Goal: Task Accomplishment & Management: Manage account settings

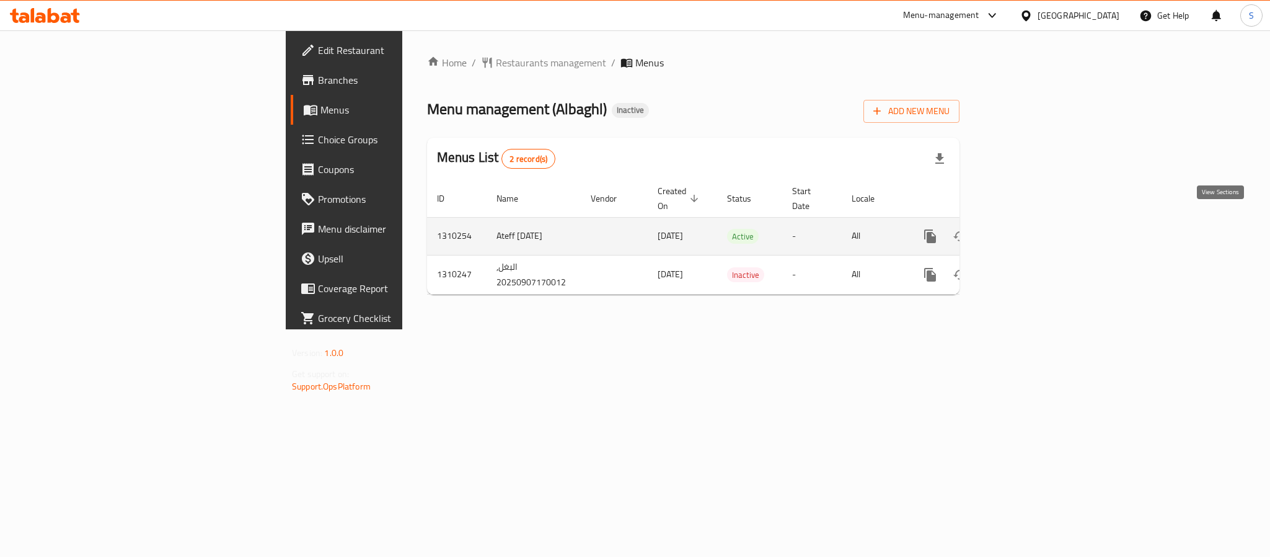
click at [1035, 236] on link "enhanced table" at bounding box center [1020, 236] width 30 height 30
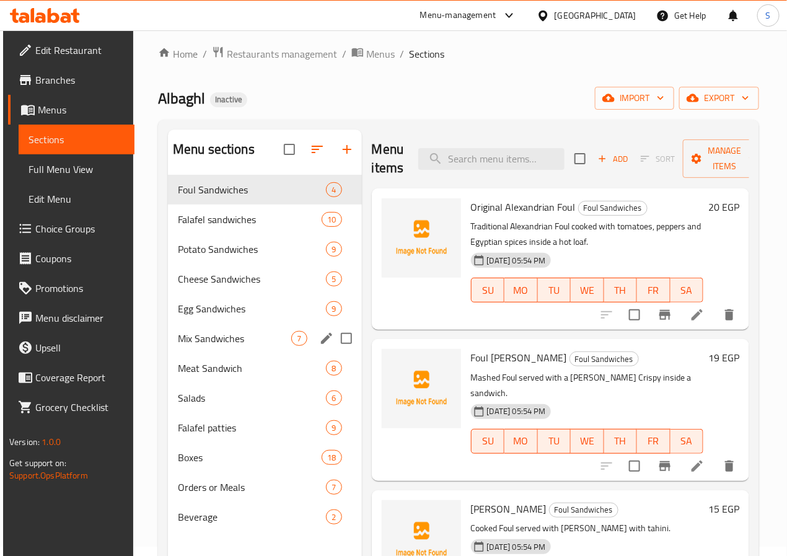
scroll to position [2, 0]
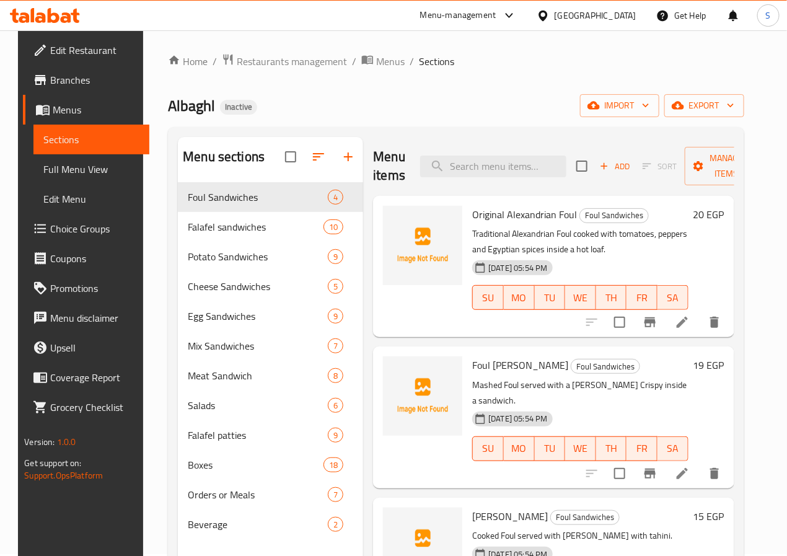
click at [373, 149] on h2 "Menu items" at bounding box center [389, 166] width 32 height 37
click at [599, 166] on icon "button" at bounding box center [604, 166] width 11 height 11
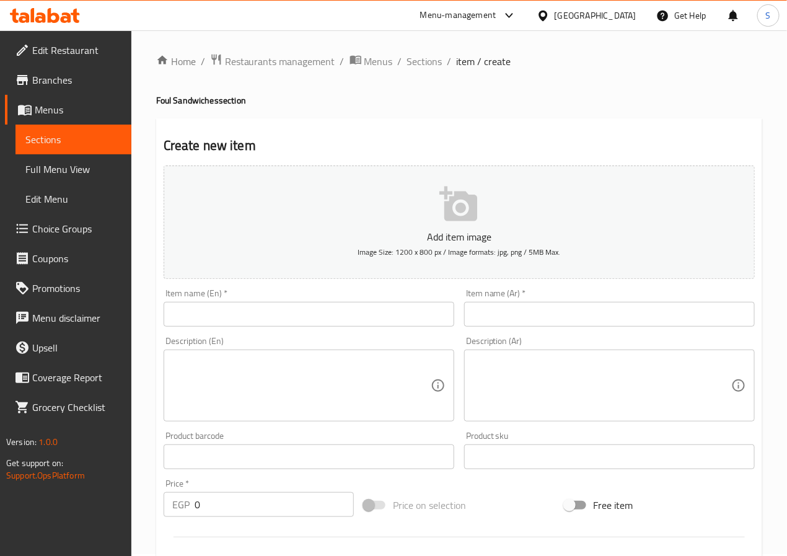
click at [620, 314] on input "text" at bounding box center [609, 314] width 291 height 25
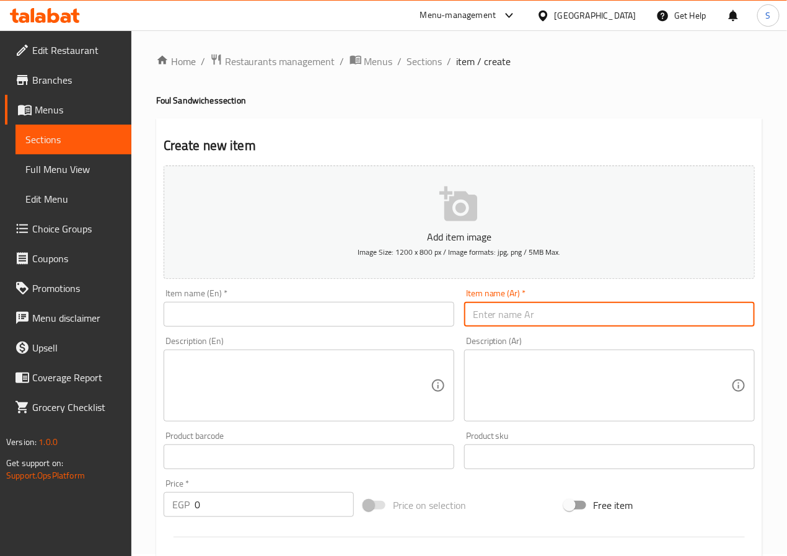
paste input "فول خلطه بالزيت الحار او زيت زيتون او زبده"
type input "فول خلطه بالزيت الحار او زيت زيتون او زبده"
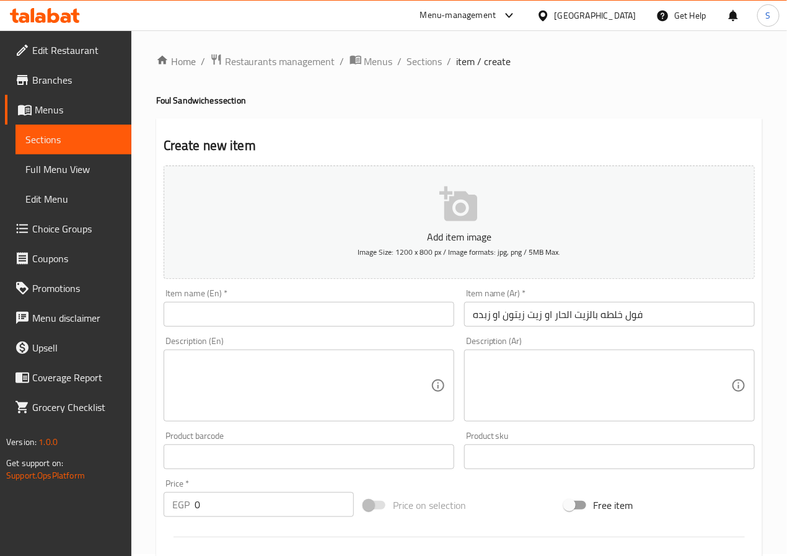
click at [378, 324] on input "text" at bounding box center [309, 314] width 291 height 25
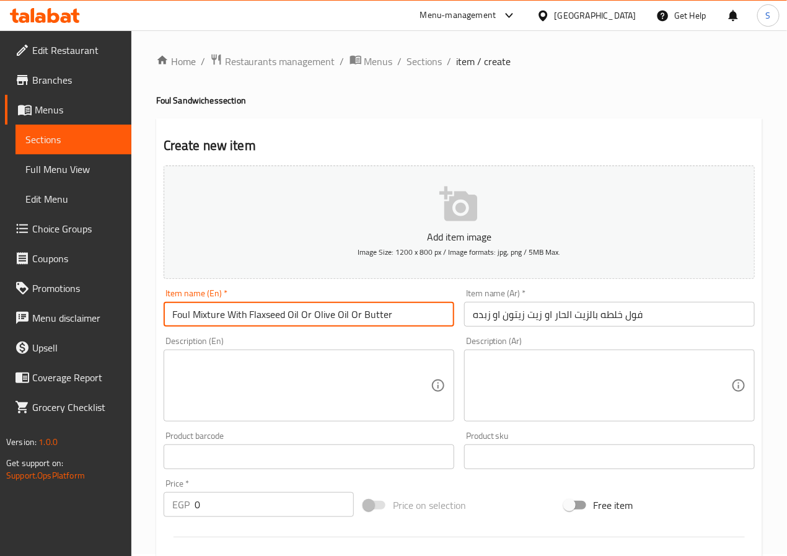
type input "Foul Mixture With Flaxseed Oil Or Olive Oil Or Butter"
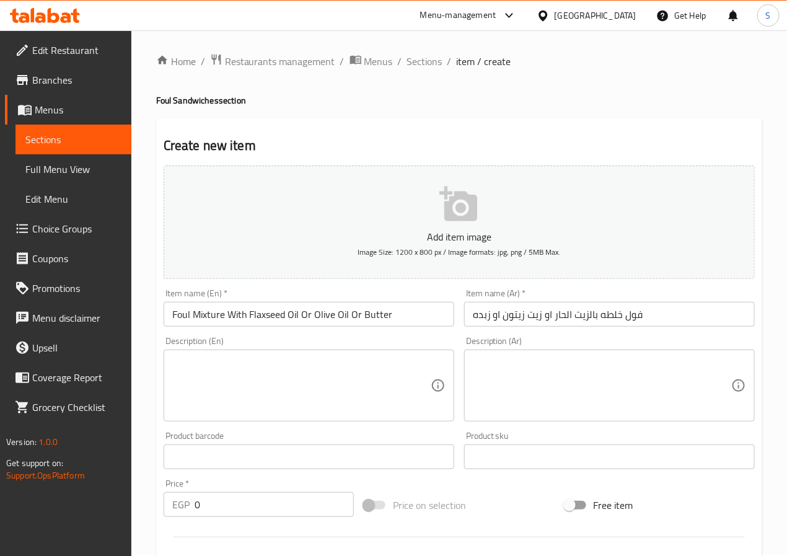
click at [359, 370] on textarea at bounding box center [301, 385] width 258 height 59
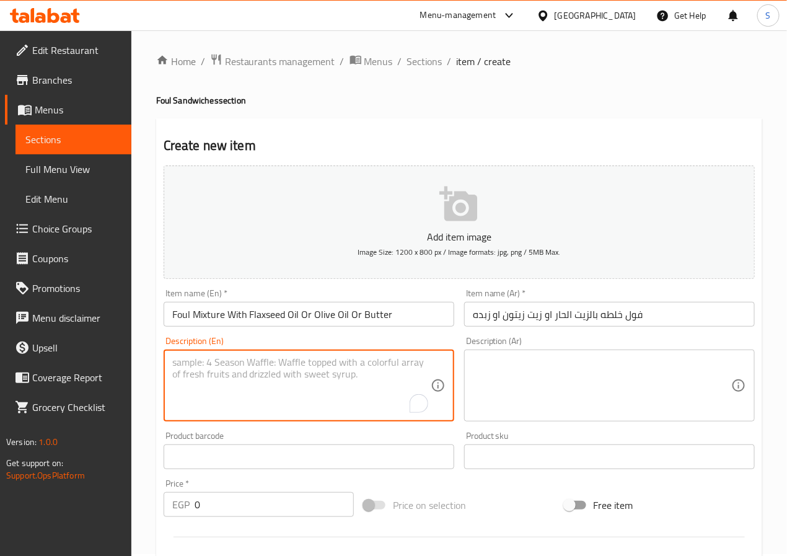
click at [248, 512] on input "0" at bounding box center [274, 504] width 159 height 25
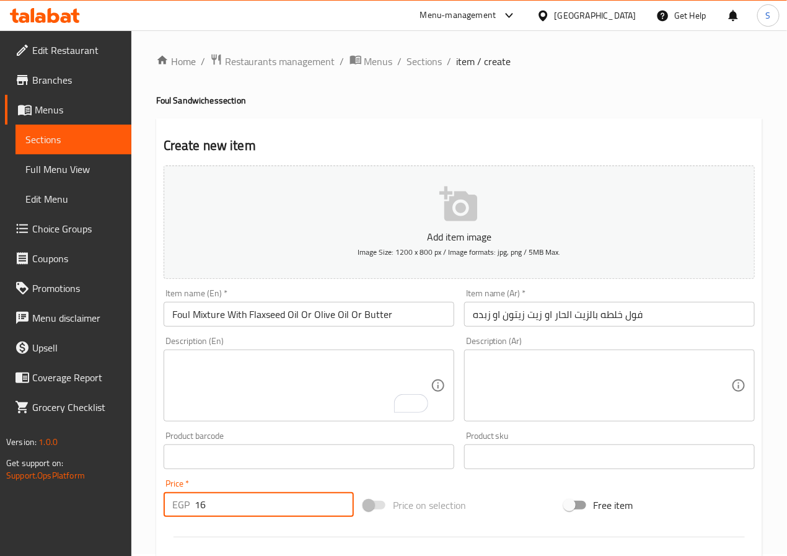
type input "16"
click at [237, 400] on textarea "To enrich screen reader interactions, please activate Accessibility in Grammarl…" at bounding box center [301, 385] width 258 height 59
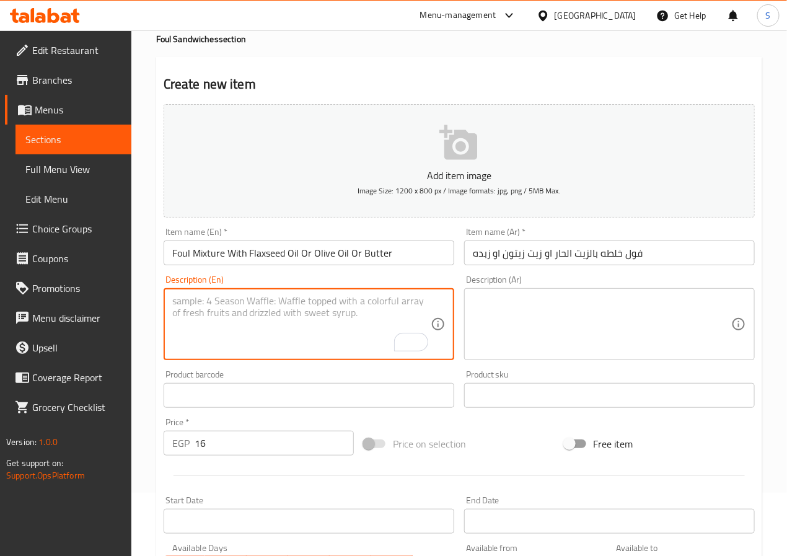
scroll to position [64, 0]
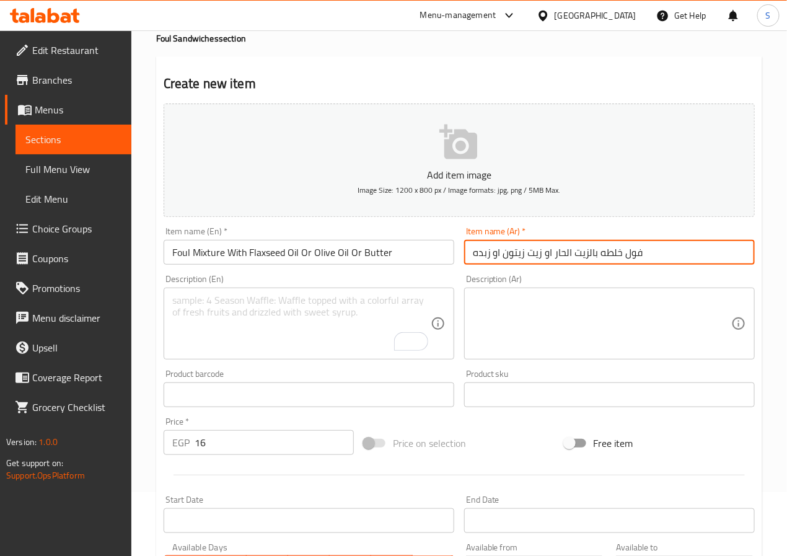
drag, startPoint x: 599, startPoint y: 255, endPoint x: 458, endPoint y: 258, distance: 140.8
click at [458, 258] on div "Add item image Image Size: 1200 x 800 px / Image formats: jpg, png / 5MB Max. I…" at bounding box center [459, 366] width 601 height 534
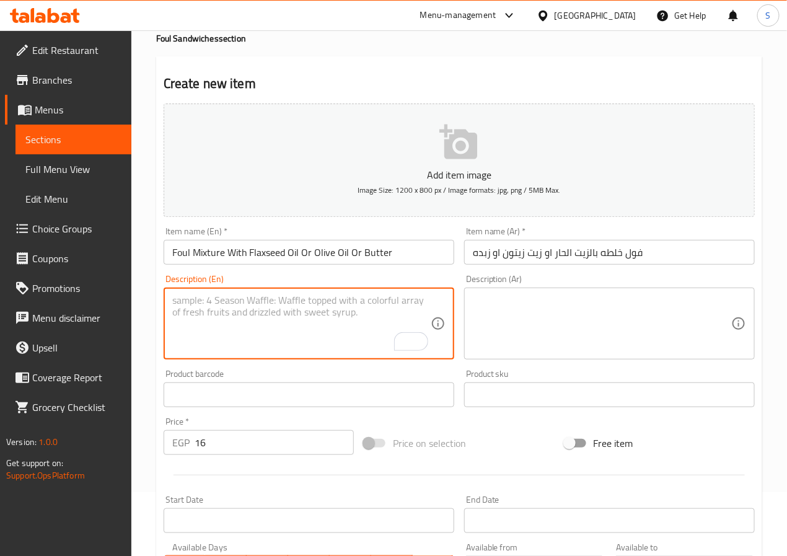
click at [309, 333] on textarea "To enrich screen reader interactions, please activate Accessibility in Grammarl…" at bounding box center [301, 323] width 258 height 59
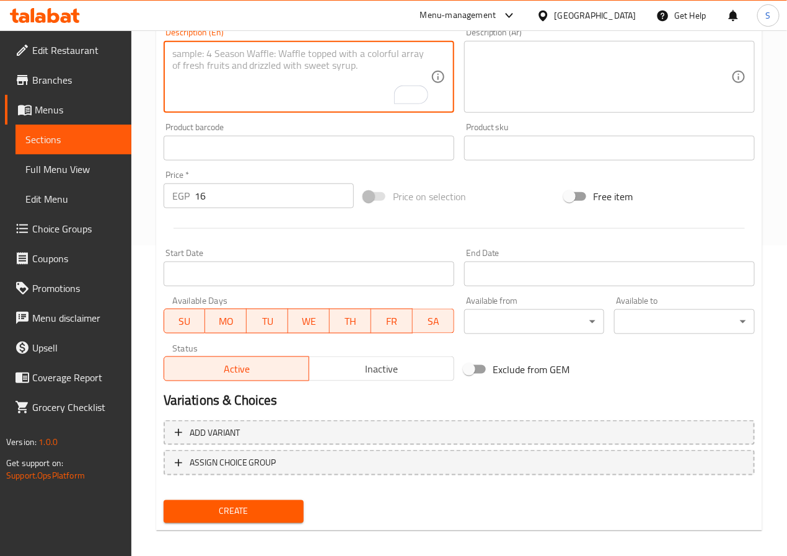
scroll to position [319, 0]
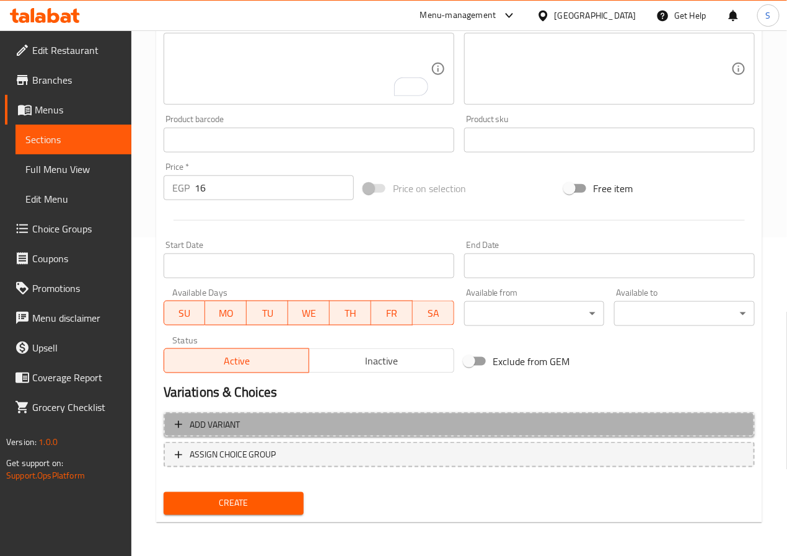
click at [422, 415] on button "Add variant" at bounding box center [459, 424] width 591 height 25
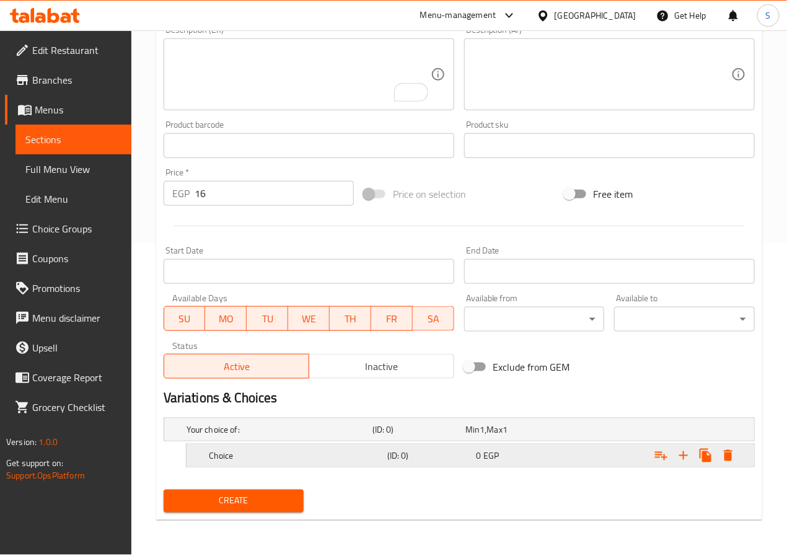
click at [320, 456] on h5 "Choice" at bounding box center [296, 455] width 174 height 12
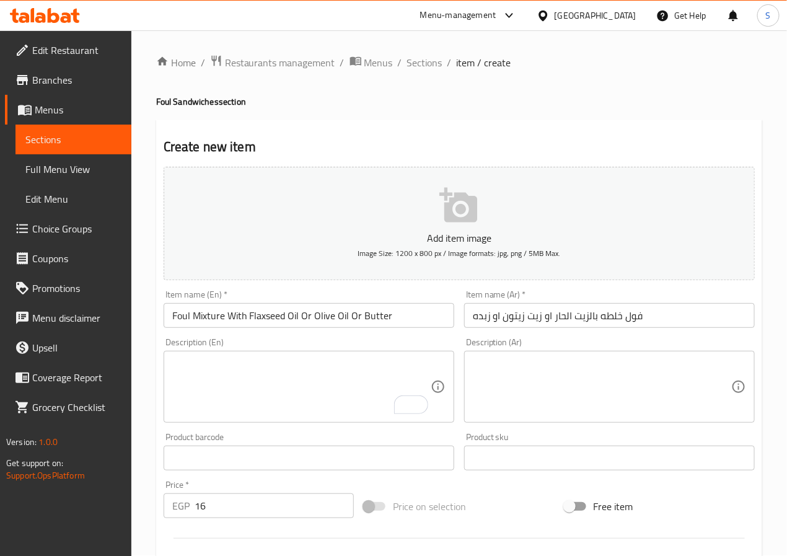
scroll to position [0, 0]
click at [248, 313] on input "Foul Mixture With Flaxseed Oil Or Olive Oil Or Butter" at bounding box center [309, 316] width 291 height 25
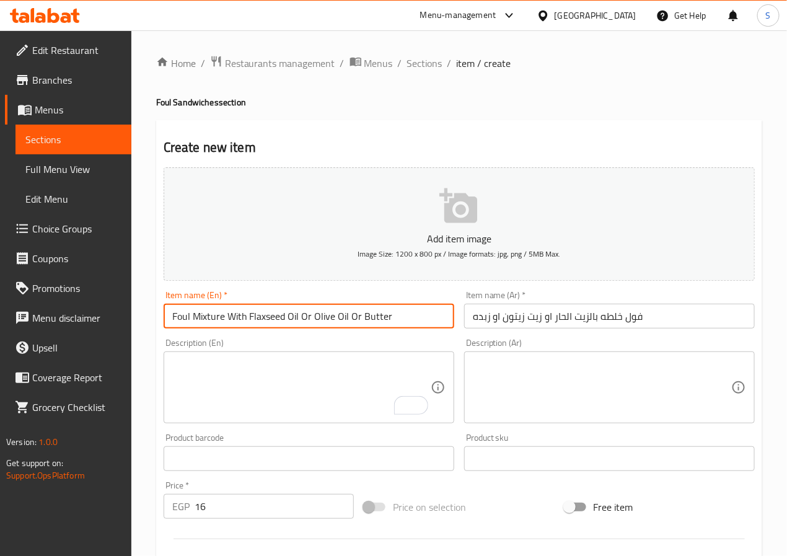
scroll to position [366, 0]
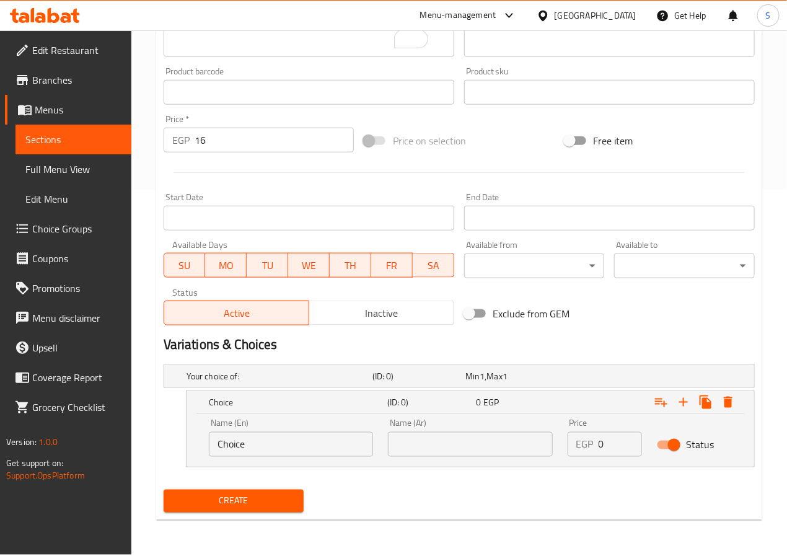
click at [227, 447] on input "Choice" at bounding box center [291, 444] width 164 height 25
paste input "Flaxseed Oil"
type input "Flaxseed Oil"
type input "زيت حار"
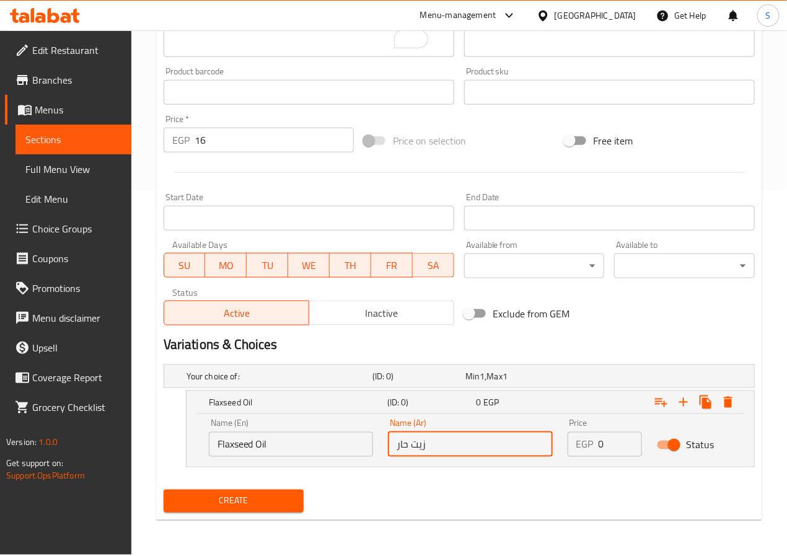
click at [607, 449] on input "0" at bounding box center [621, 444] width 44 height 25
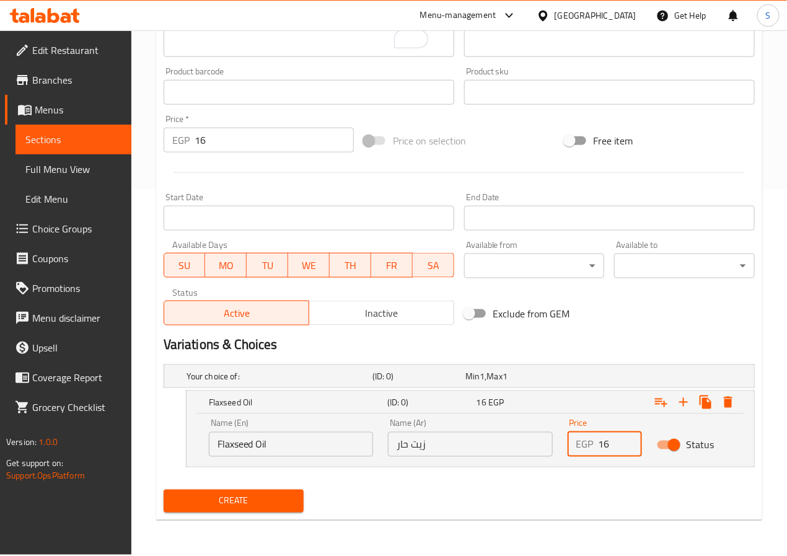
type input "16"
click at [232, 149] on input "16" at bounding box center [274, 140] width 159 height 25
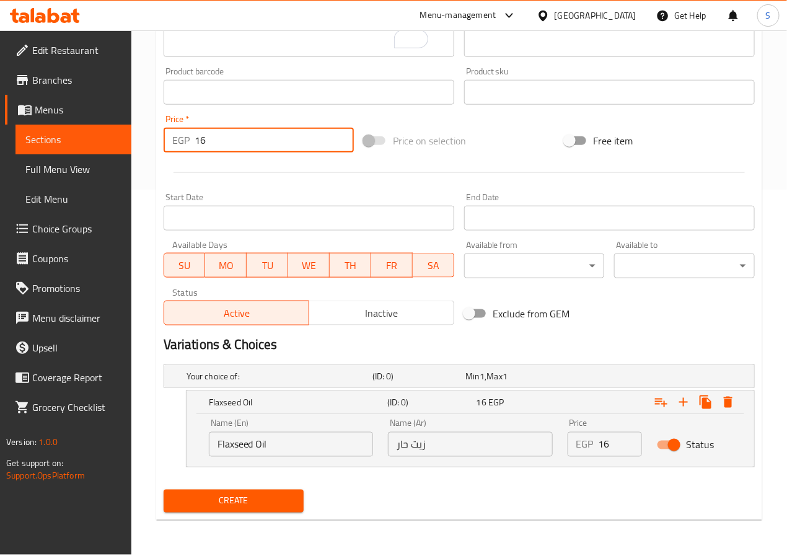
type input "1"
type input "0"
click at [679, 406] on icon "Expand" at bounding box center [683, 402] width 15 height 15
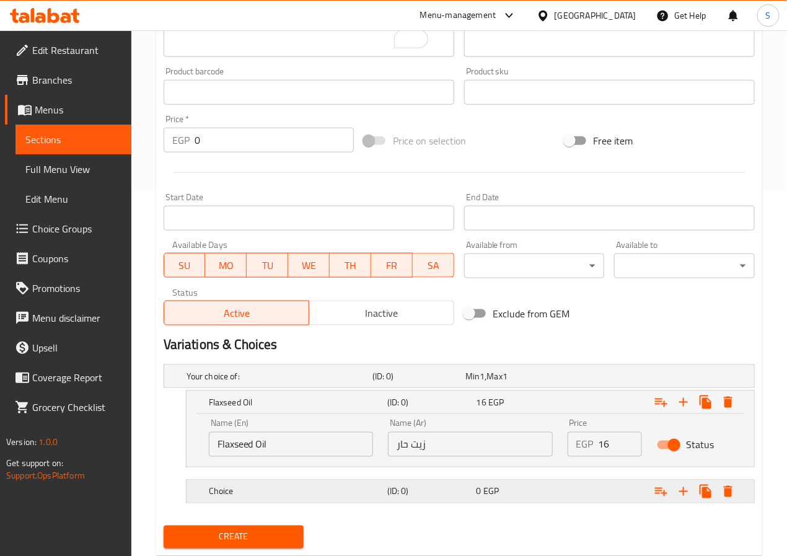
click at [212, 487] on h5 "Choice" at bounding box center [296, 491] width 174 height 12
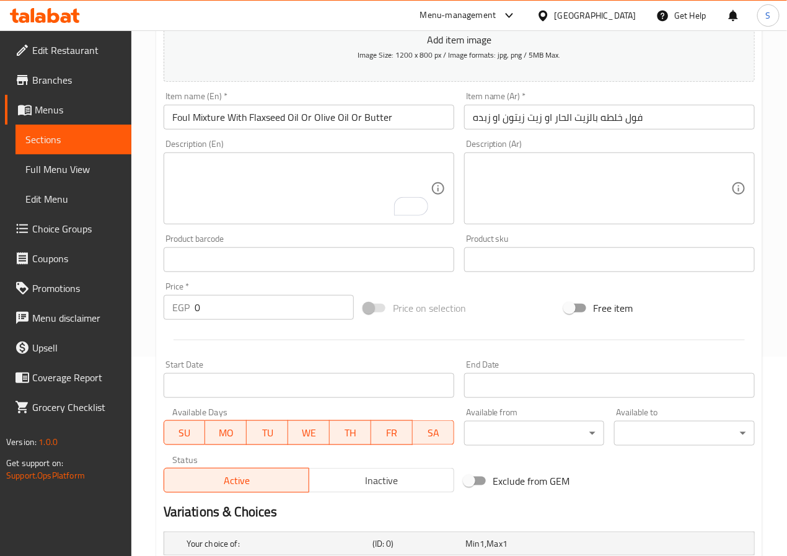
scroll to position [0, 0]
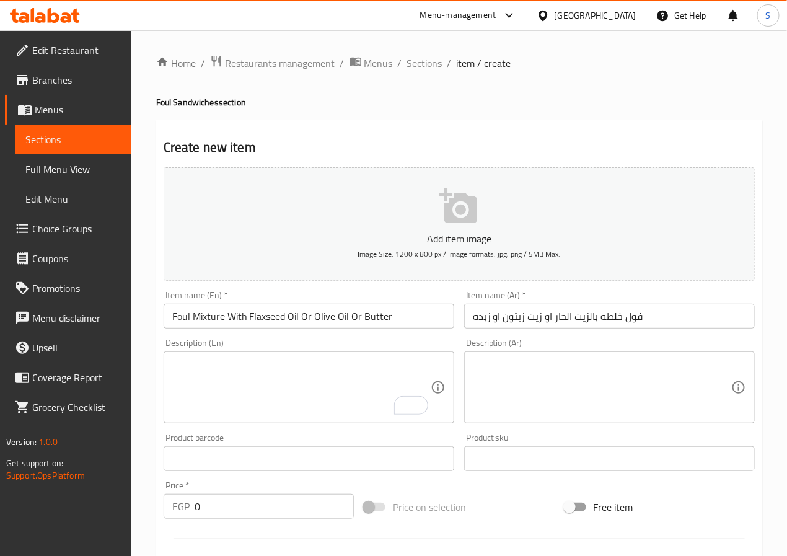
click at [415, 315] on input "Foul Mixture With Flaxseed Oil Or Olive Oil Or Butter" at bounding box center [309, 316] width 291 height 25
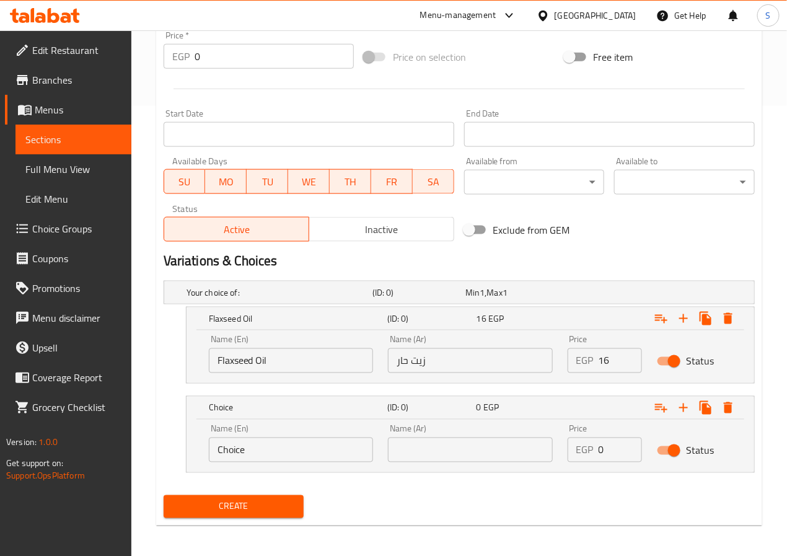
scroll to position [456, 0]
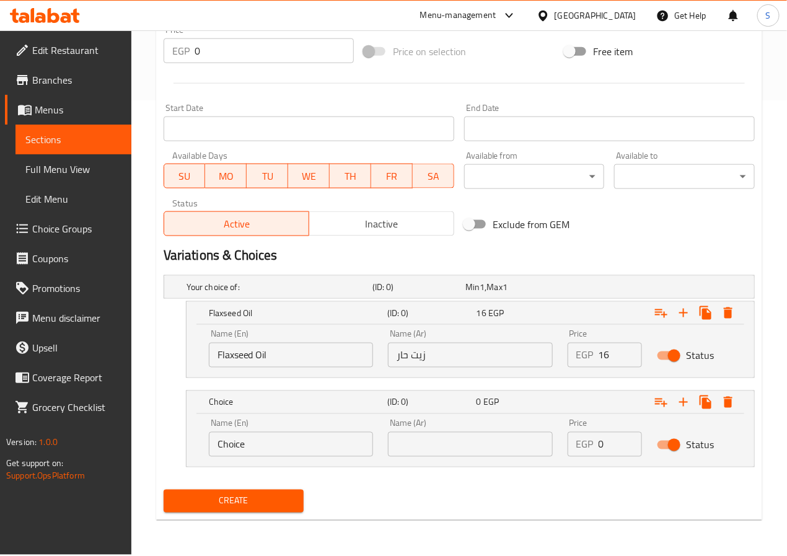
click at [234, 444] on input "Choice" at bounding box center [291, 444] width 164 height 25
paste input "Olive Oil"
type input "Olive Oil"
type input "زيت زيتون"
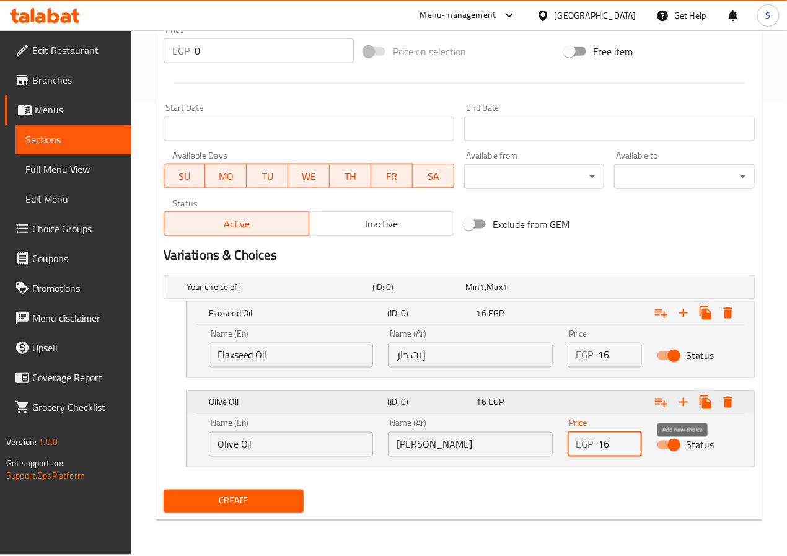
type input "16"
click at [682, 404] on icon "Expand" at bounding box center [683, 402] width 9 height 9
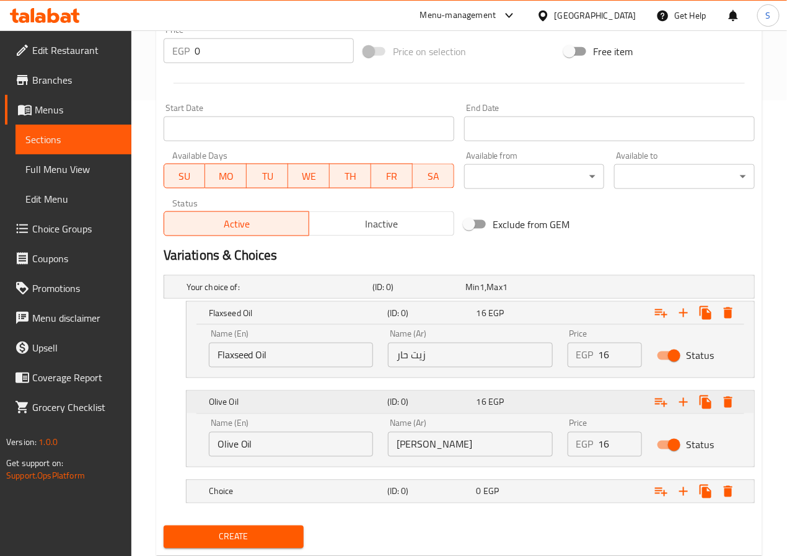
scroll to position [493, 0]
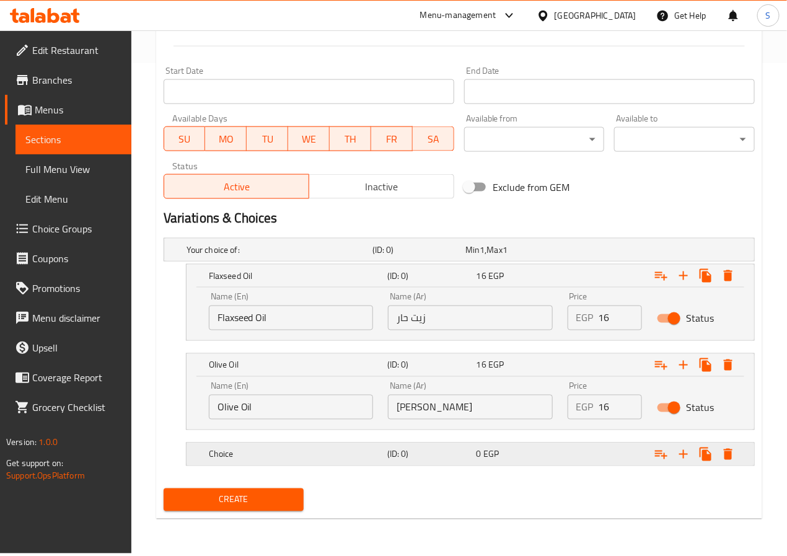
click at [367, 463] on div "Choice" at bounding box center [295, 454] width 179 height 17
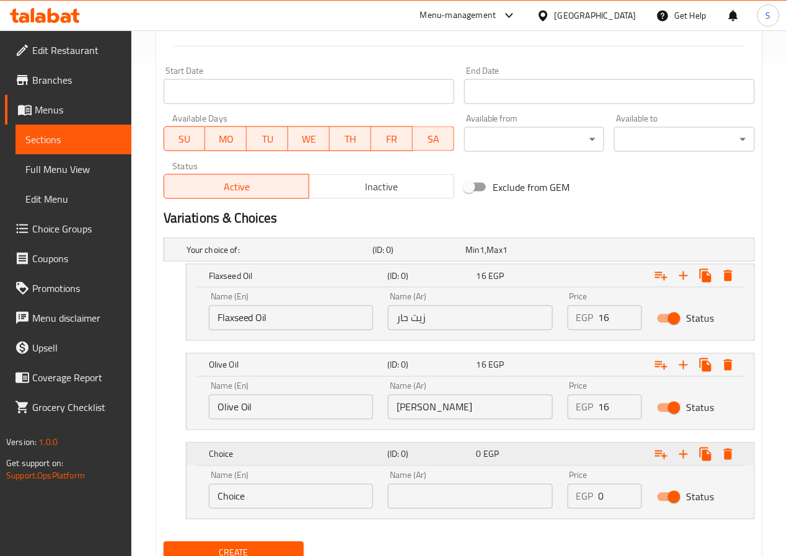
scroll to position [545, 0]
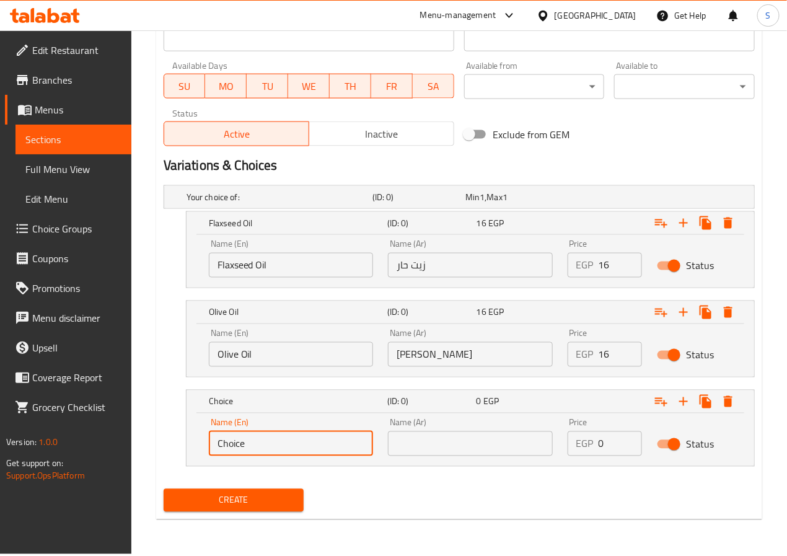
click at [320, 445] on input "Choice" at bounding box center [291, 443] width 164 height 25
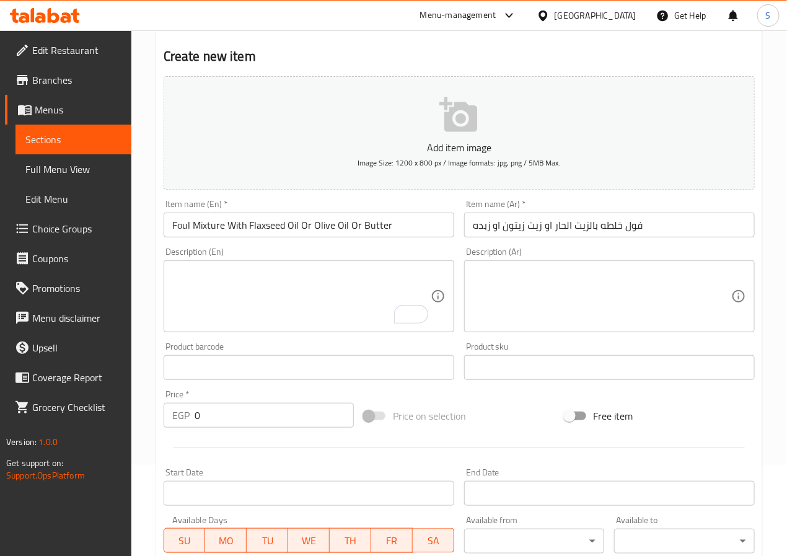
scroll to position [7, 0]
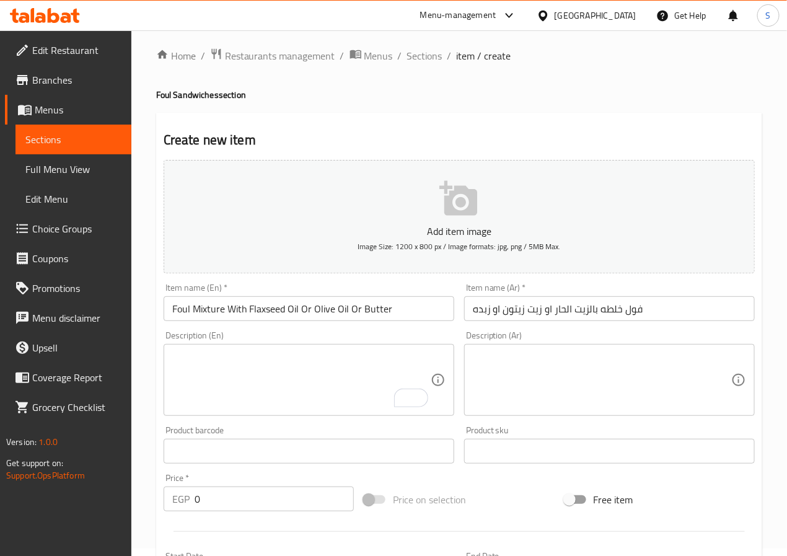
click at [370, 307] on input "Foul Mixture With Flaxseed Oil Or Olive Oil Or Butter" at bounding box center [309, 308] width 291 height 25
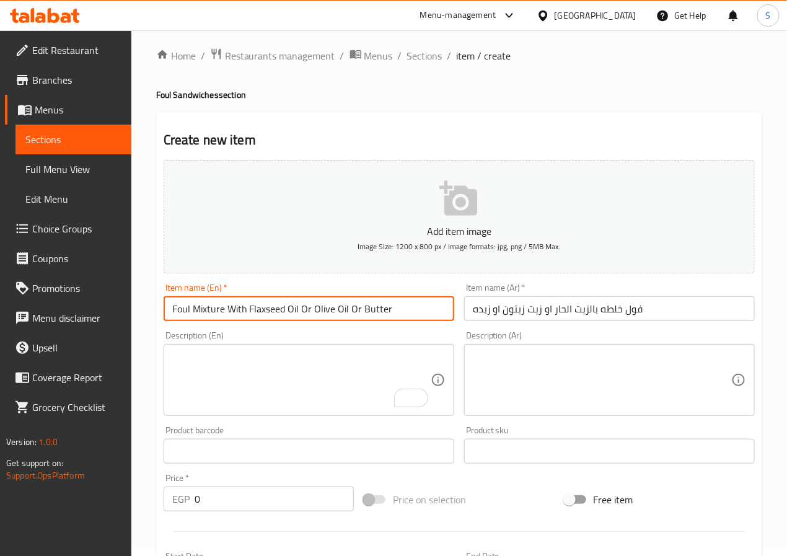
click at [370, 307] on input "Foul Mixture With Flaxseed Oil Or Olive Oil Or Butter" at bounding box center [309, 308] width 291 height 25
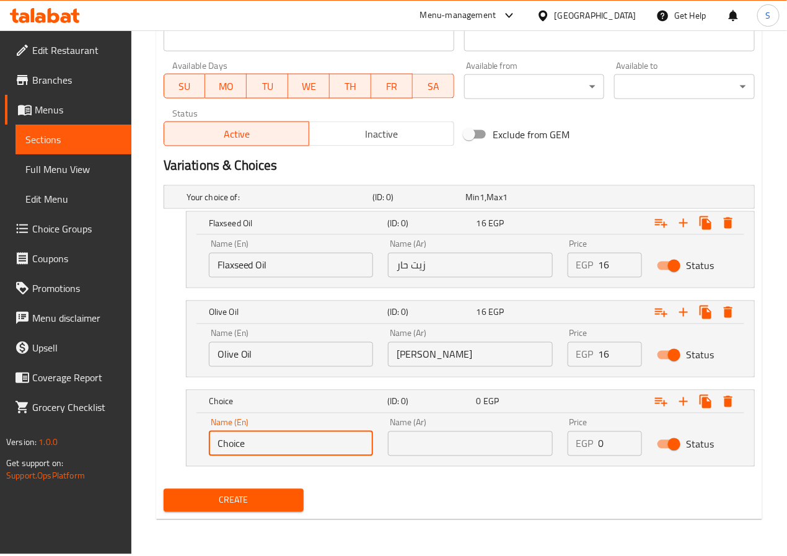
click at [224, 444] on input "Choice" at bounding box center [291, 443] width 164 height 25
paste input "Butter"
type input "Butter"
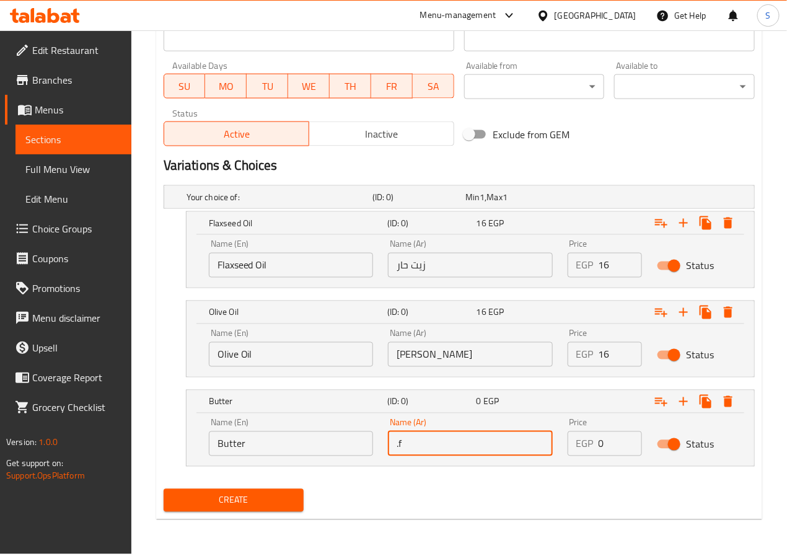
type input "."
type input "زبدة"
click at [630, 441] on input "1" at bounding box center [621, 443] width 44 height 25
type input "16"
click at [289, 500] on span "Create" at bounding box center [234, 500] width 121 height 15
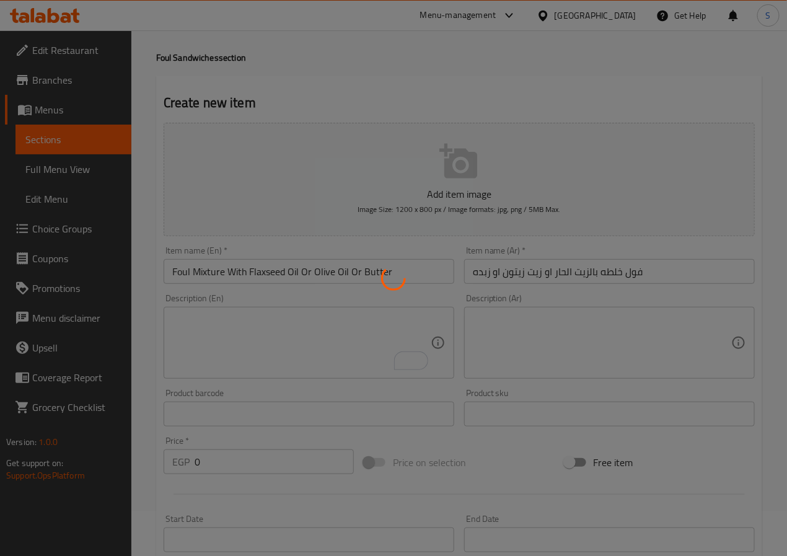
scroll to position [0, 0]
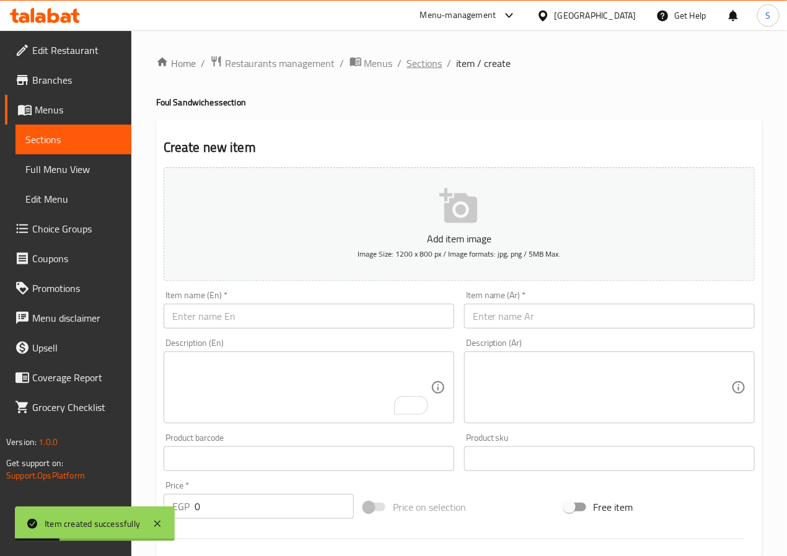
click at [435, 56] on span "Sections" at bounding box center [424, 63] width 35 height 15
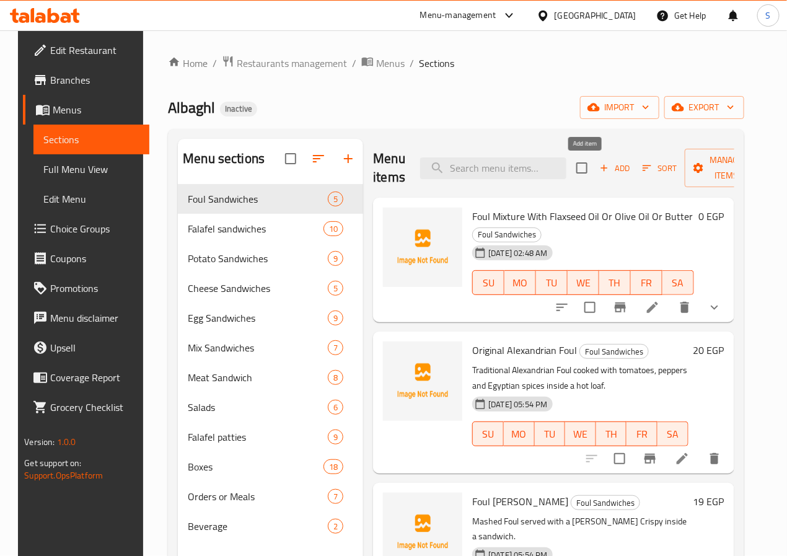
click at [598, 164] on span "Add" at bounding box center [614, 168] width 33 height 14
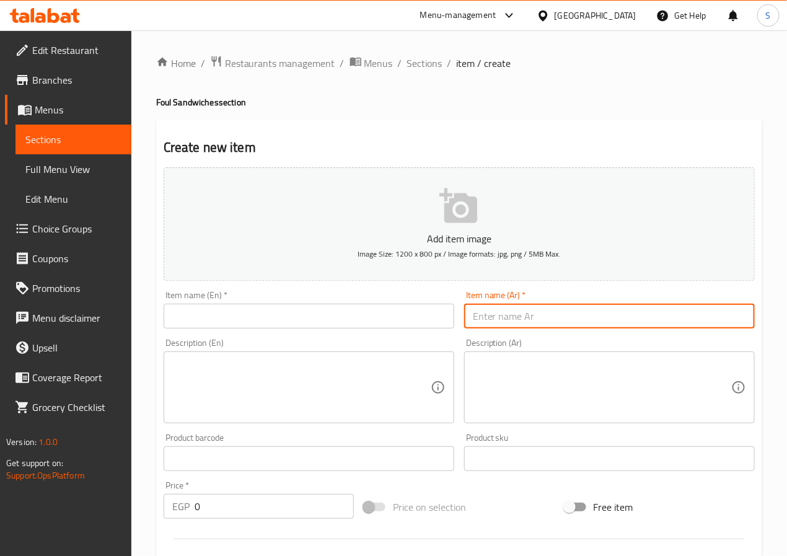
click at [540, 309] on input "text" at bounding box center [609, 316] width 291 height 25
paste input "فول بالبيض"
type input "فول بالبيض"
click at [397, 330] on div "Item name (En)   * Item name (En) *" at bounding box center [309, 310] width 301 height 48
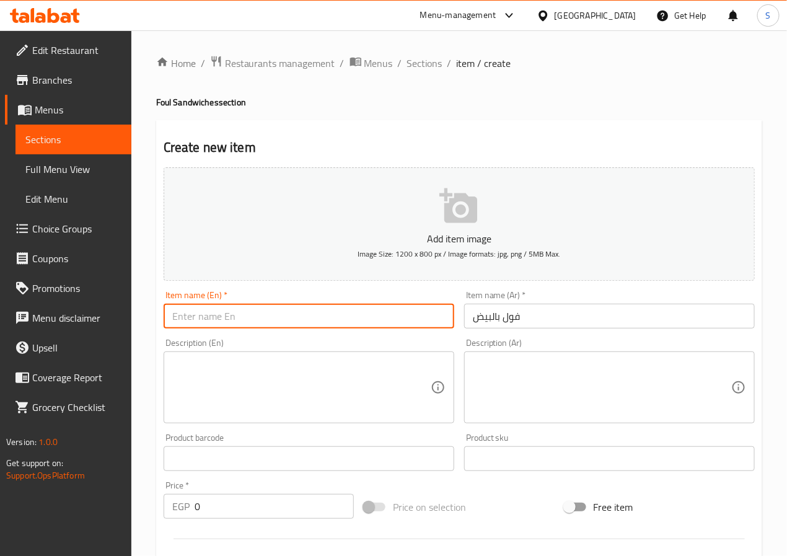
click at [397, 322] on input "text" at bounding box center [309, 316] width 291 height 25
type input "Foul With Egg"
drag, startPoint x: 270, startPoint y: 307, endPoint x: 139, endPoint y: 307, distance: 130.8
click at [139, 307] on div "Home / Restaurants management / Menus / Sections / item / create Foul Sandwiche…" at bounding box center [459, 453] width 656 height 846
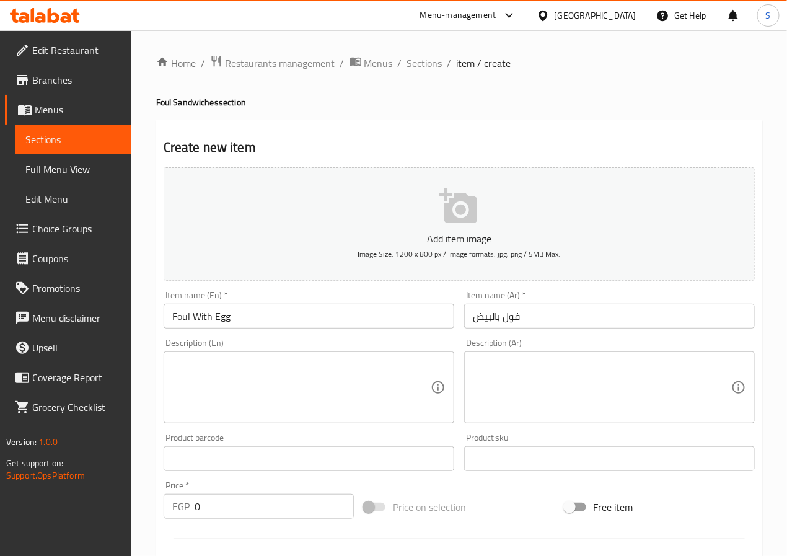
click at [262, 505] on input "0" at bounding box center [274, 506] width 159 height 25
type input "25"
click at [152, 424] on div "Home / Restaurants management / Menus / Sections / item / create Foul Sandwiche…" at bounding box center [459, 453] width 656 height 846
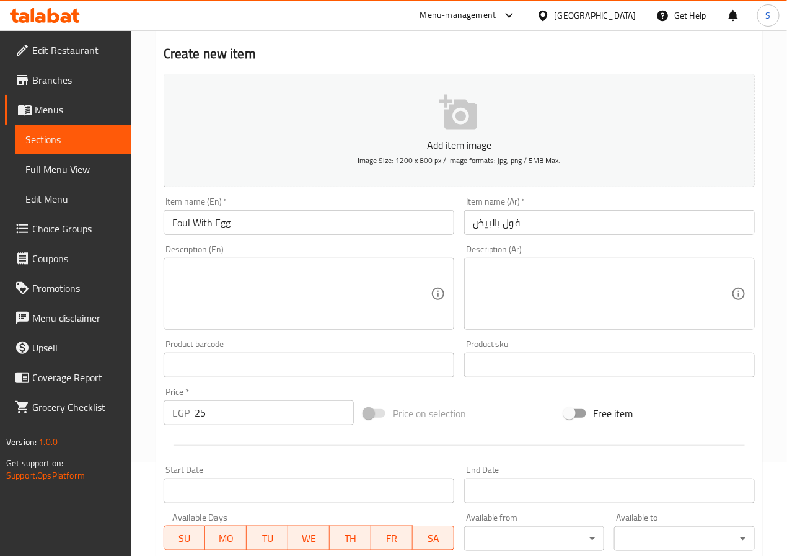
scroll to position [319, 0]
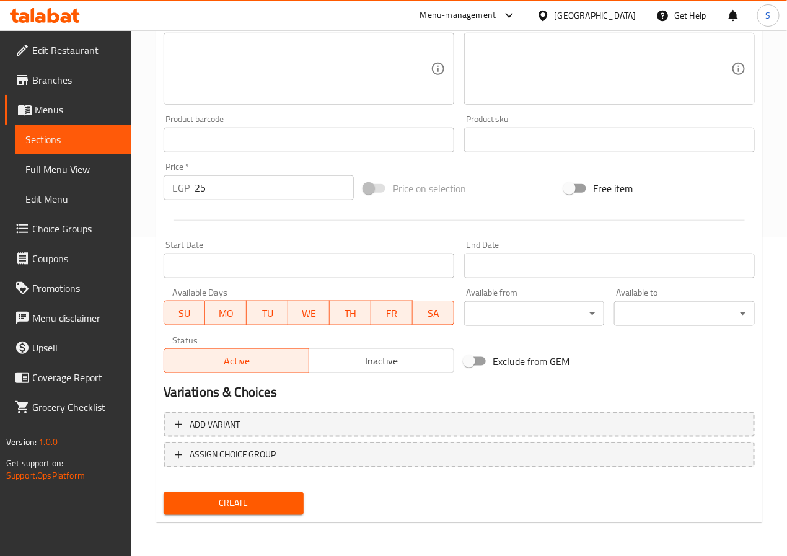
click at [174, 504] on span "Create" at bounding box center [234, 503] width 121 height 15
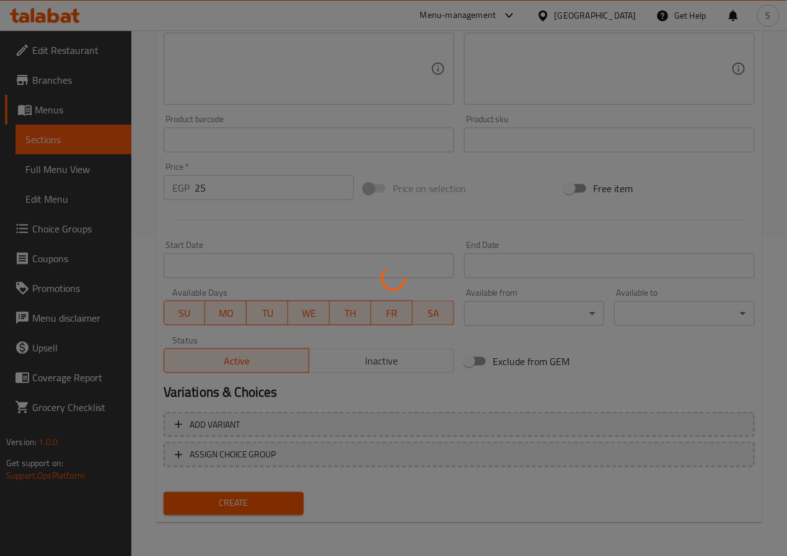
scroll to position [174, 0]
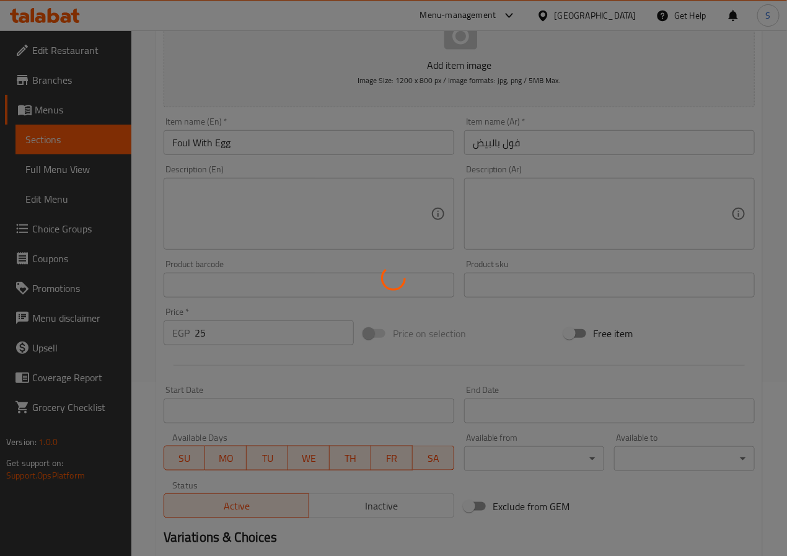
type input "0"
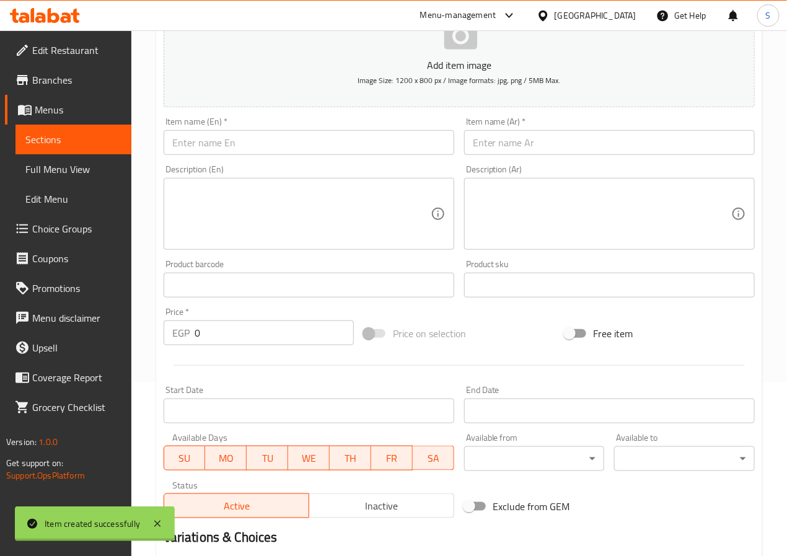
scroll to position [0, 0]
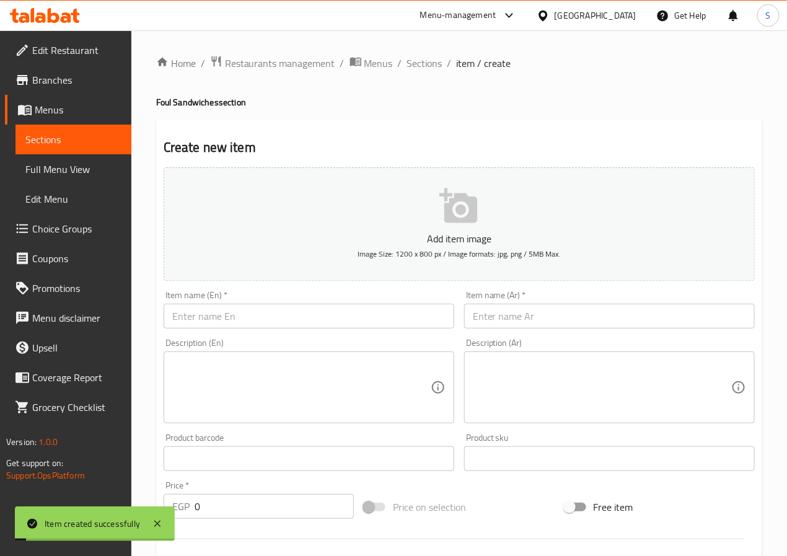
click at [409, 63] on span "Sections" at bounding box center [424, 63] width 35 height 15
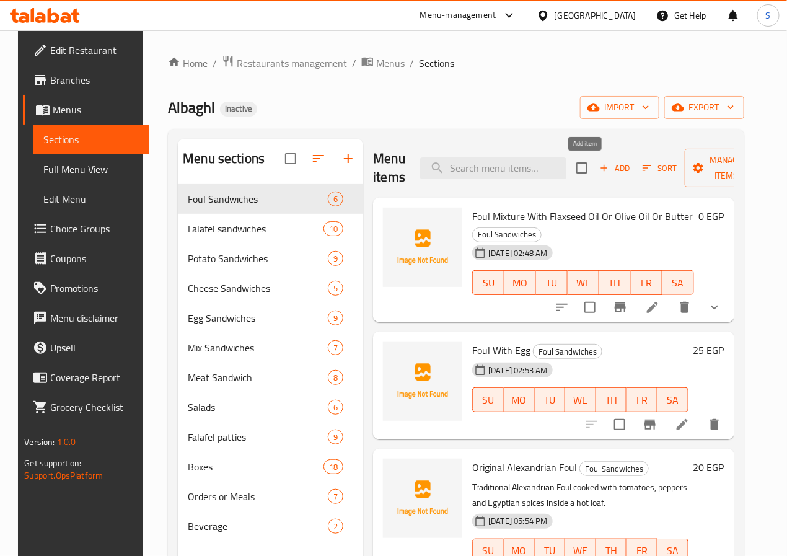
click at [599, 162] on icon "button" at bounding box center [604, 167] width 11 height 11
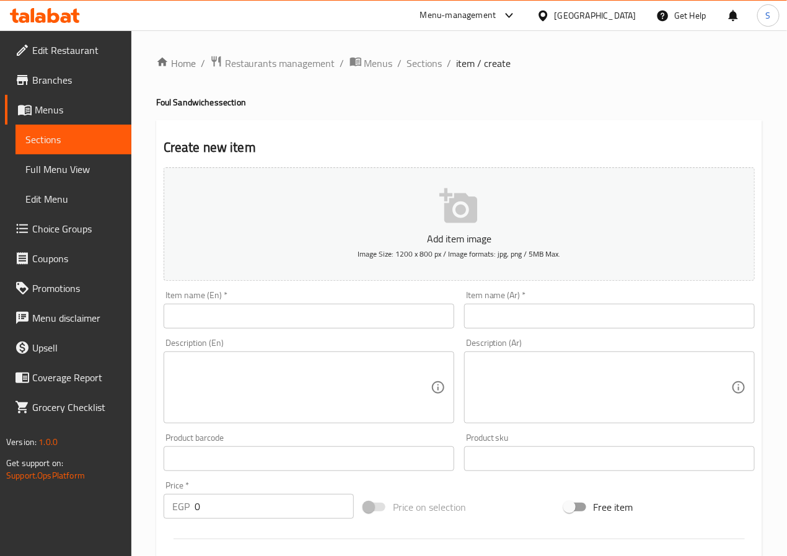
drag, startPoint x: 422, startPoint y: 60, endPoint x: 391, endPoint y: 10, distance: 59.3
click at [422, 60] on span "Sections" at bounding box center [424, 63] width 35 height 15
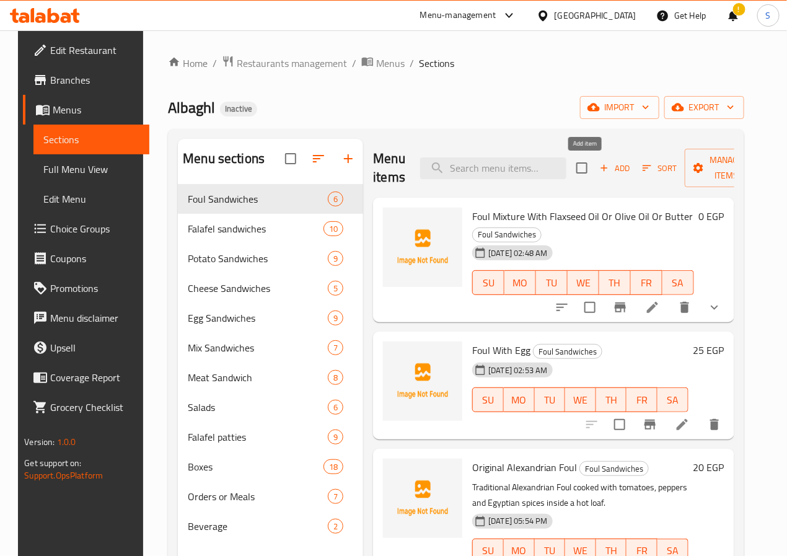
click at [598, 167] on span "Add" at bounding box center [614, 168] width 33 height 14
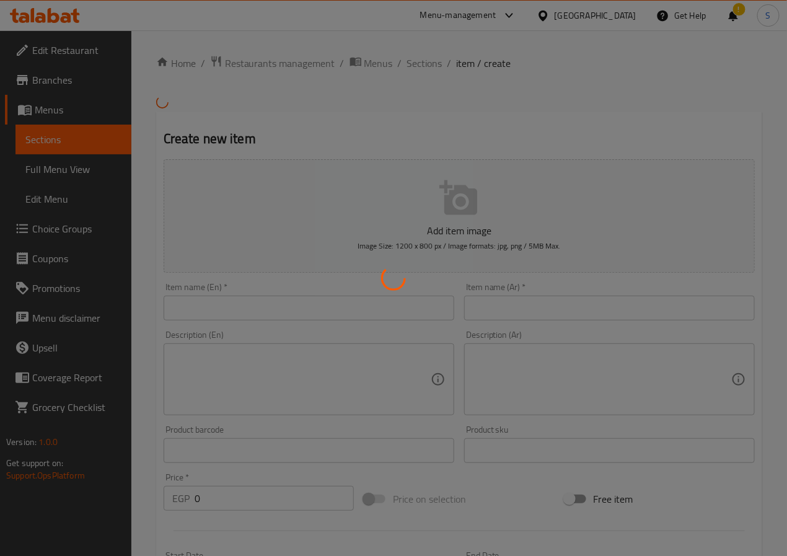
click at [285, 309] on div at bounding box center [393, 278] width 787 height 556
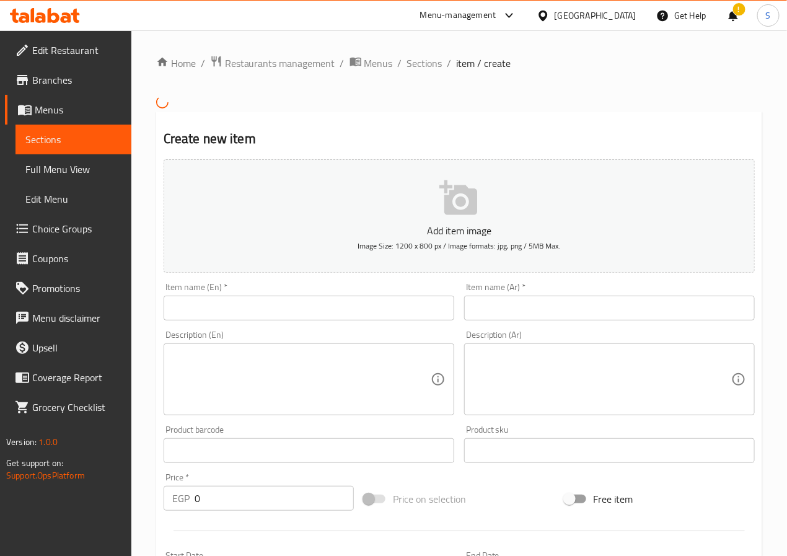
click at [506, 389] on textarea at bounding box center [602, 379] width 258 height 59
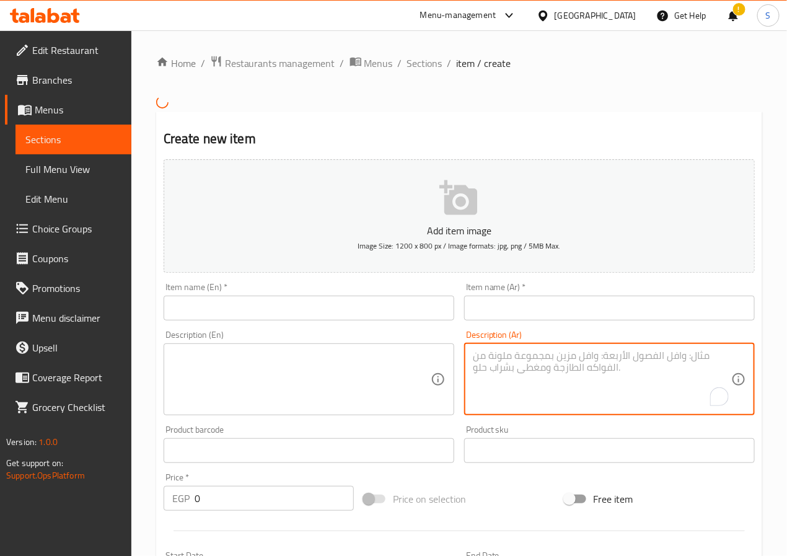
paste textarea "فول يقدم مع طعمية أو باذنجان أو بطاطس مقلي."
type textarea "فول يقدم مع طعمية أو باذنجان أو بطاطس مقلي."
click at [357, 315] on input "text" at bounding box center [309, 308] width 291 height 25
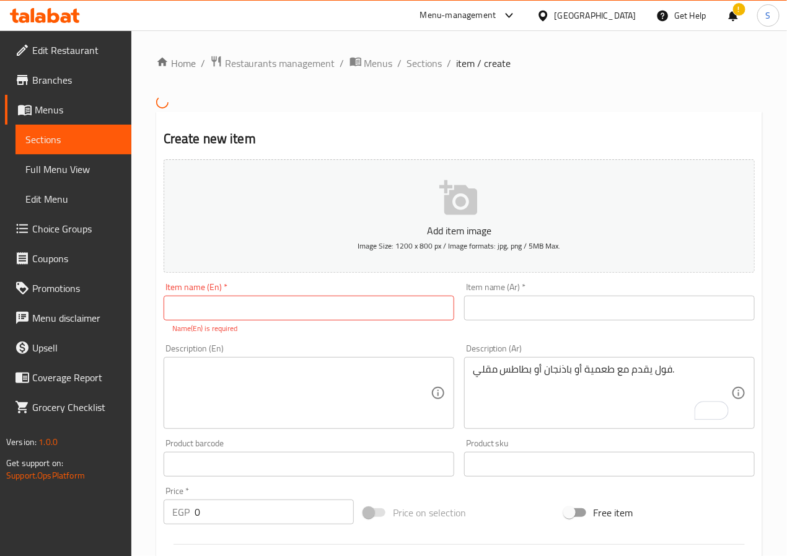
click at [292, 311] on input "text" at bounding box center [309, 308] width 291 height 25
type input "Foul Mix Taamia Or Eggplant Or Potato"
click at [285, 396] on textarea at bounding box center [301, 392] width 258 height 59
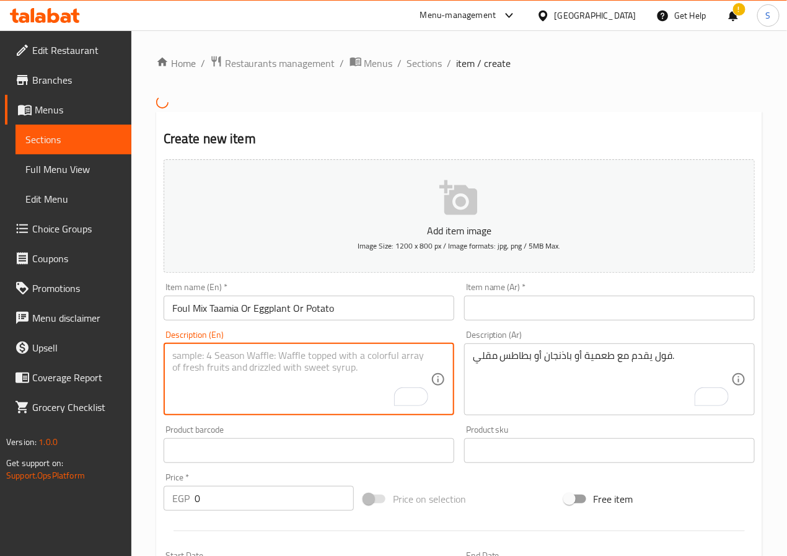
click at [473, 311] on input "text" at bounding box center [609, 308] width 291 height 25
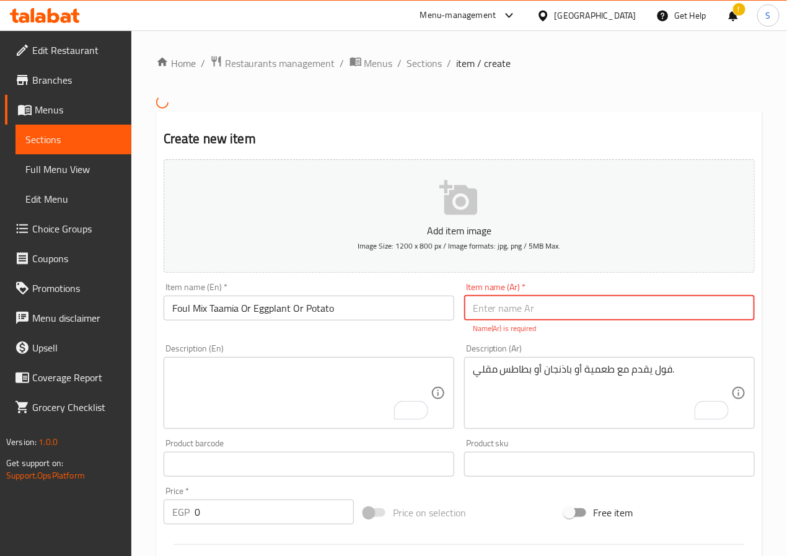
click at [480, 313] on input "text" at bounding box center [609, 308] width 291 height 25
paste input "فول مكس طعميه او باذنجان او بطاطس"
type input "فول مكس طعميه او باذنجان او بطاطس"
click at [275, 306] on input "Foul Mix Taamia Or Eggplant Or Potato" at bounding box center [309, 308] width 291 height 25
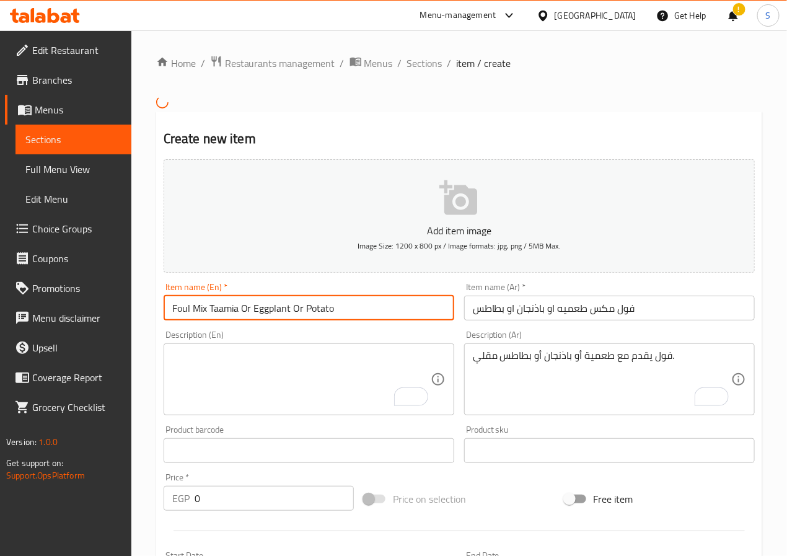
click at [275, 306] on input "Foul Mix Taamia Or Eggplant Or Potato" at bounding box center [309, 308] width 291 height 25
click at [262, 361] on textarea "To enrich screen reader interactions, please activate Accessibility in Grammarl…" at bounding box center [301, 379] width 258 height 59
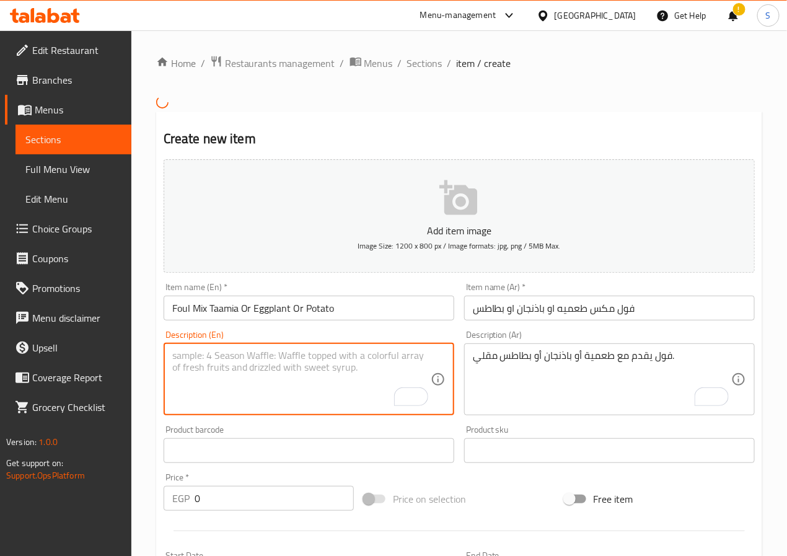
paste textarea "Foul Mix Taamia Or Eggplant Or Potato"
click at [203, 355] on textarea "Foul Mix Taamia Or Eggplant Or Potato" at bounding box center [301, 379] width 258 height 59
click at [273, 360] on textarea "Foul served with taamia eggplant Or Potato" at bounding box center [301, 379] width 258 height 59
click at [329, 359] on textarea "Foul served with taamia or eggplant Or Potato" at bounding box center [301, 379] width 258 height 59
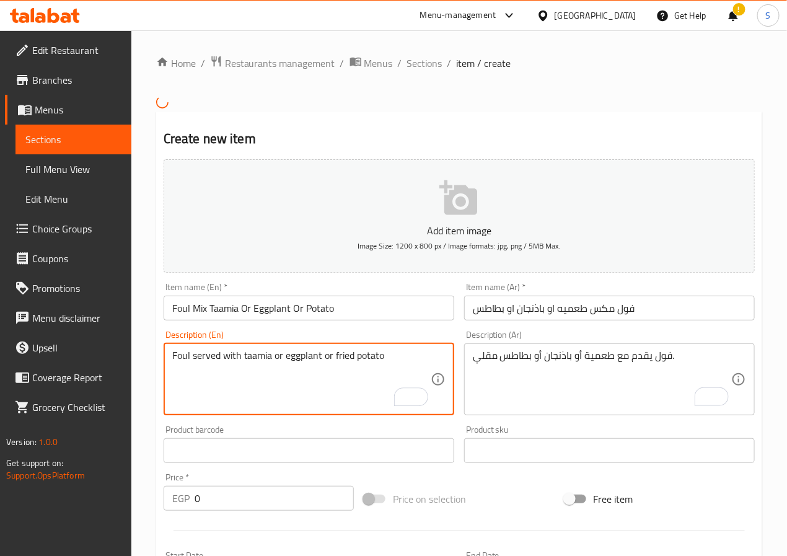
type textarea "Foul served with taamia or eggplant or fried potato"
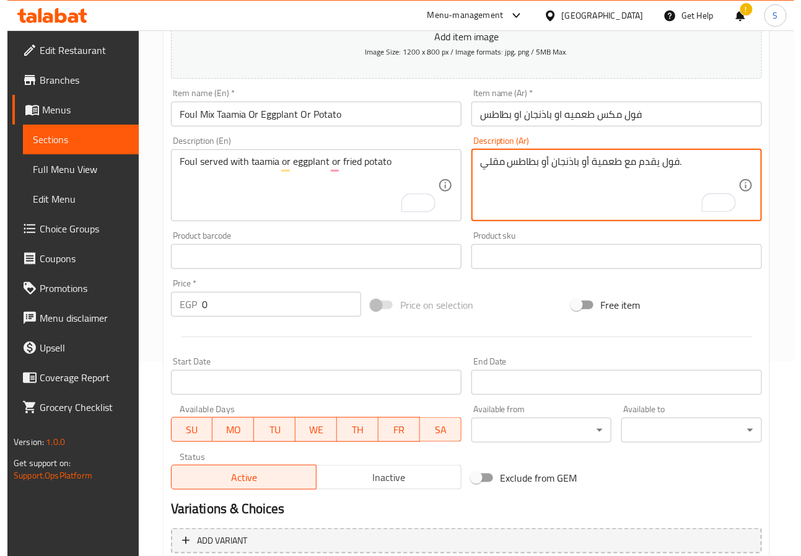
scroll to position [300, 0]
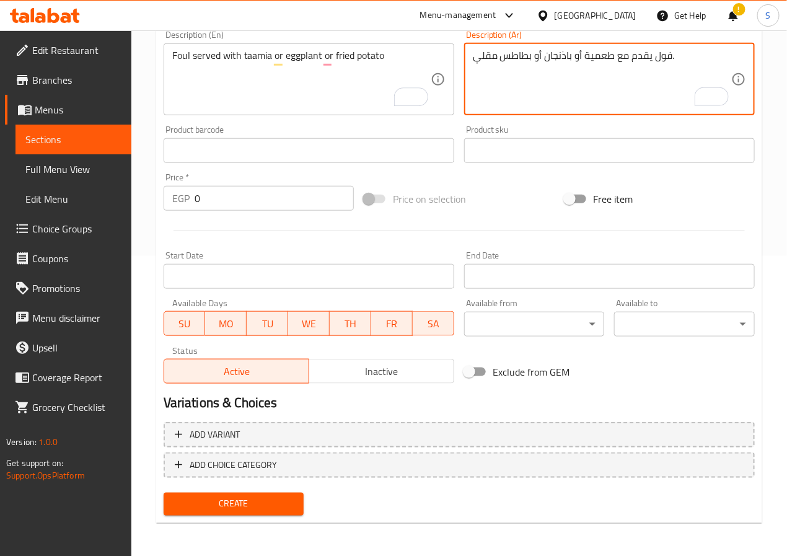
click at [255, 190] on input "0" at bounding box center [274, 198] width 159 height 25
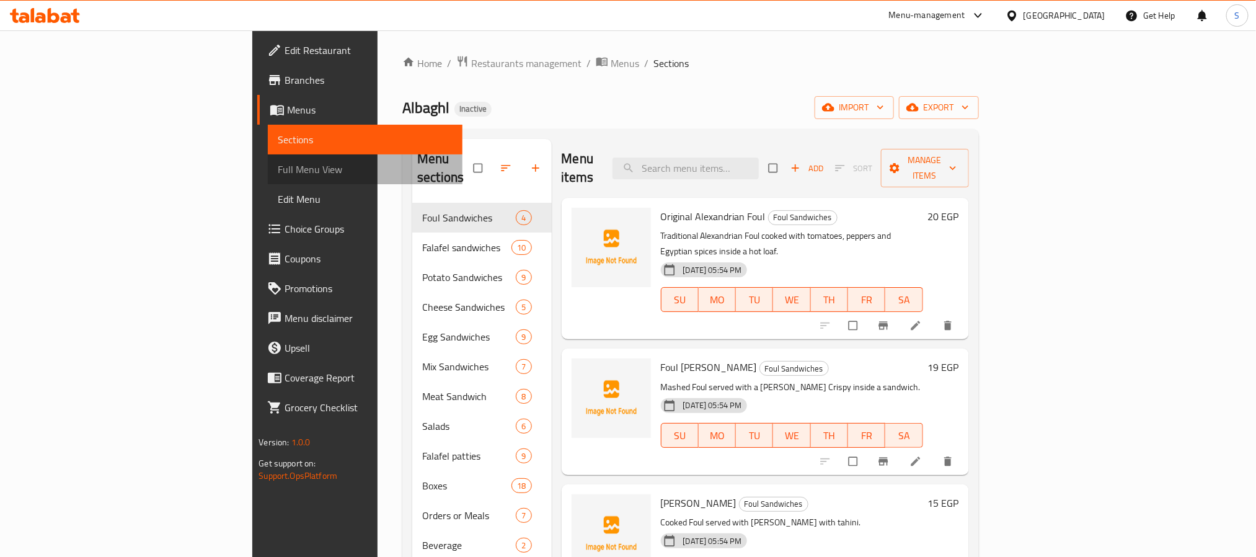
click at [278, 171] on span "Full Menu View" at bounding box center [365, 169] width 174 height 15
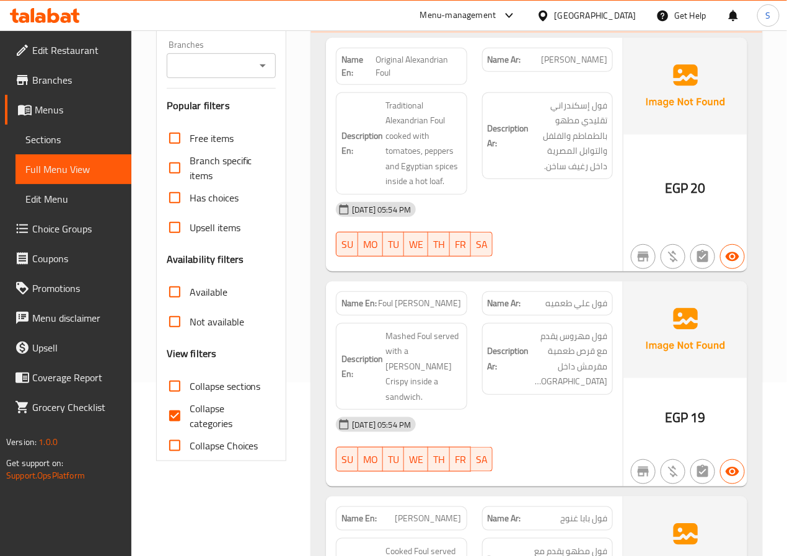
scroll to position [179, 0]
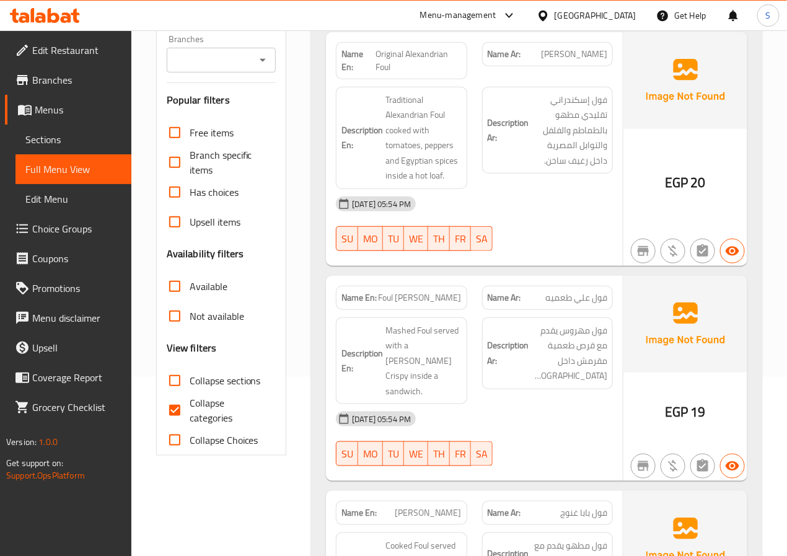
click at [173, 413] on input "Collapse categories" at bounding box center [175, 410] width 30 height 30
checkbox input "false"
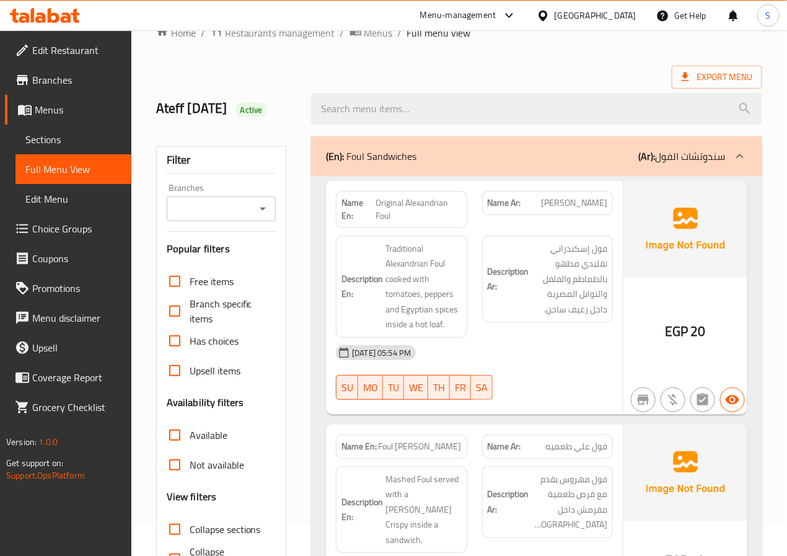
scroll to position [0, 0]
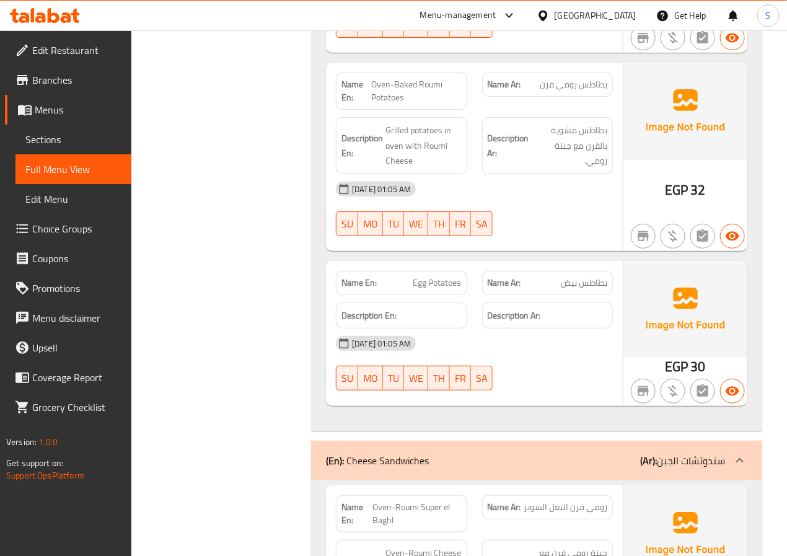
scroll to position [4781, 0]
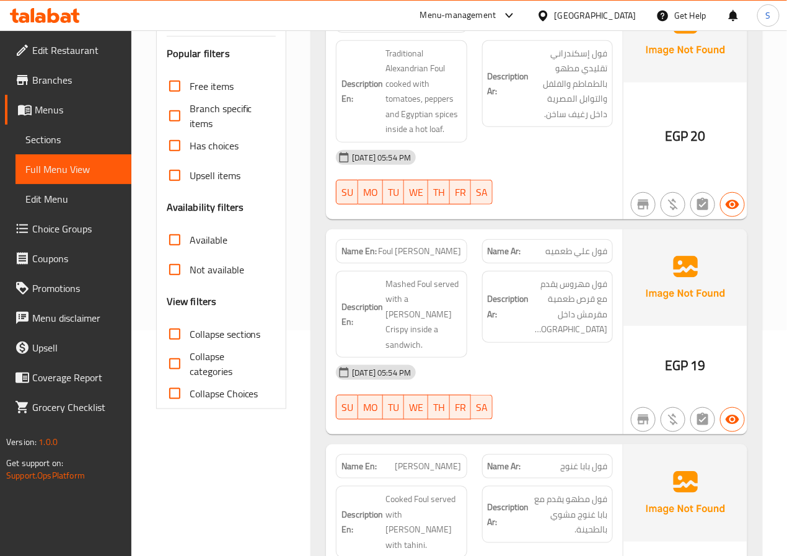
scroll to position [0, 0]
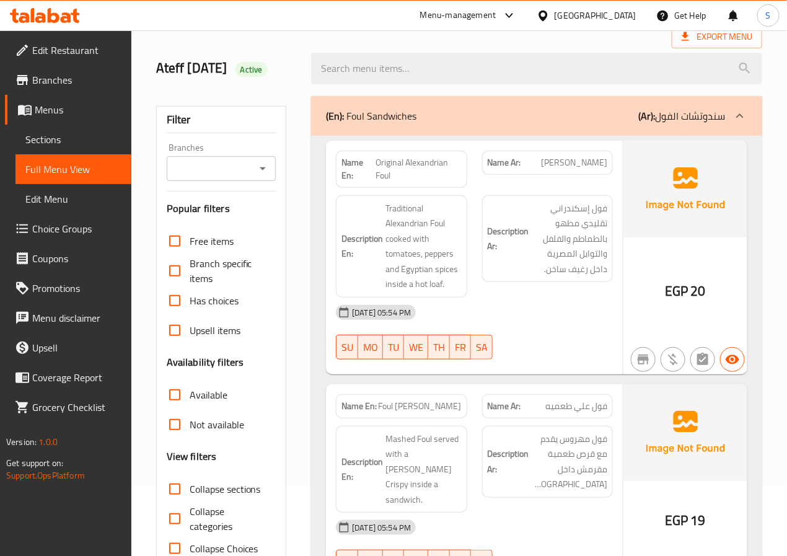
scroll to position [81, 0]
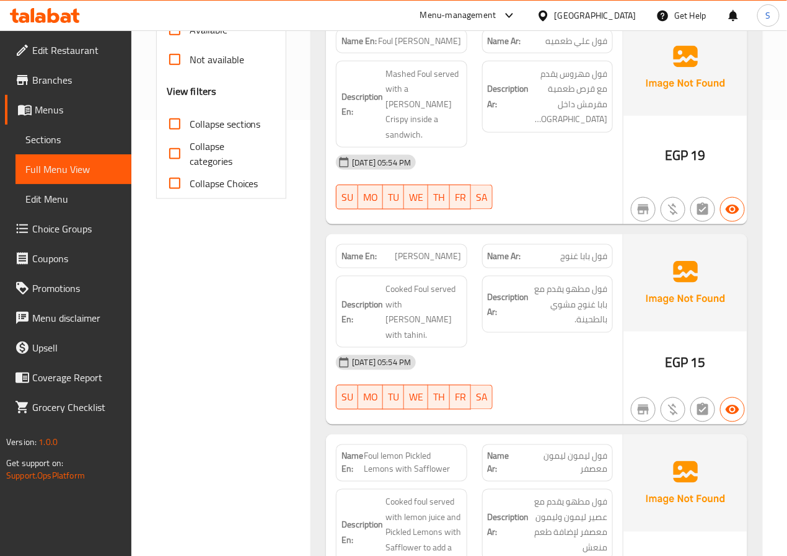
scroll to position [431, 0]
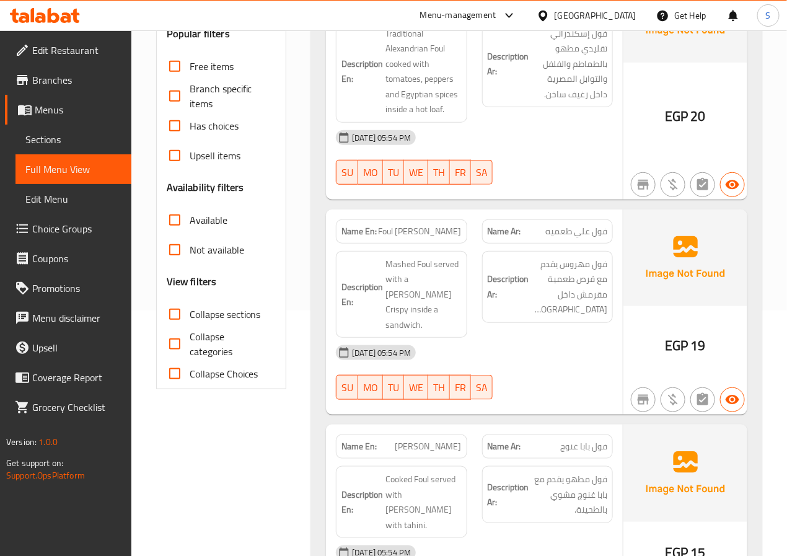
scroll to position [246, 0]
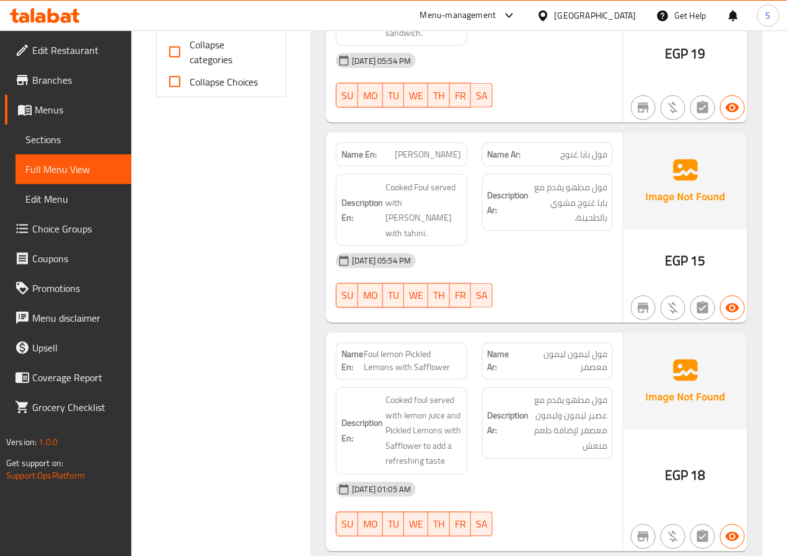
scroll to position [554, 0]
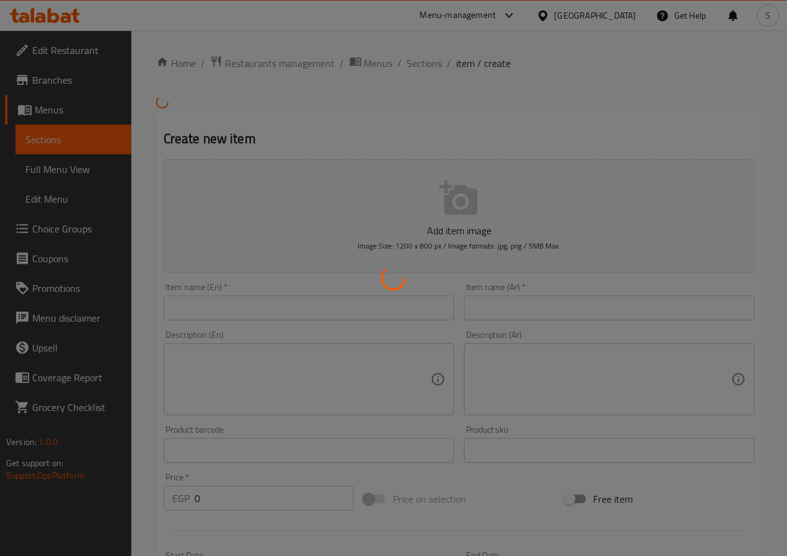
click at [294, 276] on div at bounding box center [393, 278] width 787 height 556
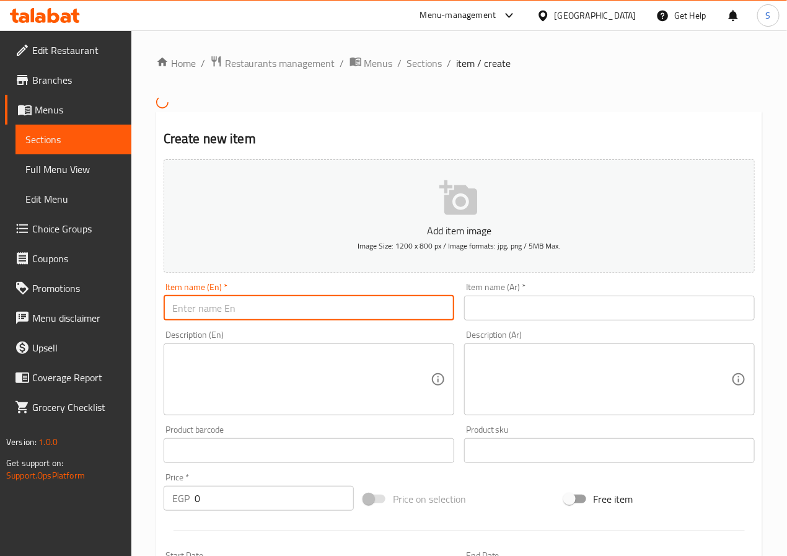
click at [285, 302] on input "text" at bounding box center [309, 308] width 291 height 25
type input "Foul Mix Taamia Or Eggplant Or Potato"
click at [625, 307] on input "text" at bounding box center [609, 308] width 291 height 25
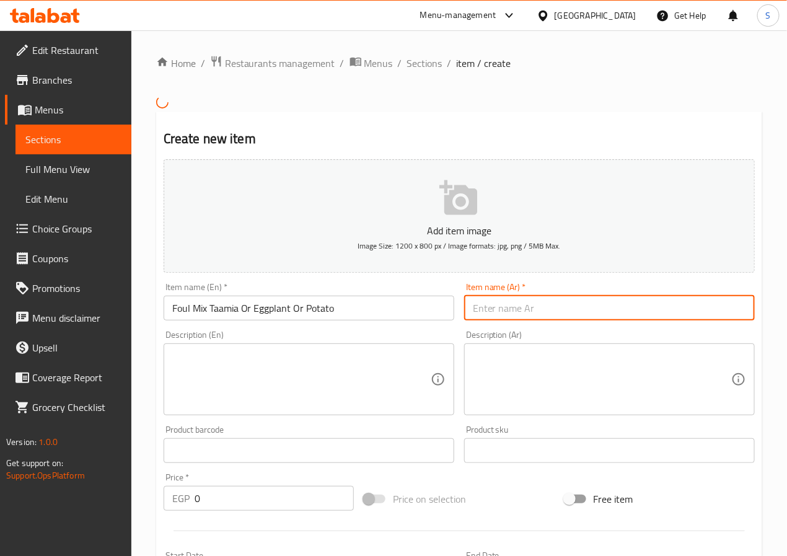
paste input "فول مكس طعميه او باذنجان او بطاطس"
type input "فول مكس طعميه او باذنجان او بطاطس"
click at [585, 383] on textarea at bounding box center [602, 379] width 258 height 59
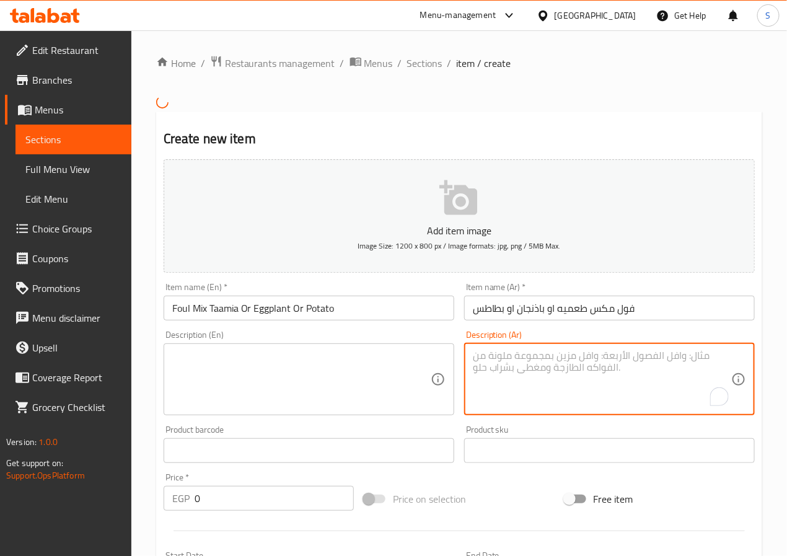
paste textarea "فول يقدم مع طعمية أو باذنجان أو بطاطس مقلي."
type textarea "فول يقدم مع طعمية أو باذنجان أو بطاطس مقلي."
click at [309, 399] on textarea at bounding box center [301, 379] width 258 height 59
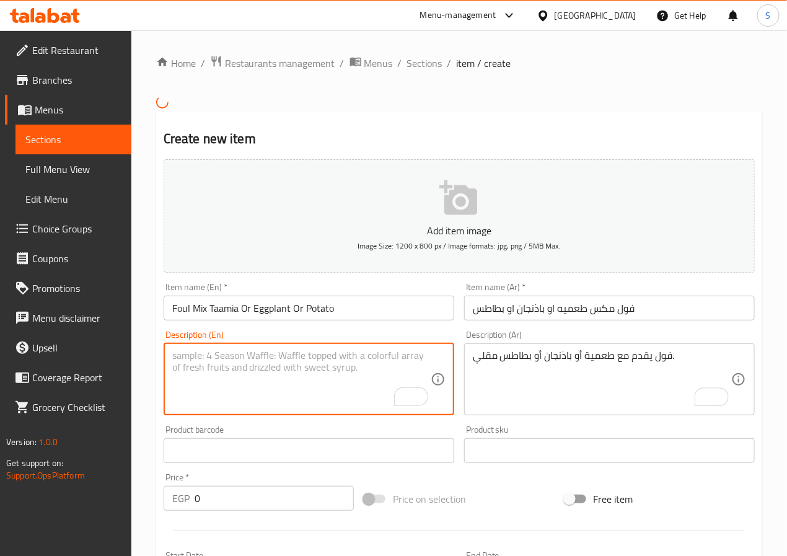
paste textarea "Foul Mix Taamia Or Eggplant Or Potato"
click at [195, 355] on textarea "Foul Mix Taamia Or Eggplant Or Potato" at bounding box center [301, 379] width 258 height 59
click at [307, 399] on textarea "Foul served with taamia rr eggplant or fried potato" at bounding box center [301, 379] width 258 height 59
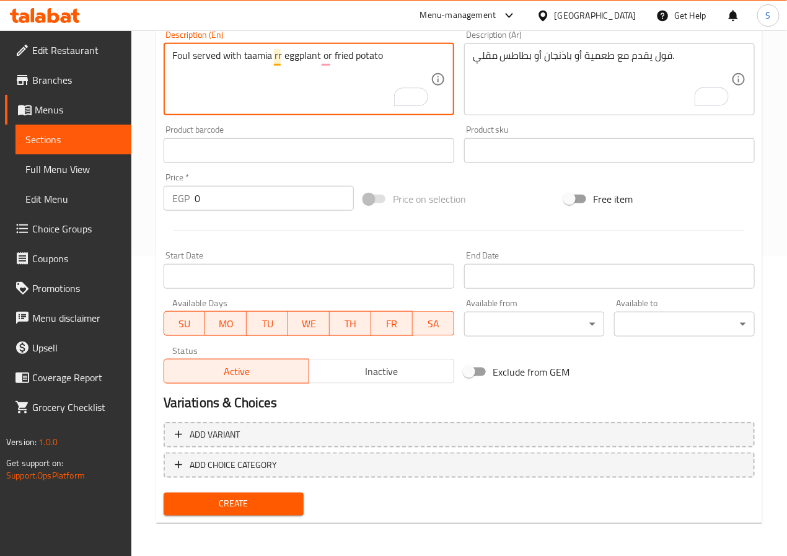
click at [276, 61] on textarea "Foul served with taamia rr eggplant or fried potato" at bounding box center [301, 79] width 258 height 59
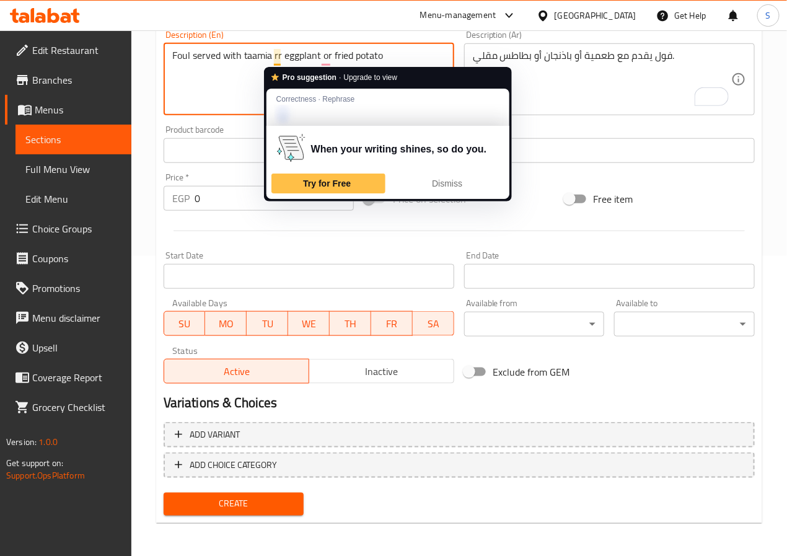
click at [278, 58] on textarea "Foul served with taamia rr eggplant or fried potato" at bounding box center [301, 79] width 258 height 59
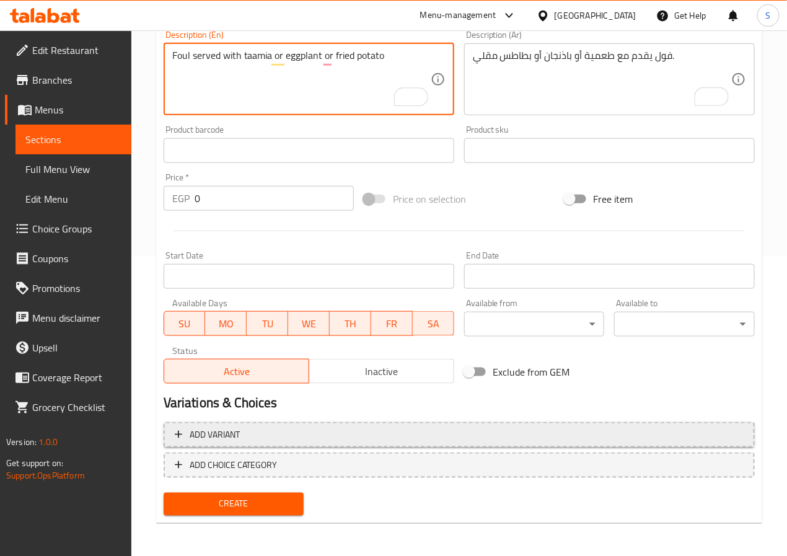
type textarea "Foul served with taamia or eggplant or fried potato"
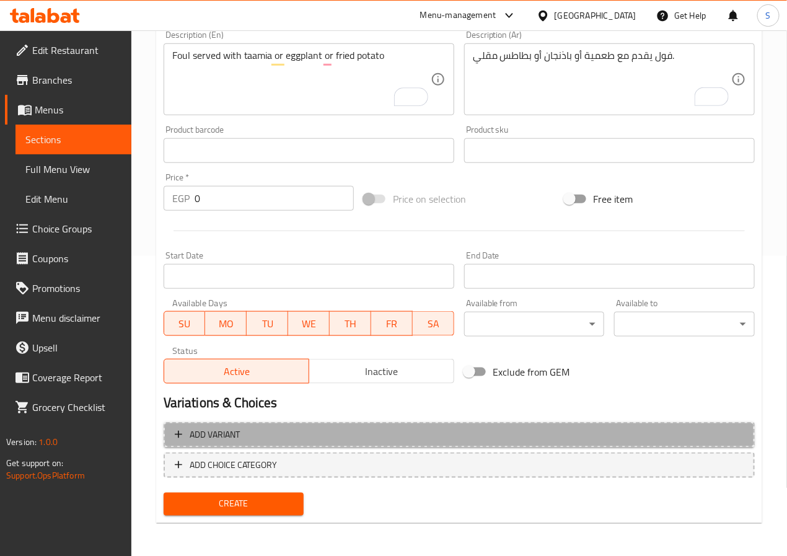
click at [352, 435] on span "Add variant" at bounding box center [459, 434] width 569 height 15
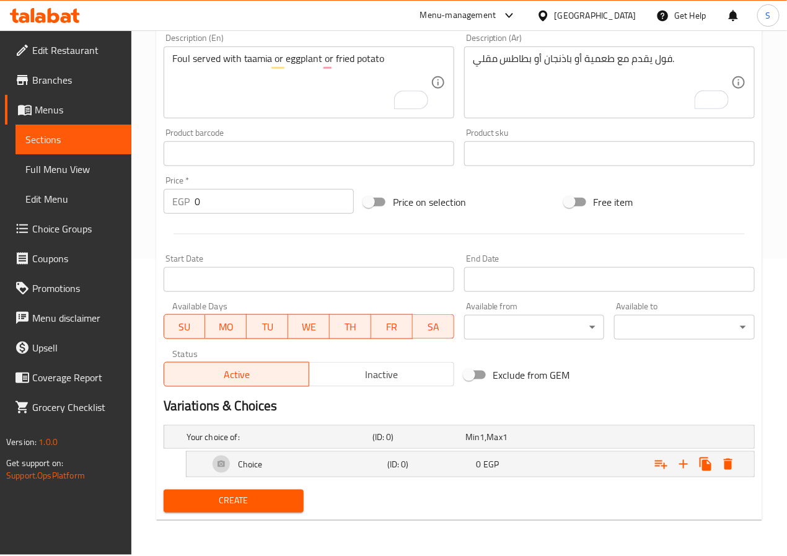
scroll to position [296, 0]
click at [343, 473] on div "Choice" at bounding box center [295, 465] width 179 height 30
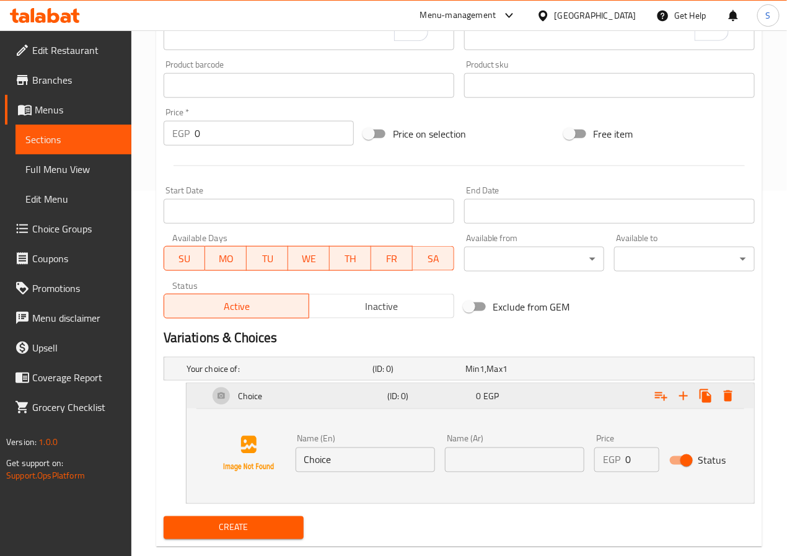
scroll to position [391, 0]
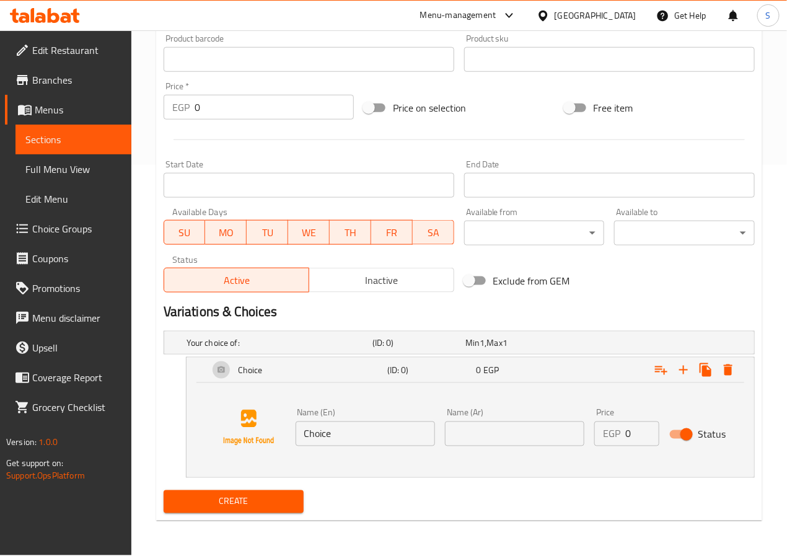
click at [332, 443] on input "Choice" at bounding box center [365, 434] width 139 height 25
type input "Taamia"
type input "طعمية"
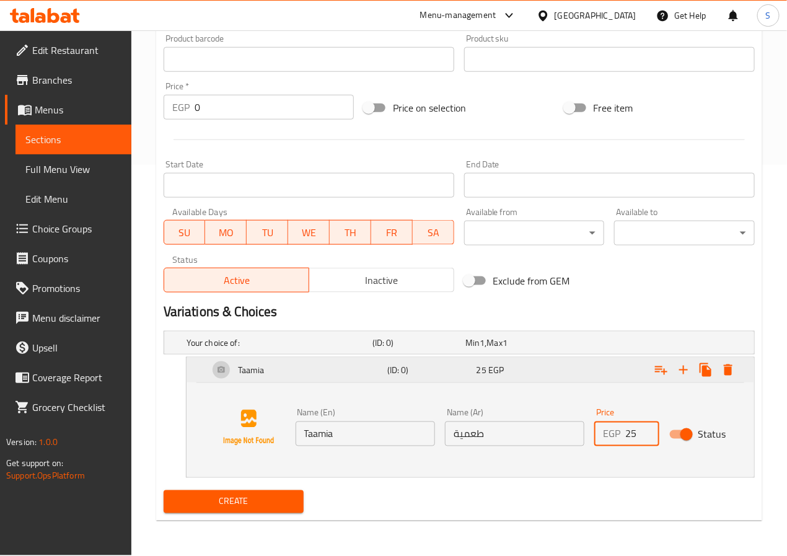
type input "25"
click at [679, 357] on div "Expand" at bounding box center [652, 369] width 179 height 27
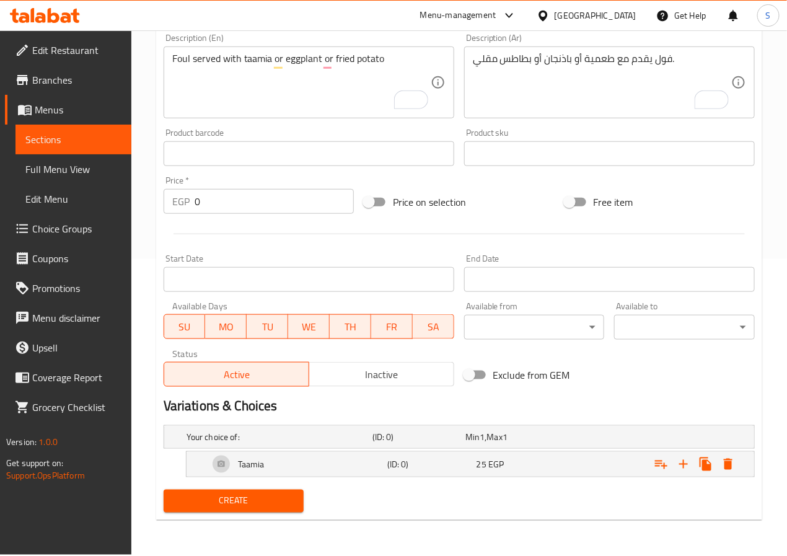
scroll to position [296, 0]
click at [681, 464] on icon "Expand" at bounding box center [683, 464] width 15 height 15
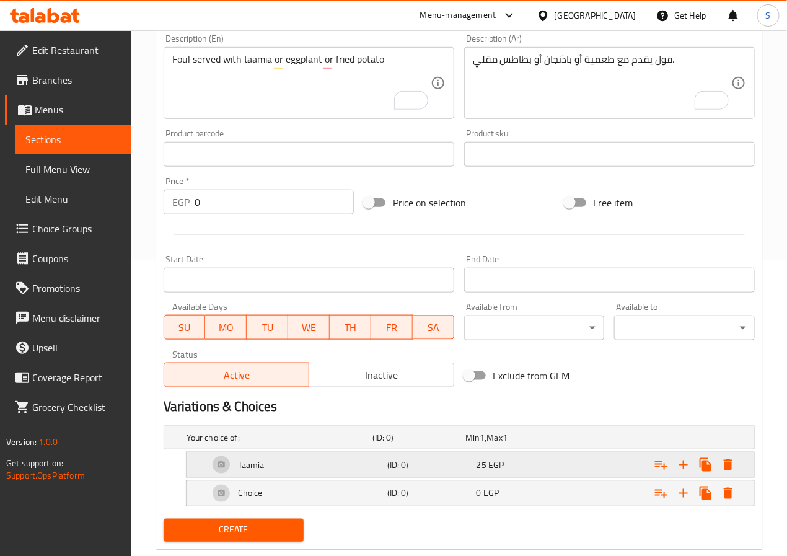
scroll to position [326, 0]
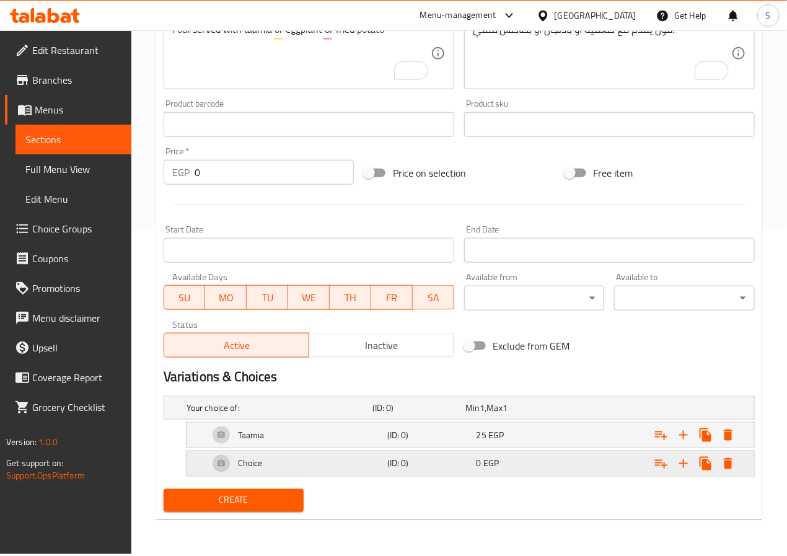
click at [335, 469] on div "Choice" at bounding box center [295, 464] width 179 height 30
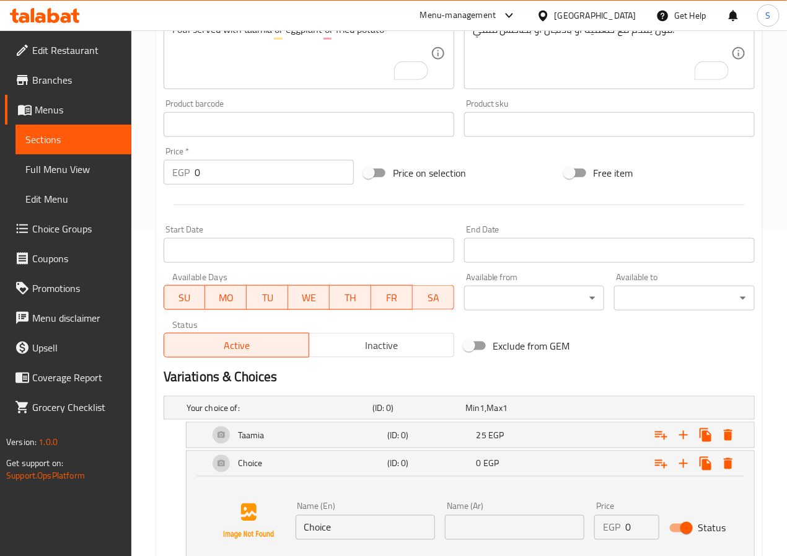
click at [311, 536] on input "Choice" at bounding box center [365, 527] width 139 height 25
click at [470, 534] on input "text" at bounding box center [514, 527] width 139 height 25
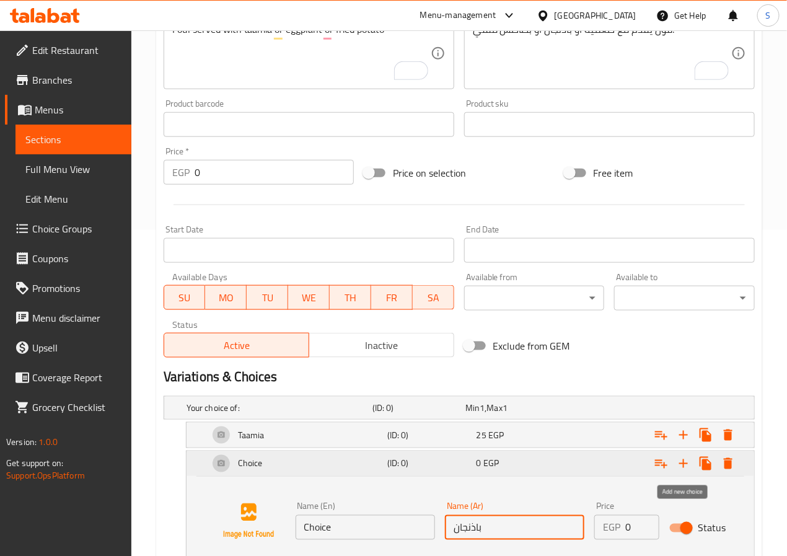
type input "باذنجان"
click at [687, 466] on icon "Expand" at bounding box center [683, 463] width 15 height 15
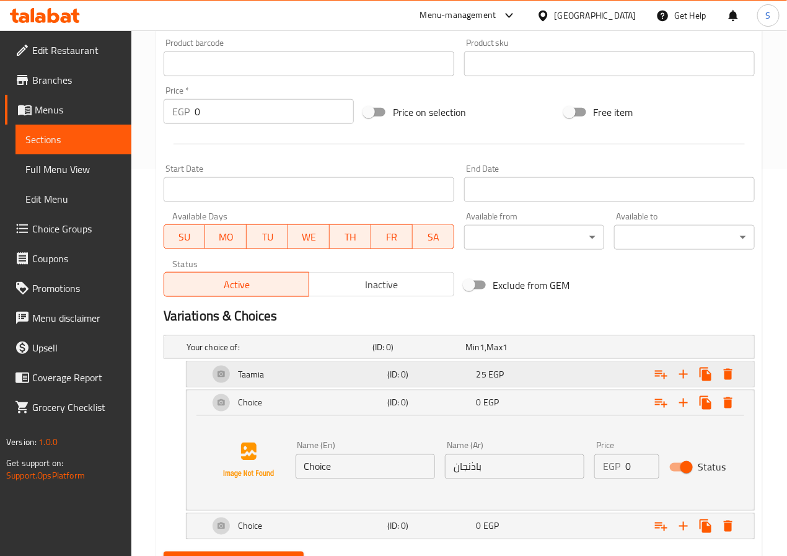
scroll to position [450, 0]
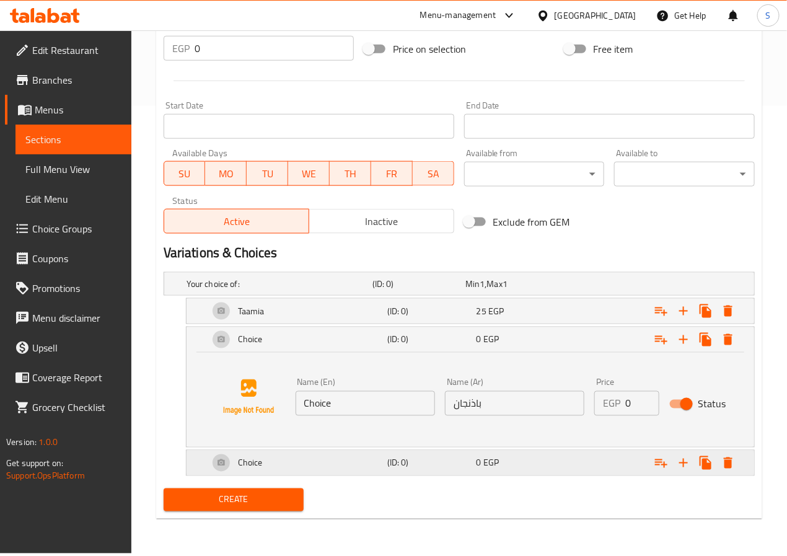
click at [503, 467] on div "0 EGP" at bounding box center [519, 463] width 84 height 12
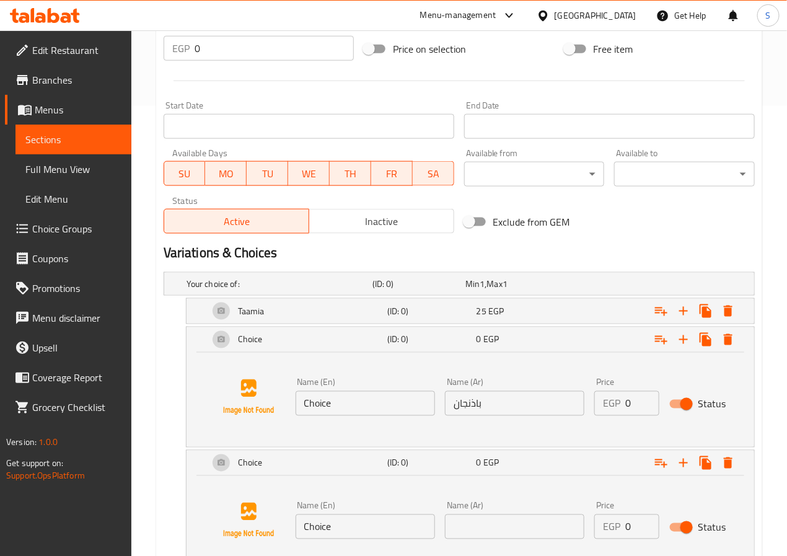
click at [501, 523] on input "text" at bounding box center [514, 526] width 139 height 25
type input "بطاطس"
click at [376, 410] on input "Choice" at bounding box center [365, 403] width 139 height 25
type input "Eggplant"
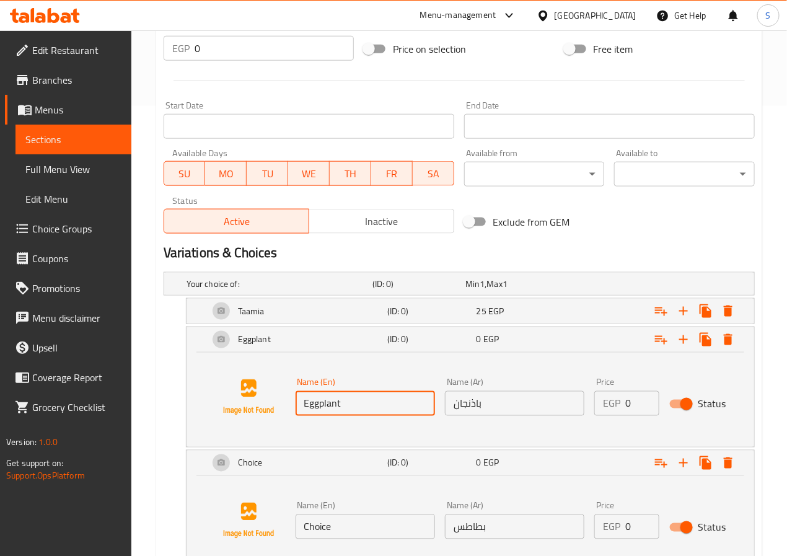
click at [355, 532] on input "Choice" at bounding box center [365, 526] width 139 height 25
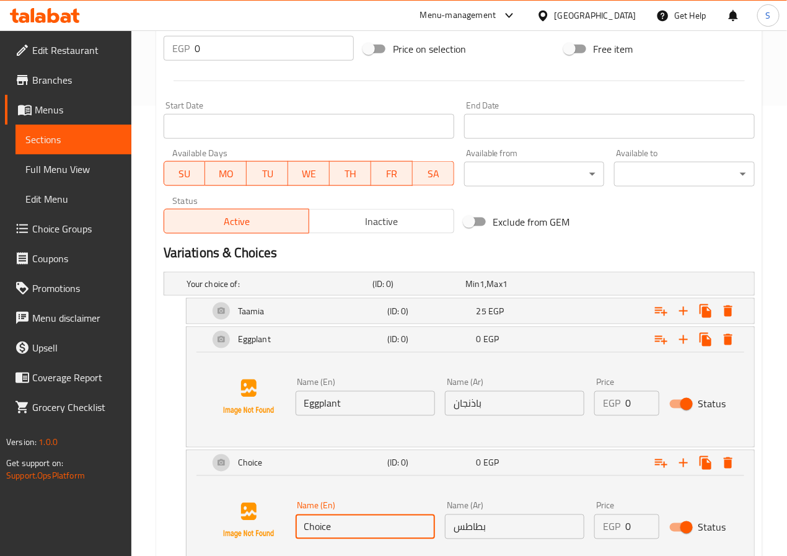
click at [355, 532] on input "Choice" at bounding box center [365, 526] width 139 height 25
type input "Potato"
click at [179, 479] on div "Potato (ID: 0) 0 EGP Name (En) Potato Name (En) Name (Ar) بطاطس Name (Ar) Price…" at bounding box center [459, 510] width 591 height 121
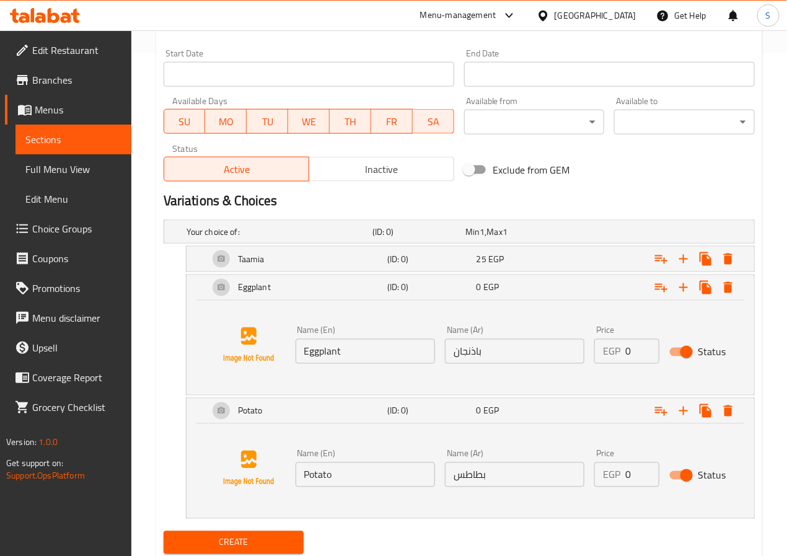
scroll to position [545, 0]
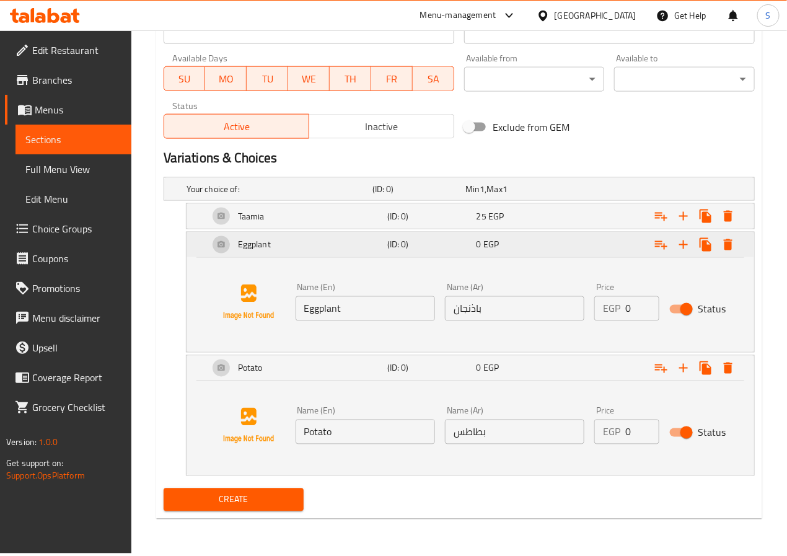
click at [553, 241] on div "0 EGP" at bounding box center [519, 245] width 84 height 12
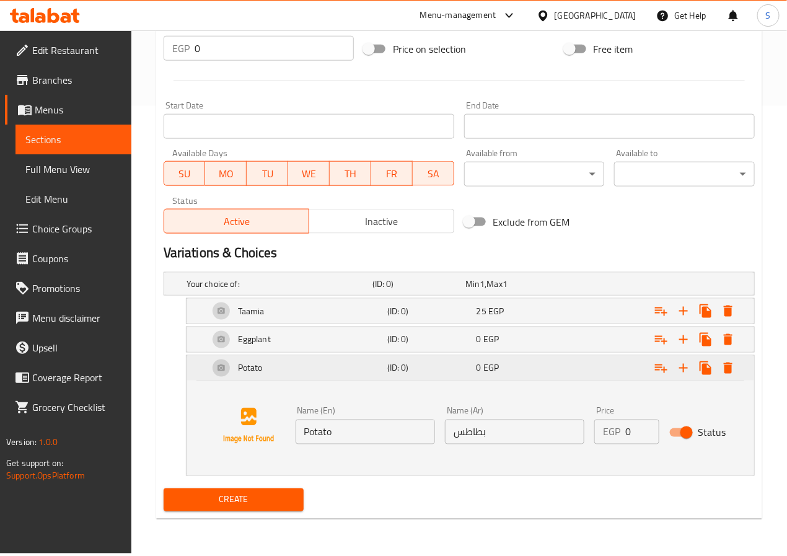
scroll to position [450, 0]
click at [557, 381] on div "Potato (ID: 0) 0 EGP" at bounding box center [474, 368] width 536 height 30
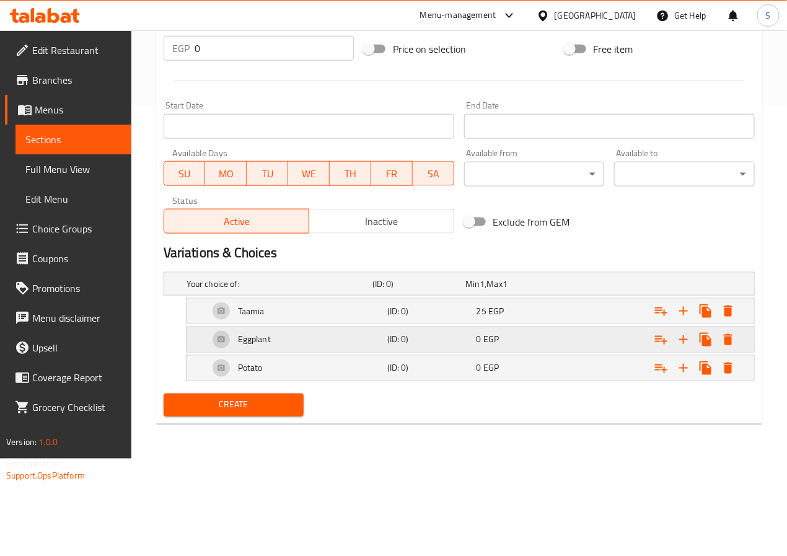
scroll to position [355, 0]
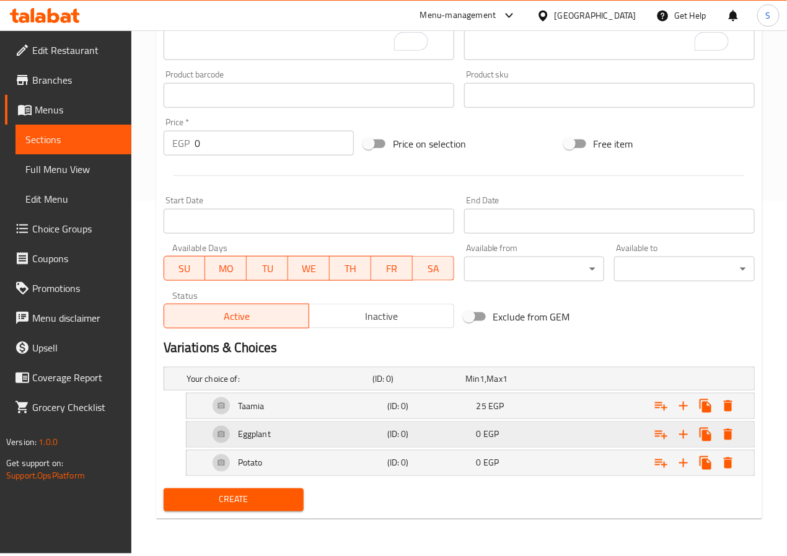
click at [553, 348] on h2 "Variations & Choices" at bounding box center [459, 347] width 591 height 19
click at [537, 477] on div "Potato (ID: 0) 0 EGP" at bounding box center [474, 463] width 536 height 30
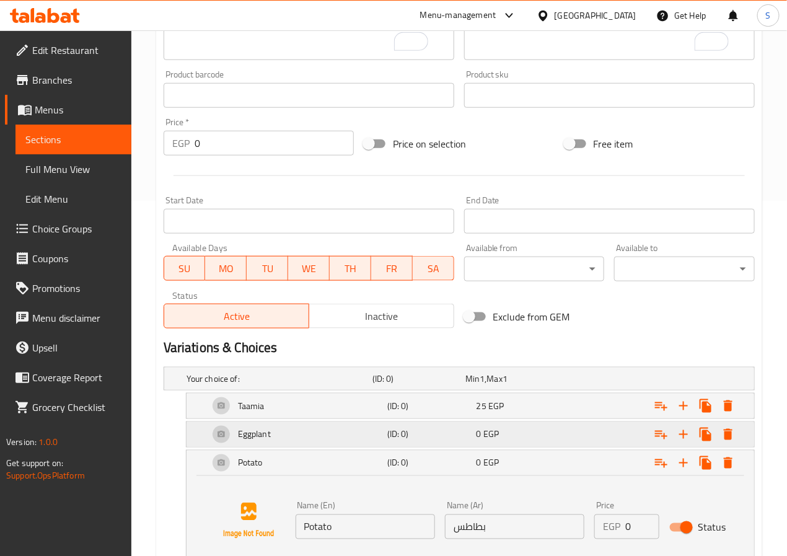
click at [540, 445] on div "Eggplant (ID: 0) 0 EGP" at bounding box center [474, 435] width 536 height 30
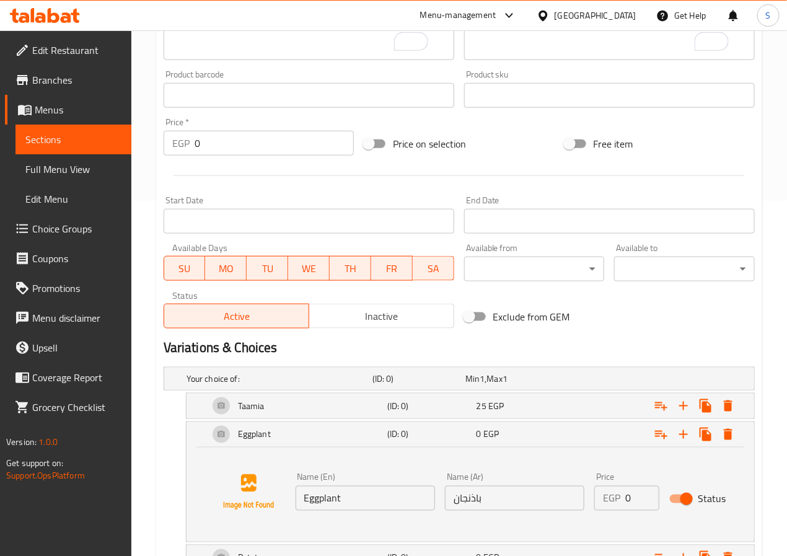
click at [633, 503] on input "0" at bounding box center [642, 498] width 34 height 25
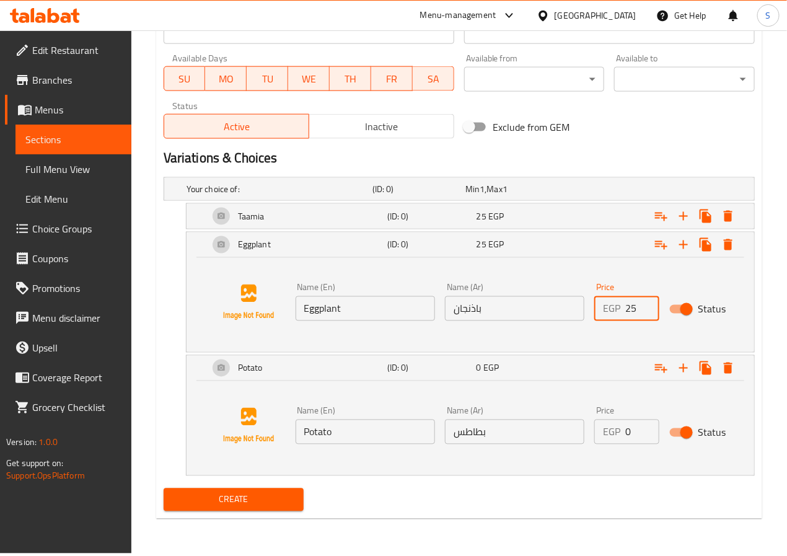
type input "25"
click at [633, 437] on input "0" at bounding box center [642, 432] width 34 height 25
type input "25"
click at [283, 504] on span "Create" at bounding box center [234, 499] width 121 height 15
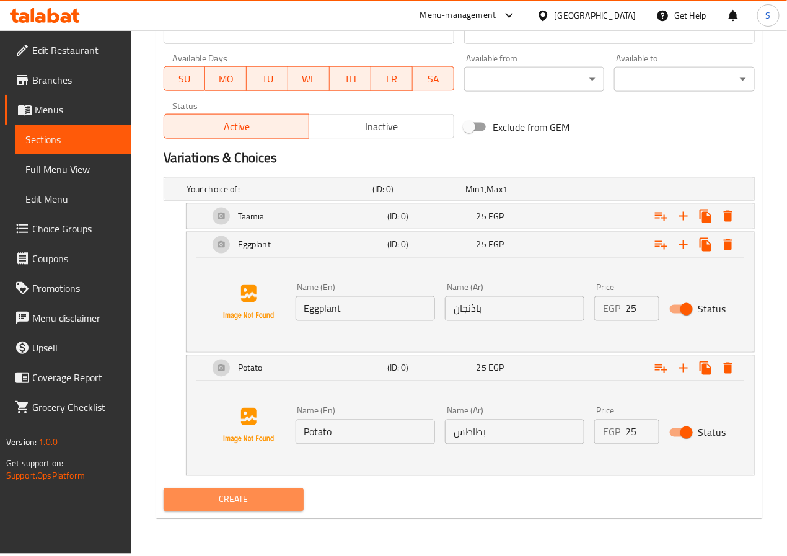
click at [231, 499] on span "Create" at bounding box center [234, 499] width 121 height 15
click at [277, 498] on span "Create" at bounding box center [234, 499] width 121 height 15
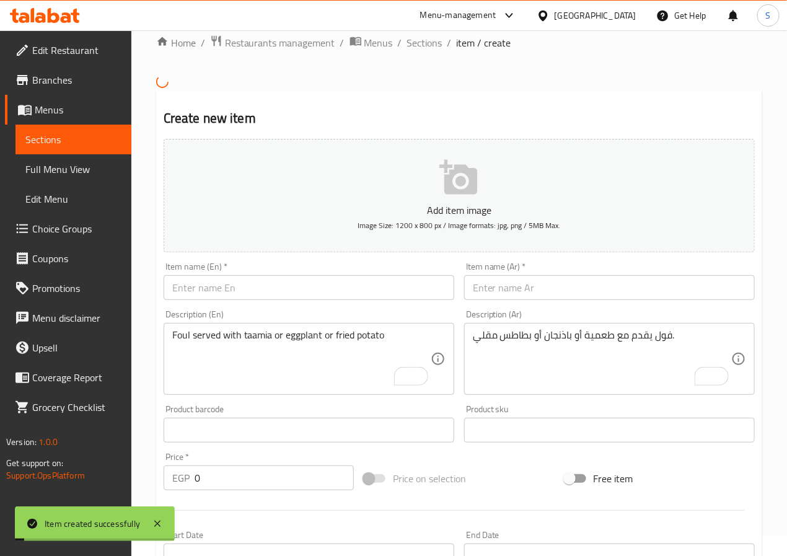
scroll to position [0, 0]
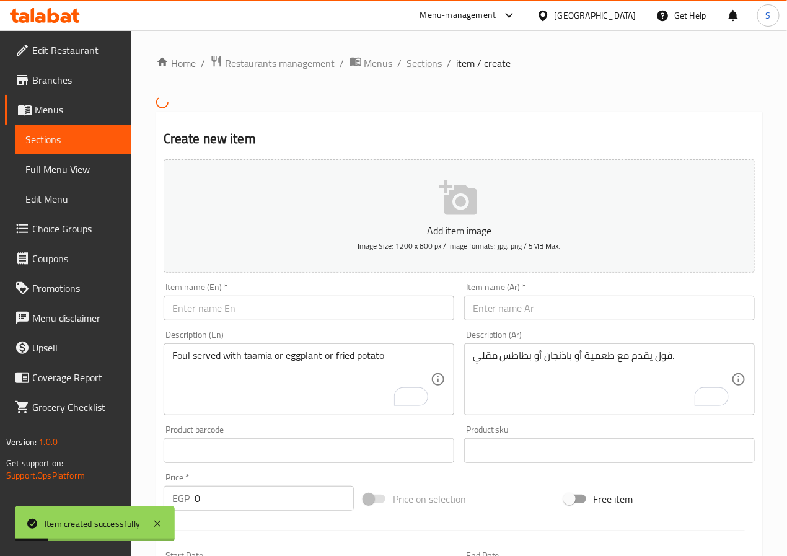
click at [431, 60] on span "Sections" at bounding box center [424, 63] width 35 height 15
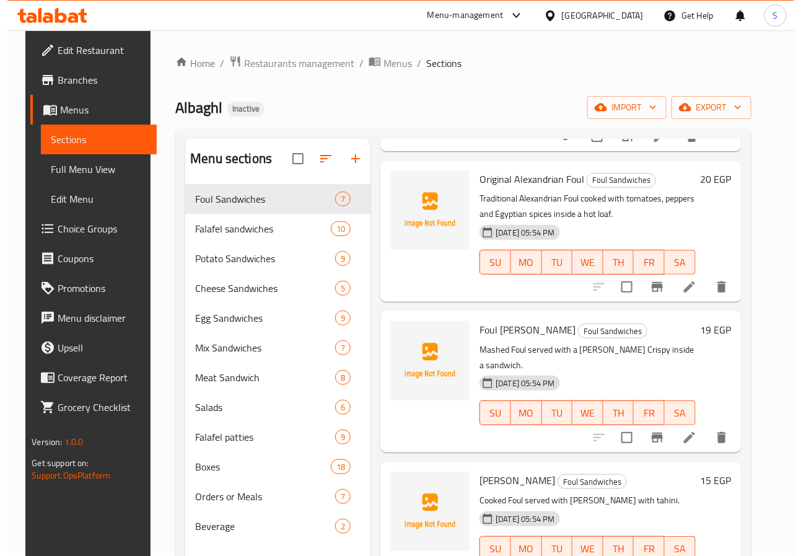
scroll to position [443, 0]
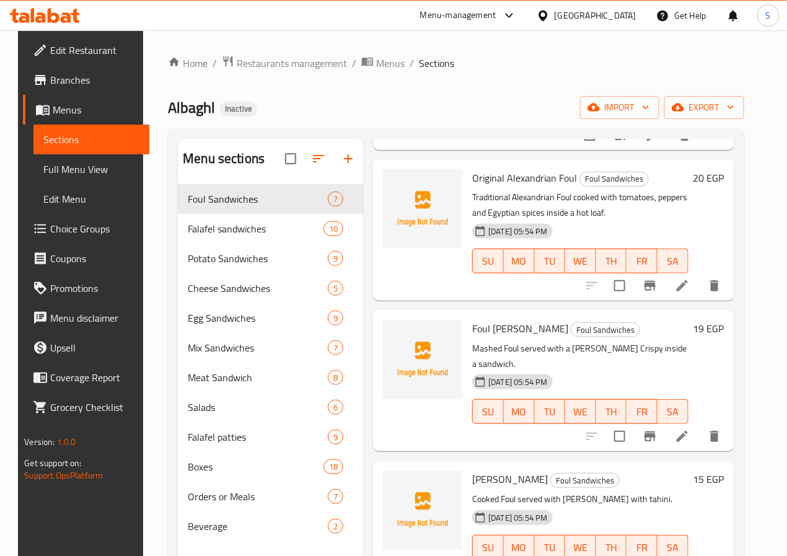
click at [681, 429] on icon at bounding box center [682, 436] width 15 height 15
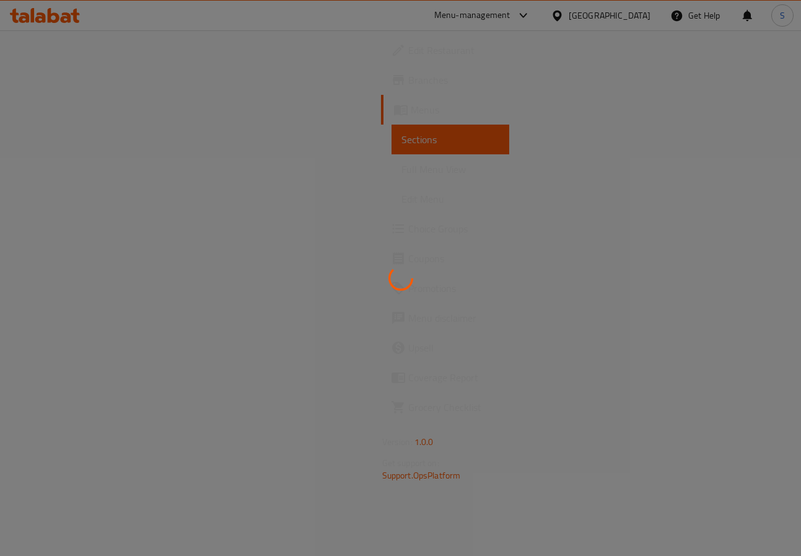
click at [423, 294] on div at bounding box center [400, 278] width 801 height 556
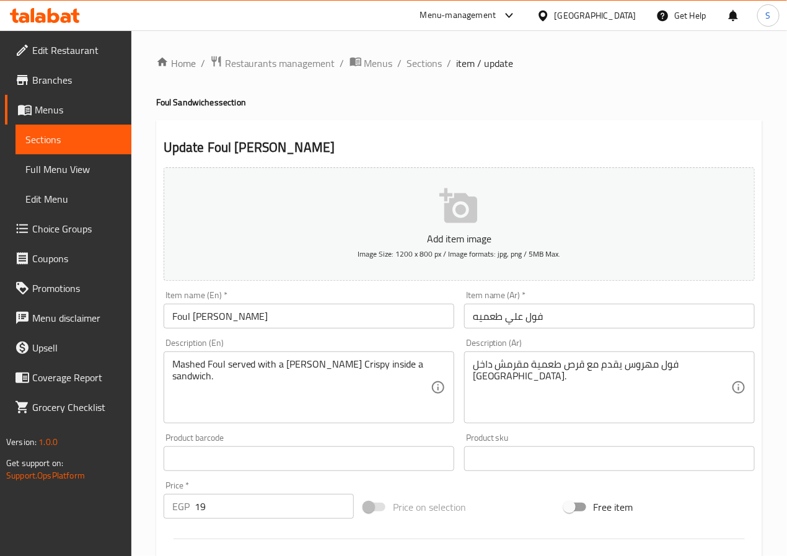
click at [203, 318] on input "Foul [PERSON_NAME]" at bounding box center [309, 316] width 291 height 25
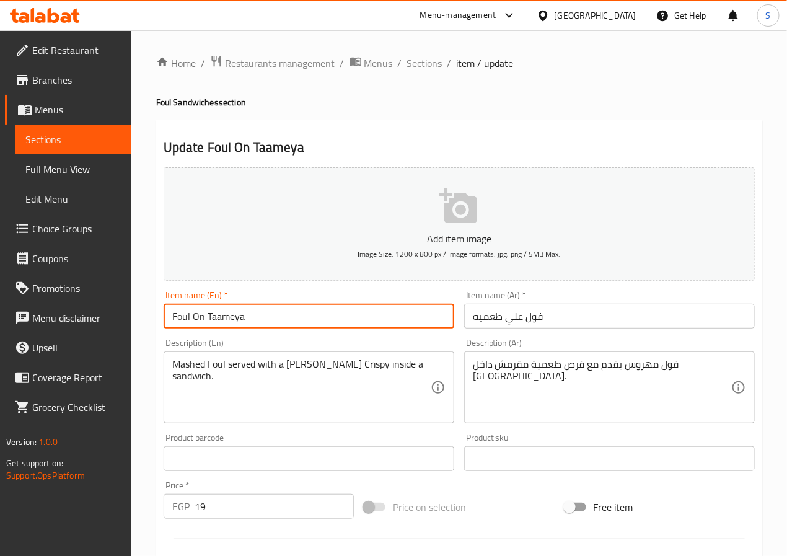
click at [236, 319] on input "Foul On Taameya" at bounding box center [309, 316] width 291 height 25
type input "Foul On Taamia"
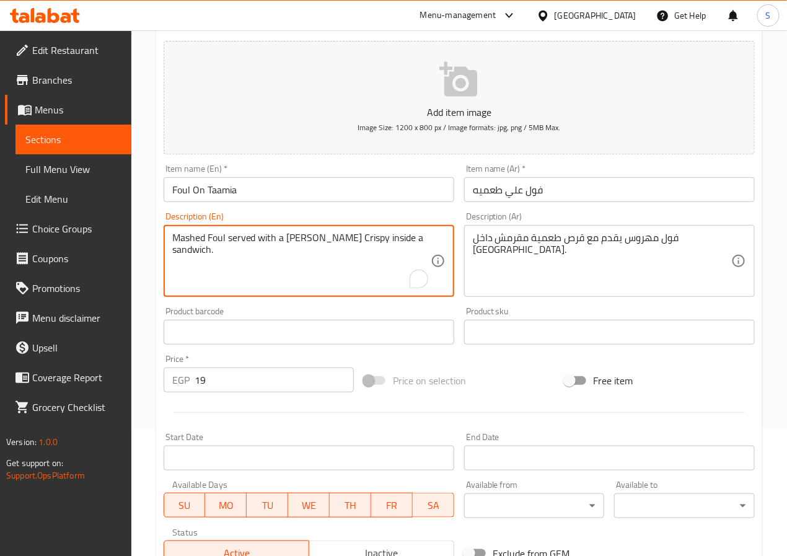
scroll to position [319, 0]
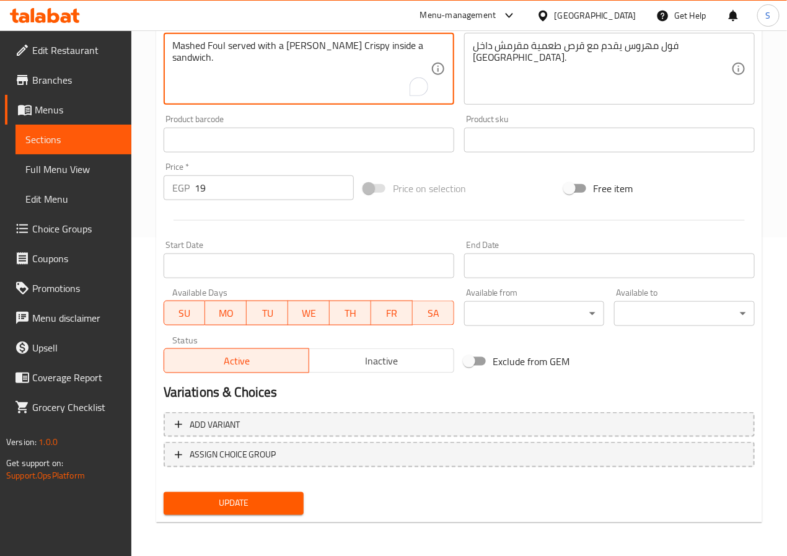
click at [244, 508] on span "Update" at bounding box center [234, 503] width 121 height 15
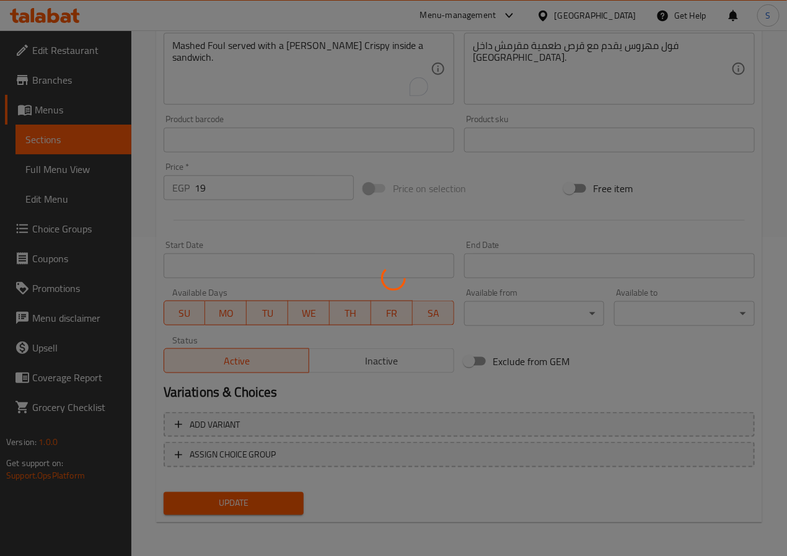
scroll to position [0, 0]
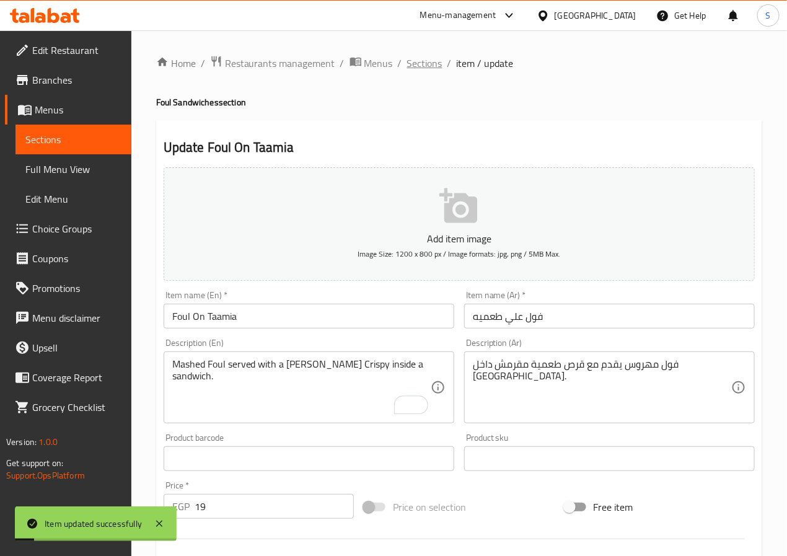
click at [428, 56] on span "Sections" at bounding box center [424, 63] width 35 height 15
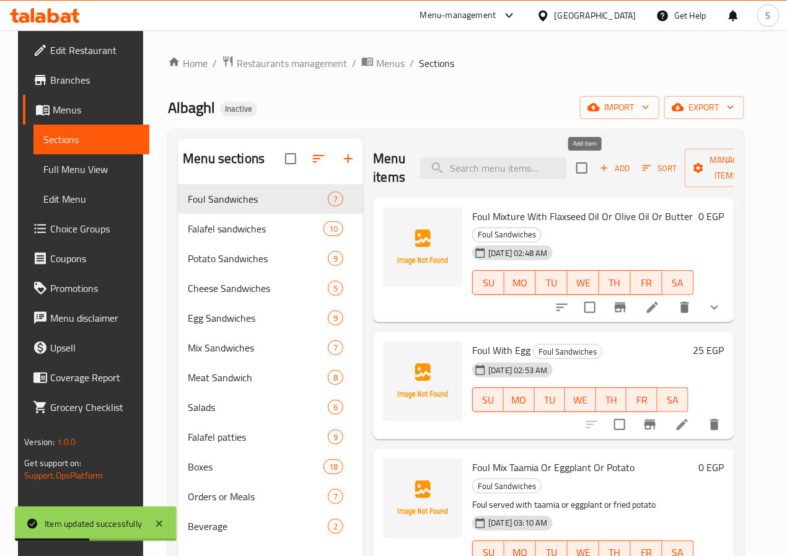
click at [595, 169] on button "Add" at bounding box center [615, 168] width 40 height 19
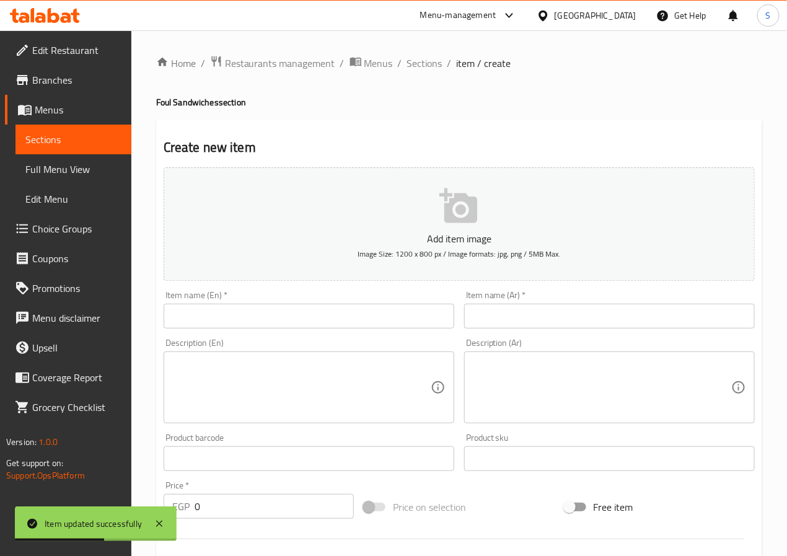
click at [316, 314] on input "text" at bounding box center [309, 316] width 291 height 25
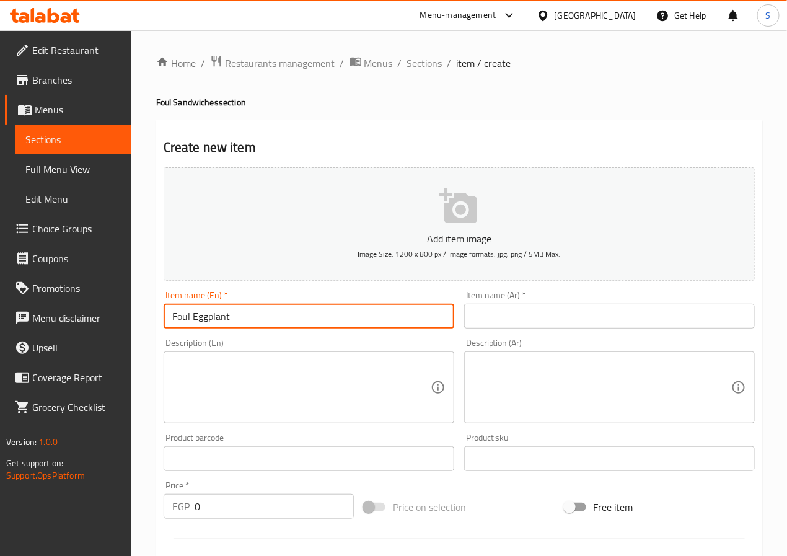
type input "Foul Eggplant"
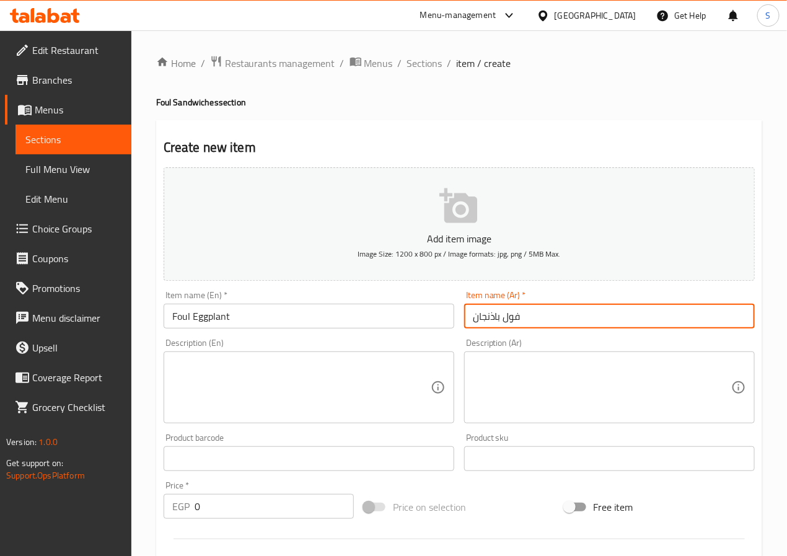
type input "فول باذنجان"
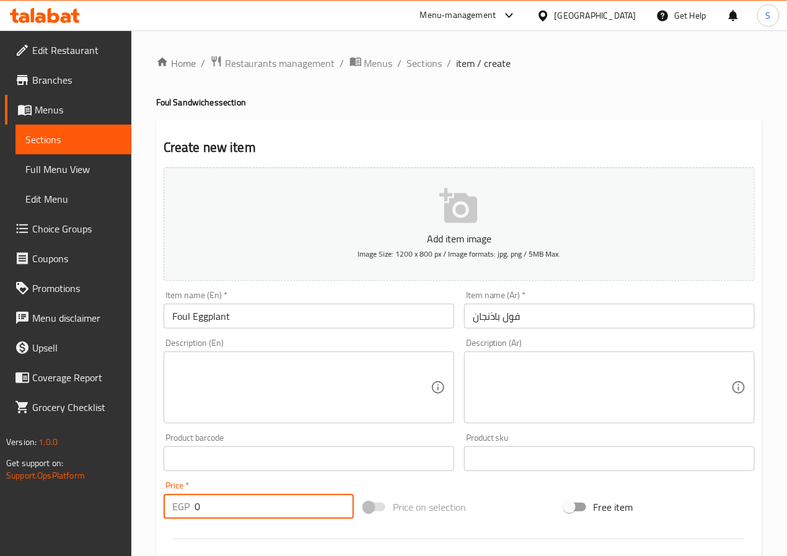
click at [318, 519] on input "0" at bounding box center [274, 506] width 159 height 25
type input "18"
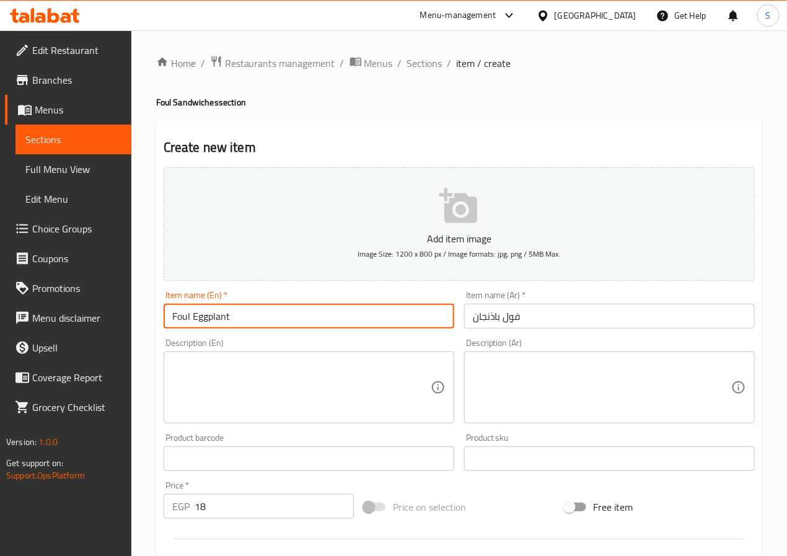
drag, startPoint x: 267, startPoint y: 328, endPoint x: 153, endPoint y: 326, distance: 113.5
click at [153, 326] on div "Home / Restaurants management / Menus / Sections / item / create Foul Sandwiche…" at bounding box center [459, 453] width 656 height 846
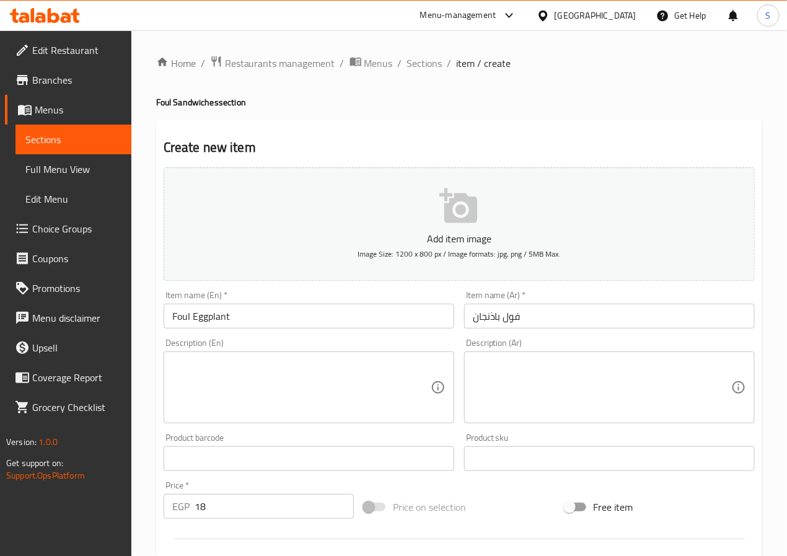
click at [304, 307] on input "Foul Eggplant" at bounding box center [309, 316] width 291 height 25
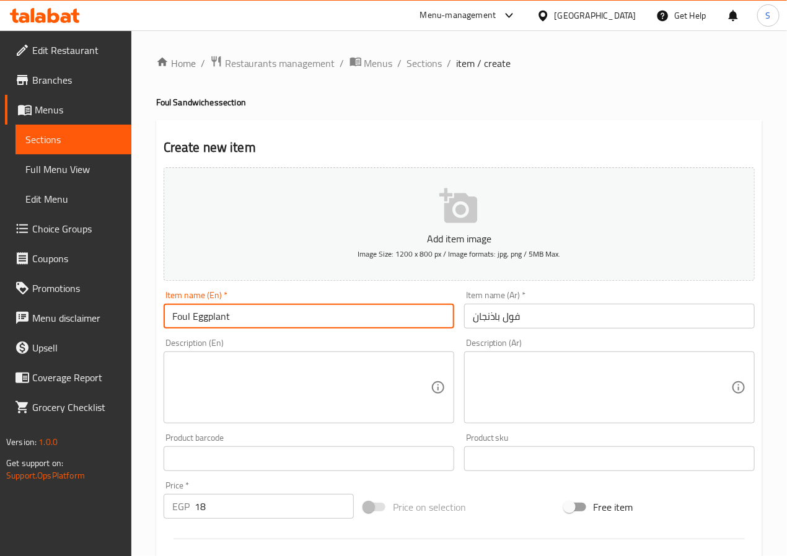
click at [493, 317] on input "فول باذنجان" at bounding box center [609, 316] width 291 height 25
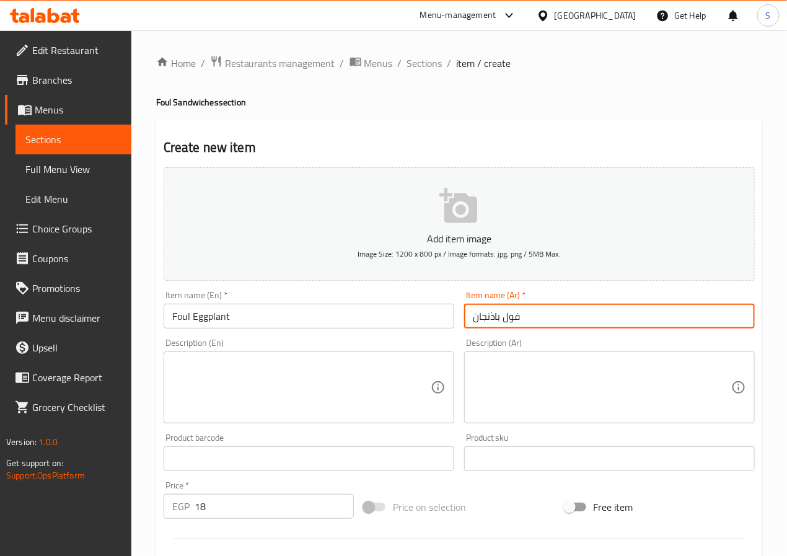
click at [493, 317] on input "فول باذنجان" at bounding box center [609, 316] width 291 height 25
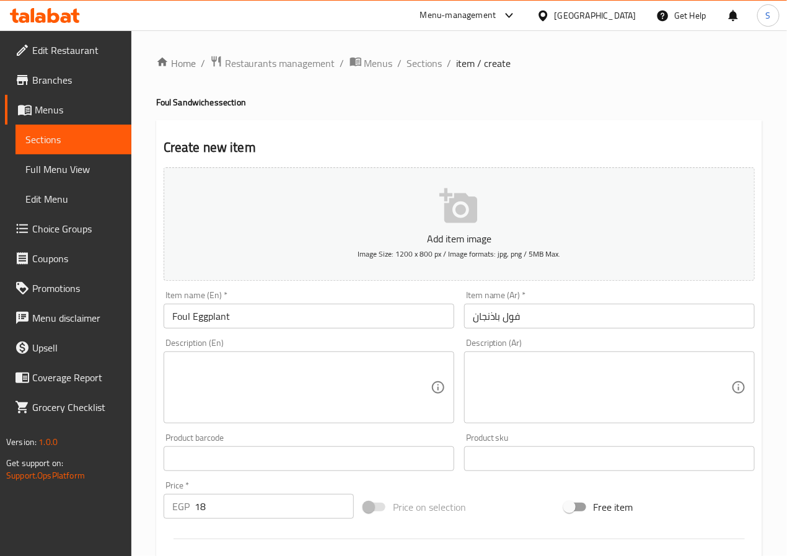
click at [348, 110] on div "Home / Restaurants management / Menus / Sections / item / create Foul Sandwiche…" at bounding box center [459, 453] width 606 height 796
click at [233, 369] on textarea at bounding box center [301, 387] width 258 height 59
paste textarea "eggplant, Fava beans, Tomatoes, Onions, Garlic, Cilantro, Salt, Pepper, Cumin"
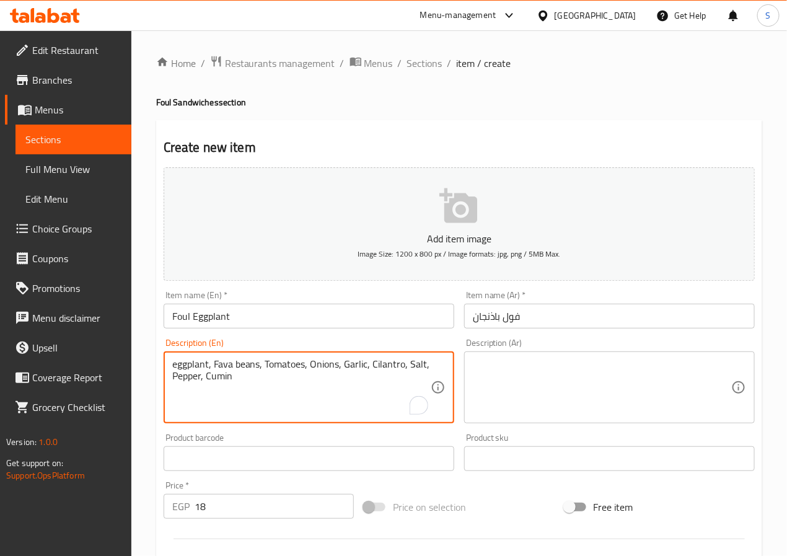
type textarea "eggplant, Fava beans, Tomatoes, Onions, Garlic, Cilantro, Salt, Pepper, Cumin"
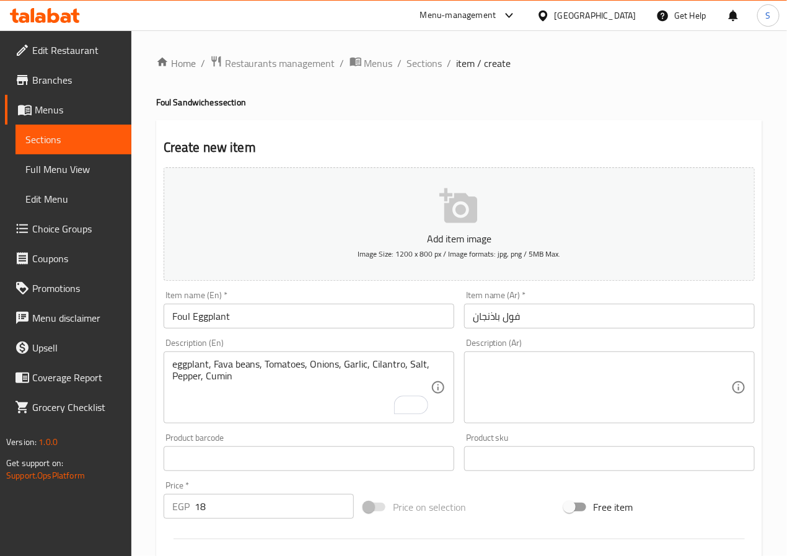
click at [666, 391] on textarea at bounding box center [602, 387] width 258 height 59
paste textarea "باذنجان، فول مدمس ، طماطم ، بصل ، ثوم ، كزبرة ، ملح ، فلفل ، كمون"
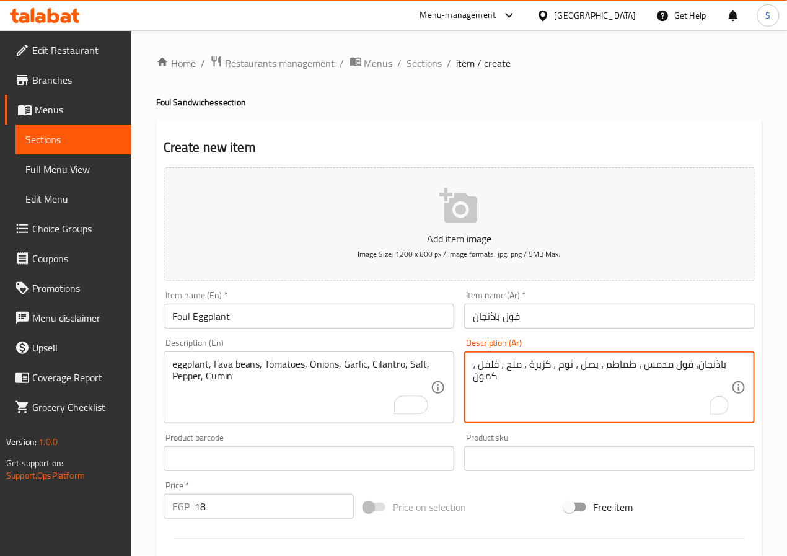
type textarea "باذنجان، فول مدمس ، طماطم ، بصل ، ثوم ، كزبرة ، ملح ، فلفل ، كمون"
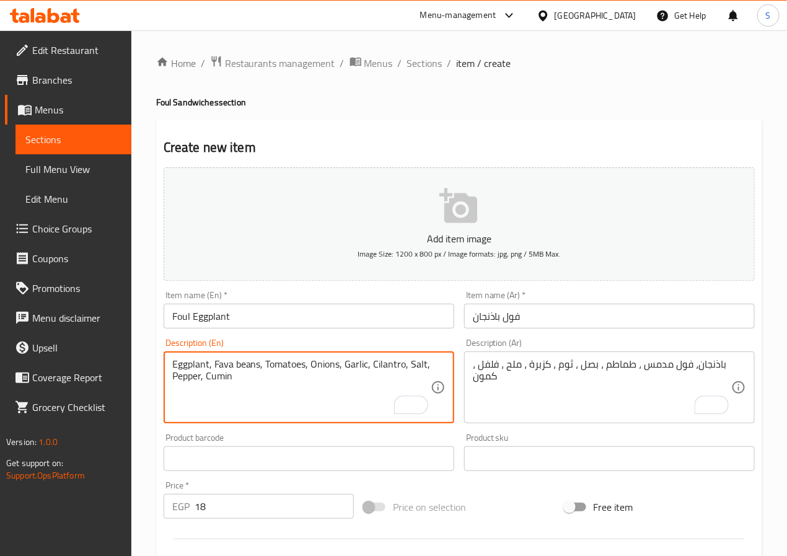
scroll to position [319, 0]
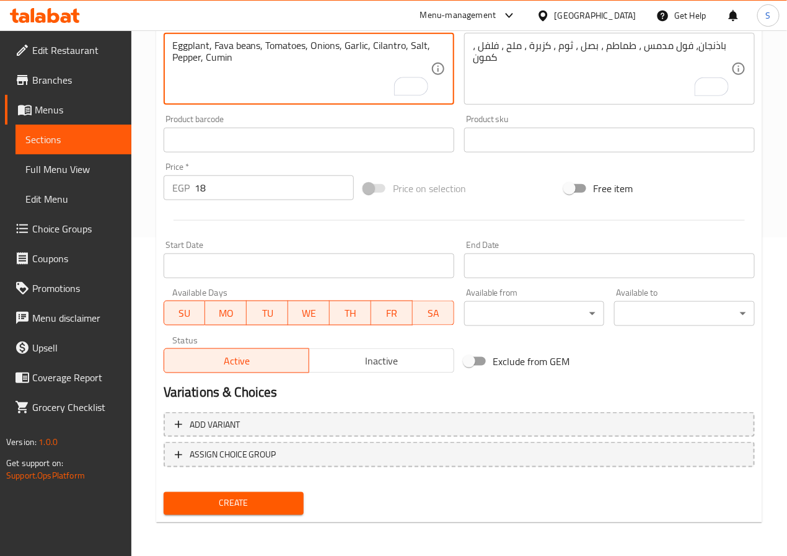
type textarea "Eggplant, Fava beans, Tomatoes, Onions, Garlic, Cilantro, Salt, Pepper, Cumin"
click at [226, 508] on span "Create" at bounding box center [234, 503] width 121 height 15
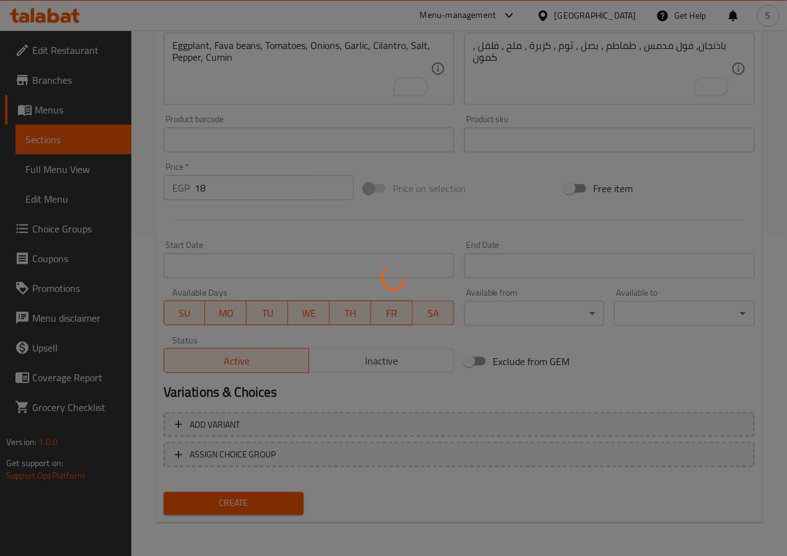
type input "0"
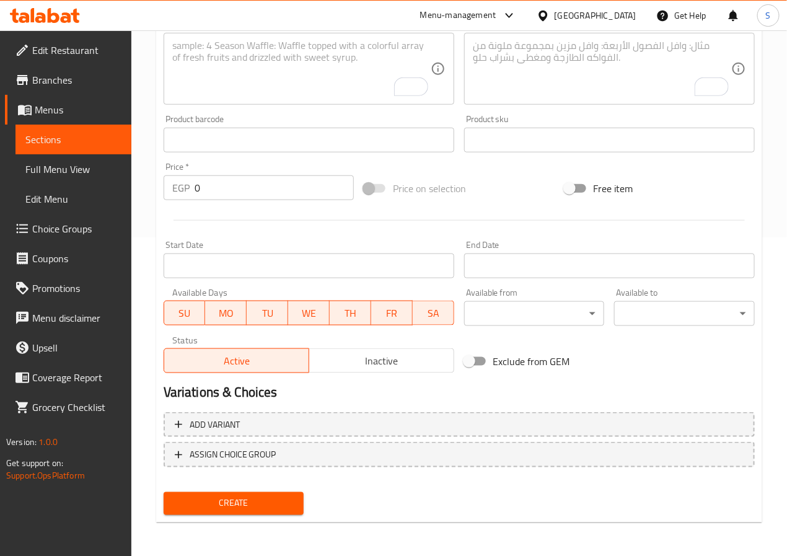
click at [315, 84] on textarea "To enrich screen reader interactions, please activate Accessibility in Grammarl…" at bounding box center [301, 69] width 258 height 59
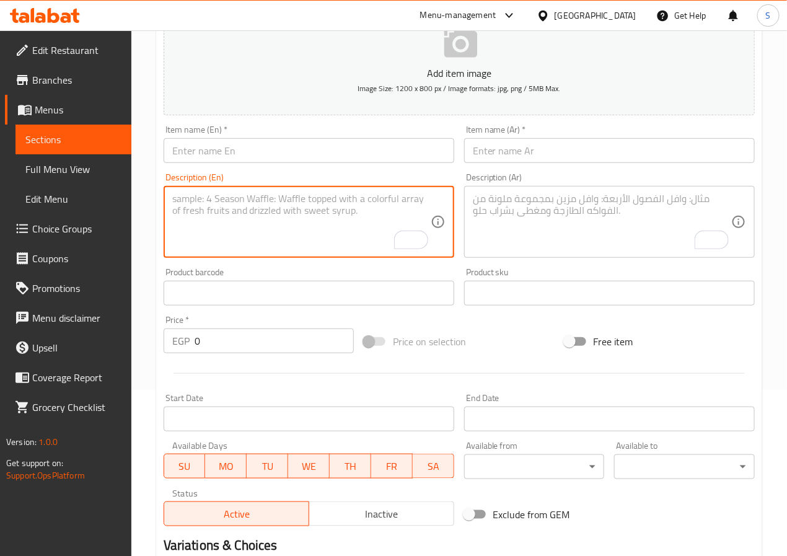
scroll to position [0, 0]
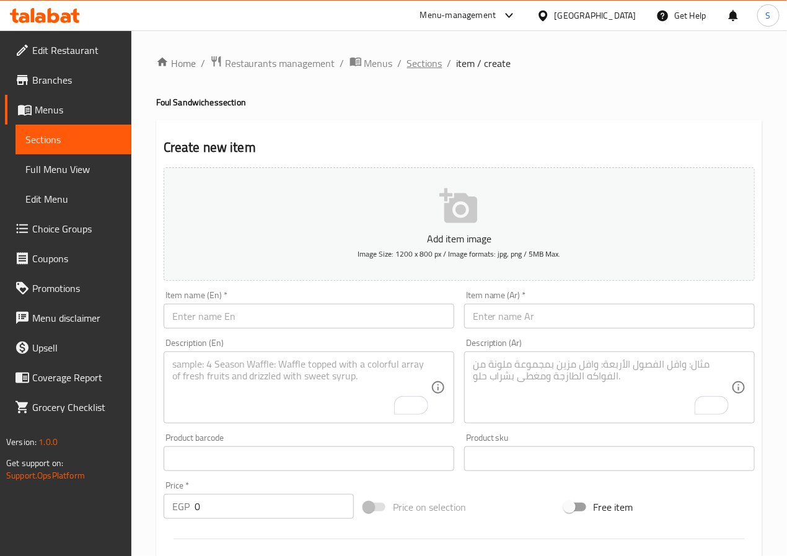
click at [426, 56] on span "Sections" at bounding box center [424, 63] width 35 height 15
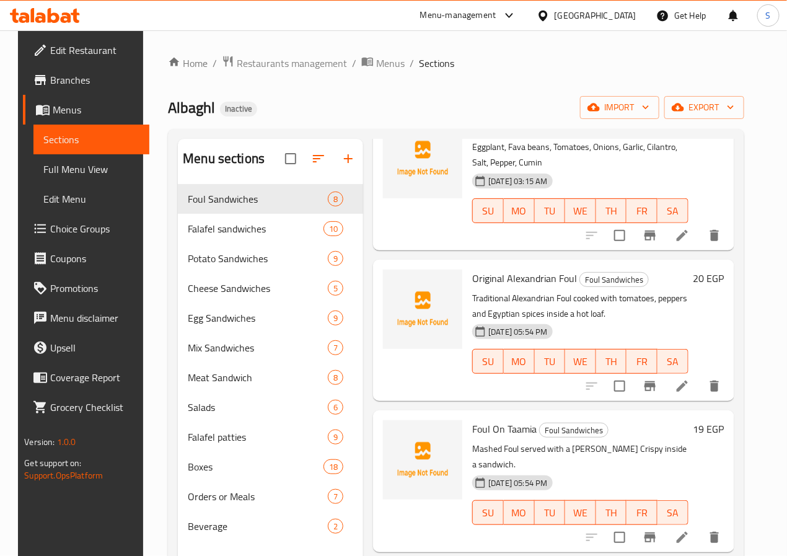
scroll to position [492, 0]
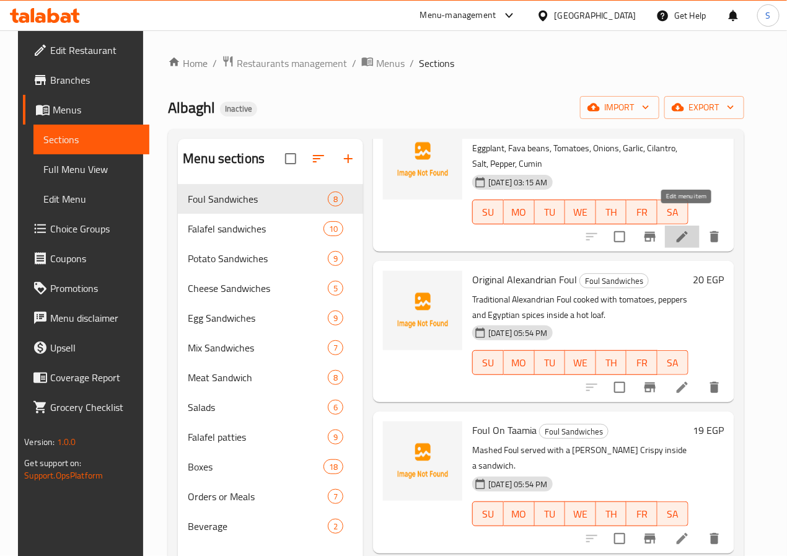
click at [685, 231] on icon at bounding box center [682, 236] width 11 height 11
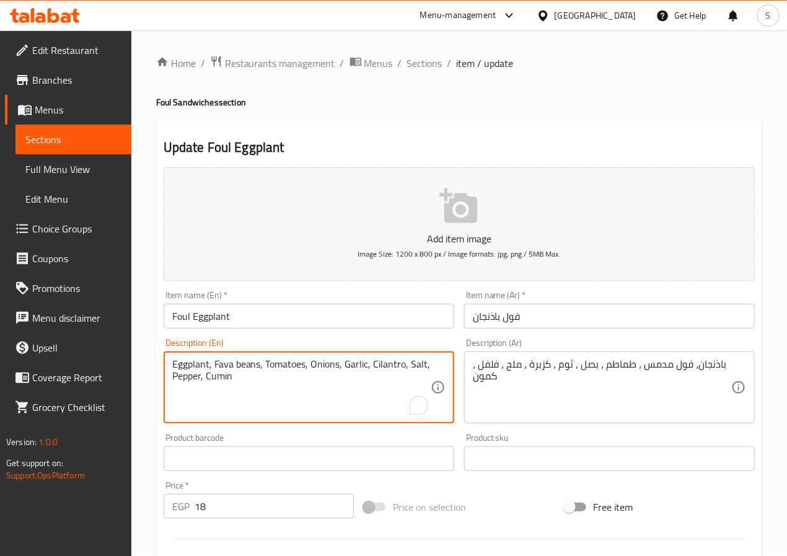
click at [241, 371] on textarea "Eggplant, Fava beans, Tomatoes, Onions, Garlic, Cilantro, Salt, Pepper, Cumin" at bounding box center [301, 387] width 258 height 59
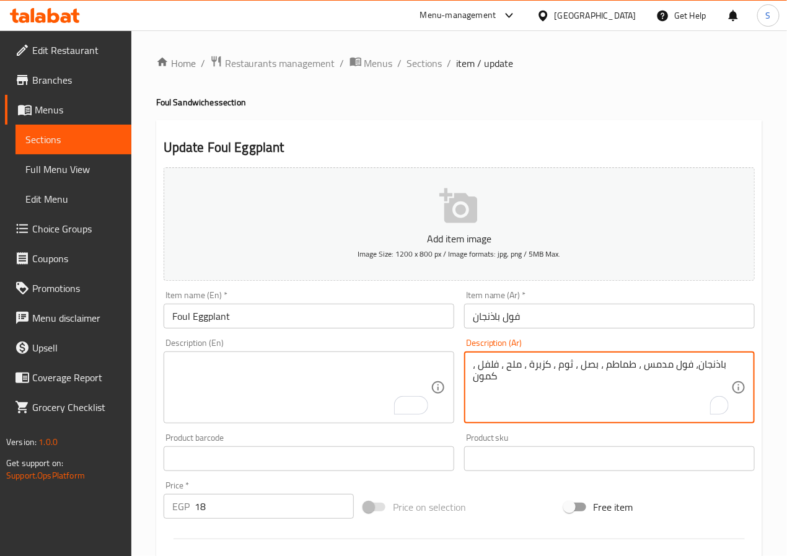
click at [550, 361] on textarea "باذنجان، فول مدمس ، طماطم ، بصل ، ثوم ، كزبرة ، ملح ، فلفل ، كمون" at bounding box center [602, 387] width 258 height 59
click at [374, 404] on textarea "To enrich screen reader interactions, please activate Accessibility in Grammarl…" at bounding box center [301, 387] width 258 height 59
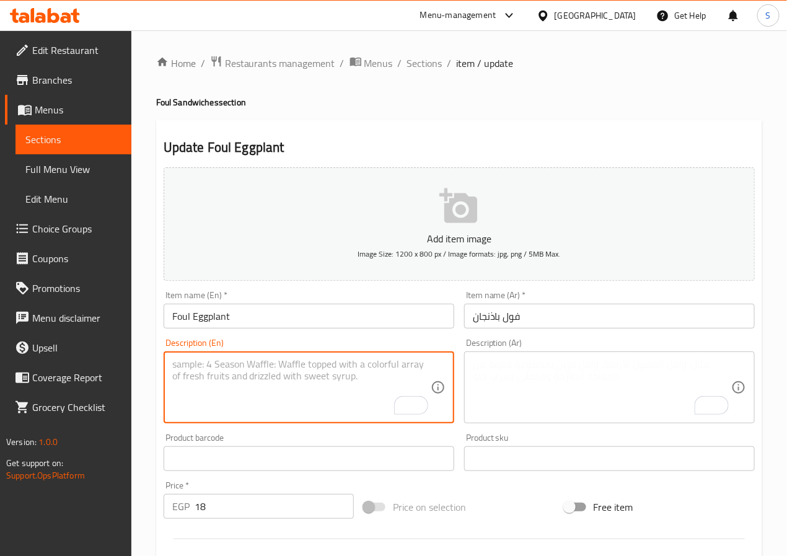
scroll to position [319, 0]
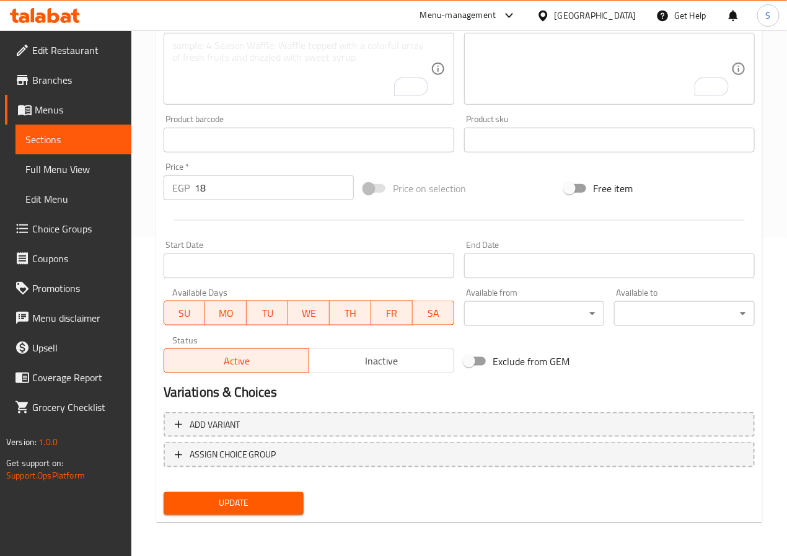
click at [264, 488] on div "Update" at bounding box center [234, 503] width 151 height 33
click at [263, 497] on span "Update" at bounding box center [234, 503] width 121 height 15
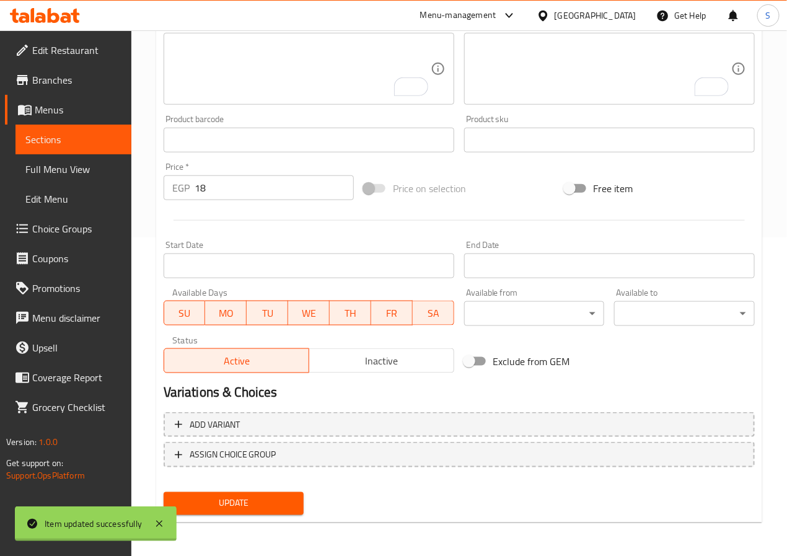
scroll to position [0, 0]
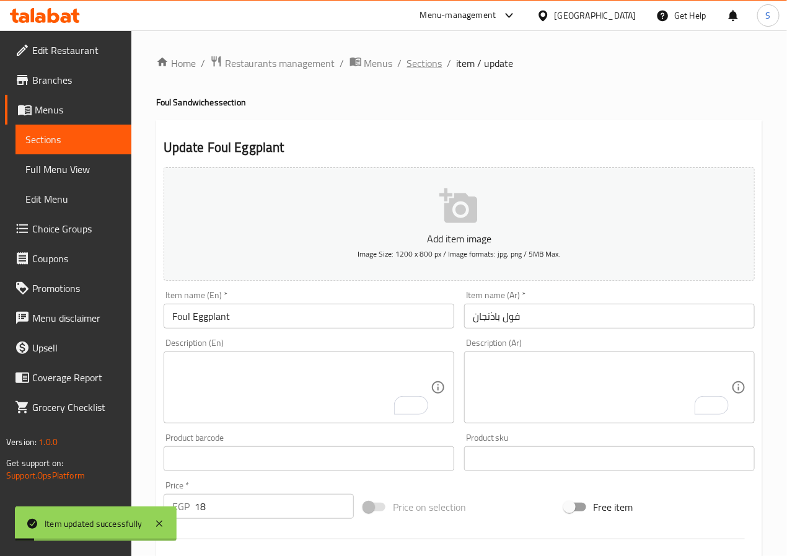
click at [411, 58] on span "Sections" at bounding box center [424, 63] width 35 height 15
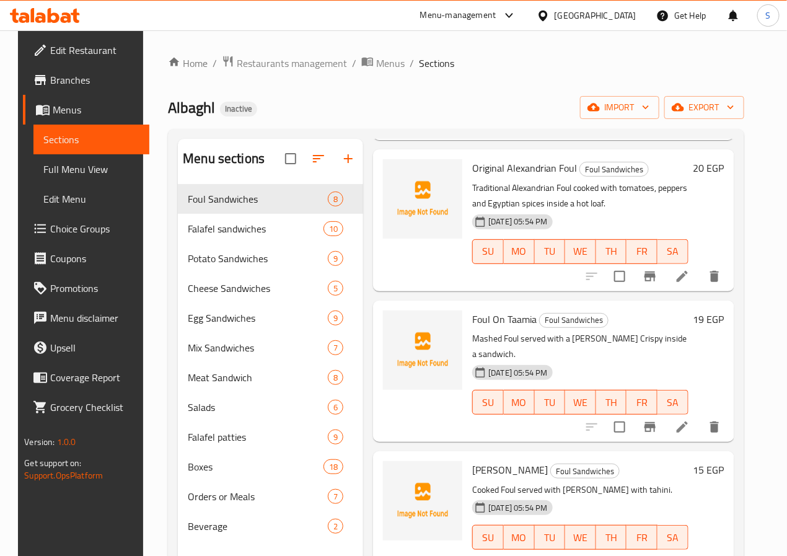
scroll to position [174, 0]
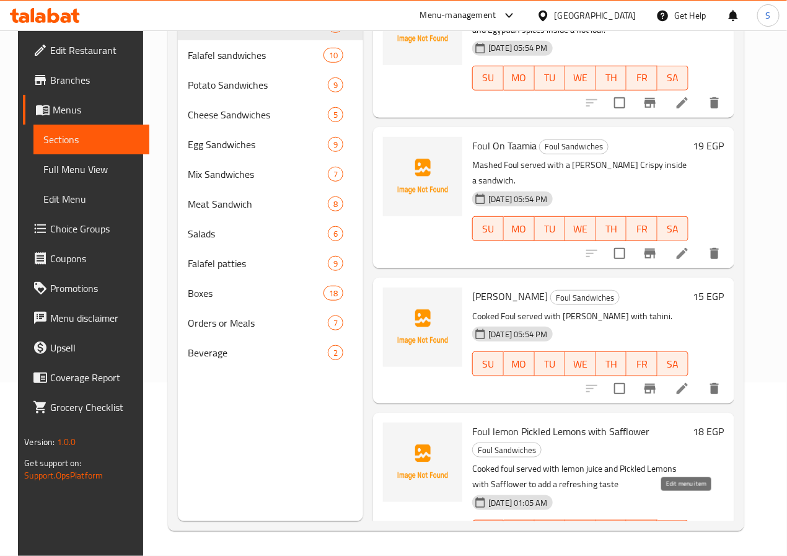
click at [681, 550] on icon at bounding box center [682, 557] width 15 height 15
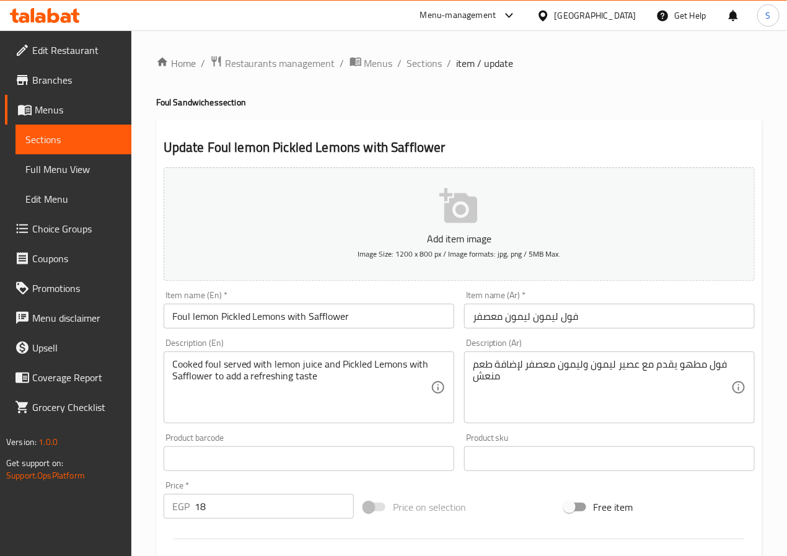
click at [547, 317] on input "فول ليمون ليمون معصفر" at bounding box center [609, 316] width 291 height 25
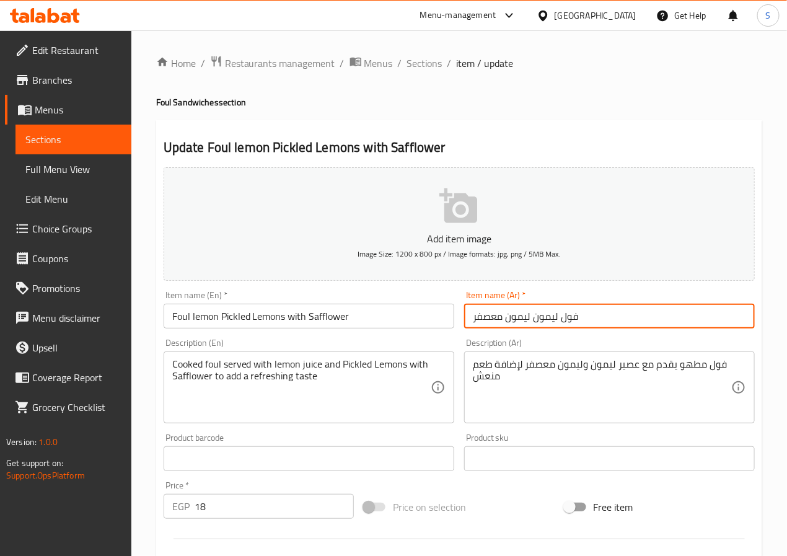
click at [547, 317] on input "فول ليمون ليمون معصفر" at bounding box center [609, 316] width 291 height 25
type input "فول ليمون معصفر"
click at [203, 319] on input "Foul lemon Pickled Lemons with Safflower" at bounding box center [309, 316] width 291 height 25
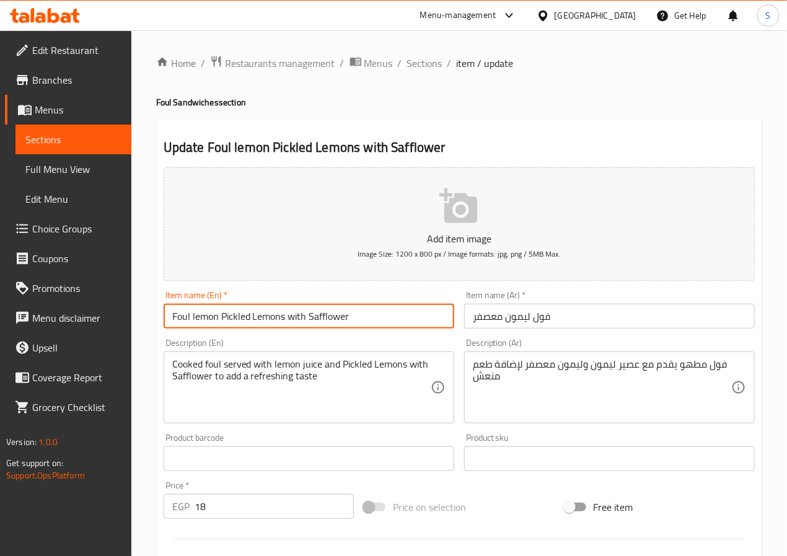
click at [203, 319] on input "Foul lemon Pickled Lemons with Safflower" at bounding box center [309, 316] width 291 height 25
type input "Foul Pickled Lemons with Safflower"
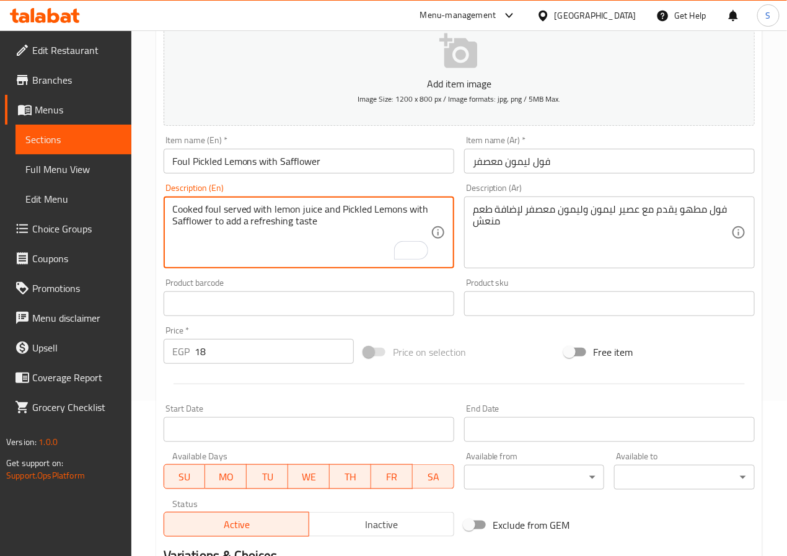
scroll to position [319, 0]
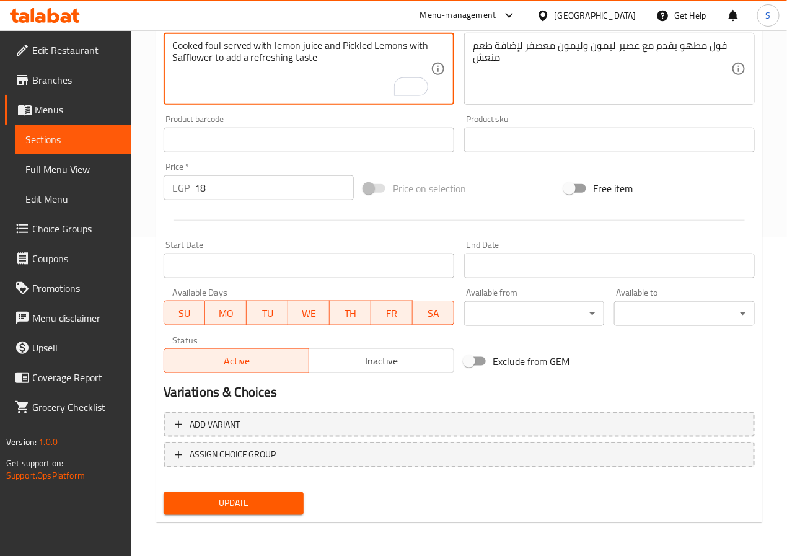
click at [236, 498] on span "Update" at bounding box center [234, 503] width 121 height 15
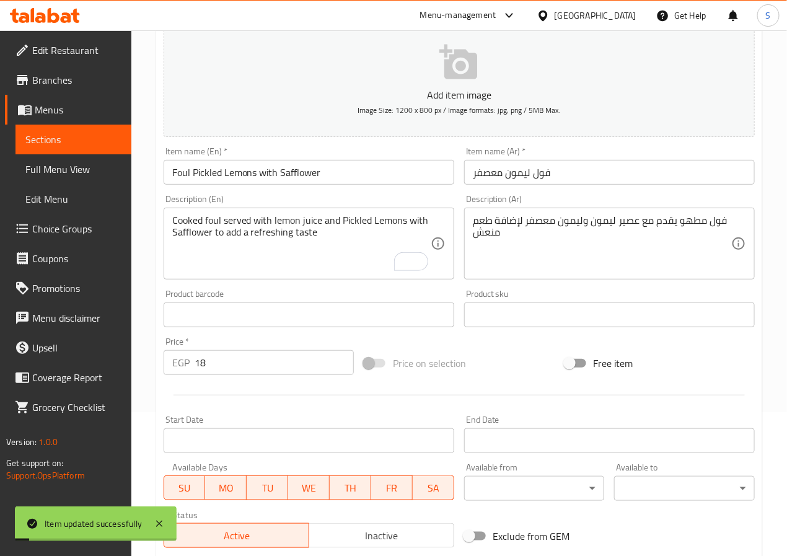
scroll to position [0, 0]
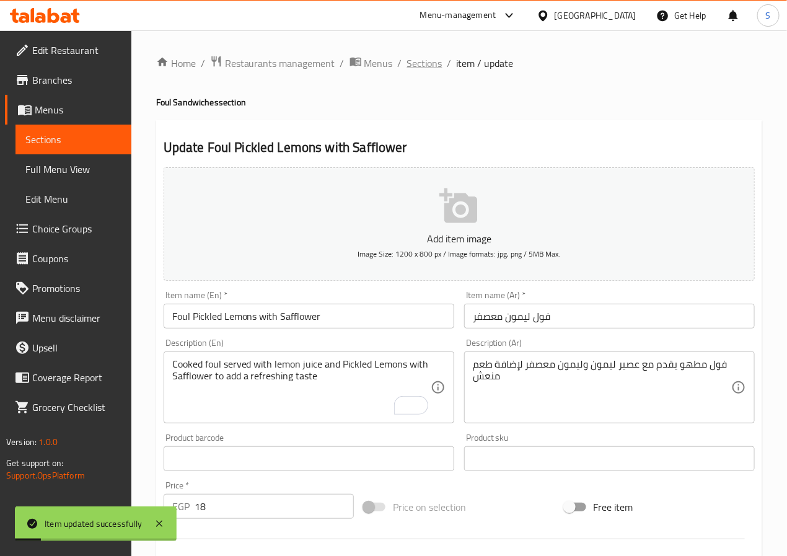
click at [428, 58] on span "Sections" at bounding box center [424, 63] width 35 height 15
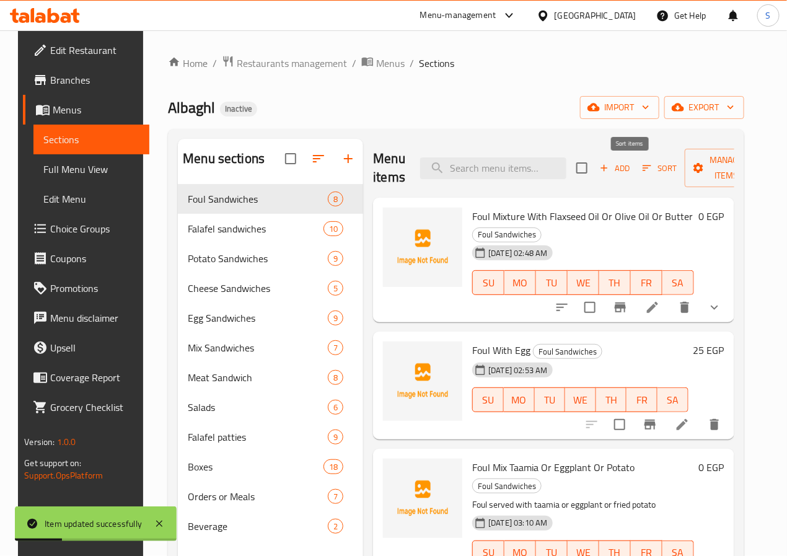
click at [642, 164] on icon "button" at bounding box center [647, 167] width 11 height 11
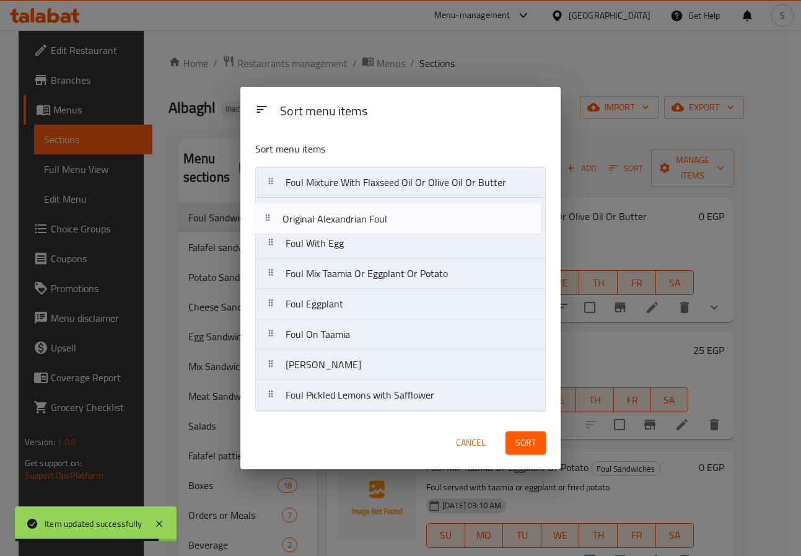
drag, startPoint x: 350, startPoint y: 300, endPoint x: 346, endPoint y: 206, distance: 93.7
click at [346, 206] on nav "Foul Mixture With Flaxseed Oil Or Olive Oil Or Butter Foul With Egg Foul Mix Ta…" at bounding box center [400, 289] width 291 height 244
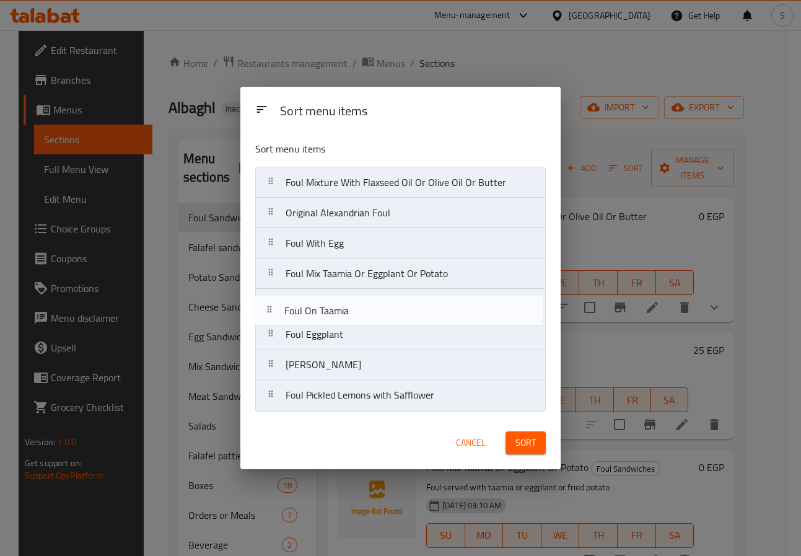
drag, startPoint x: 352, startPoint y: 338, endPoint x: 350, endPoint y: 309, distance: 29.2
click at [350, 309] on nav "Foul Mixture With Flaxseed Oil Or Olive Oil Or Butter Original Alexandrian Foul…" at bounding box center [400, 289] width 291 height 244
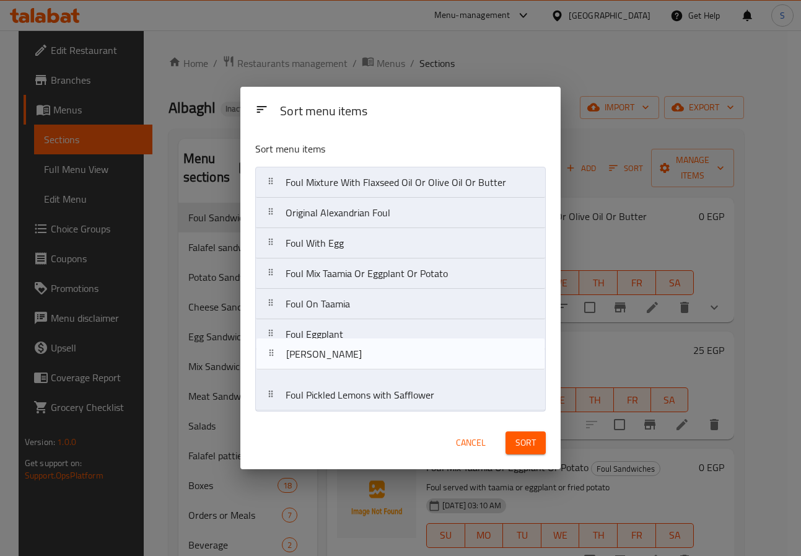
drag, startPoint x: 354, startPoint y: 371, endPoint x: 354, endPoint y: 342, distance: 28.5
click at [354, 342] on nav "Foul Mixture With Flaxseed Oil Or Olive Oil Or Butter Original Alexandrian Foul…" at bounding box center [400, 289] width 291 height 244
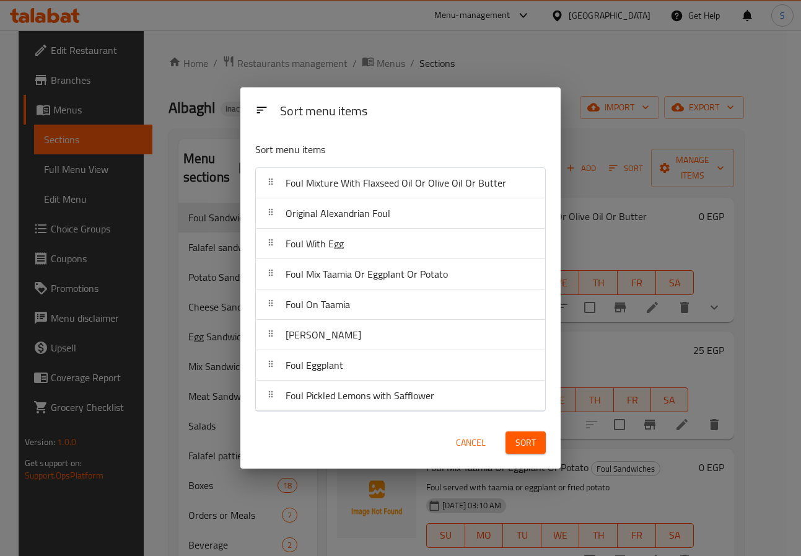
click at [531, 448] on span "Sort" at bounding box center [526, 442] width 20 height 15
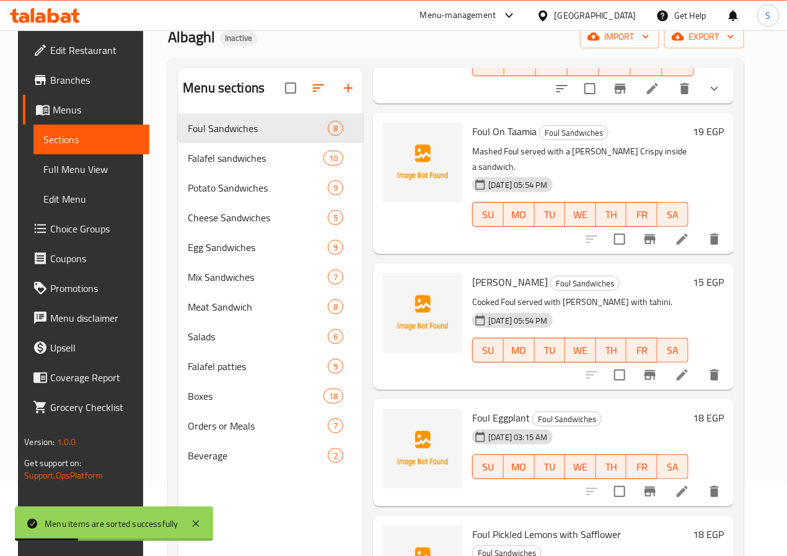
scroll to position [174, 0]
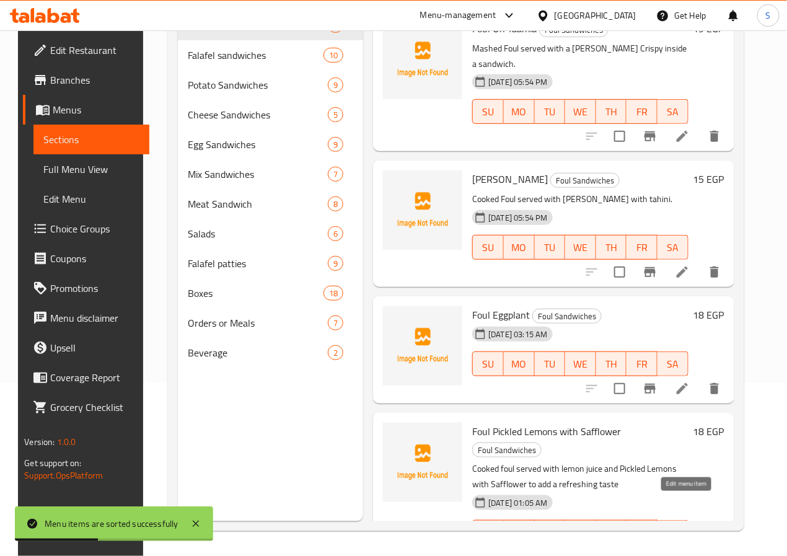
click at [690, 550] on icon at bounding box center [682, 557] width 15 height 15
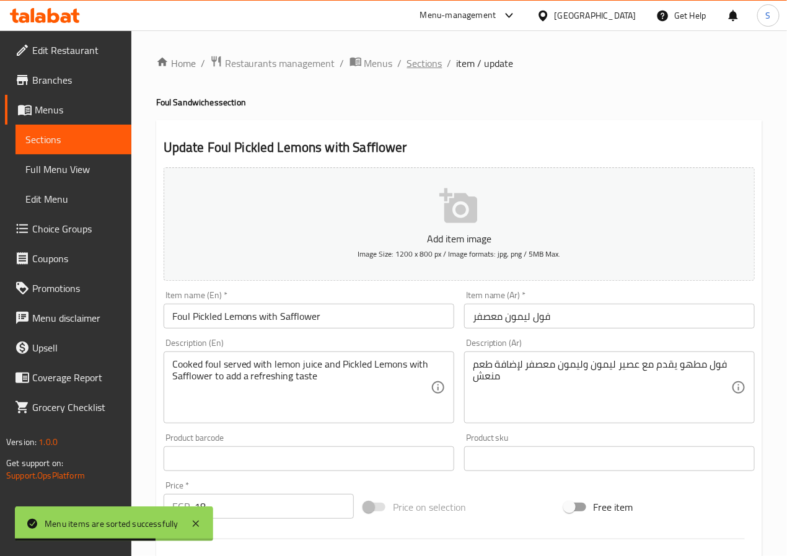
click at [435, 62] on span "Sections" at bounding box center [424, 63] width 35 height 15
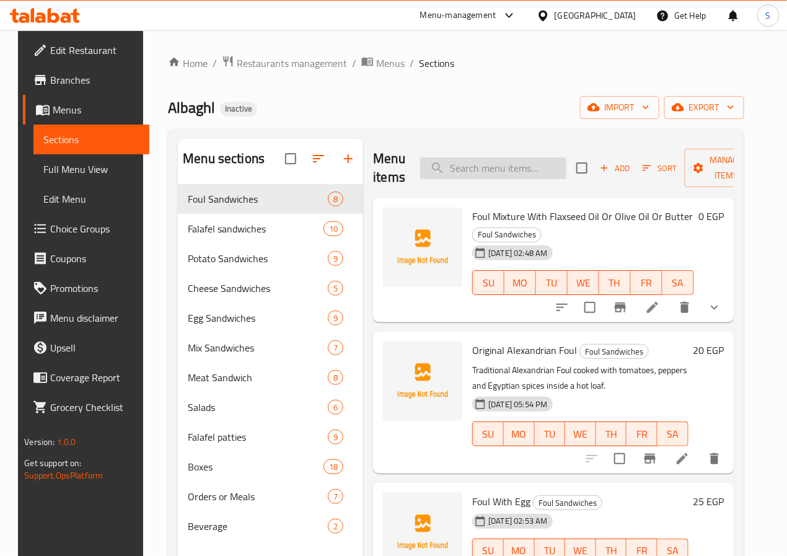
click at [437, 167] on input "search" at bounding box center [493, 168] width 146 height 22
paste input "Foul Pickled Lemons with Safflower"
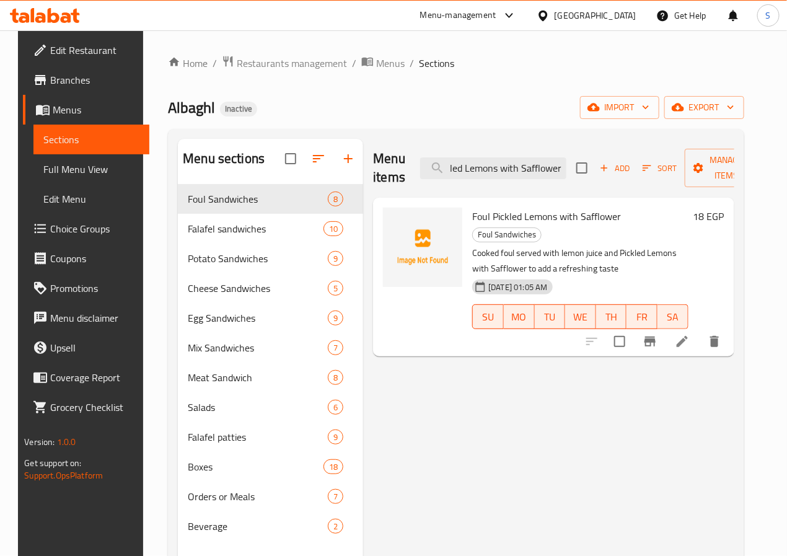
type input "Foul Pickled Lemons with Safflower"
click at [696, 330] on li at bounding box center [682, 341] width 35 height 22
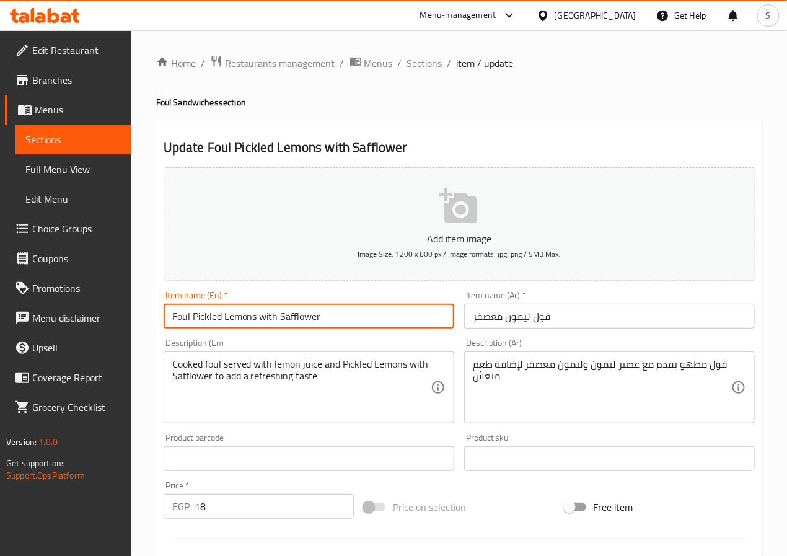
click at [195, 317] on input "Foul Pickled Lemons with Safflower" at bounding box center [309, 316] width 291 height 25
type input "Foul Lemon Pickled Lemons with Safflower"
click at [525, 318] on input "فول ليمون معصفر" at bounding box center [609, 316] width 291 height 25
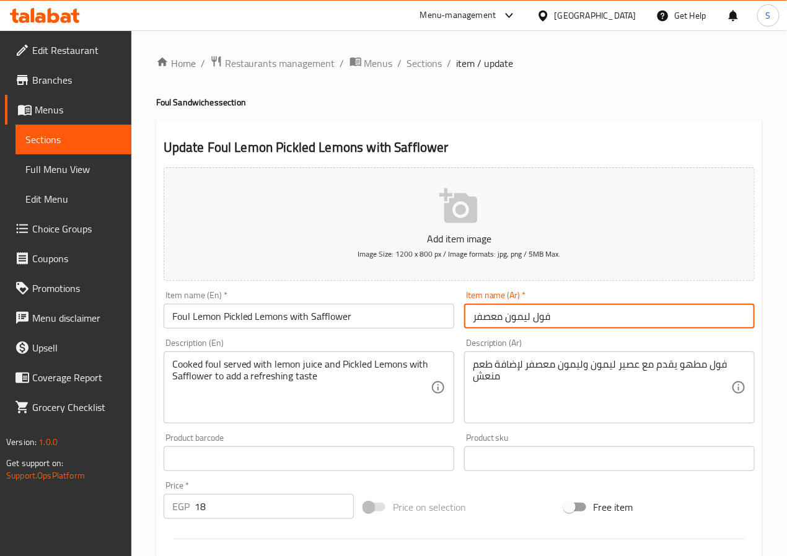
click at [525, 318] on input "فول ليمون معصفر" at bounding box center [609, 316] width 291 height 25
paste input "يمون"
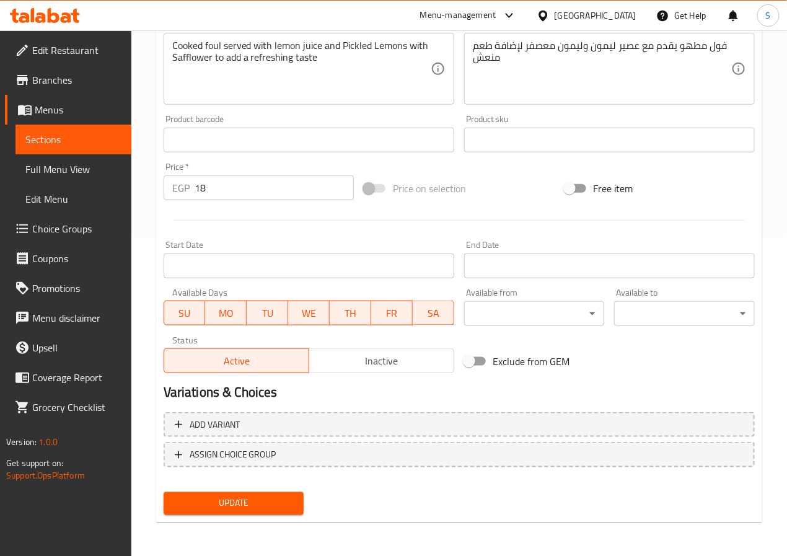
type input "فول ليمون ليمون معصفر"
click at [244, 500] on span "Update" at bounding box center [234, 503] width 121 height 15
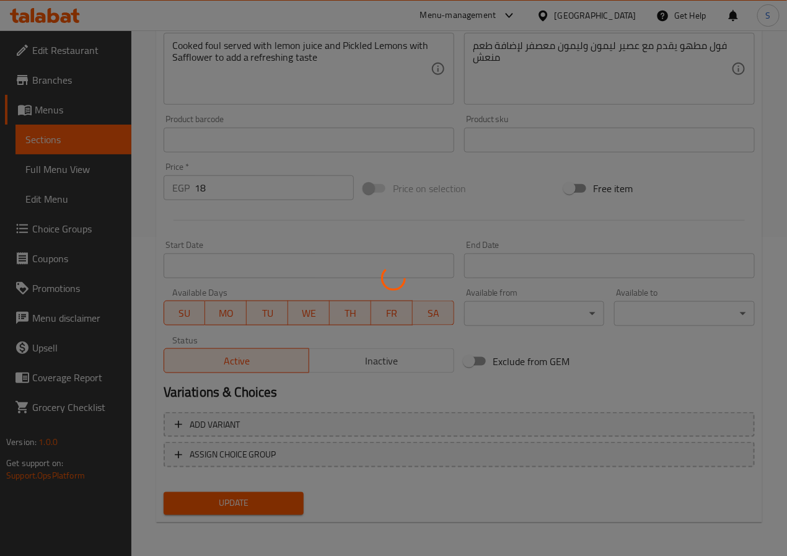
scroll to position [0, 0]
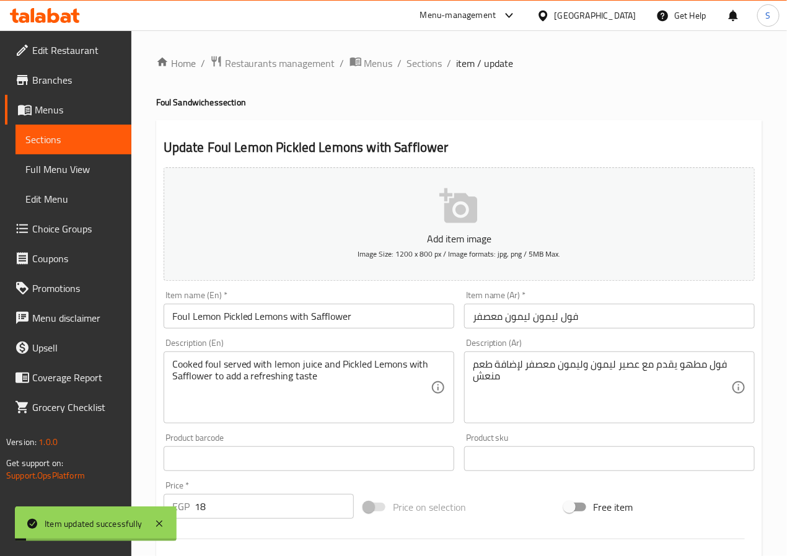
drag, startPoint x: 421, startPoint y: 56, endPoint x: 411, endPoint y: 36, distance: 22.2
click at [421, 56] on span "Sections" at bounding box center [424, 63] width 35 height 15
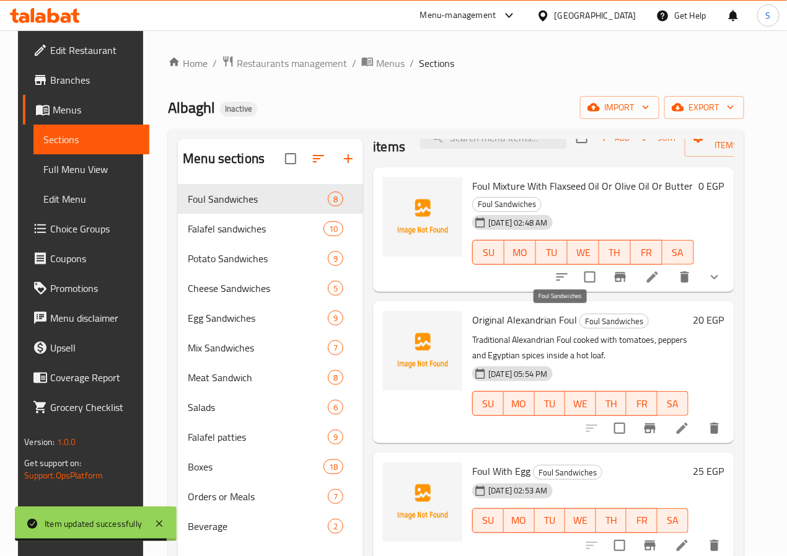
scroll to position [32, 0]
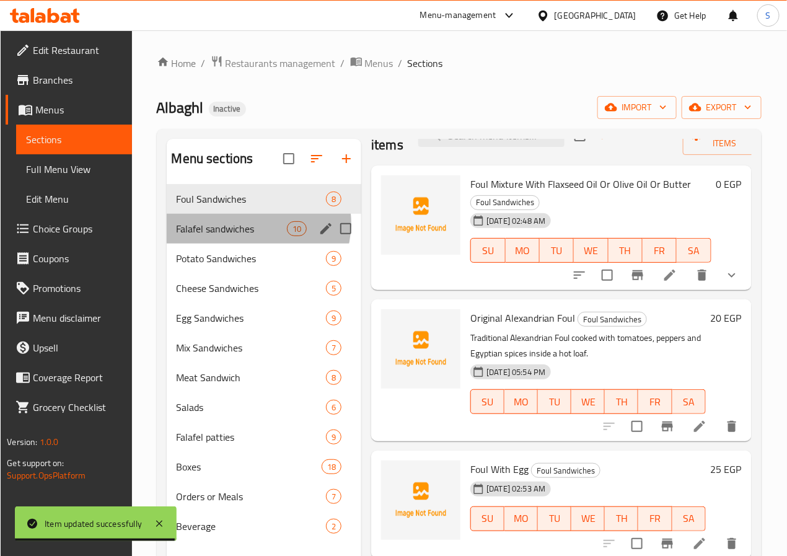
click at [257, 242] on div "Falafel sandwiches 10" at bounding box center [264, 229] width 195 height 30
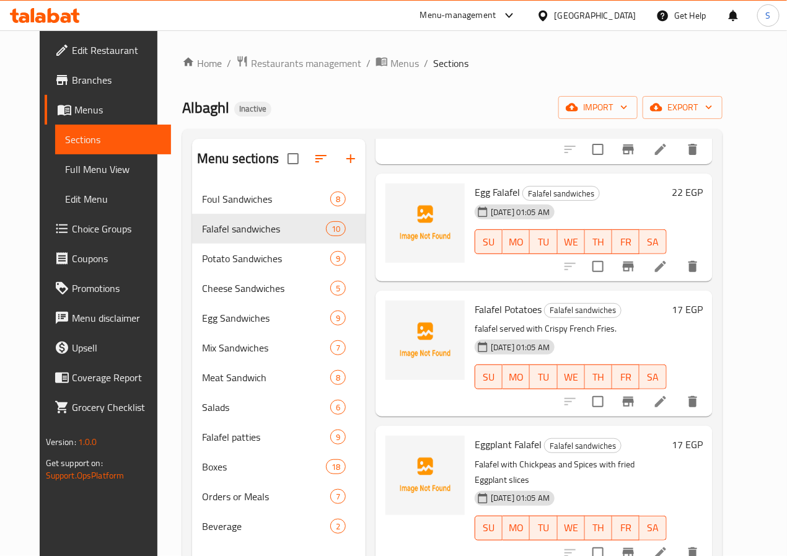
scroll to position [340, 0]
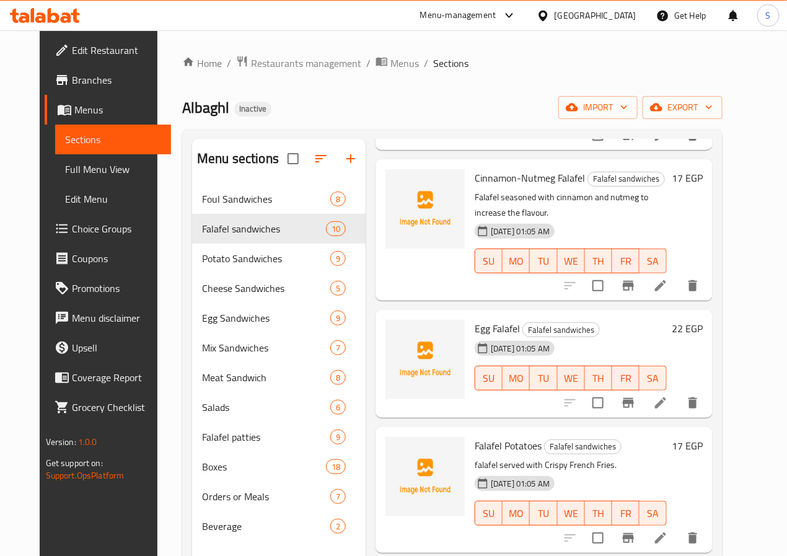
click at [668, 278] on icon at bounding box center [660, 285] width 15 height 15
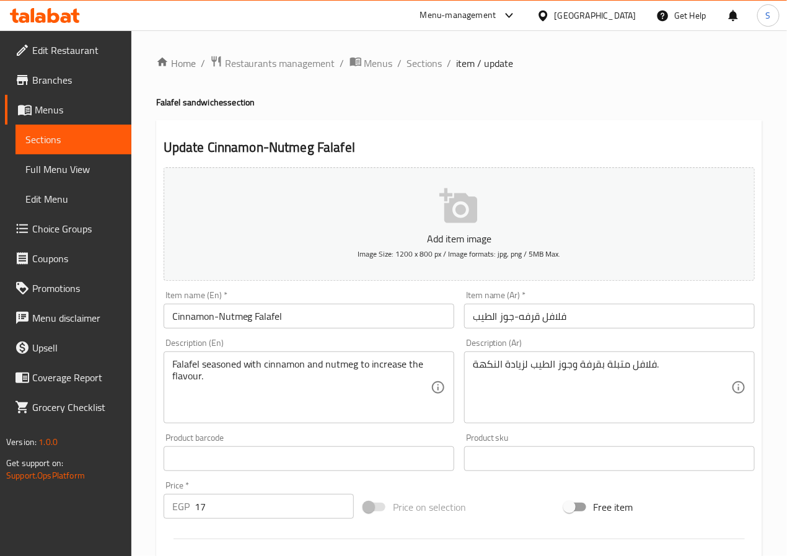
scroll to position [319, 0]
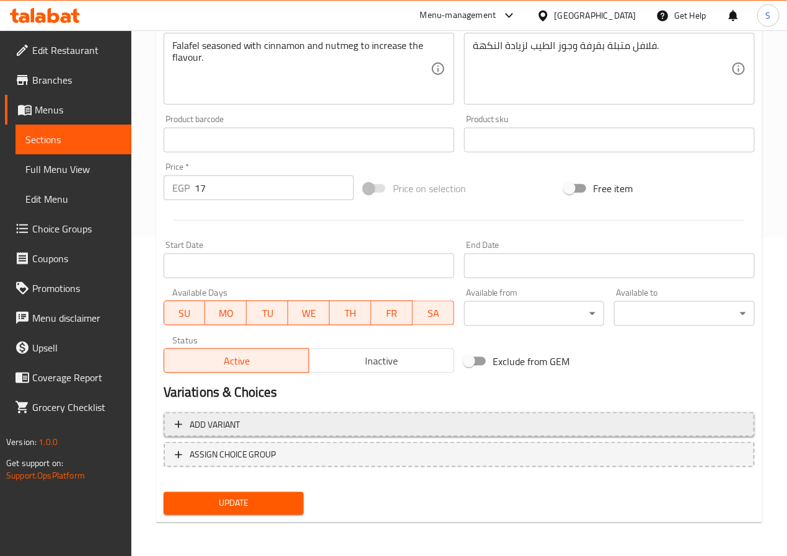
click at [276, 424] on span "Add variant" at bounding box center [459, 424] width 569 height 15
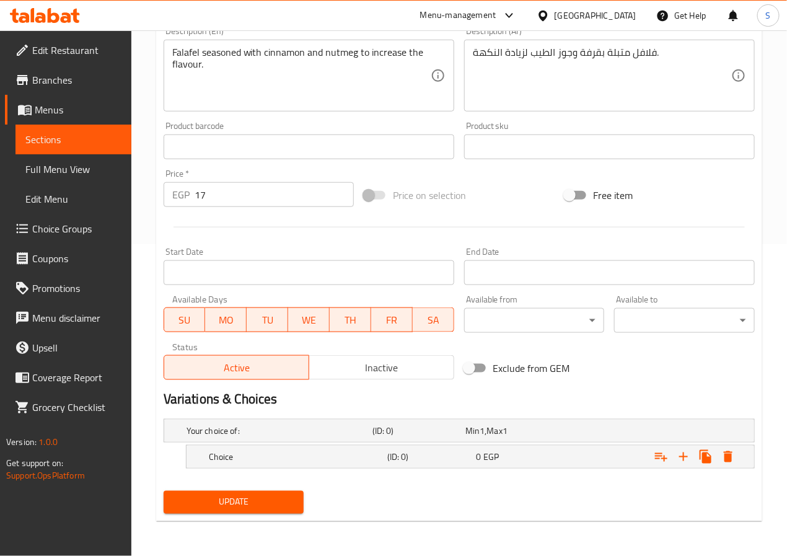
scroll to position [313, 0]
click at [281, 460] on h5 "Choice" at bounding box center [296, 457] width 174 height 12
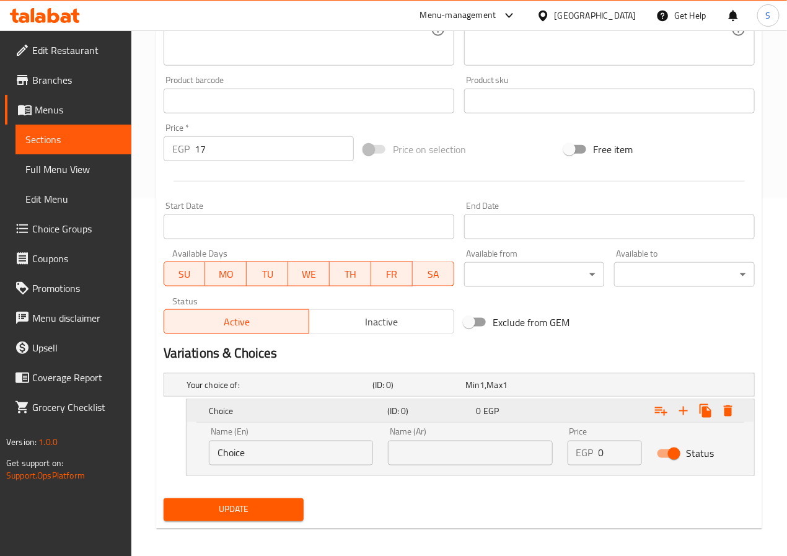
scroll to position [366, 0]
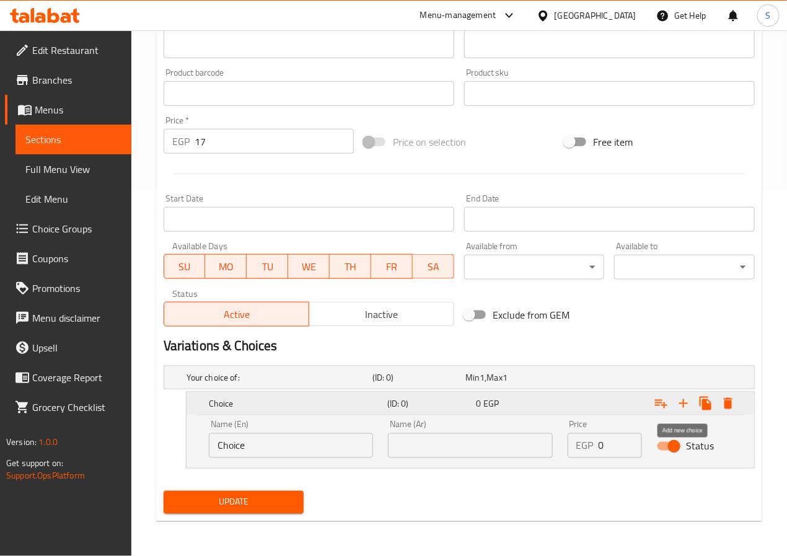
click at [685, 404] on icon "Expand" at bounding box center [683, 403] width 9 height 9
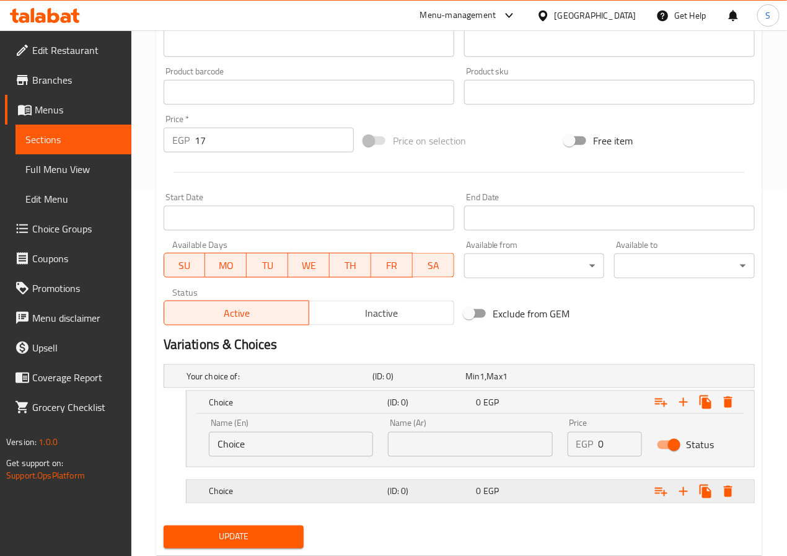
click at [365, 487] on h5 "Choice" at bounding box center [296, 491] width 174 height 12
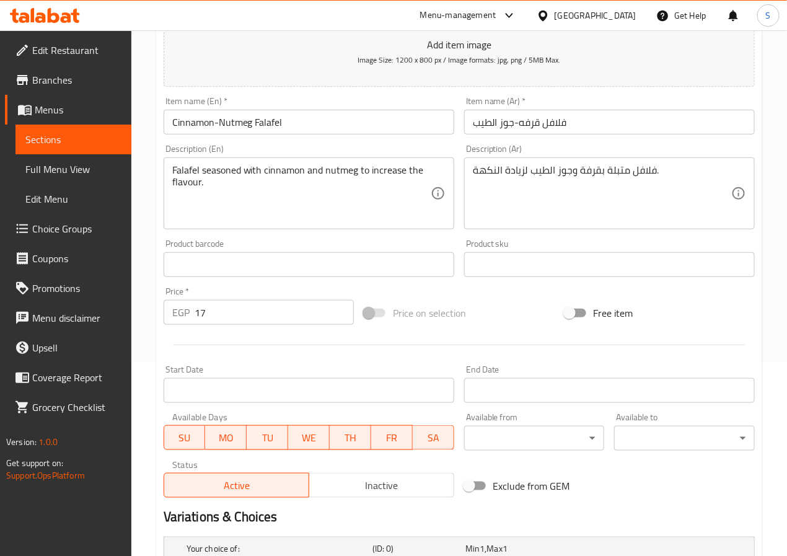
scroll to position [136, 0]
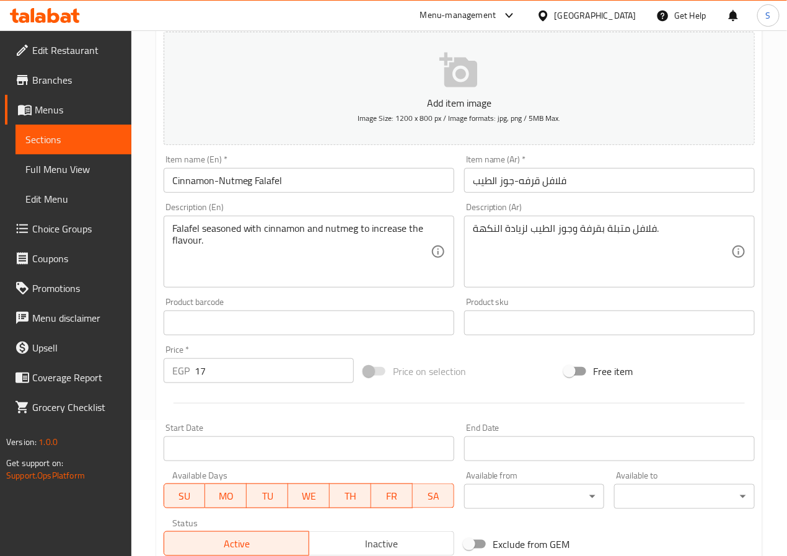
click at [179, 179] on input "Cinnamon-Nutmeg Falafel" at bounding box center [309, 180] width 291 height 25
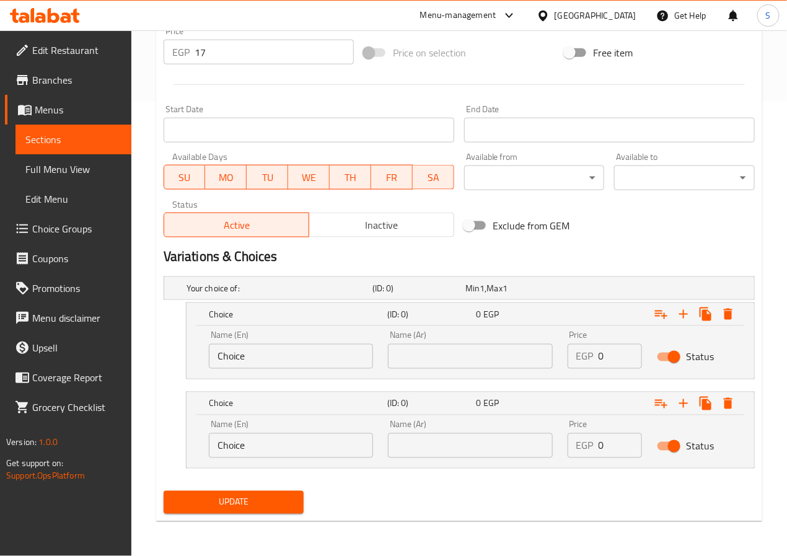
click at [238, 353] on input "Choice" at bounding box center [291, 356] width 164 height 25
paste input "innamon"
type input "Cinnamon"
type input "قرفة"
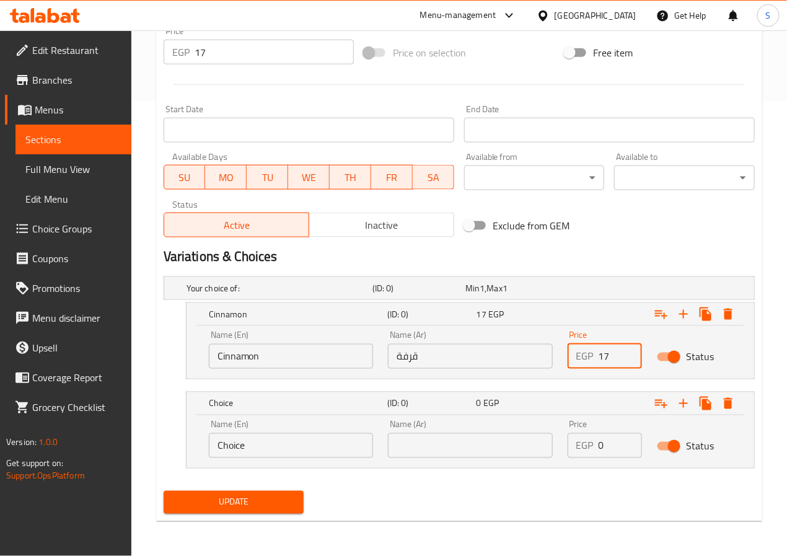
type input "17"
click at [166, 347] on div "Cinnamon (ID: 0) 17 EGP Name (En) Cinnamon Name (En) Name (Ar) قرفة Name (Ar) P…" at bounding box center [459, 340] width 591 height 77
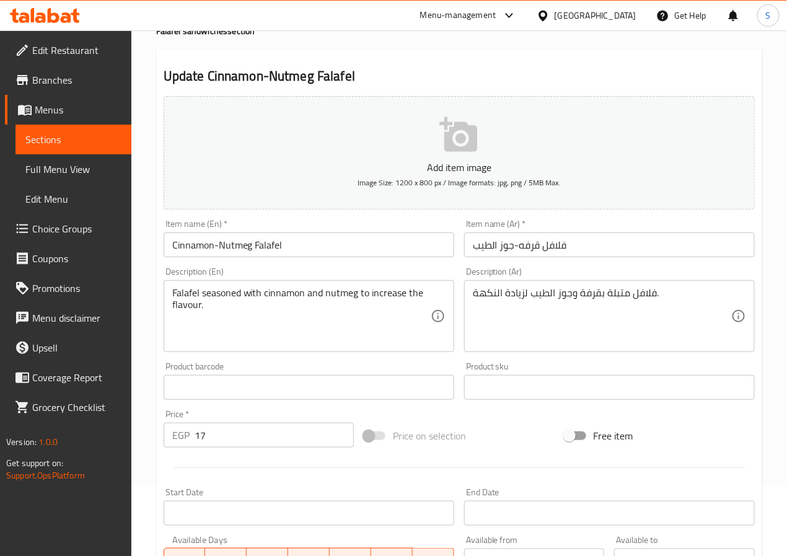
scroll to position [1, 0]
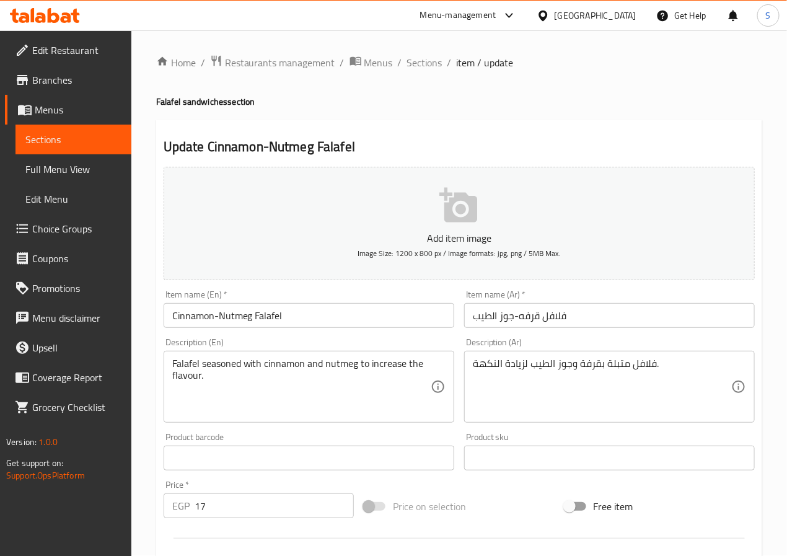
click at [234, 314] on input "Cinnamon-Nutmeg Falafel" at bounding box center [309, 315] width 291 height 25
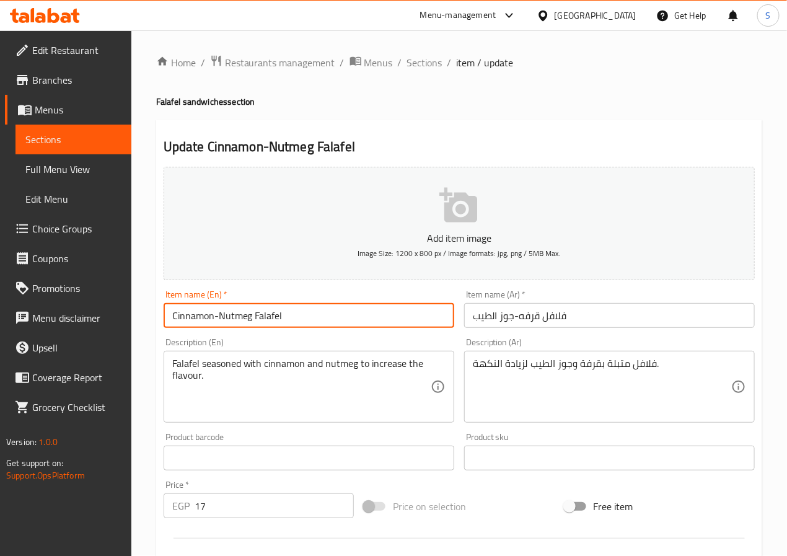
click at [144, 352] on div "Home / Restaurants management / Menus / Sections / item / update Falafel sandwi…" at bounding box center [459, 520] width 656 height 980
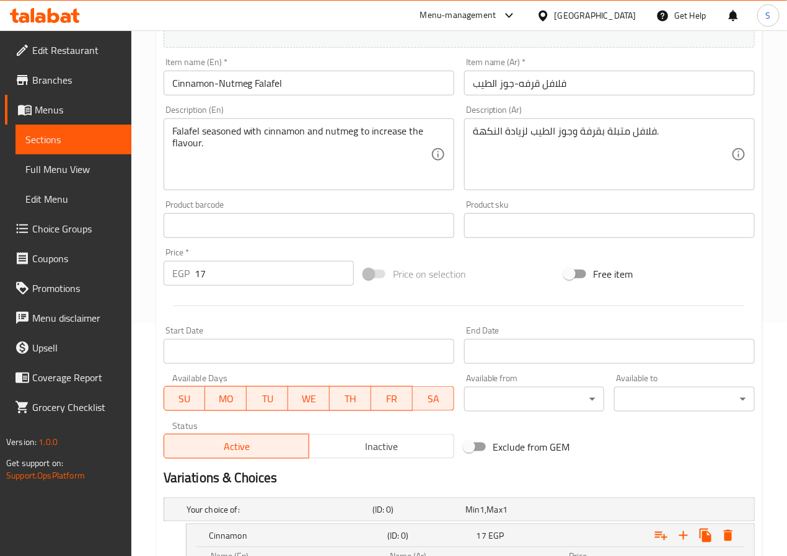
scroll to position [456, 0]
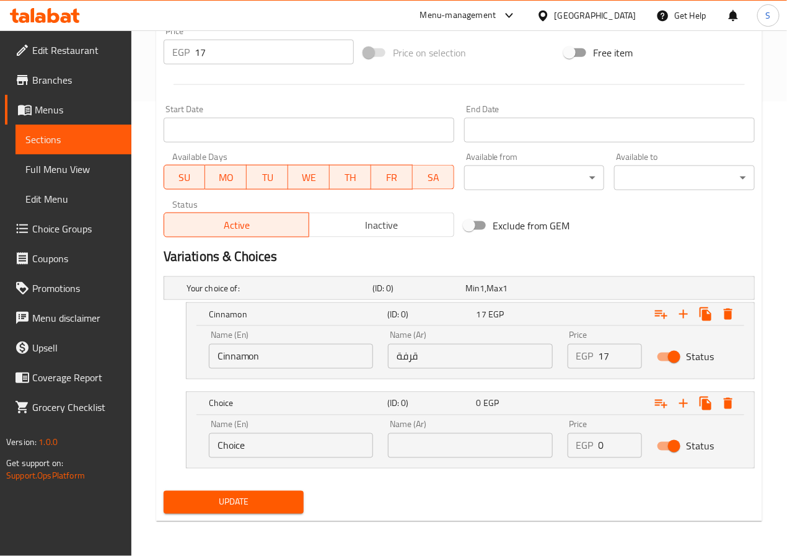
click at [229, 450] on input "Choice" at bounding box center [291, 445] width 164 height 25
paste input "Nutmeg"
type input "Nutmeg"
click at [445, 447] on input "text" at bounding box center [470, 445] width 164 height 25
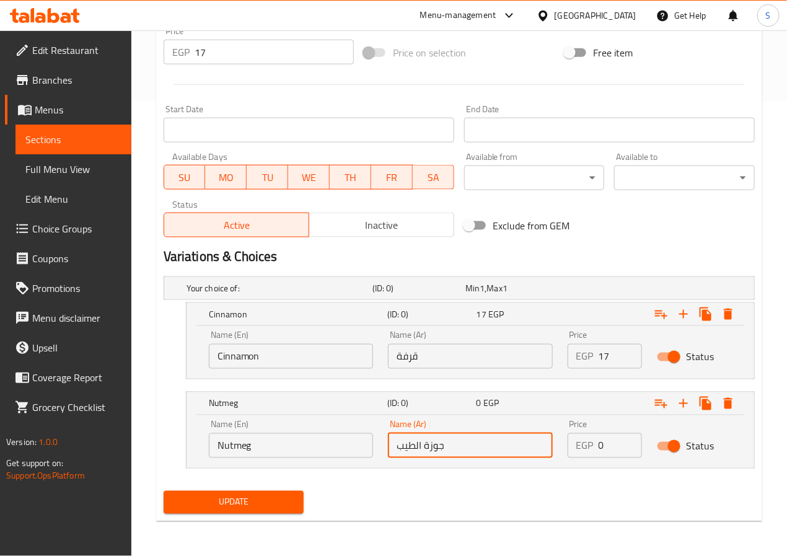
type input "جوزة الطيب"
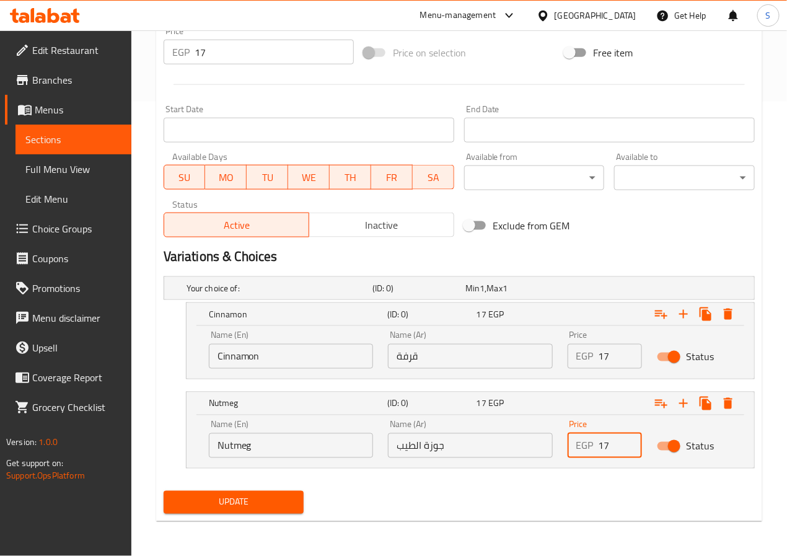
type input "17"
click at [294, 63] on input "17" at bounding box center [274, 52] width 159 height 25
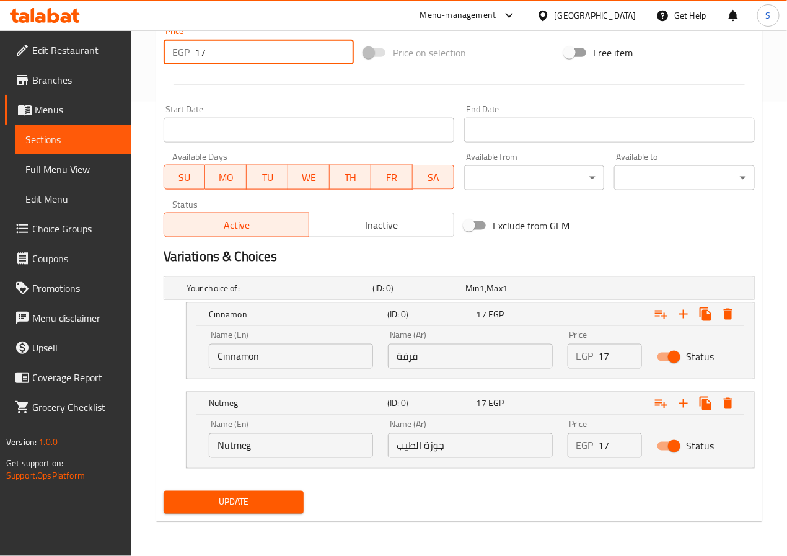
type input "1"
type input "0"
click at [139, 103] on div "Home / Restaurants management / Menus / Sections / item / update Falafel sandwi…" at bounding box center [459, 66] width 656 height 980
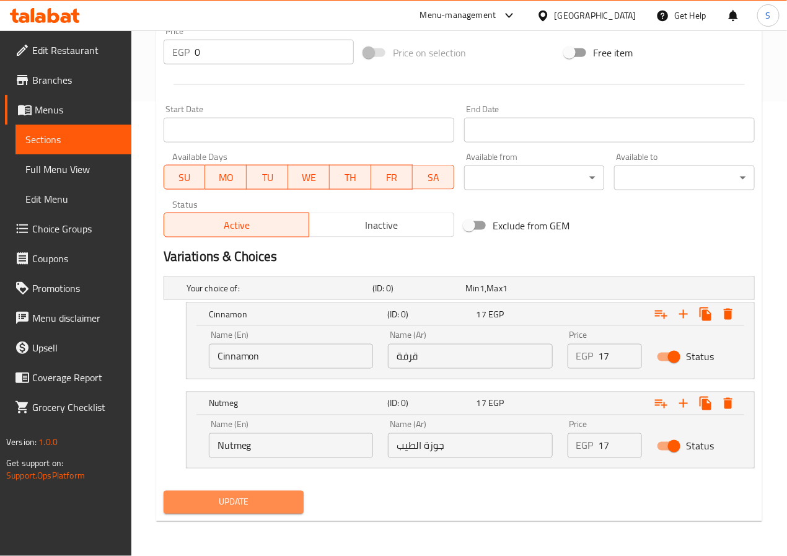
click at [235, 502] on span "Update" at bounding box center [234, 502] width 121 height 15
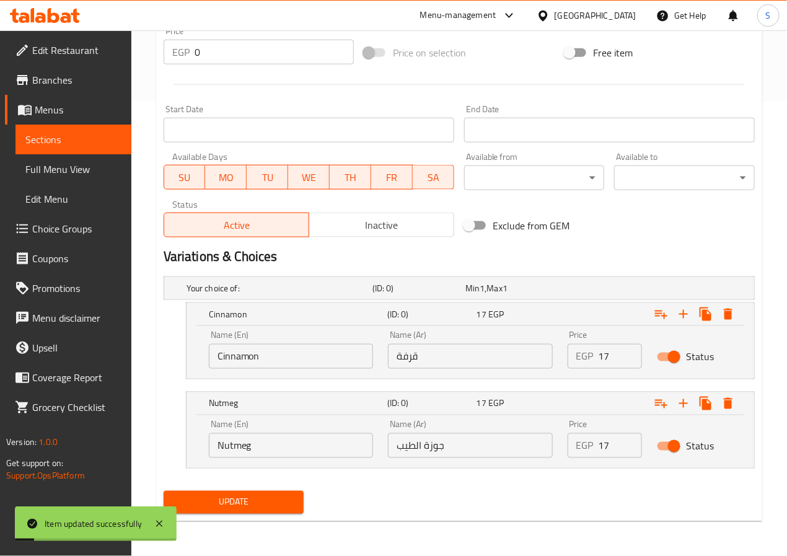
scroll to position [0, 0]
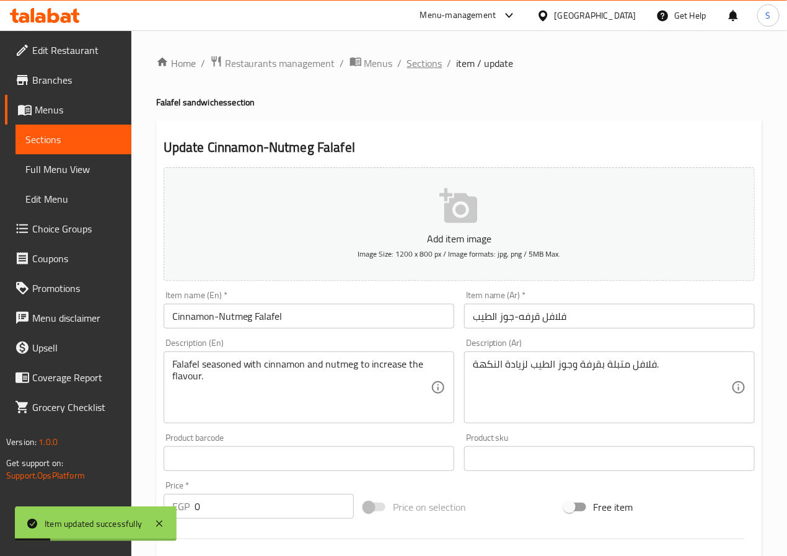
click at [428, 66] on span "Sections" at bounding box center [424, 63] width 35 height 15
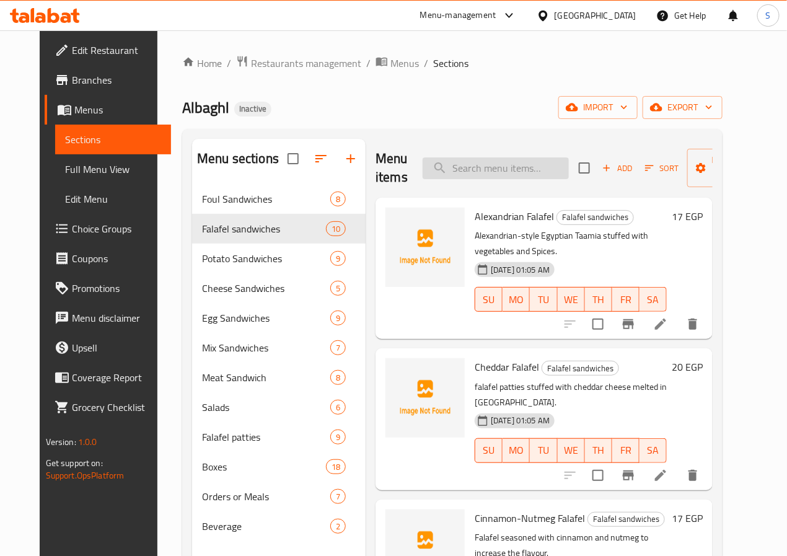
click at [452, 160] on input "search" at bounding box center [496, 168] width 146 height 22
paste input "Falafel With Old Or white Cheese"
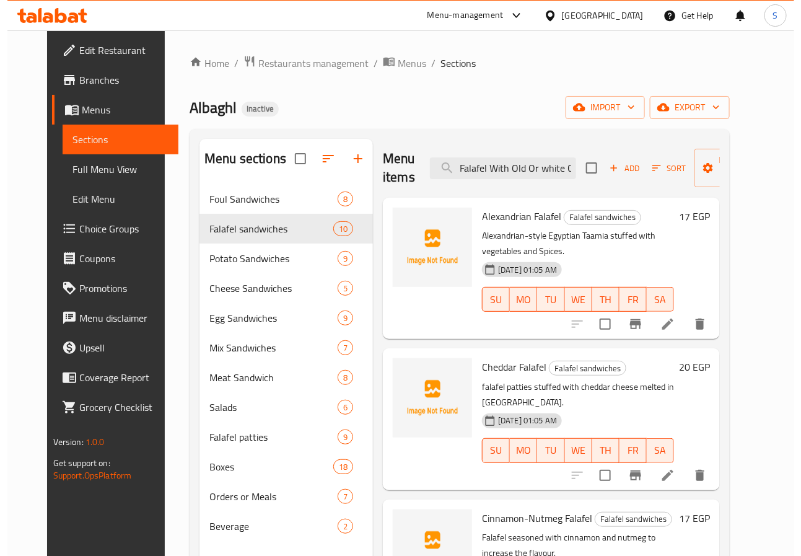
scroll to position [0, 25]
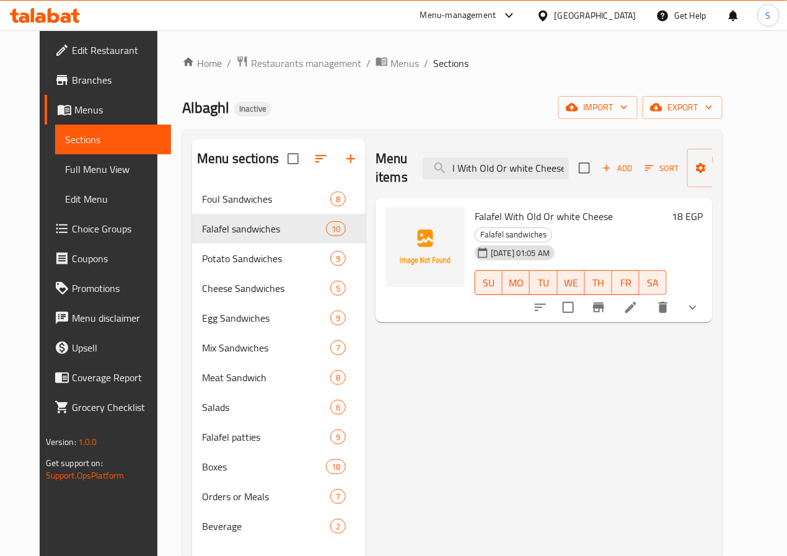
type input "Falafel With Old Or white Cheese"
click at [638, 300] on icon at bounding box center [631, 307] width 15 height 15
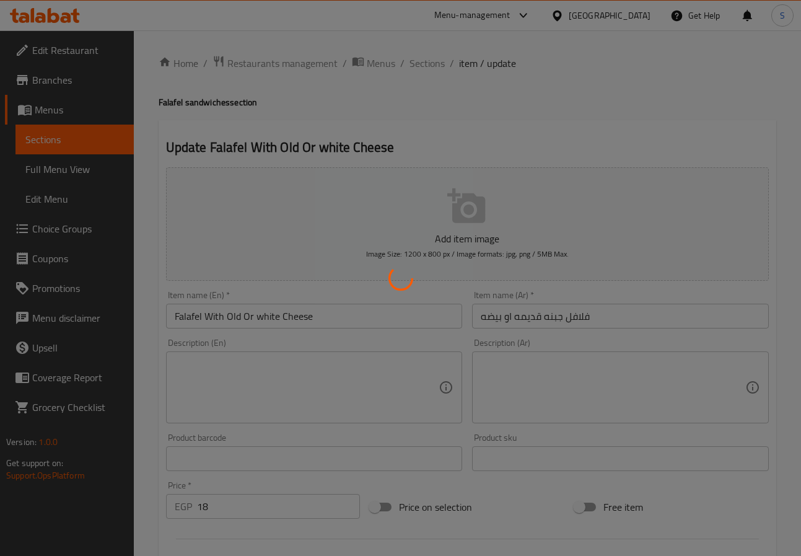
type input "اختيارك من نوع الجبنة:"
type input "1"
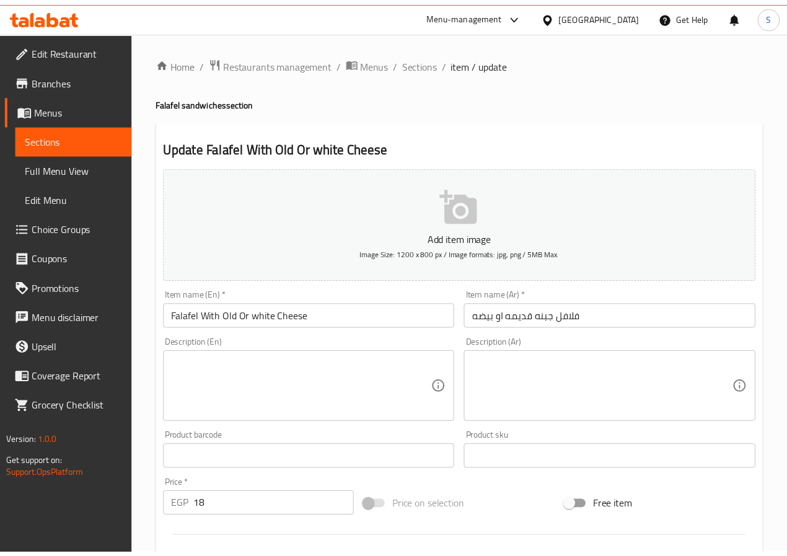
scroll to position [341, 0]
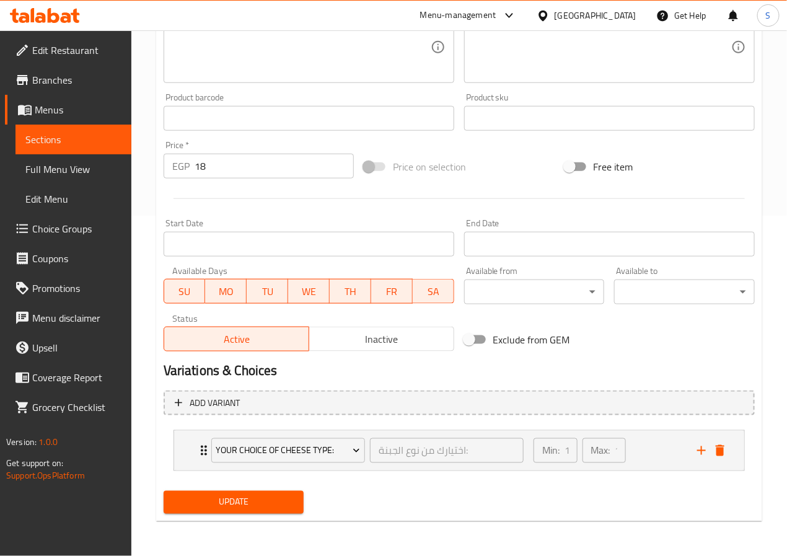
click at [526, 58] on textarea at bounding box center [602, 47] width 258 height 59
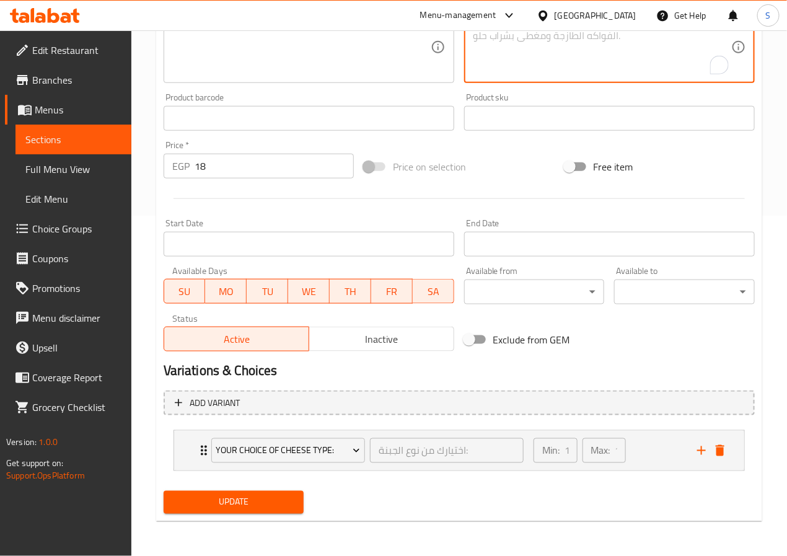
paste textarea "فلافل محشية جبنة قديمة بلدي أو بيضة."
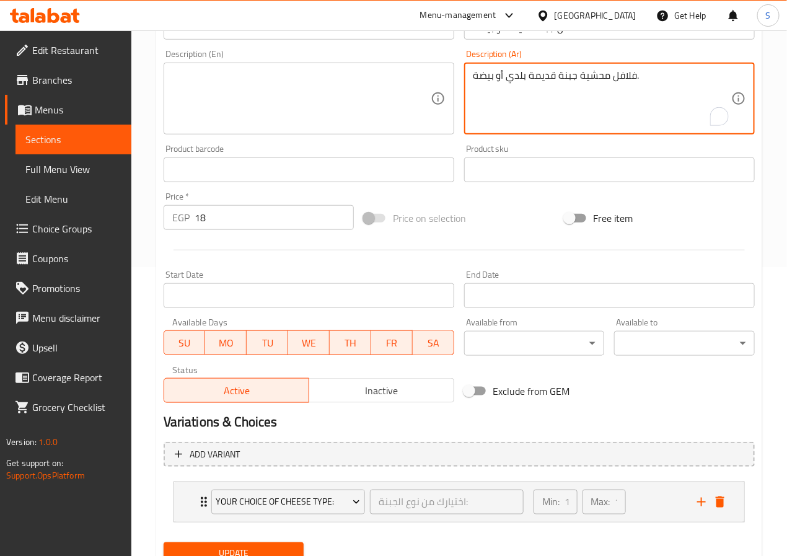
scroll to position [37, 0]
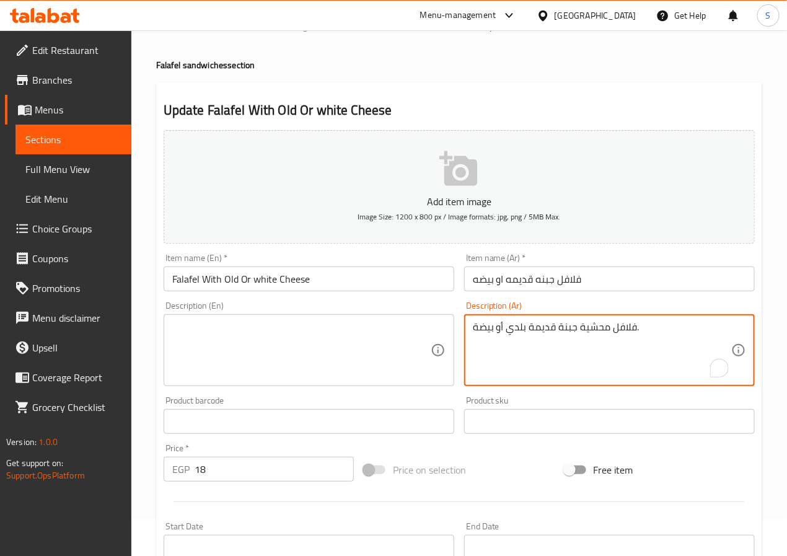
type textarea "فلافل محشية جبنة قديمة بلدي أو بيضة."
click at [272, 347] on textarea at bounding box center [301, 350] width 258 height 59
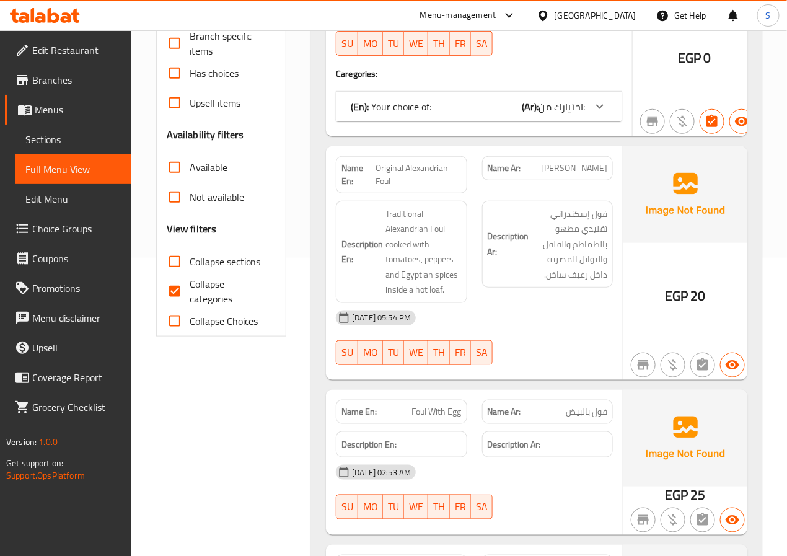
scroll to position [371, 0]
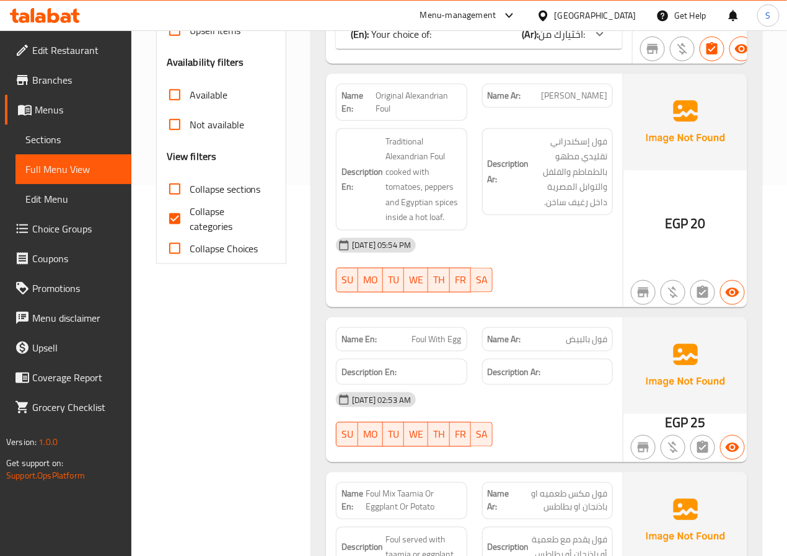
click at [166, 214] on input "Collapse categories" at bounding box center [175, 219] width 30 height 30
checkbox input "false"
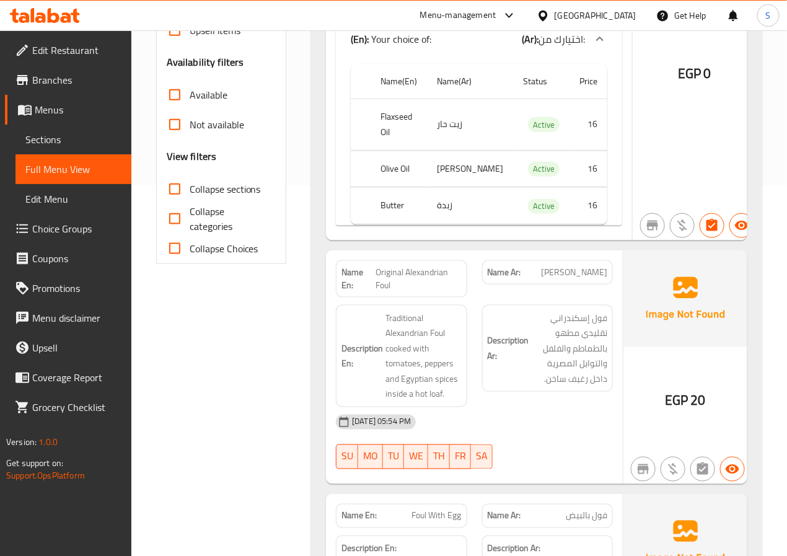
scroll to position [0, 0]
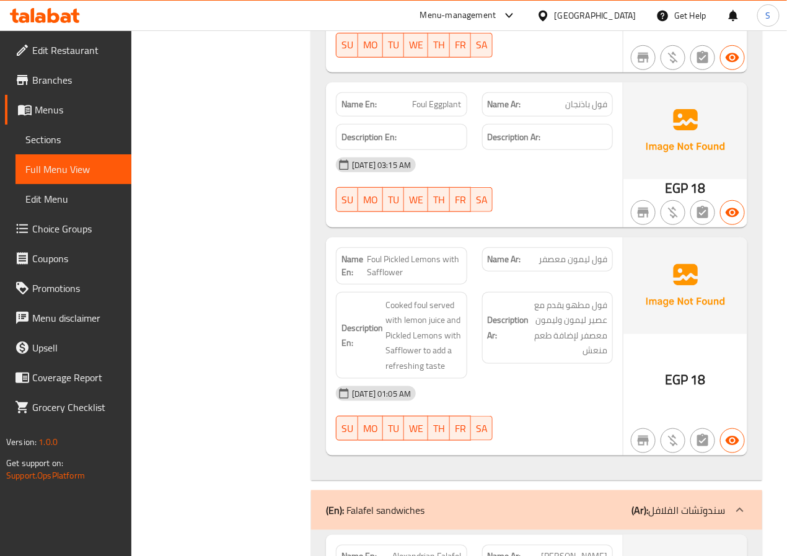
scroll to position [1806, 0]
click at [402, 266] on span "Foul Pickled Lemons with Safflower" at bounding box center [415, 267] width 94 height 26
copy span "Foul Pickled Lemons with Safflower"
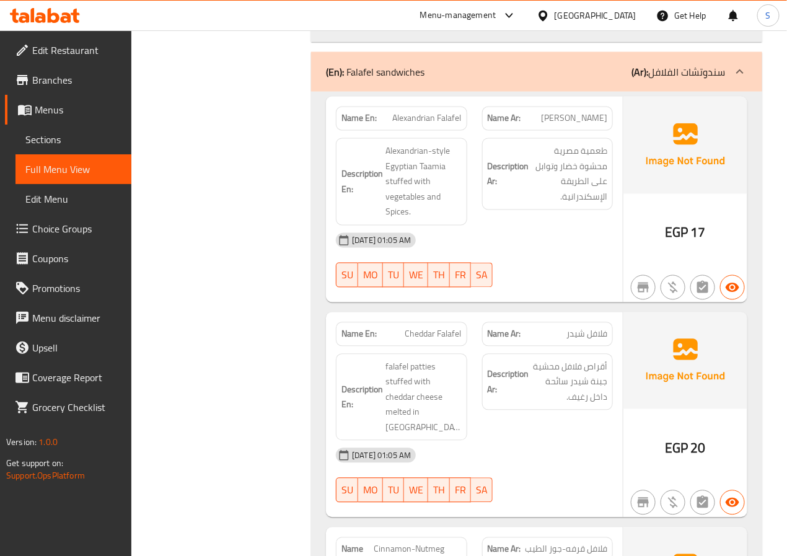
scroll to position [2241, 0]
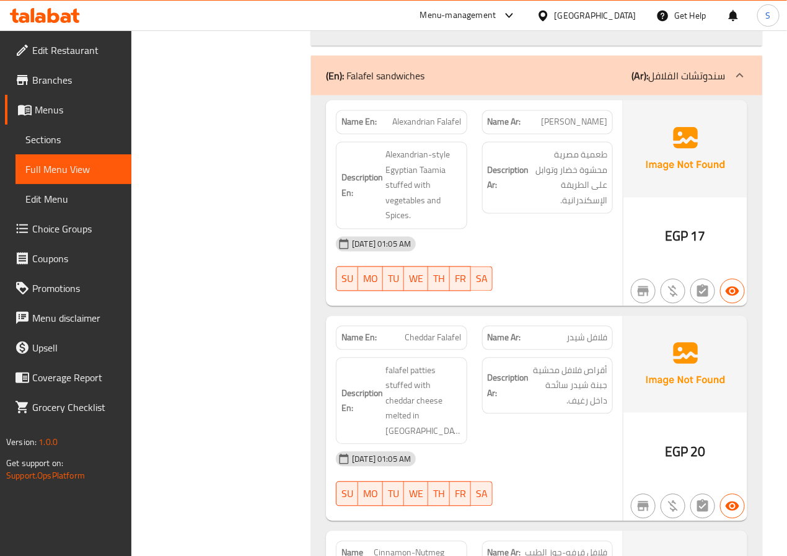
click at [330, 241] on div "[DATE] 01:05 AM" at bounding box center [475, 244] width 292 height 30
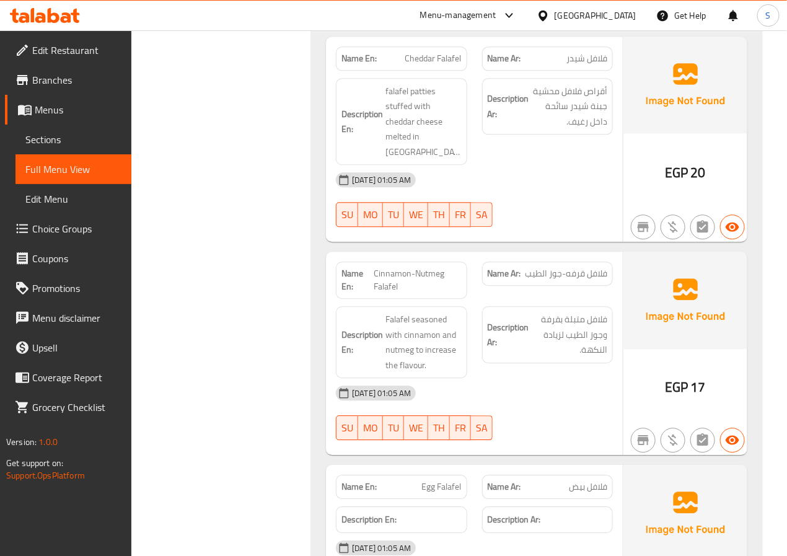
scroll to position [2519, 0]
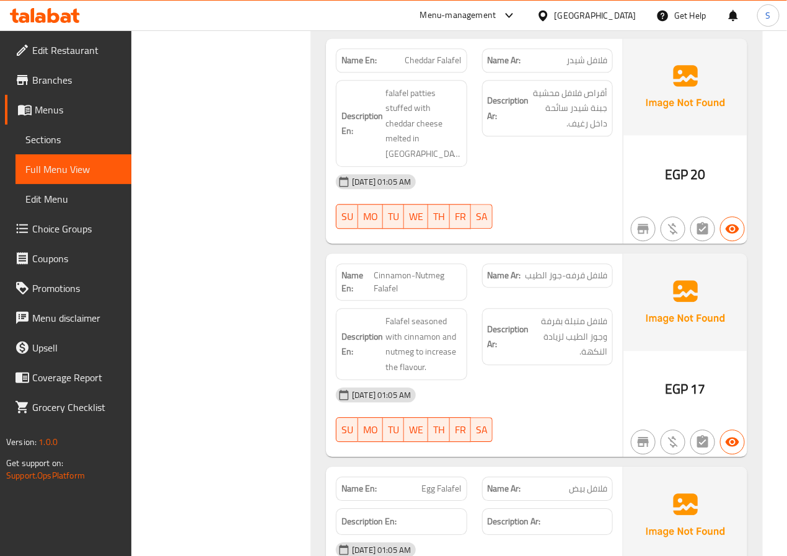
click at [400, 269] on span "Cinnamon-Nutmeg Falafel" at bounding box center [418, 282] width 88 height 26
click at [432, 269] on span "Cinnamon-Nutmeg Falafel" at bounding box center [418, 282] width 88 height 26
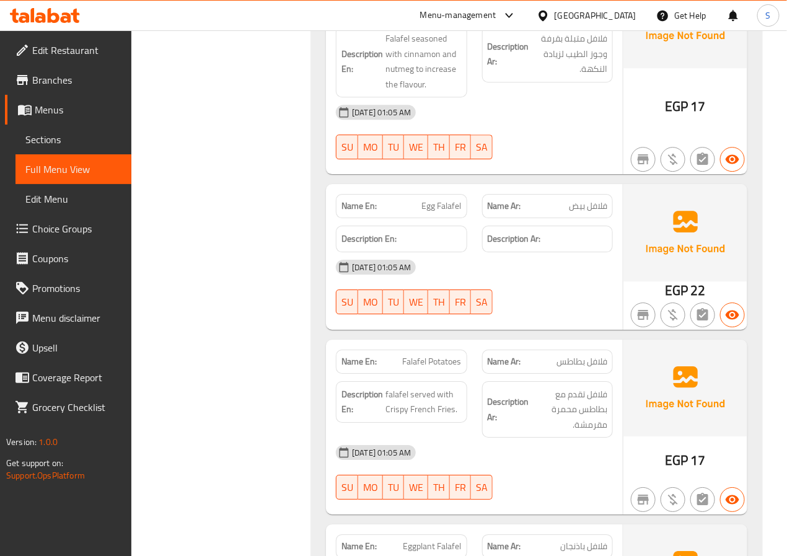
scroll to position [2927, 0]
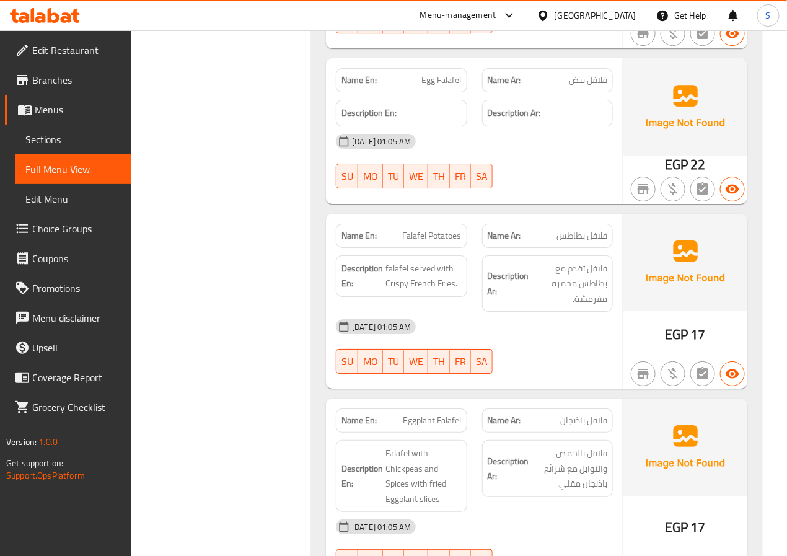
click at [599, 74] on span "فلافل بيض" at bounding box center [588, 80] width 38 height 13
copy span "فلافل بيض"
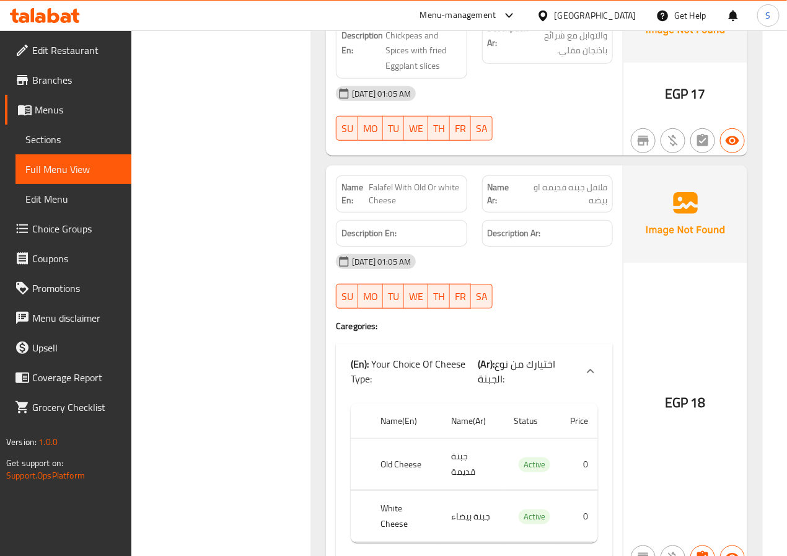
scroll to position [3367, 0]
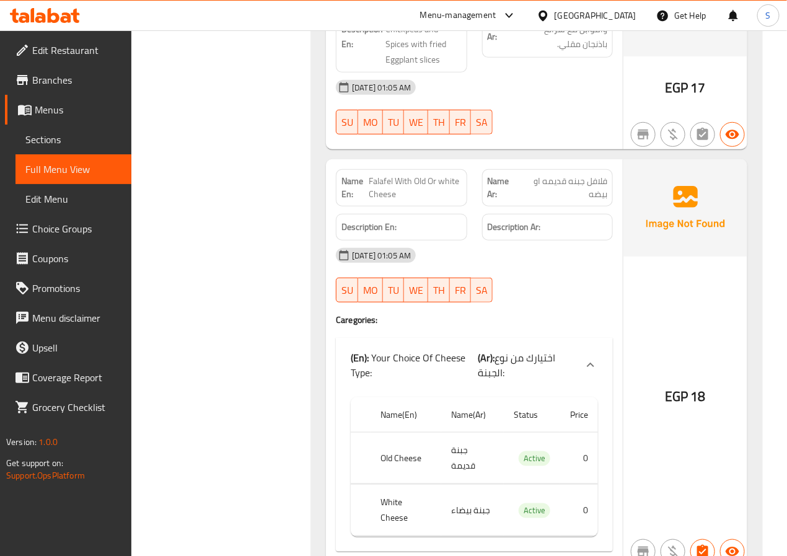
click at [391, 175] on span "Falafel With Old Or white Cheese" at bounding box center [415, 188] width 92 height 26
copy span "Falafel With Old Or white Cheese"
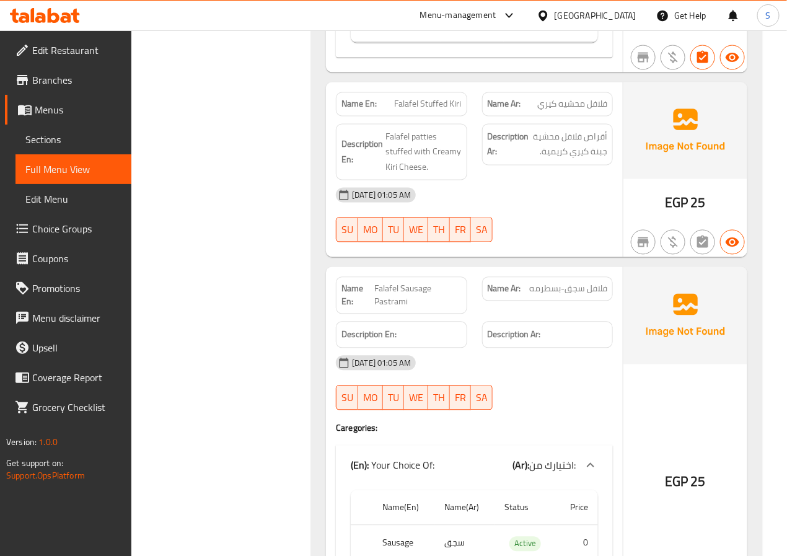
scroll to position [3952, 0]
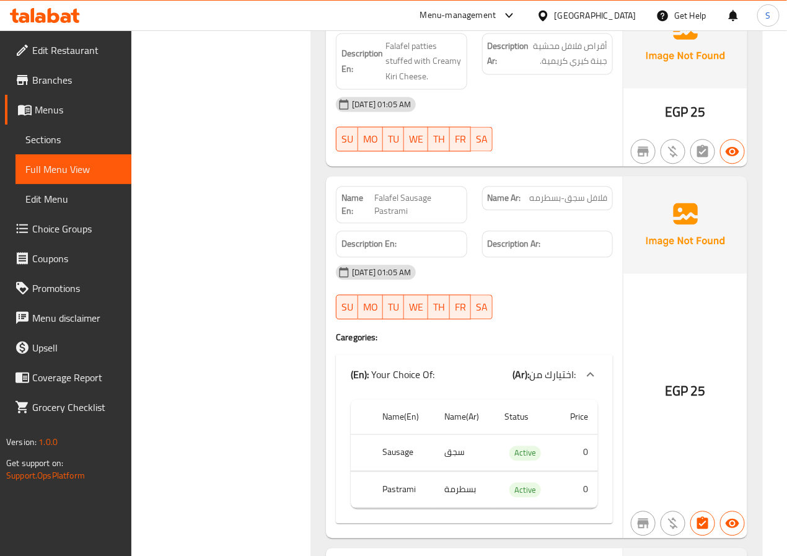
click at [393, 192] on span "Falafel Sausage Pastrami" at bounding box center [418, 205] width 87 height 26
copy span "Falafel Sausage Pastrami"
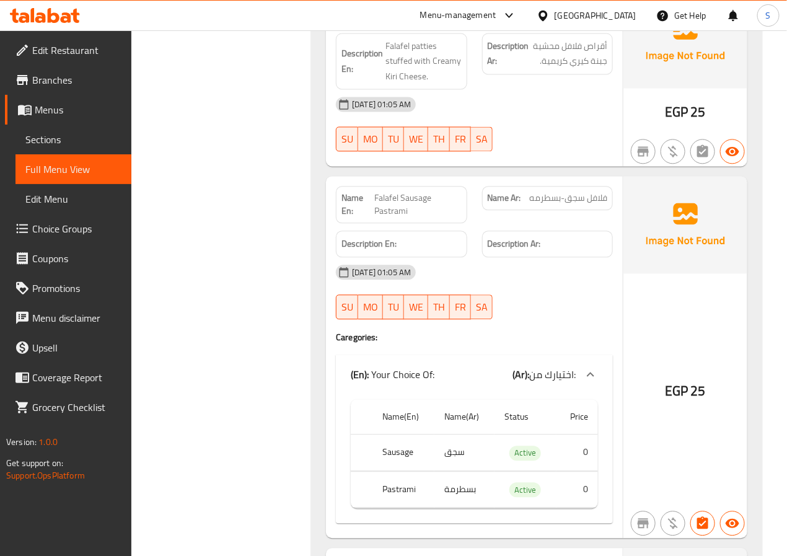
click at [556, 192] on span "فلافل سجق-بسطرمه" at bounding box center [568, 198] width 78 height 13
copy span "فلافل سجق-بسطرمه"
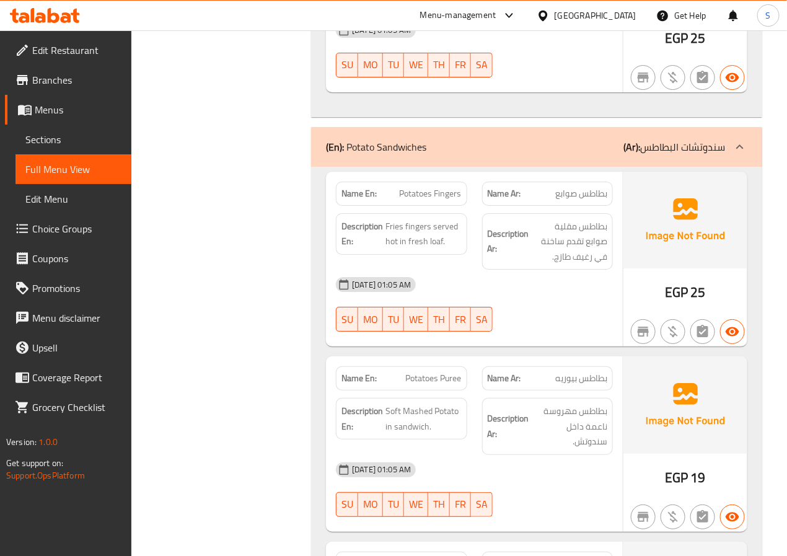
scroll to position [4614, 0]
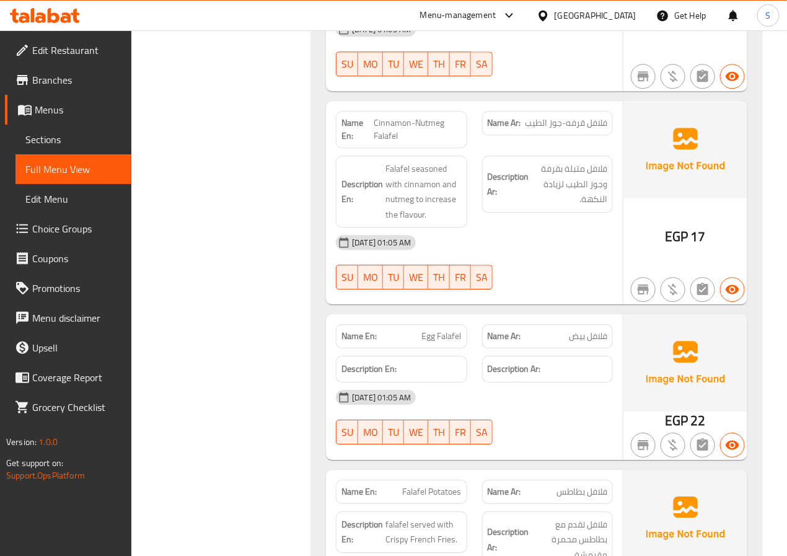
scroll to position [2678, 0]
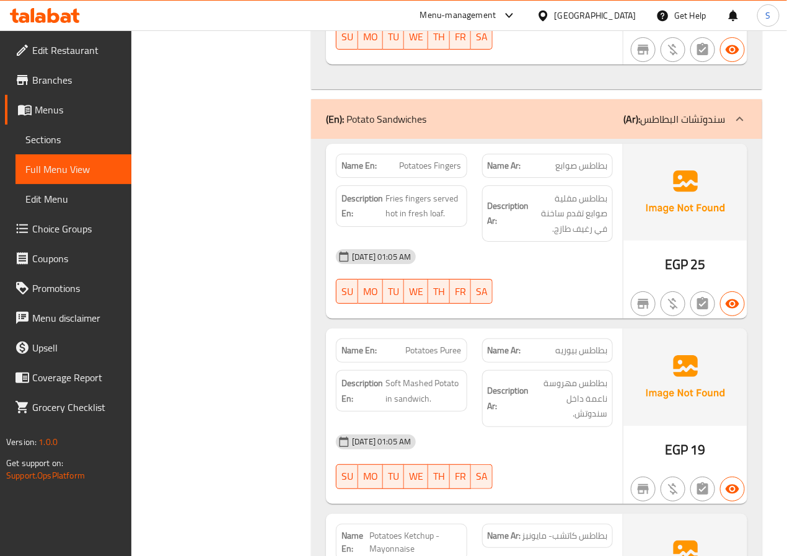
scroll to position [4612, 0]
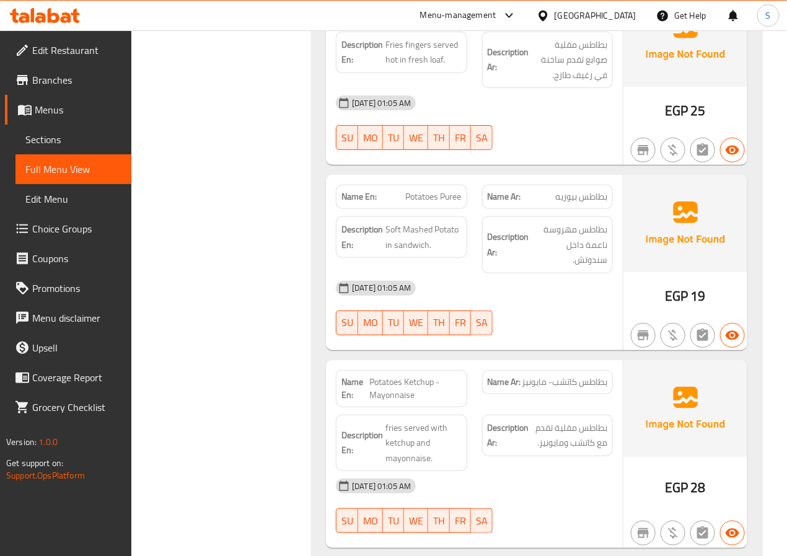
scroll to position [4763, 0]
click at [439, 192] on span "Potatoes Puree" at bounding box center [434, 198] width 56 height 13
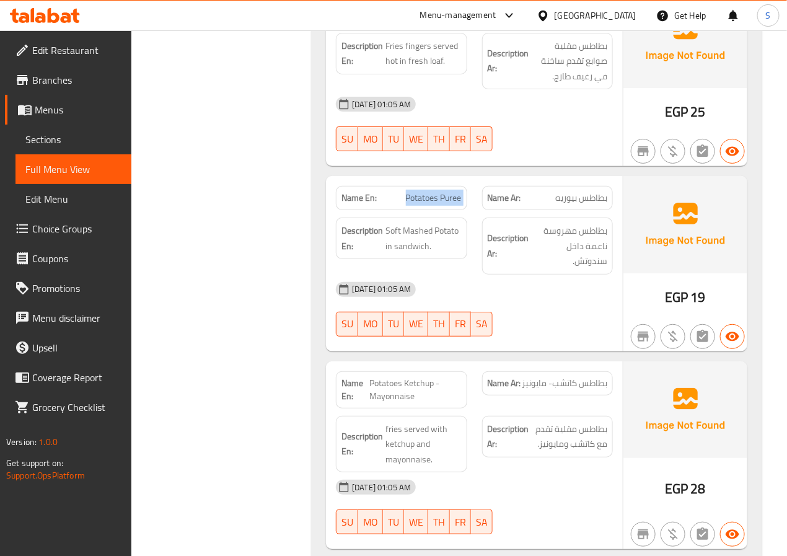
click at [439, 192] on span "Potatoes Puree" at bounding box center [434, 198] width 56 height 13
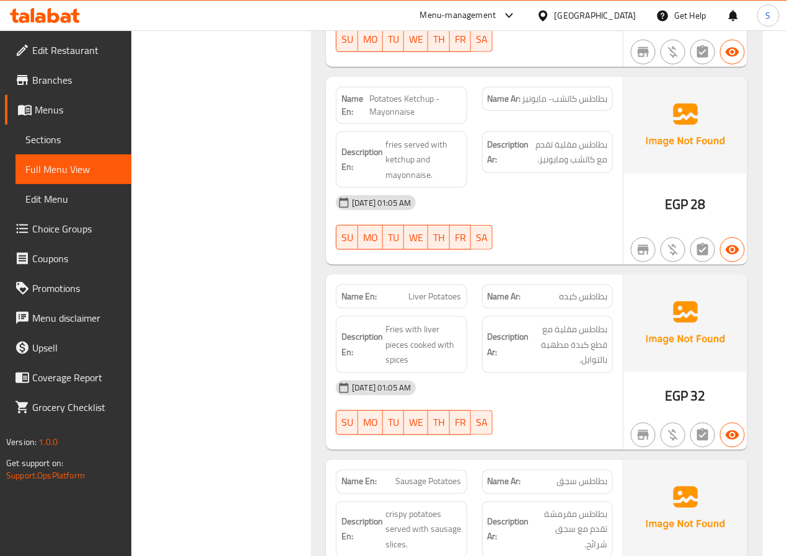
scroll to position [5051, 0]
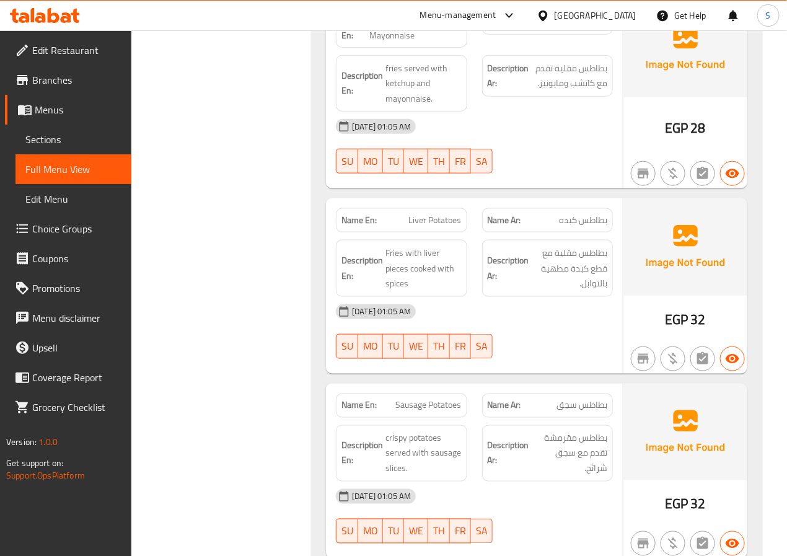
scroll to position [5125, 0]
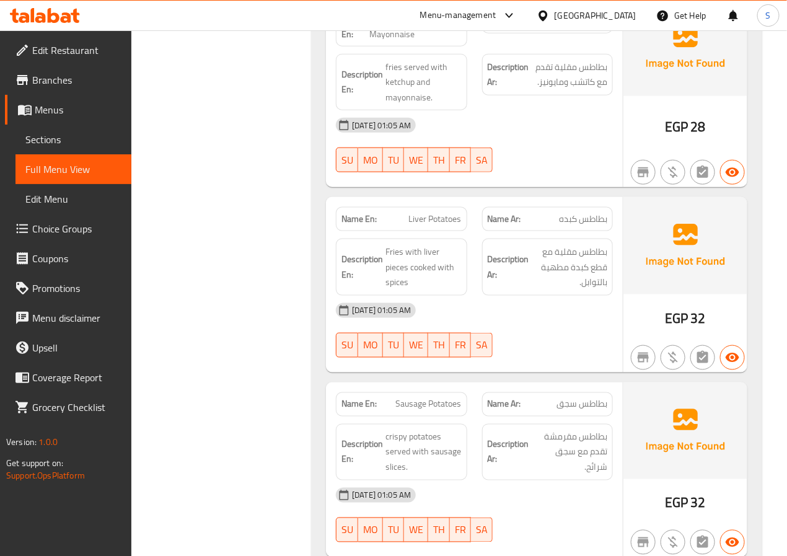
click at [450, 213] on span "Liver Potatoes" at bounding box center [435, 219] width 53 height 13
copy span "Liver Potatoes"
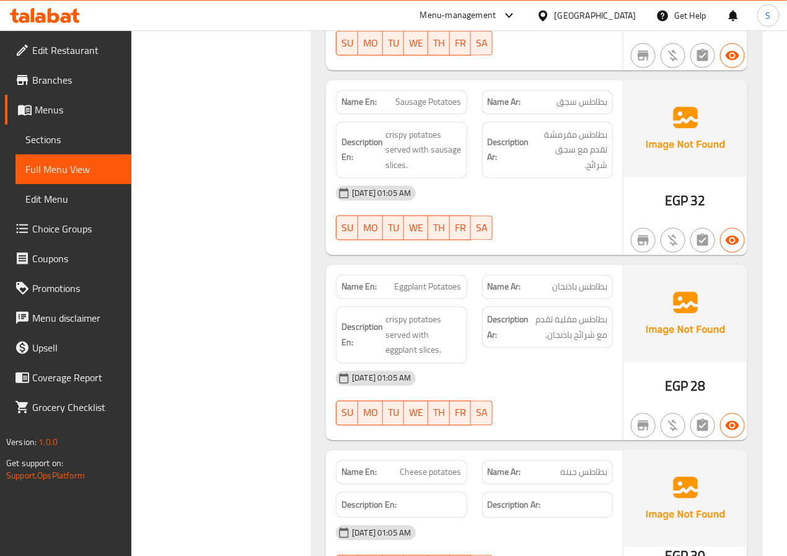
scroll to position [5428, 0]
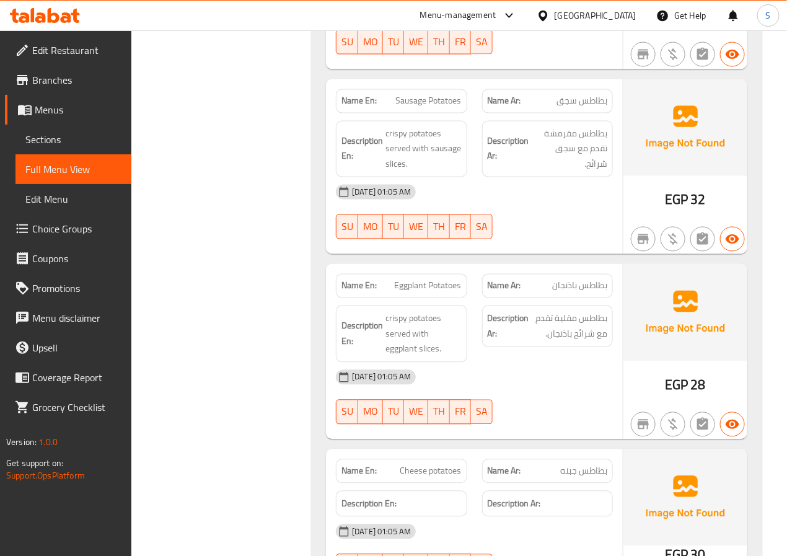
click at [324, 184] on div "Name En: Potatoes Fingers Name Ar: بطاطس صوابع Description En: Fries fingers se…" at bounding box center [536, 146] width 451 height 1651
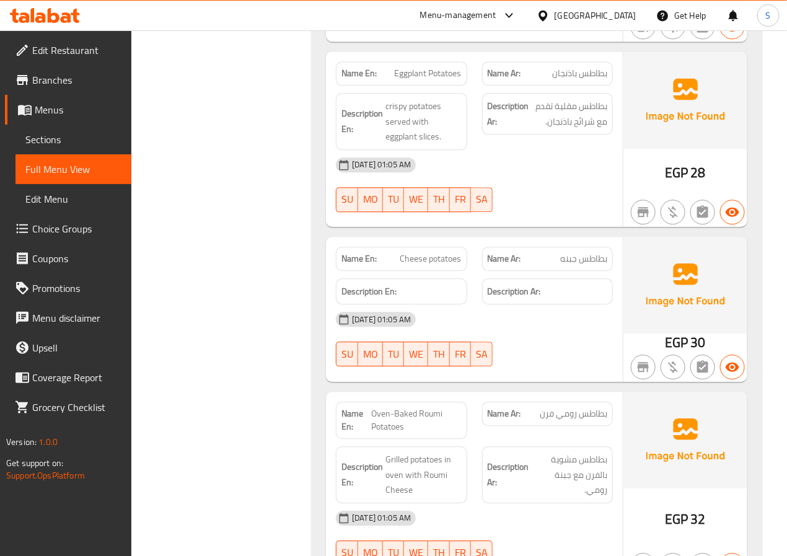
scroll to position [5635, 0]
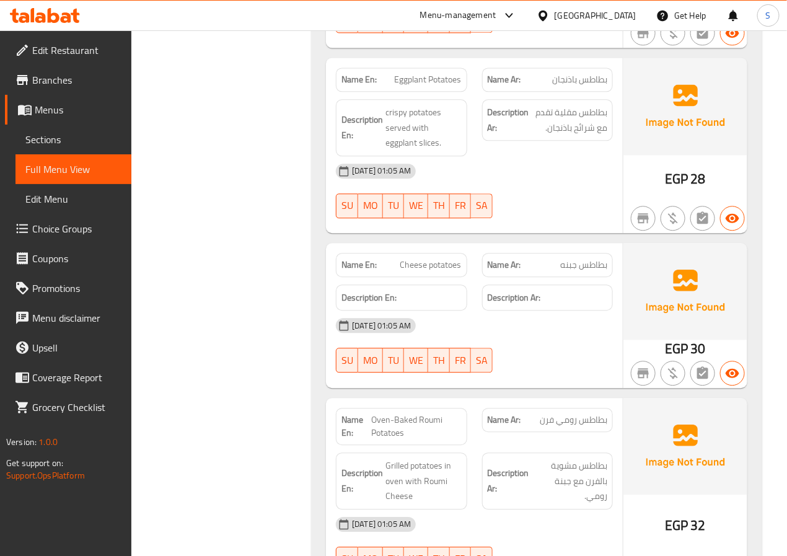
click at [434, 73] on span "Eggplant Potatoes" at bounding box center [428, 79] width 67 height 13
copy span "Eggplant Potatoes"
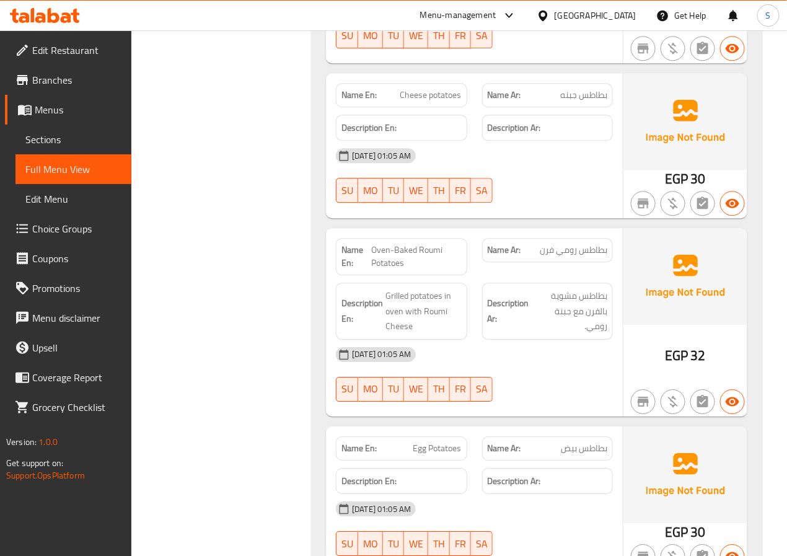
scroll to position [5806, 0]
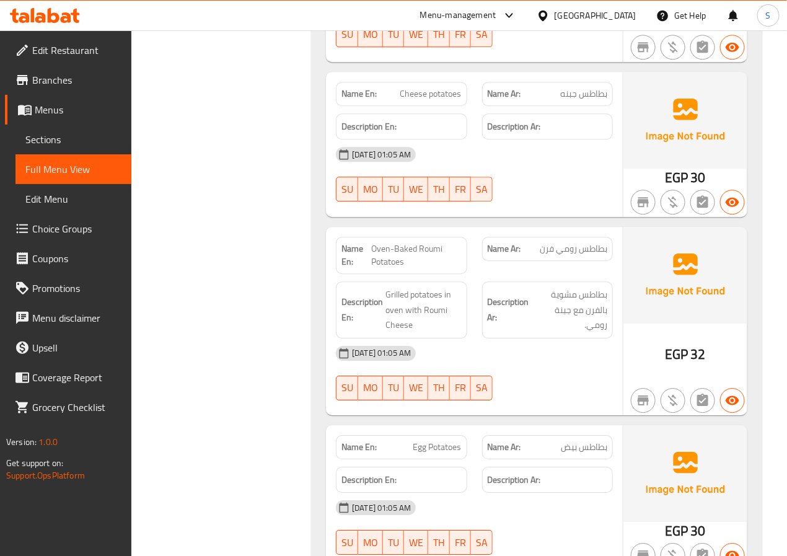
click at [434, 87] on span "Cheese potatoes" at bounding box center [430, 93] width 61 height 13
copy span "Cheese potatoes"
click at [581, 87] on span "بطاطس جبنه" at bounding box center [583, 93] width 47 height 13
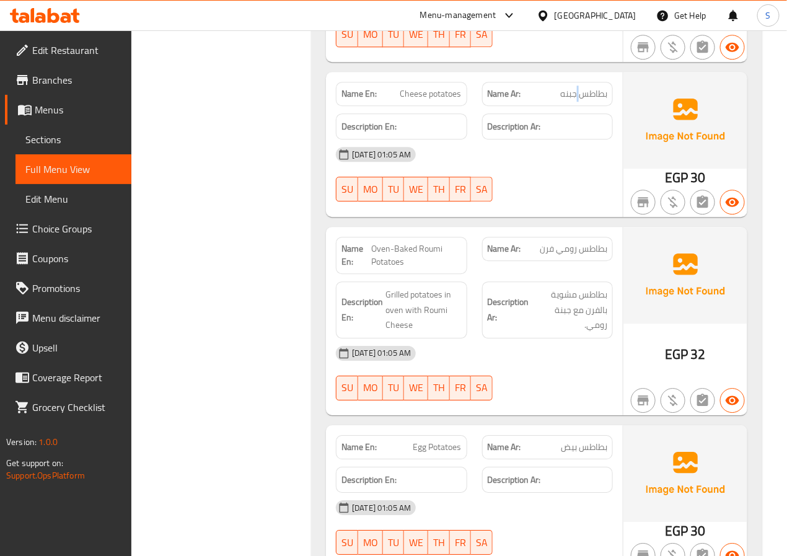
click at [581, 87] on span "بطاطس جبنه" at bounding box center [583, 93] width 47 height 13
copy span "بطاطس جبنه"
drag, startPoint x: 244, startPoint y: 307, endPoint x: 258, endPoint y: 156, distance: 151.3
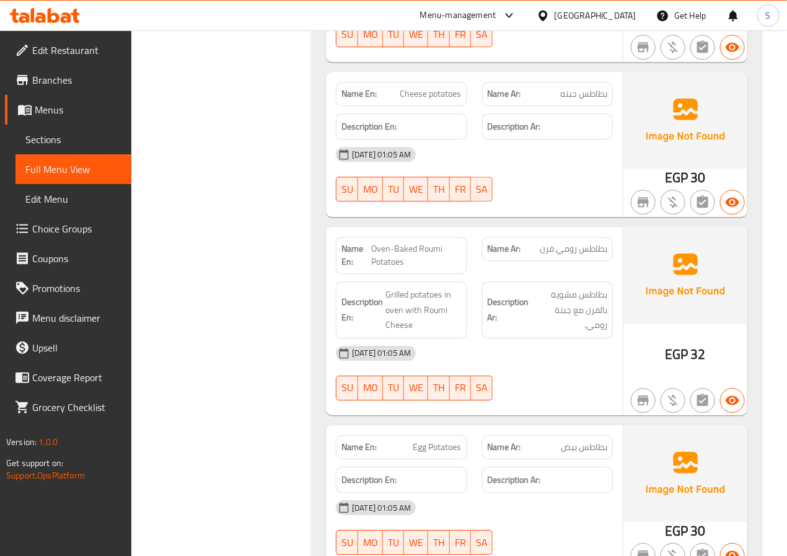
click at [409, 242] on span "Oven-Baked Roumi Potatoes" at bounding box center [417, 255] width 90 height 26
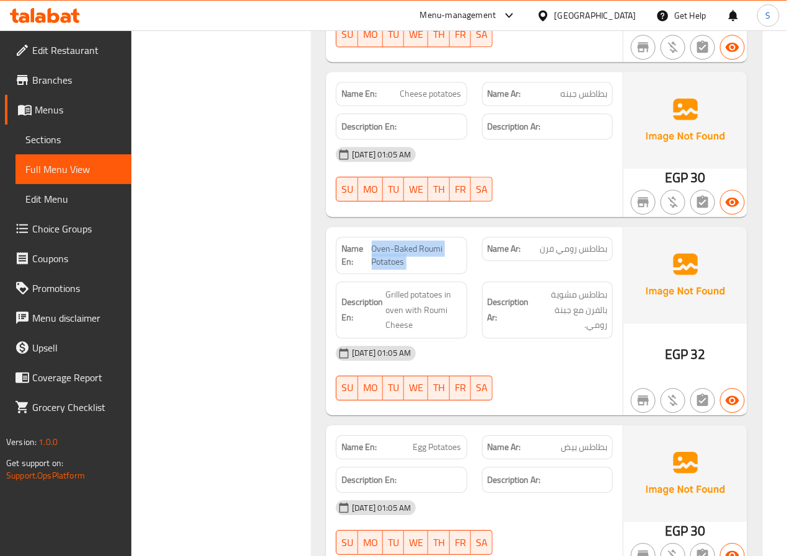
click at [409, 242] on span "Oven-Baked Roumi Potatoes" at bounding box center [417, 255] width 90 height 26
copy span "Oven-Baked Roumi Potatoes"
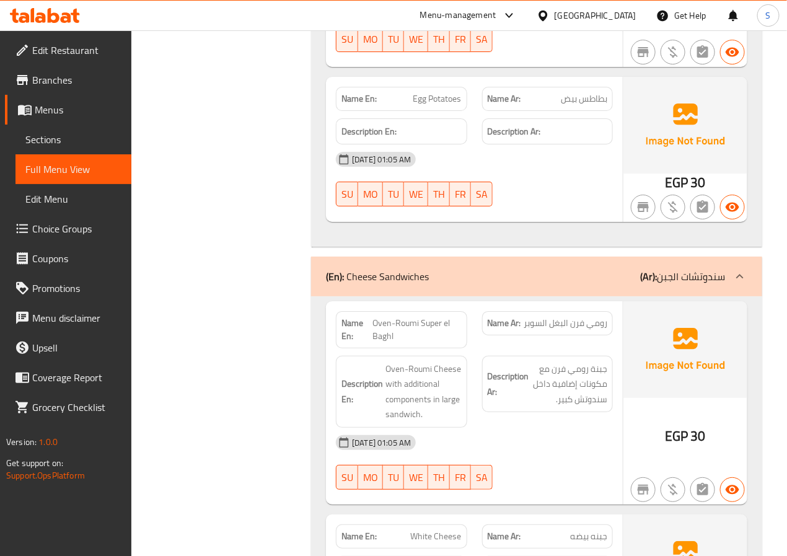
scroll to position [6153, 0]
click at [612, 87] on div "Name Ar: بطاطس بيض" at bounding box center [547, 99] width 131 height 24
click at [603, 93] on span "بطاطس بيض" at bounding box center [584, 99] width 46 height 13
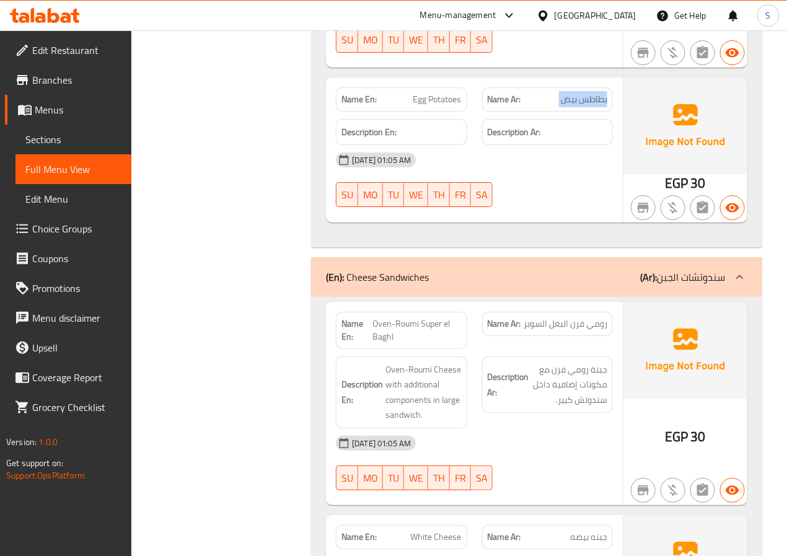
click at [603, 93] on span "بطاطس بيض" at bounding box center [584, 99] width 46 height 13
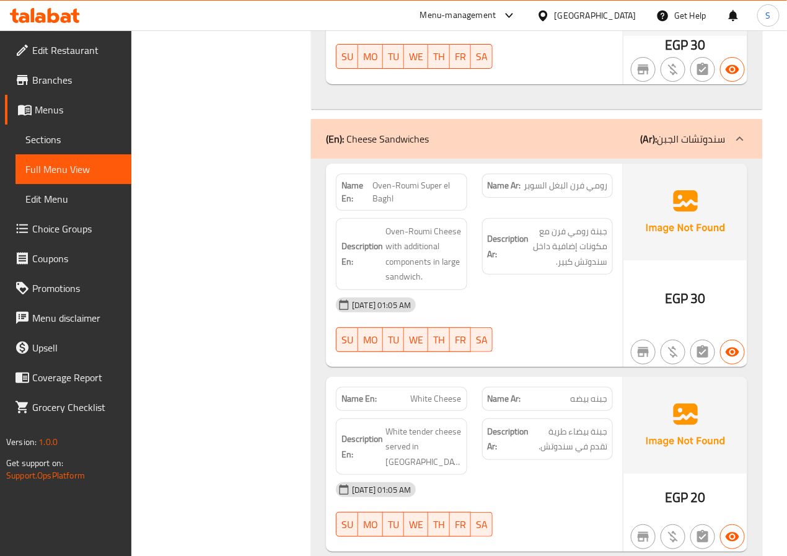
scroll to position [6293, 0]
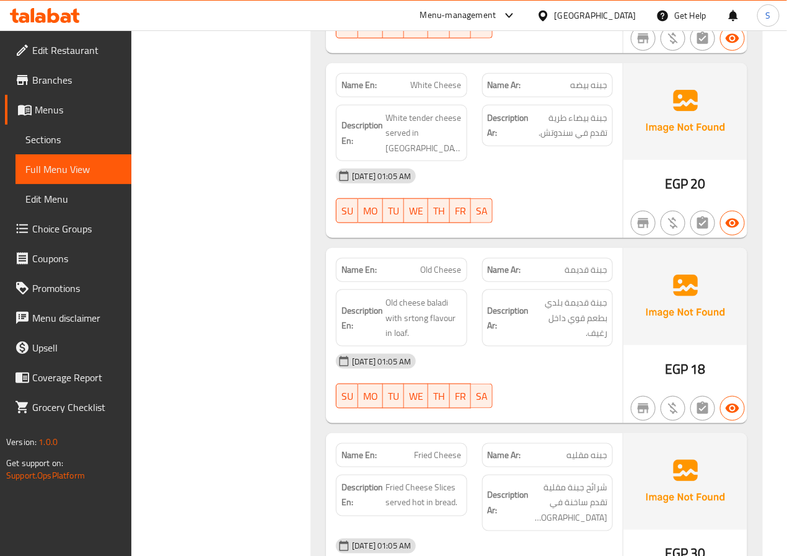
scroll to position [6613, 0]
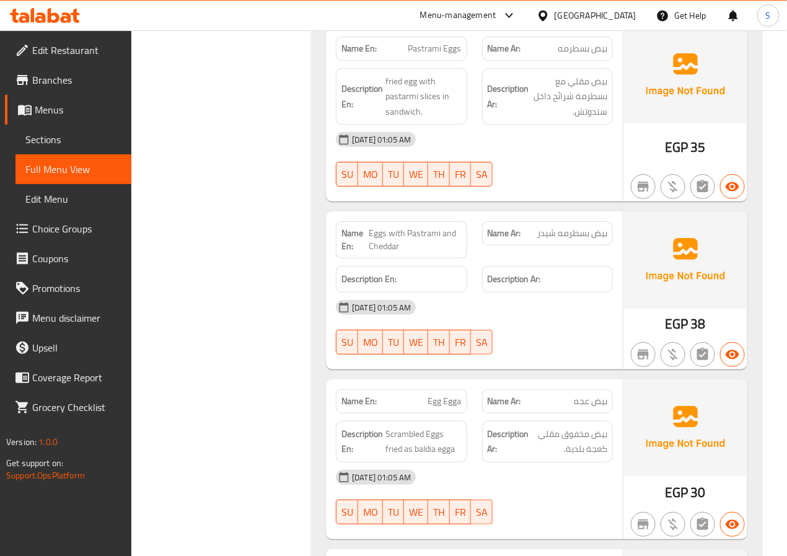
scroll to position [7848, 0]
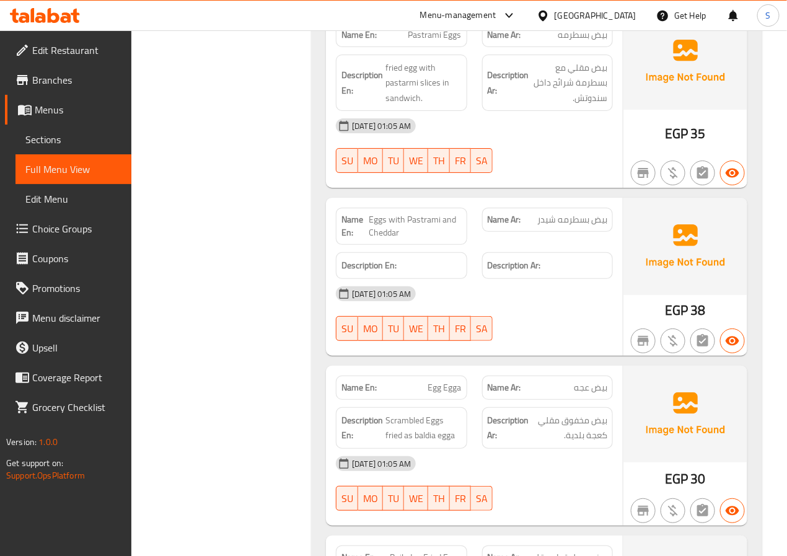
click at [404, 213] on span "Eggs with Pastrami and Cheddar" at bounding box center [415, 226] width 92 height 26
click at [400, 213] on span "Eggs with Pastrami and Cheddar" at bounding box center [415, 226] width 92 height 26
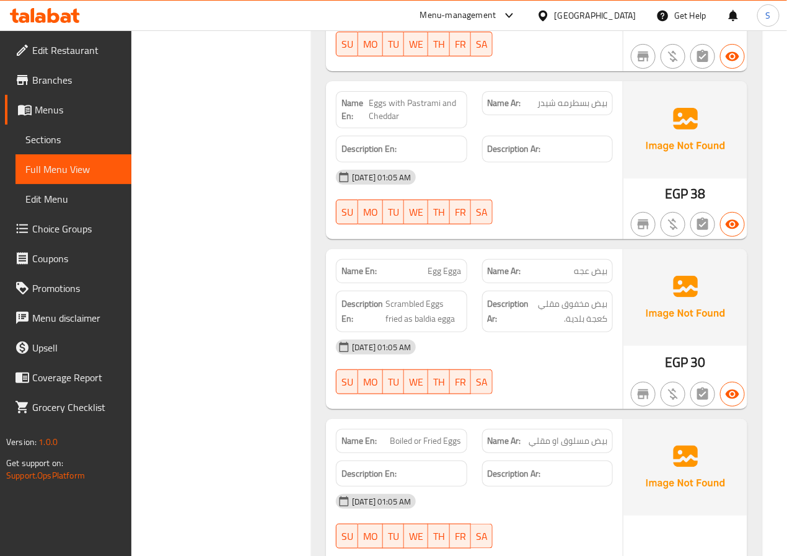
scroll to position [8053, 0]
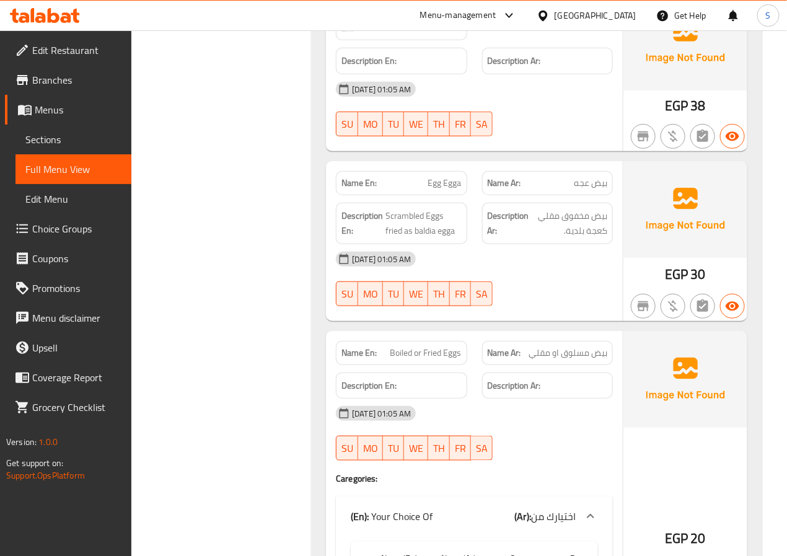
click at [441, 177] on span "Egg Egga" at bounding box center [444, 183] width 33 height 13
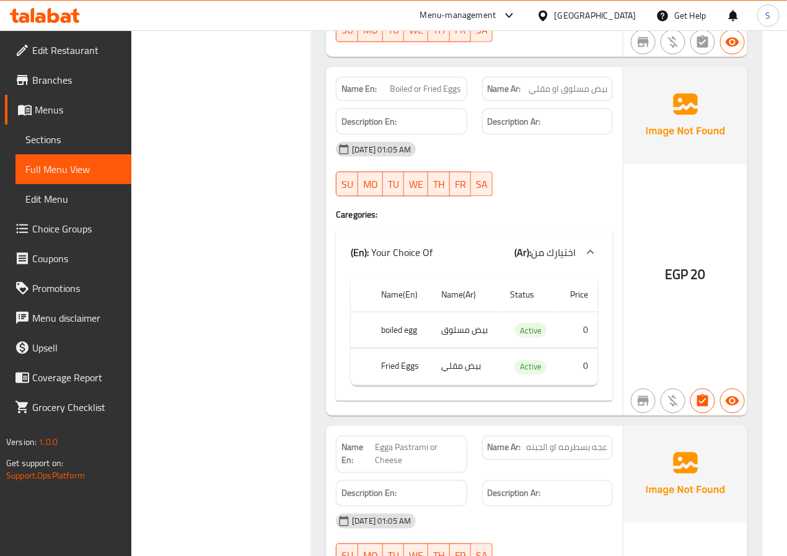
scroll to position [8301, 0]
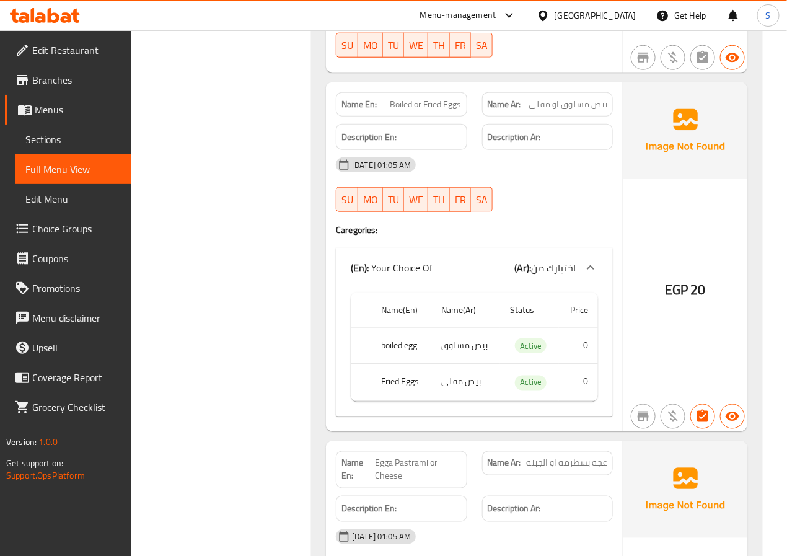
click at [402, 98] on span "Boiled or Fried Eggs" at bounding box center [426, 104] width 71 height 13
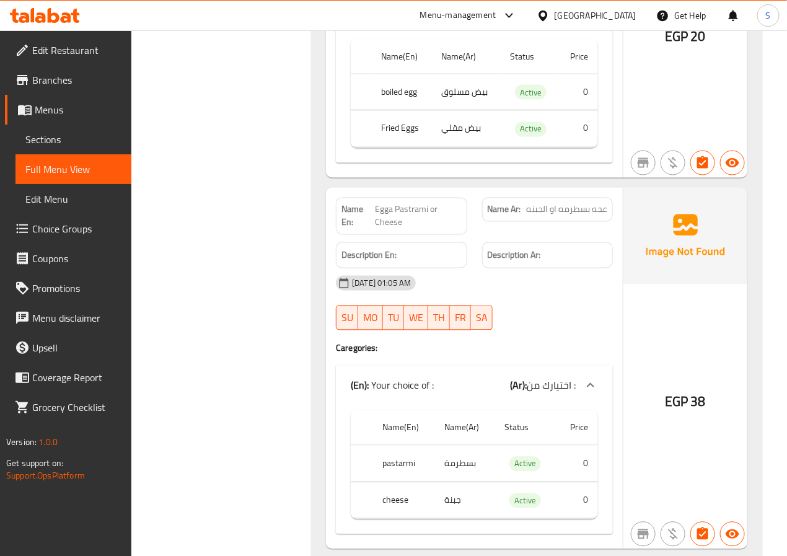
scroll to position [8556, 0]
click at [398, 202] on span "Egga Pastrami or Cheese" at bounding box center [418, 215] width 87 height 26
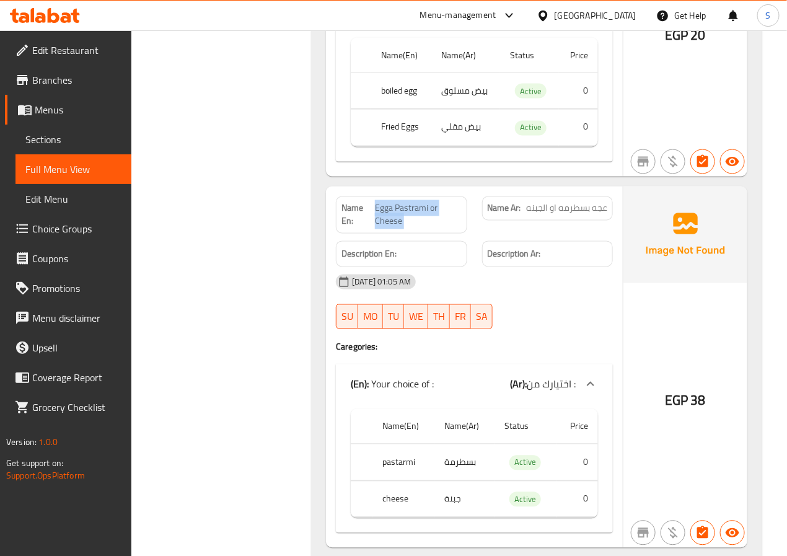
click at [398, 202] on span "Egga Pastrami or Cheese" at bounding box center [418, 215] width 87 height 26
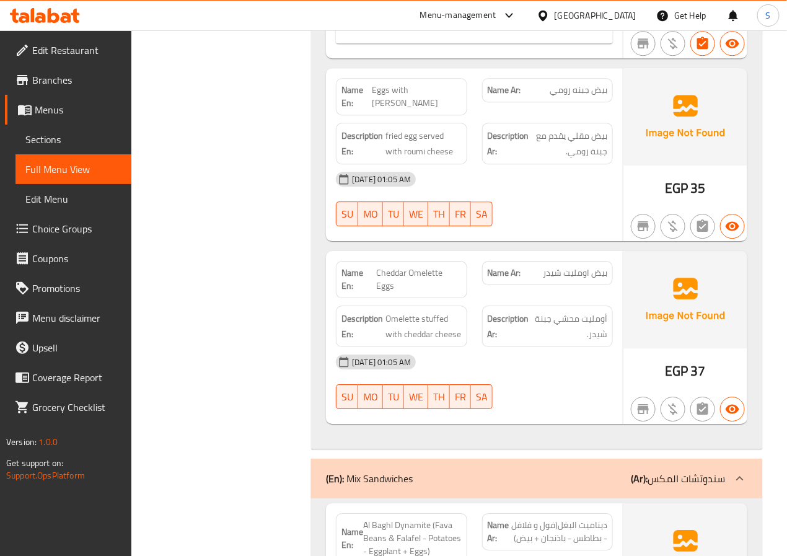
scroll to position [9047, 0]
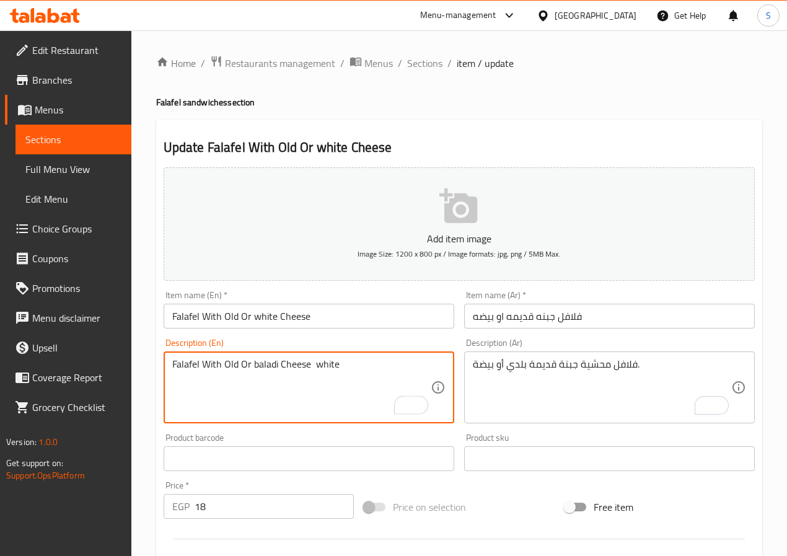
scroll to position [37, 0]
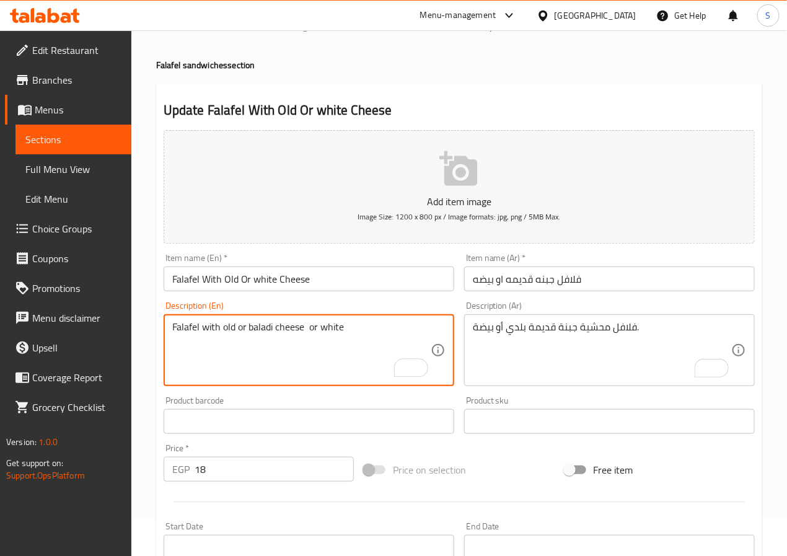
click at [337, 347] on textarea "Falafel with old or baladi cheese or white" at bounding box center [301, 350] width 258 height 59
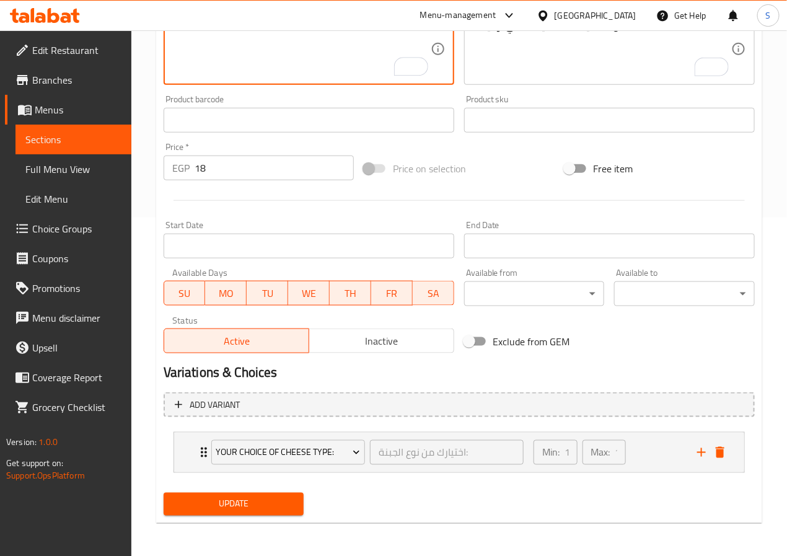
scroll to position [341, 0]
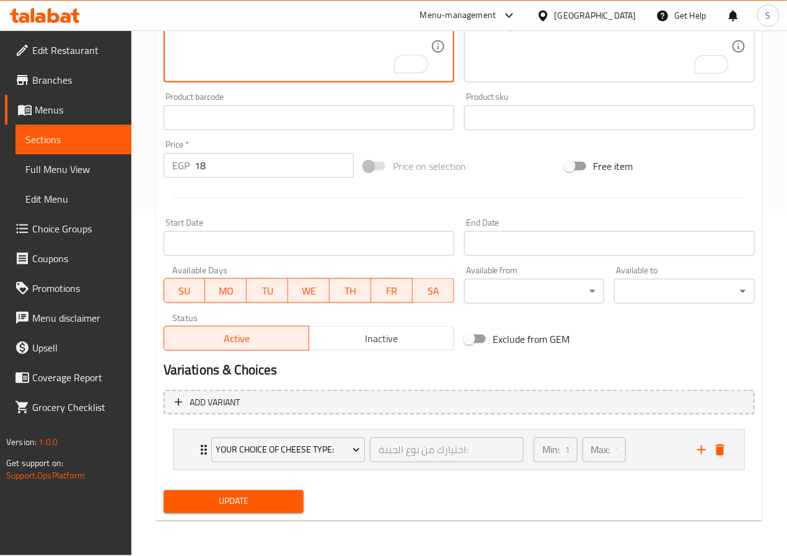
type textarea "Falafel with old or baladi cheese or white"
click at [264, 498] on span "Update" at bounding box center [234, 501] width 121 height 15
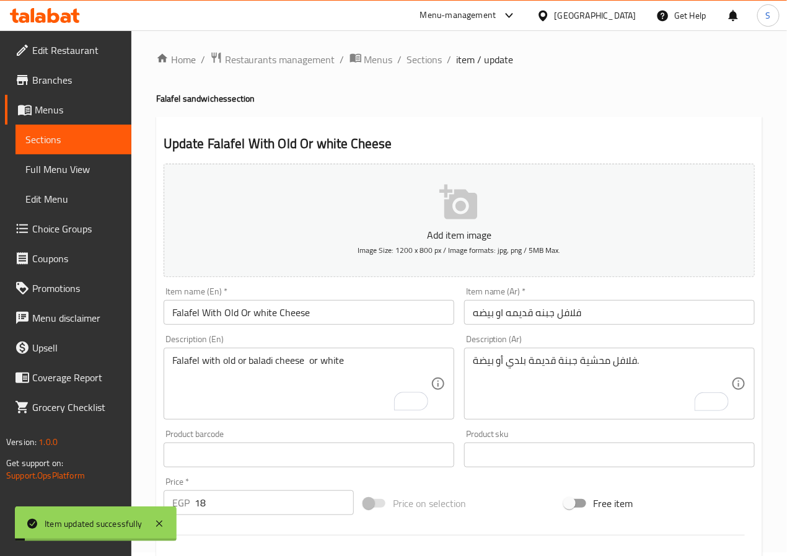
scroll to position [0, 0]
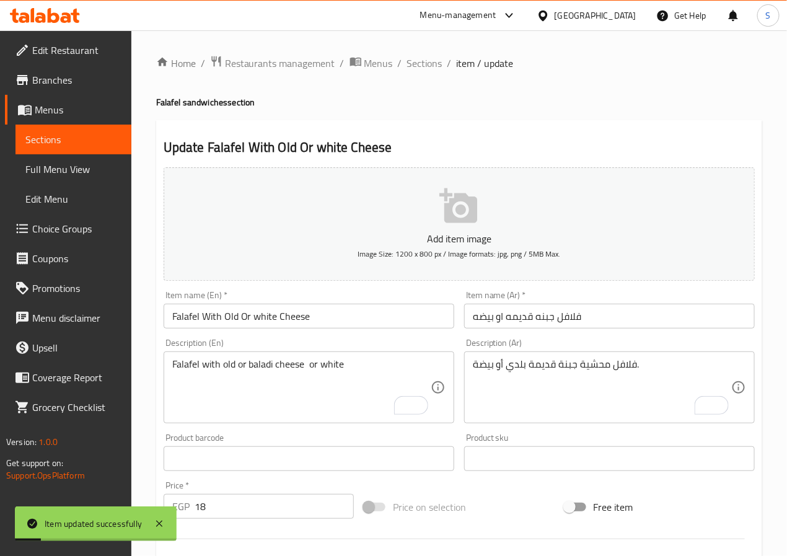
click at [421, 73] on div "Home / Restaurants management / Menus / Sections / item / update Falafel sandwi…" at bounding box center [459, 463] width 606 height 816
drag, startPoint x: 421, startPoint y: 56, endPoint x: 409, endPoint y: 10, distance: 48.0
click at [421, 56] on span "Sections" at bounding box center [424, 63] width 35 height 15
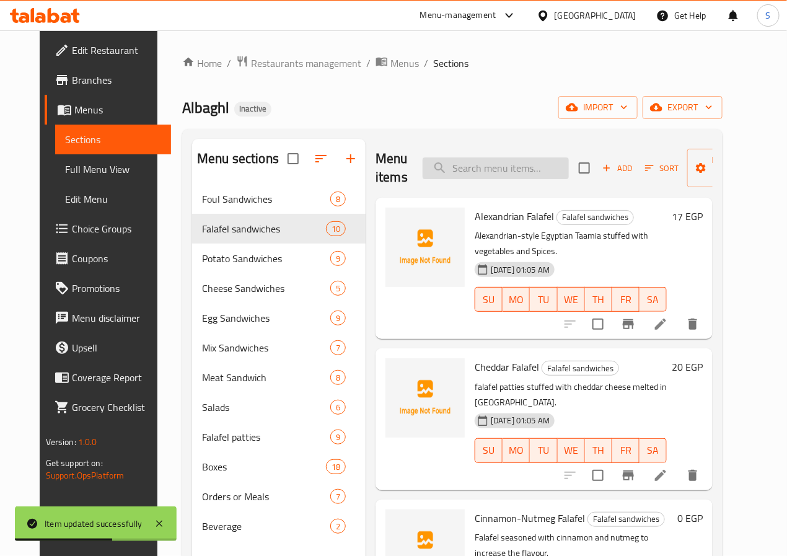
click at [433, 168] on input "search" at bounding box center [496, 168] width 146 height 22
paste input "Falafel Sausage Pastrami"
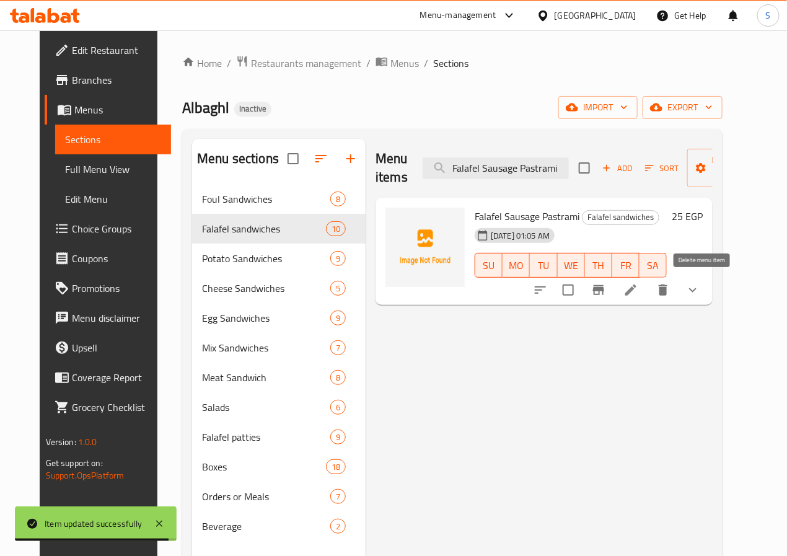
type input "Falafel Sausage Pastrami"
click at [638, 289] on icon at bounding box center [631, 290] width 15 height 15
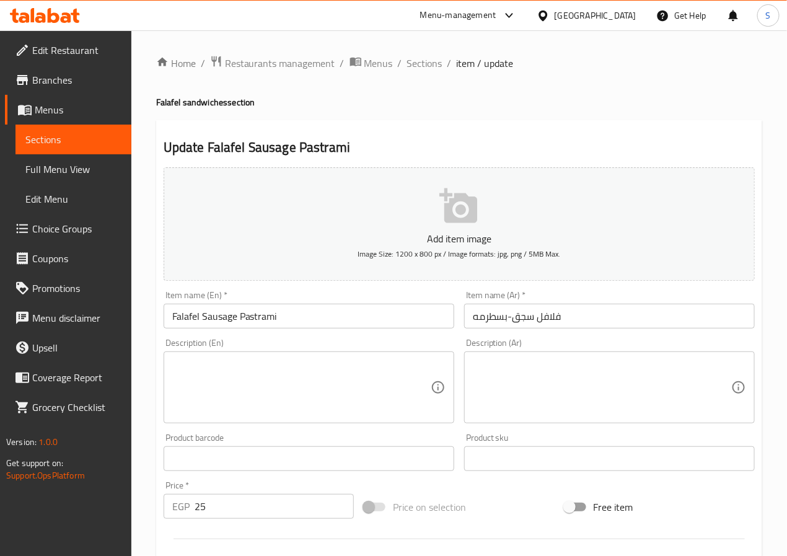
drag, startPoint x: 201, startPoint y: 311, endPoint x: 237, endPoint y: 361, distance: 61.4
click at [201, 311] on input "Falafel Sausage Pastrami" at bounding box center [309, 316] width 291 height 25
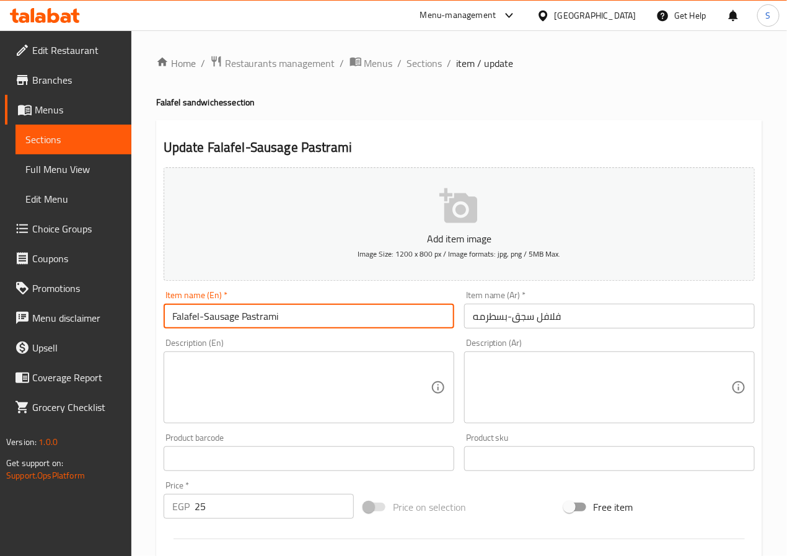
type input "Falafel-Sausage Pastrami"
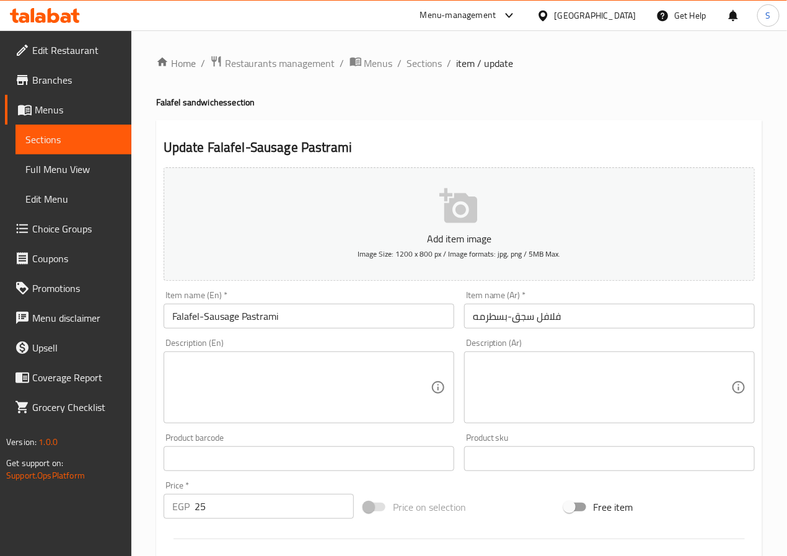
click at [302, 422] on div "Description (En)" at bounding box center [309, 387] width 291 height 72
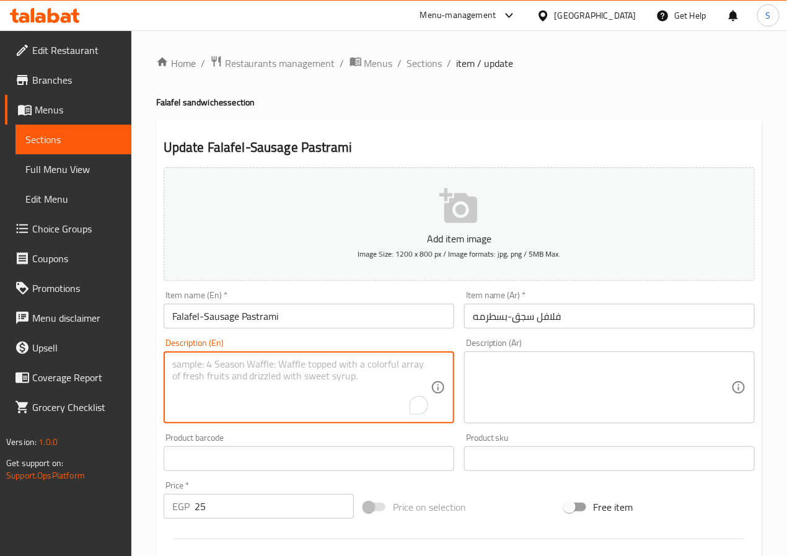
scroll to position [341, 0]
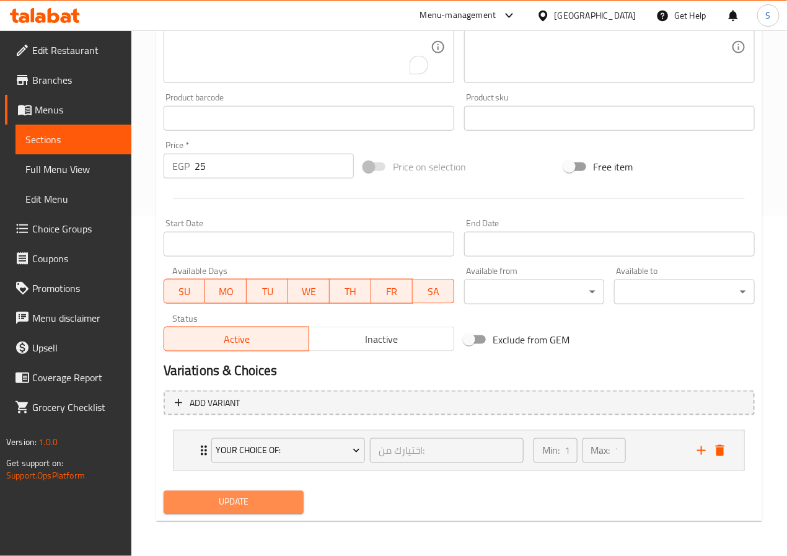
click at [246, 513] on button "Update" at bounding box center [234, 502] width 141 height 23
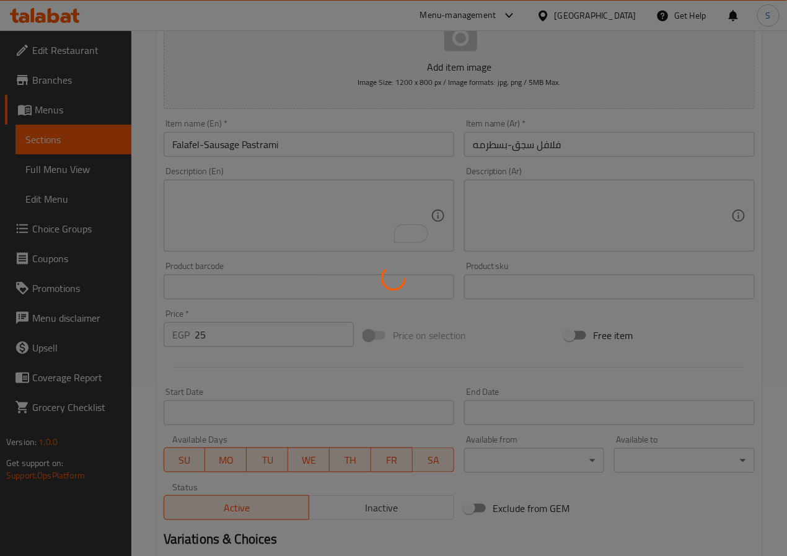
scroll to position [0, 0]
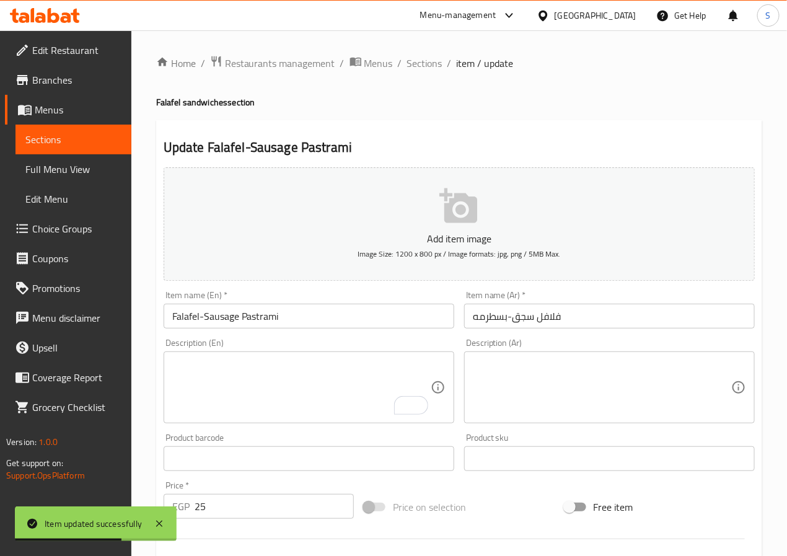
drag, startPoint x: 421, startPoint y: 71, endPoint x: 393, endPoint y: 14, distance: 63.5
click at [421, 71] on span "Sections" at bounding box center [424, 63] width 35 height 15
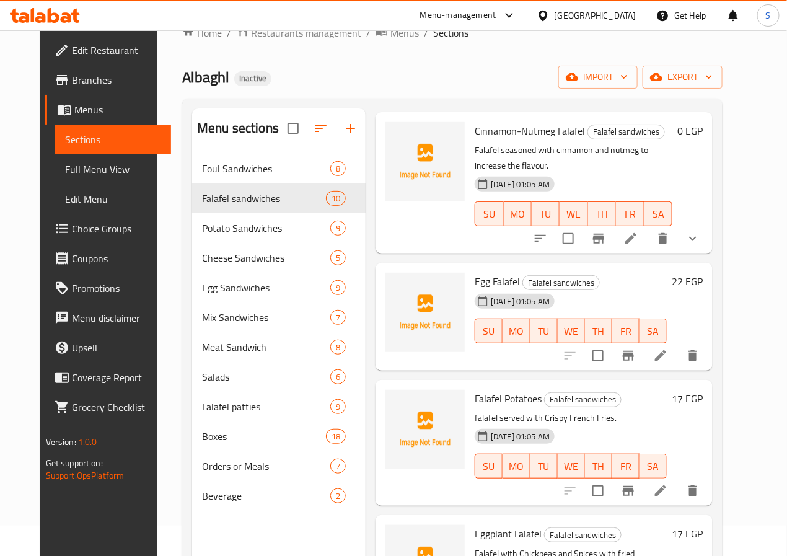
scroll to position [253, 0]
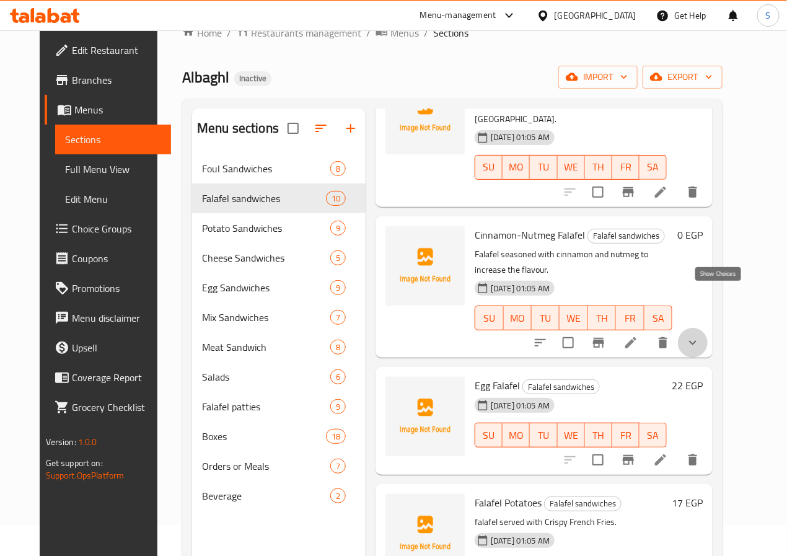
click at [700, 335] on icon "show more" at bounding box center [693, 342] width 15 height 15
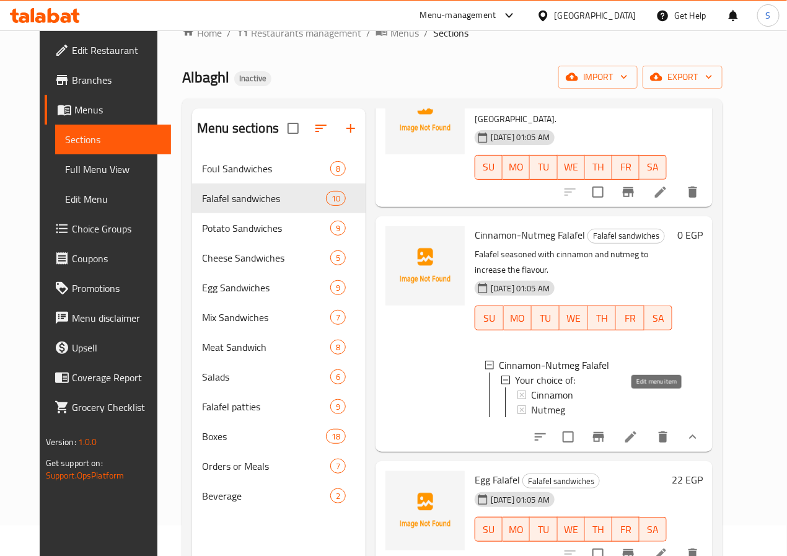
click at [638, 430] on icon at bounding box center [631, 437] width 15 height 15
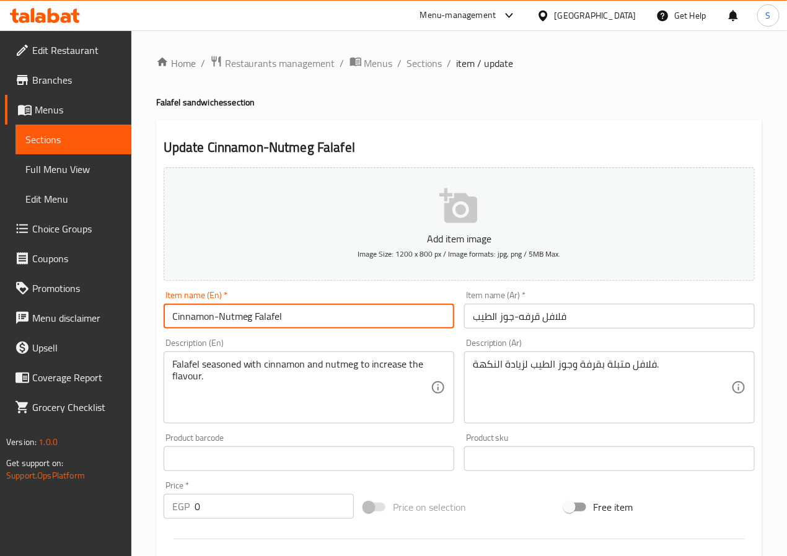
drag, startPoint x: 299, startPoint y: 318, endPoint x: 218, endPoint y: 324, distance: 81.4
click at [218, 324] on input "Cinnamon-Nutmeg Falafel" at bounding box center [309, 316] width 291 height 25
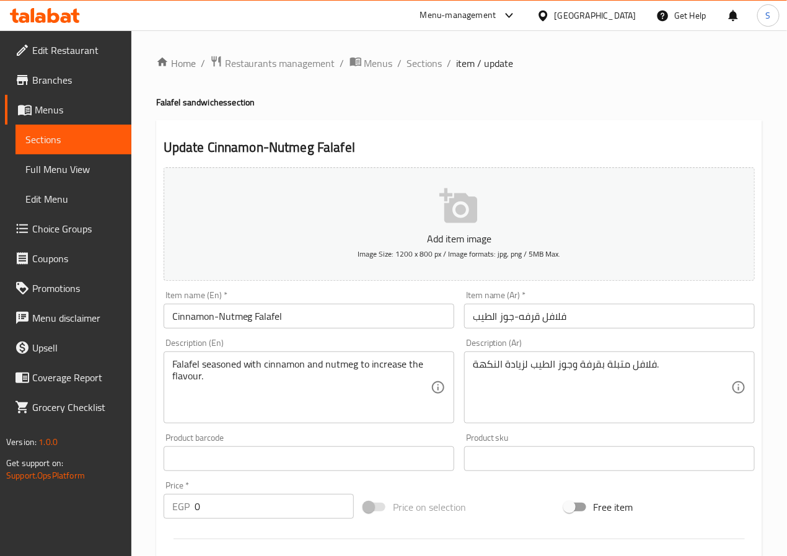
click at [190, 314] on input "Cinnamon-Nutmeg Falafel" at bounding box center [309, 316] width 291 height 25
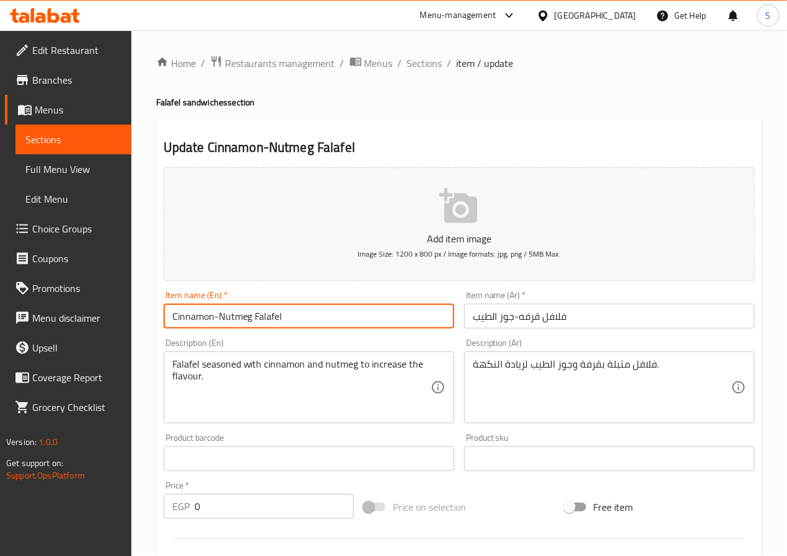
click at [190, 314] on input "Cinnamon-Nutmeg Falafel" at bounding box center [309, 316] width 291 height 25
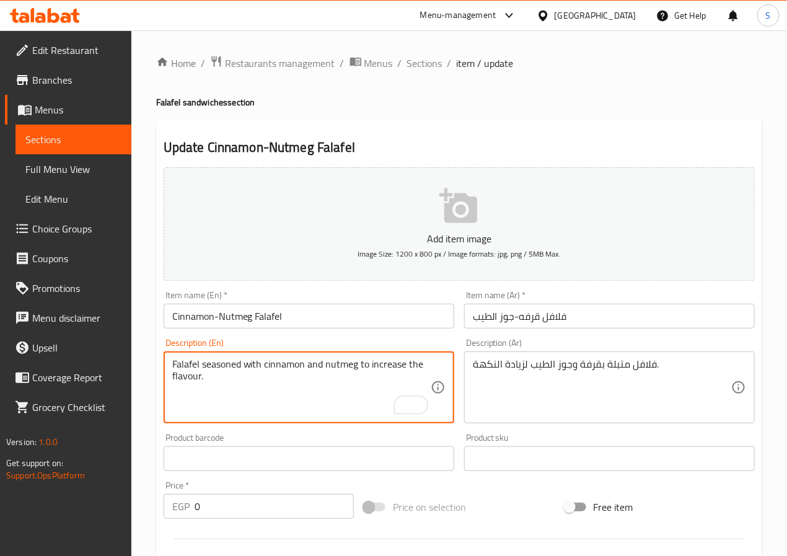
click at [311, 370] on textarea "Falafel seasoned with cinnamon and nutmeg to increase the flavour." at bounding box center [301, 387] width 258 height 59
click at [499, 363] on textarea "فلافل متبلة بقرفة وجوز الطيب لزيادة النكهة." at bounding box center [602, 387] width 258 height 59
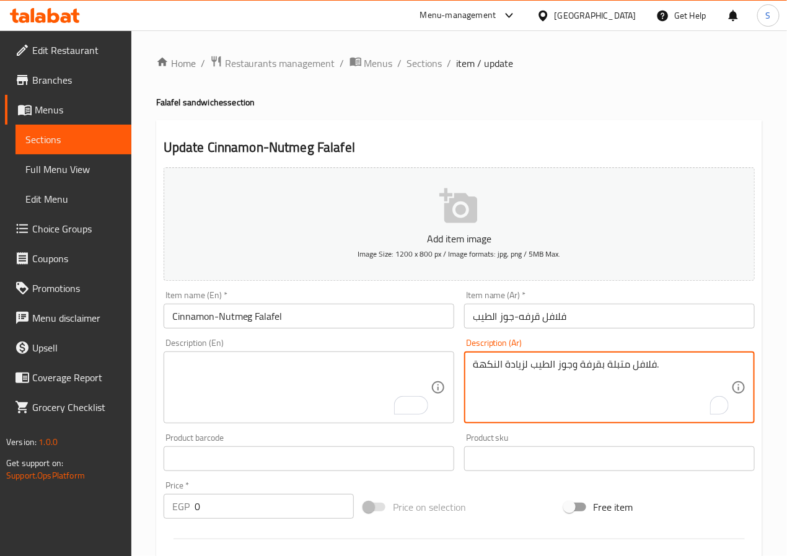
click at [499, 363] on textarea "فلافل متبلة بقرفة وجوز الطيب لزيادة النكهة." at bounding box center [602, 387] width 258 height 59
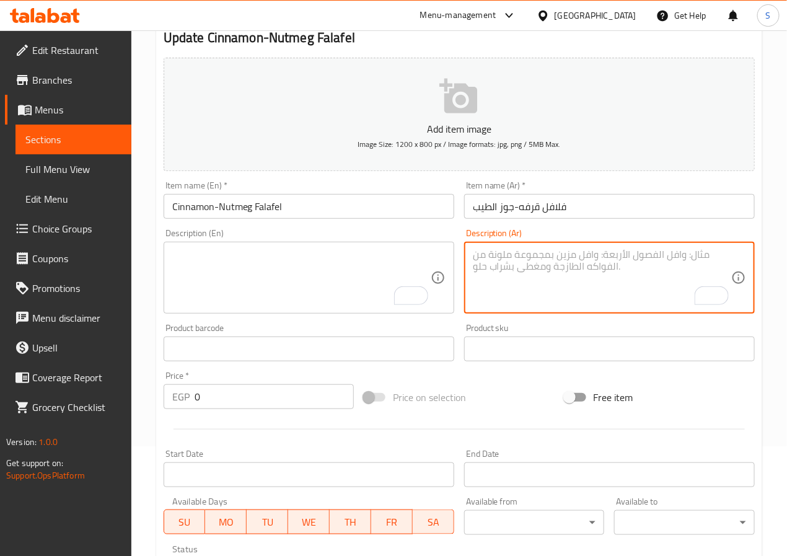
scroll to position [350, 0]
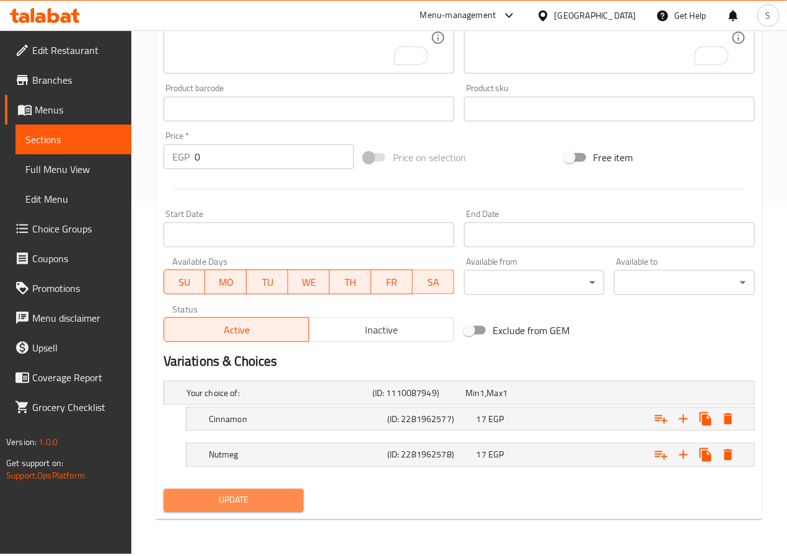
click at [273, 500] on span "Update" at bounding box center [234, 500] width 121 height 15
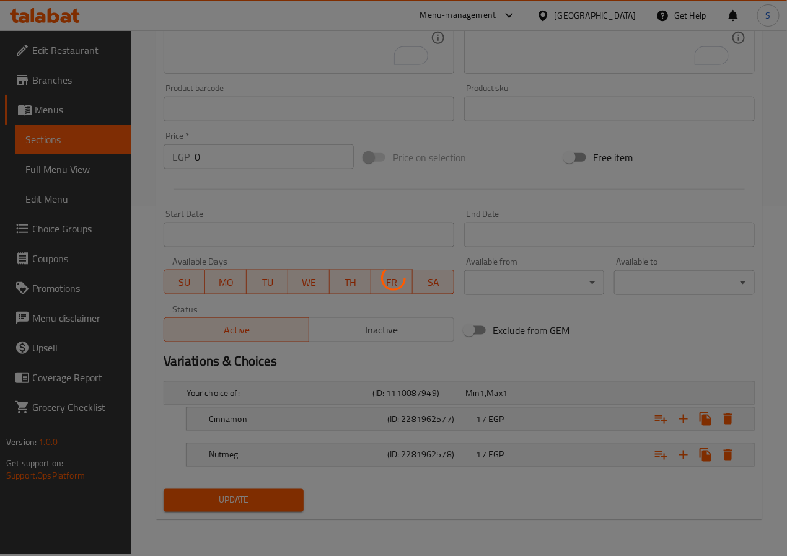
scroll to position [0, 0]
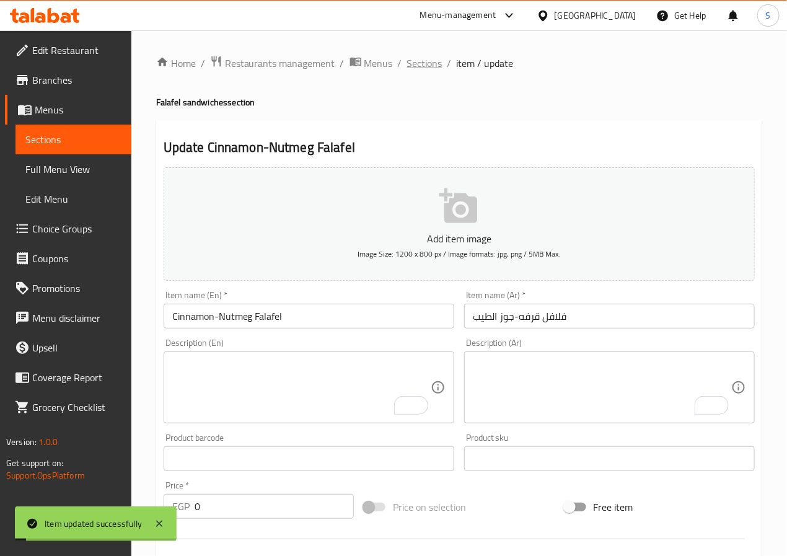
click at [430, 60] on span "Sections" at bounding box center [424, 63] width 35 height 15
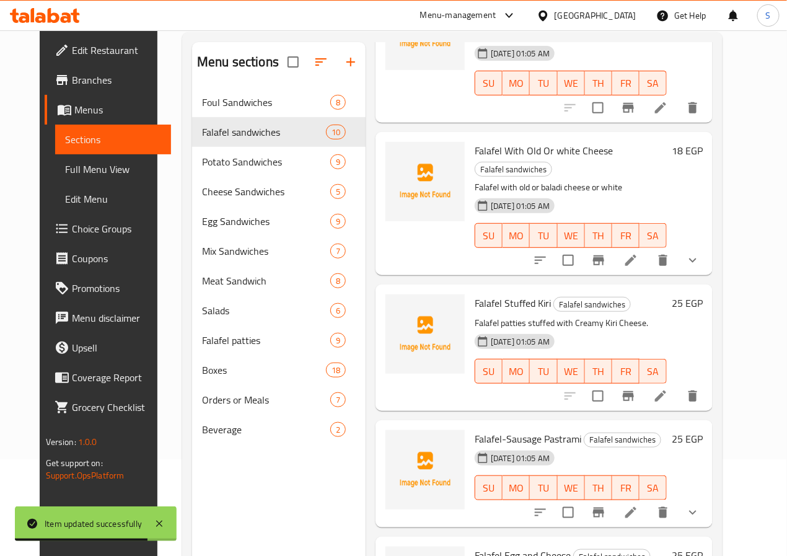
scroll to position [99, 0]
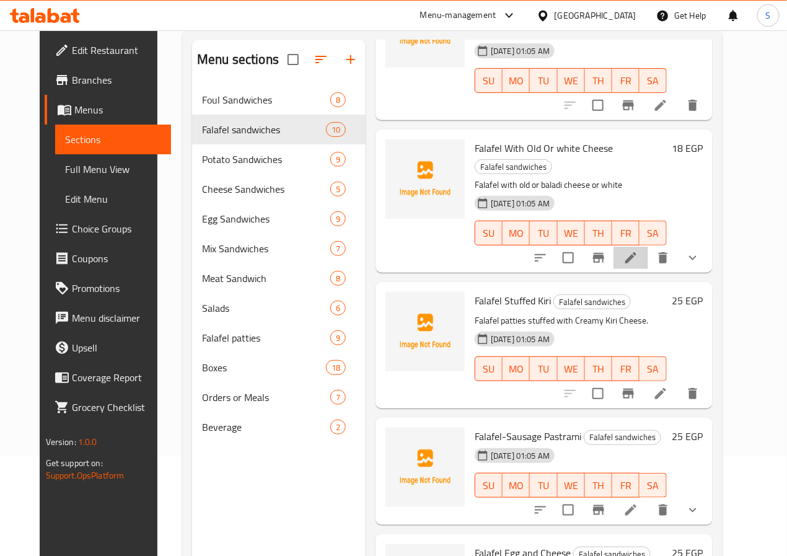
click at [648, 247] on li at bounding box center [631, 258] width 35 height 22
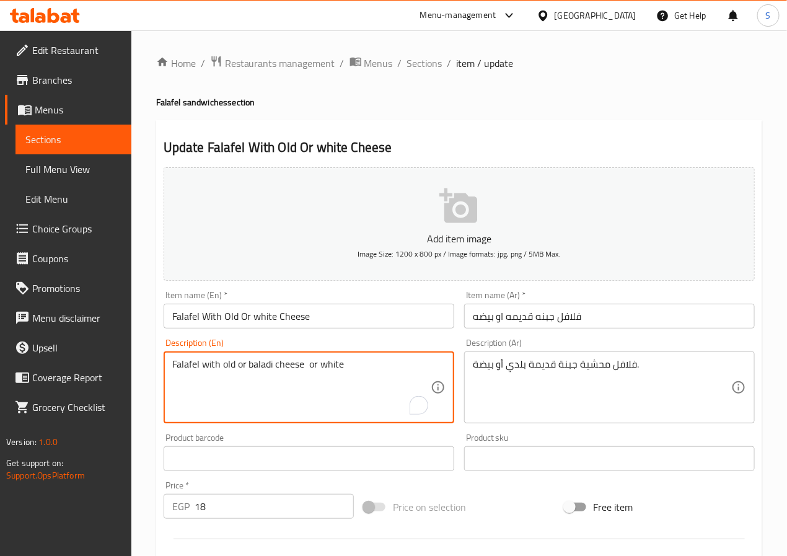
click at [241, 365] on textarea "Falafel with old or baladi cheese or white" at bounding box center [301, 387] width 258 height 59
click at [292, 365] on textarea "Falafel with old baladi cheese or white" at bounding box center [301, 387] width 258 height 59
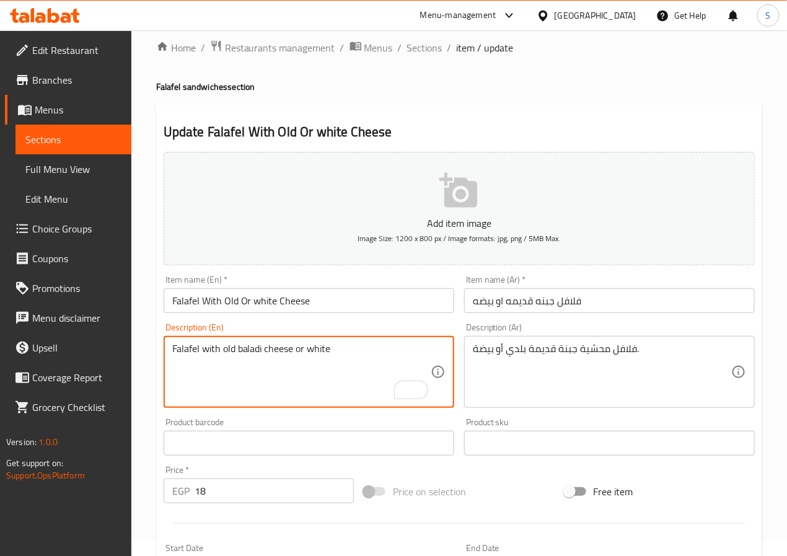
scroll to position [341, 0]
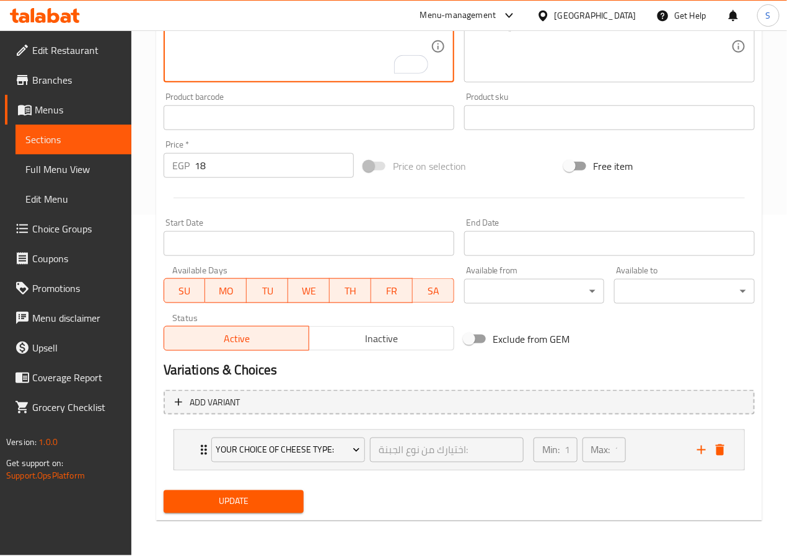
click at [245, 502] on div "Update" at bounding box center [234, 501] width 151 height 33
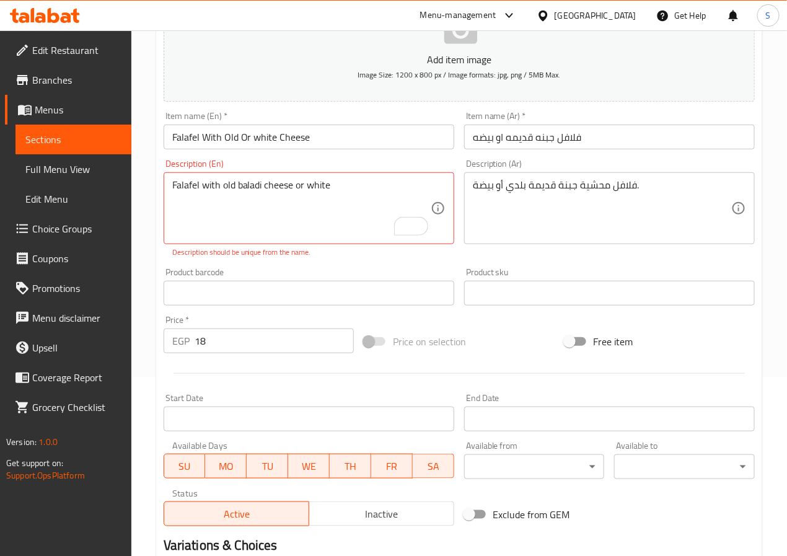
scroll to position [0, 0]
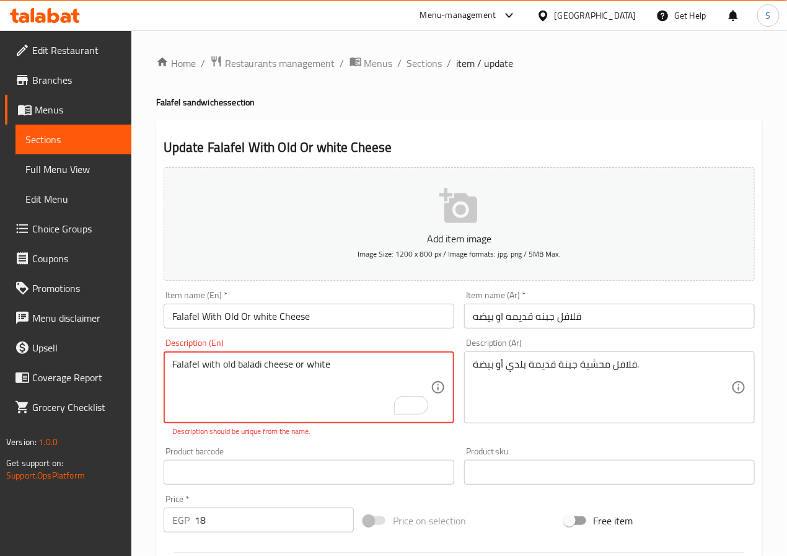
click at [361, 367] on textarea "Falafel with old baladi cheese or white" at bounding box center [301, 387] width 258 height 59
click at [201, 369] on textarea "Falafel with old baladi cheese or white" at bounding box center [301, 387] width 258 height 59
type textarea "Falafel stuffed with old baladi cheese or white"
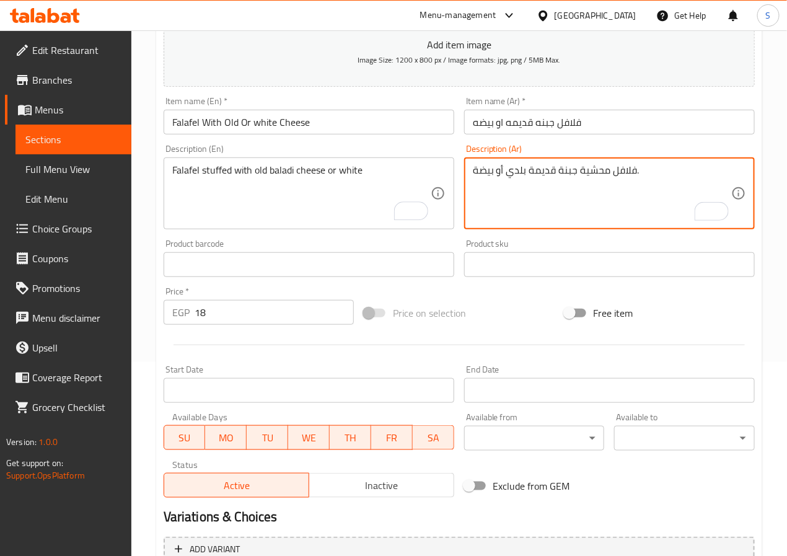
scroll to position [341, 0]
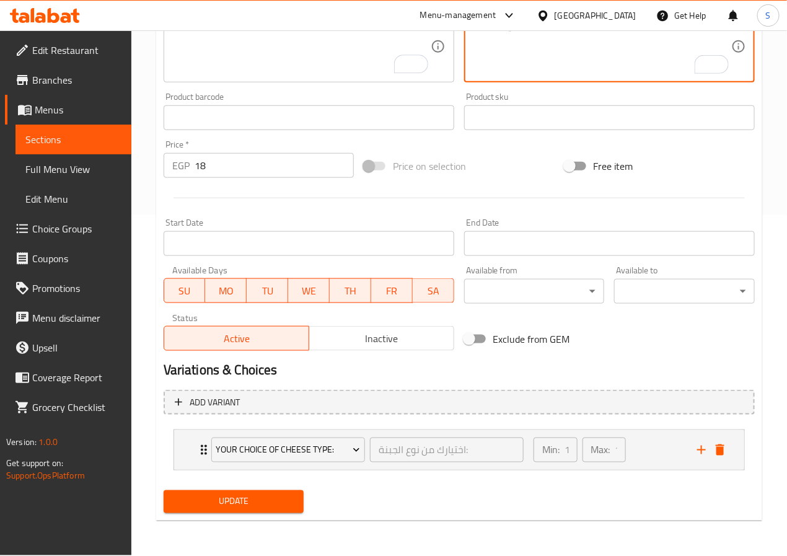
drag, startPoint x: 211, startPoint y: 524, endPoint x: 212, endPoint y: 510, distance: 14.3
click at [211, 523] on div "Home / Restaurants management / Menus / Sections / item / update Falafel sandwi…" at bounding box center [459, 122] width 606 height 816
click at [214, 506] on span "Update" at bounding box center [234, 501] width 121 height 15
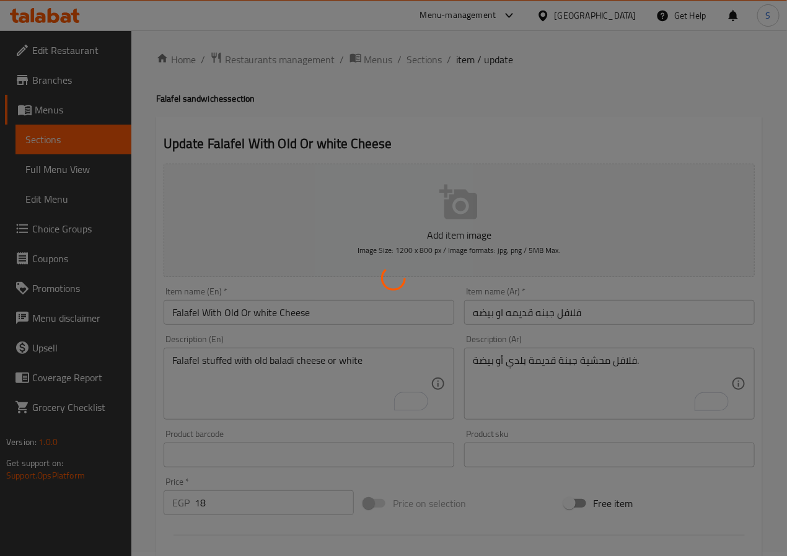
scroll to position [0, 0]
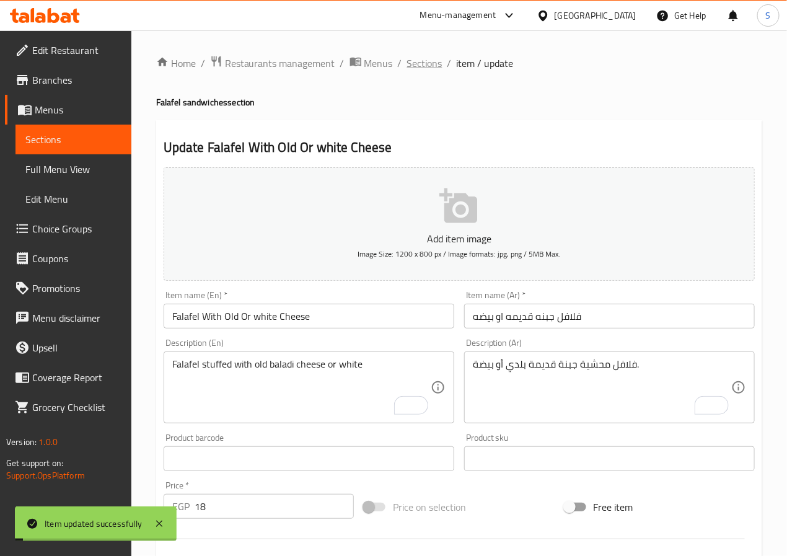
click at [413, 65] on span "Sections" at bounding box center [424, 63] width 35 height 15
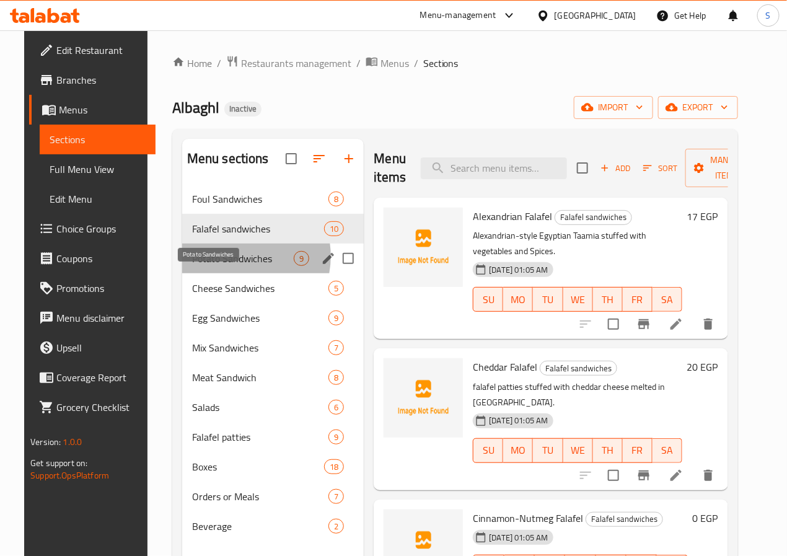
click at [220, 266] on span "Potato Sandwiches" at bounding box center [243, 258] width 102 height 15
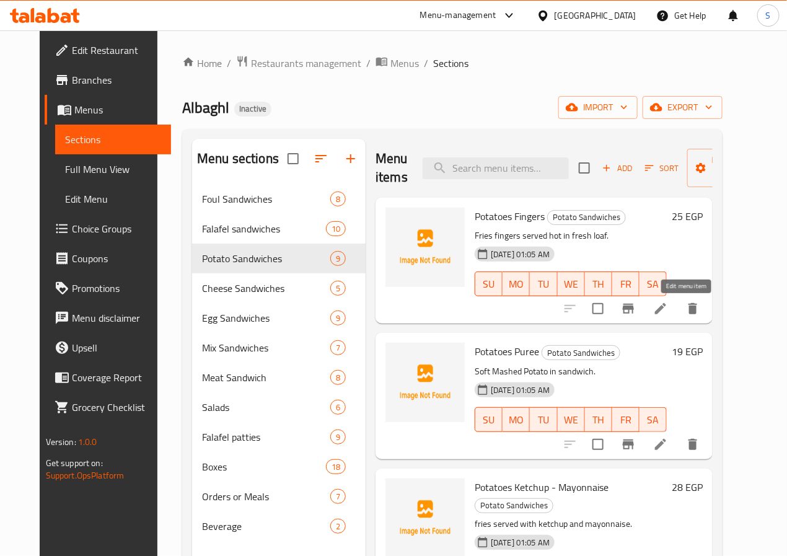
click at [668, 312] on icon at bounding box center [660, 308] width 15 height 15
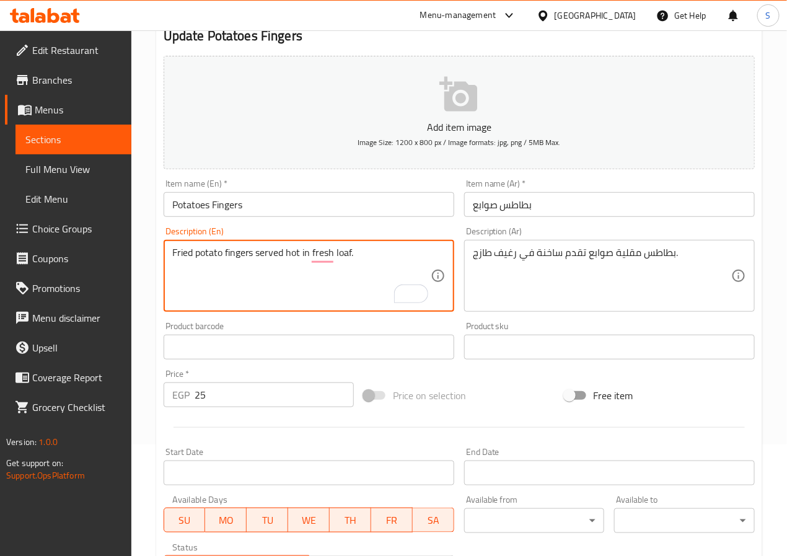
scroll to position [319, 0]
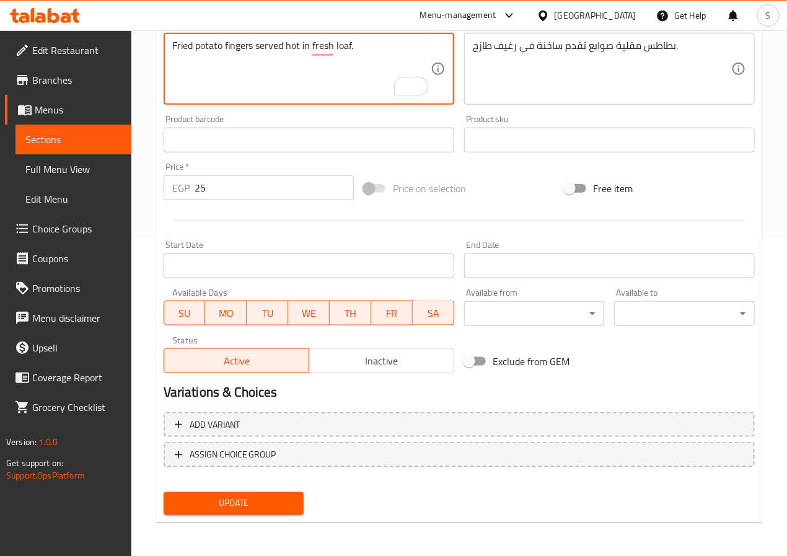
type textarea "Fried potato fingers served hot in fresh loaf."
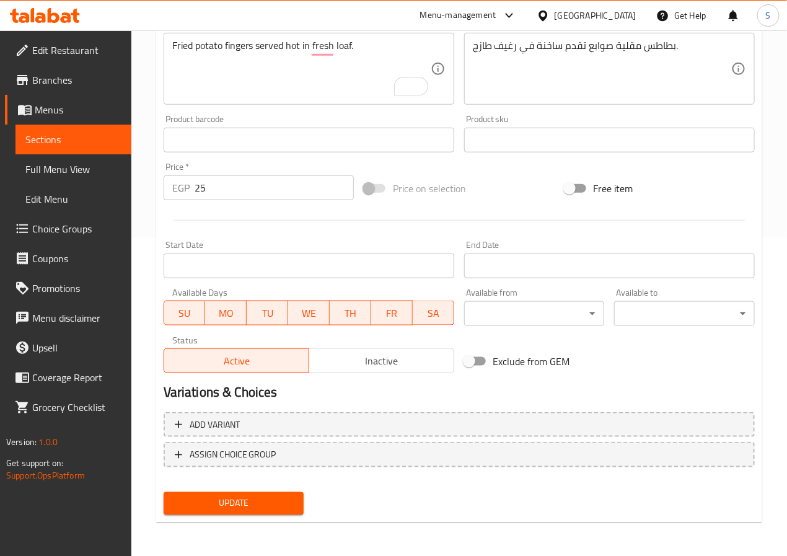
click at [235, 487] on div "Update" at bounding box center [234, 503] width 151 height 33
click at [229, 510] on span "Update" at bounding box center [234, 503] width 121 height 15
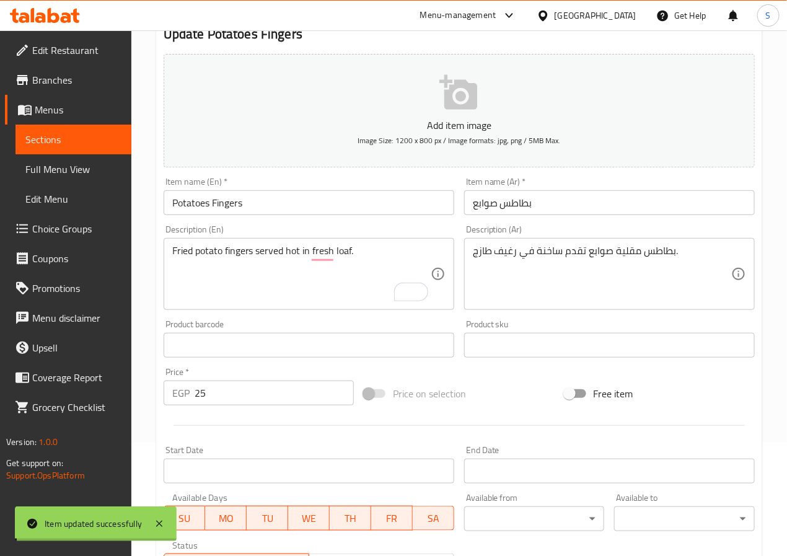
scroll to position [0, 0]
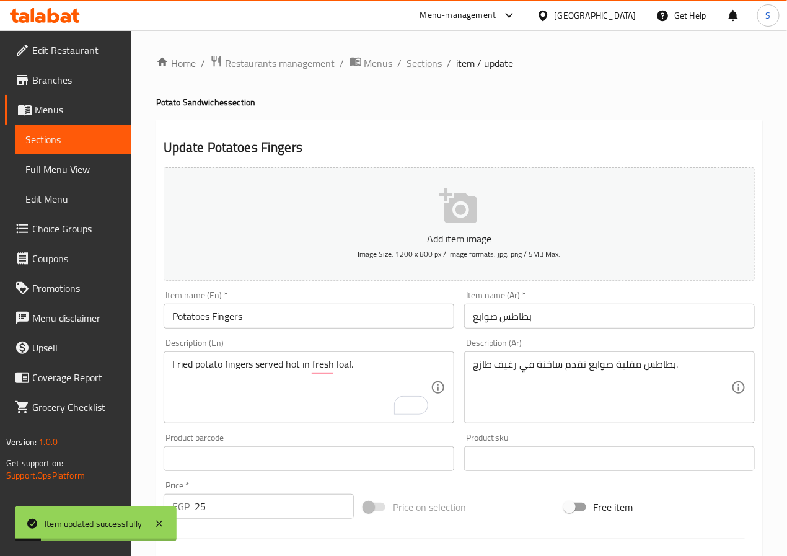
click at [415, 60] on span "Sections" at bounding box center [424, 63] width 35 height 15
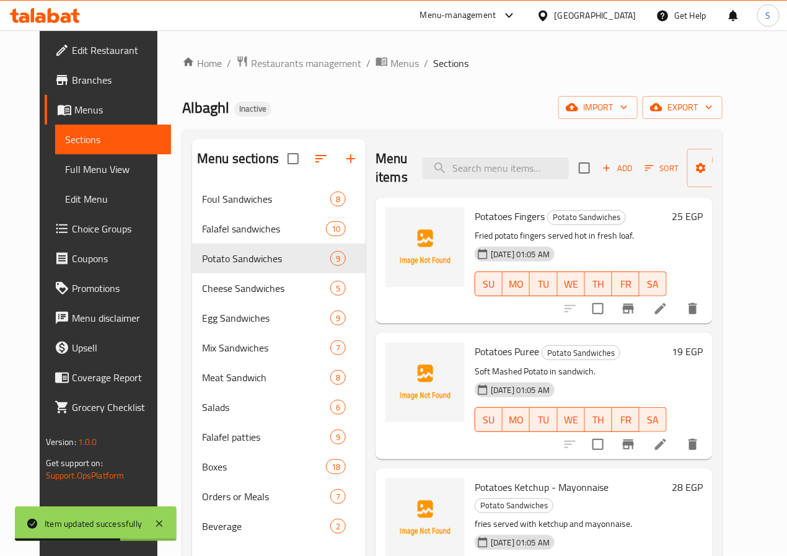
click at [682, 458] on div at bounding box center [631, 445] width 152 height 30
click at [683, 457] on div at bounding box center [631, 445] width 152 height 30
click at [668, 447] on icon at bounding box center [660, 444] width 15 height 15
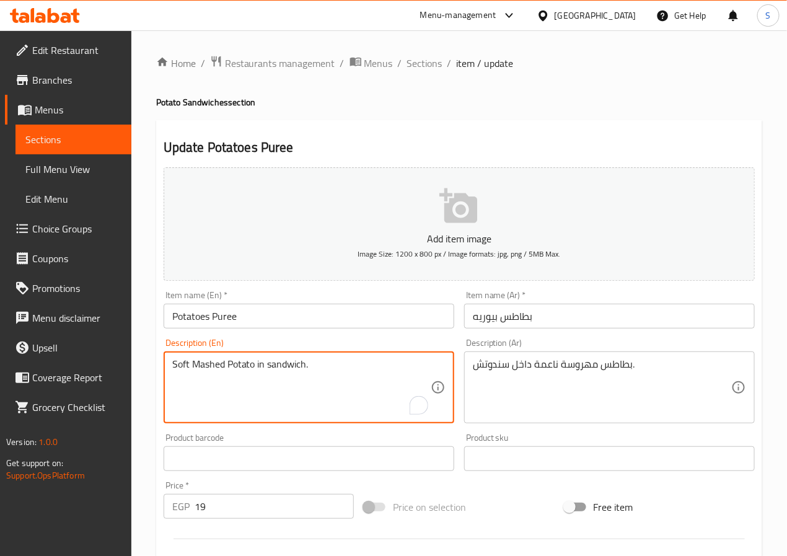
click at [185, 370] on textarea "Soft Mashed Potato in sandwich." at bounding box center [301, 387] width 258 height 59
click at [190, 365] on textarea "Soft Mashed Potato in sandwich." at bounding box center [301, 387] width 258 height 59
type textarea "Fine Mashed Potato in sandwich."
click at [147, 443] on div "Home / Restaurants management / Menus / Sections / item / update Potato Sandwic…" at bounding box center [459, 453] width 656 height 846
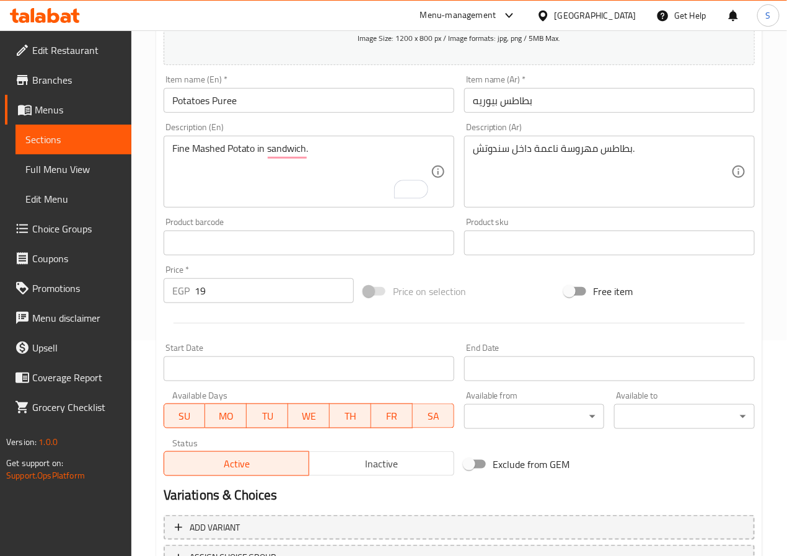
scroll to position [319, 0]
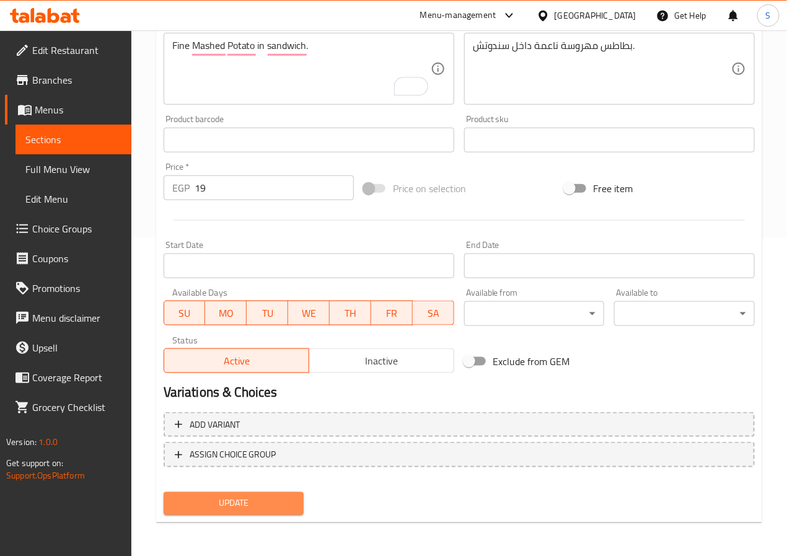
click at [190, 503] on span "Update" at bounding box center [234, 503] width 121 height 15
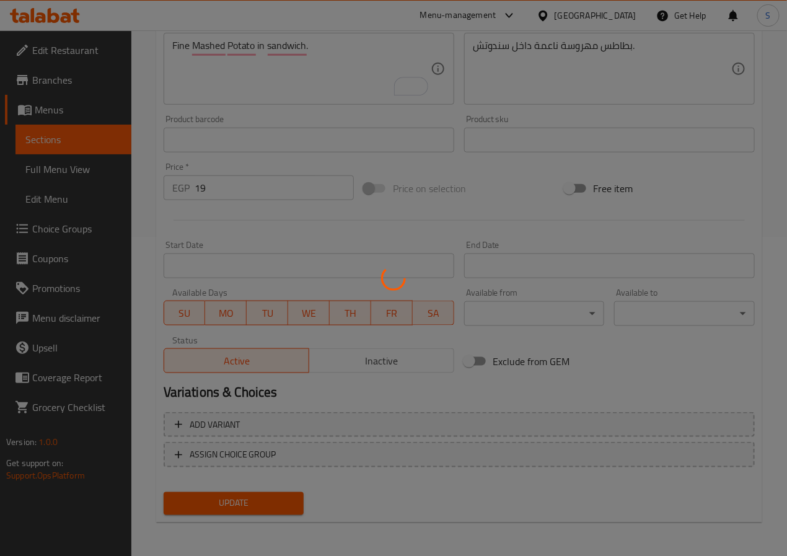
scroll to position [0, 0]
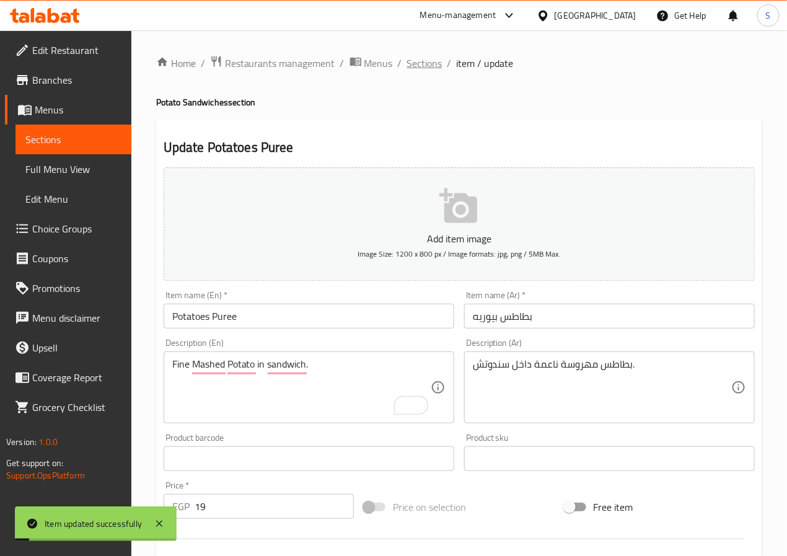
click at [417, 60] on span "Sections" at bounding box center [424, 63] width 35 height 15
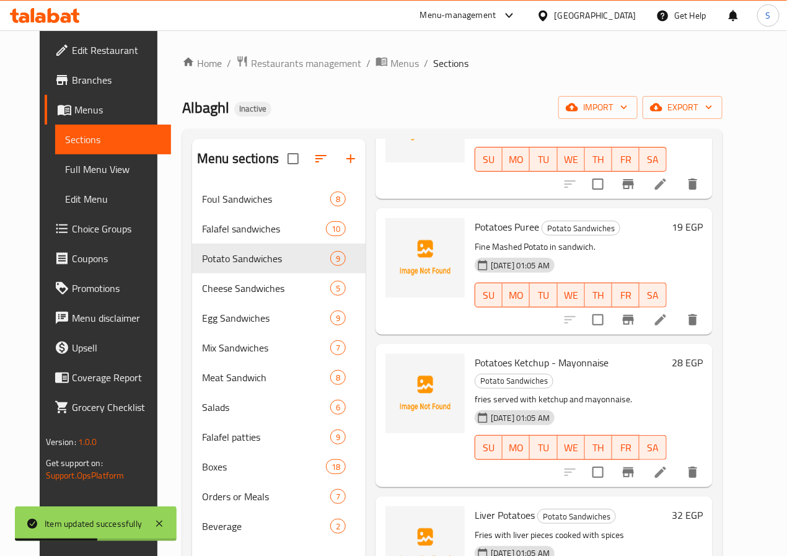
scroll to position [192, 0]
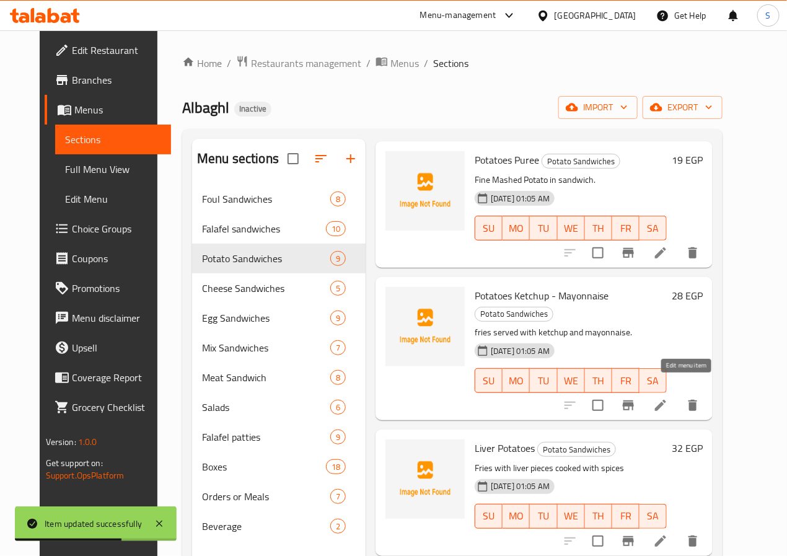
click at [668, 398] on icon at bounding box center [660, 405] width 15 height 15
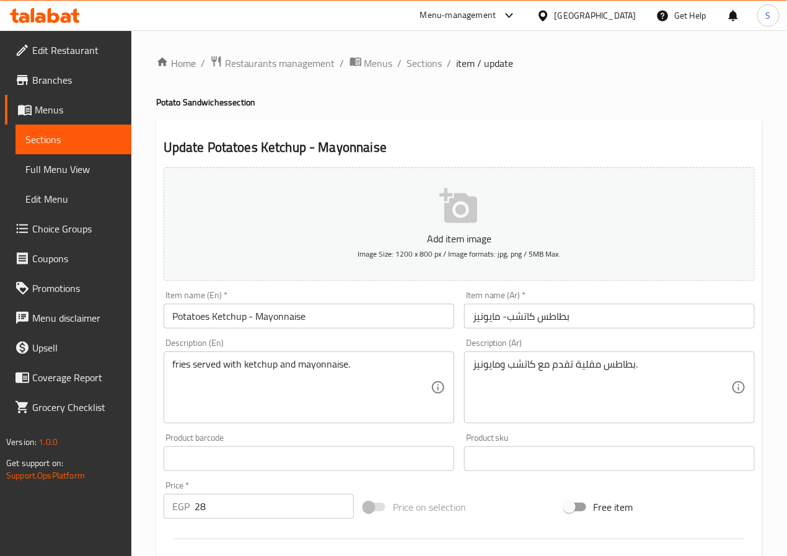
scroll to position [319, 0]
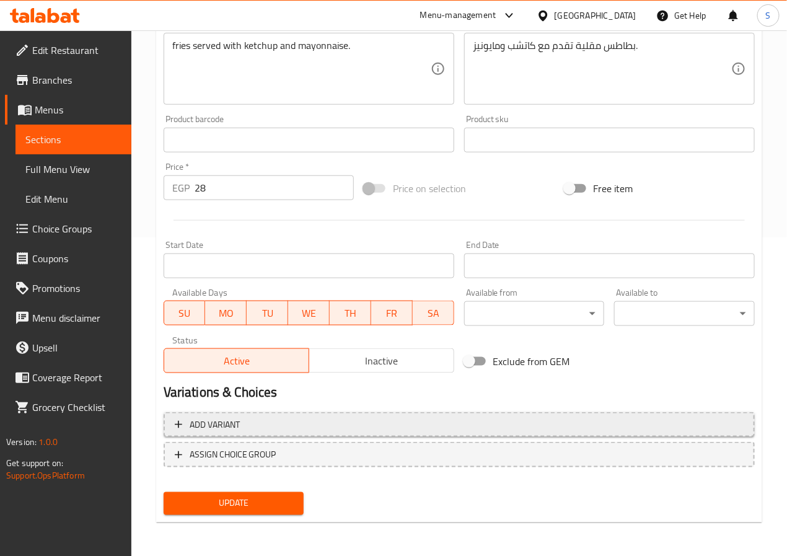
click at [327, 417] on span "Add variant" at bounding box center [459, 424] width 569 height 15
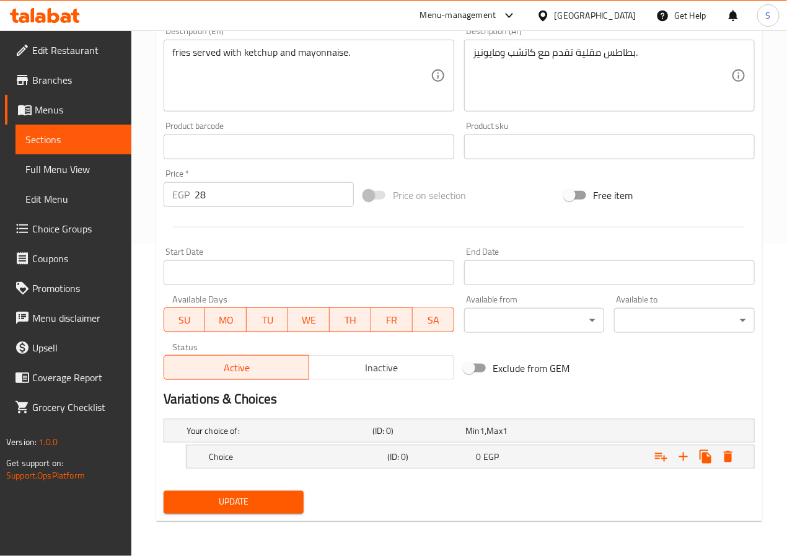
scroll to position [313, 0]
click at [685, 467] on button "Expand" at bounding box center [684, 457] width 22 height 22
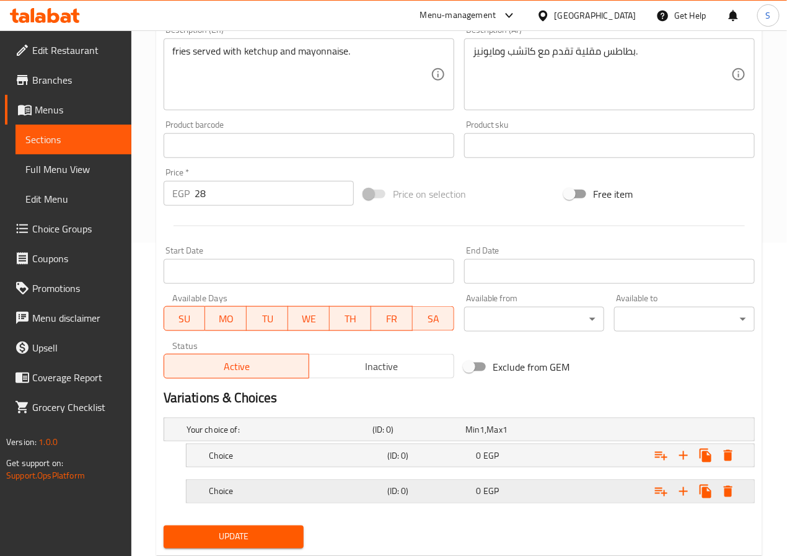
click at [407, 487] on h5 "(ID: 0)" at bounding box center [429, 491] width 84 height 12
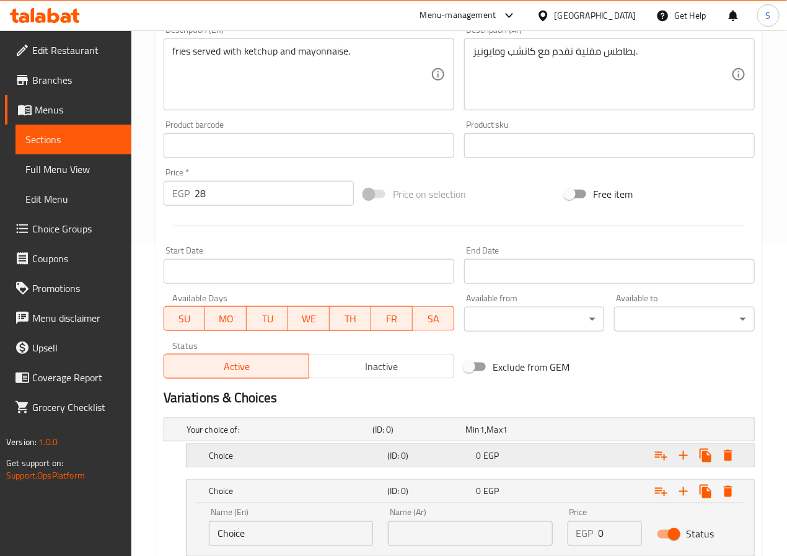
click at [404, 450] on h5 "(ID: 0)" at bounding box center [429, 455] width 84 height 12
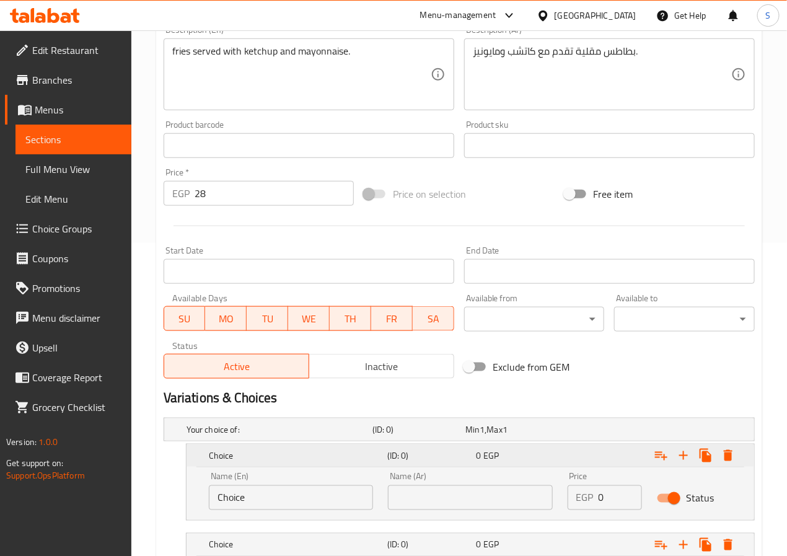
scroll to position [0, 0]
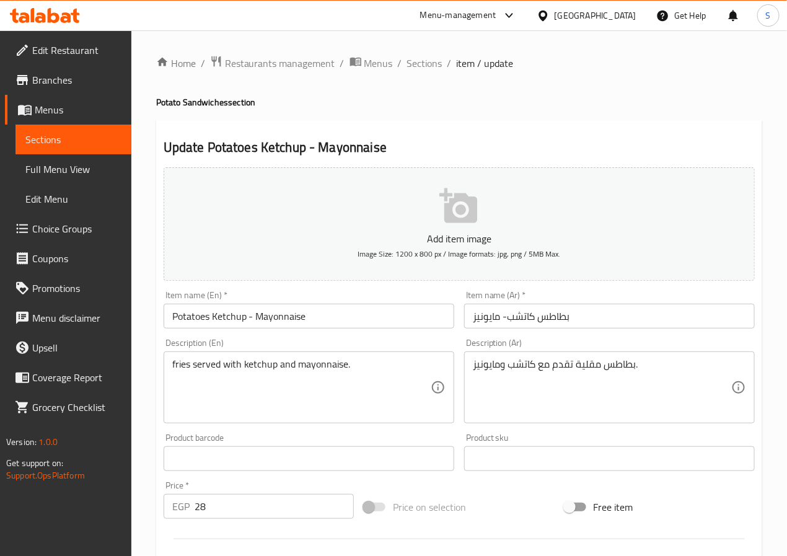
click at [223, 316] on input "Potatoes Ketchup - Mayonnaise" at bounding box center [309, 316] width 291 height 25
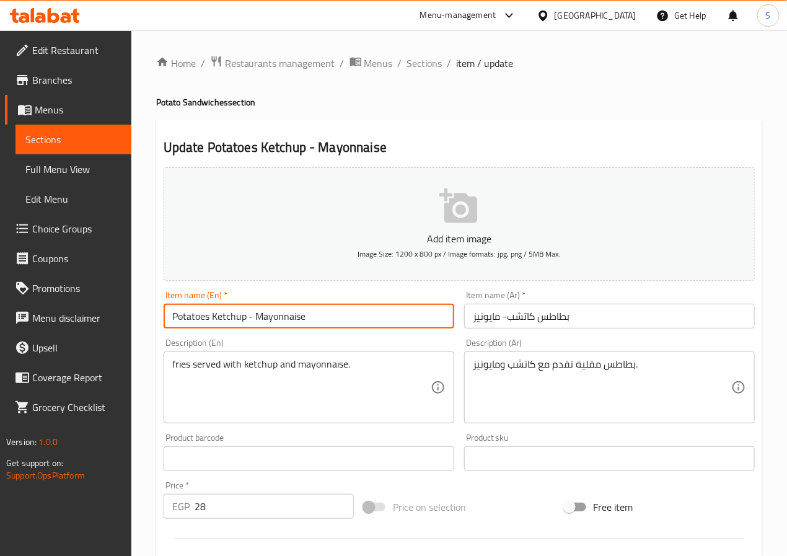
click at [223, 316] on input "Potatoes Ketchup - Mayonnaise" at bounding box center [309, 316] width 291 height 25
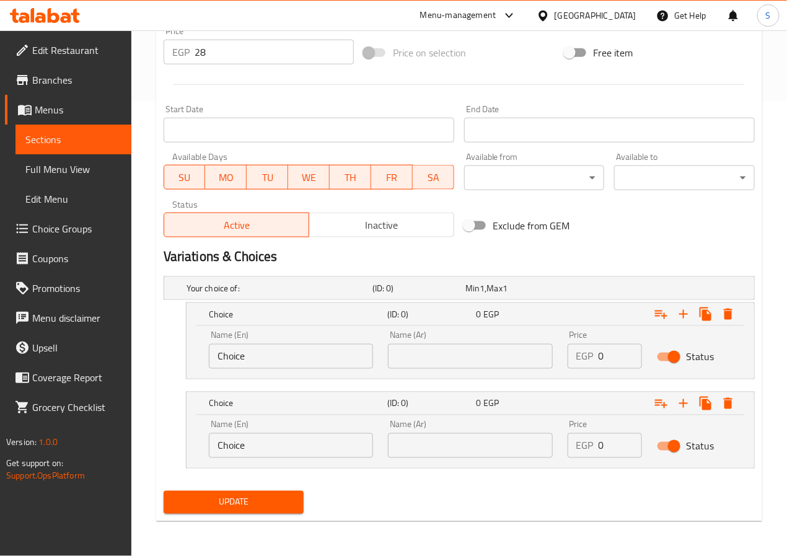
click at [231, 356] on input "Choice" at bounding box center [291, 356] width 164 height 25
paste input "Ketchup"
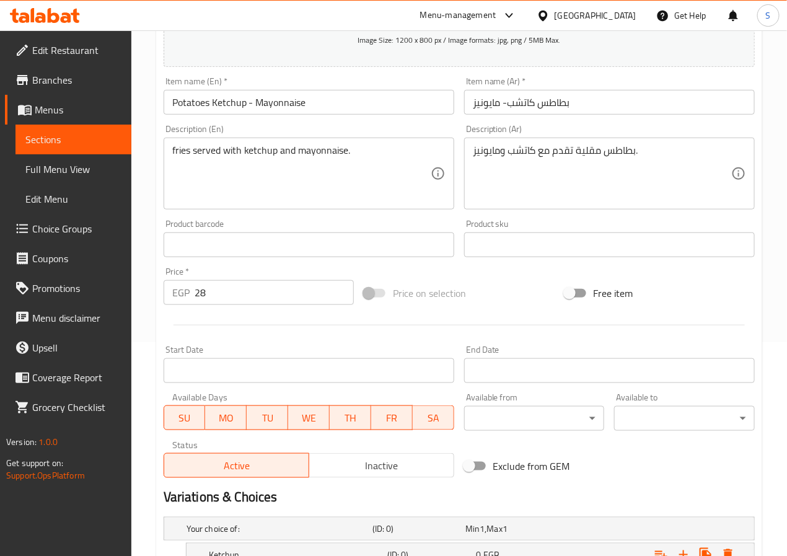
scroll to position [0, 0]
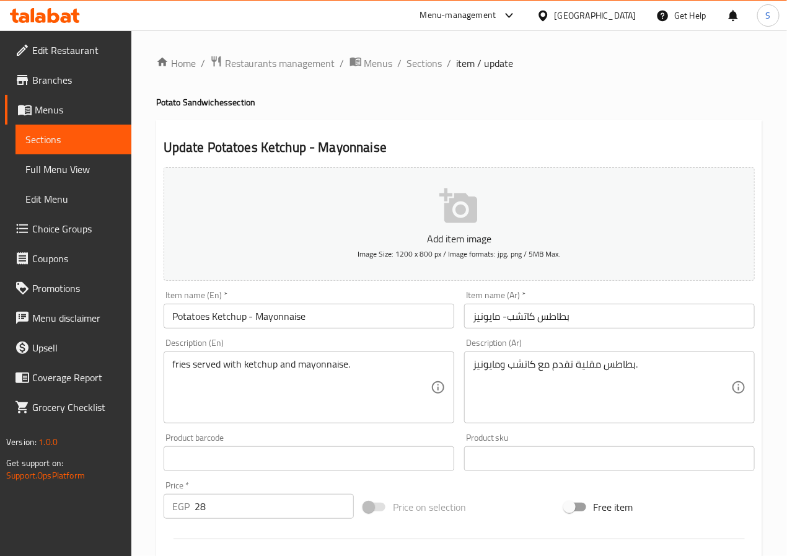
type input "Ketchup"
click at [283, 322] on input "Potatoes Ketchup - Mayonnaise" at bounding box center [309, 316] width 291 height 25
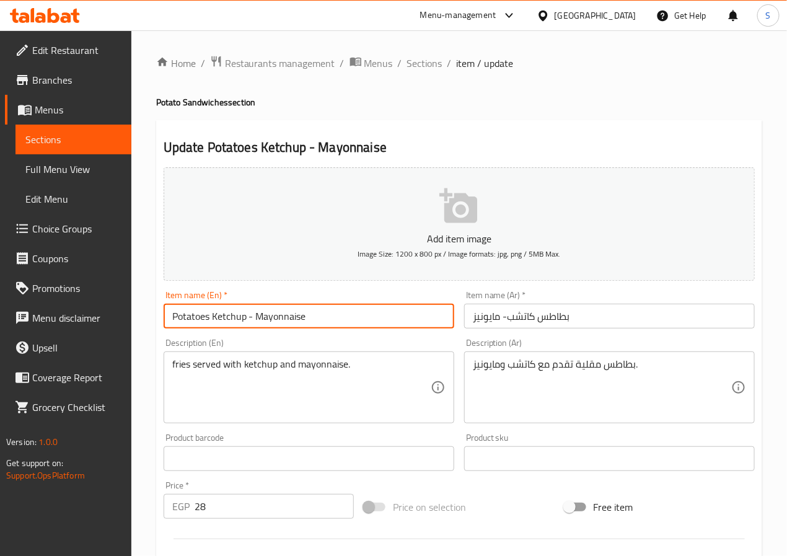
click at [283, 322] on input "Potatoes Ketchup - Mayonnaise" at bounding box center [309, 316] width 291 height 25
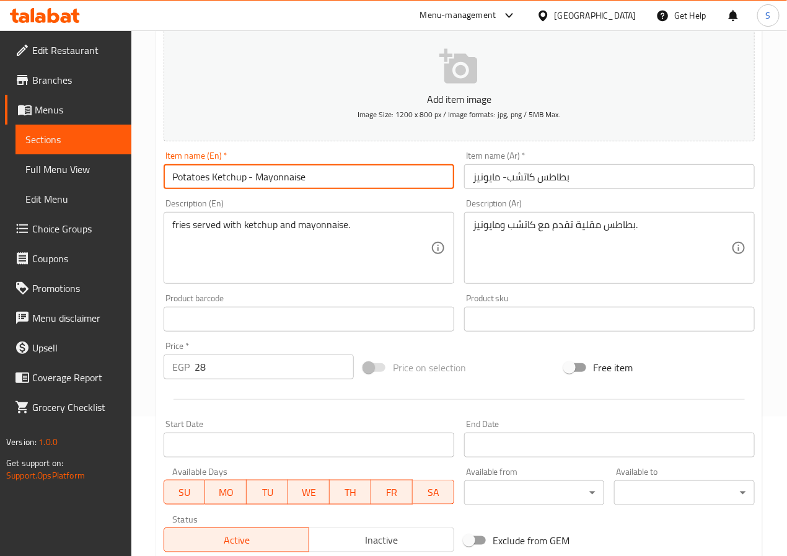
scroll to position [456, 0]
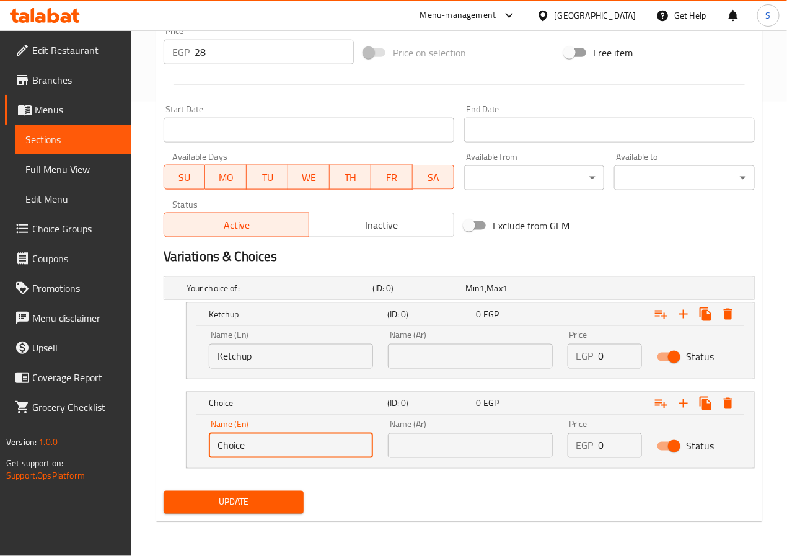
click at [237, 443] on input "Choice" at bounding box center [291, 445] width 164 height 25
paste input "Mayonnais"
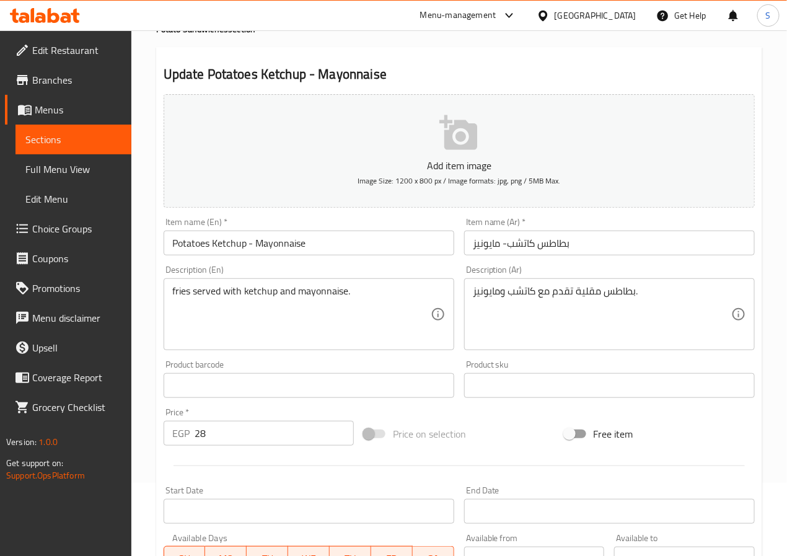
scroll to position [0, 0]
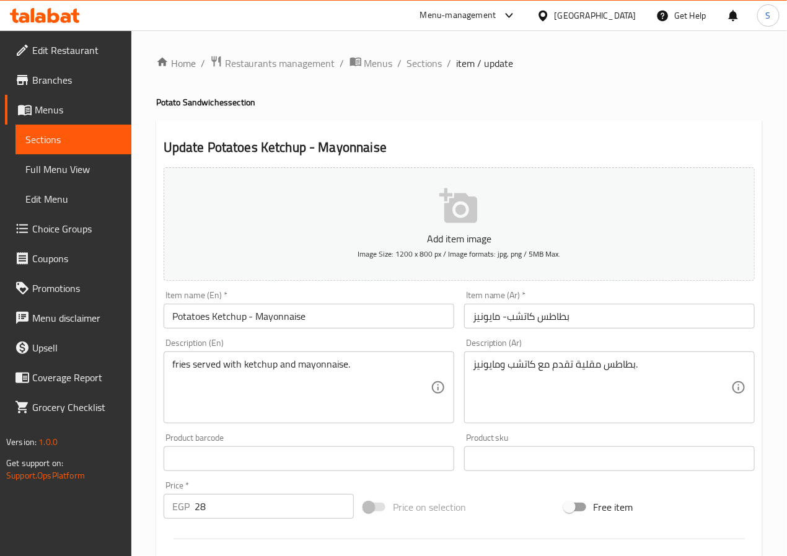
type input "Mayonnaise"
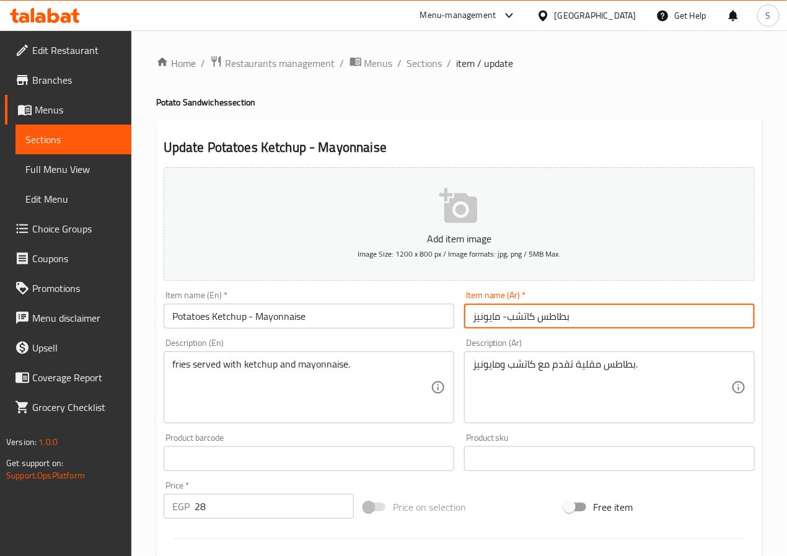
click at [524, 325] on input "بطاطس كاتشب- مايونيز" at bounding box center [609, 316] width 291 height 25
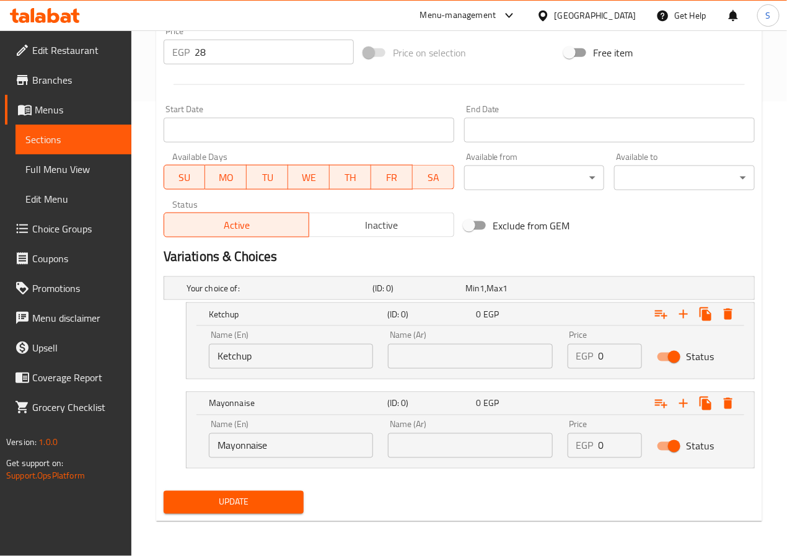
click at [483, 365] on input "text" at bounding box center [470, 356] width 164 height 25
paste input "كاتشب"
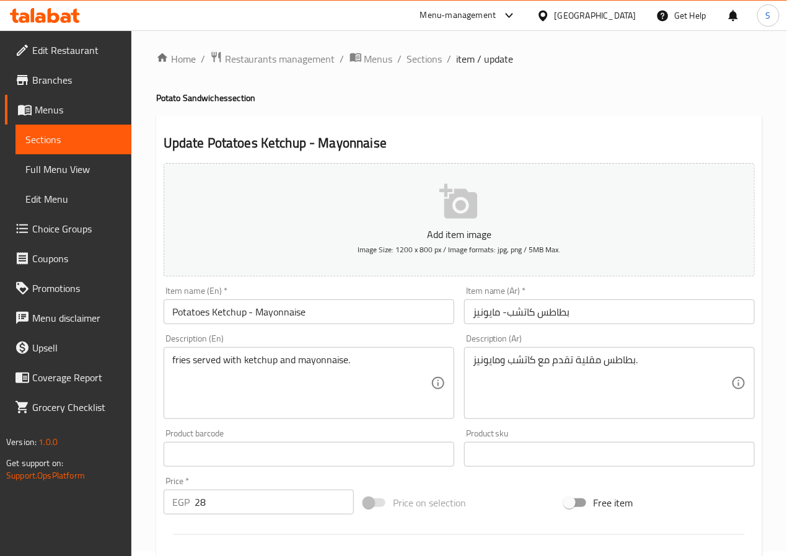
scroll to position [0, 0]
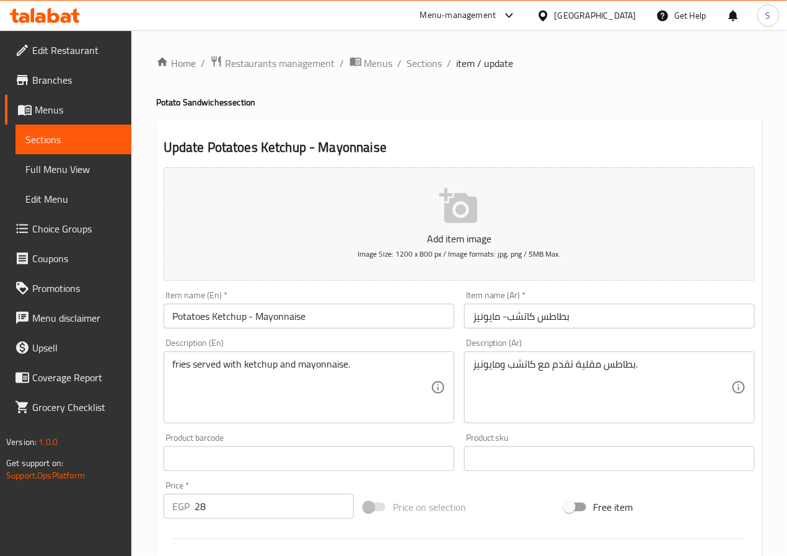
type input "كاتشب"
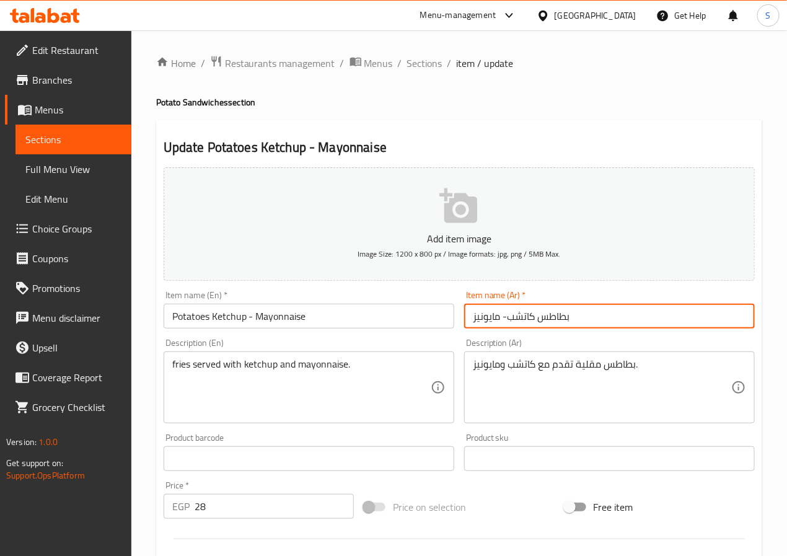
click at [492, 319] on input "بطاطس كاتشب- مايونيز" at bounding box center [609, 316] width 291 height 25
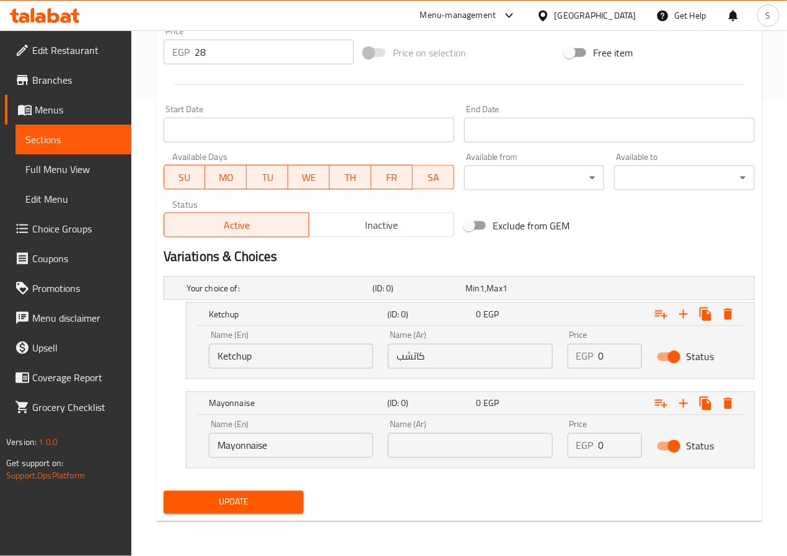
click at [465, 446] on input "text" at bounding box center [470, 445] width 164 height 25
paste input "مايونيز"
type input "مايونيز"
click at [618, 360] on input "0" at bounding box center [621, 356] width 44 height 25
type input "28"
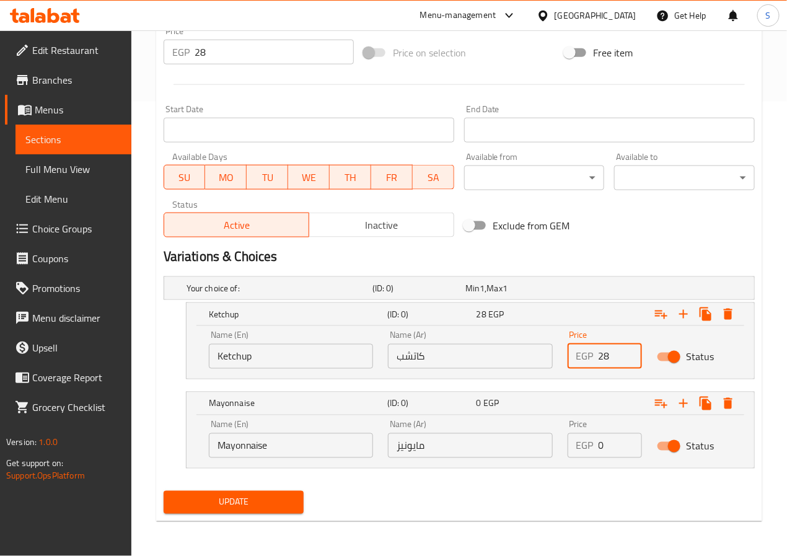
click at [616, 438] on input "0" at bounding box center [621, 445] width 44 height 25
type input "28"
click at [304, 47] on input "28" at bounding box center [274, 52] width 159 height 25
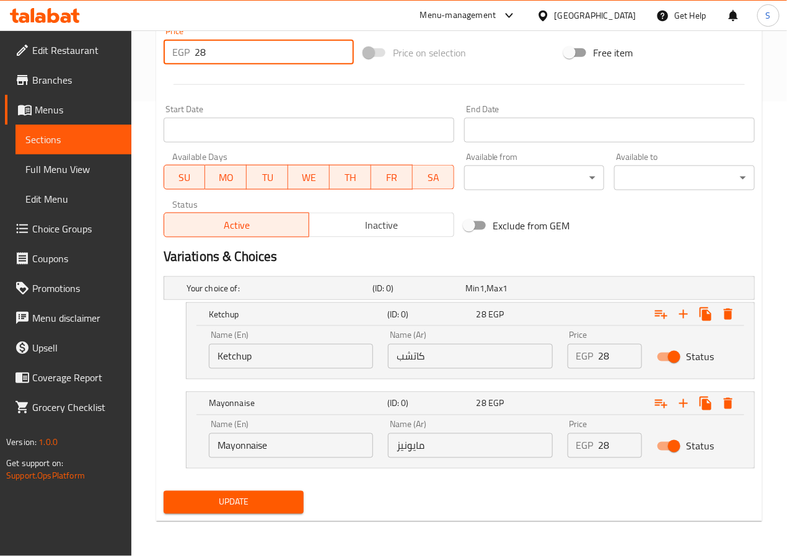
type input "2"
type input "0"
click at [245, 497] on span "Update" at bounding box center [234, 502] width 121 height 15
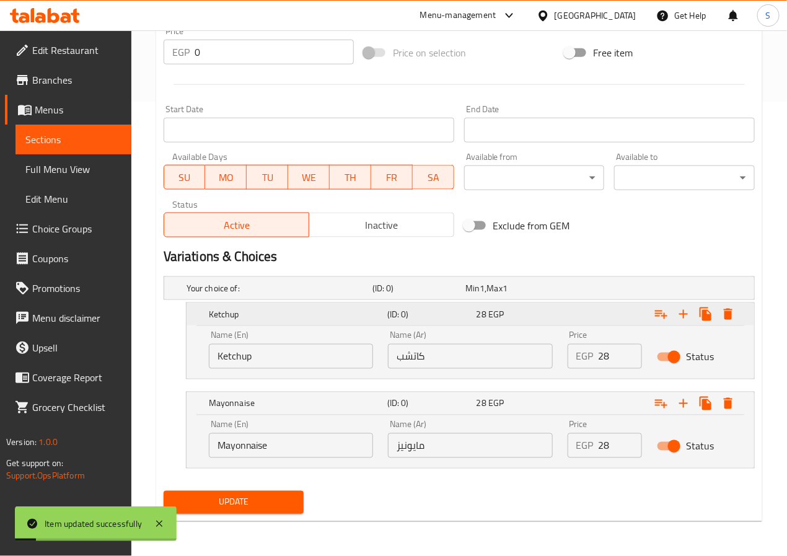
scroll to position [0, 0]
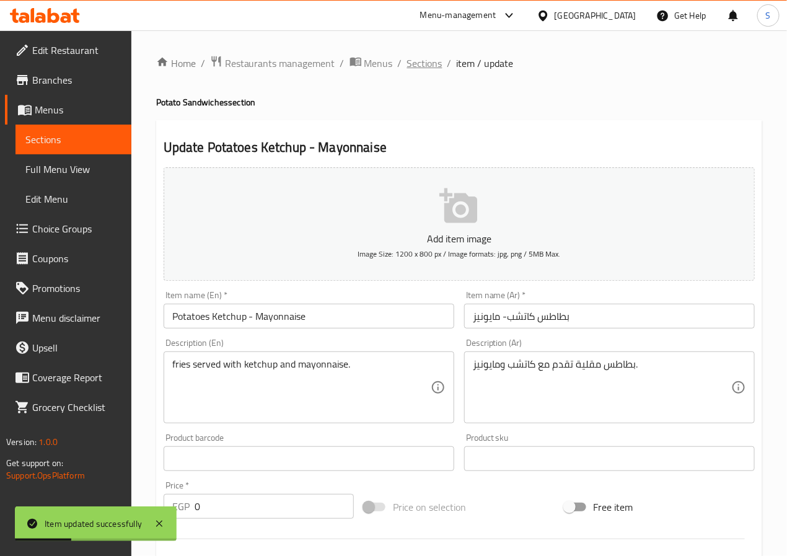
click at [424, 68] on span "Sections" at bounding box center [424, 63] width 35 height 15
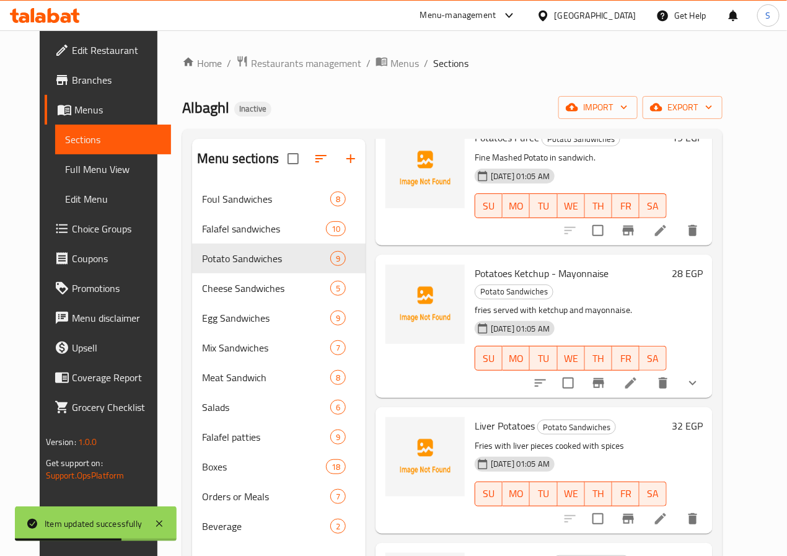
scroll to position [383, 0]
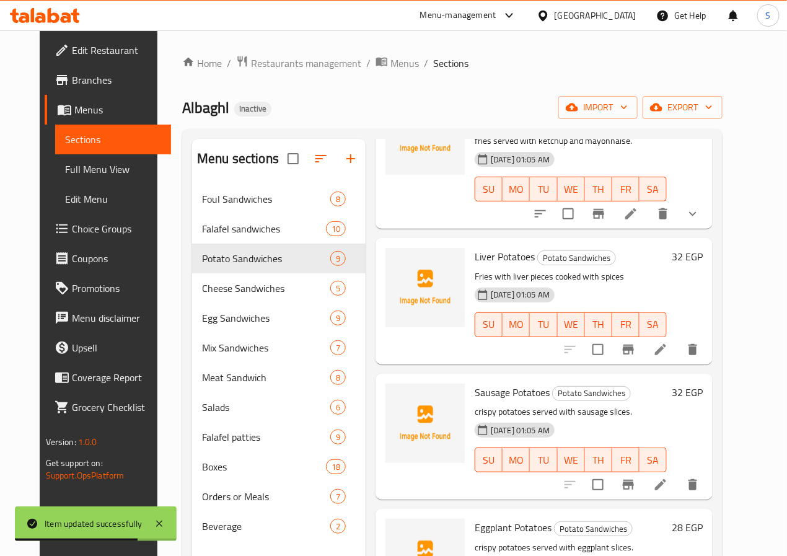
click at [638, 206] on icon at bounding box center [631, 213] width 15 height 15
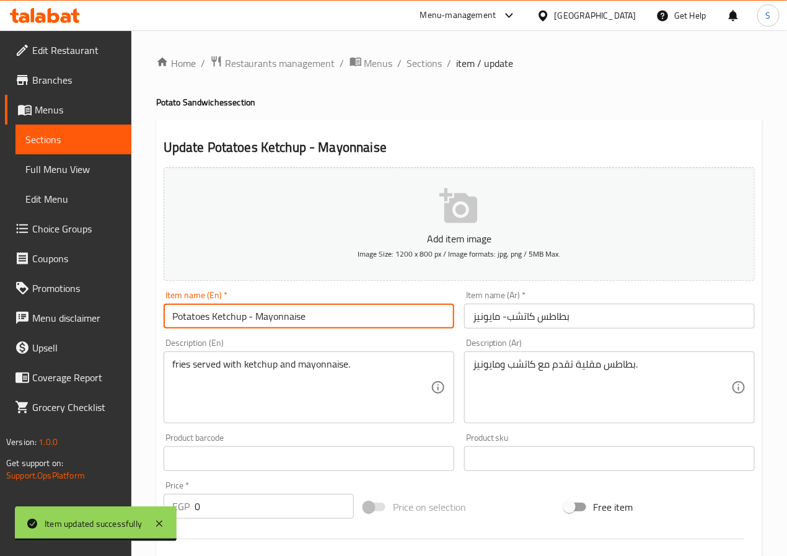
drag, startPoint x: 246, startPoint y: 322, endPoint x: 160, endPoint y: 320, distance: 86.2
click at [160, 320] on div "Item name (En)   * Potatoes Ketchup - Mayonnaise Item name (En) *" at bounding box center [309, 310] width 301 height 48
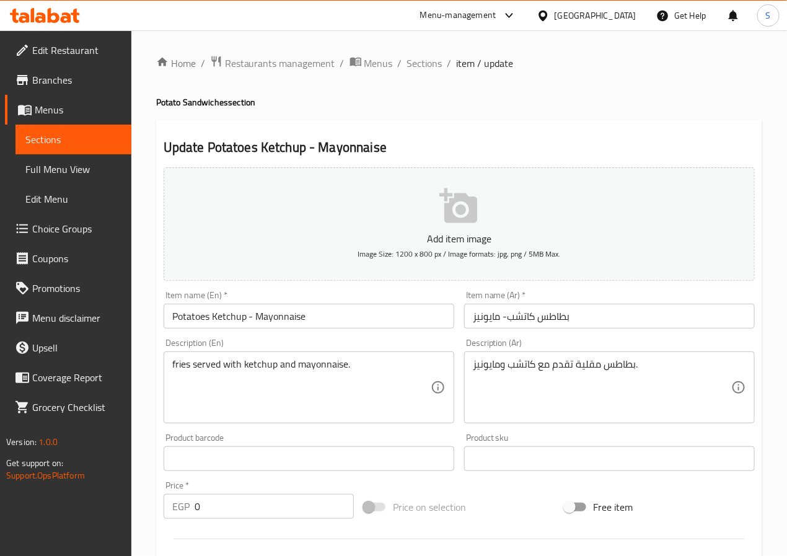
click at [283, 368] on textarea "fries served with ketchup and mayonnaise." at bounding box center [301, 387] width 258 height 59
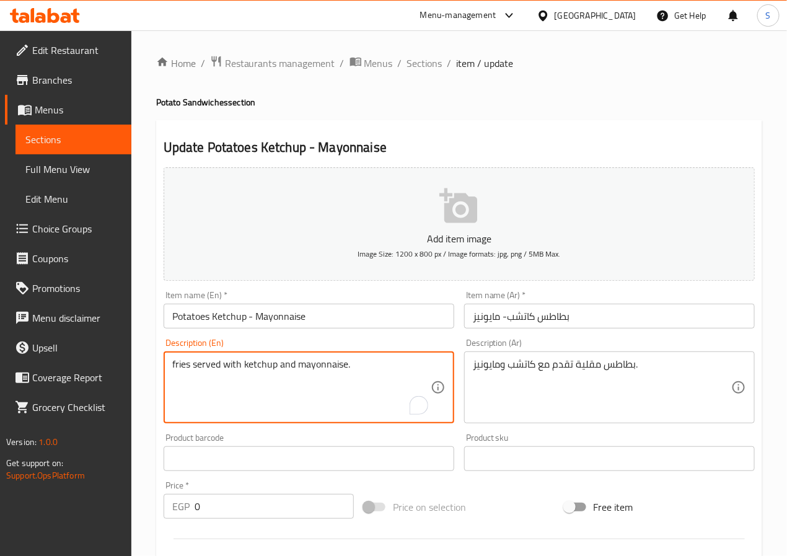
click at [283, 368] on textarea "fries served with ketchup and mayonnaise." at bounding box center [301, 387] width 258 height 59
click at [500, 355] on div "بطاطس مقلية تقدم مع كاتشب ومايونيز. Description (Ar)" at bounding box center [609, 387] width 291 height 72
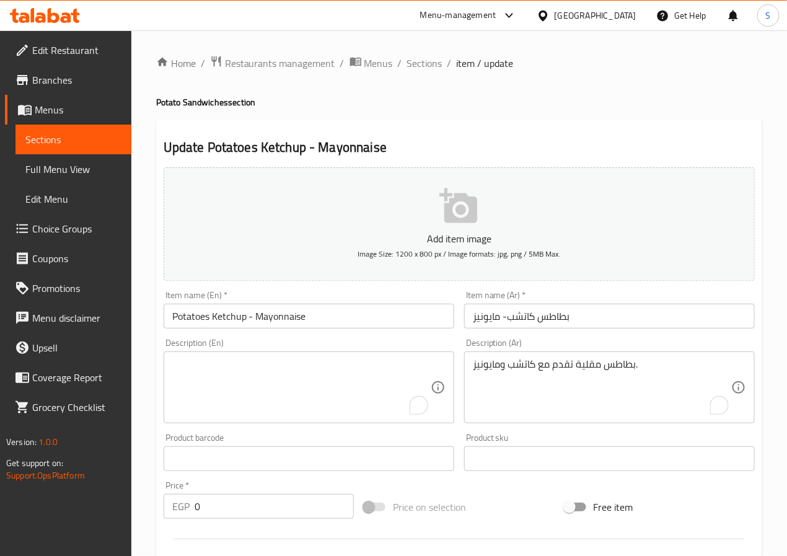
click at [500, 355] on div "بطاطس مقلية تقدم مع كاتشب ومايونيز. Description (Ar)" at bounding box center [609, 387] width 291 height 72
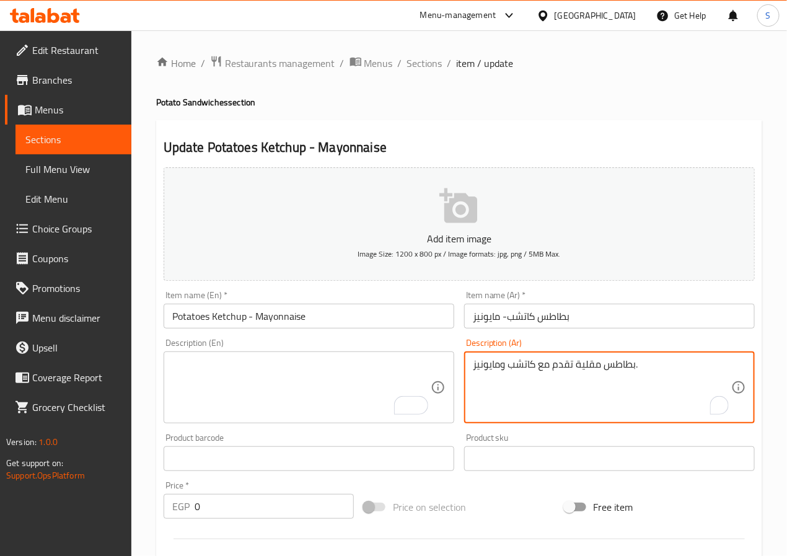
click at [510, 376] on textarea "بطاطس مقلية تقدم مع كاتشب ومايونيز." at bounding box center [602, 387] width 258 height 59
click at [255, 319] on input "Potatoes Ketchup - Mayonnaise" at bounding box center [309, 316] width 291 height 25
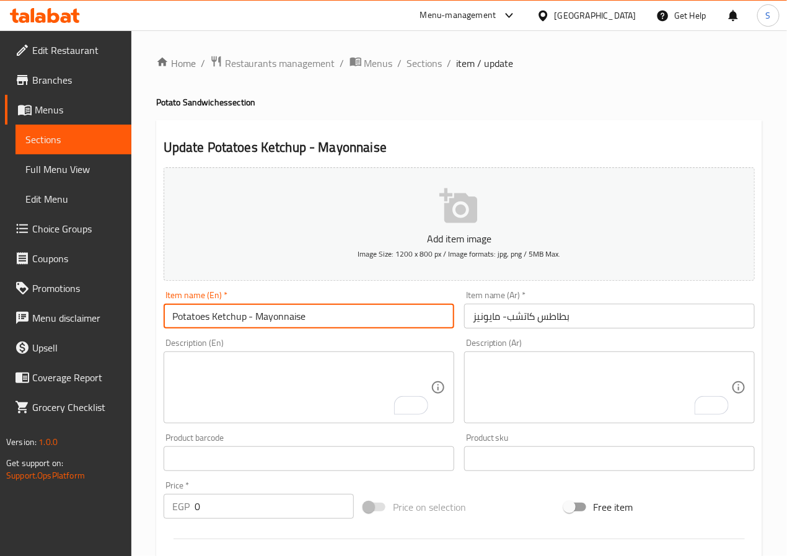
click at [255, 319] on input "Potatoes Ketchup - Mayonnaise" at bounding box center [309, 316] width 291 height 25
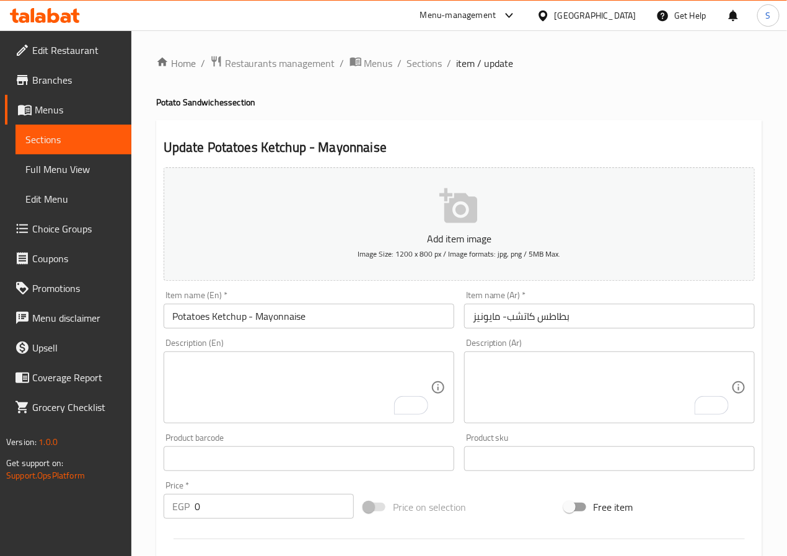
click at [141, 431] on div "Home / Restaurants management / Menus / Sections / item / update Potato Sandwic…" at bounding box center [459, 466] width 656 height 873
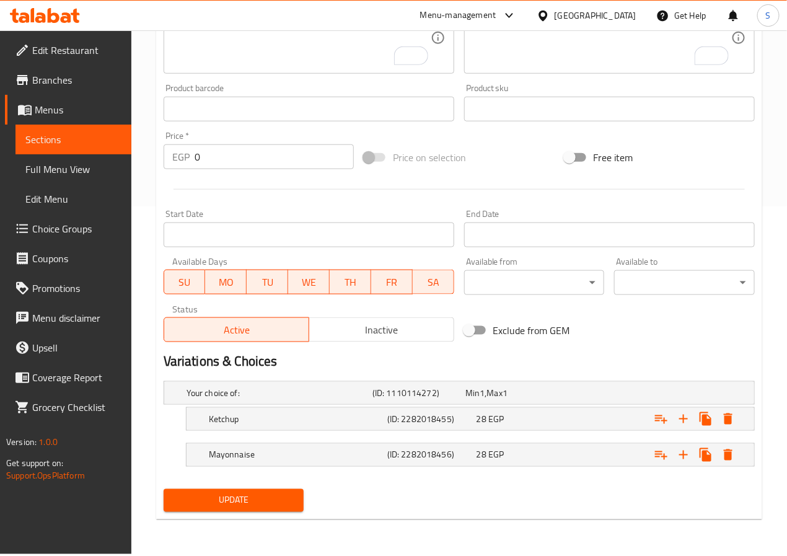
click at [196, 506] on span "Update" at bounding box center [234, 500] width 121 height 15
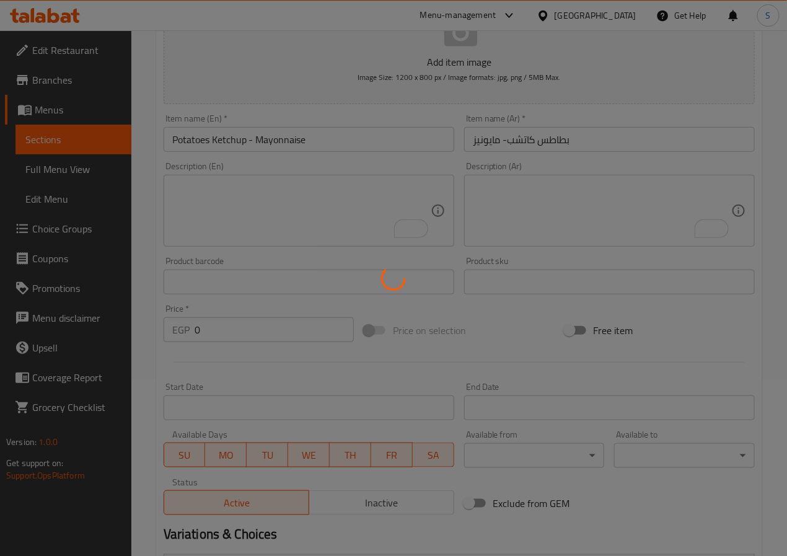
scroll to position [0, 0]
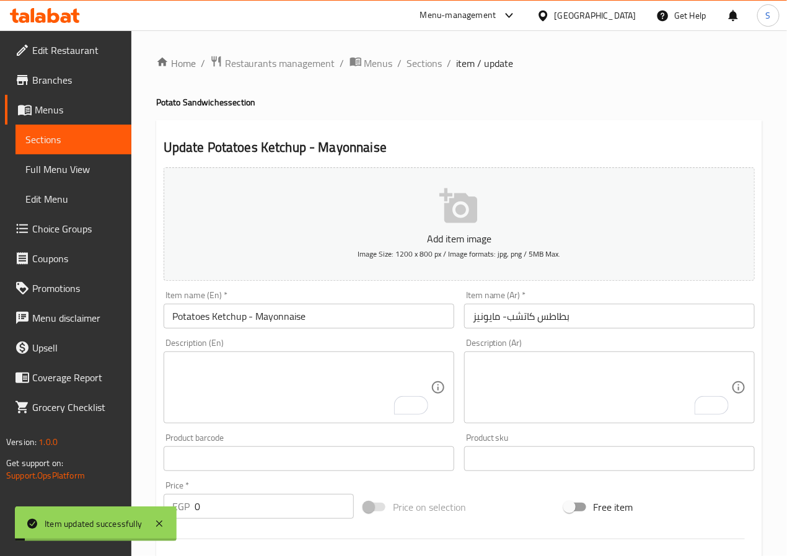
drag, startPoint x: 423, startPoint y: 58, endPoint x: 400, endPoint y: 0, distance: 62.4
click at [423, 58] on span "Sections" at bounding box center [424, 63] width 35 height 15
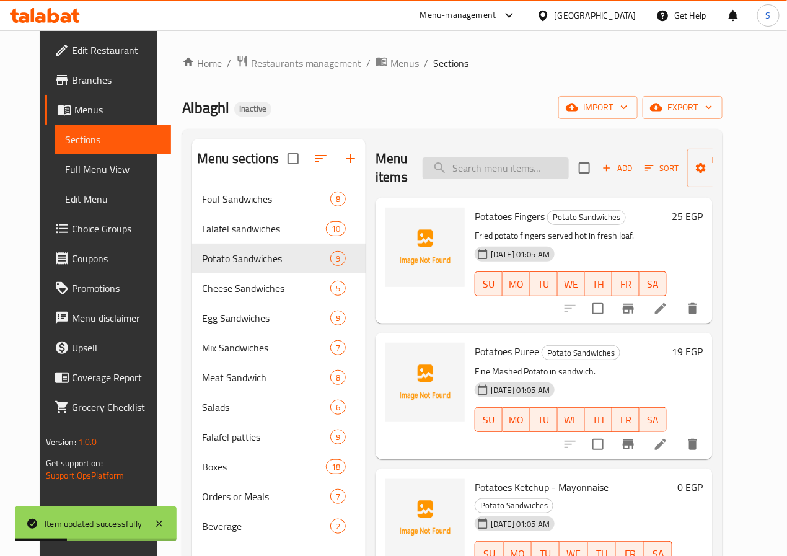
click at [436, 175] on input "search" at bounding box center [496, 168] width 146 height 22
paste input "Liver Potatoes"
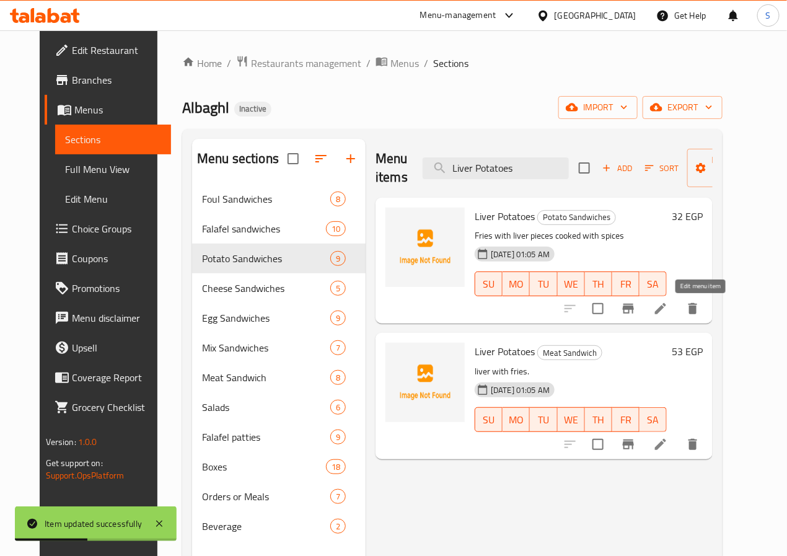
type input "Liver Potatoes"
click at [668, 302] on icon at bounding box center [660, 308] width 15 height 15
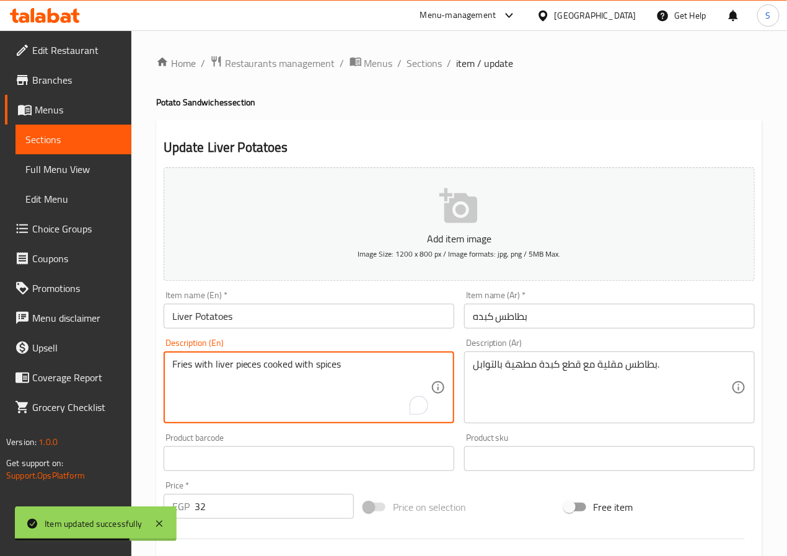
click at [190, 365] on textarea "Fries with liver pieces cooked with spices" at bounding box center [301, 387] width 258 height 59
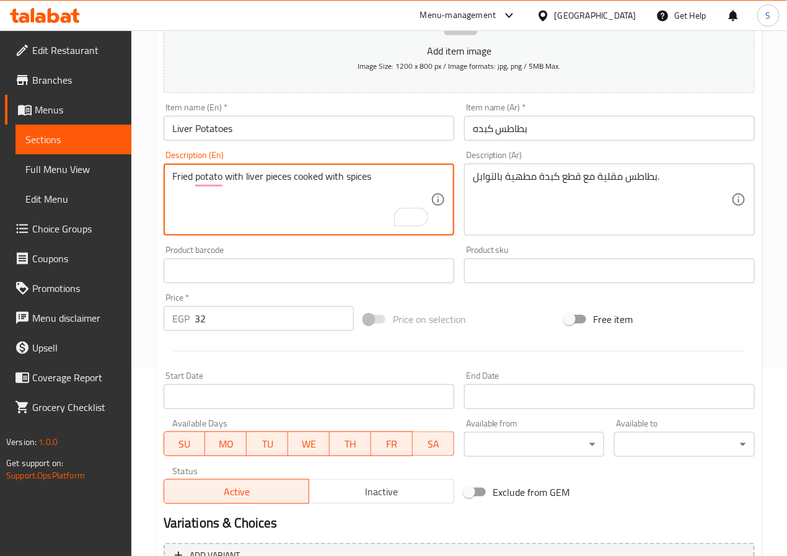
scroll to position [319, 0]
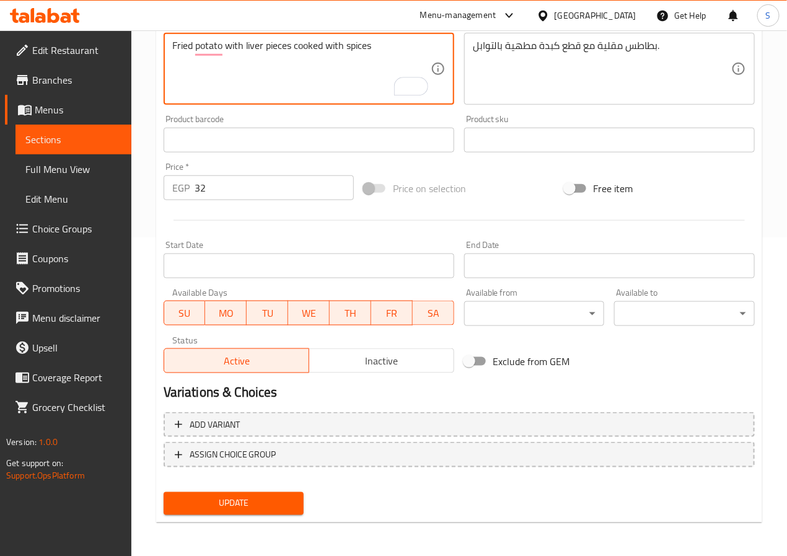
type textarea "Fried potato with liver pieces cooked with spices"
click at [281, 503] on span "Update" at bounding box center [234, 503] width 121 height 15
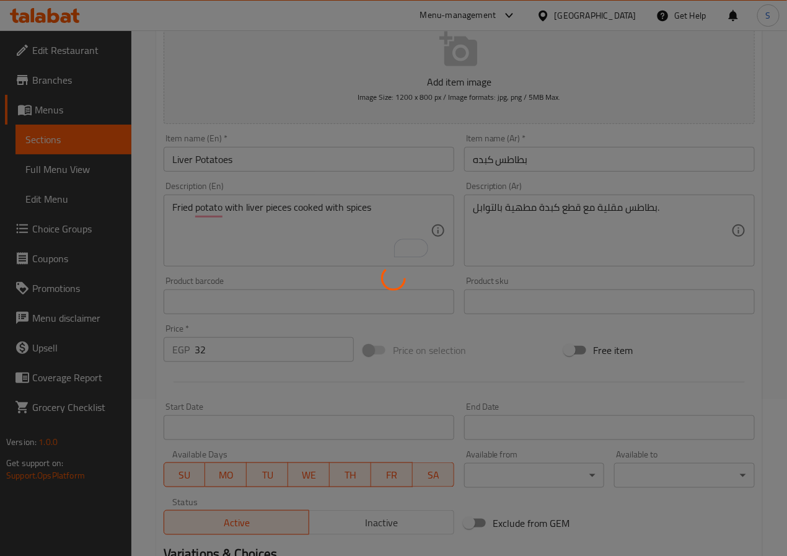
scroll to position [0, 0]
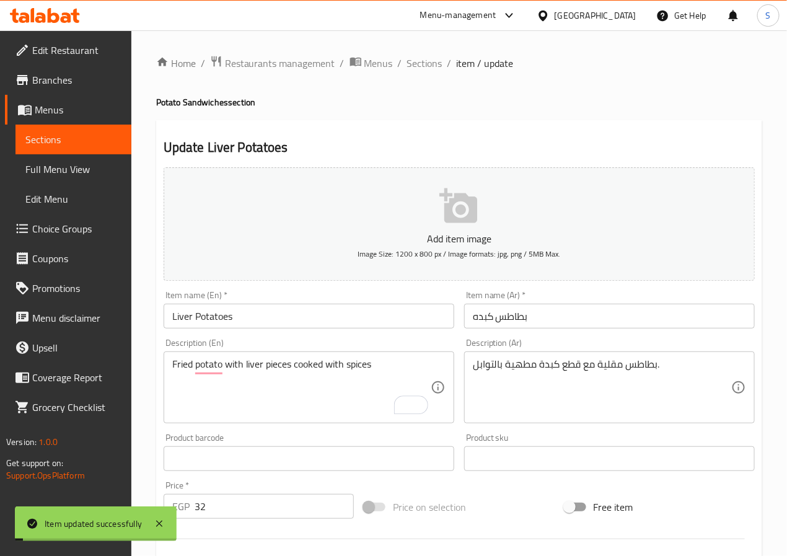
drag, startPoint x: 430, startPoint y: 68, endPoint x: 400, endPoint y: 10, distance: 64.9
click at [430, 68] on span "Sections" at bounding box center [424, 63] width 35 height 15
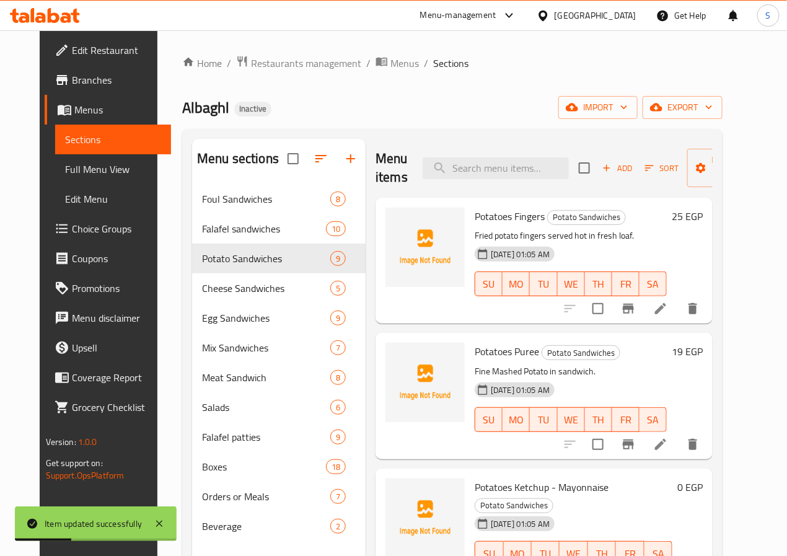
click at [483, 184] on div "Menu items Add Sort Manage items" at bounding box center [544, 168] width 337 height 59
click at [483, 175] on input "search" at bounding box center [496, 168] width 146 height 22
paste input "Eggplant Potatoes"
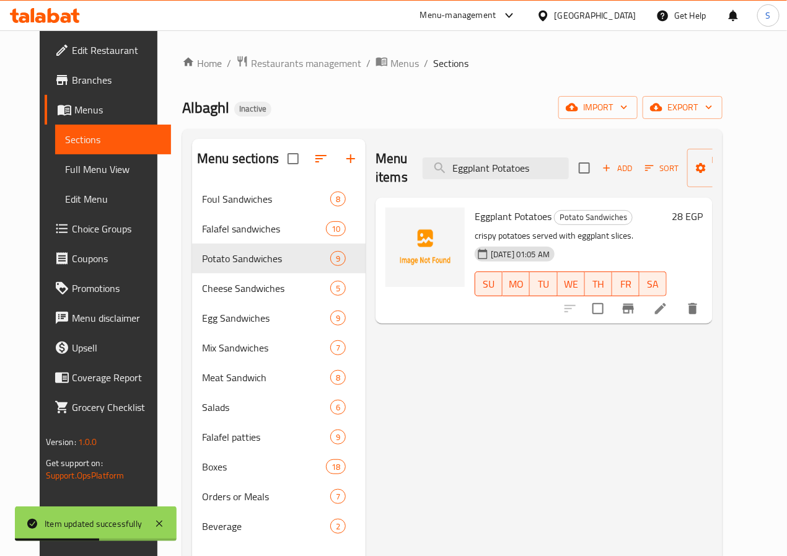
type input "Eggplant Potatoes"
click at [678, 311] on li at bounding box center [660, 309] width 35 height 22
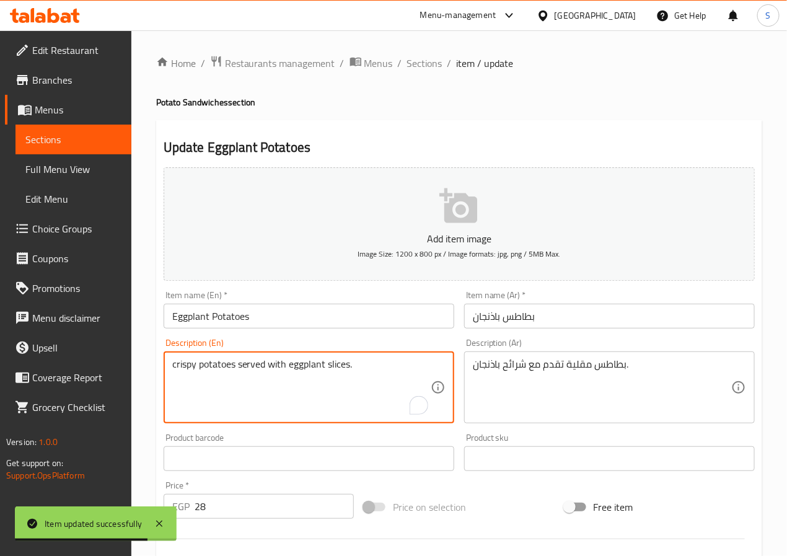
click at [190, 371] on textarea "crispy potatoes served with eggplant slices." at bounding box center [301, 387] width 258 height 59
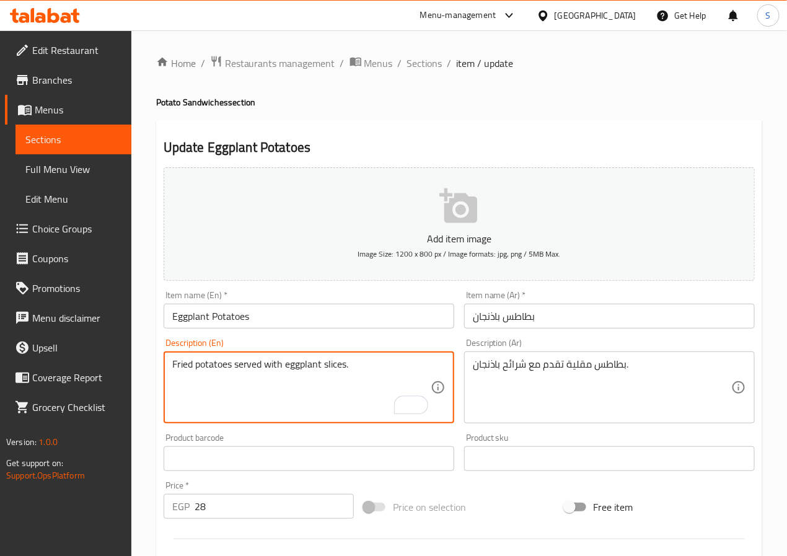
type textarea "Fried potatoes served with eggplant slices."
click at [140, 386] on div "Home / Restaurants management / Menus / Sections / item / update Potato Sandwic…" at bounding box center [459, 453] width 656 height 846
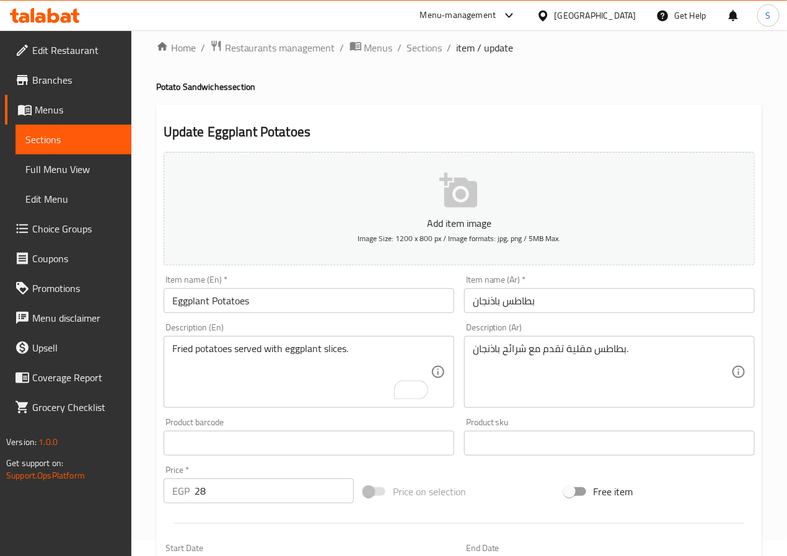
scroll to position [319, 0]
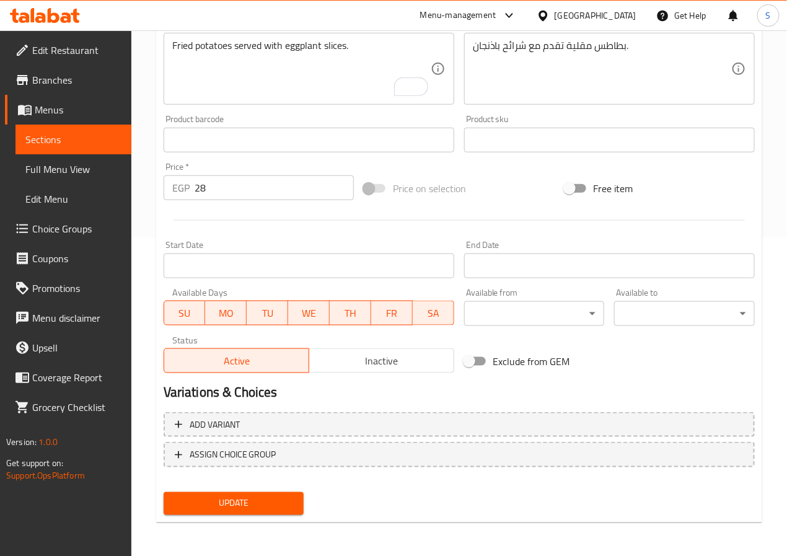
click at [203, 496] on span "Update" at bounding box center [234, 503] width 121 height 15
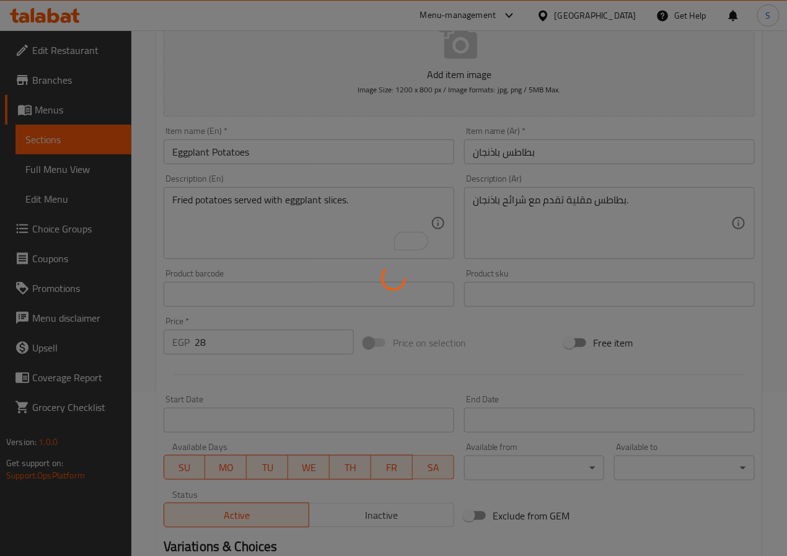
scroll to position [0, 0]
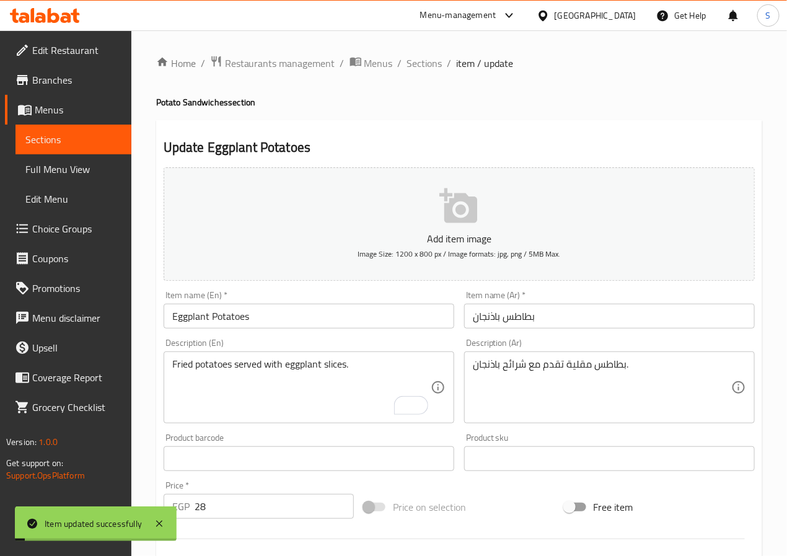
drag, startPoint x: 428, startPoint y: 60, endPoint x: 422, endPoint y: 37, distance: 23.6
click at [428, 60] on span "Sections" at bounding box center [424, 63] width 35 height 15
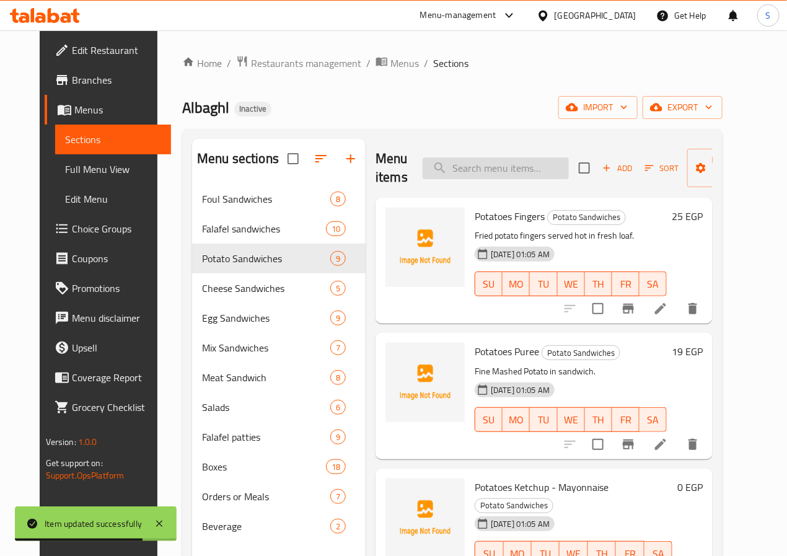
click at [464, 175] on input "search" at bounding box center [496, 168] width 146 height 22
paste input "Oven-Baked Roumi Potatoes"
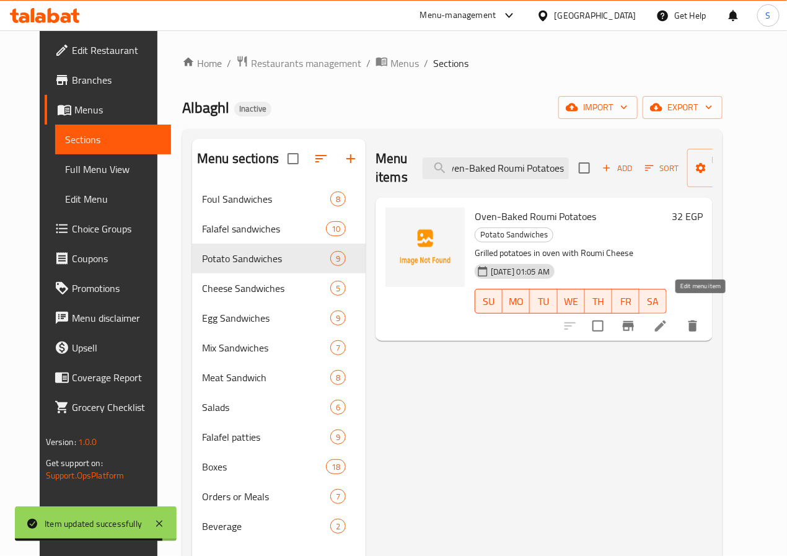
type input "Oven-Baked Roumi Potatoes"
click at [668, 319] on icon at bounding box center [660, 326] width 15 height 15
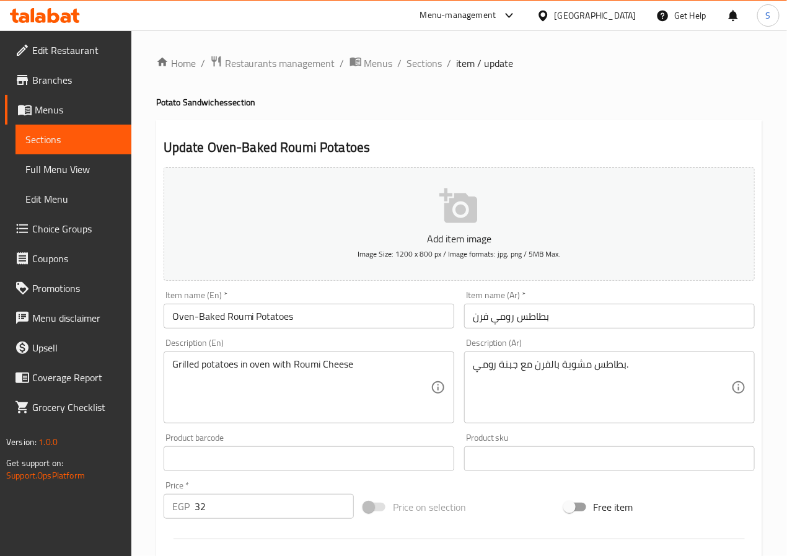
click at [203, 319] on input "Oven-Baked Roumi Potatoes" at bounding box center [309, 316] width 291 height 25
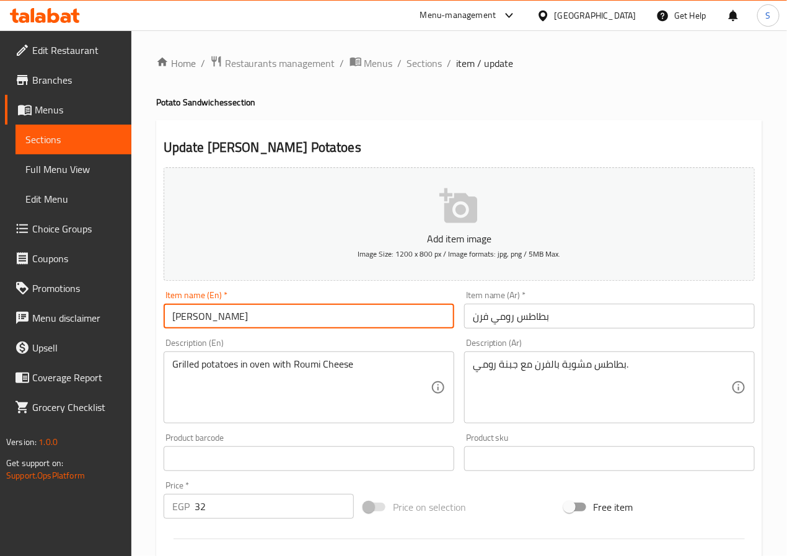
type input "Oven Roumi Potatoes"
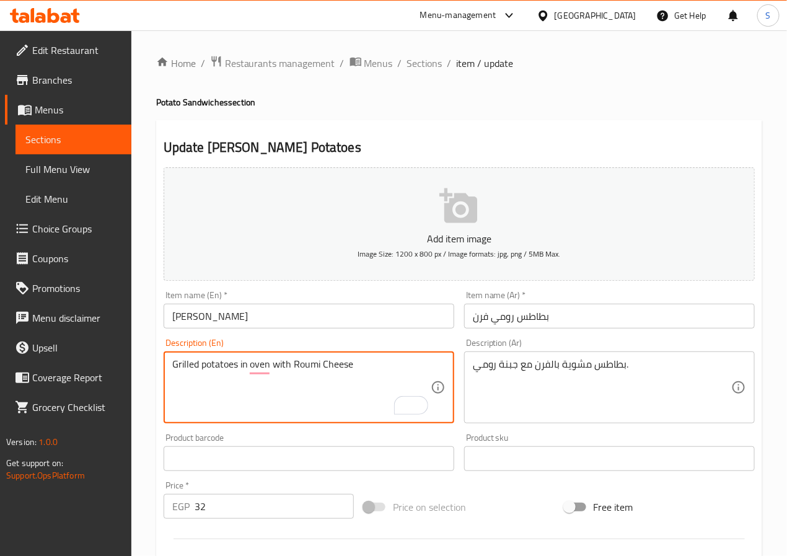
click at [177, 368] on textarea "Grilled potatoes in oven with Roumi Cheese" at bounding box center [301, 387] width 258 height 59
click at [276, 372] on textarea "Oven grilled potatoes in oven with Roumi Cheese" at bounding box center [301, 387] width 258 height 59
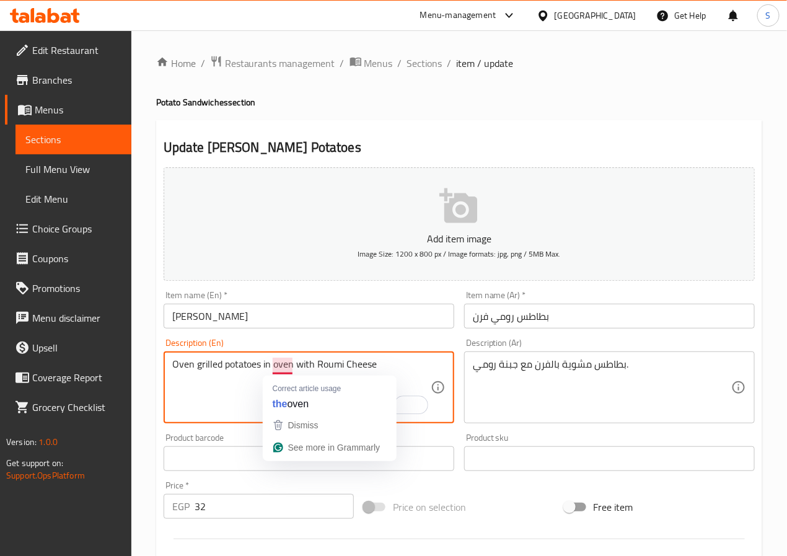
click at [276, 372] on textarea "Oven grilled potatoes in oven with Roumi Cheese" at bounding box center [301, 387] width 258 height 59
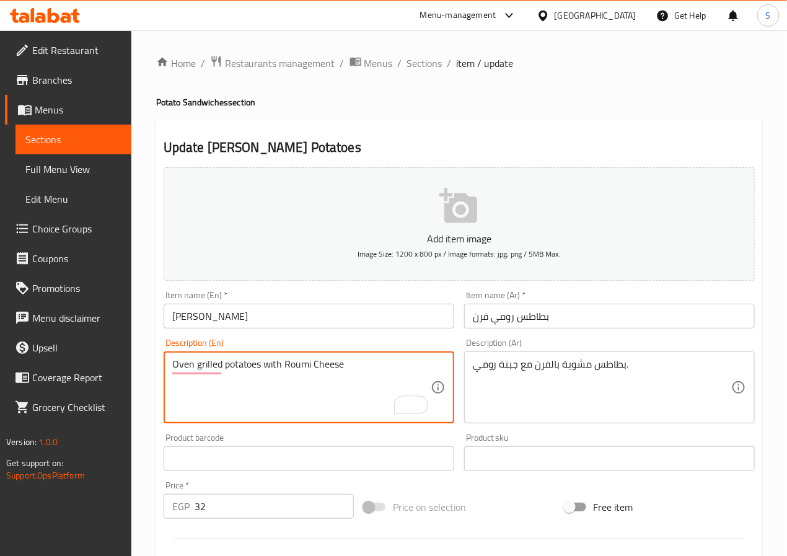
click at [332, 374] on textarea "Oven grilled potatoes with Roumi Cheese" at bounding box center [301, 387] width 258 height 59
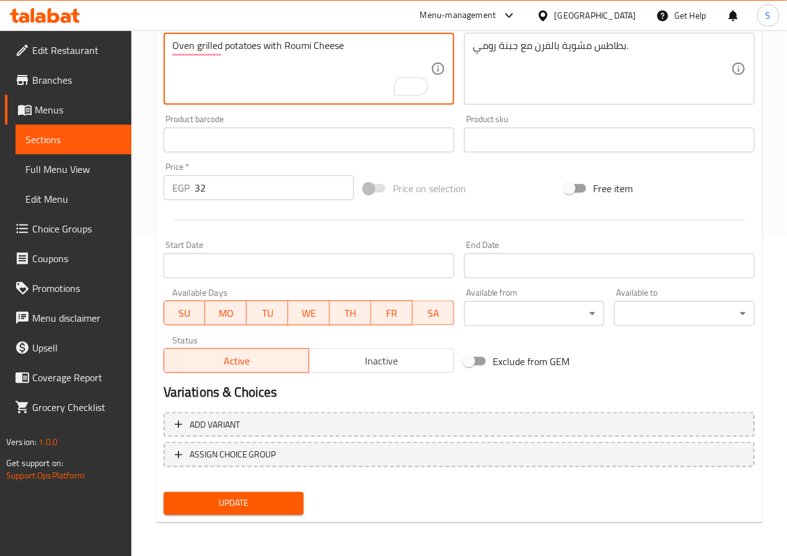
type textarea "Oven grilled potatoes with Roumi Cheese"
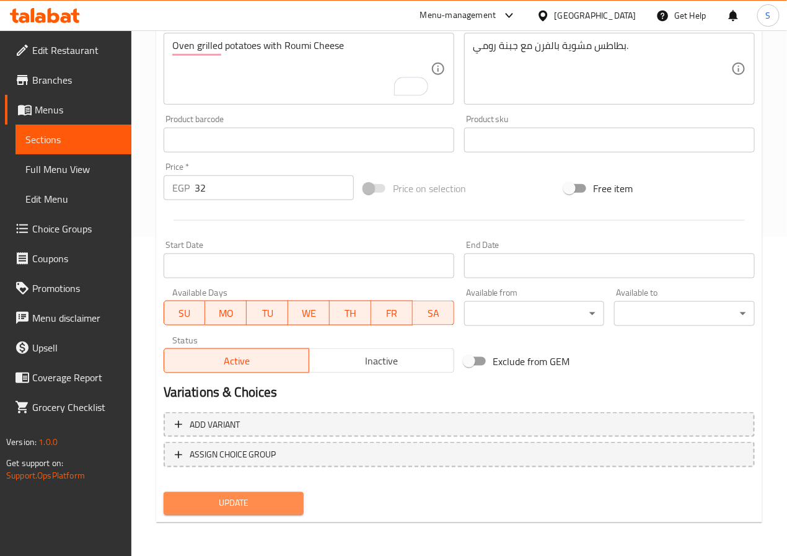
click at [242, 496] on span "Update" at bounding box center [234, 503] width 121 height 15
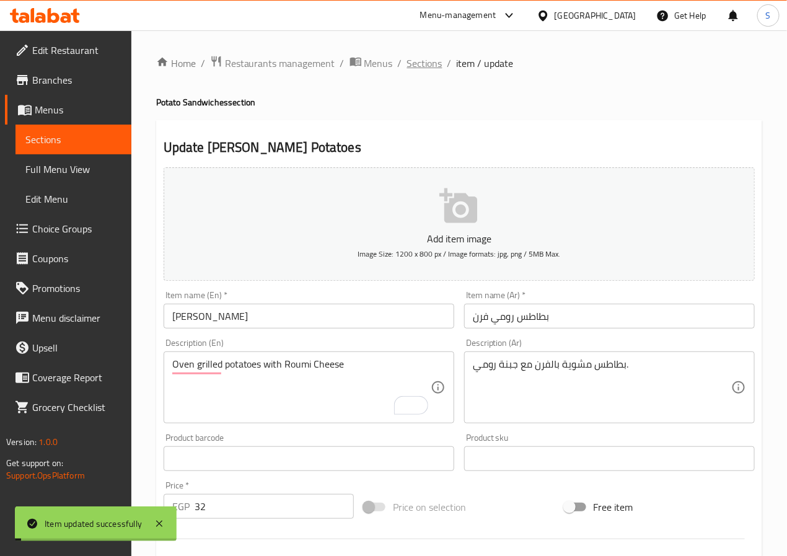
click at [407, 68] on span "Sections" at bounding box center [424, 63] width 35 height 15
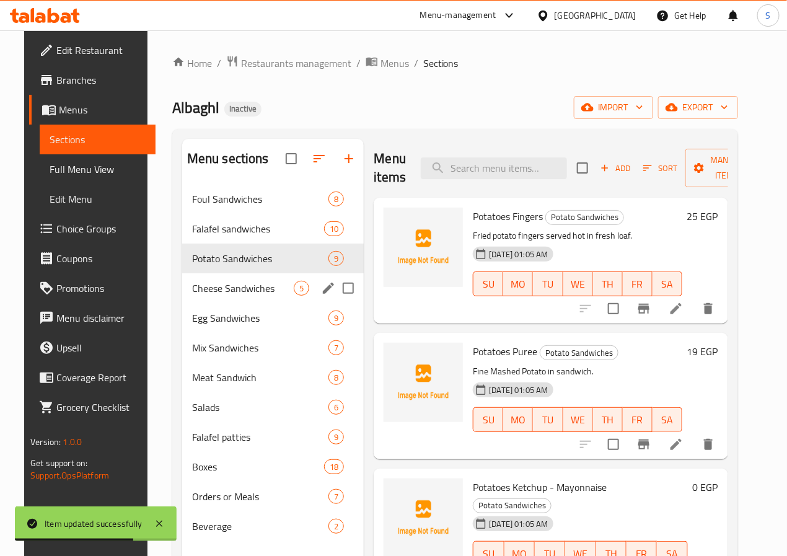
click at [229, 296] on div "Cheese Sandwiches 5" at bounding box center [273, 288] width 182 height 30
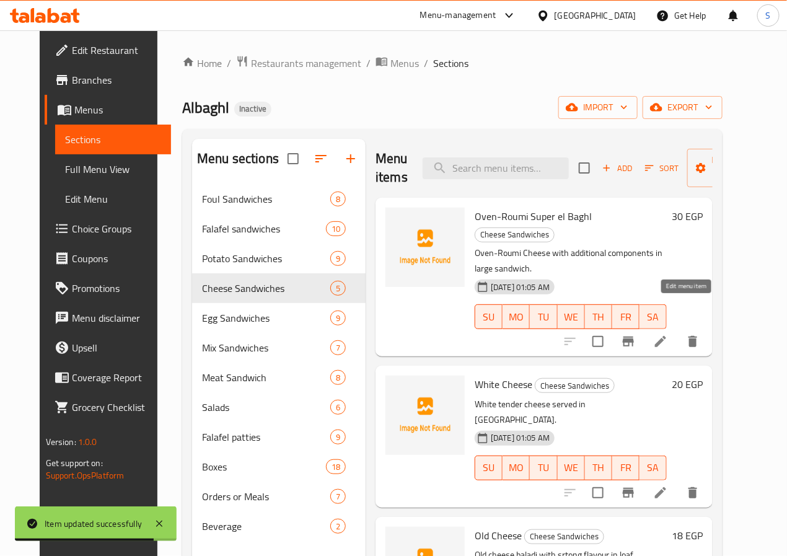
click at [668, 334] on icon at bounding box center [660, 341] width 15 height 15
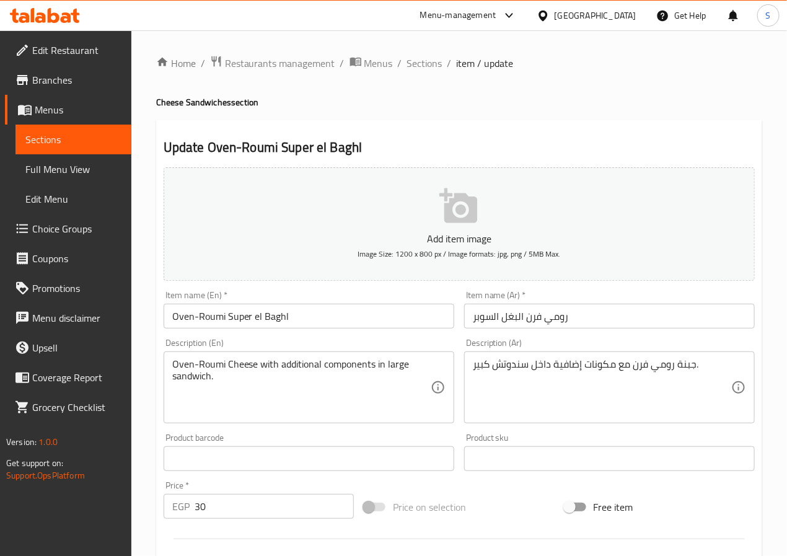
click at [264, 315] on input "Oven-Roumi Super el Baghl" at bounding box center [309, 316] width 291 height 25
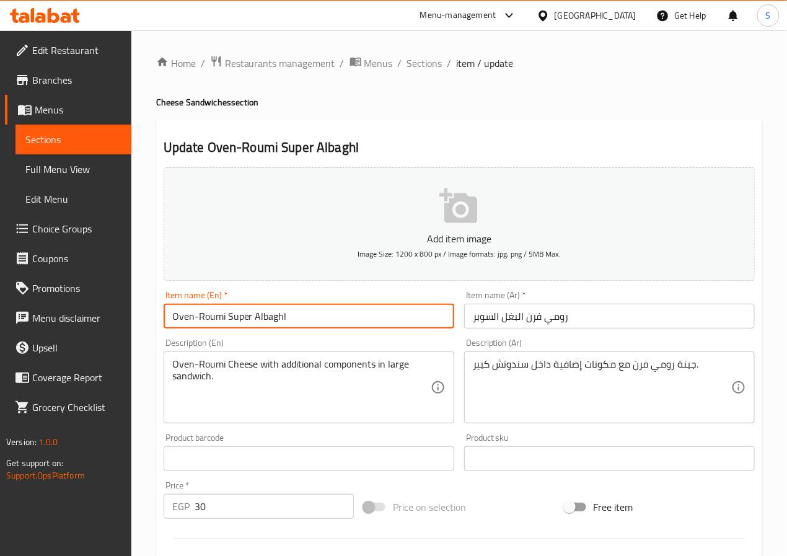
type input "Oven-Roumi Super Albaghl"
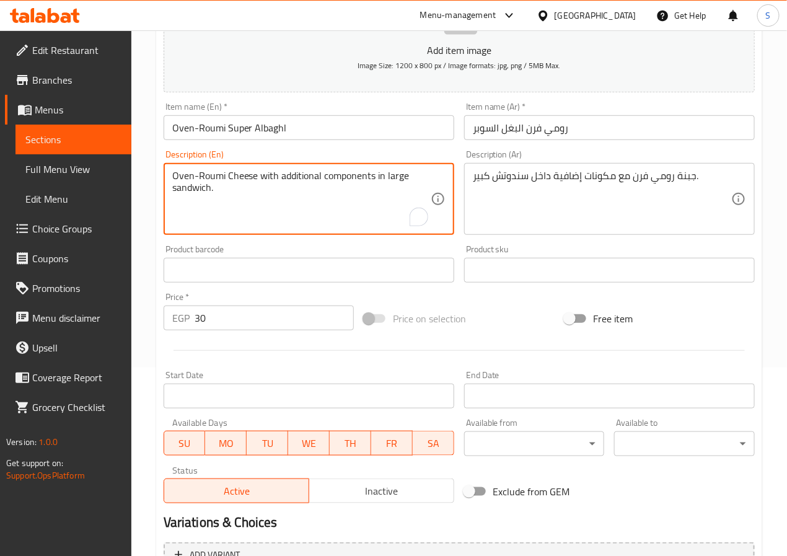
scroll to position [319, 0]
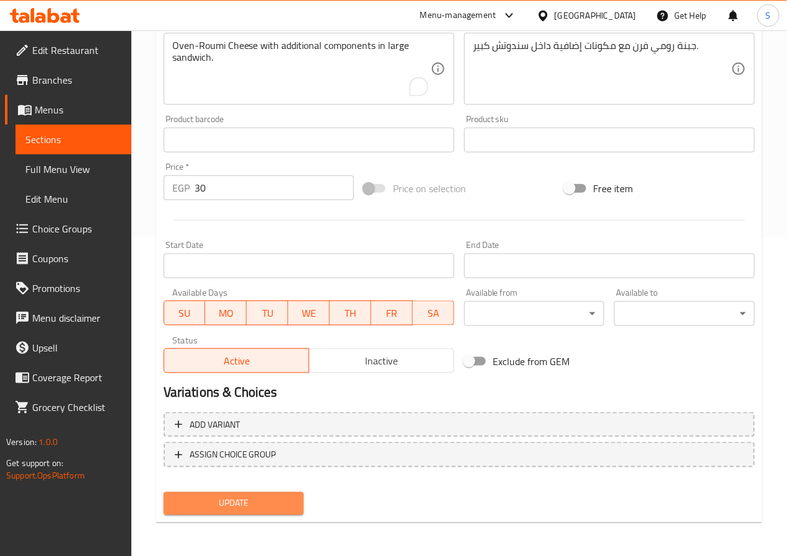
click at [270, 493] on button "Update" at bounding box center [234, 503] width 141 height 23
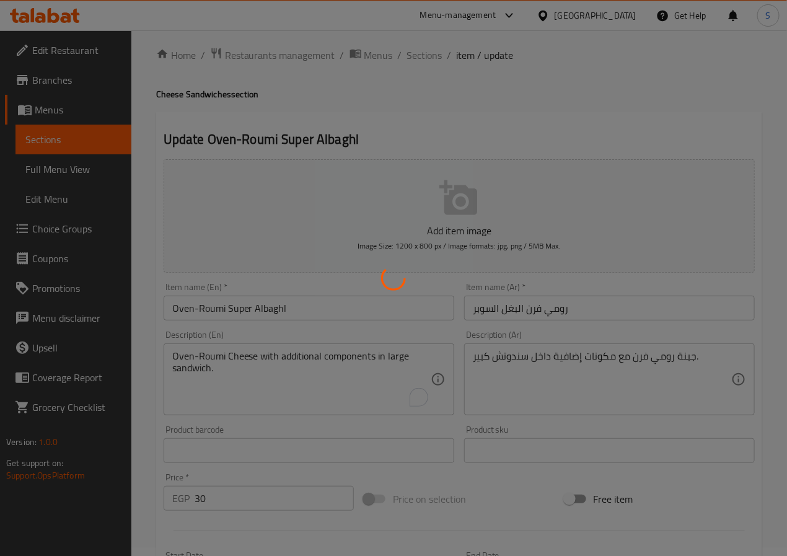
scroll to position [0, 0]
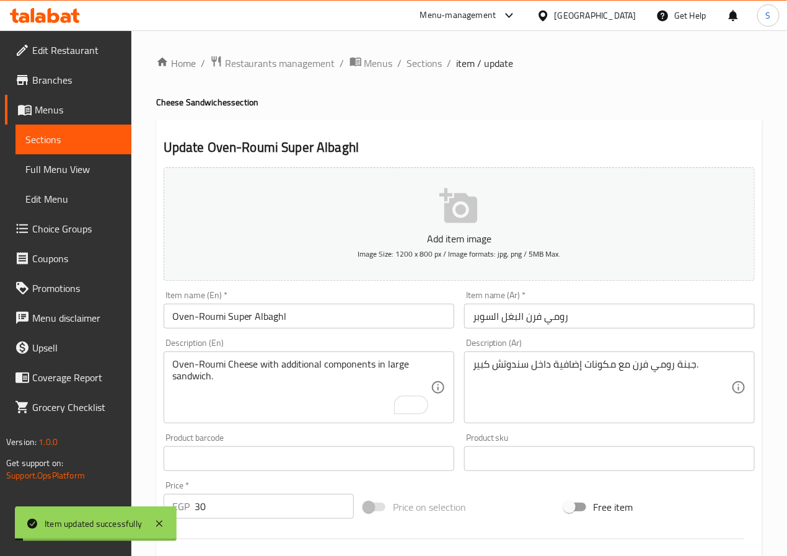
click at [421, 60] on span "Sections" at bounding box center [424, 63] width 35 height 15
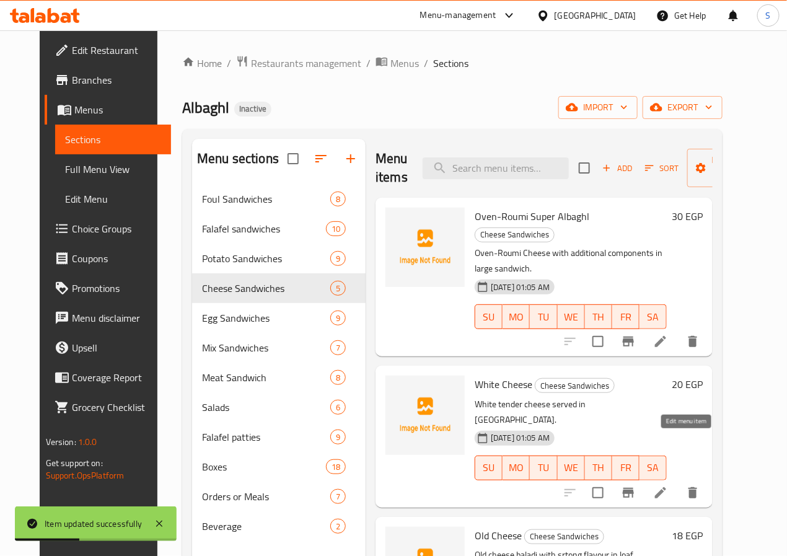
click at [666, 487] on icon at bounding box center [660, 492] width 11 height 11
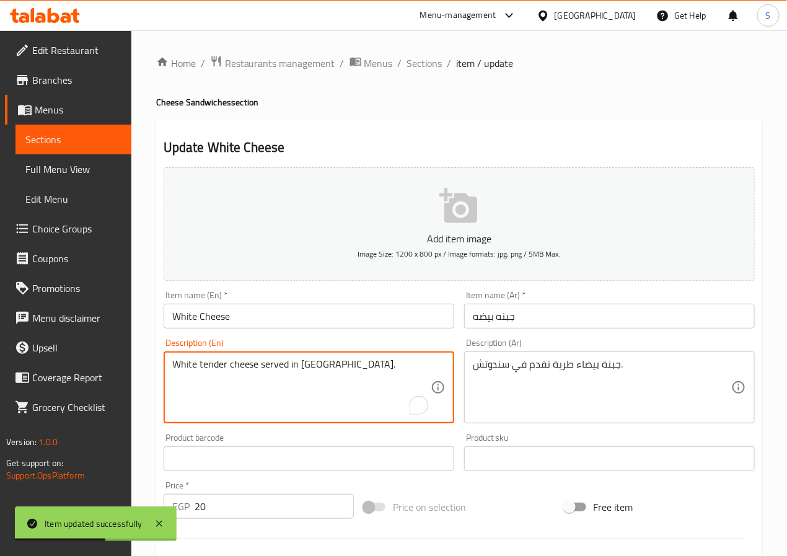
click at [214, 360] on textarea "White tender cheese served in [GEOGRAPHIC_DATA]." at bounding box center [301, 387] width 258 height 59
type textarea "White soft cheese served in [GEOGRAPHIC_DATA]."
click at [149, 381] on div "Home / Restaurants management / Menus / Sections / item / update Cheese Sandwic…" at bounding box center [459, 453] width 656 height 846
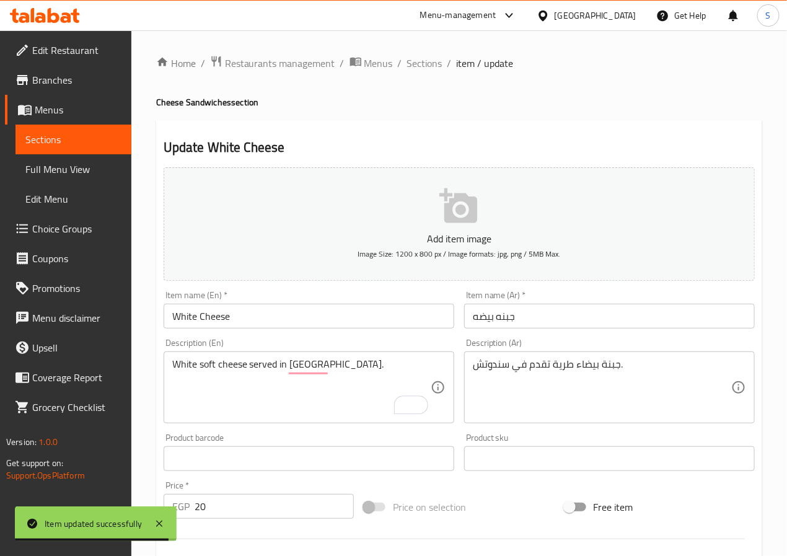
scroll to position [319, 0]
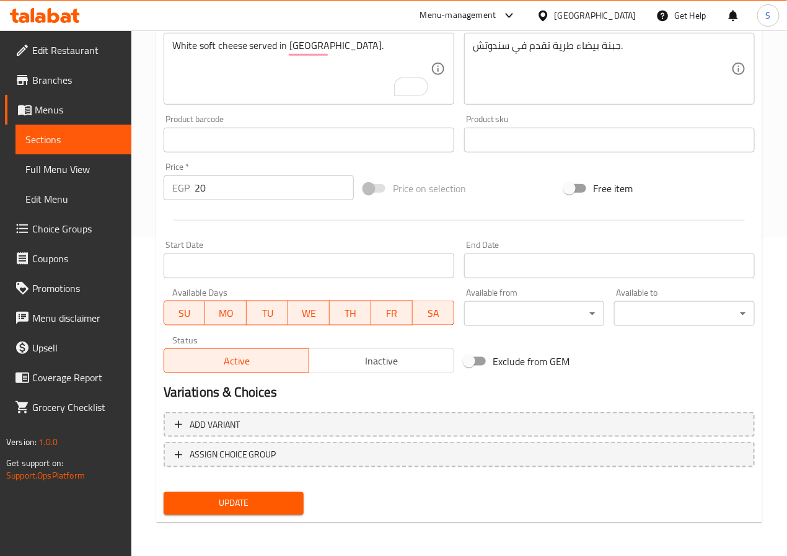
click at [242, 504] on span "Update" at bounding box center [234, 503] width 121 height 15
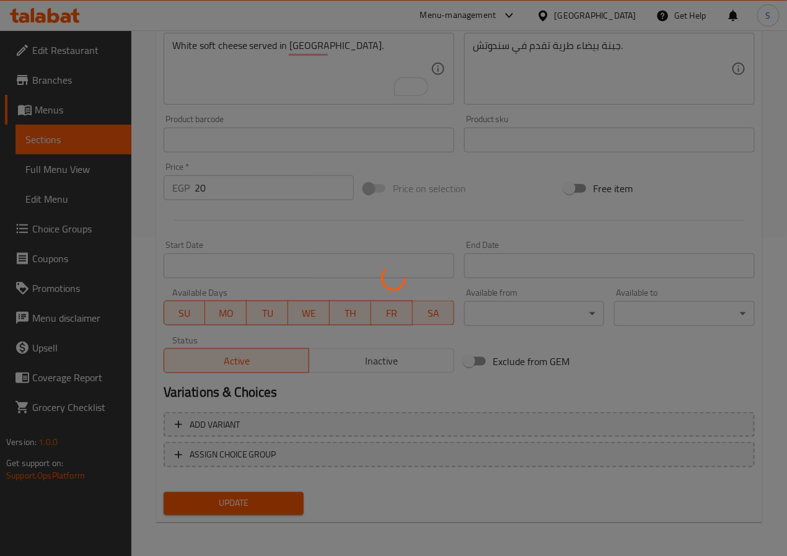
scroll to position [0, 0]
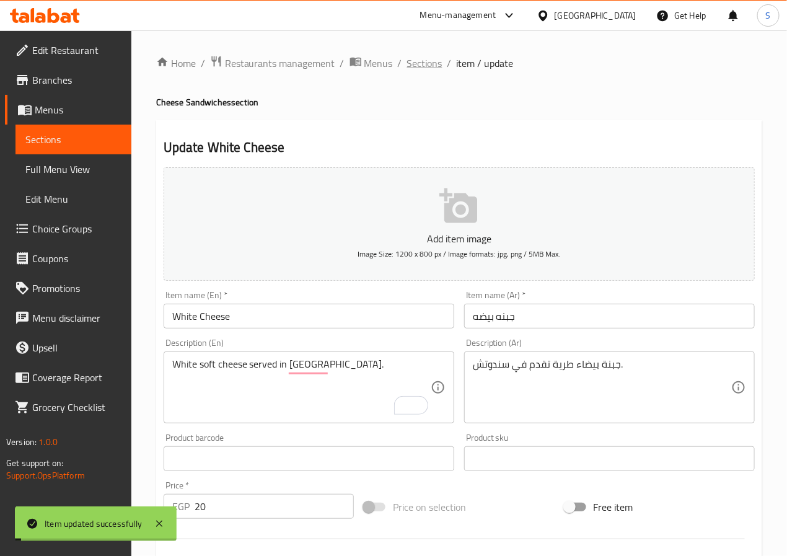
click at [428, 60] on span "Sections" at bounding box center [424, 63] width 35 height 15
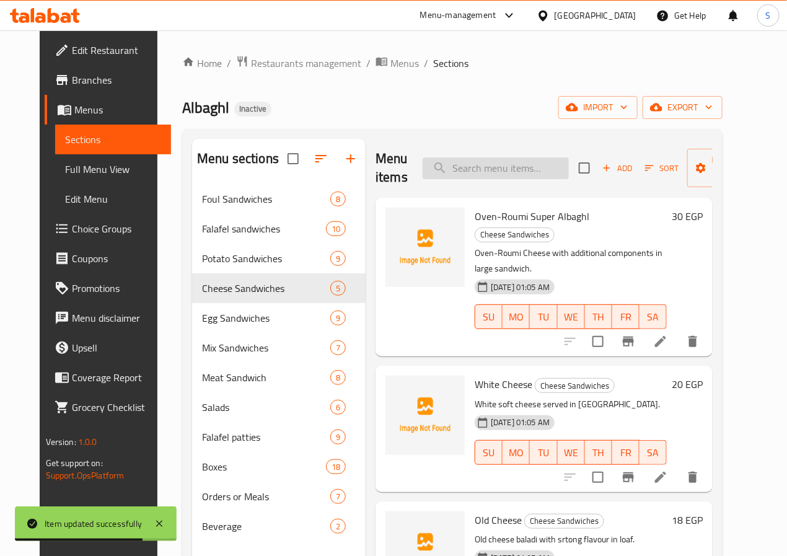
click at [450, 167] on input "search" at bounding box center [496, 168] width 146 height 22
paste input "Eggs with Pastrami and Cheddar"
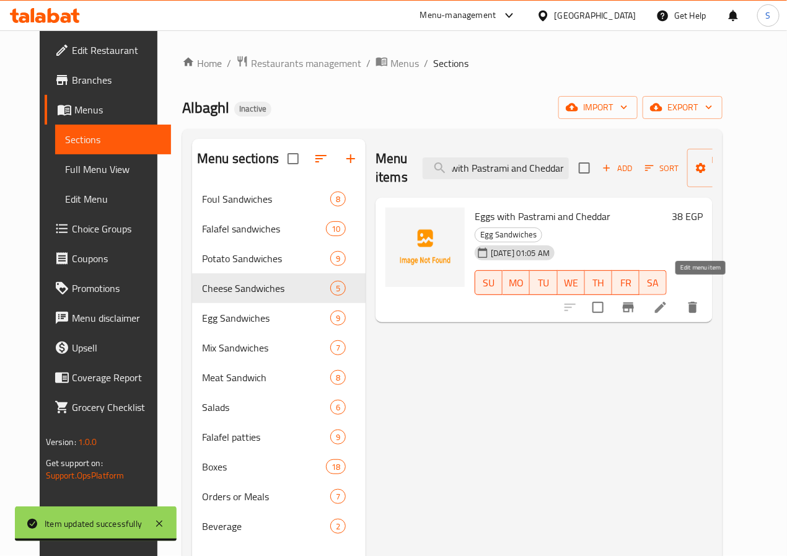
type input "Eggs with Pastrami and Cheddar"
click at [666, 302] on icon at bounding box center [660, 307] width 11 height 11
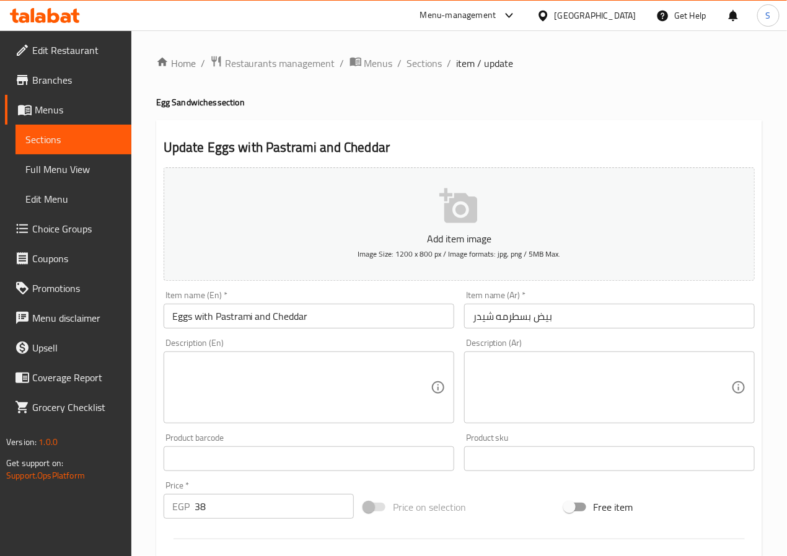
click at [581, 378] on textarea at bounding box center [602, 387] width 258 height 59
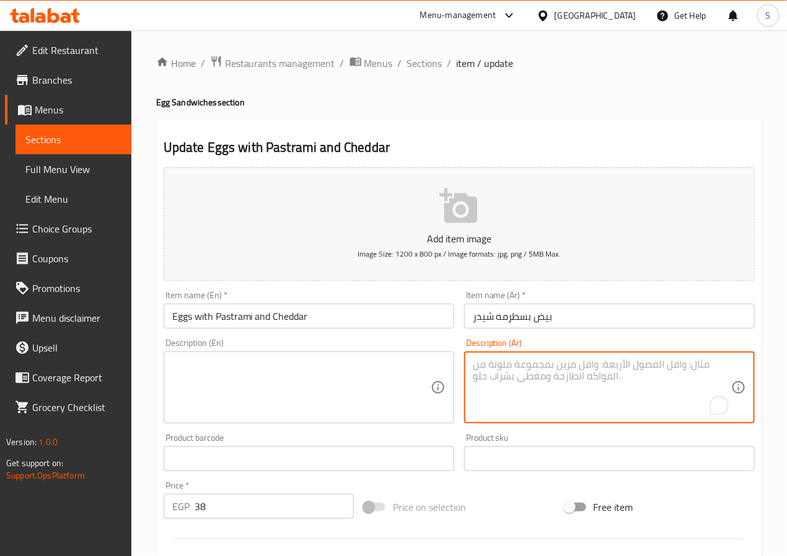
paste textarea "بيض مع بسطرمة وجبنة شيدر."
type textarea "بيض مع بسطرمة وجبنة شيدر."
click at [322, 314] on input "Eggs with Pastrami and Cheddar" at bounding box center [309, 316] width 291 height 25
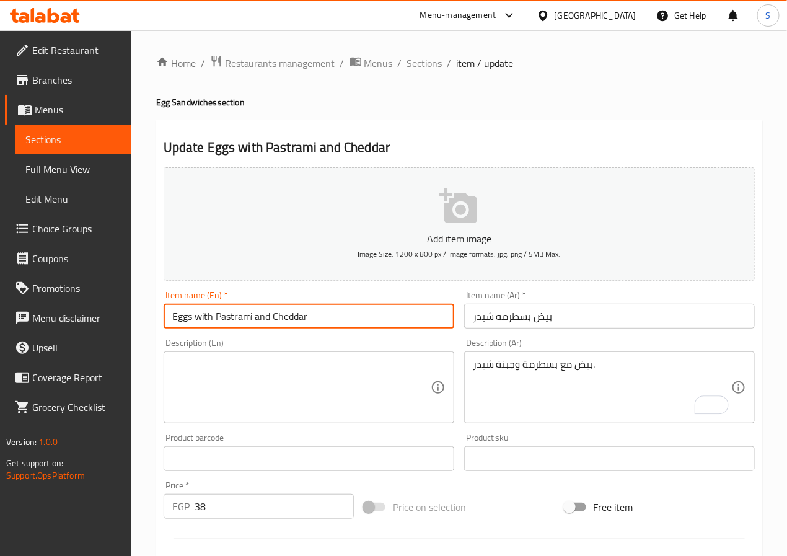
click at [283, 368] on textarea at bounding box center [301, 387] width 258 height 59
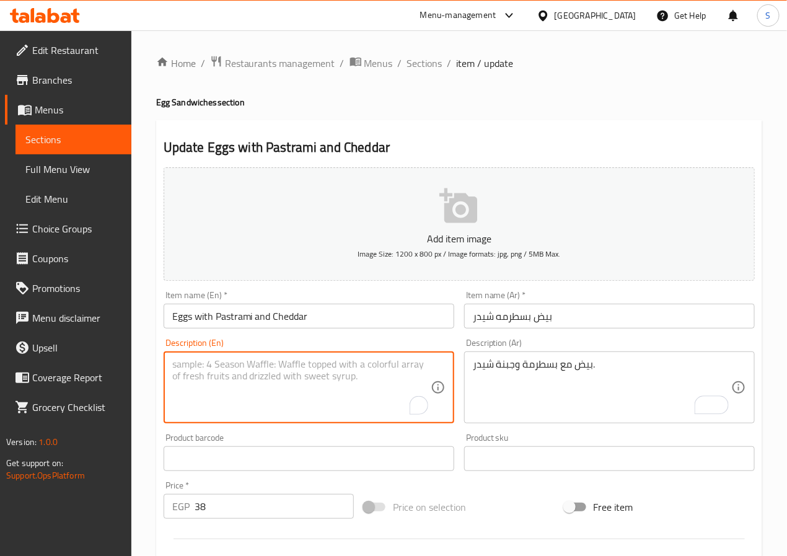
paste textarea "Eggs with Pastrami and Cheddar"
type textarea "Eggs with pastrami and cheddar cheese"
click at [257, 315] on input "Eggs with Pastrami and Cheddar" at bounding box center [309, 316] width 291 height 25
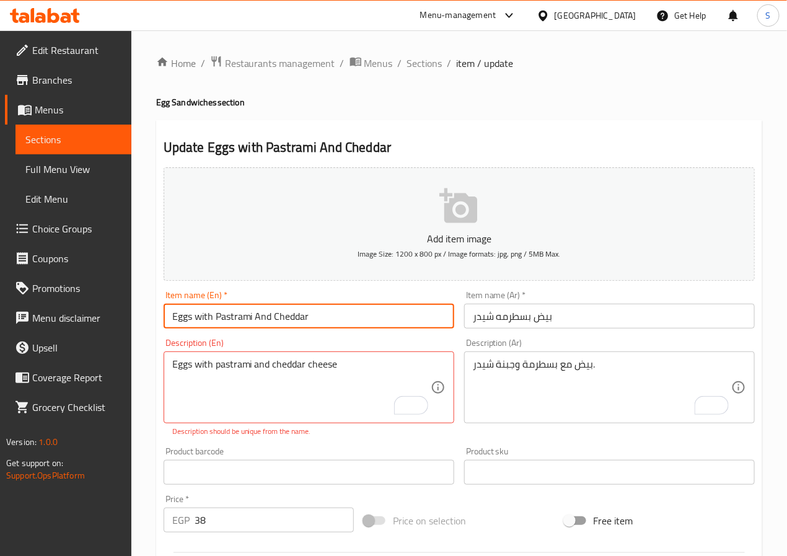
type input "Eggs with Pastrami And Cheddar"
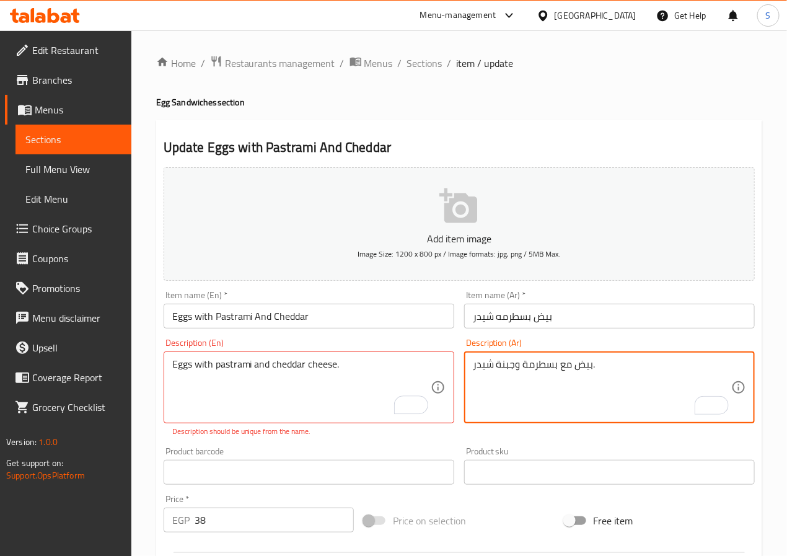
click at [523, 369] on textarea "بيض مع بسطرمة وجبنة شيدر." at bounding box center [602, 387] width 258 height 59
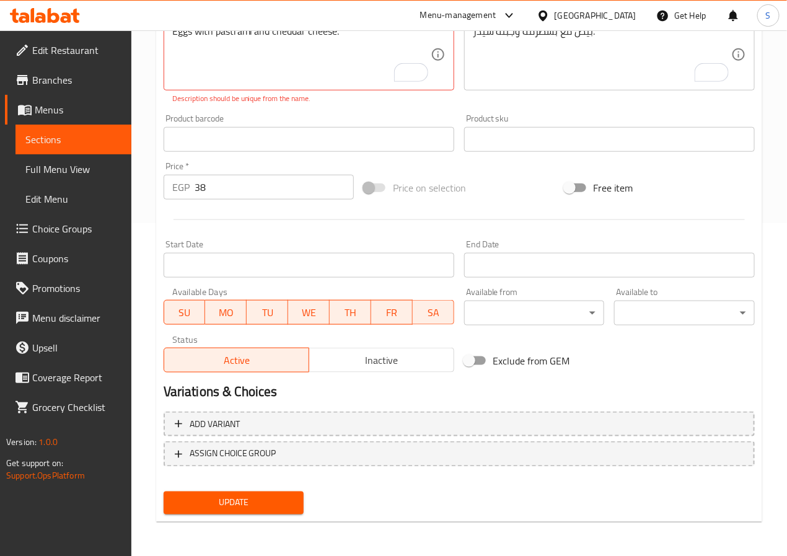
click at [241, 523] on div "Home / Restaurants management / Menus / Sections / item / update Egg Sandwiches…" at bounding box center [459, 127] width 606 height 810
click at [248, 493] on button "Update" at bounding box center [234, 503] width 141 height 23
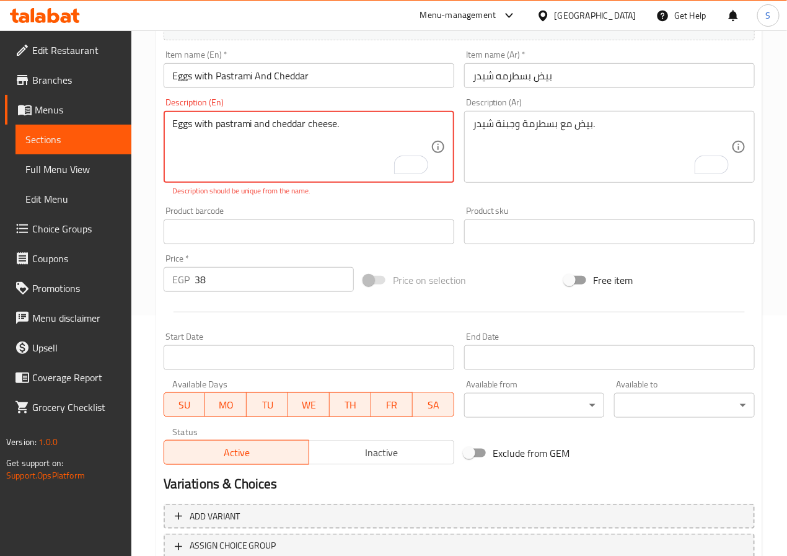
scroll to position [0, 0]
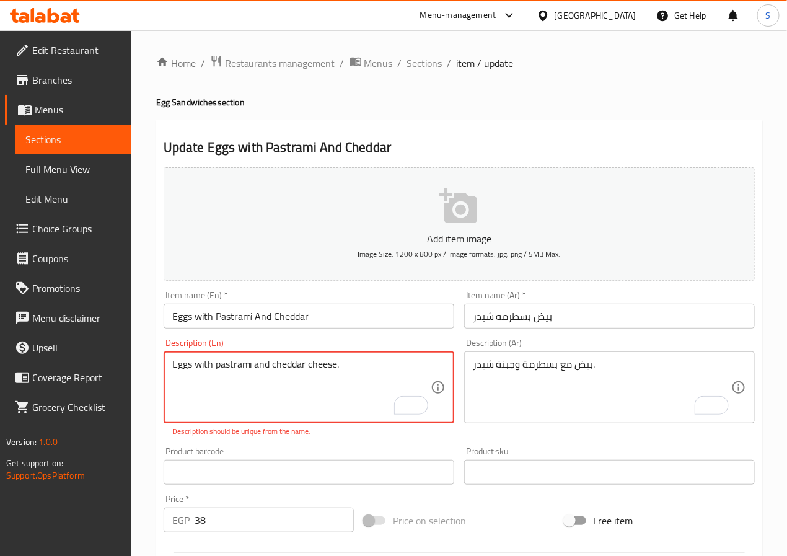
click at [547, 353] on div "بيض مع بسطرمة وجبنة شيدر. Description (Ar)" at bounding box center [609, 387] width 291 height 72
click at [470, 382] on div "بيض مع بسطرمة وجبنة شيدر. Description (Ar)" at bounding box center [609, 387] width 291 height 72
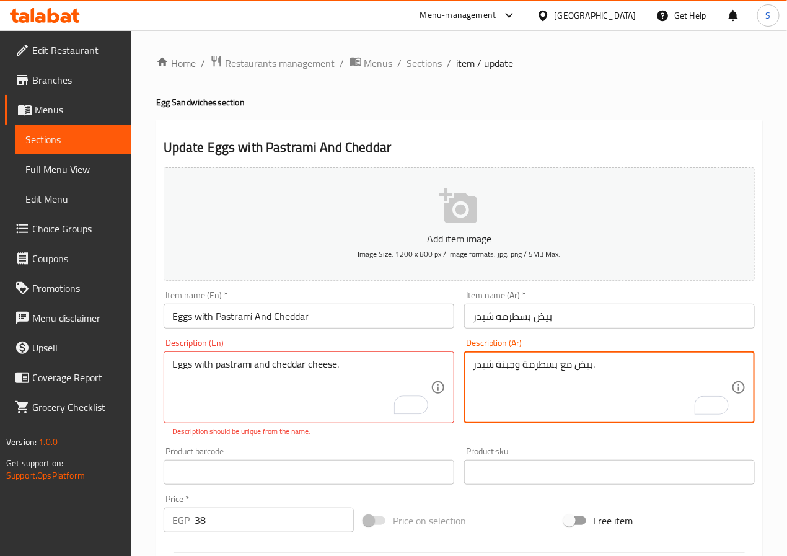
click at [370, 344] on div "Description (En) Eggs with pastrami and cheddar cheese. Description (En) Descri…" at bounding box center [309, 387] width 291 height 99
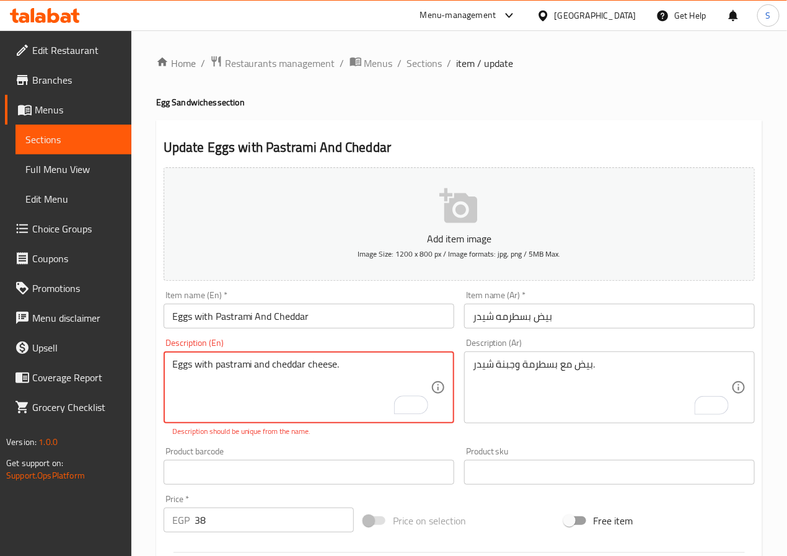
click at [367, 378] on textarea "Eggs with pastrami and cheddar cheese." at bounding box center [301, 387] width 258 height 59
click at [537, 423] on div "بيض مع بسطرمة وجبنة شيدر. Description (Ar)" at bounding box center [609, 387] width 291 height 72
click at [190, 361] on textarea "Eggs with pastrami and cheddar cheese." at bounding box center [301, 387] width 258 height 59
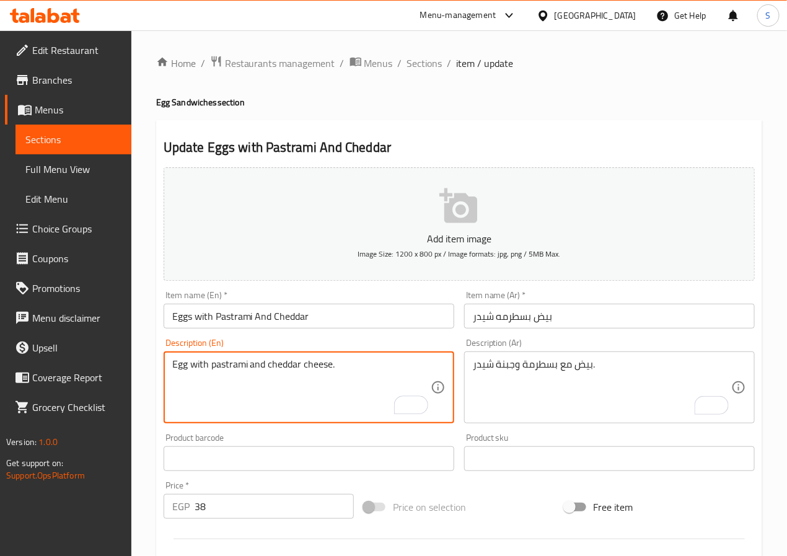
type textarea "Egg with pastrami and cheddar cheese."
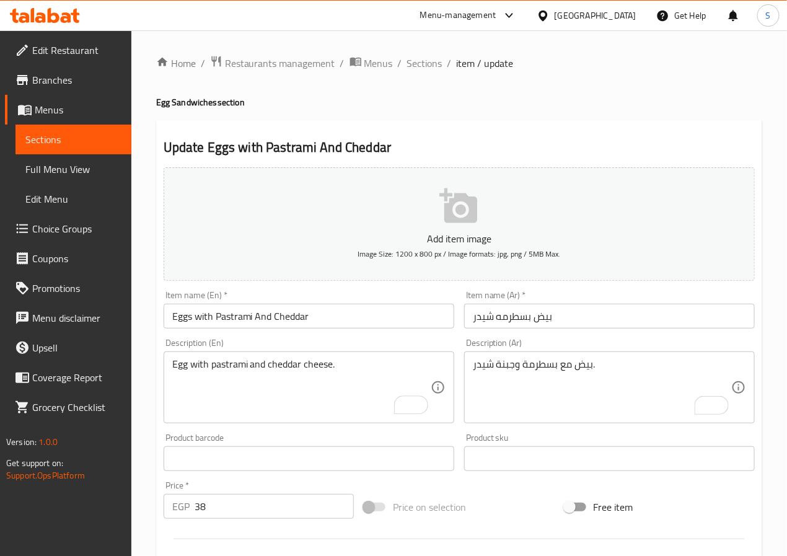
click at [157, 399] on div "Update Eggs with Pastrami And Cheddar Add item image Image Size: 1200 x 800 px …" at bounding box center [459, 481] width 606 height 722
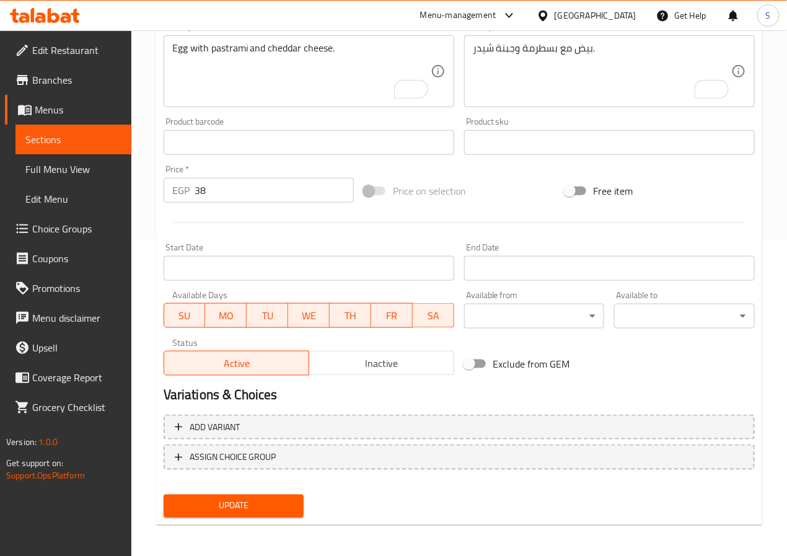
scroll to position [319, 0]
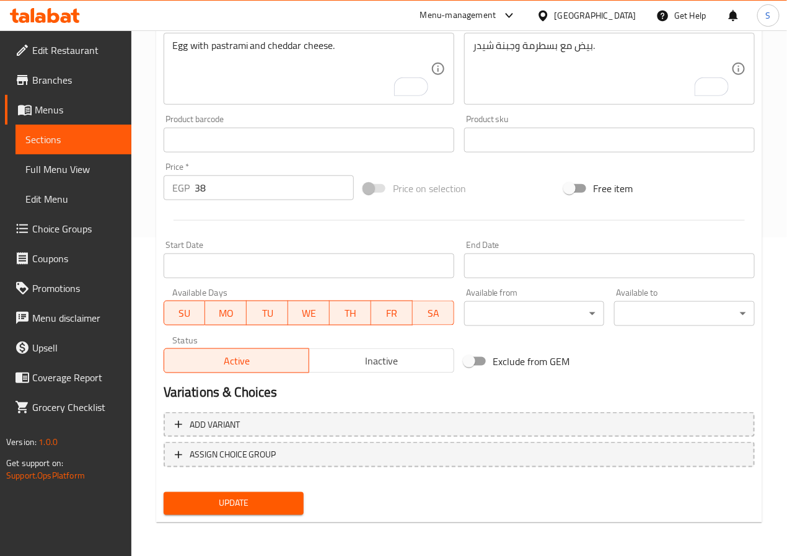
click at [213, 510] on button "Update" at bounding box center [234, 503] width 141 height 23
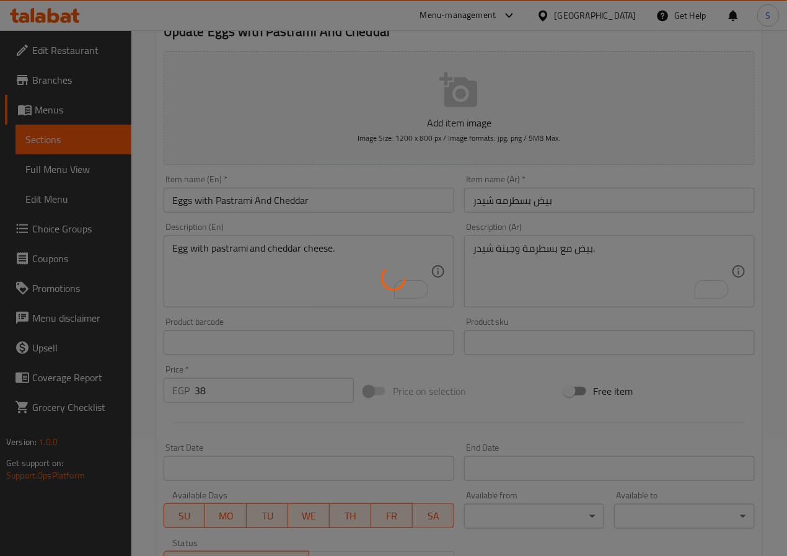
scroll to position [0, 0]
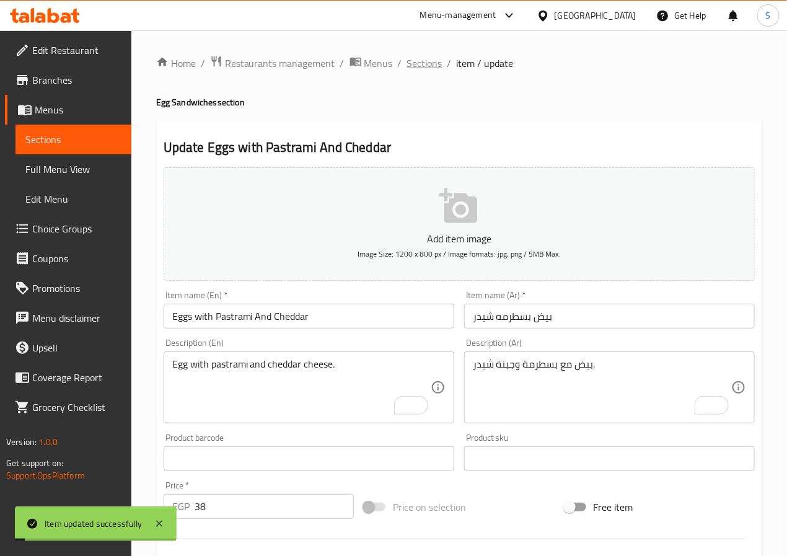
click at [430, 60] on span "Sections" at bounding box center [424, 63] width 35 height 15
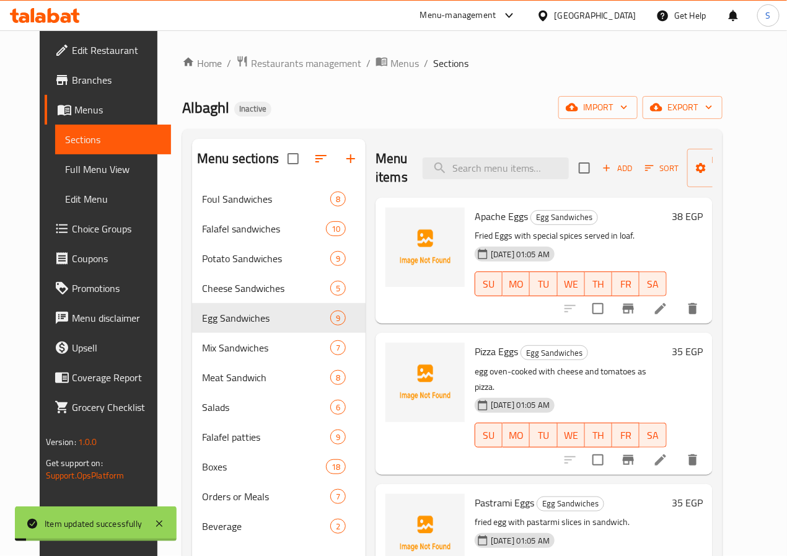
scroll to position [21, 0]
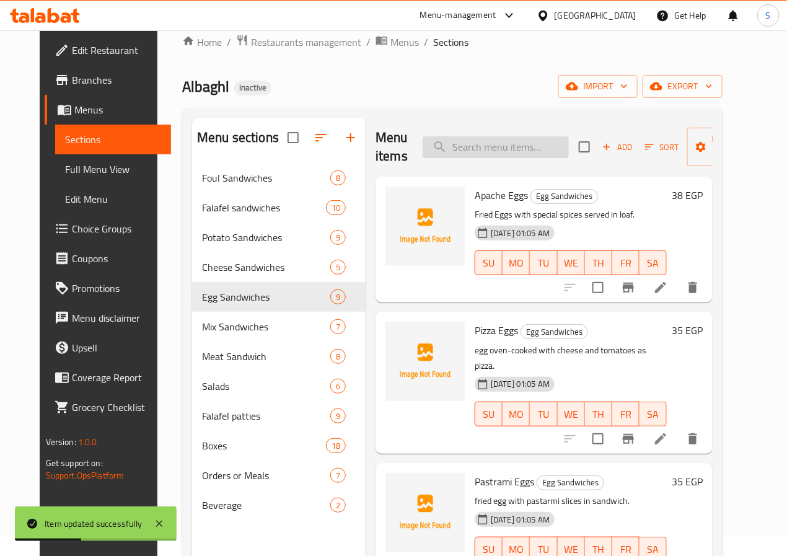
click at [477, 149] on input "search" at bounding box center [496, 147] width 146 height 22
paste input "Egg Egga"
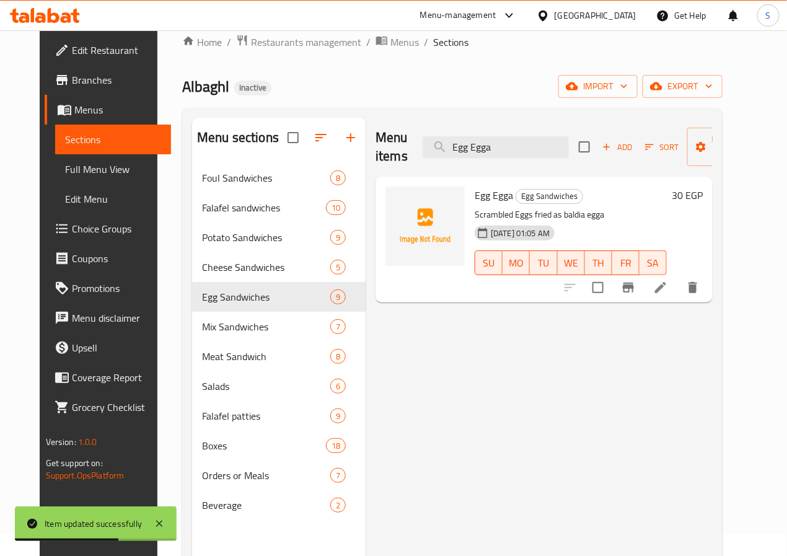
type input "Egg Egga"
click at [678, 296] on li at bounding box center [660, 287] width 35 height 22
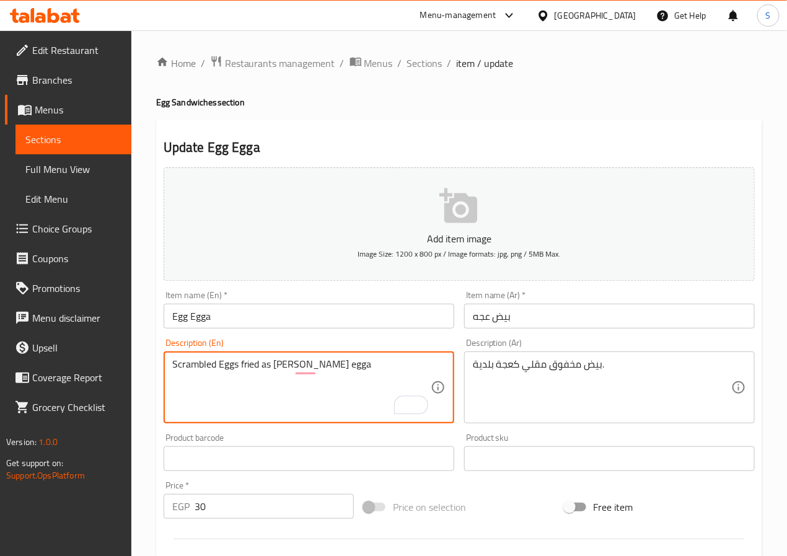
type textarea "Scrambled Eggs fried as baldi egga"
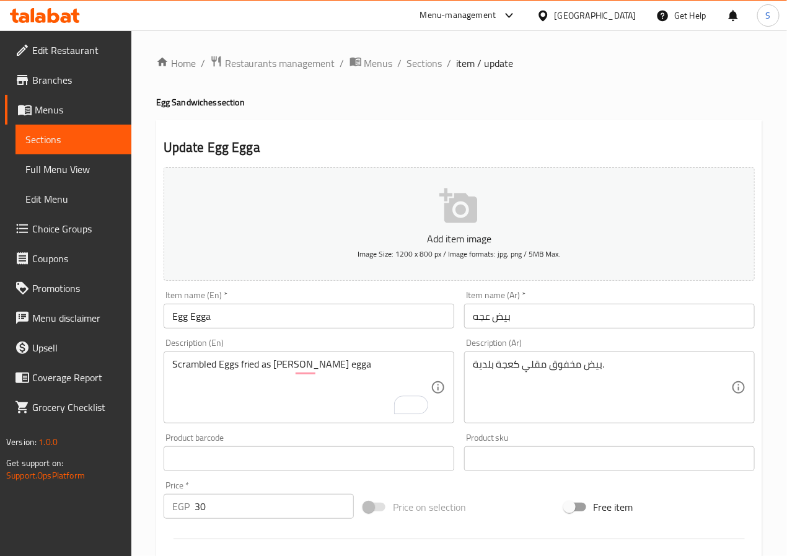
click at [136, 446] on div "Home / Restaurants management / Menus / Sections / item / update Egg Sandwiches…" at bounding box center [459, 453] width 656 height 846
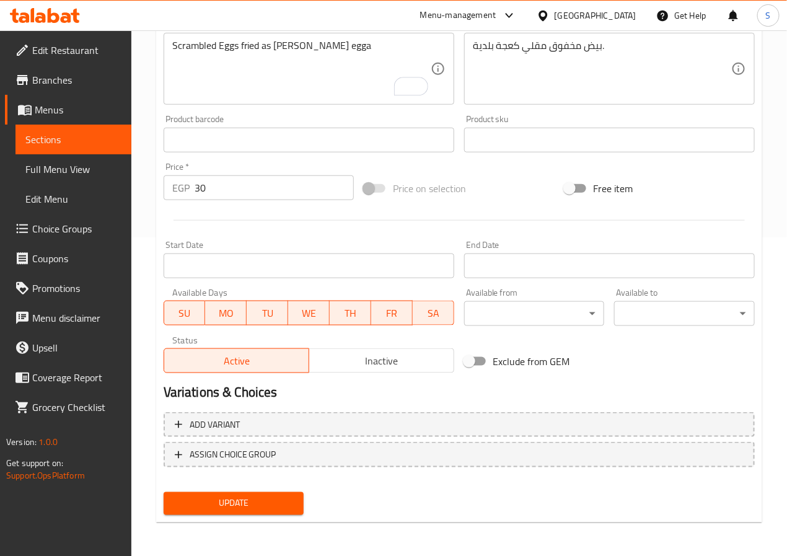
click at [219, 501] on span "Update" at bounding box center [234, 503] width 121 height 15
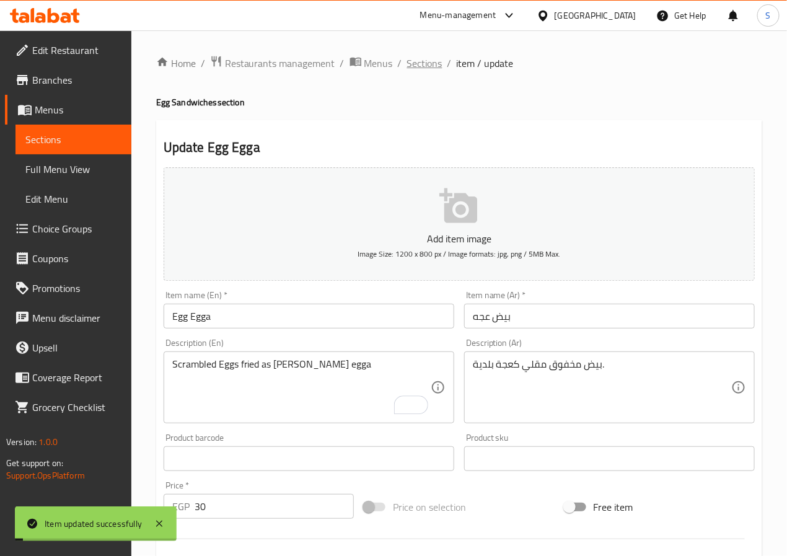
click at [418, 71] on span "Sections" at bounding box center [424, 63] width 35 height 15
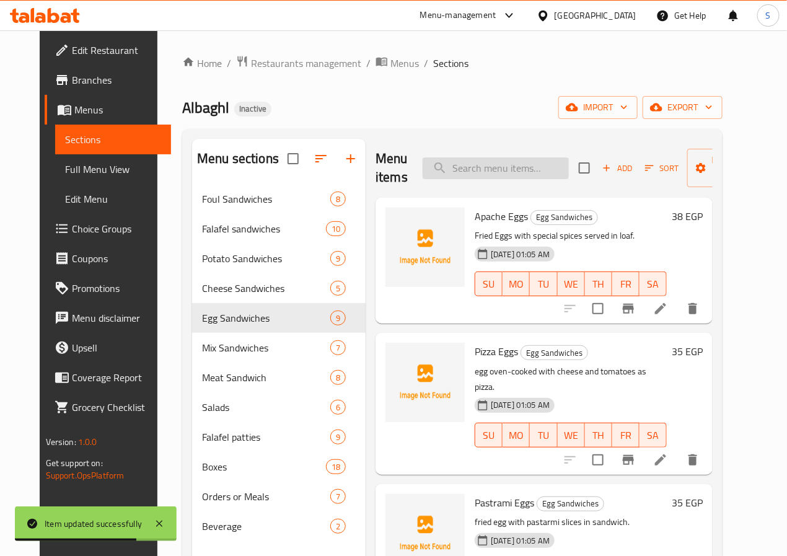
click at [469, 172] on input "search" at bounding box center [496, 168] width 146 height 22
paste input "Boiled or Fried Eggs"
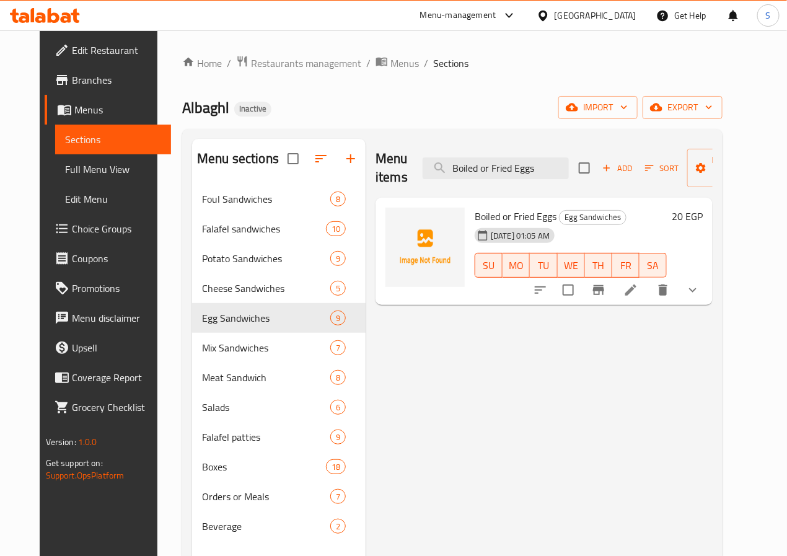
type input "Boiled or Fried Eggs"
click at [638, 290] on icon at bounding box center [631, 290] width 15 height 15
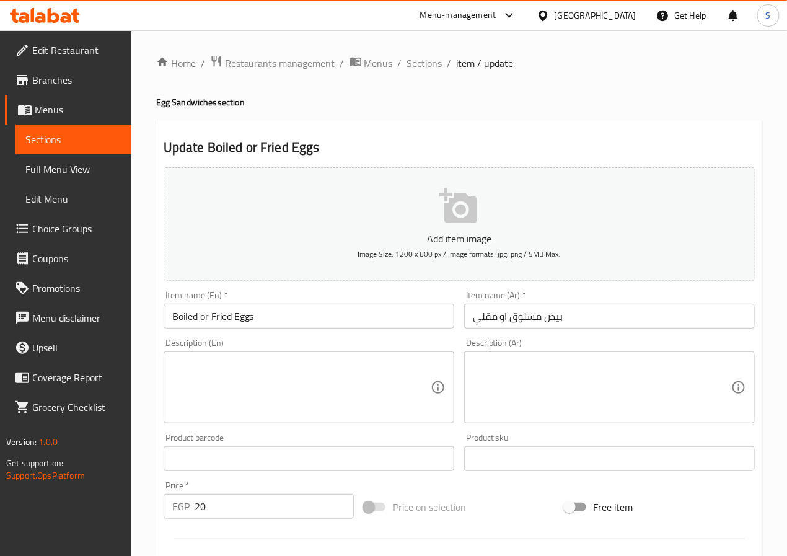
drag, startPoint x: 313, startPoint y: 386, endPoint x: 596, endPoint y: 402, distance: 283.2
click at [313, 386] on textarea at bounding box center [301, 387] width 258 height 59
click at [596, 402] on textarea at bounding box center [602, 387] width 258 height 59
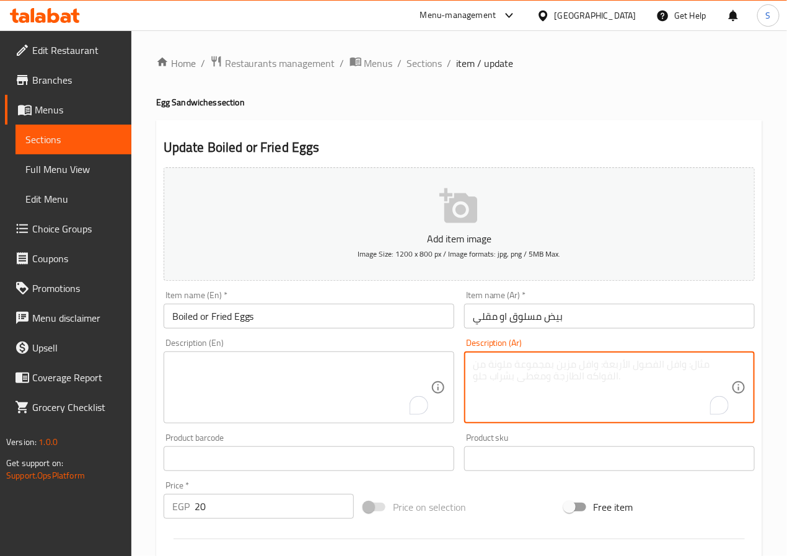
paste textarea "بيض مسلوق أو مقلي يقدم في رغيف."
type textarea "بيض مسلوق أو مقلي يقدم في رغيف."
click at [331, 366] on textarea "To enrich screen reader interactions, please activate Accessibility in Grammarl…" at bounding box center [301, 387] width 258 height 59
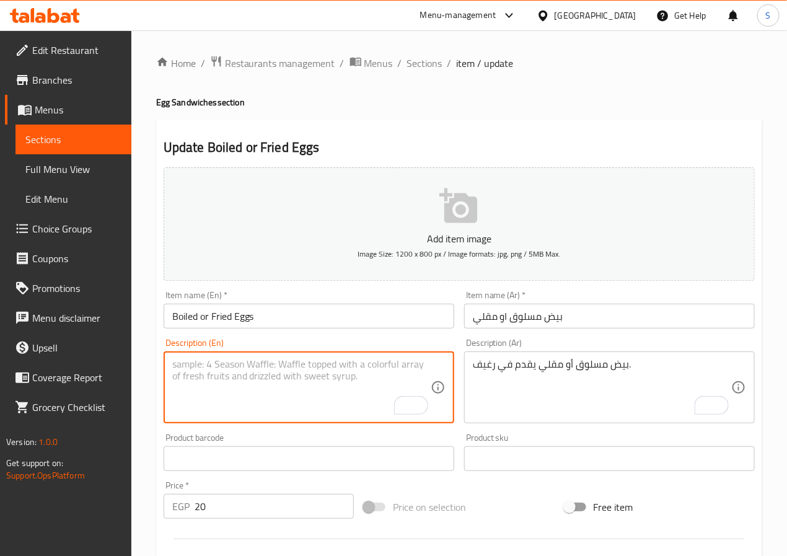
click at [281, 324] on input "Boiled or Fried Eggs" at bounding box center [309, 316] width 291 height 25
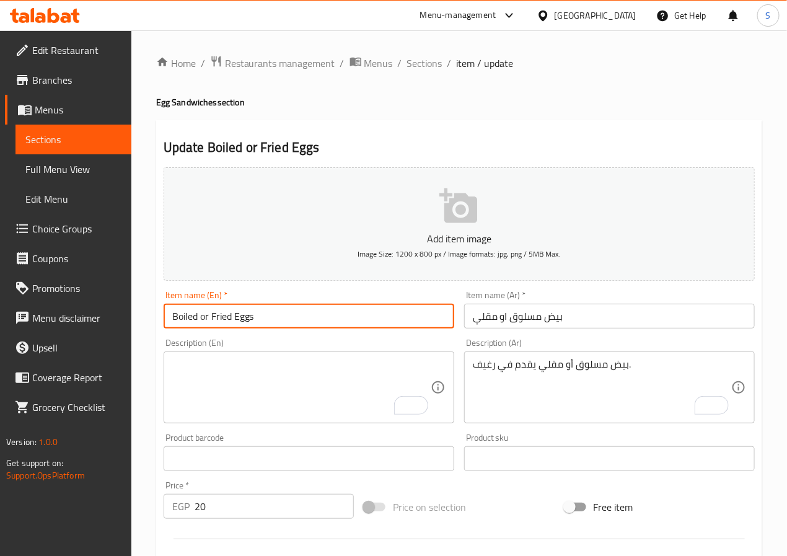
click at [281, 324] on input "Boiled or Fried Eggs" at bounding box center [309, 316] width 291 height 25
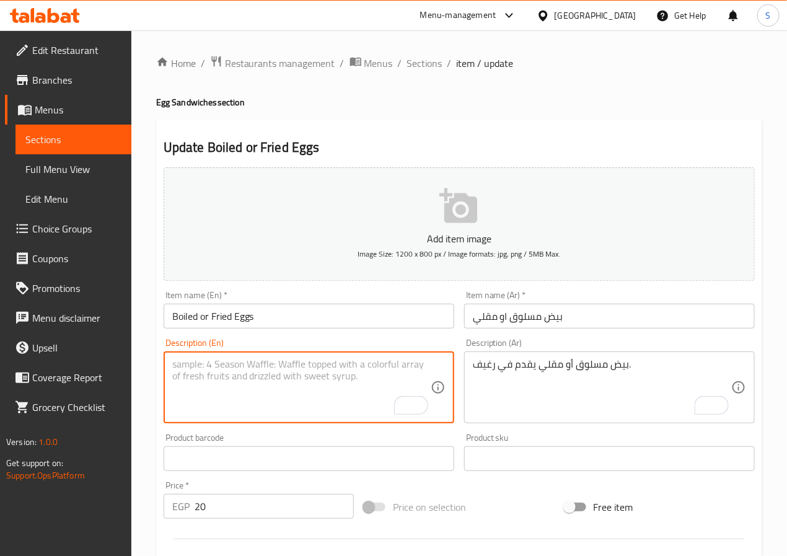
click at [270, 370] on textarea "To enrich screen reader interactions, please activate Accessibility in Grammarl…" at bounding box center [301, 387] width 258 height 59
paste textarea "Boiled or Fried Eggs"
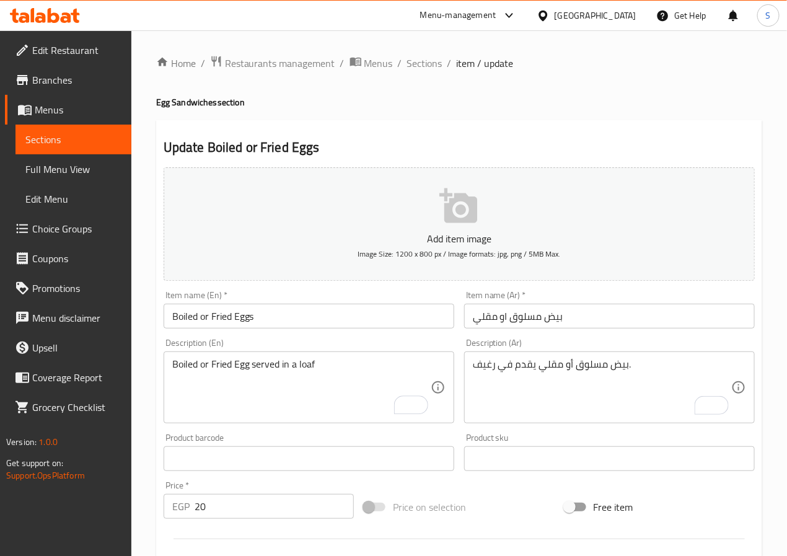
click at [132, 423] on div "Home / Restaurants management / Menus / Sections / item / update Egg Sandwiches…" at bounding box center [459, 463] width 656 height 866
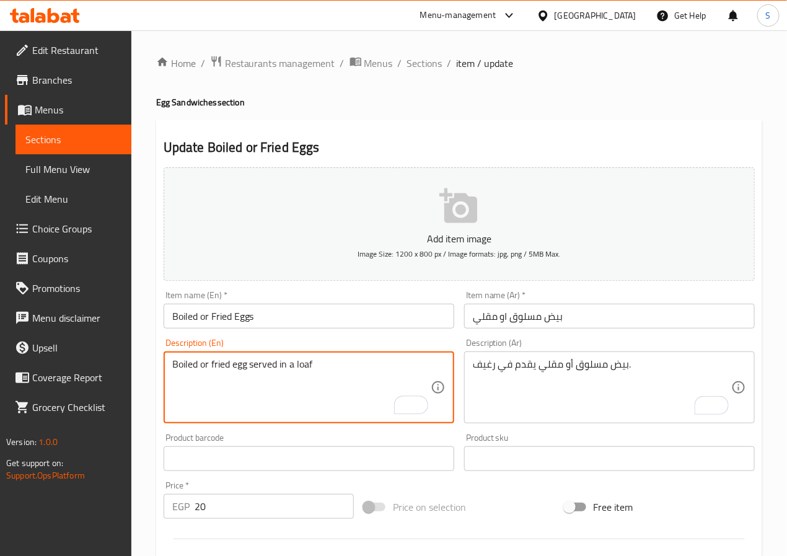
type textarea "Boiled or fried egg served in a loaf"
click at [203, 318] on input "Boiled or Fried Eggs" at bounding box center [309, 316] width 291 height 25
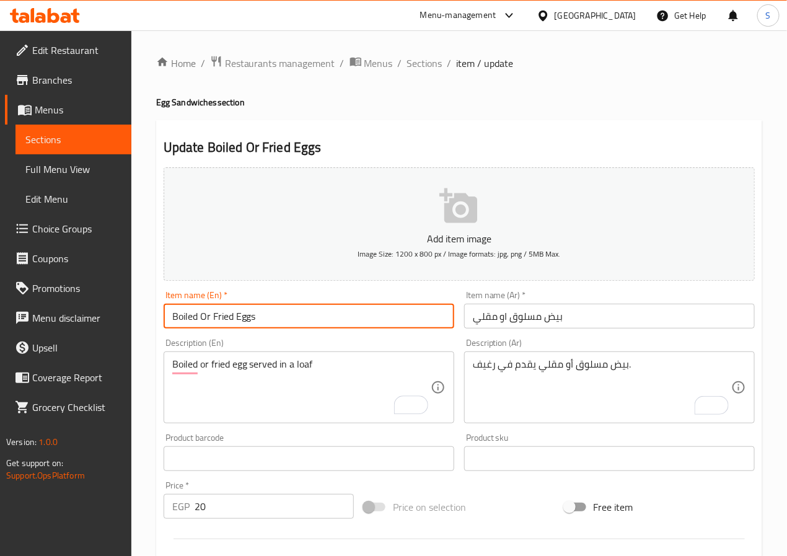
type input "Boiled Or Fried Eggs"
click at [141, 422] on div "Home / Restaurants management / Menus / Sections / item / update Egg Sandwiches…" at bounding box center [459, 463] width 656 height 866
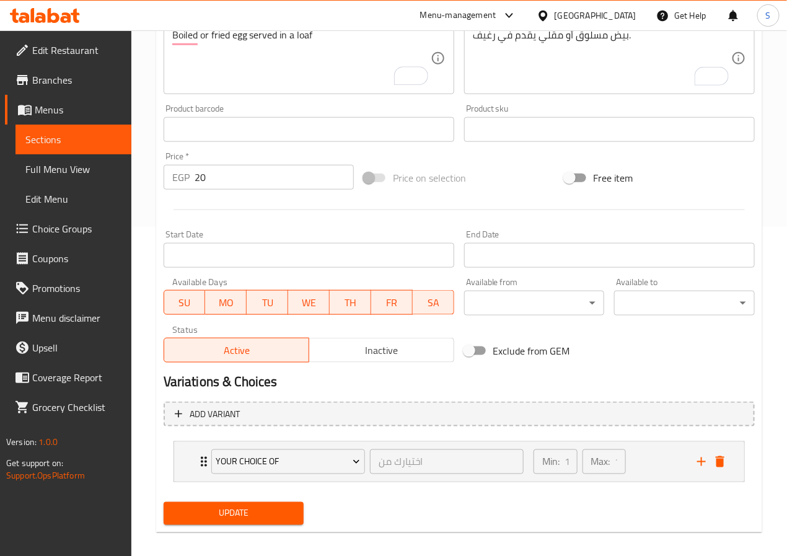
scroll to position [341, 0]
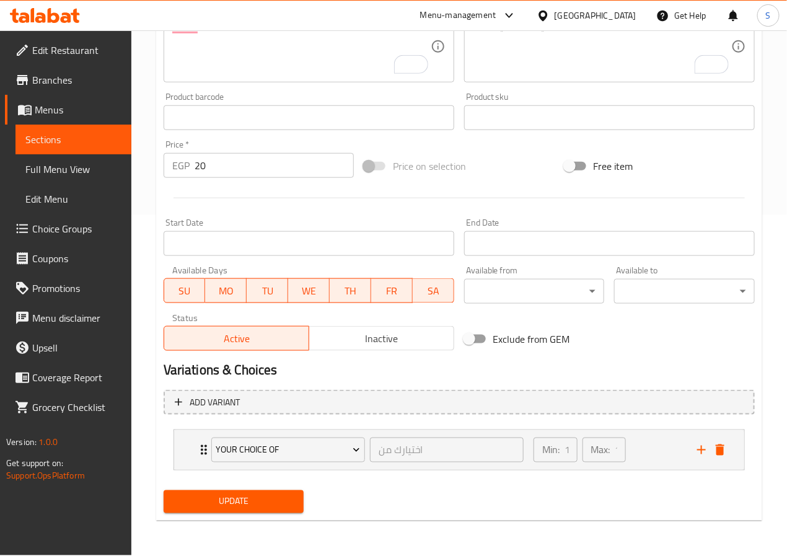
click at [211, 516] on div "Update" at bounding box center [234, 501] width 151 height 33
click at [229, 497] on span "Update" at bounding box center [234, 501] width 121 height 15
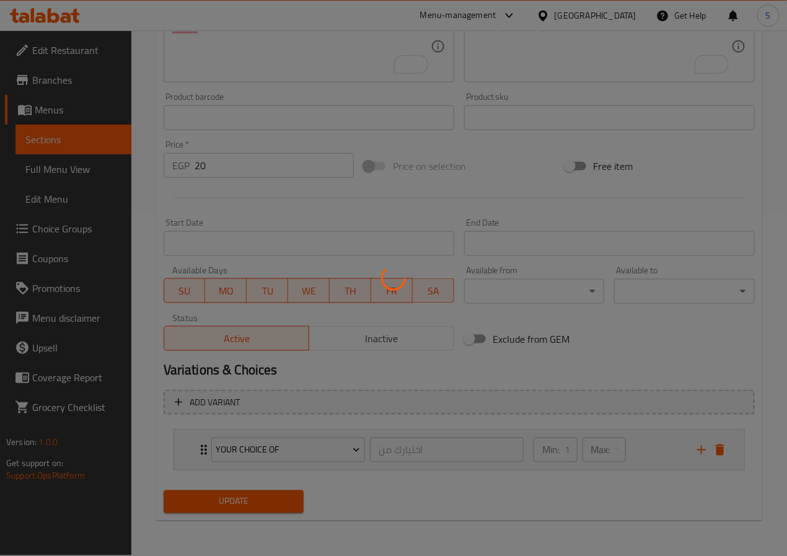
scroll to position [0, 0]
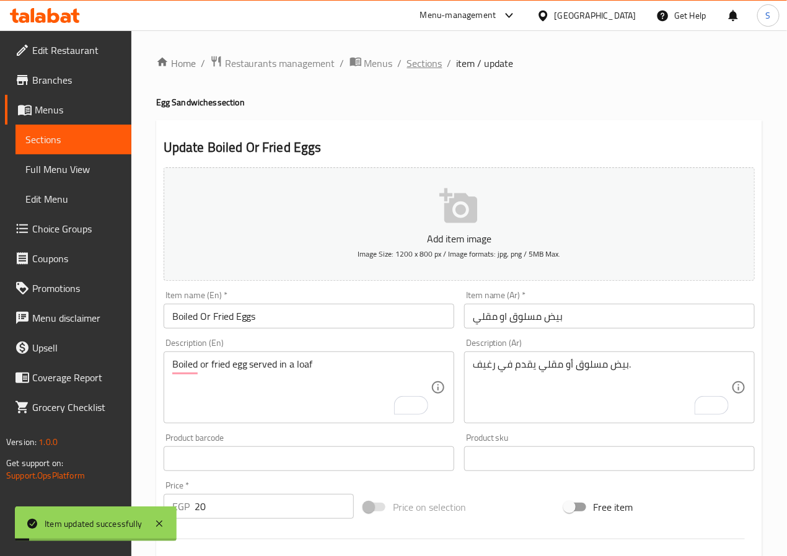
click at [420, 62] on span "Sections" at bounding box center [424, 63] width 35 height 15
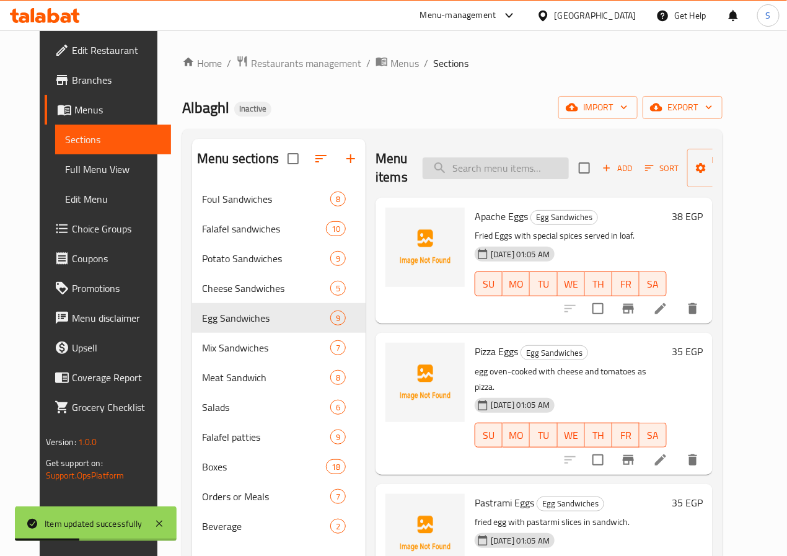
click at [443, 166] on input "search" at bounding box center [496, 168] width 146 height 22
paste input "Egga Pastrami or Cheese"
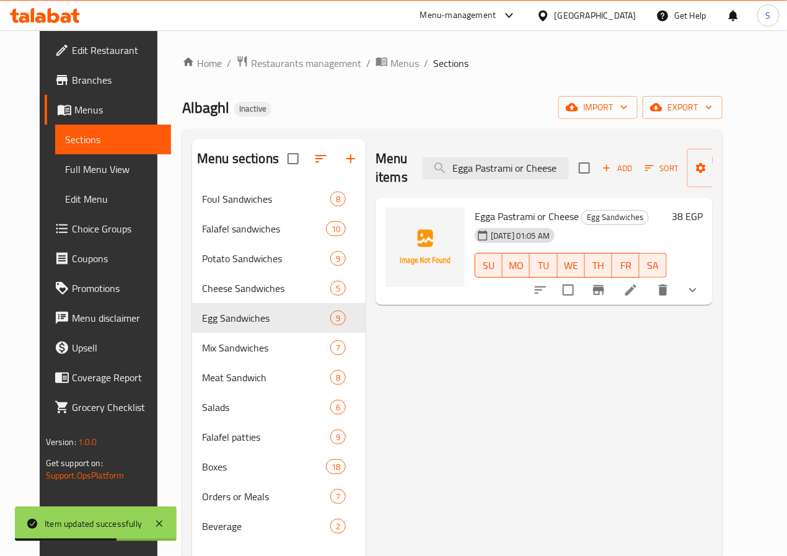
type input "Egga Pastrami or Cheese"
click at [638, 285] on icon at bounding box center [631, 290] width 15 height 15
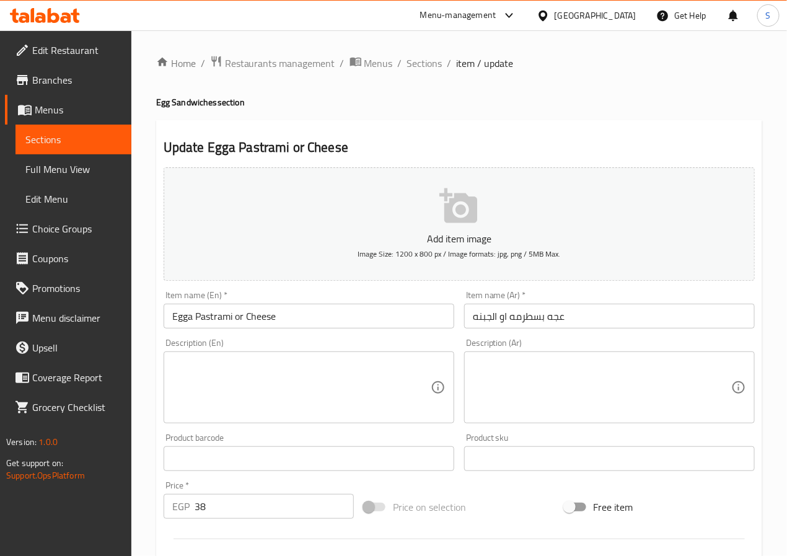
click at [554, 387] on textarea at bounding box center [602, 387] width 258 height 59
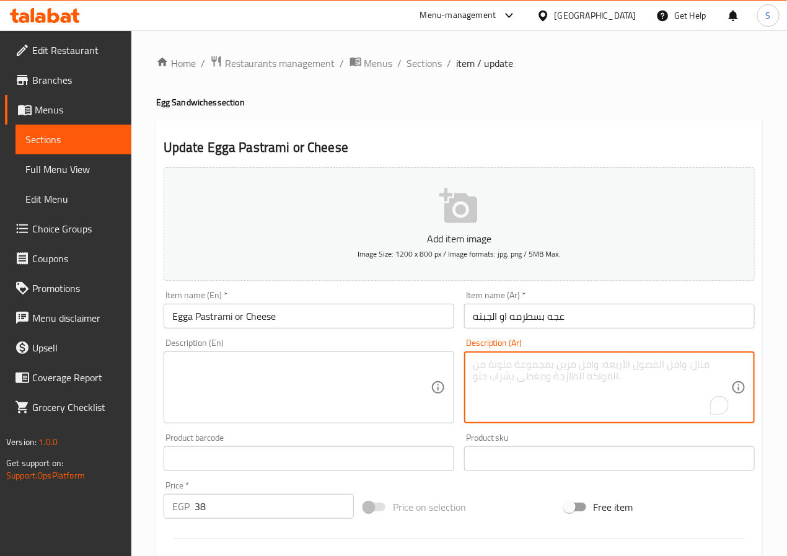
paste textarea "عجة بيض محشية بسطرمة أو جبنة."
type textarea "عجة بيض محشية بسطرمة أو جبنة."
click at [279, 374] on textarea at bounding box center [301, 387] width 258 height 59
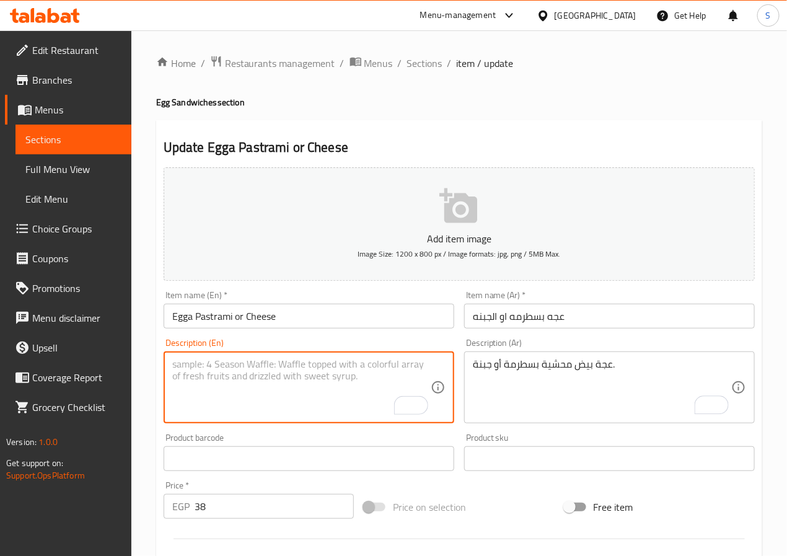
click at [237, 319] on input "Egga Pastrami or Cheese" at bounding box center [309, 316] width 291 height 25
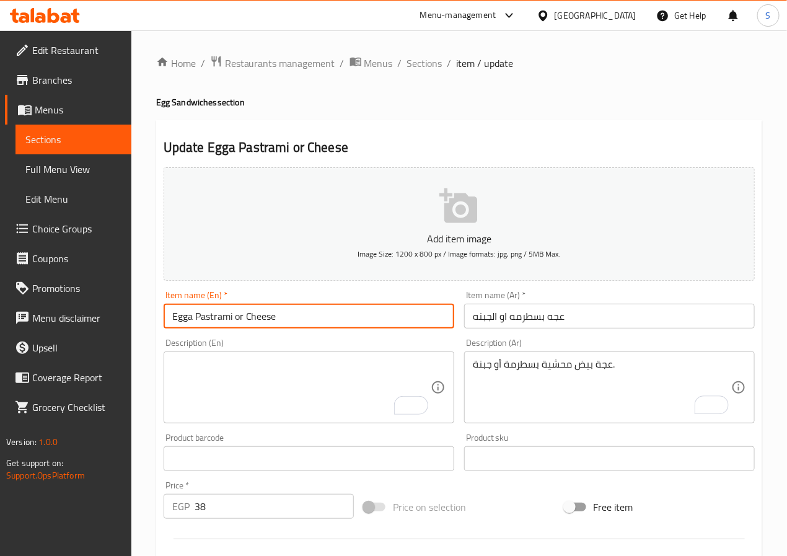
click at [237, 319] on input "Egga Pastrami or Cheese" at bounding box center [309, 316] width 291 height 25
click at [242, 365] on textarea "To enrich screen reader interactions, please activate Accessibility in Grammarl…" at bounding box center [301, 387] width 258 height 59
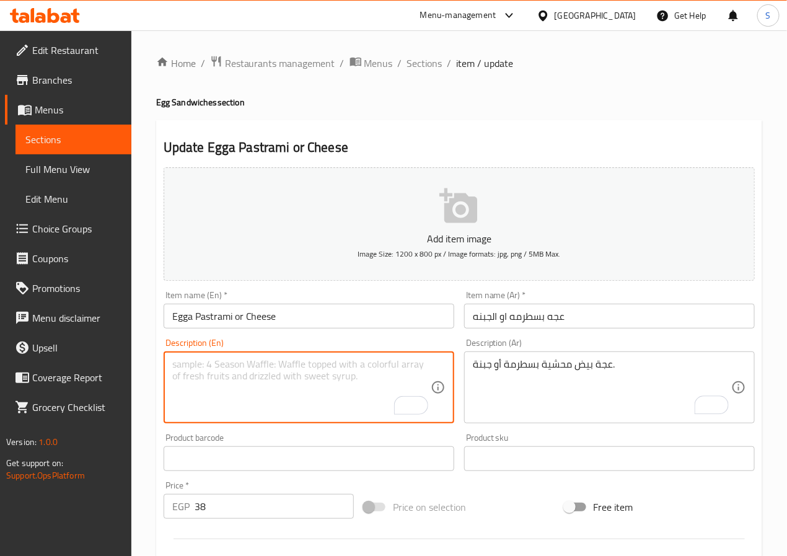
paste textarea "Egga Pastrami or Cheese"
click at [190, 363] on textarea "Egga Pastrami or Cheese" at bounding box center [301, 387] width 258 height 59
type textarea "Egg egga stuffed with pastrami or cheese"
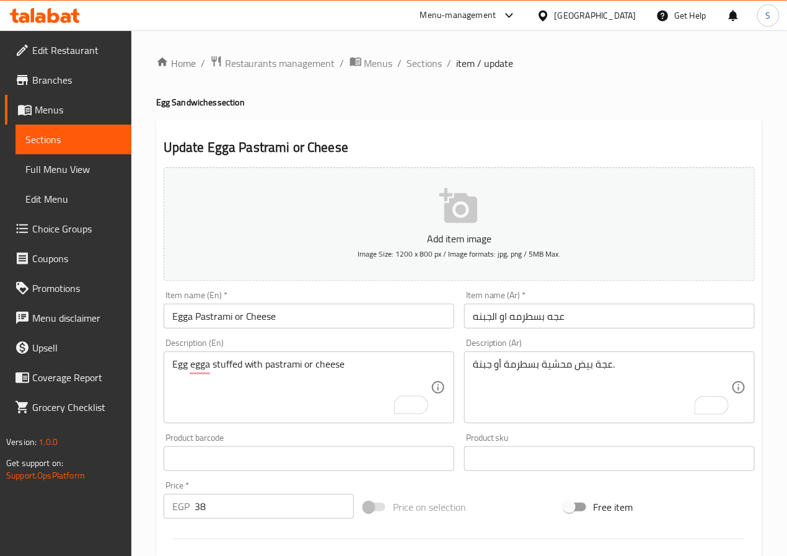
click at [151, 421] on div "Home / Restaurants management / Menus / Sections / item / update Egg Sandwiches…" at bounding box center [459, 463] width 656 height 866
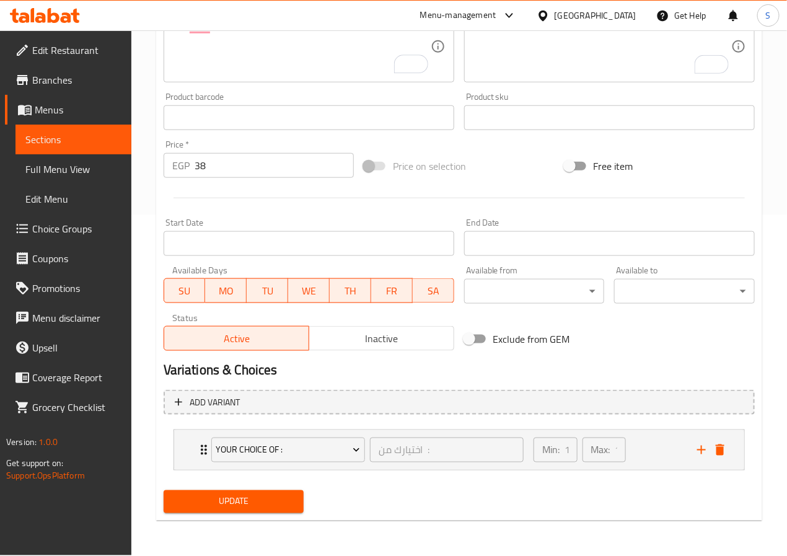
click at [207, 506] on span "Update" at bounding box center [234, 501] width 121 height 15
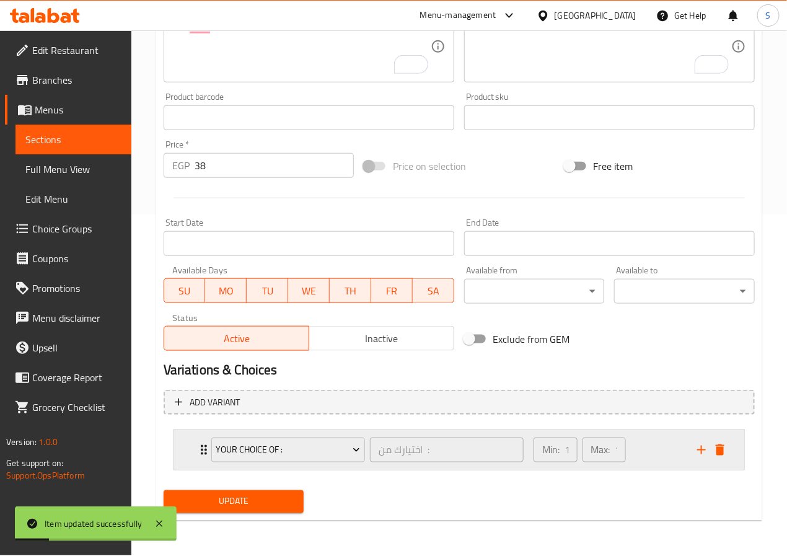
click at [201, 456] on icon "Expand" at bounding box center [203, 450] width 15 height 15
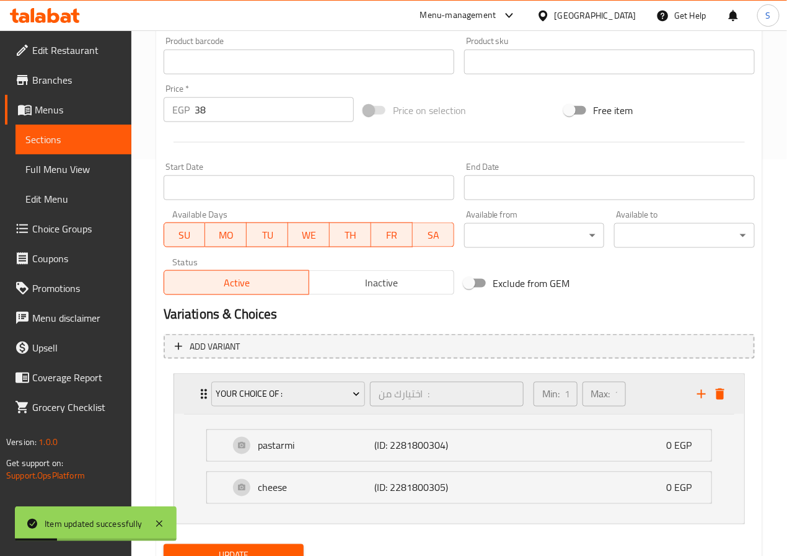
scroll to position [452, 0]
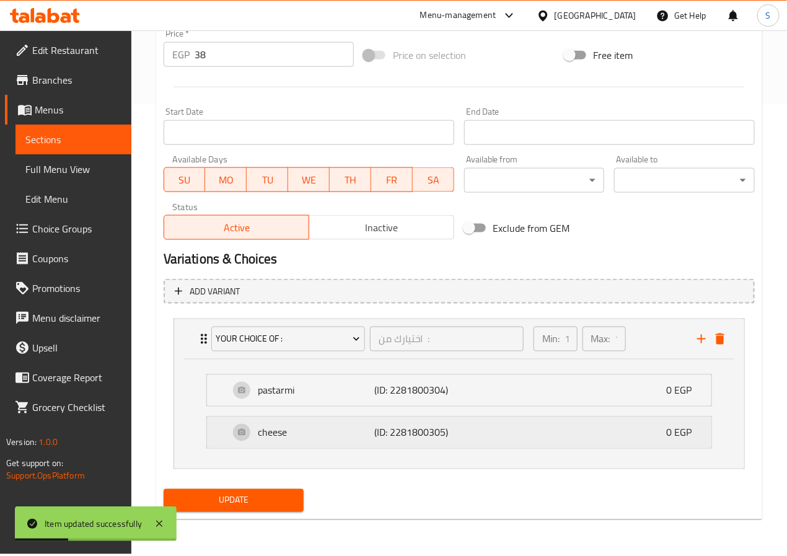
click at [276, 440] on p "cheese" at bounding box center [316, 432] width 116 height 15
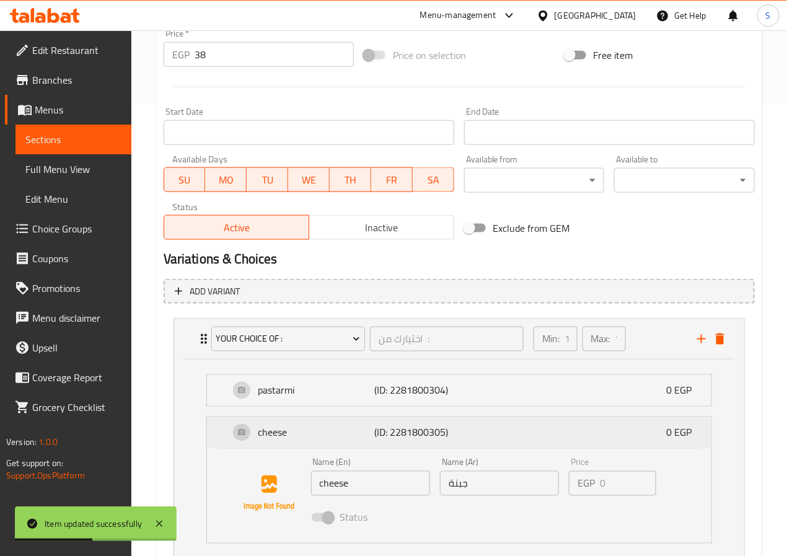
click at [276, 440] on p "cheese" at bounding box center [316, 432] width 116 height 15
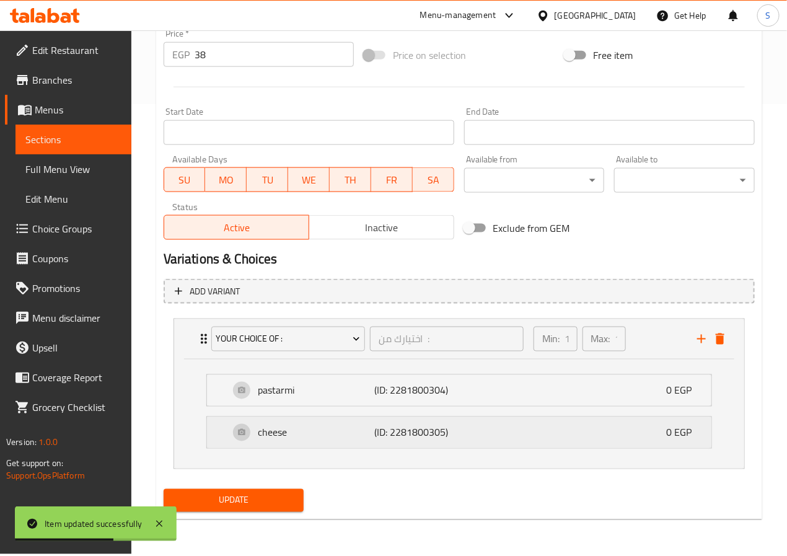
click at [270, 430] on p "cheese" at bounding box center [316, 432] width 116 height 15
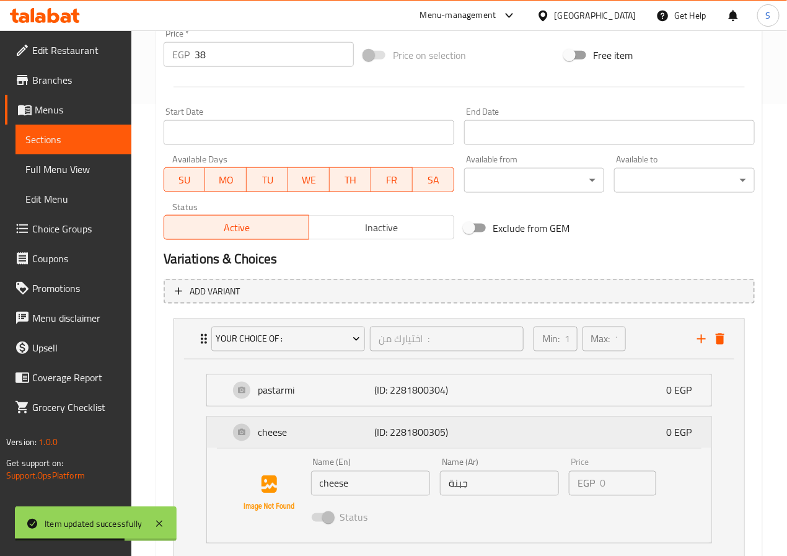
click at [270, 430] on p "cheese" at bounding box center [316, 432] width 116 height 15
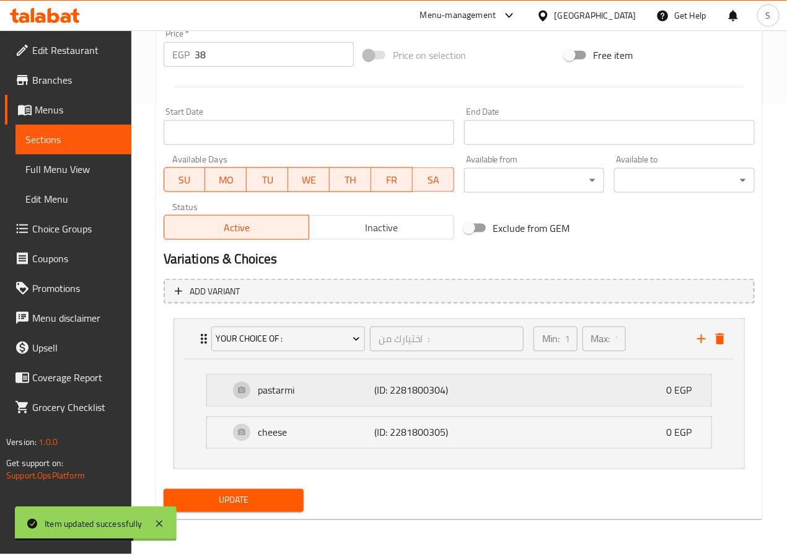
click at [275, 394] on p "pastarmi" at bounding box center [316, 390] width 116 height 15
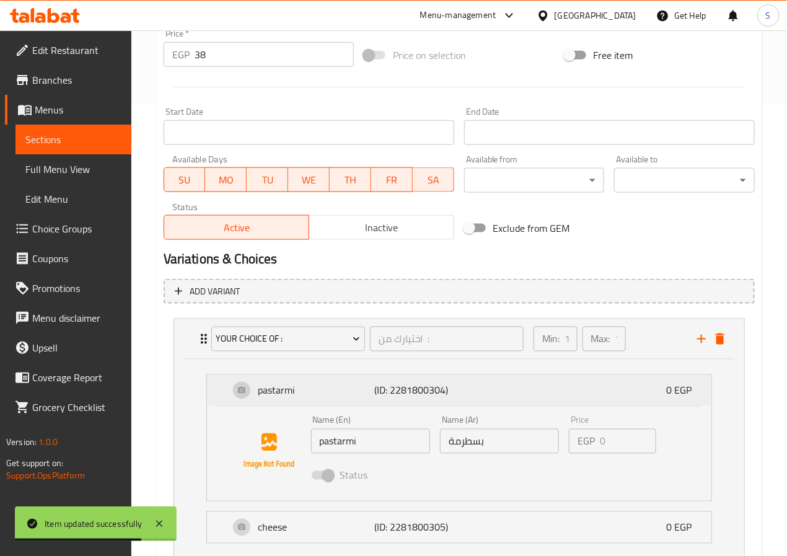
click at [275, 394] on p "pastarmi" at bounding box center [316, 390] width 116 height 15
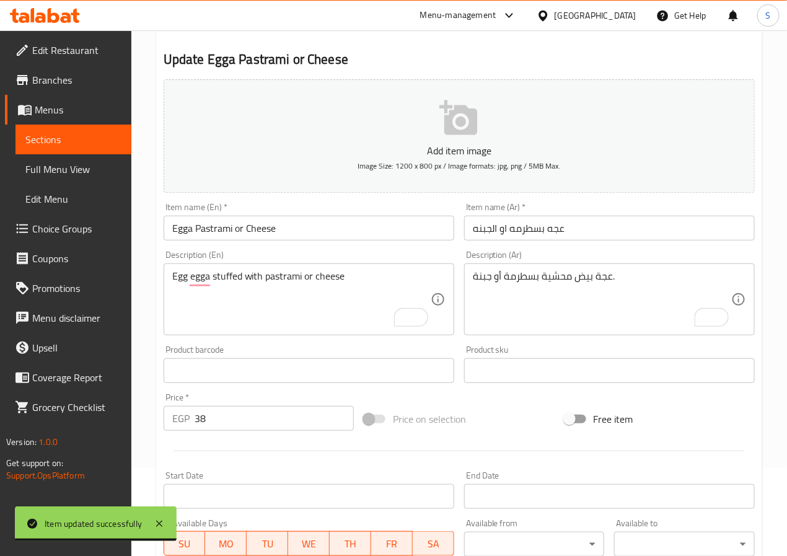
scroll to position [0, 0]
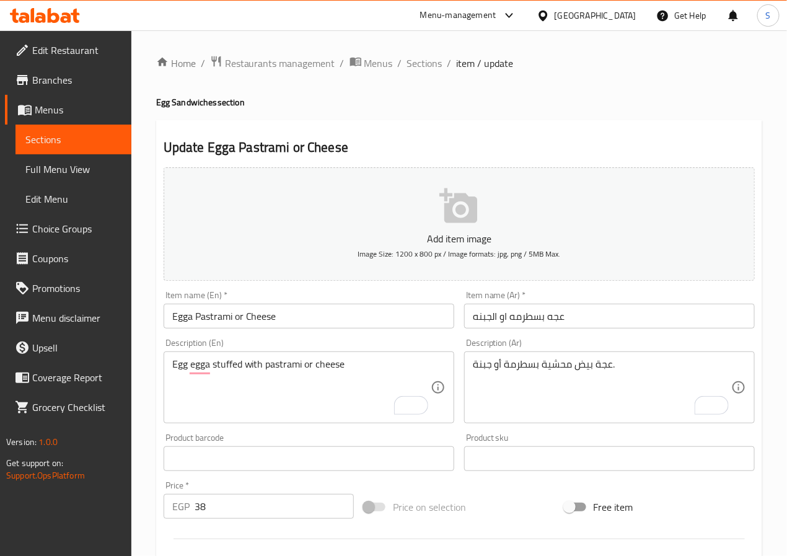
drag, startPoint x: 422, startPoint y: 54, endPoint x: 382, endPoint y: 4, distance: 63.9
click at [422, 56] on span "Sections" at bounding box center [424, 63] width 35 height 15
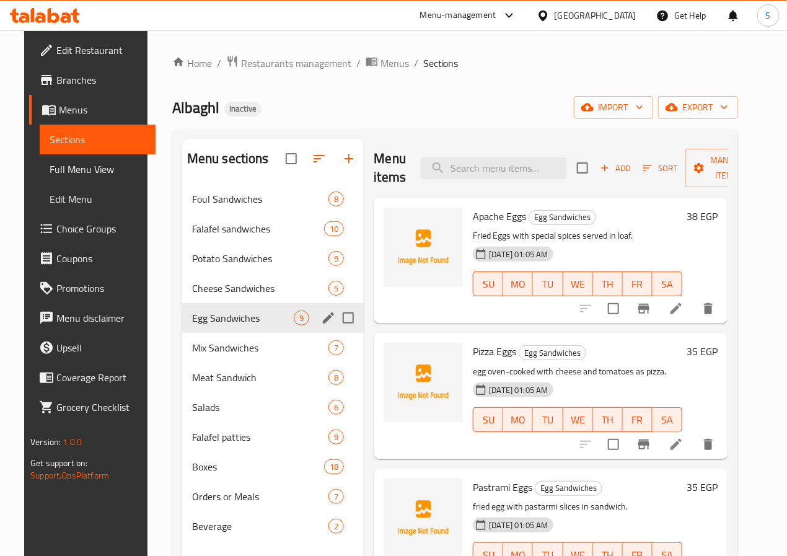
click at [239, 333] on div "Egg Sandwiches 9" at bounding box center [273, 318] width 182 height 30
click at [235, 355] on span "Mix Sandwiches" at bounding box center [243, 347] width 102 height 15
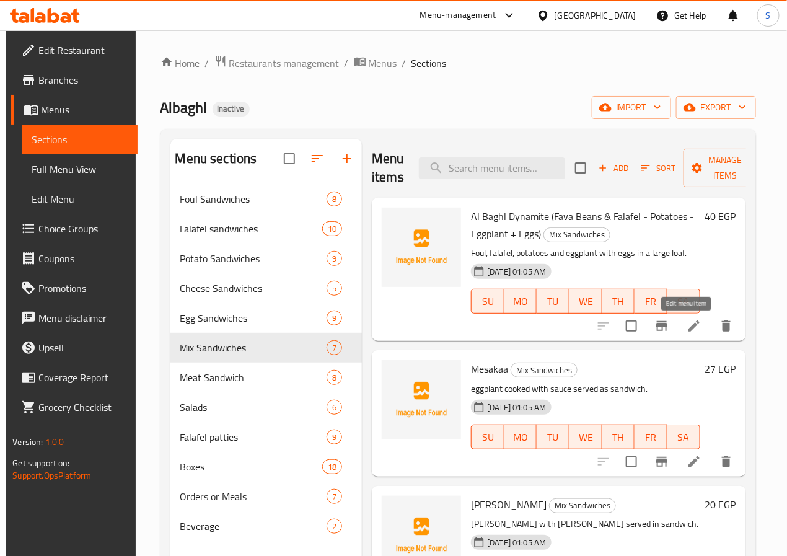
click at [687, 320] on icon at bounding box center [694, 326] width 15 height 15
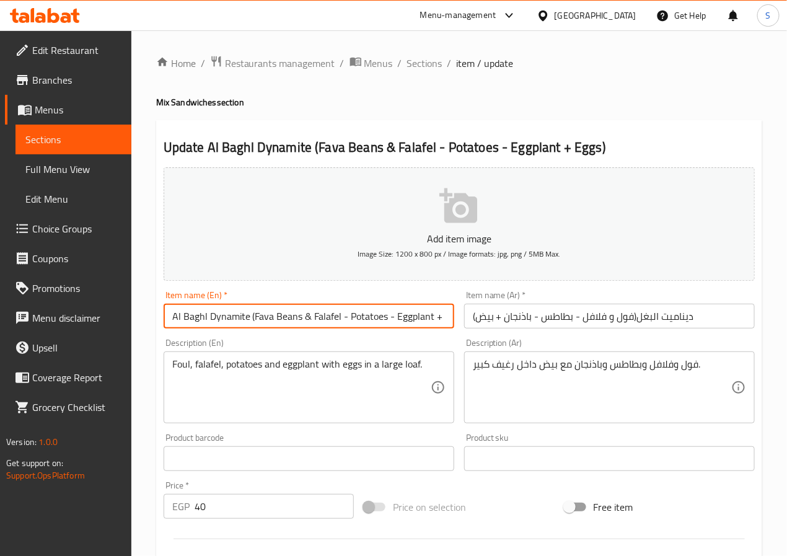
click at [185, 320] on input "Al Baghl Dynamite (Fava Beans & Falafel - Potatoes - Eggplant + Eggs)" at bounding box center [309, 316] width 291 height 25
type input "Albaghl Dynamite (Fava Beans & Falafel - Potatoes - Eggplant + Eggs)"
click at [637, 322] on input "ديناميت البغل(فول و فلافل - بطاطس - باذنجان + بيض)" at bounding box center [609, 316] width 291 height 25
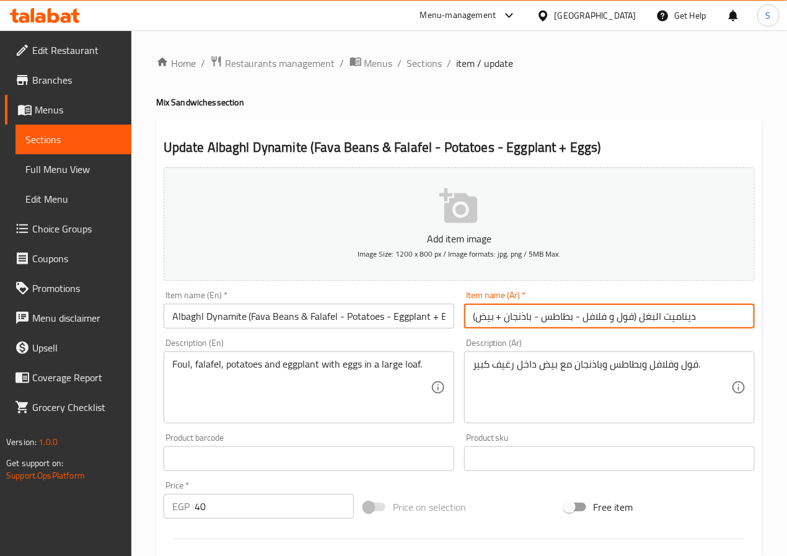
type input "ديناميت البغل (فول و فلافل - بطاطس - باذنجان + بيض)"
drag, startPoint x: 296, startPoint y: 313, endPoint x: 298, endPoint y: 335, distance: 21.7
click at [296, 314] on input "Albaghl Dynamite (Fava Beans & Falafel - Potatoes - Eggplant + Eggs)" at bounding box center [309, 316] width 291 height 25
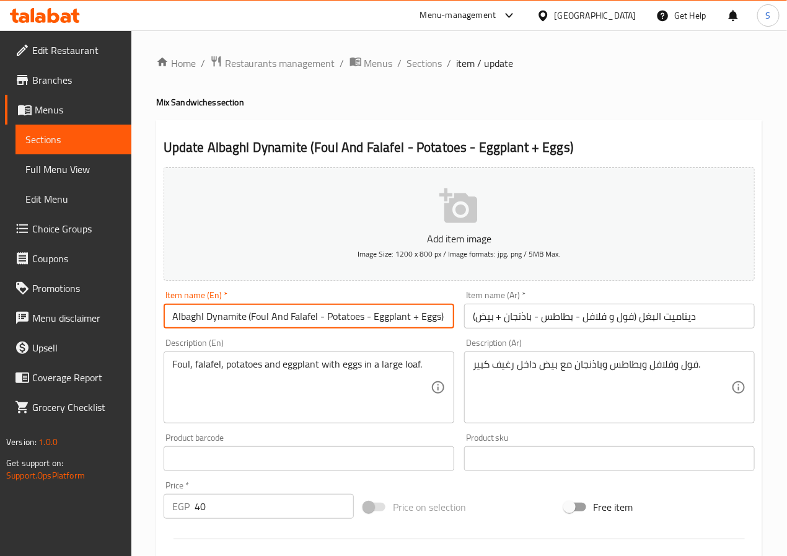
type input "Albaghl Dynamite (Foul And Falafel - Potatoes - Eggplant + Eggs)"
click at [638, 311] on input "ديناميت البغل (فول و فلافل - بطاطس - باذنجان + بيض)" at bounding box center [609, 316] width 291 height 25
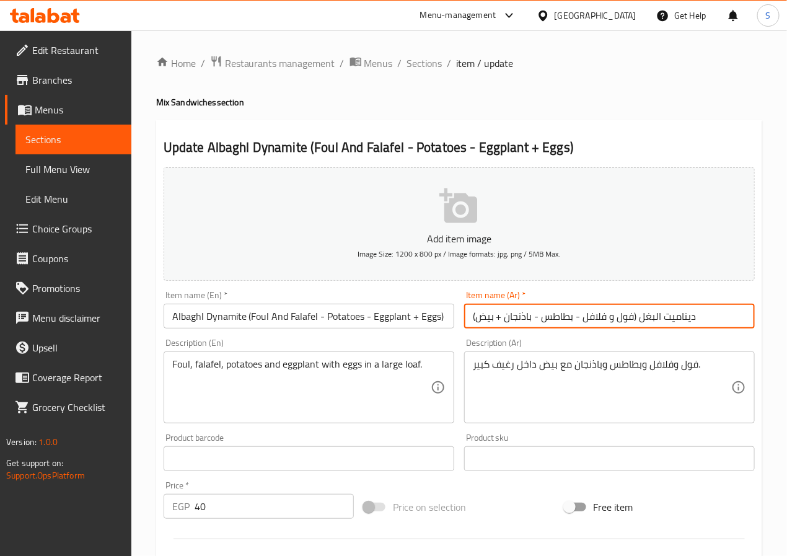
click at [298, 373] on textarea "Foul, falafel, potatoes and eggplant with eggs in a large loaf." at bounding box center [301, 387] width 258 height 59
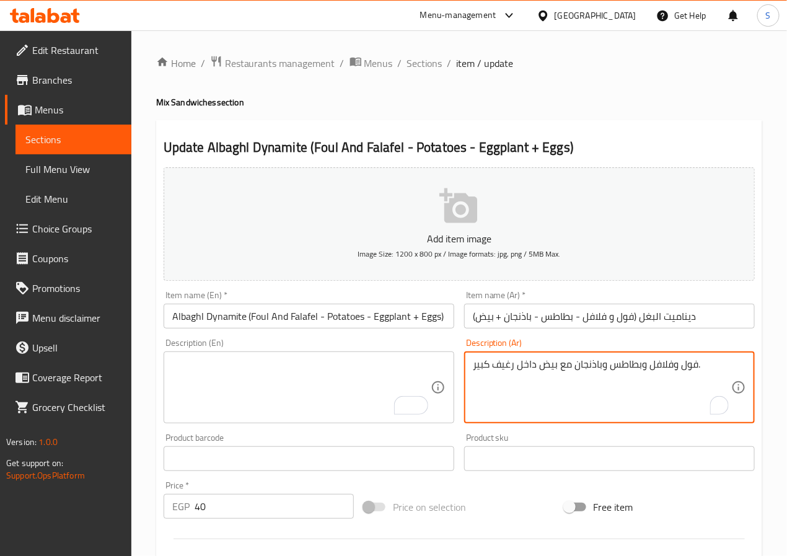
click at [518, 364] on textarea "فول وفلافل وبطاطس وباذنجان مع بيض داخل رغيف كبير." at bounding box center [602, 387] width 258 height 59
click at [519, 318] on input "ديناميت البغل (فول و فلافل - بطاطس - باذنجان + بيض)" at bounding box center [609, 316] width 291 height 25
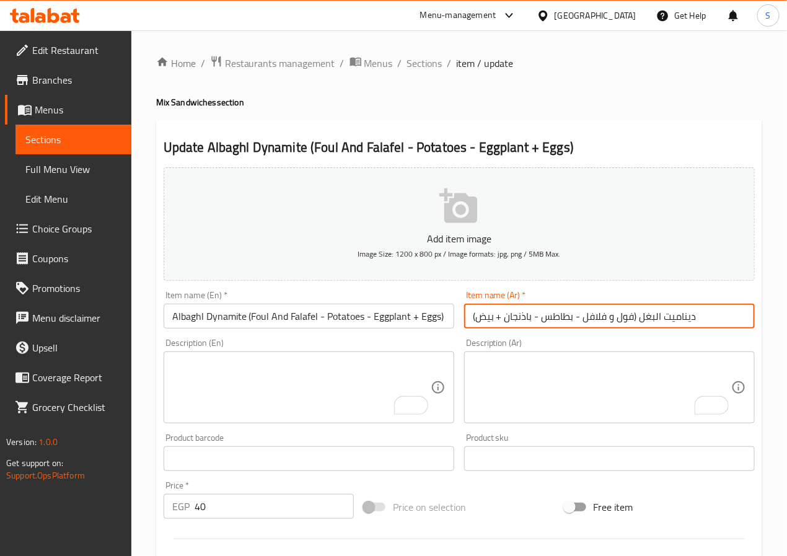
click at [519, 318] on input "ديناميت البغل (فول و فلافل - بطاطس - باذنجان + بيض)" at bounding box center [609, 316] width 291 height 25
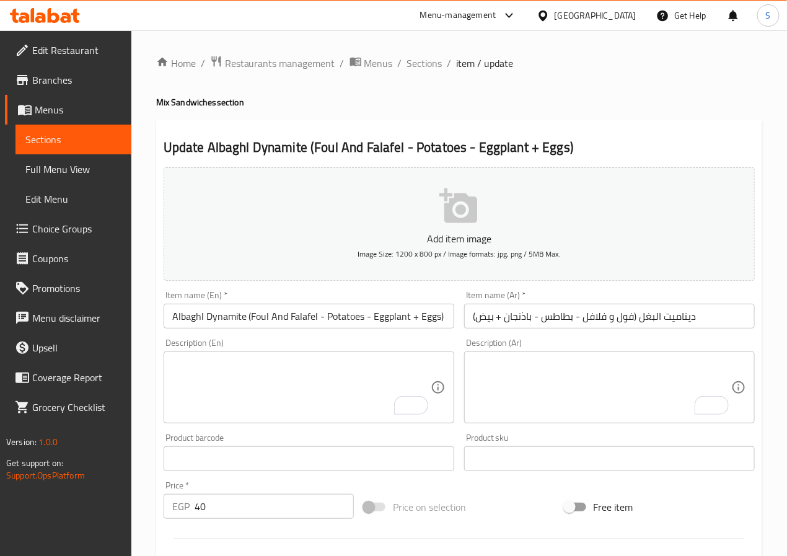
click at [337, 387] on textarea "To enrich screen reader interactions, please activate Accessibility in Grammarl…" at bounding box center [301, 387] width 258 height 59
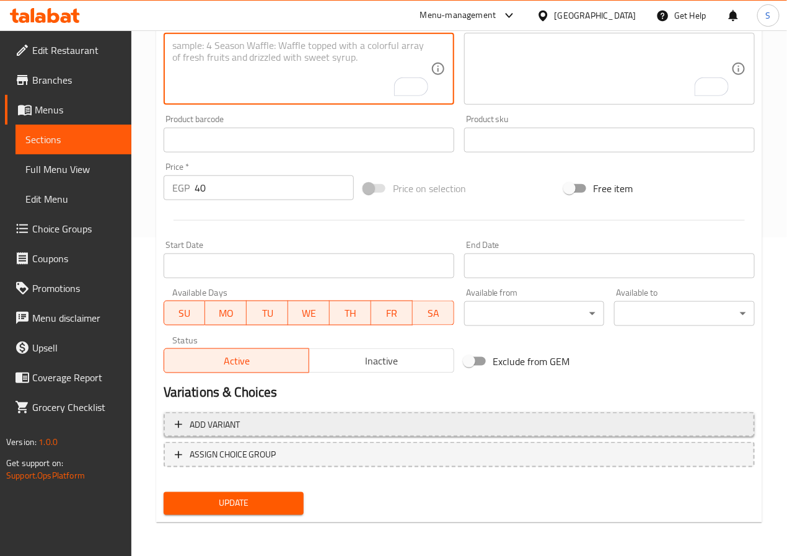
click at [257, 430] on span "Add variant" at bounding box center [459, 424] width 569 height 15
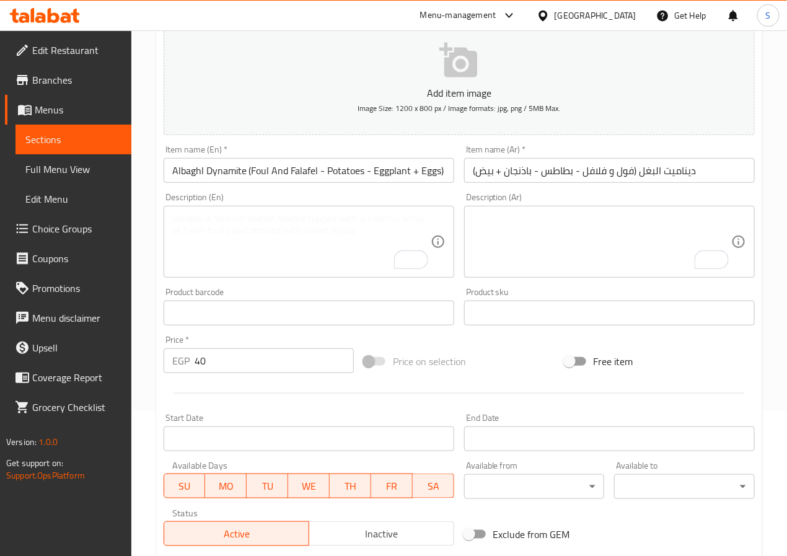
scroll to position [313, 0]
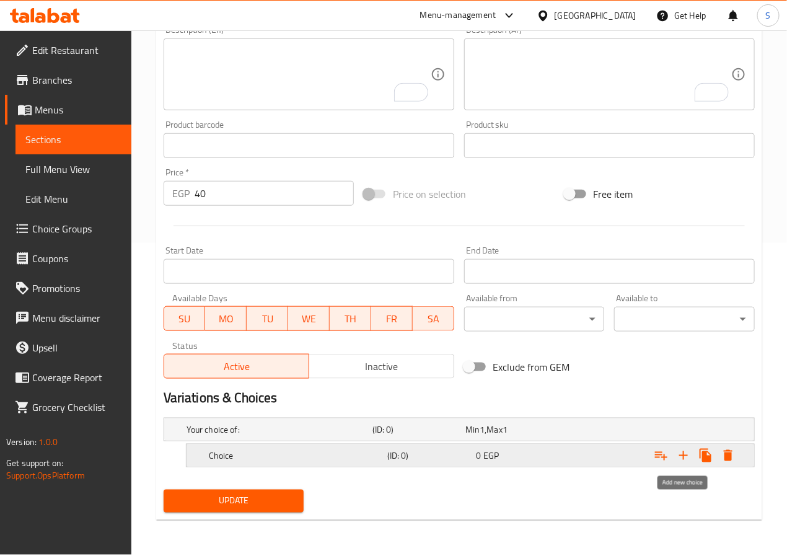
click at [684, 452] on icon "Expand" at bounding box center [683, 455] width 15 height 15
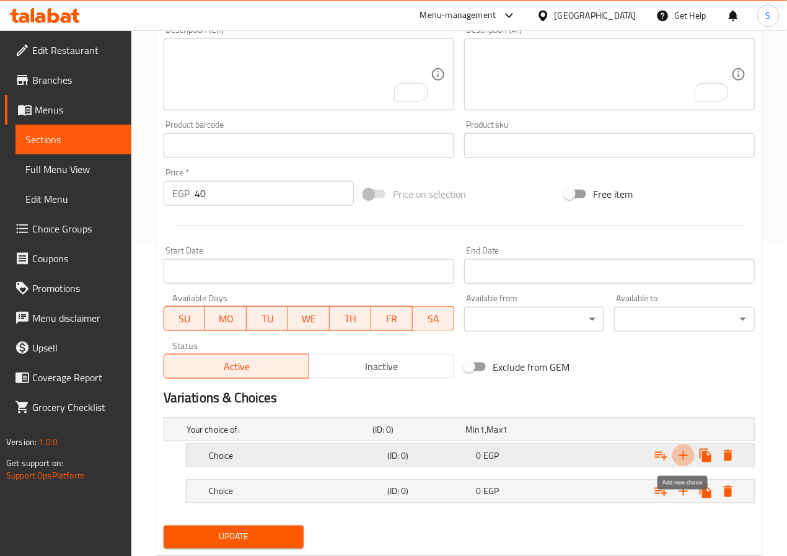
click at [684, 452] on icon "Expand" at bounding box center [683, 455] width 15 height 15
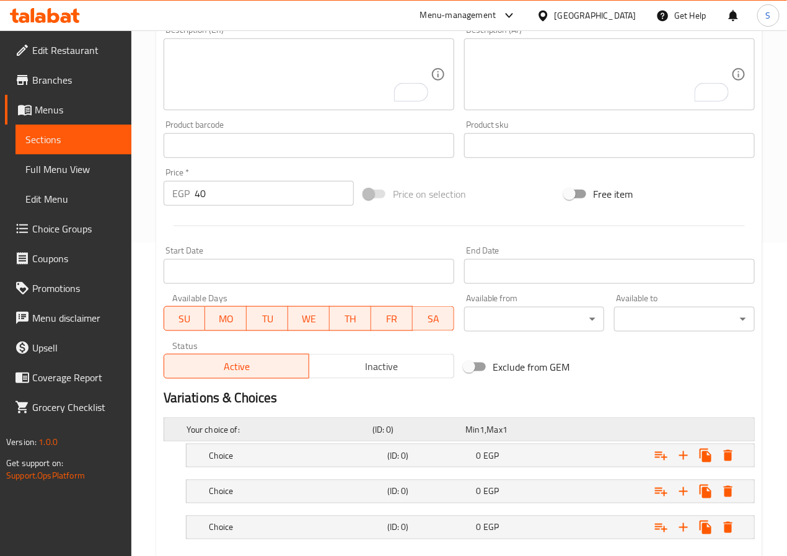
scroll to position [386, 0]
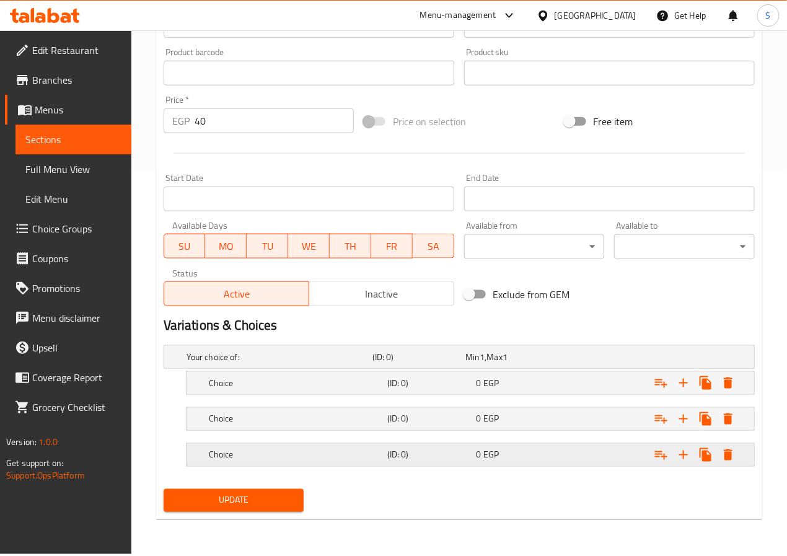
click at [423, 451] on h5 "(ID: 0)" at bounding box center [429, 455] width 84 height 12
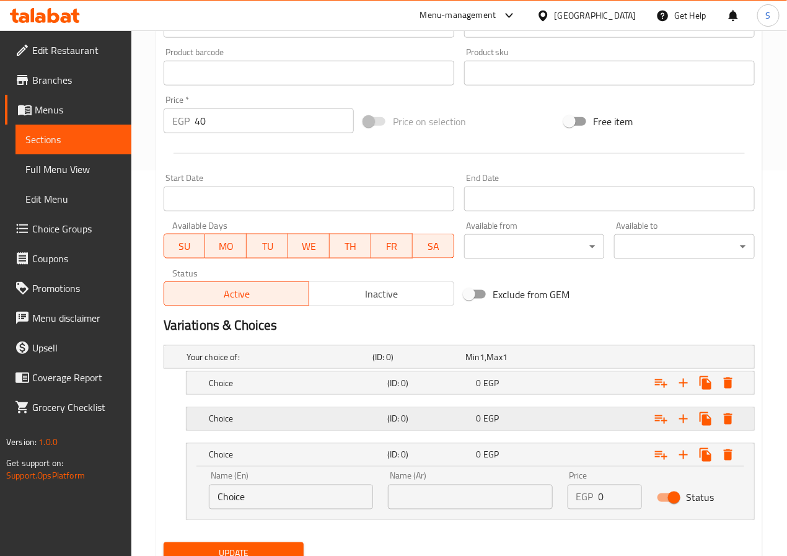
click at [406, 413] on h5 "(ID: 0)" at bounding box center [429, 419] width 84 height 12
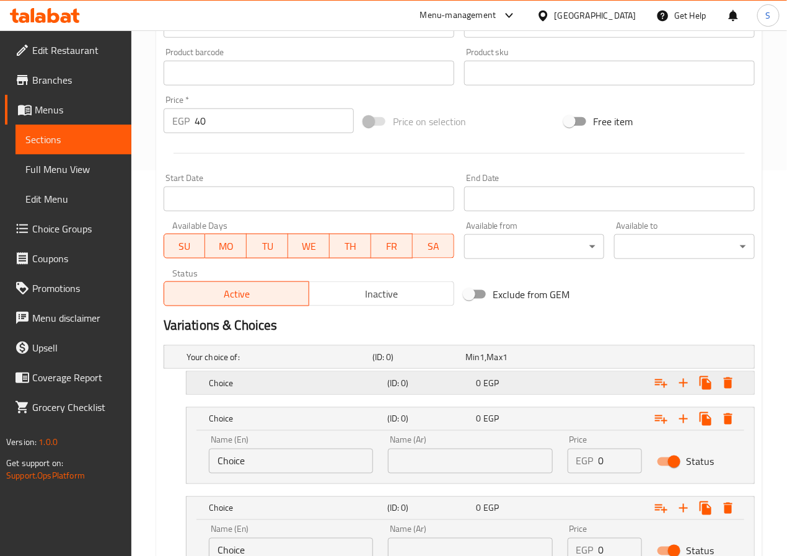
click at [400, 379] on h5 "(ID: 0)" at bounding box center [429, 383] width 84 height 12
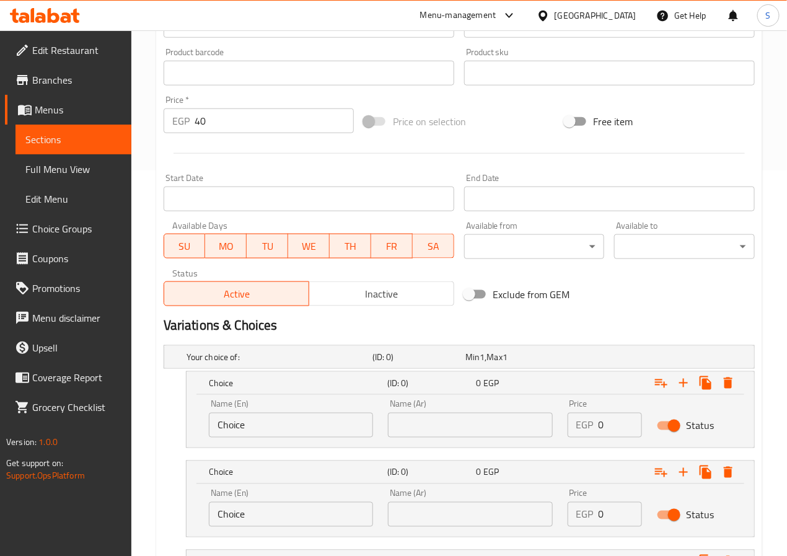
click at [299, 428] on input "Choice" at bounding box center [291, 425] width 164 height 25
type input "Foul And Falafel"
type input "فول وفلافل"
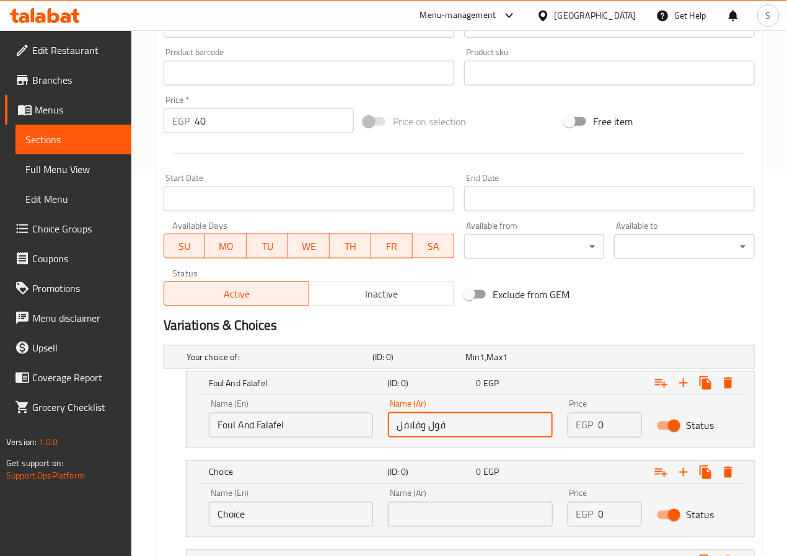
click at [257, 131] on input "40" at bounding box center [274, 120] width 159 height 25
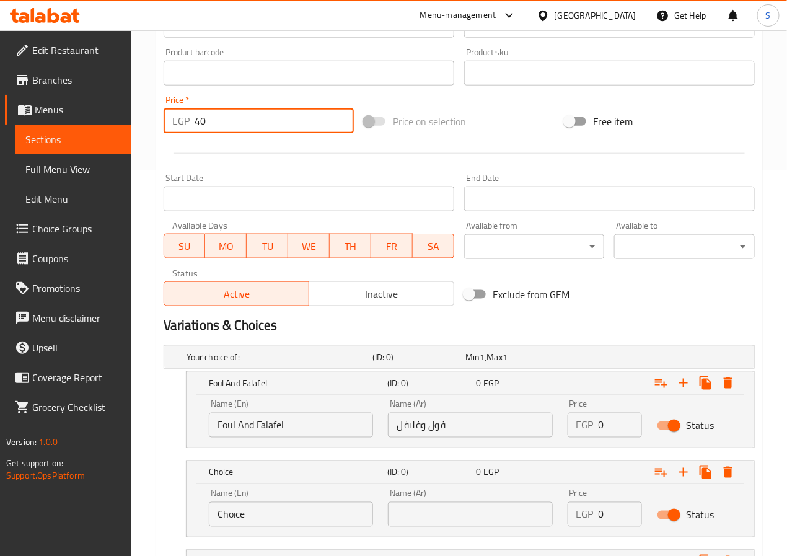
type input "4"
type input "0"
click at [608, 423] on input "0" at bounding box center [621, 425] width 44 height 25
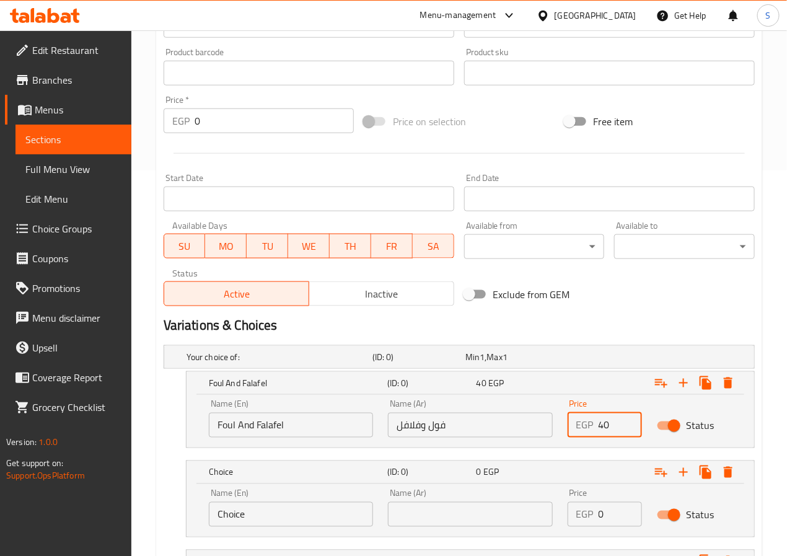
type input "40"
click at [266, 524] on input "Choice" at bounding box center [291, 514] width 164 height 25
type input "؛"
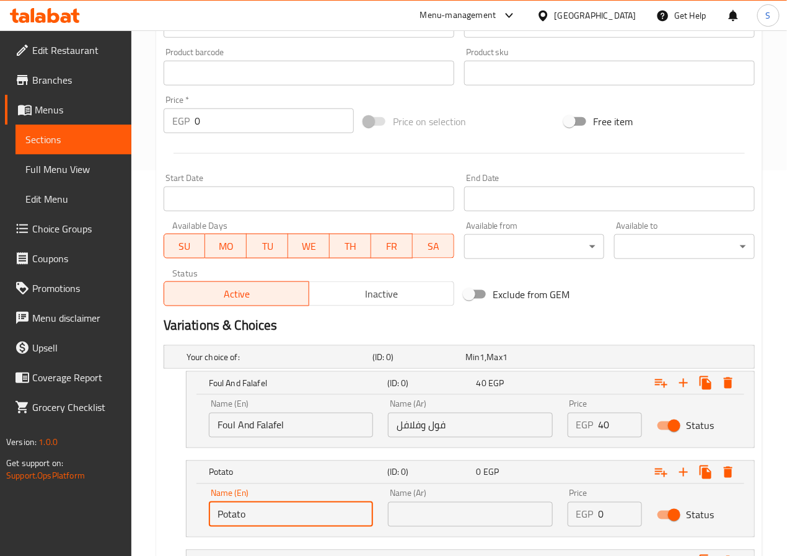
type input "Potato"
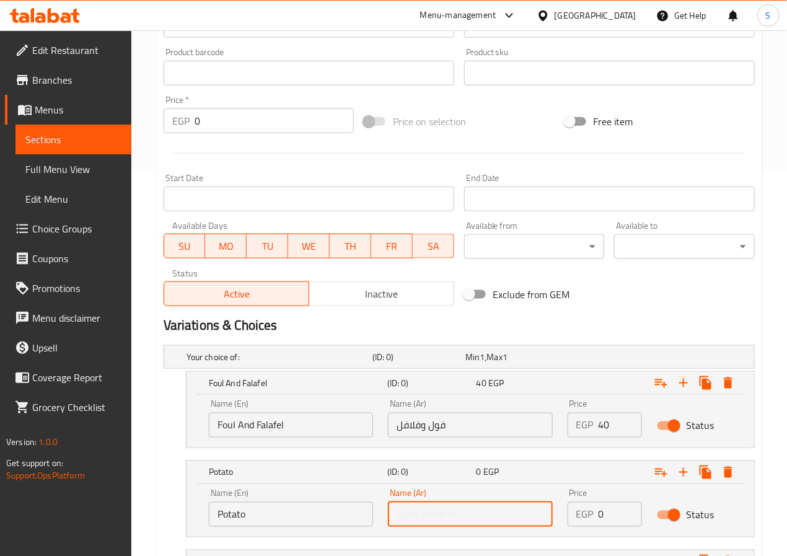
click at [394, 516] on input "text" at bounding box center [470, 514] width 164 height 25
type input "بطاطس"
click at [614, 521] on input "0" at bounding box center [621, 514] width 44 height 25
type input "40"
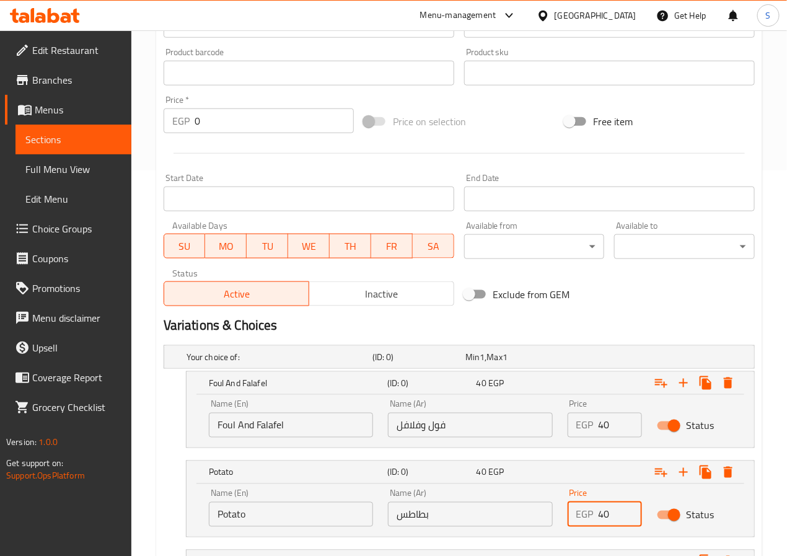
click at [164, 510] on div "Potato (ID: 0) 40 EGP Name (En) Potato Name (En) Name (Ar) بطاطس Name (Ar) Pric…" at bounding box center [459, 499] width 591 height 77
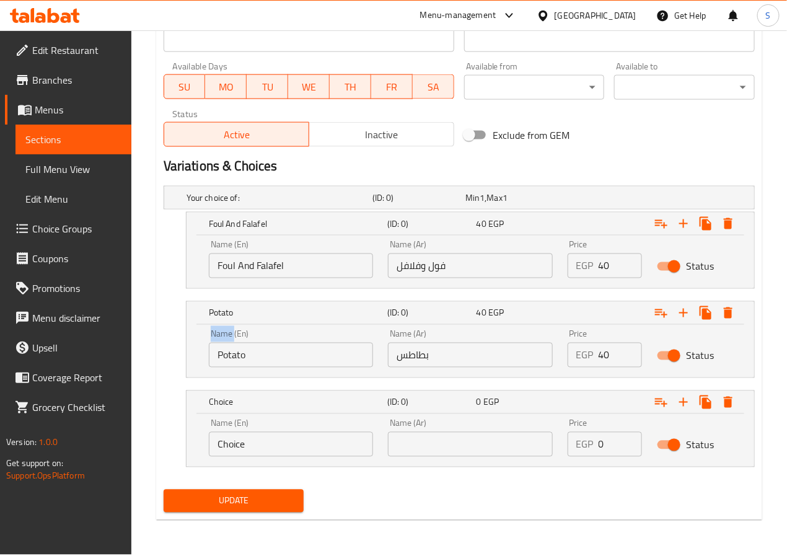
scroll to position [545, 0]
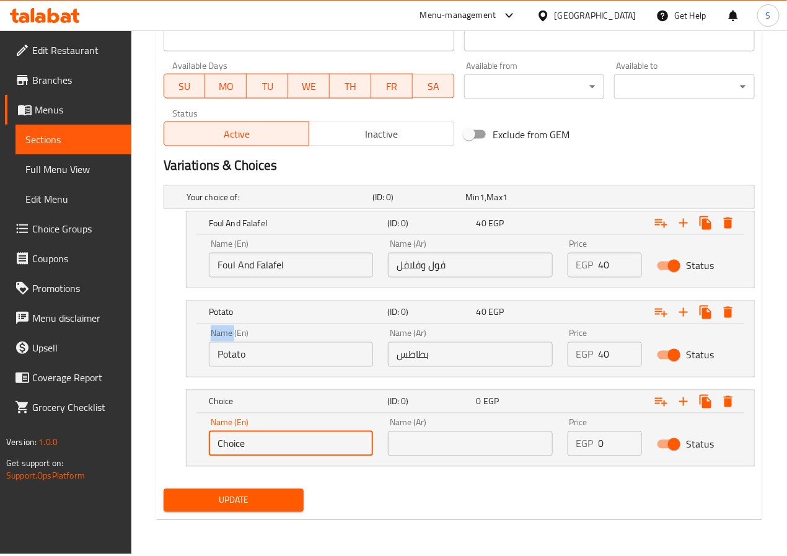
click at [270, 452] on input "Choice" at bounding box center [291, 443] width 164 height 25
type input "Eggplant"
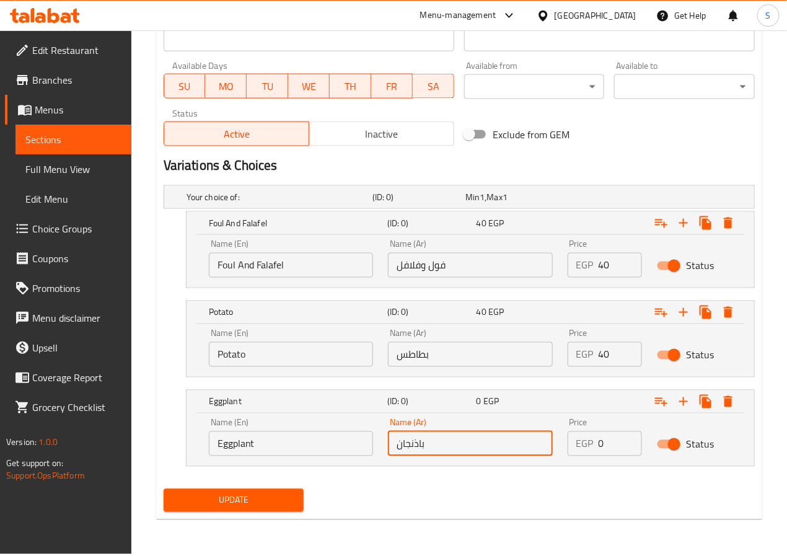
type input "باذنجان"
type input "40"
click at [412, 504] on div "Update" at bounding box center [459, 500] width 601 height 33
click at [255, 501] on span "Update" at bounding box center [234, 500] width 121 height 15
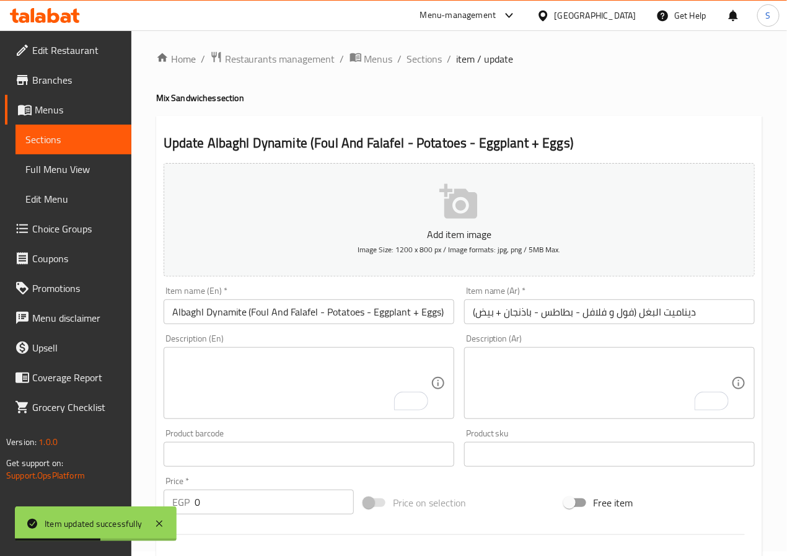
scroll to position [0, 0]
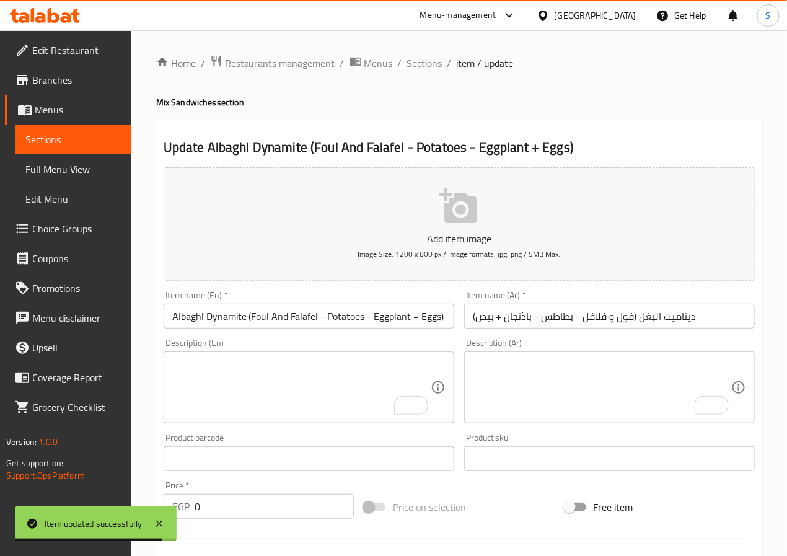
drag, startPoint x: 421, startPoint y: 60, endPoint x: 396, endPoint y: 2, distance: 63.3
click at [421, 60] on span "Sections" at bounding box center [424, 63] width 35 height 15
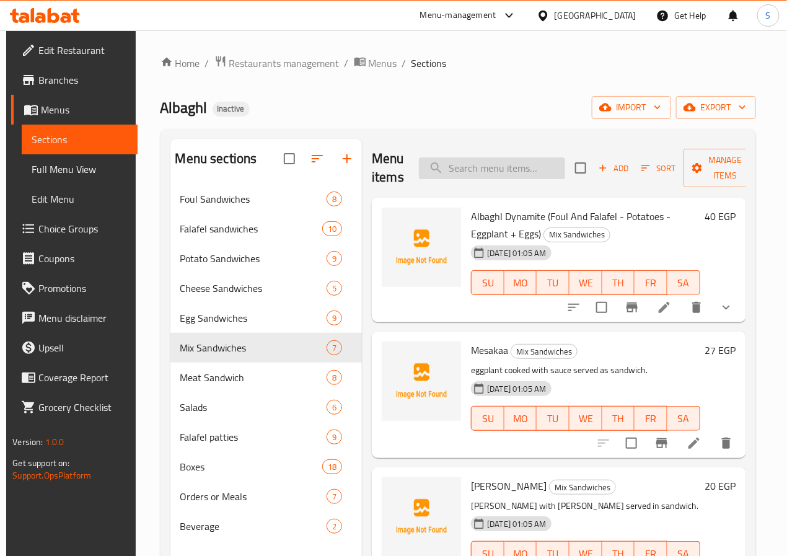
click at [445, 164] on input "search" at bounding box center [492, 168] width 146 height 22
paste input "Shakshoka"
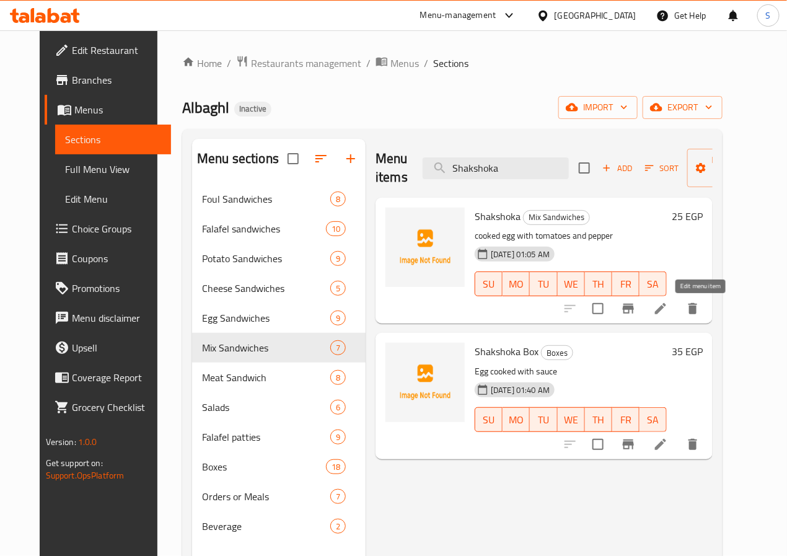
type input "Shakshoka"
click at [666, 313] on icon at bounding box center [660, 308] width 11 height 11
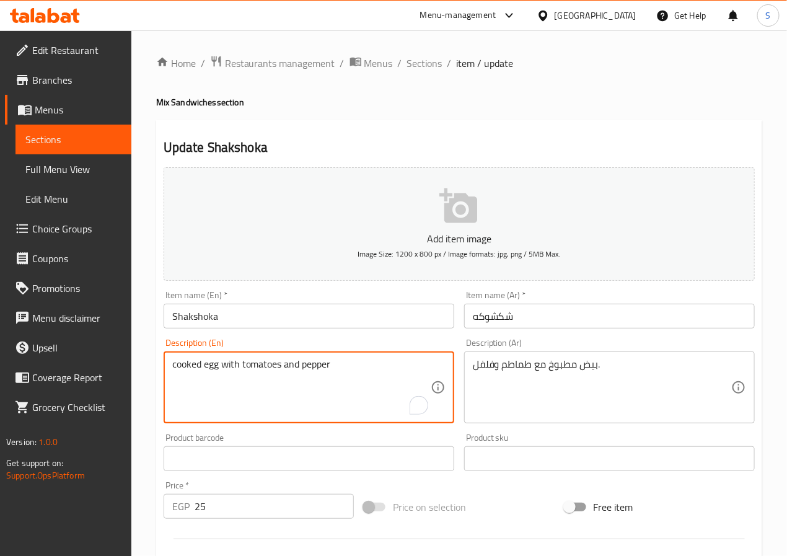
click at [214, 361] on textarea "cooked egg with tomatoes and pepper" at bounding box center [301, 387] width 258 height 59
paste textarea "egg"
type textarea "Egg cooked with tomatoes and pepper"
click at [138, 376] on div "Home / Restaurants management / Menus / Sections / item / update Mix Sandwiches…" at bounding box center [459, 453] width 656 height 846
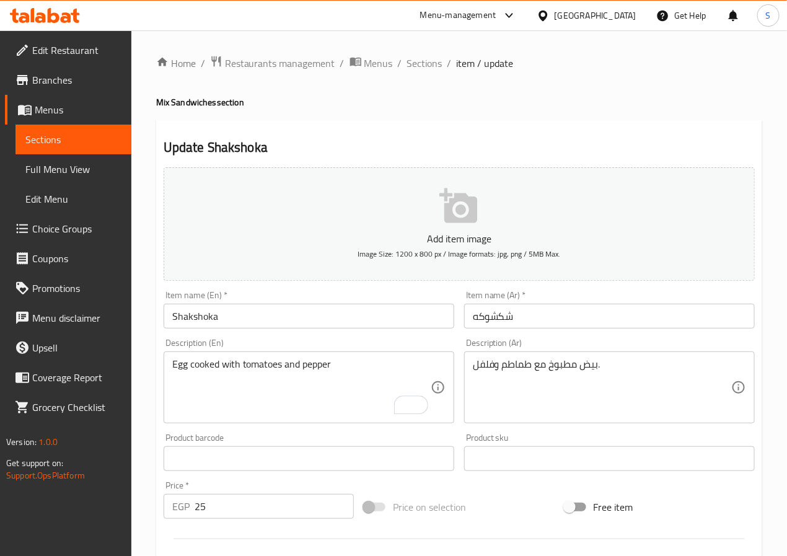
scroll to position [319, 0]
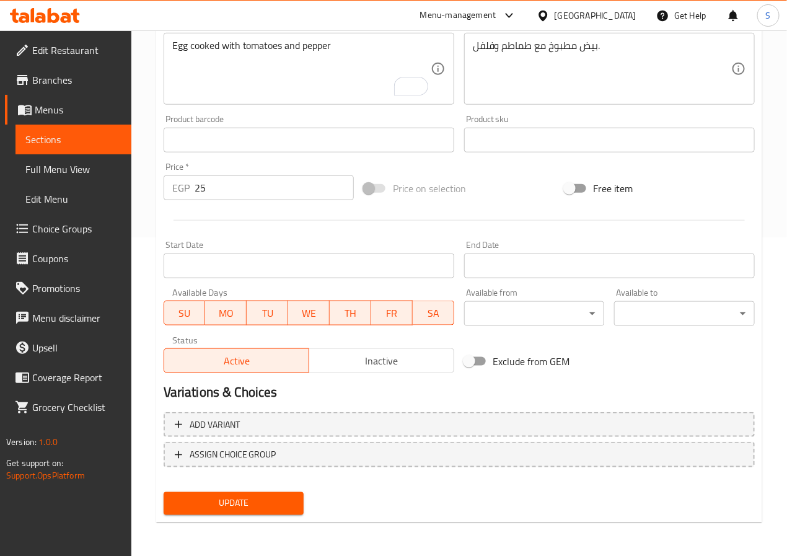
click at [200, 497] on span "Update" at bounding box center [234, 503] width 121 height 15
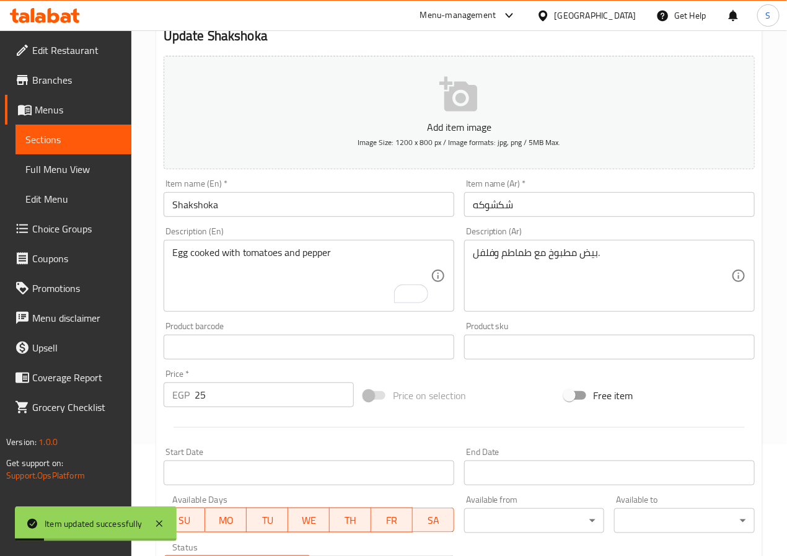
scroll to position [0, 0]
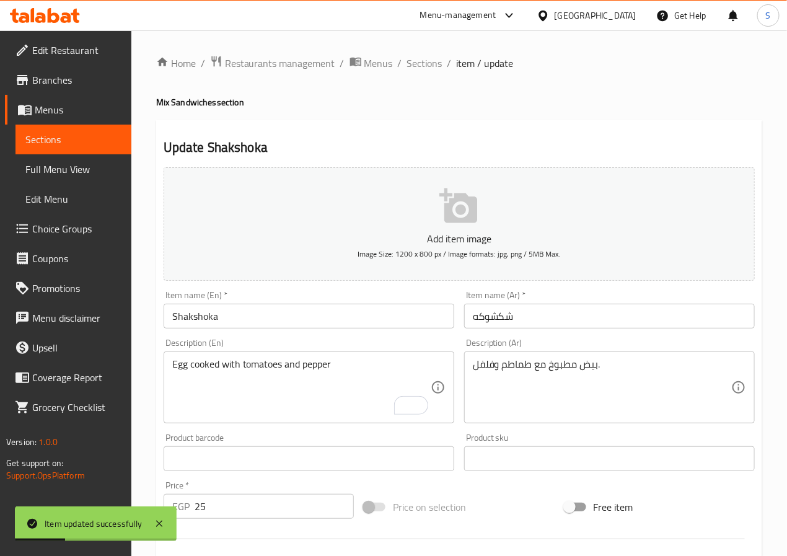
click at [411, 64] on span "Sections" at bounding box center [424, 63] width 35 height 15
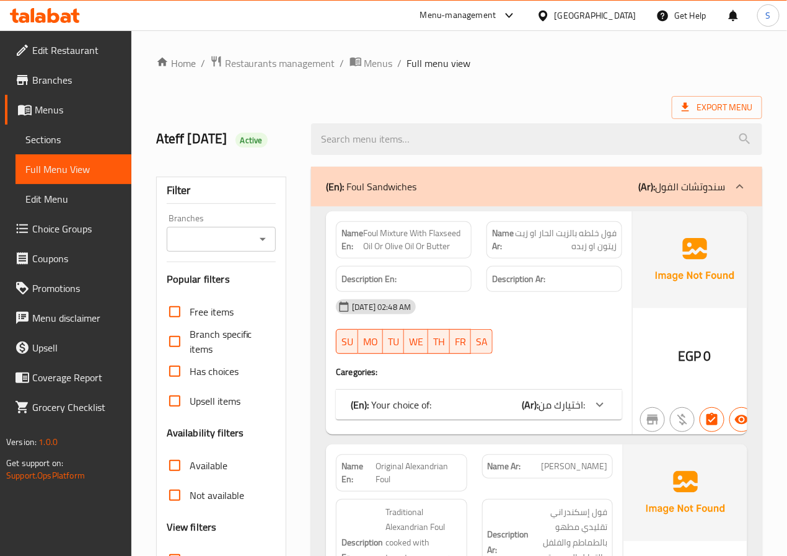
scroll to position [346, 0]
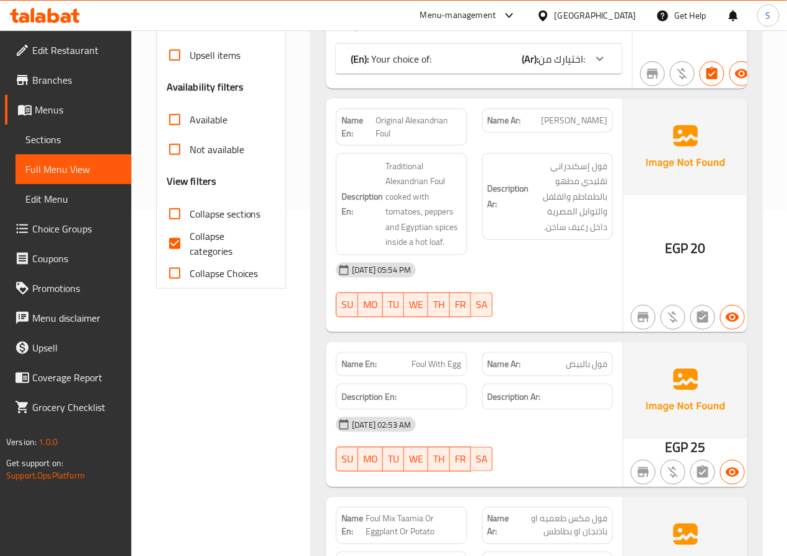
click at [175, 244] on input "Collapse categories" at bounding box center [175, 244] width 30 height 30
checkbox input "false"
click at [169, 214] on input "Collapse sections" at bounding box center [175, 214] width 30 height 30
checkbox input "true"
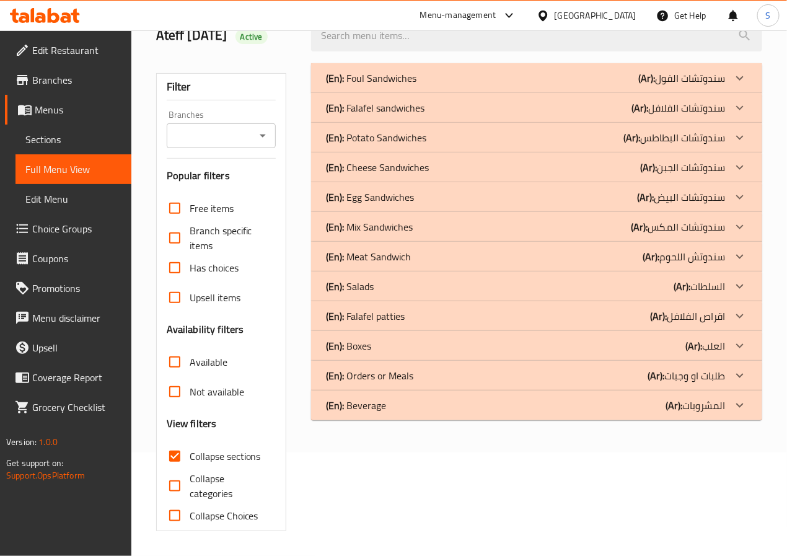
scroll to position [0, 0]
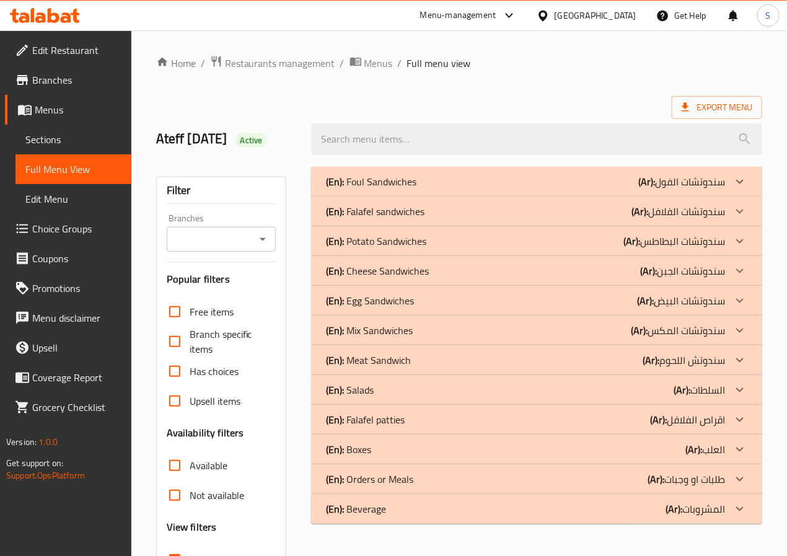
click at [430, 307] on div "(En): Egg Sandwiches (Ar): سندوتشات البيض" at bounding box center [525, 300] width 399 height 15
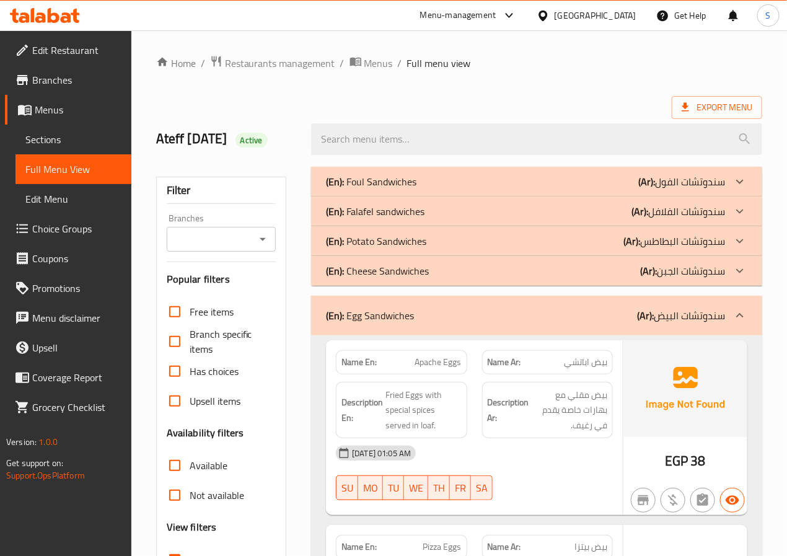
click at [430, 272] on div "(En): Cheese Sandwiches (Ar): سندوتشات الجبن" at bounding box center [525, 270] width 399 height 15
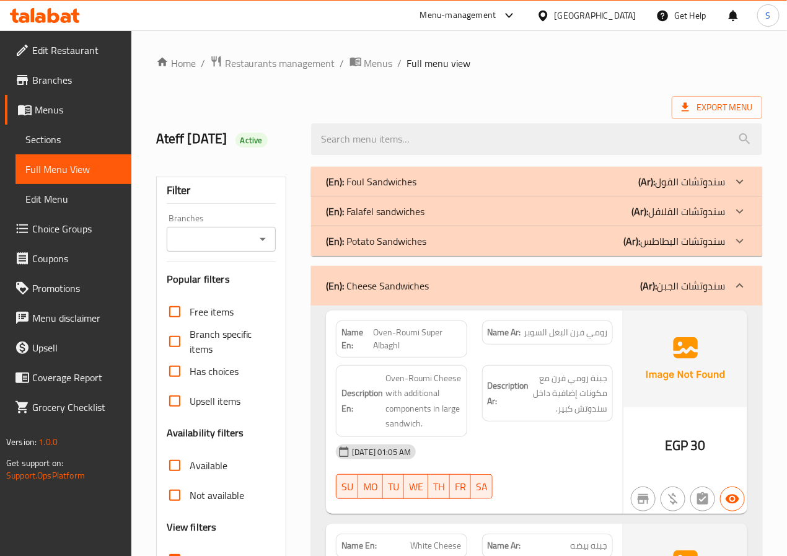
click at [430, 241] on div "(En): Potato Sandwiches (Ar): سندوتشات البطاطس" at bounding box center [525, 241] width 399 height 15
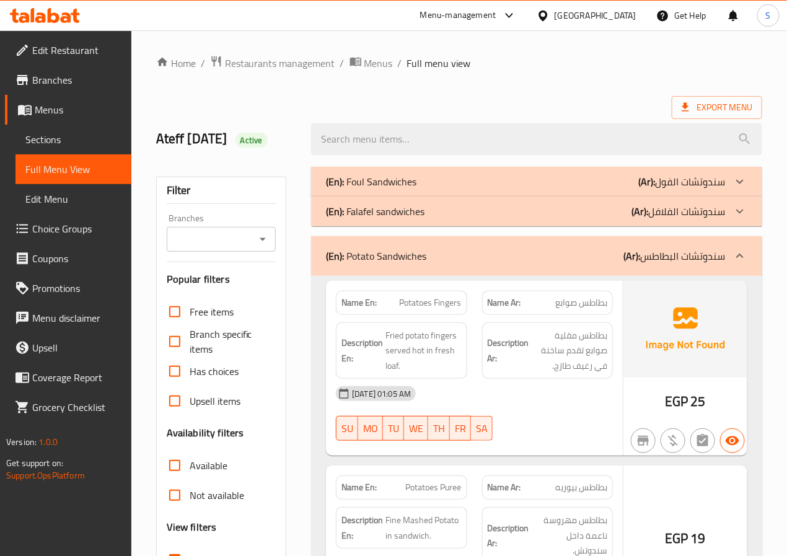
click at [450, 212] on div "(En): Falafel sandwiches (Ar): سندوتشات الفلافل" at bounding box center [525, 211] width 399 height 15
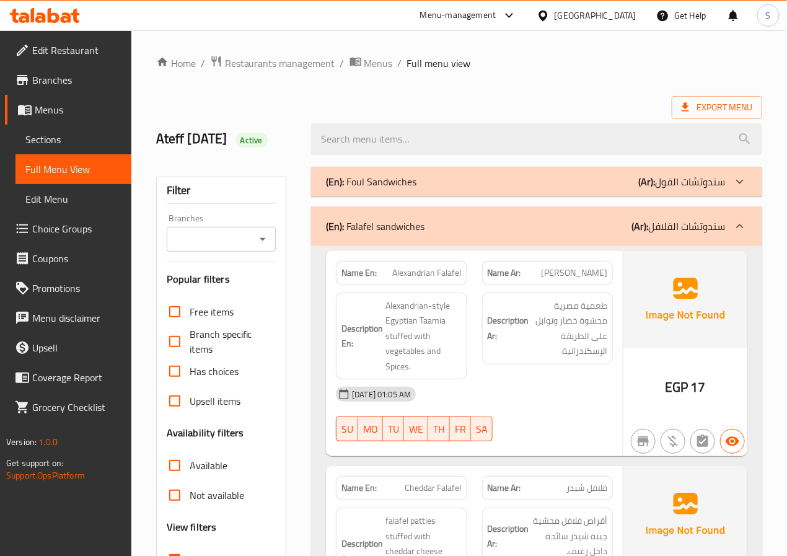
click at [463, 179] on div "(En): Foul Sandwiches (Ar): سندوتشات الفول" at bounding box center [525, 181] width 399 height 15
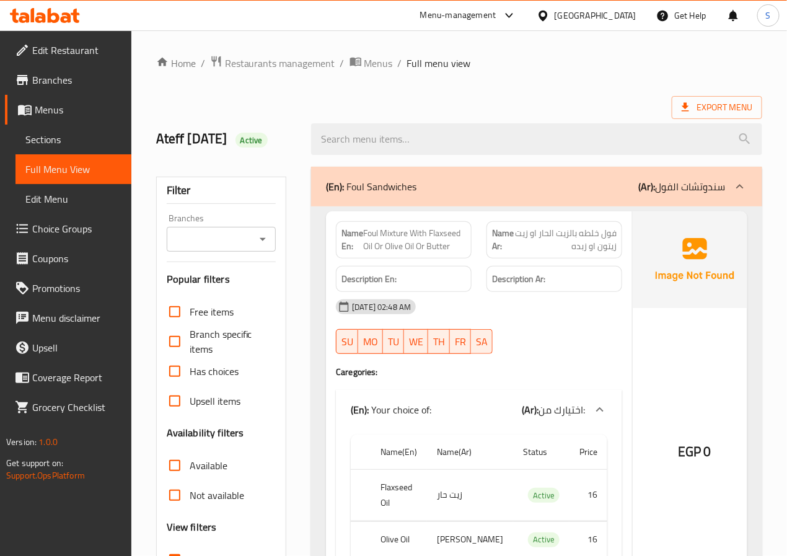
click at [355, 244] on strong "Name En:" at bounding box center [353, 240] width 22 height 26
copy strong "Name En:"
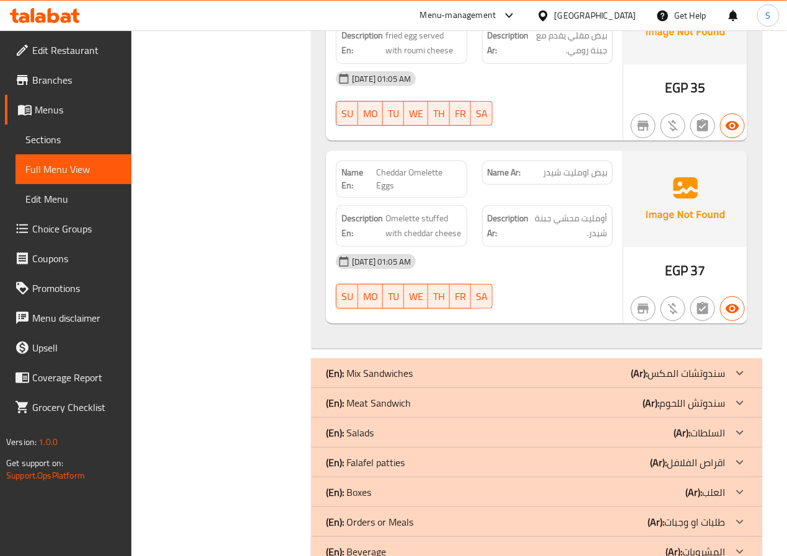
scroll to position [9581, 0]
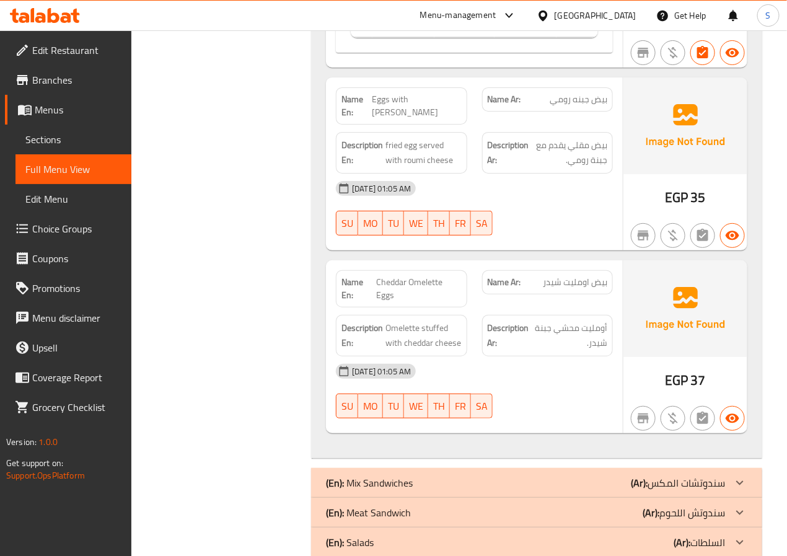
scroll to position [9581, 0]
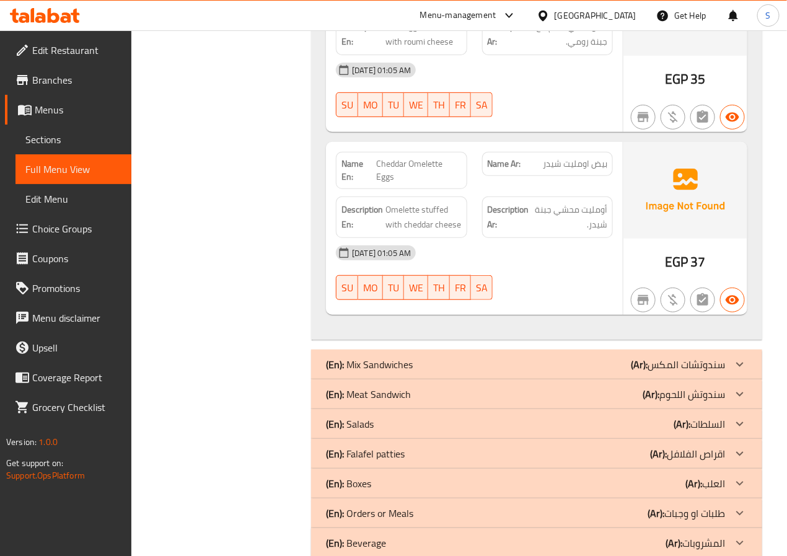
click at [359, 357] on p "(En): Mix Sandwiches" at bounding box center [369, 364] width 87 height 15
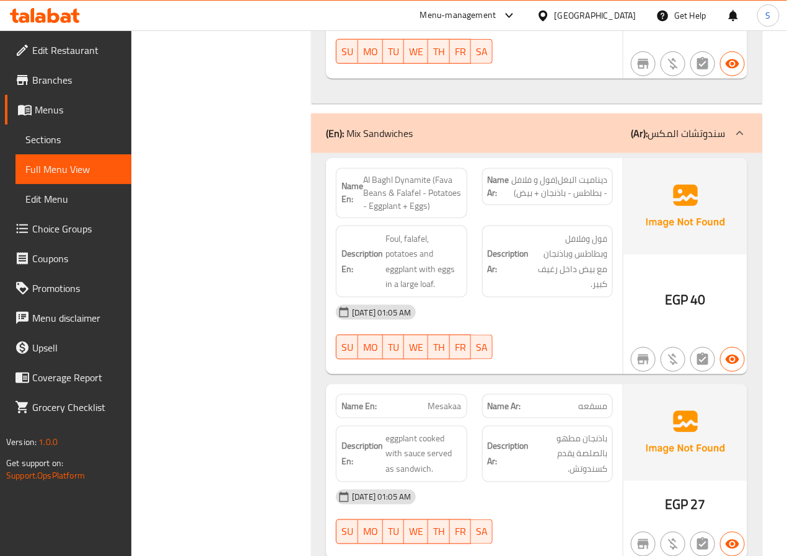
scroll to position [9821, 0]
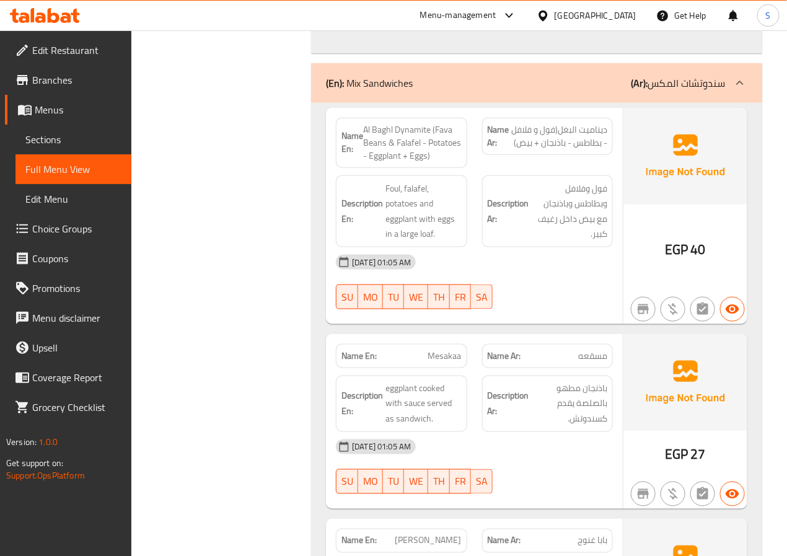
scroll to position [9880, 0]
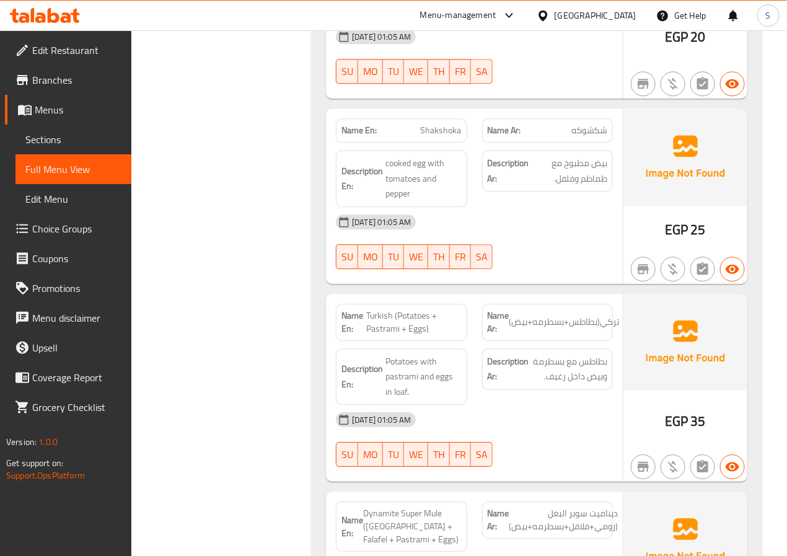
scroll to position [10479, 0]
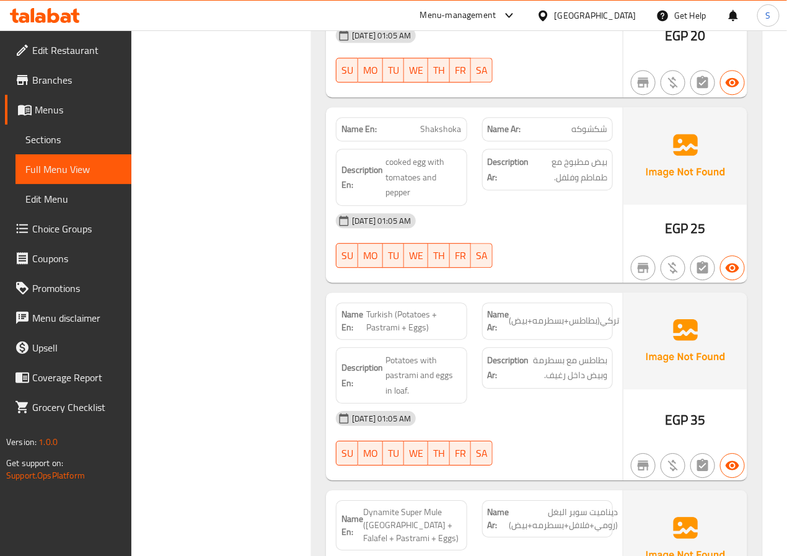
click at [438, 123] on span "Shakshoka" at bounding box center [441, 129] width 41 height 13
copy span "Shakshoka"
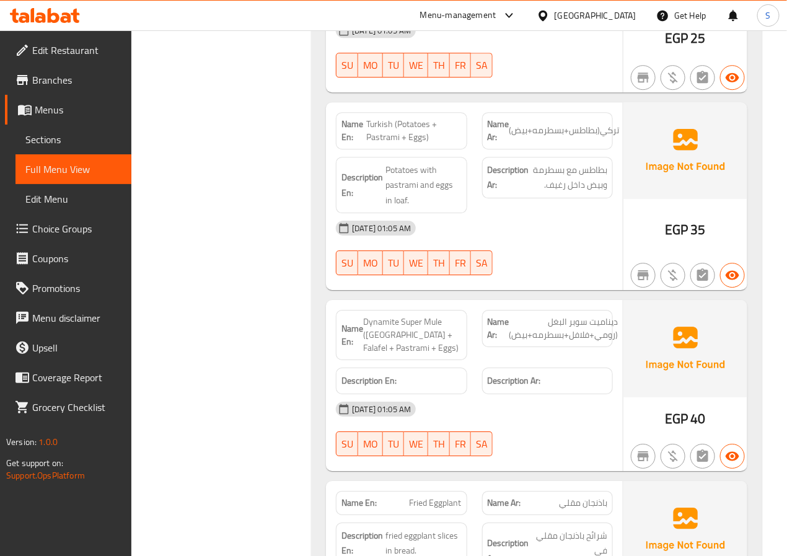
scroll to position [10677, 0]
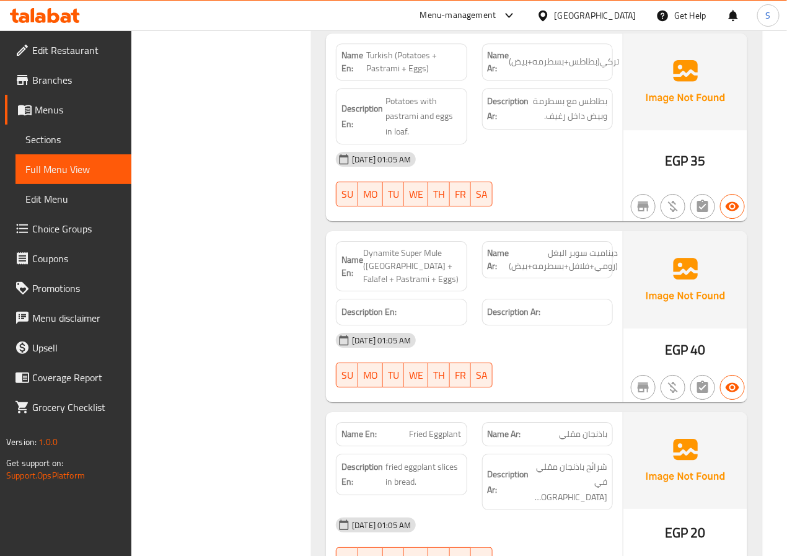
scroll to position [10739, 0]
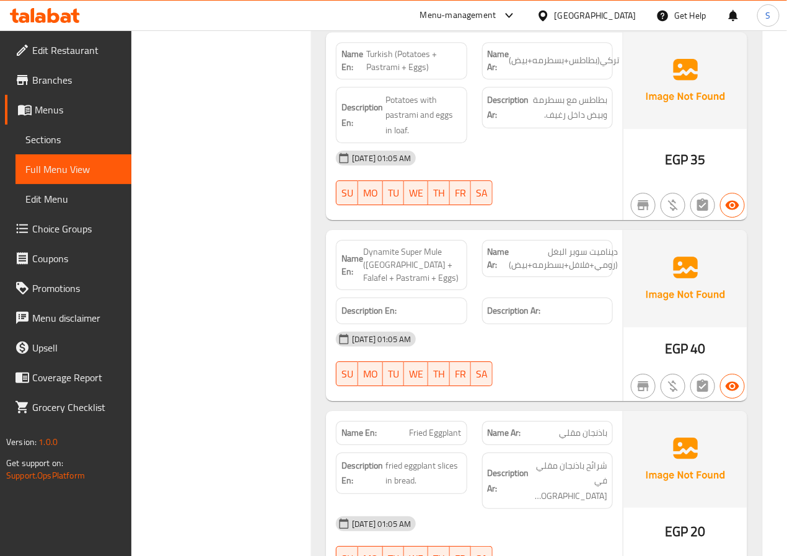
click at [402, 245] on span "Dynamite Super Mule (Turkey + Falafel + Pastrami + Eggs)" at bounding box center [412, 264] width 98 height 39
copy span "Dynamite Super Mule (Turkey + Falafel + Pastrami + Eggs)"
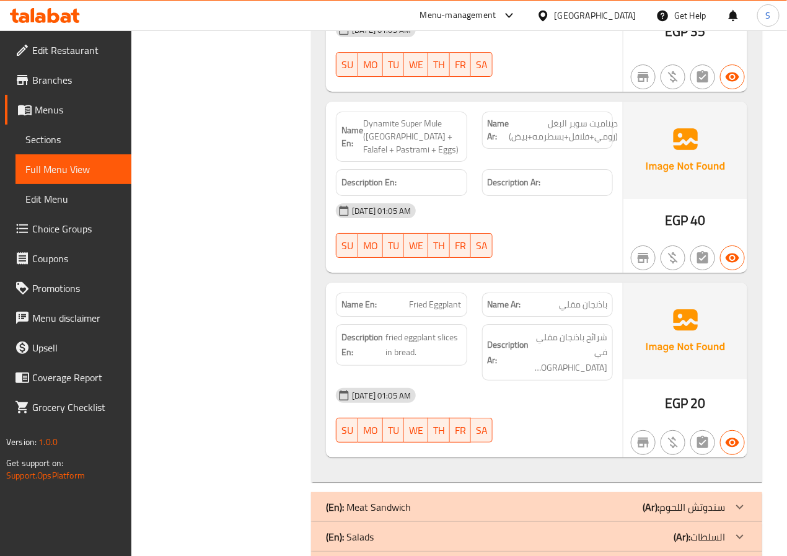
scroll to position [10868, 0]
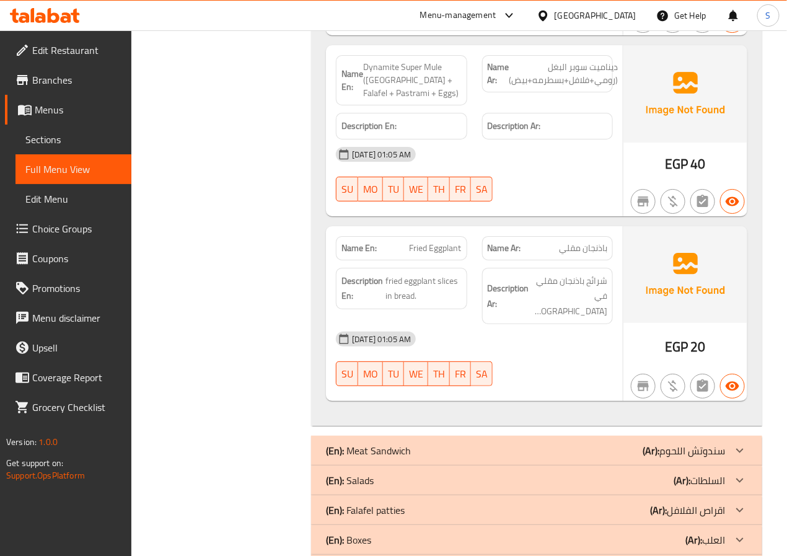
scroll to position [10957, 0]
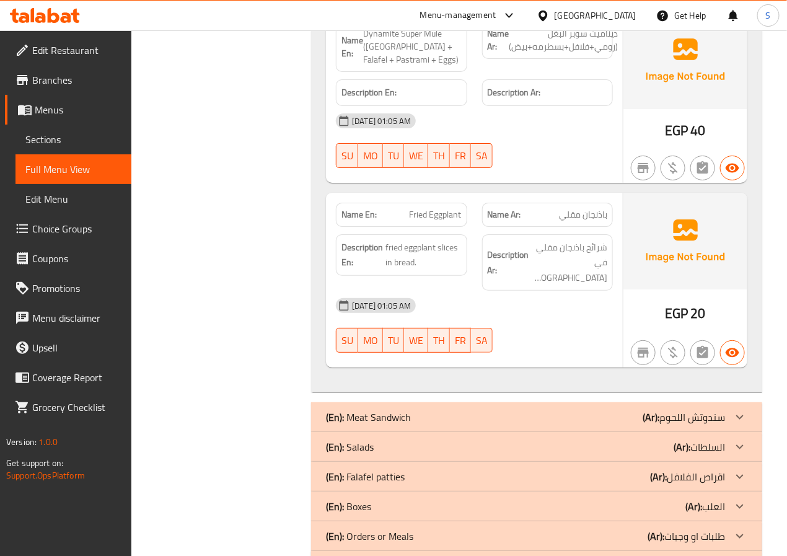
click at [417, 410] on div "(En): Meat Sandwich (Ar): سندوتش اللحوم" at bounding box center [525, 417] width 399 height 15
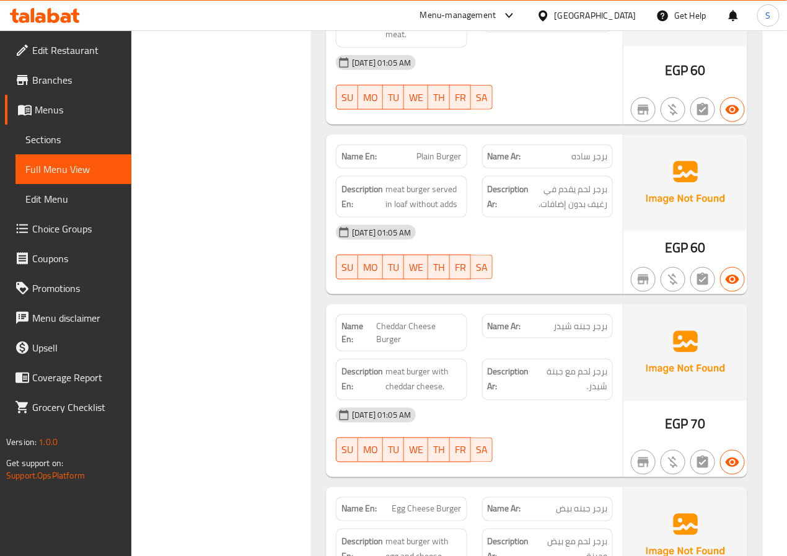
scroll to position [11453, 0]
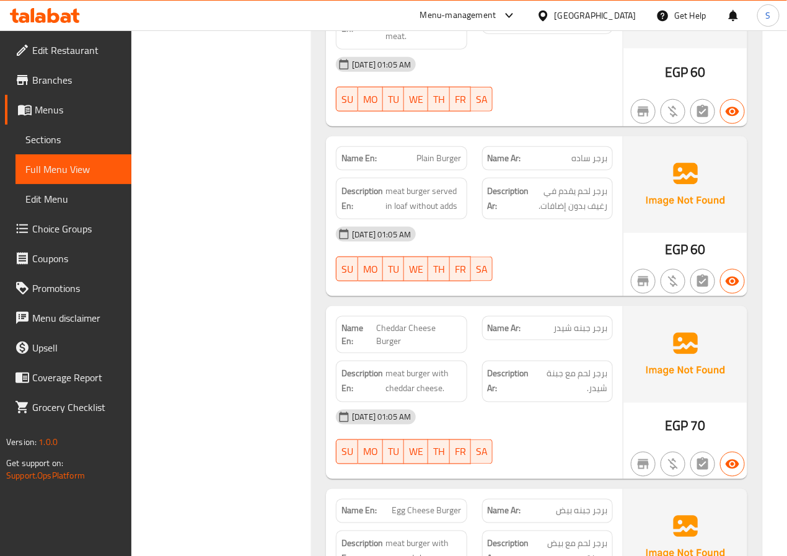
click at [449, 146] on div "Name En: Plain Burger" at bounding box center [401, 158] width 131 height 24
click at [443, 152] on span "Plain Burger" at bounding box center [439, 158] width 45 height 13
drag, startPoint x: 443, startPoint y: 113, endPoint x: 473, endPoint y: 133, distance: 35.9
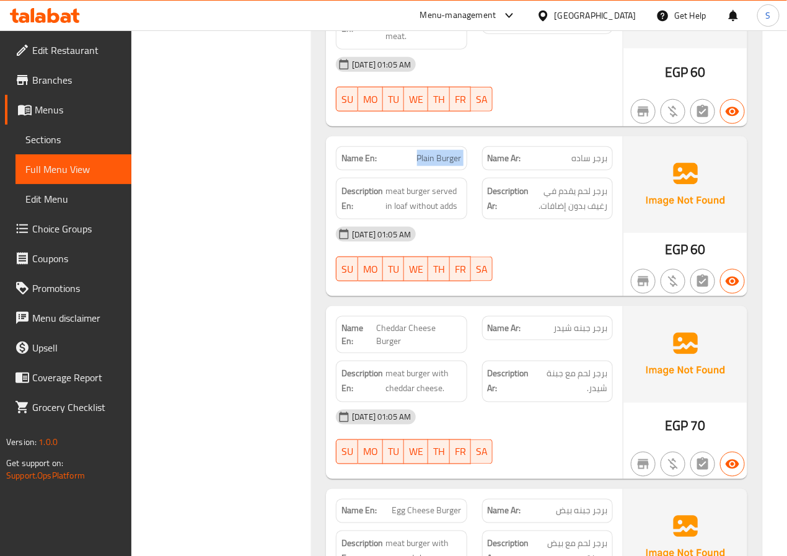
copy span "Plain Burger"
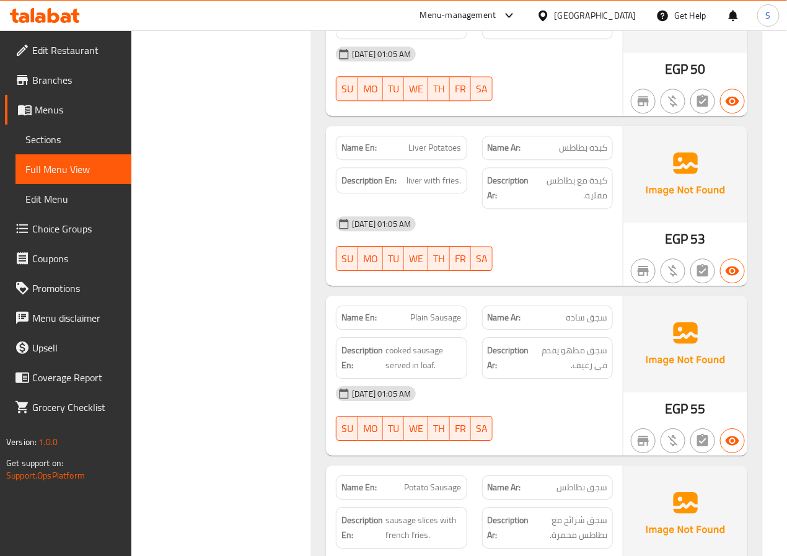
scroll to position [12158, 0]
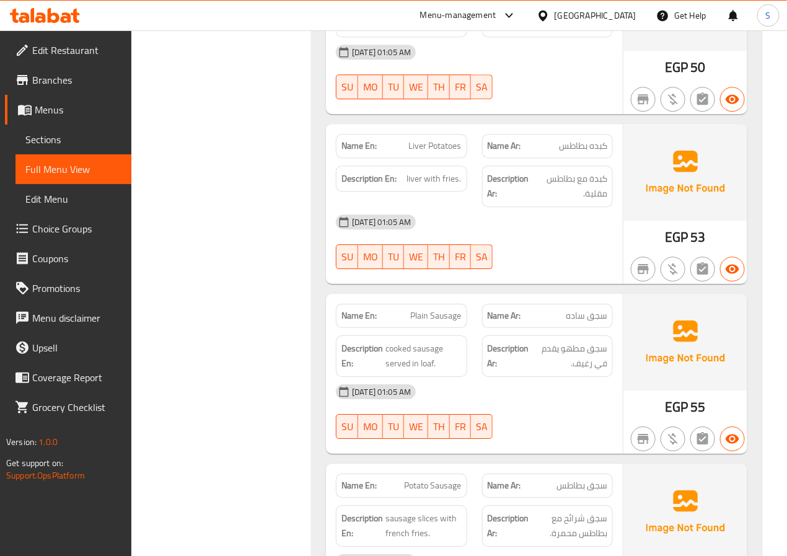
click at [449, 158] on div "Description En: liver with fries." at bounding box center [402, 186] width 146 height 56
click at [449, 139] on span "Liver Potatoes" at bounding box center [435, 145] width 53 height 13
copy span "Liver Potatoes"
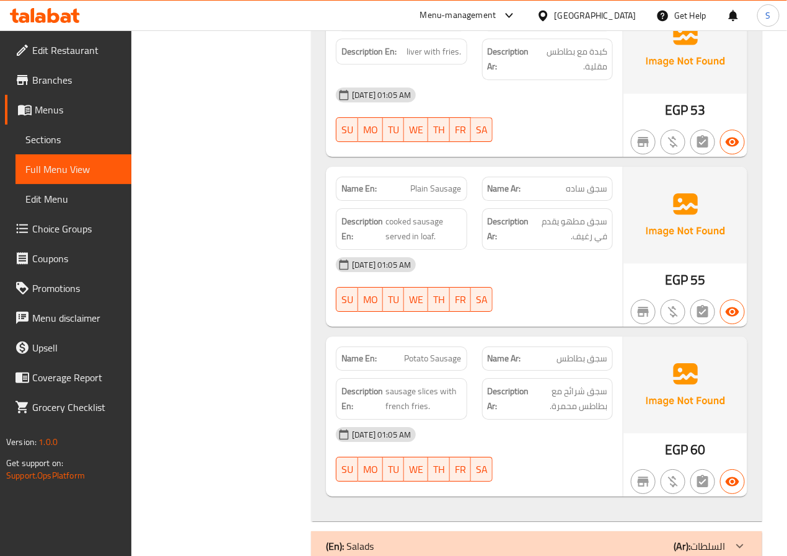
scroll to position [12311, 0]
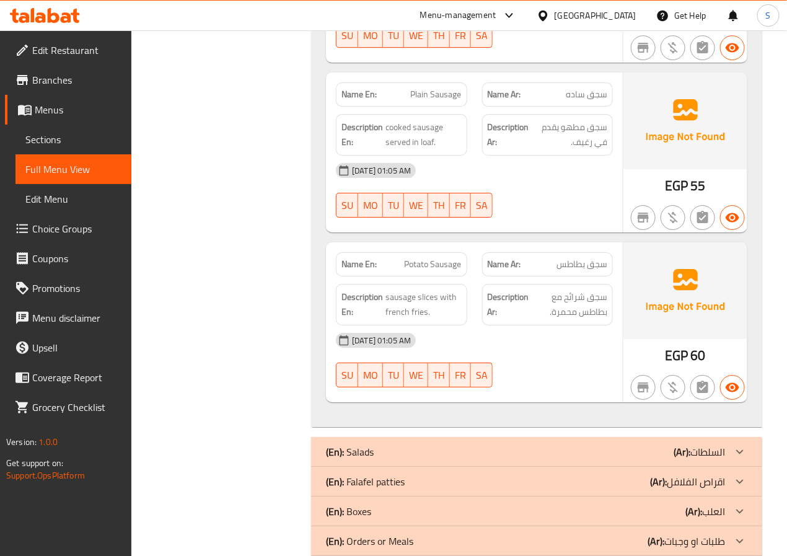
scroll to position [12393, 0]
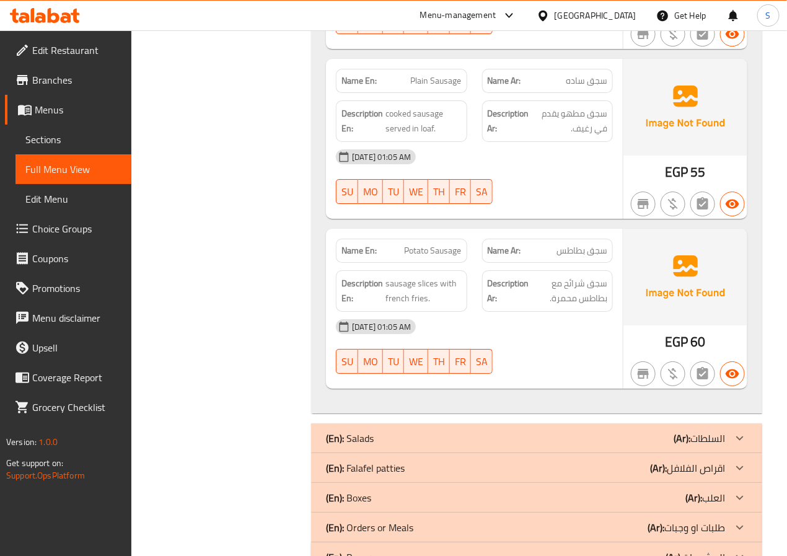
click at [421, 431] on div "(En): Salads (Ar): السلطات" at bounding box center [525, 438] width 399 height 15
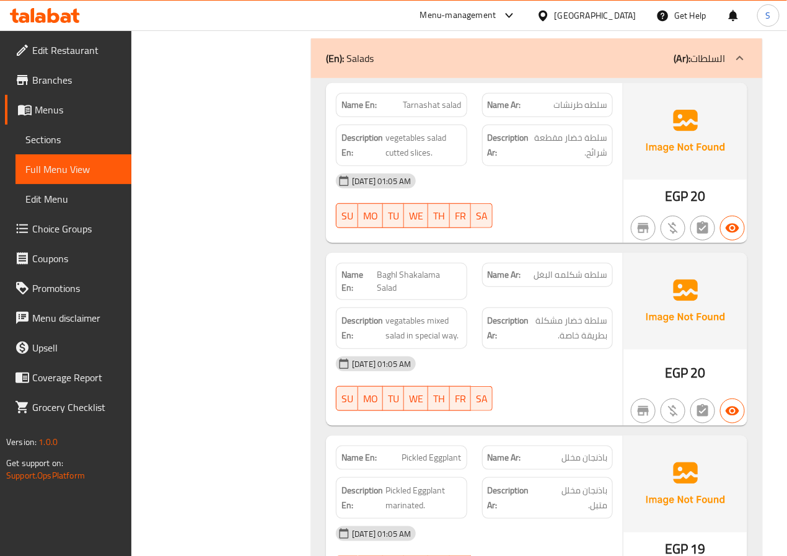
scroll to position [12834, 0]
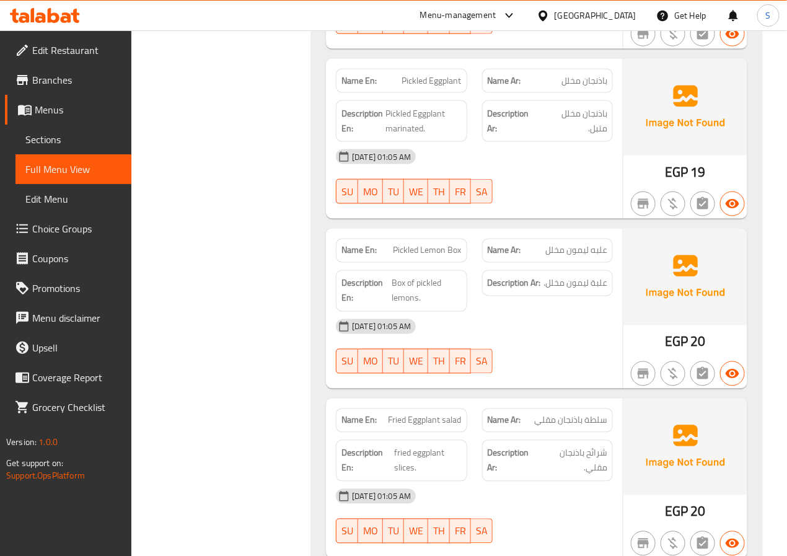
scroll to position [13162, 0]
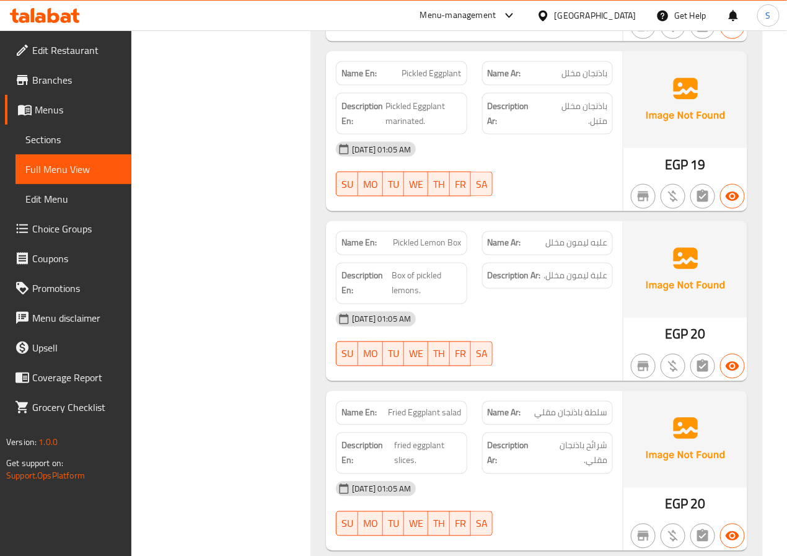
click at [415, 237] on span "Pickled Lemon Box" at bounding box center [428, 243] width 68 height 13
copy span "Pickled Lemon Box"
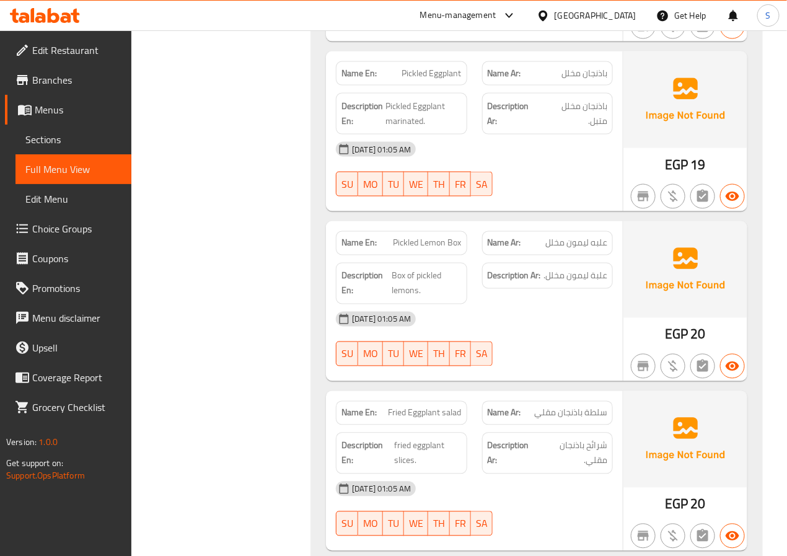
scroll to position [13462, 0]
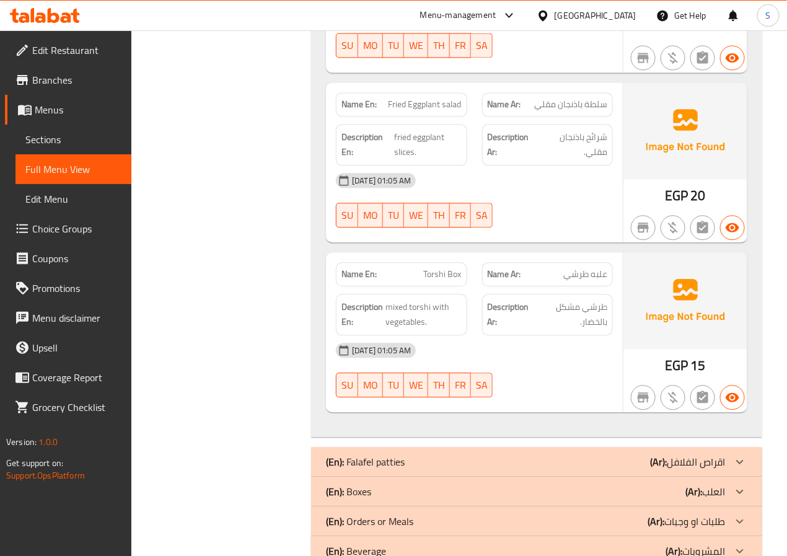
scroll to position [13472, 0]
click at [441, 454] on div "(En): Falafel patties (Ar): اقراص الفلافل" at bounding box center [525, 461] width 399 height 15
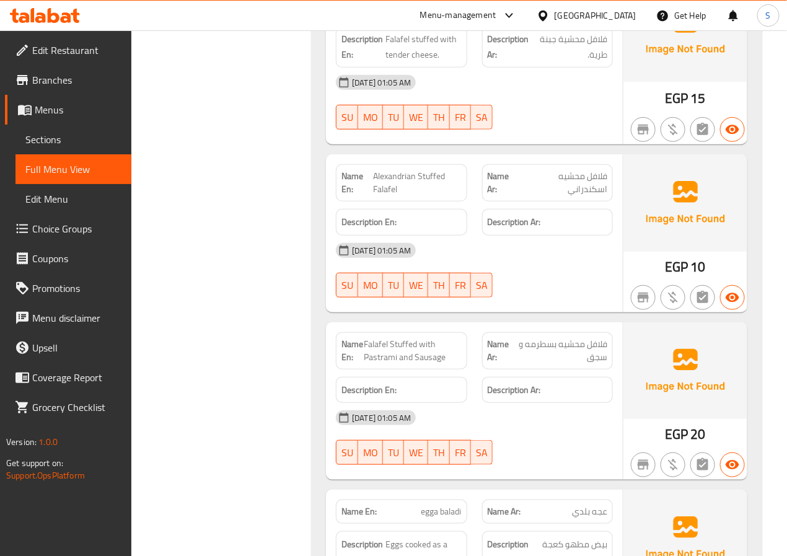
scroll to position [14403, 0]
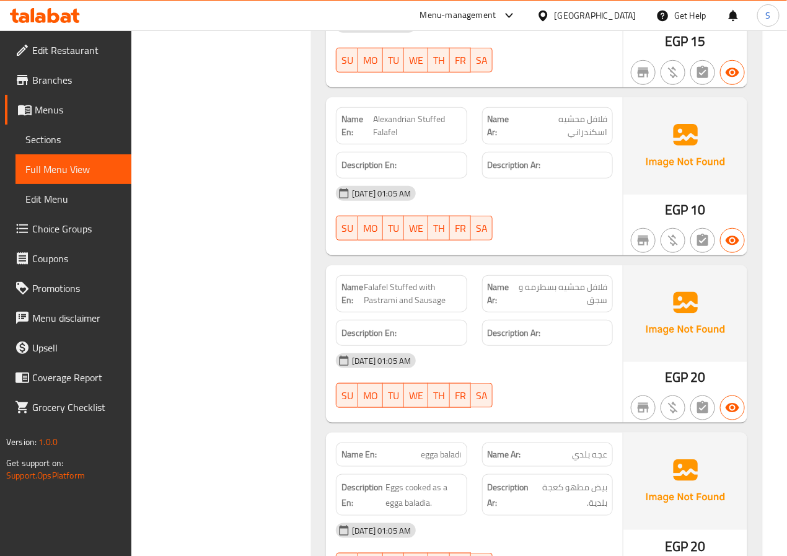
click at [373, 281] on span "Falafel Stuffed with Pastrami and Sausage" at bounding box center [413, 294] width 98 height 26
copy span "Falafel Stuffed with Pastrami and Sausage"
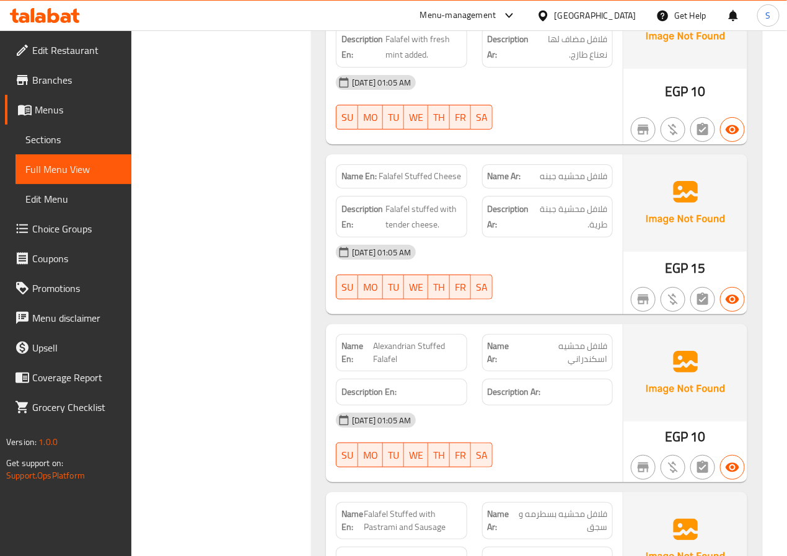
scroll to position [14189, 0]
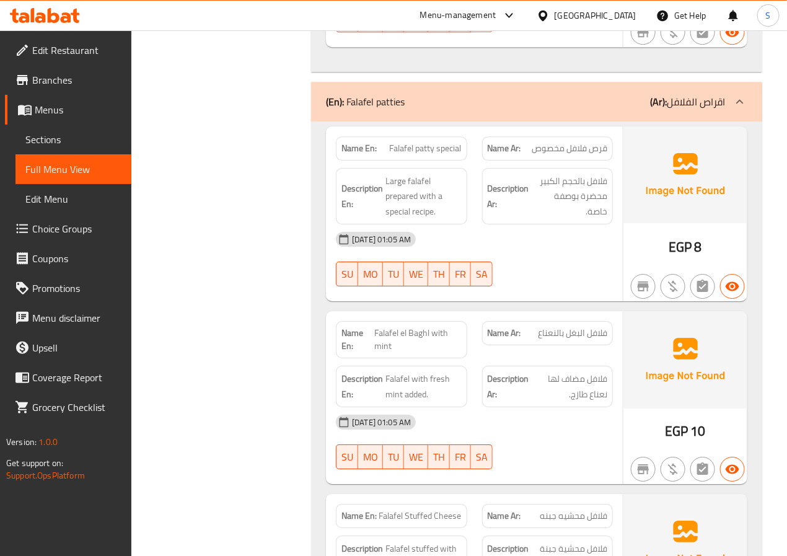
scroll to position [13838, 0]
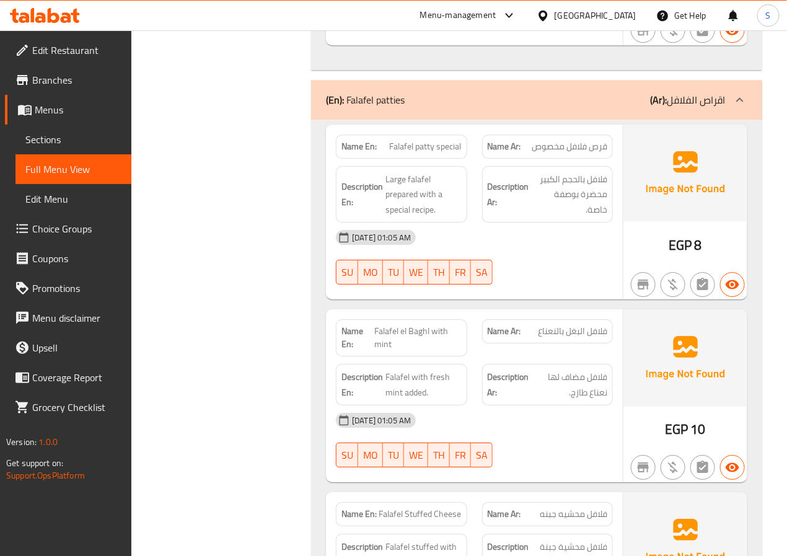
click at [421, 135] on div "Name En: Falafel patty special" at bounding box center [401, 147] width 131 height 24
click at [413, 121] on div at bounding box center [413, 121] width 0 height 0
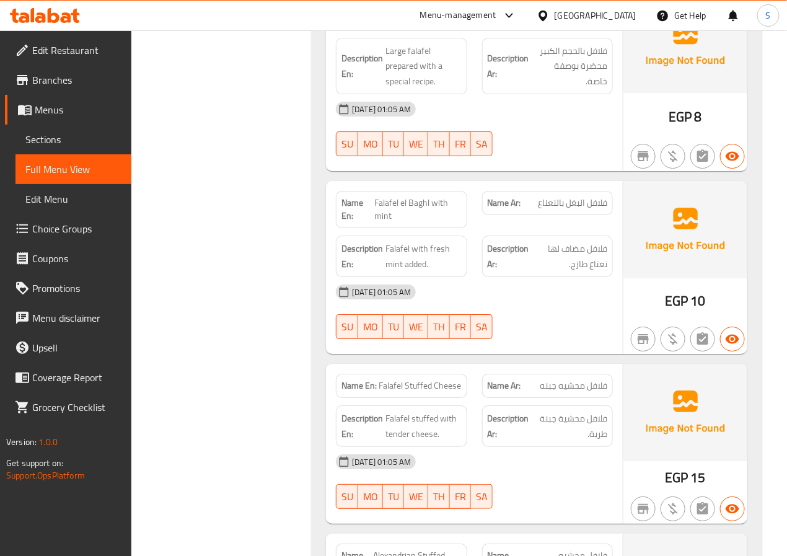
scroll to position [13981, 0]
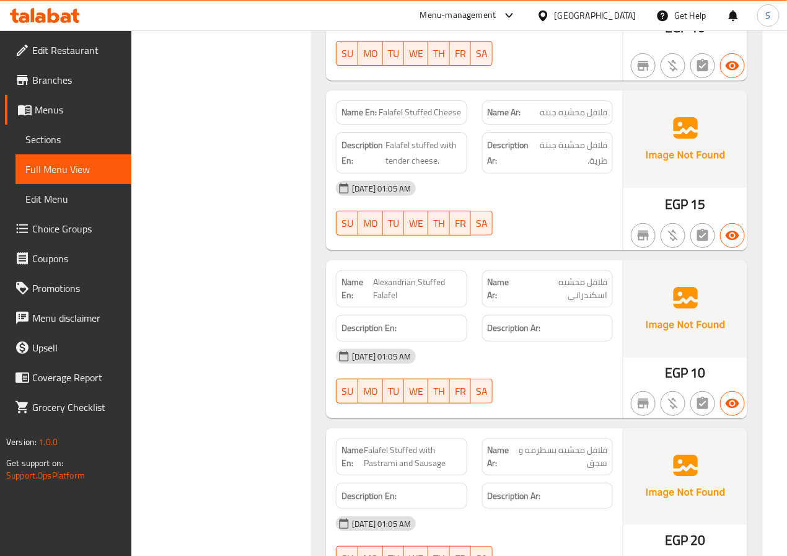
scroll to position [14241, 0]
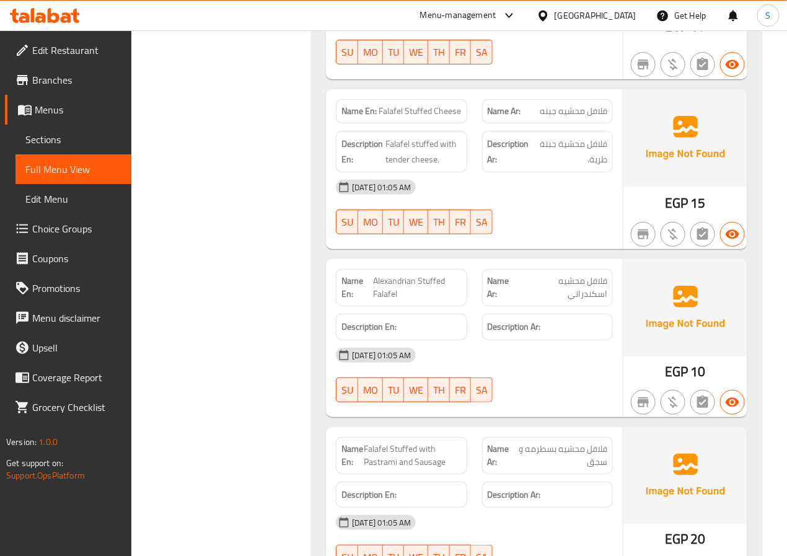
click at [412, 105] on span "Falafel Stuffed Cheese" at bounding box center [420, 111] width 82 height 13
copy span "Falafel Stuffed Cheese"
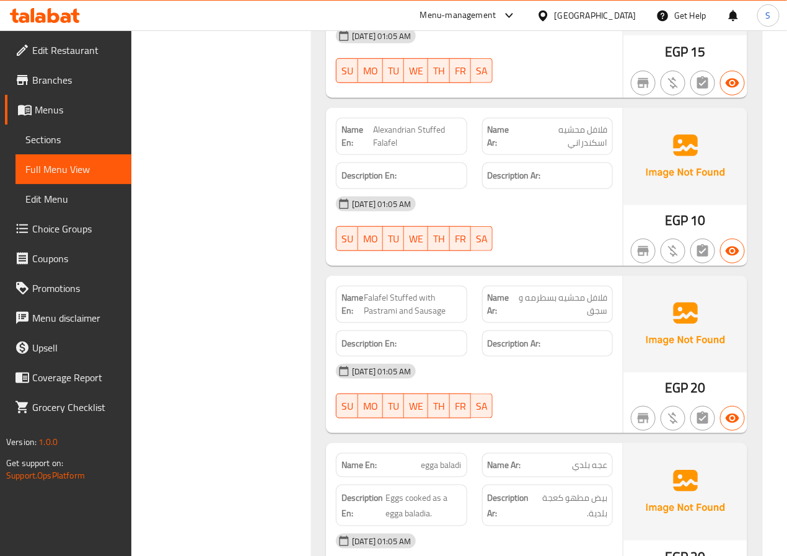
scroll to position [14393, 0]
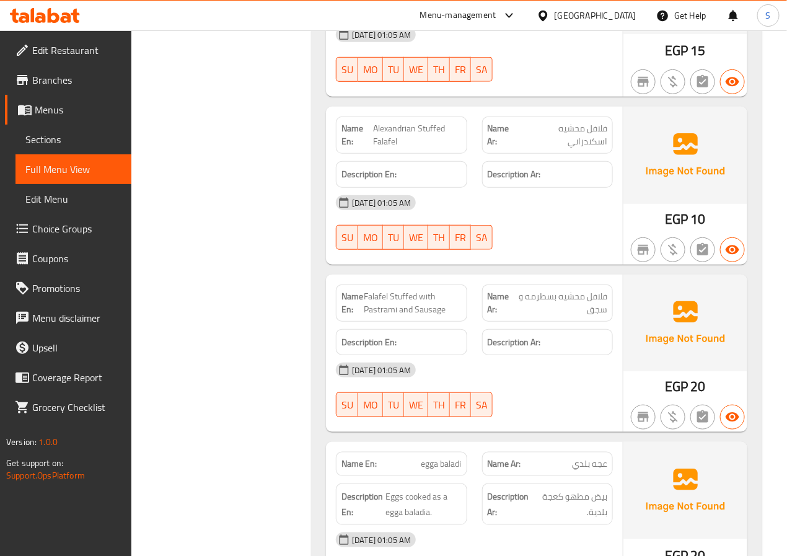
click at [402, 122] on span "Alexandrian Stuffed Falafel" at bounding box center [418, 135] width 88 height 26
copy span "Alexandrian Stuffed Falafel"
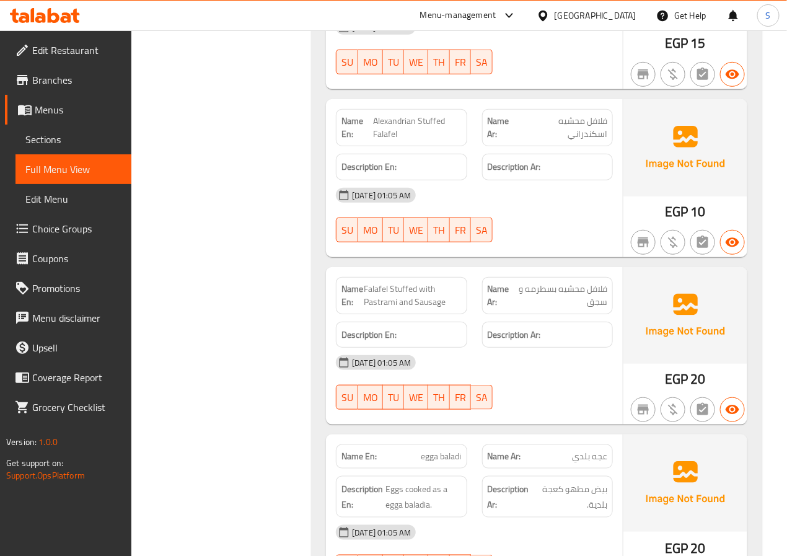
scroll to position [14537, 0]
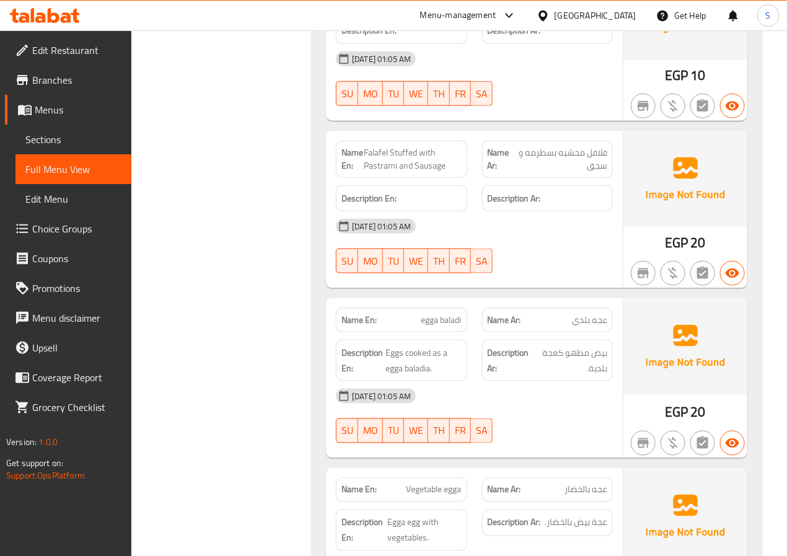
click at [549, 146] on span "فلافل محشيه بسطرمه و سجق" at bounding box center [561, 159] width 92 height 26
copy span "فلافل محشيه بسطرمه و سجق"
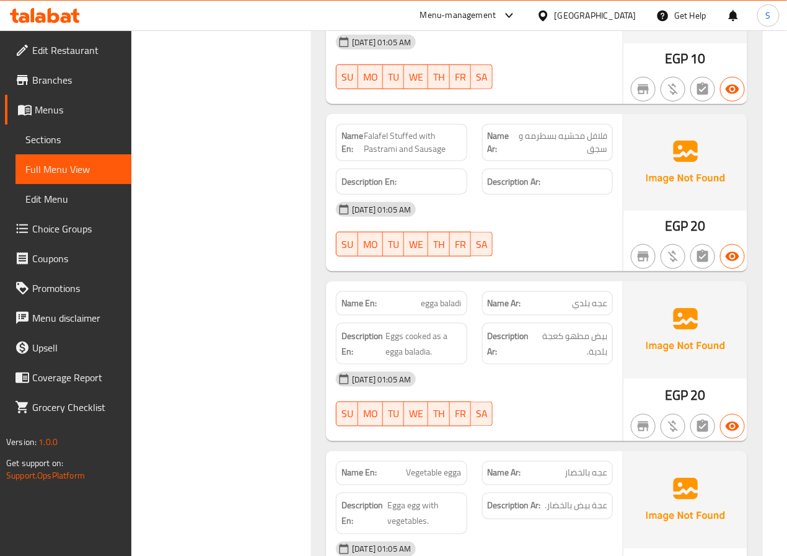
scroll to position [14557, 0]
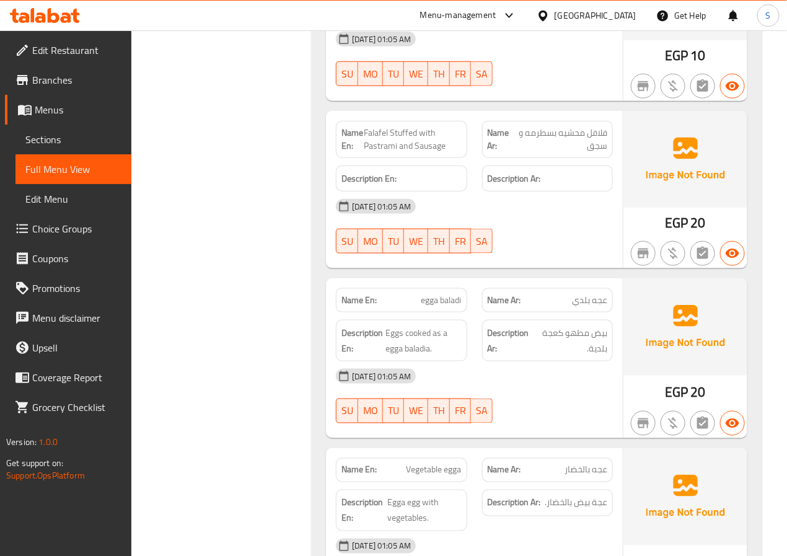
click at [449, 294] on span "egga baladi" at bounding box center [442, 300] width 40 height 13
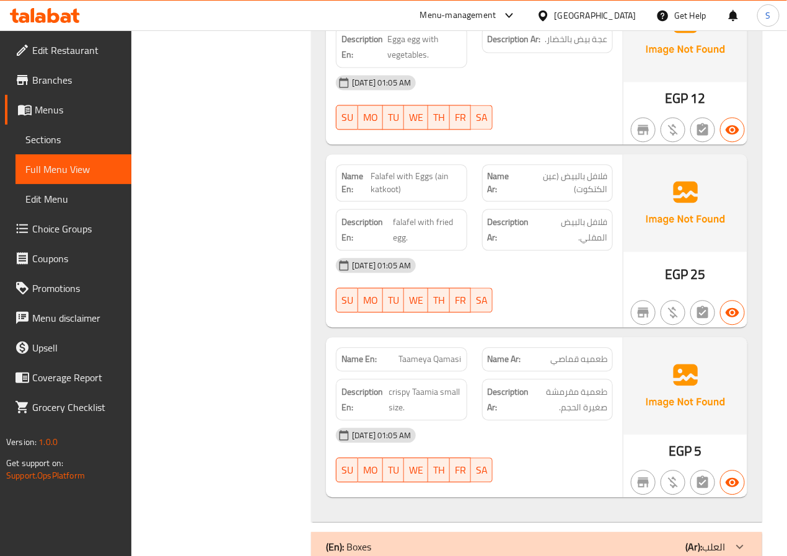
scroll to position [15052, 0]
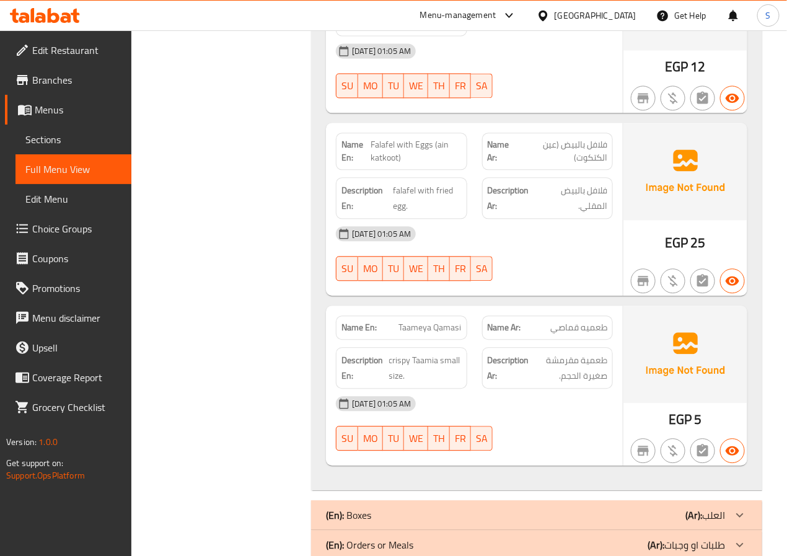
click at [350, 321] on strong "Name En:" at bounding box center [359, 327] width 35 height 13
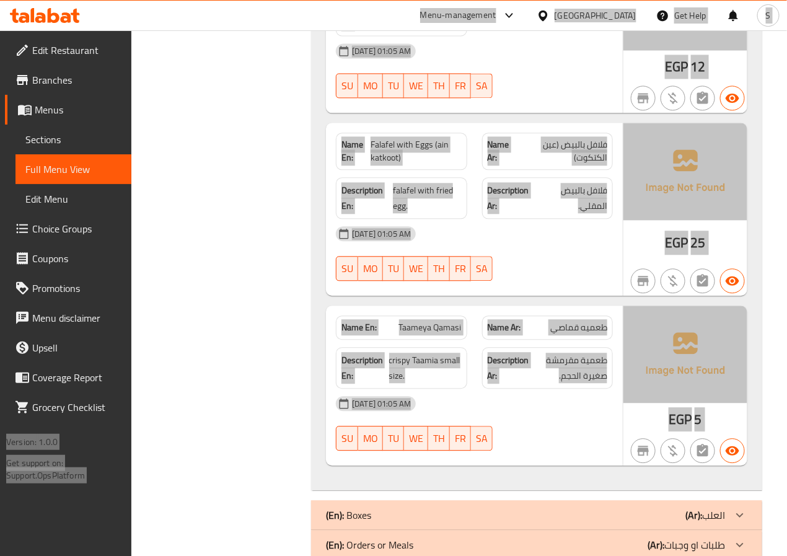
scroll to position [0, 0]
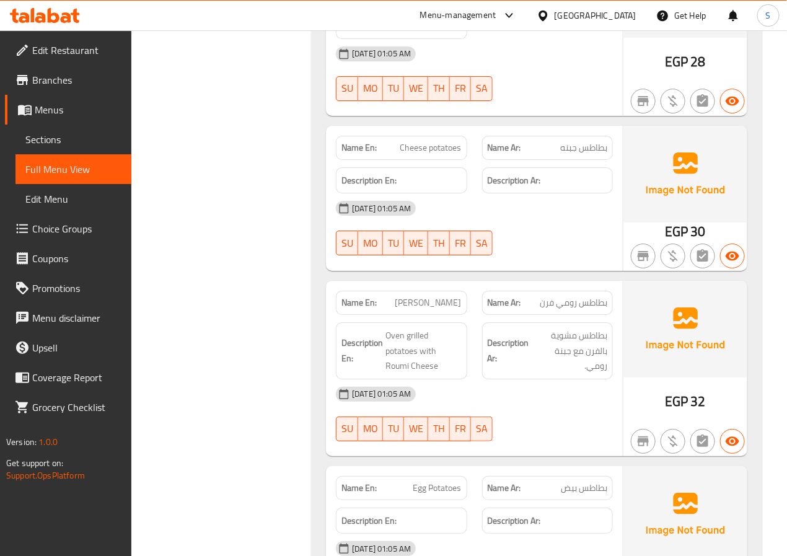
scroll to position [6042, 0]
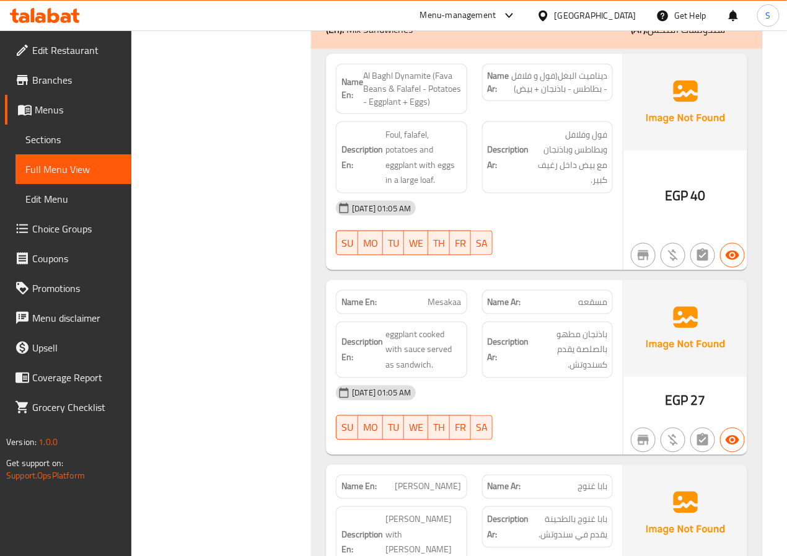
scroll to position [9923, 0]
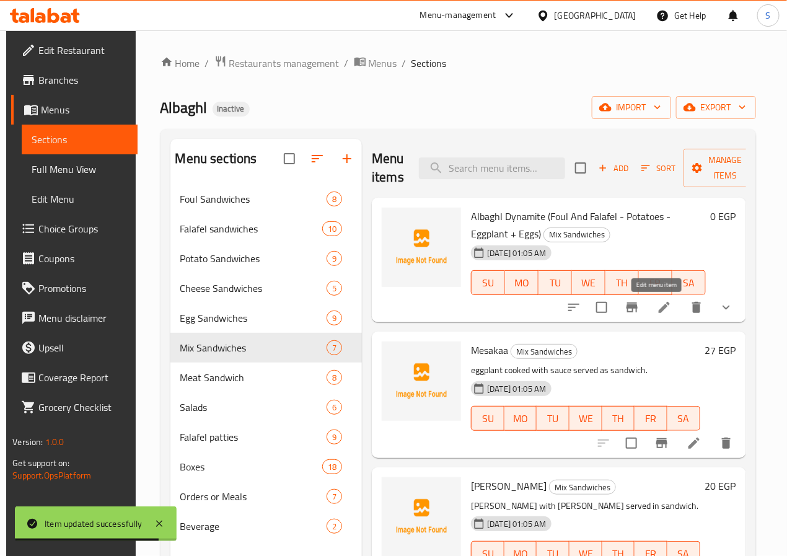
click at [661, 306] on icon at bounding box center [664, 307] width 15 height 15
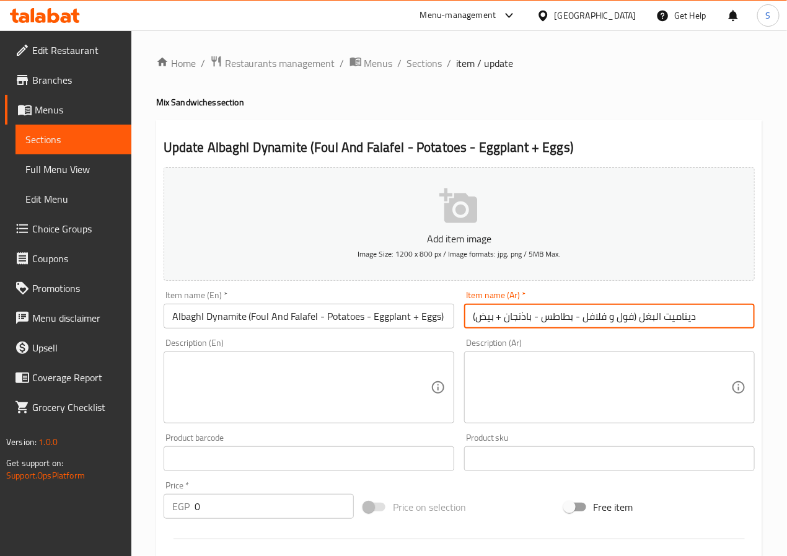
drag, startPoint x: 637, startPoint y: 319, endPoint x: 467, endPoint y: 312, distance: 169.3
click at [467, 312] on input "ديناميت البغل (فول و فلافل - بطاطس - باذنجان + بيض)" at bounding box center [609, 316] width 291 height 25
type input "ديناميت البغل"
click at [526, 396] on textarea at bounding box center [602, 387] width 258 height 59
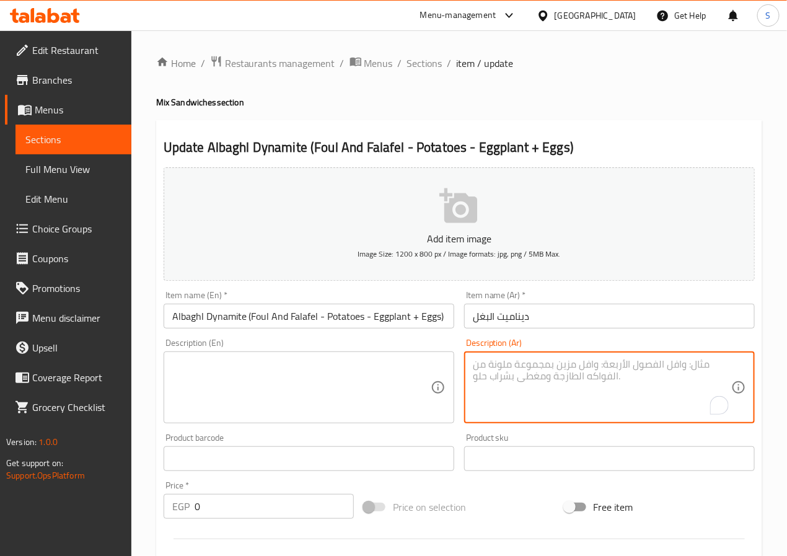
paste textarea "(فول و فلافل - بطاطس - باذنجان + بيض)"
type textarea "(فول و فلافل - بطاطس - باذنجان + بيض)"
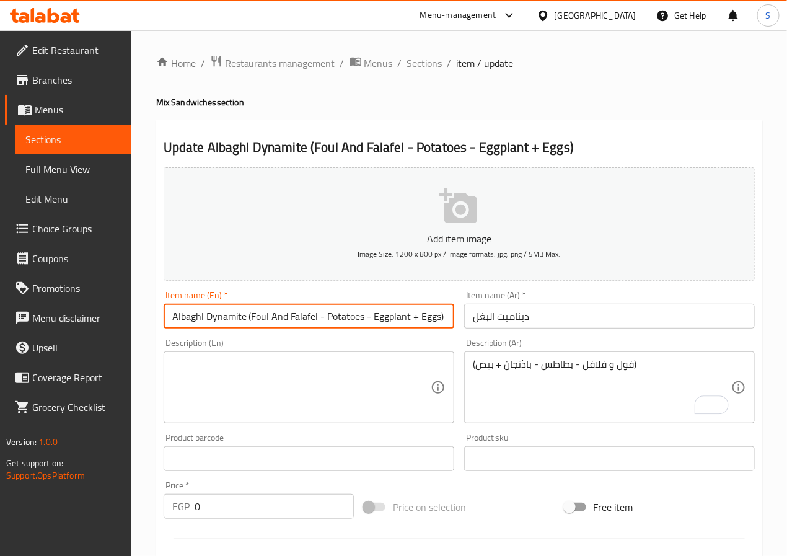
drag, startPoint x: 246, startPoint y: 317, endPoint x: 534, endPoint y: 326, distance: 288.4
click at [534, 326] on div "Add item image Image Size: 1200 x 800 px / Image formats: jpg, png / 5MB Max. I…" at bounding box center [459, 429] width 601 height 534
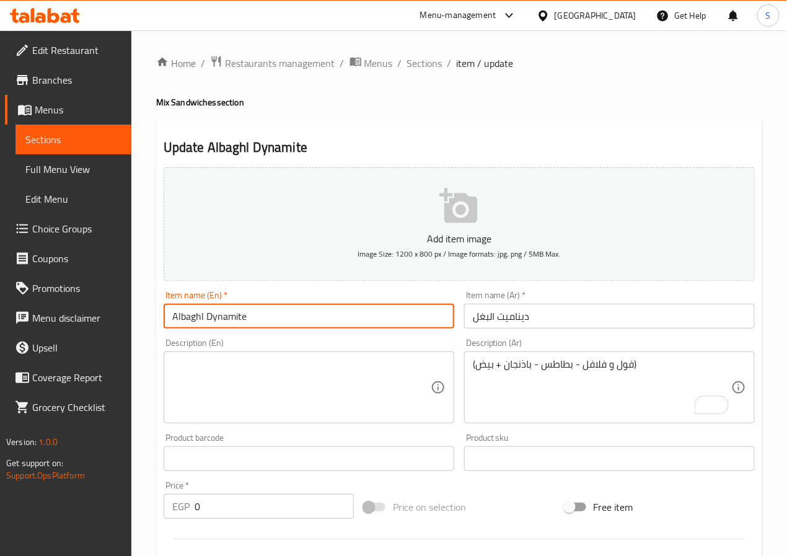
type input "Albaghl Dynamite"
click at [218, 397] on textarea at bounding box center [301, 387] width 258 height 59
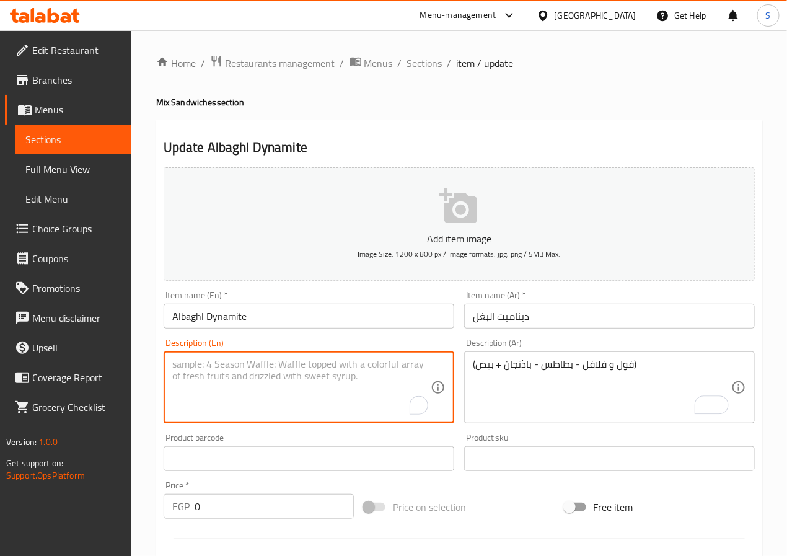
paste textarea "(Foul And Falafel - Potatoes - Eggplant + Eggs)"
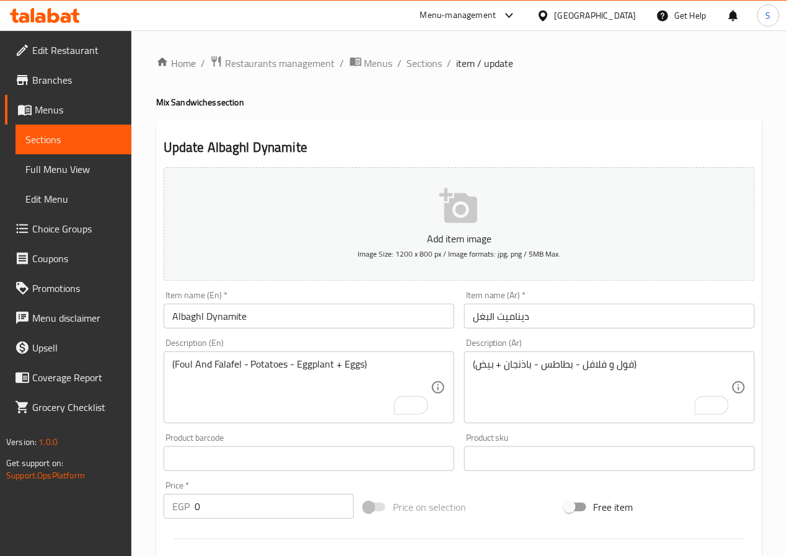
click at [298, 393] on textarea "(Foul And Falafel - Potatoes - Eggplant + Eggs)" at bounding box center [301, 387] width 258 height 59
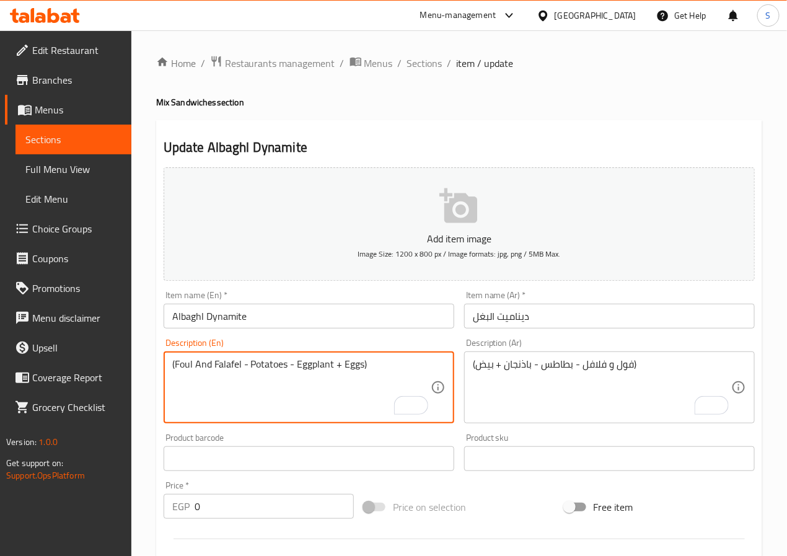
click at [175, 363] on textarea "(Foul And Falafel - Potatoes - Eggplant + Eggs)" at bounding box center [301, 387] width 258 height 59
click at [410, 368] on textarea "Foul And Falafel - Potatoes - Eggplant + Eggs)" at bounding box center [301, 387] width 258 height 59
type textarea "Foul And Falafel - Potatoes - Eggplant + Eggs"
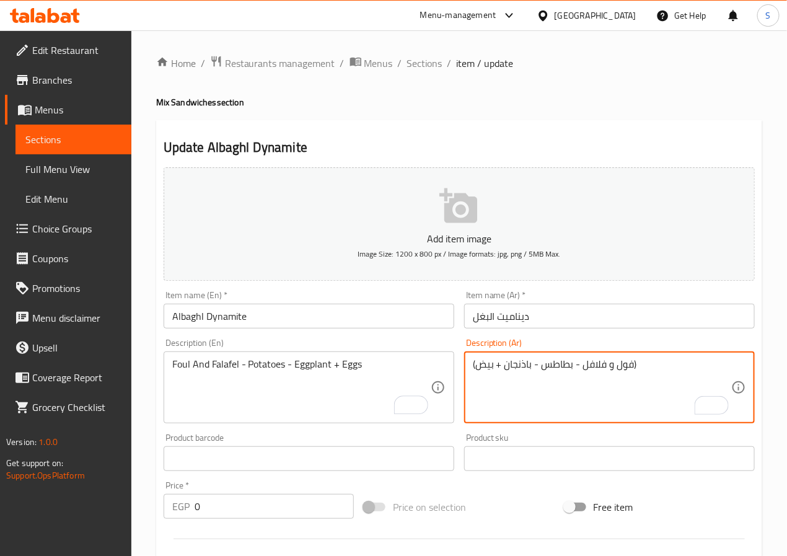
click at [489, 368] on textarea "(فول و فلافل - بطاطس - باذنجان + بيض)" at bounding box center [602, 387] width 258 height 59
click at [725, 363] on textarea "(فول و فلافل - بطاطس - باذنجان + بيض" at bounding box center [602, 387] width 258 height 59
type textarea "فول و فلافل - بطاطس - باذنجان + بيض"
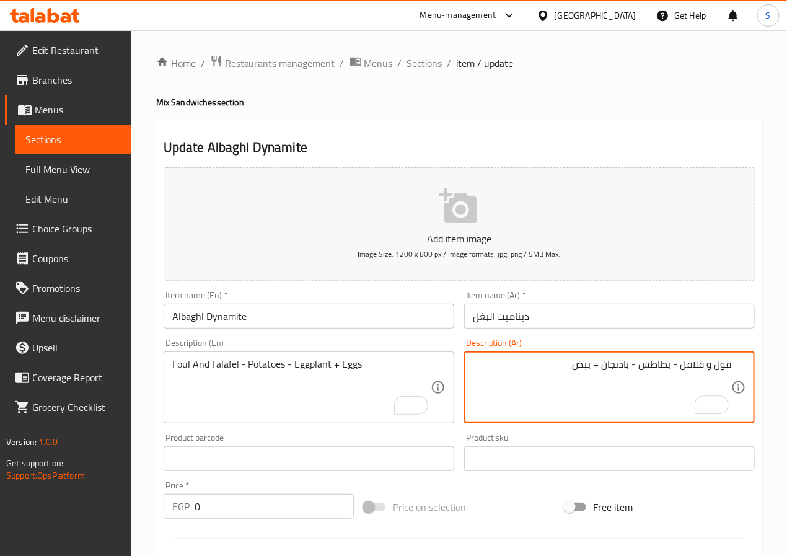
click at [775, 437] on div "Home / Restaurants management / Menus / Sections / item / update Mix Sandwiches…" at bounding box center [459, 484] width 656 height 909
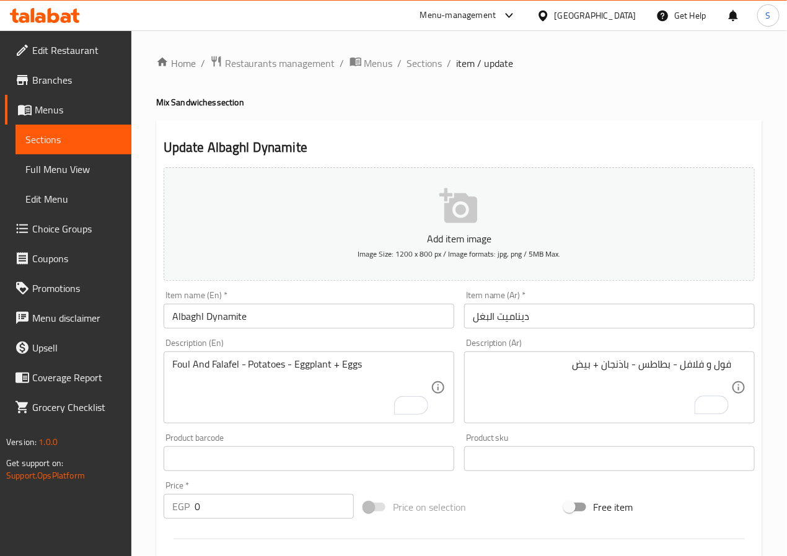
scroll to position [386, 0]
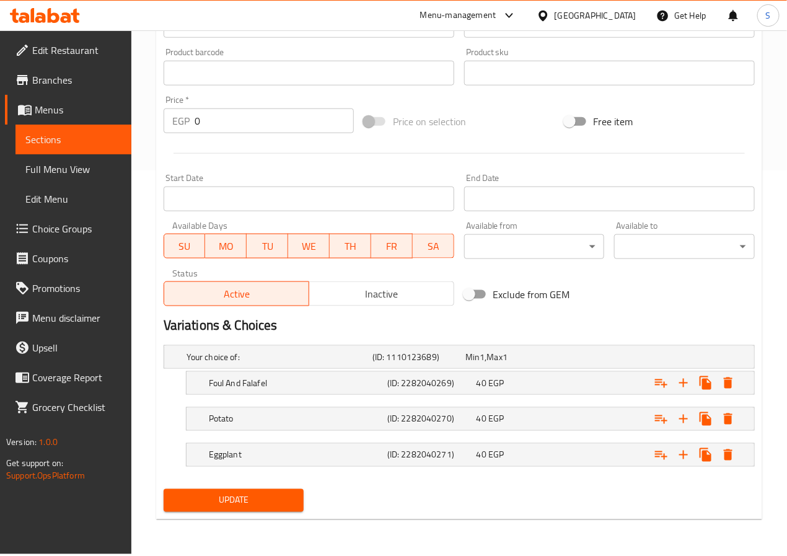
click at [255, 503] on span "Update" at bounding box center [234, 500] width 121 height 15
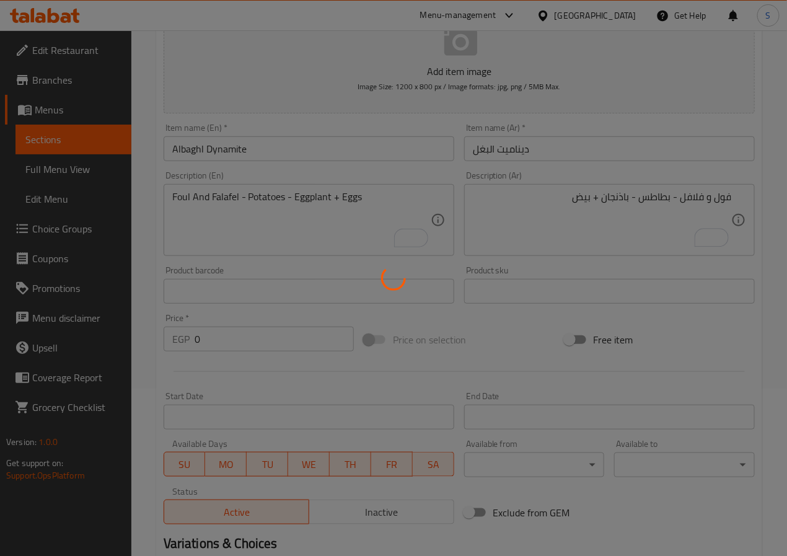
scroll to position [0, 0]
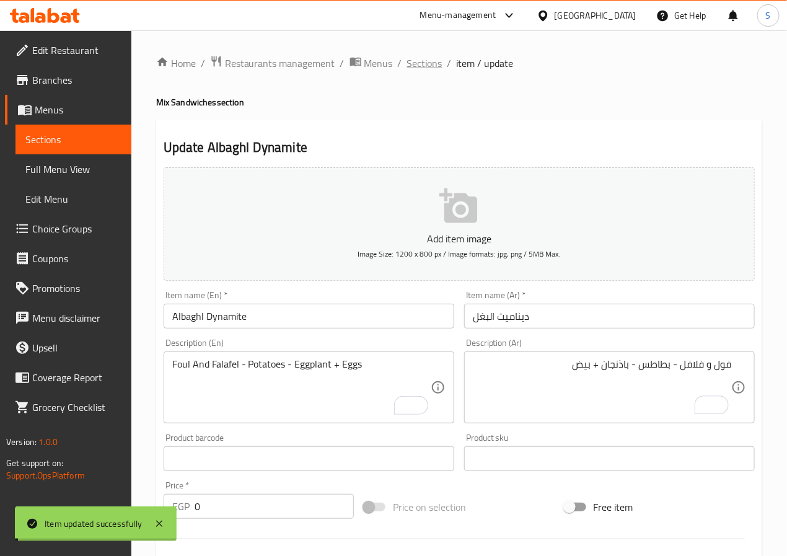
click at [426, 67] on span "Sections" at bounding box center [424, 63] width 35 height 15
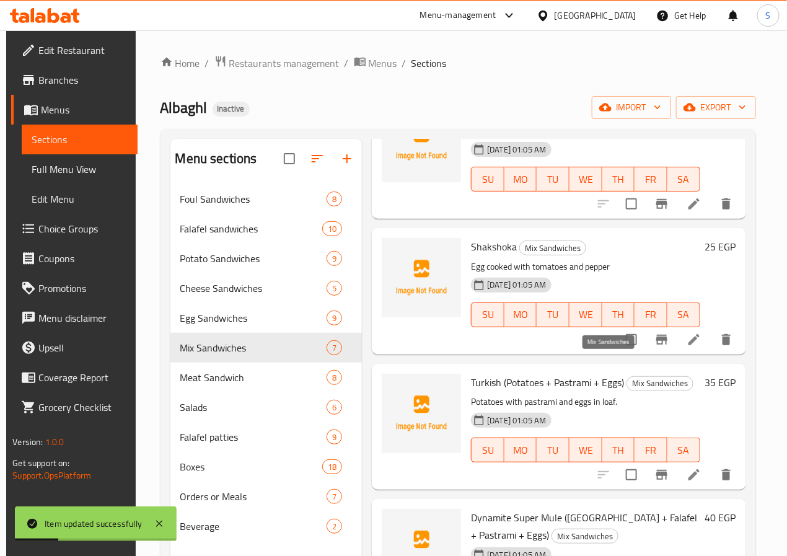
scroll to position [439, 0]
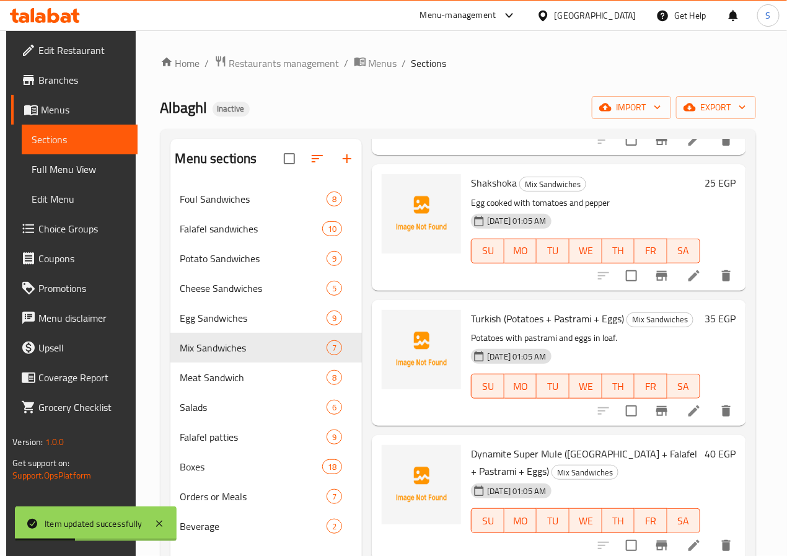
click at [692, 415] on icon at bounding box center [694, 411] width 15 height 15
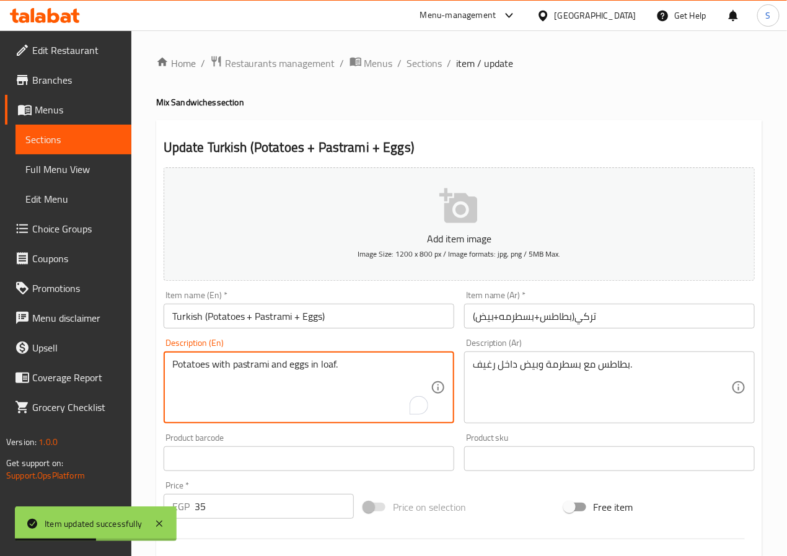
click at [288, 367] on textarea "Potatoes with pastrami and eggs in loaf." at bounding box center [301, 387] width 258 height 59
click at [340, 317] on input "Turkish (Potatoes + Pastrami + Eggs)" at bounding box center [309, 316] width 291 height 25
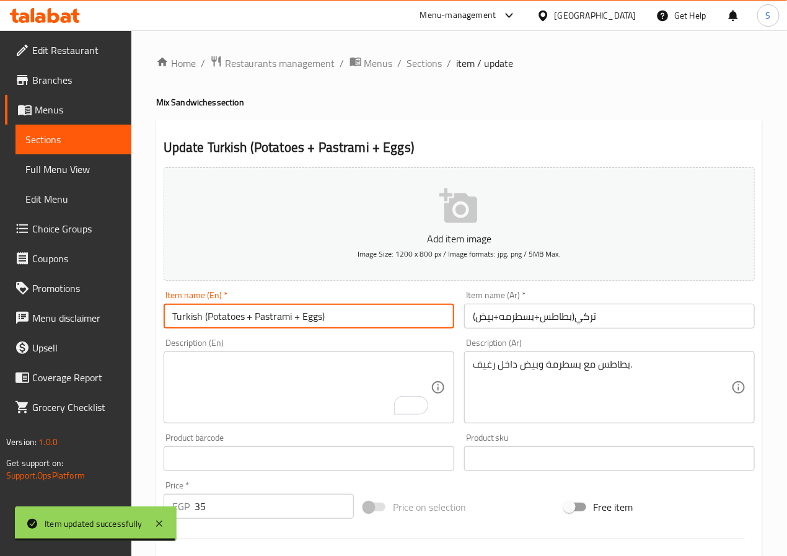
drag, startPoint x: 348, startPoint y: 314, endPoint x: 209, endPoint y: 314, distance: 138.9
click at [209, 314] on input "Turkish (Potatoes + Pastrami + Eggs)" at bounding box center [309, 316] width 291 height 25
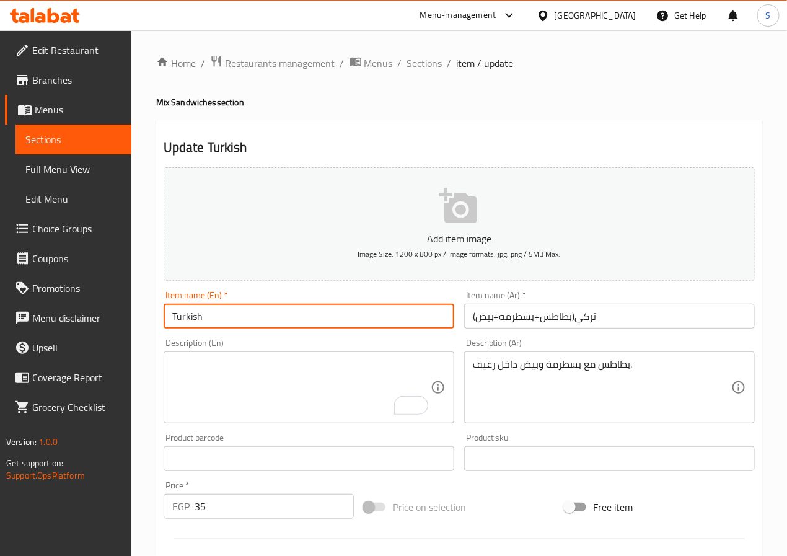
type input "Turkish"
click at [226, 379] on textarea "To enrich screen reader interactions, please activate Accessibility in Grammarl…" at bounding box center [301, 387] width 258 height 59
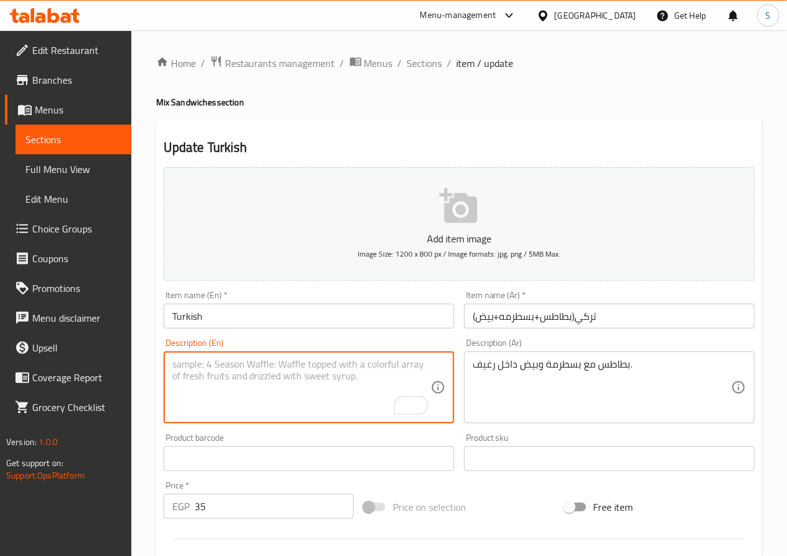
paste textarea "(Potatoes + Pastrami + Eggs)"
type textarea "Potatoes + Pastrami + Eggs"
click at [576, 314] on input "تركي(بطاطس+بسطرمه+بيض)" at bounding box center [609, 316] width 291 height 25
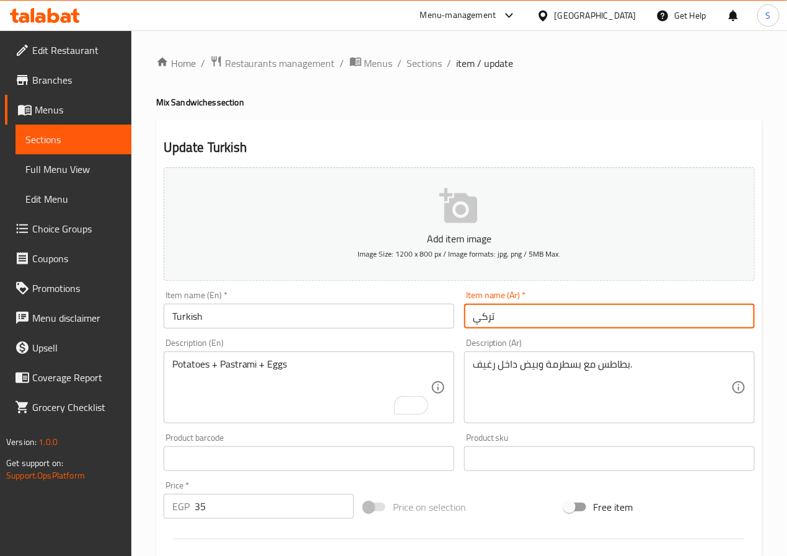
type input "تركي"
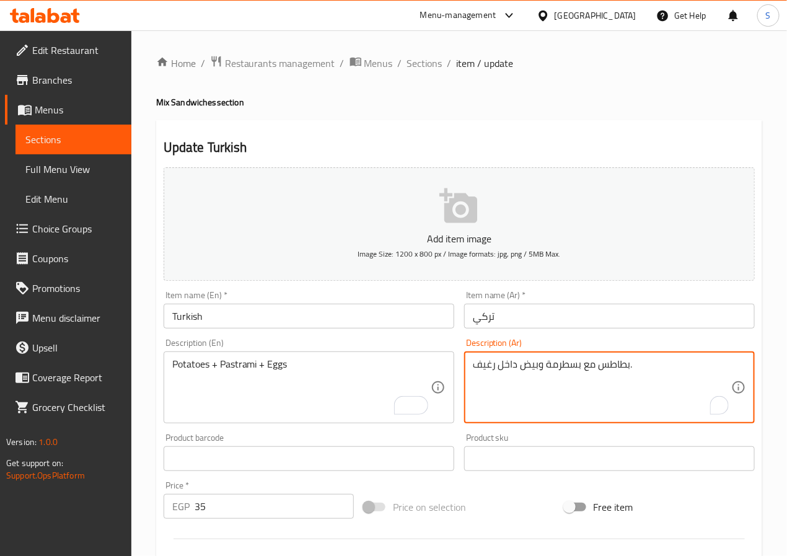
paste textarea "(بطاطس+بسطرمه+بيض)"
click at [570, 365] on textarea "(بطاطس+بسطرمه+بيض)" at bounding box center [602, 387] width 258 height 59
click at [570, 365] on textarea "بطاطس+بسطرمه+بيض)" at bounding box center [602, 387] width 258 height 59
click at [555, 367] on textarea "(بطاطس+بسطرمه+بيض)" at bounding box center [602, 387] width 258 height 59
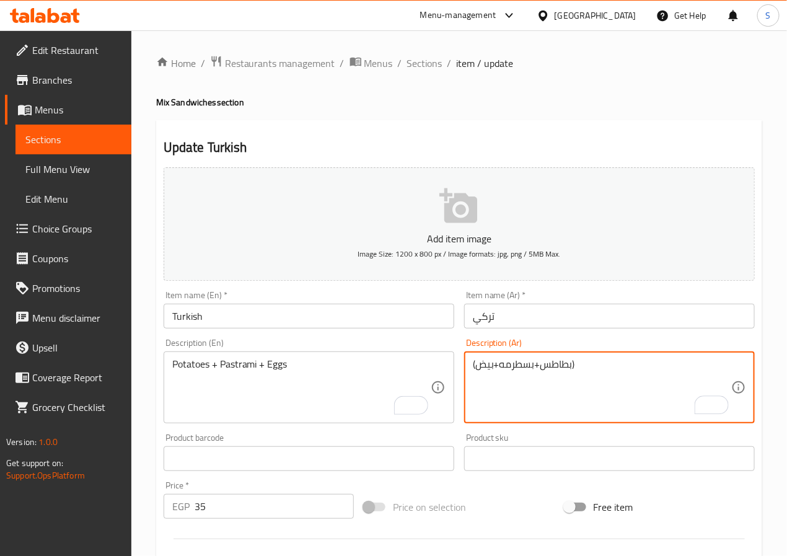
click at [555, 367] on textarea "(بطاطس+بسطرمه+بيض)" at bounding box center [602, 387] width 258 height 59
type textarea "بطاطس+بسطرمه+بيض"
click at [145, 421] on div "Home / Restaurants management / Menus / Sections / item / update Mix Sandwiches…" at bounding box center [459, 453] width 656 height 846
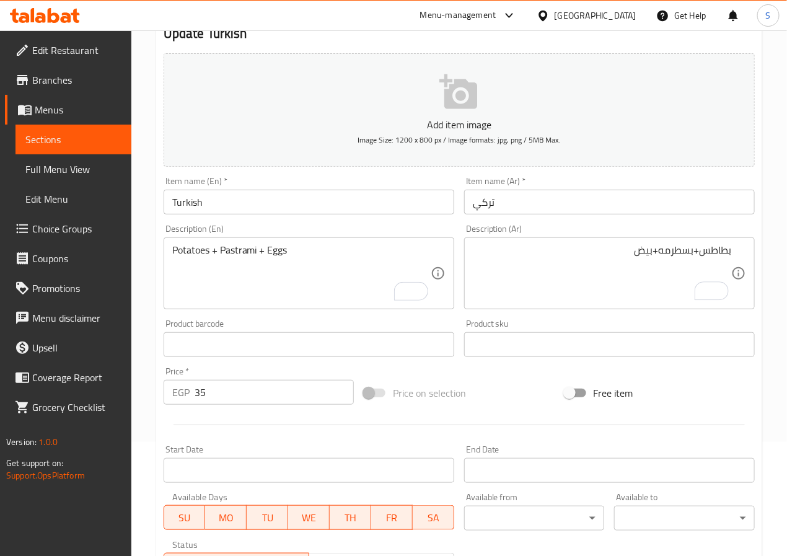
scroll to position [319, 0]
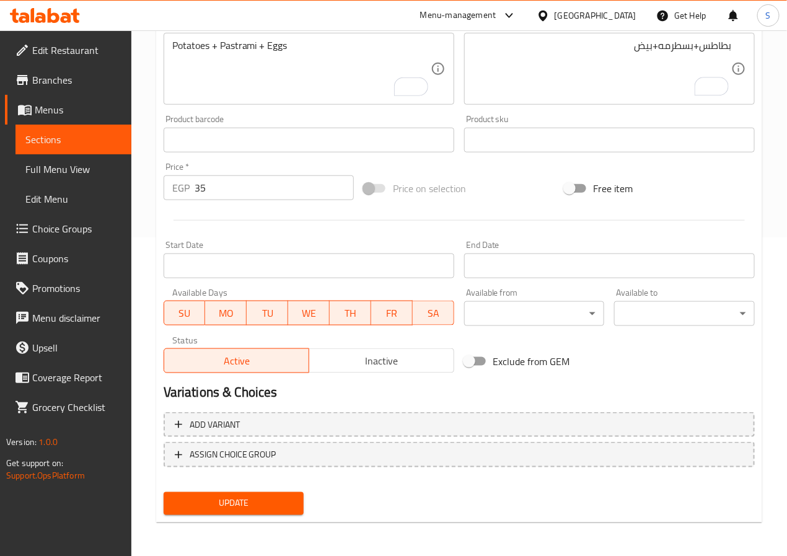
click at [179, 497] on span "Update" at bounding box center [234, 503] width 121 height 15
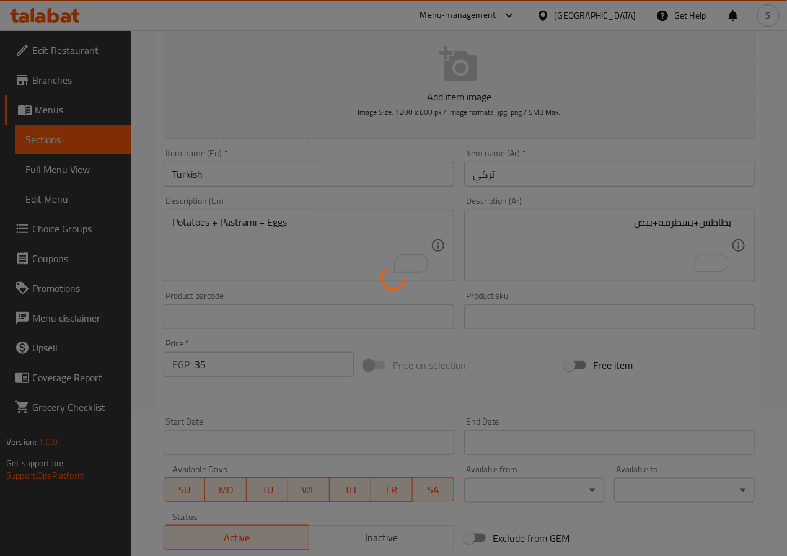
scroll to position [0, 0]
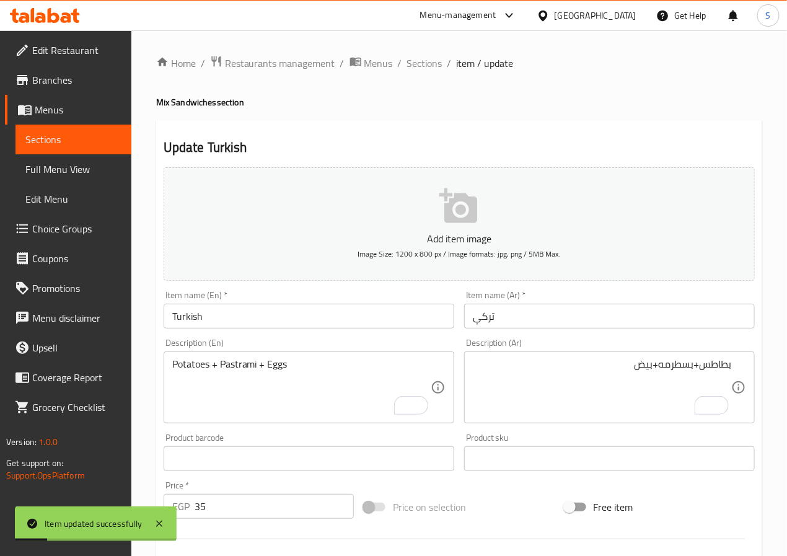
drag, startPoint x: 422, startPoint y: 69, endPoint x: 394, endPoint y: 2, distance: 72.5
click at [422, 69] on span "Sections" at bounding box center [424, 63] width 35 height 15
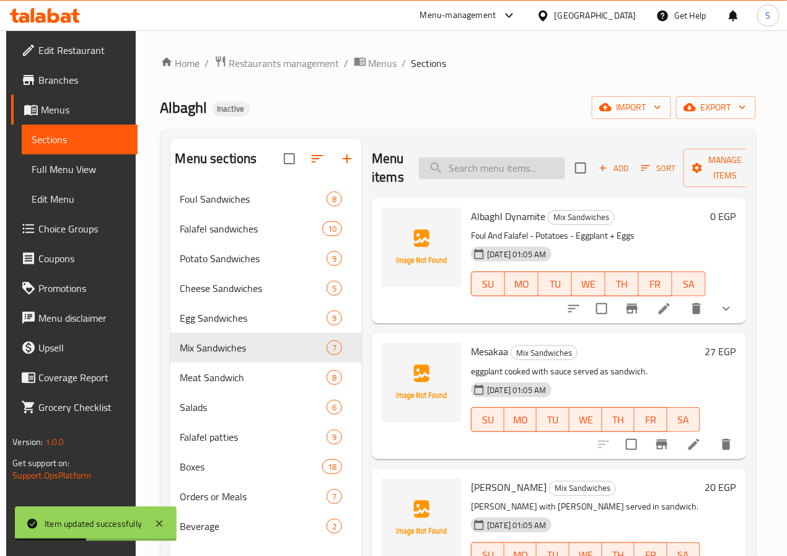
click at [445, 177] on input "search" at bounding box center [492, 168] width 146 height 22
paste input "Dynamite Super Mule (Turkey + Falafel + Pastrami + Eggs)"
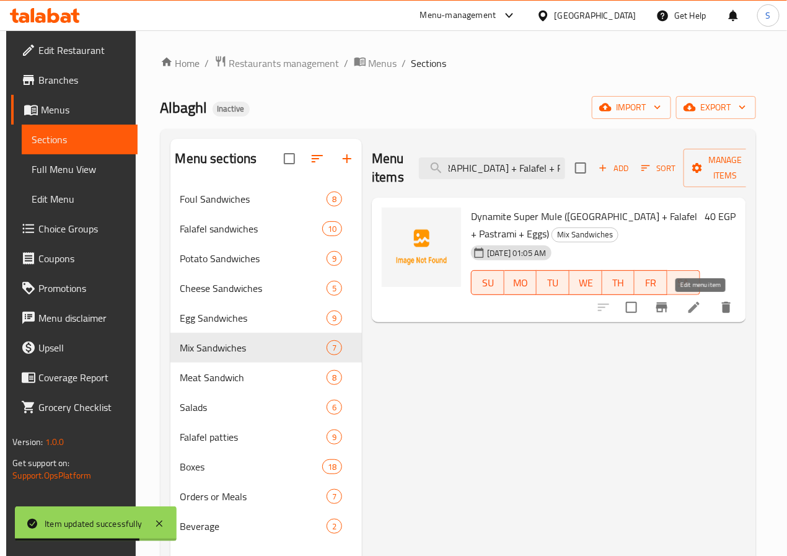
type input "Dynamite Super Mule (Turkey + Falafel + Pastrami + Eggs)"
click at [700, 305] on icon at bounding box center [694, 307] width 11 height 11
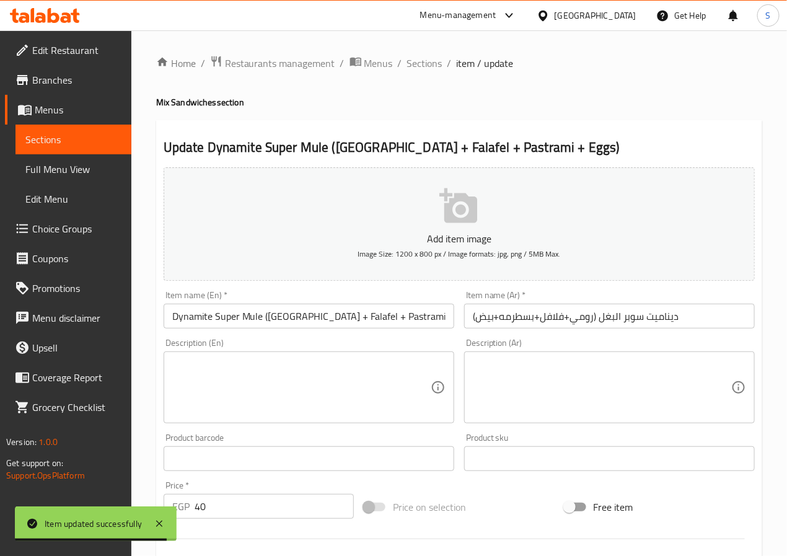
click at [257, 324] on input "Dynamite Super Mule (Turkey + Falafel + Pastrami + Eggs)" at bounding box center [309, 316] width 291 height 25
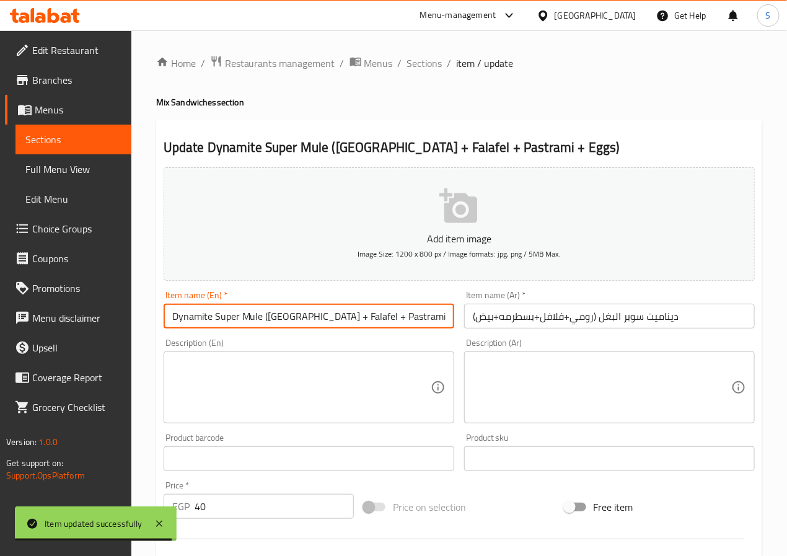
click at [257, 324] on input "Dynamite Super Mule (Turkey + Falafel + Pastrami + Eggs)" at bounding box center [309, 316] width 291 height 25
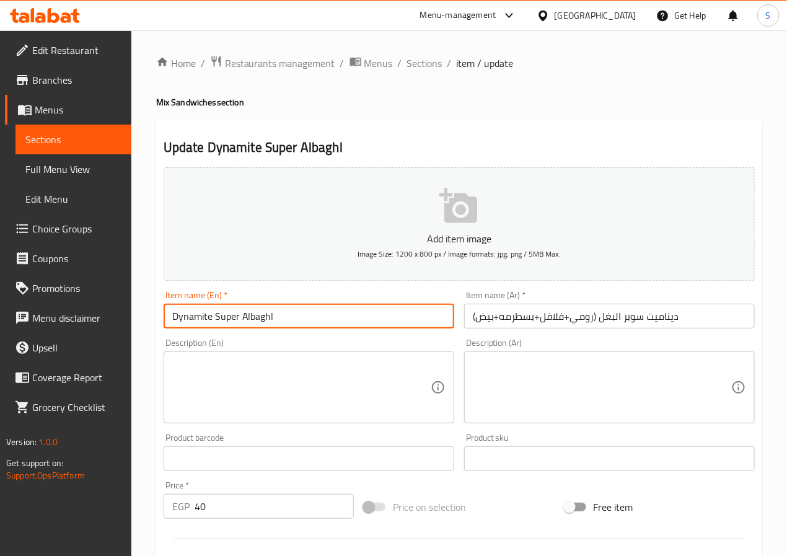
type input "Dynamite Super Albaghl"
click at [270, 371] on textarea at bounding box center [301, 387] width 258 height 59
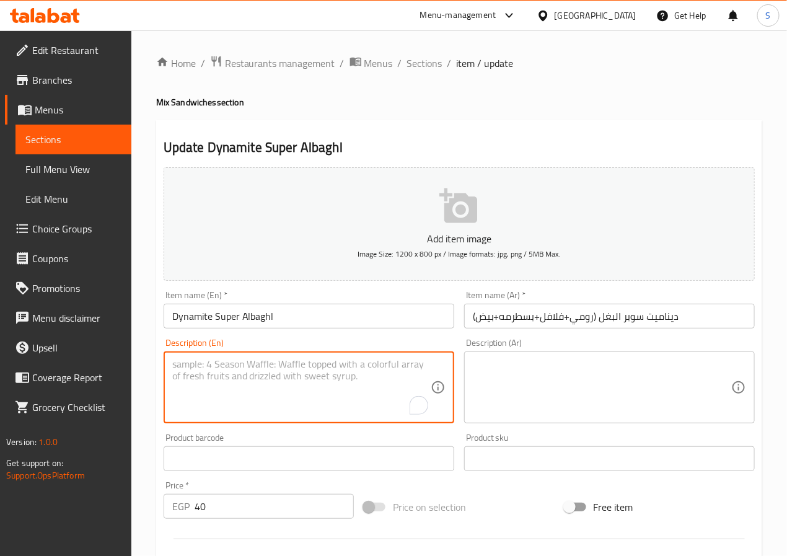
paste textarea "(Turkey + Falafel + Pastrami + Eggs)"
click at [185, 367] on textarea "(Turkey + Falafel + Pastrami + Eggs)" at bounding box center [301, 387] width 258 height 59
click at [413, 382] on textarea "Roumi + Falafel + Pastrami + Eggs)" at bounding box center [301, 387] width 258 height 59
type textarea "Roumi + Falafel + Pastrami + Eggs"
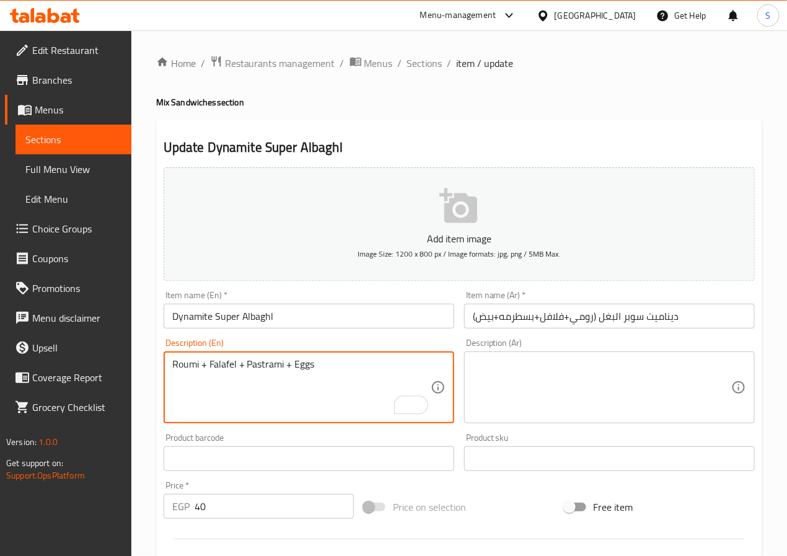
click at [601, 319] on input "ديناميت سوبر البغل (رومي+فلافل+بسطرمه+بيض)" at bounding box center [609, 316] width 291 height 25
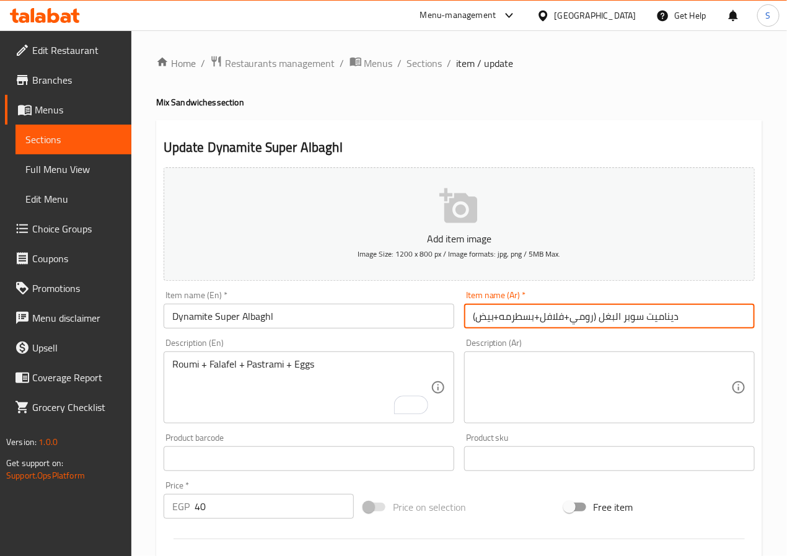
click at [601, 319] on input "ديناميت سوبر البغل (رومي+فلافل+بسطرمه+بيض)" at bounding box center [609, 316] width 291 height 25
click at [528, 319] on input "ديناميت سوبر البغل (رومي+فلافل+بسطرمه+بيض)" at bounding box center [609, 316] width 291 height 25
drag, startPoint x: 525, startPoint y: 319, endPoint x: 666, endPoint y: 317, distance: 140.7
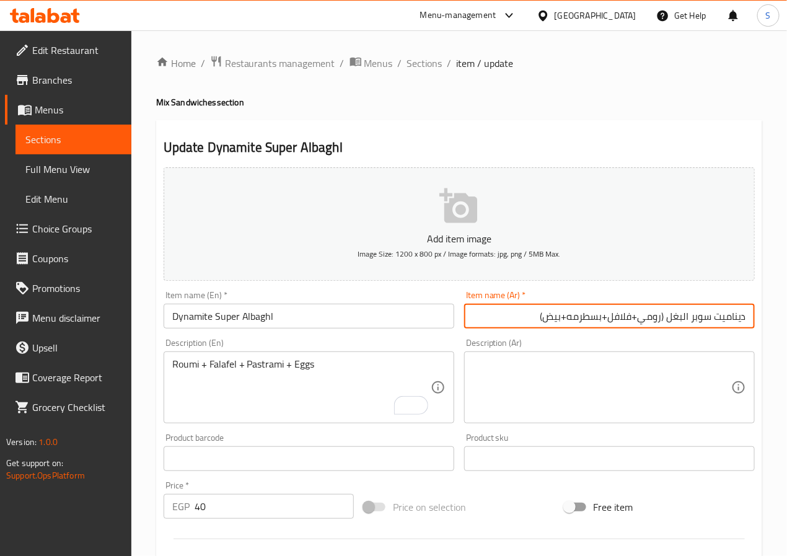
click at [666, 317] on input "ديناميت سوبر البغل (رومي+فلافل+بسطرمه+بيض)" at bounding box center [609, 316] width 291 height 25
type input "ديناميت سوبر البغل"
click at [604, 391] on textarea at bounding box center [602, 387] width 258 height 59
paste textarea "(رومي+فلافل+بسطرمه+بيض)"
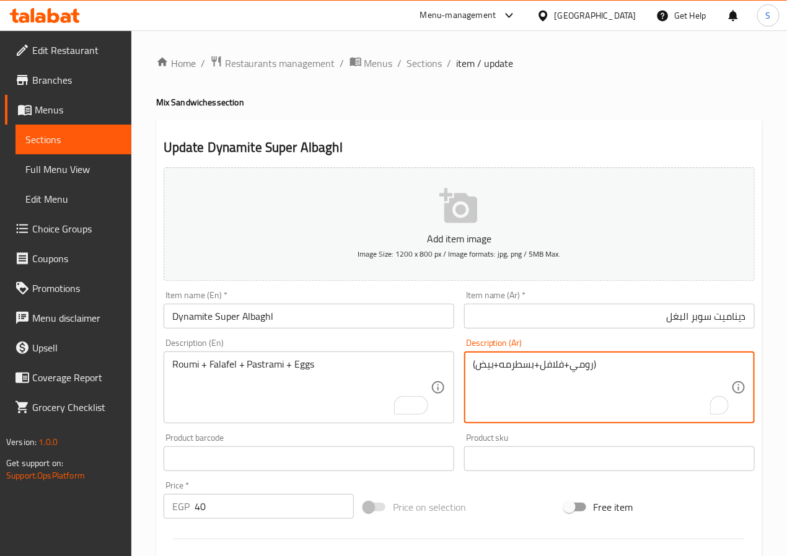
click at [573, 371] on textarea "(رومي+فلافل+بسطرمه+بيض)" at bounding box center [602, 387] width 258 height 59
type textarea "رومي+فلافل+بسطرمه+بيض"
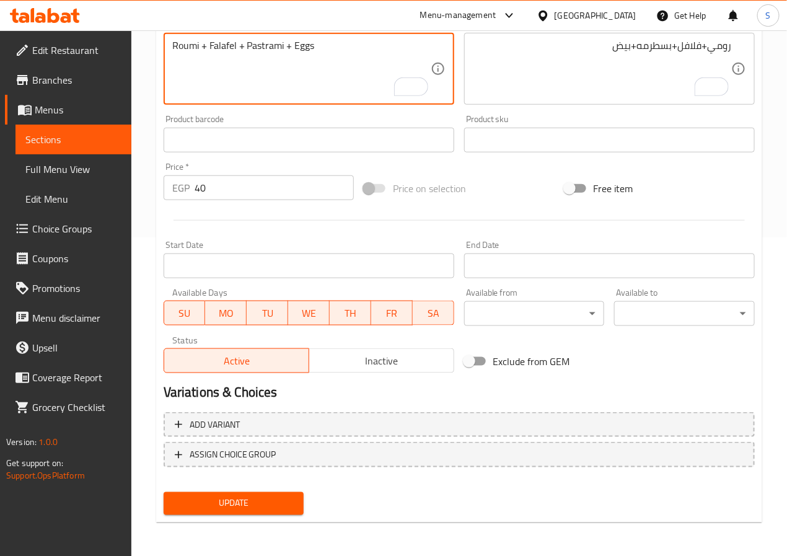
click at [234, 498] on span "Update" at bounding box center [234, 503] width 121 height 15
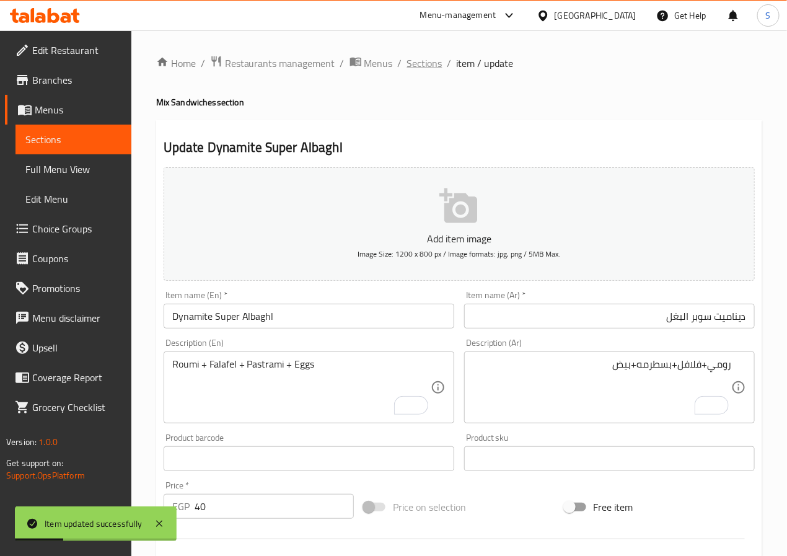
click at [431, 60] on span "Sections" at bounding box center [424, 63] width 35 height 15
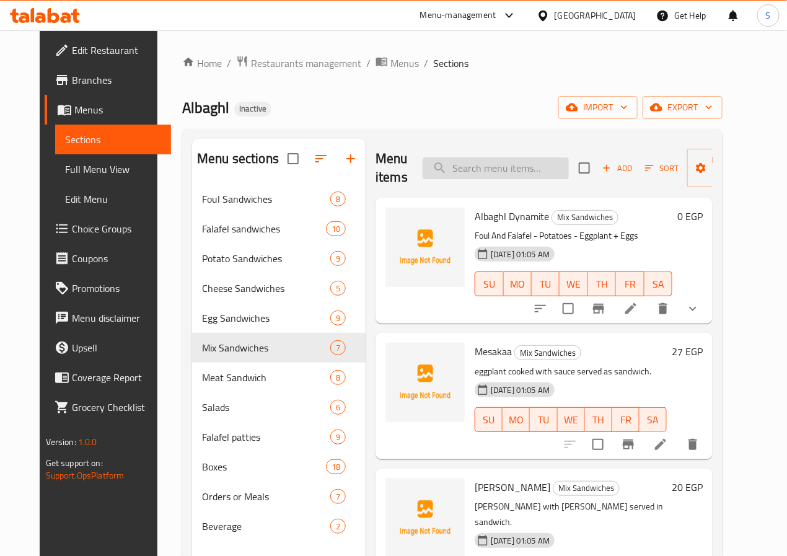
click at [483, 170] on input "search" at bounding box center [496, 168] width 146 height 22
paste input "Plain Burger"
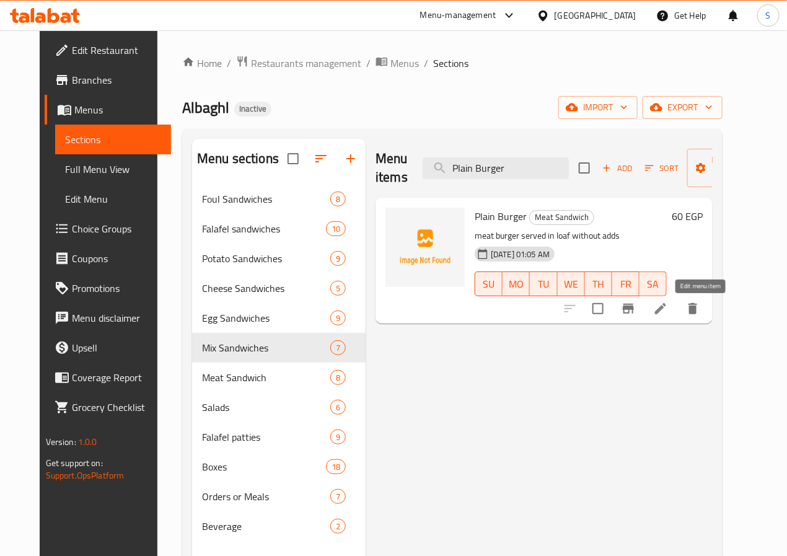
type input "Plain Burger"
click at [668, 311] on icon at bounding box center [660, 308] width 15 height 15
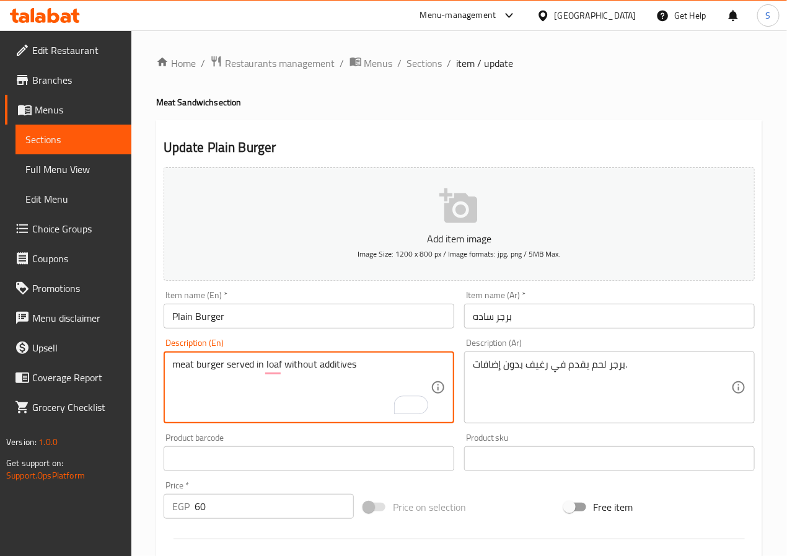
click at [151, 378] on div "Home / Restaurants management / Menus / Sections / item / update Meat Sandwich …" at bounding box center [459, 453] width 656 height 846
type textarea "meat burger served in a loaf without additives"
click at [139, 432] on div "Home / Restaurants management / Menus / Sections / item / update Meat Sandwich …" at bounding box center [459, 453] width 656 height 846
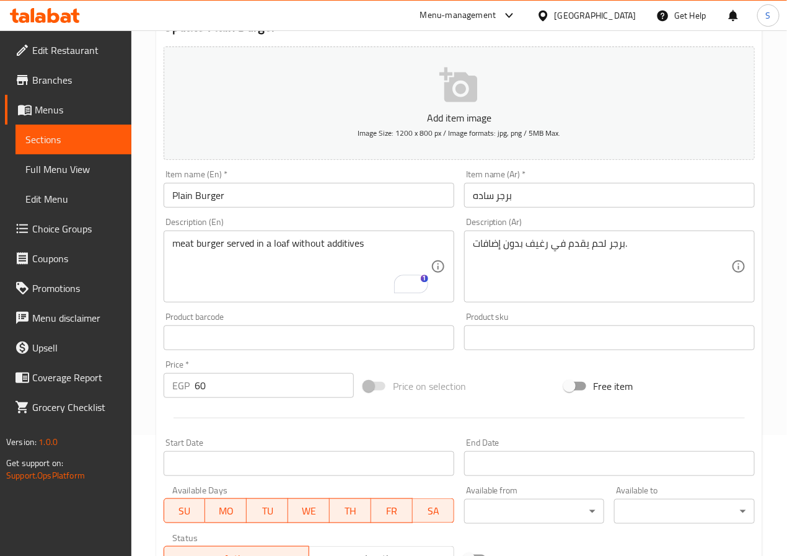
scroll to position [319, 0]
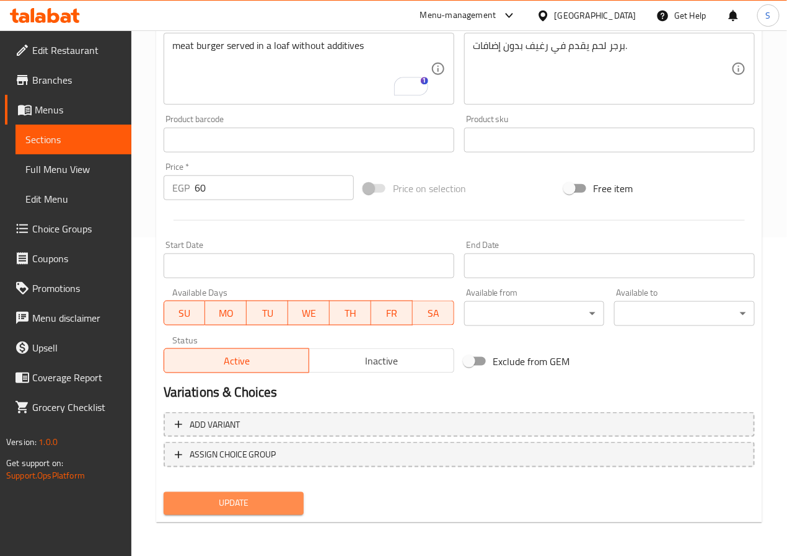
click at [171, 495] on button "Update" at bounding box center [234, 503] width 141 height 23
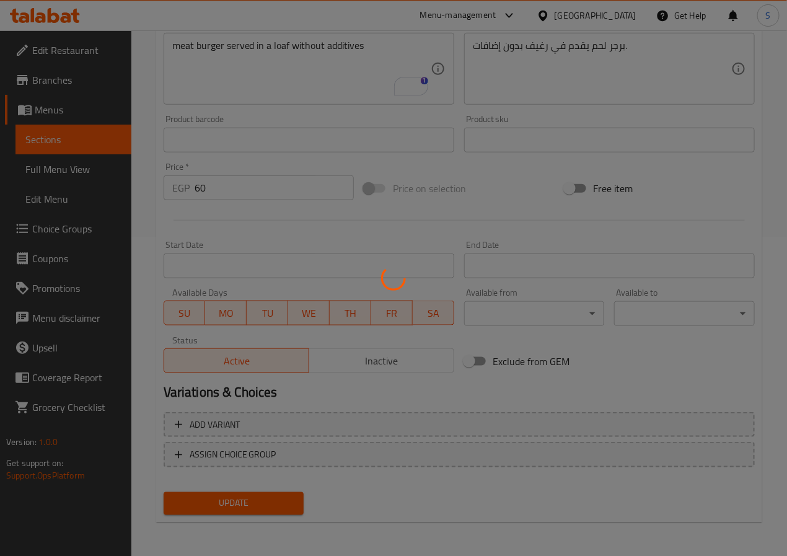
scroll to position [0, 0]
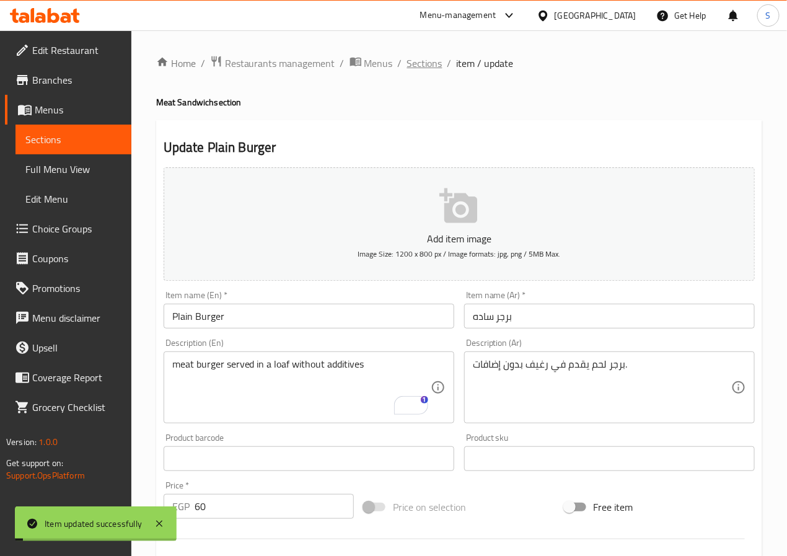
click at [420, 66] on span "Sections" at bounding box center [424, 63] width 35 height 15
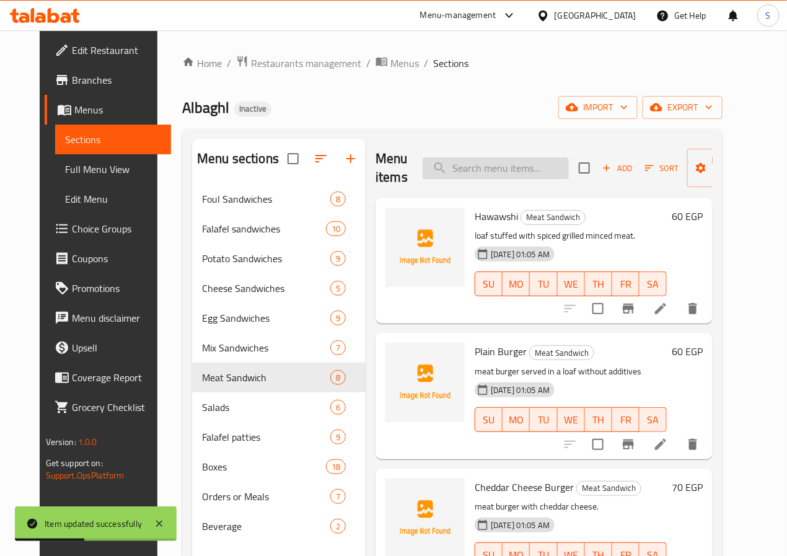
click at [476, 171] on input "search" at bounding box center [496, 168] width 146 height 22
paste input "Liver Potatoes"
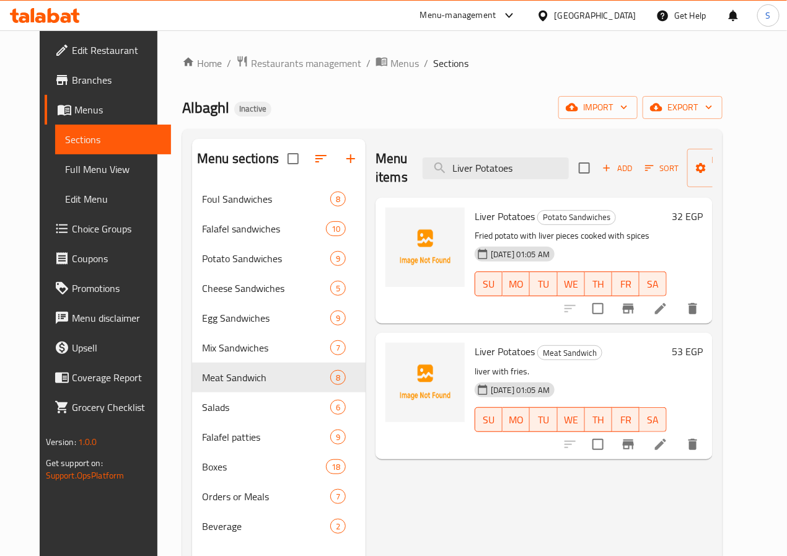
type input "Liver Potatoes"
click at [668, 448] on icon at bounding box center [660, 444] width 15 height 15
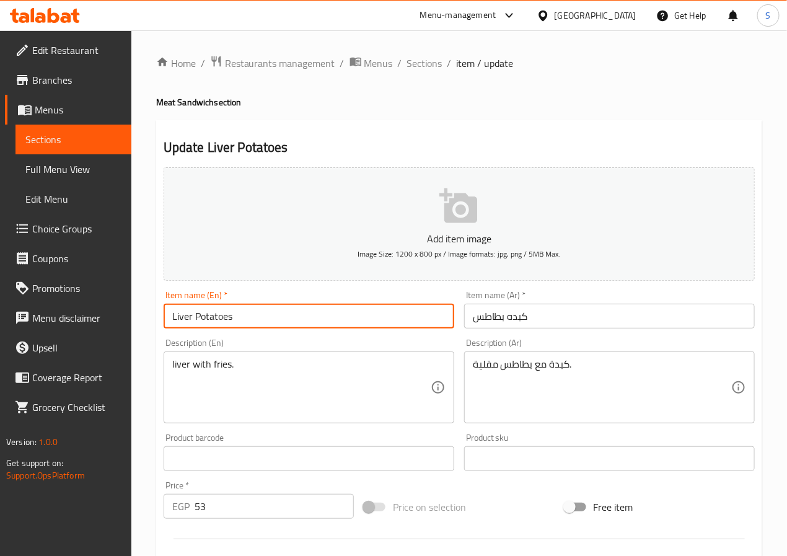
click at [264, 314] on input "Liver Potatoes" at bounding box center [309, 316] width 291 height 25
type input "Liver Potato"
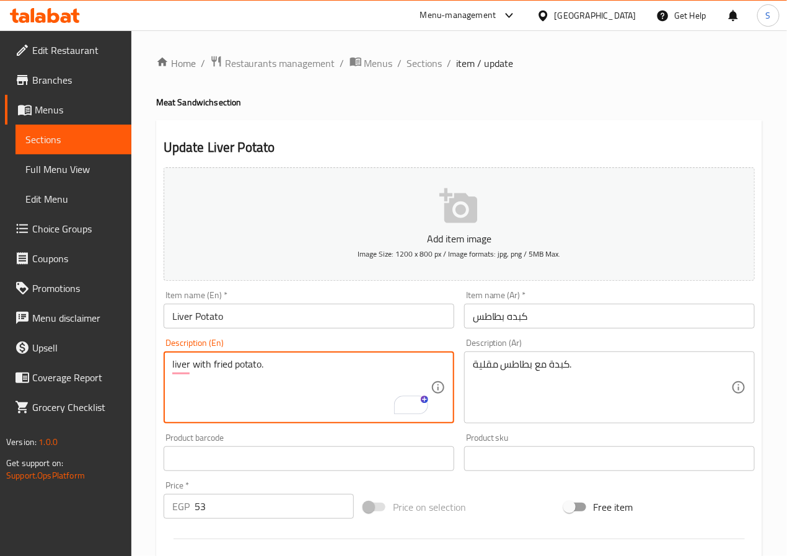
type textarea "liver with fried potato."
click at [138, 395] on div "Home / Restaurants management / Menus / Sections / item / update Meat Sandwich …" at bounding box center [459, 453] width 656 height 846
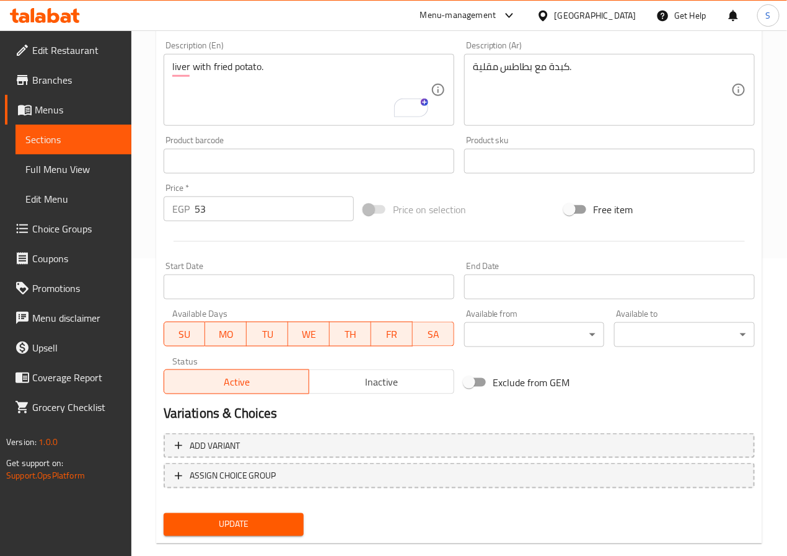
scroll to position [319, 0]
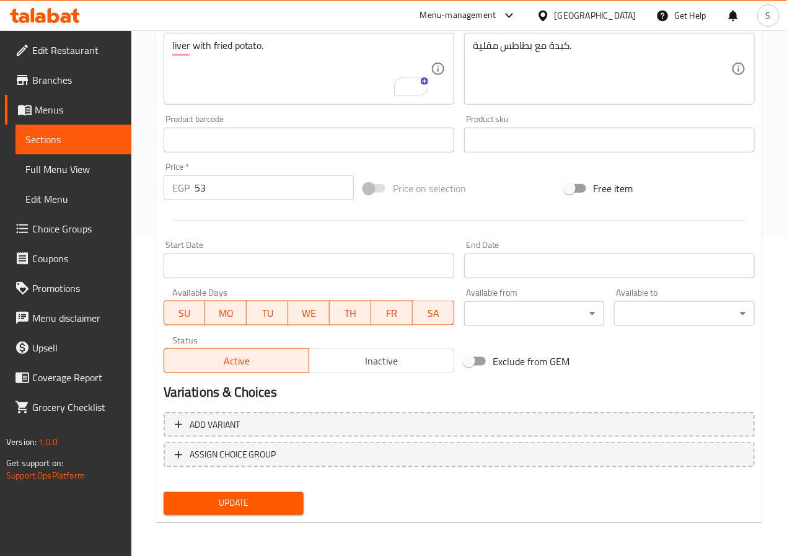
click at [210, 510] on span "Update" at bounding box center [234, 503] width 121 height 15
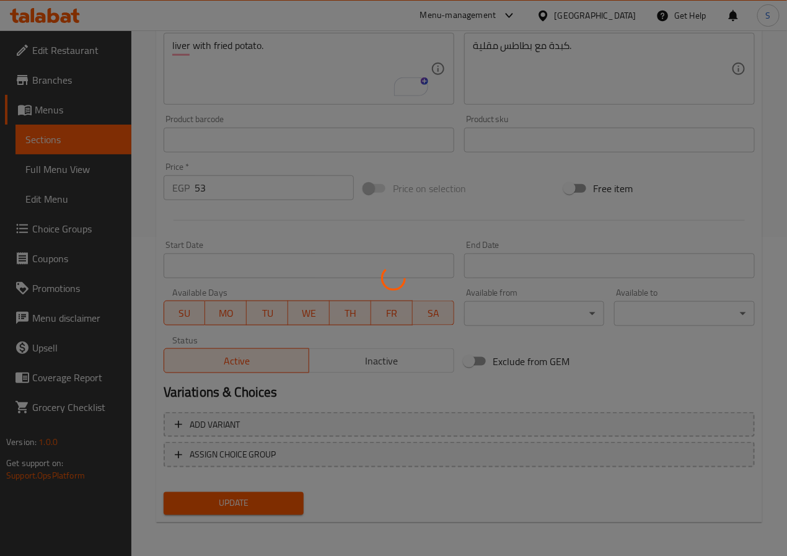
scroll to position [0, 0]
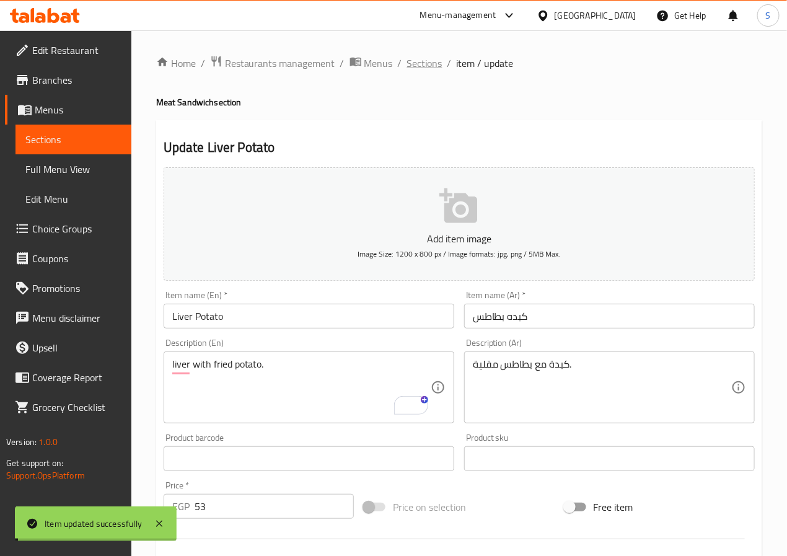
click at [426, 61] on span "Sections" at bounding box center [424, 63] width 35 height 15
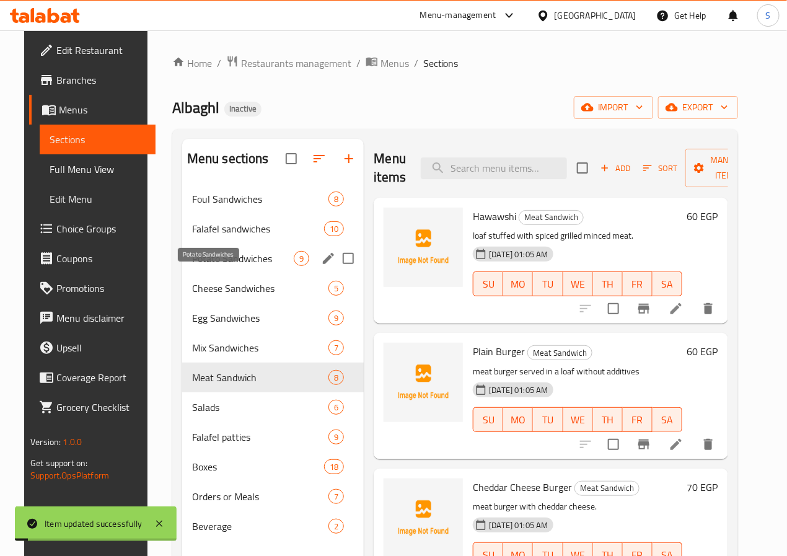
click at [226, 266] on span "Potato Sandwiches" at bounding box center [243, 258] width 102 height 15
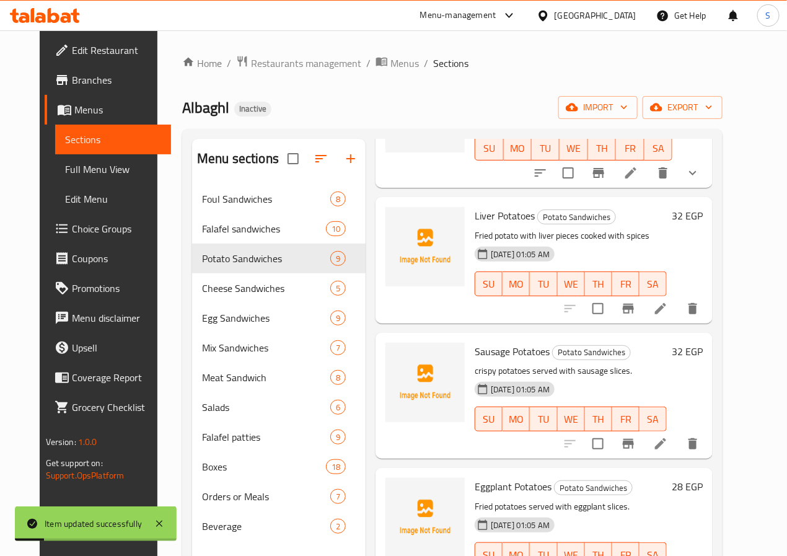
scroll to position [435, 0]
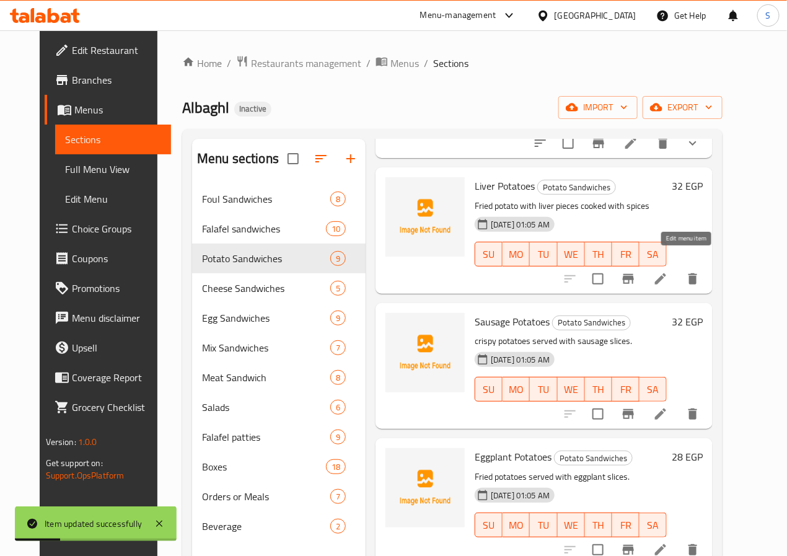
click at [668, 272] on icon at bounding box center [660, 279] width 15 height 15
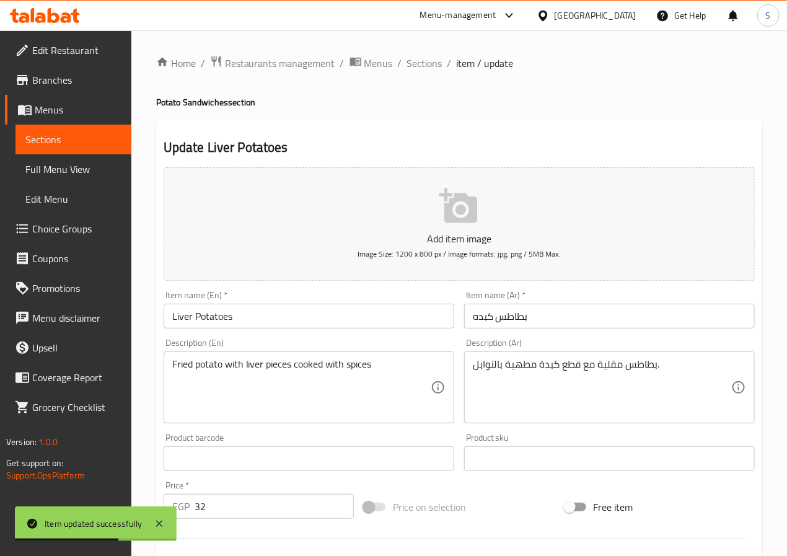
click at [179, 319] on input "Liver Potatoes" at bounding box center [309, 316] width 291 height 25
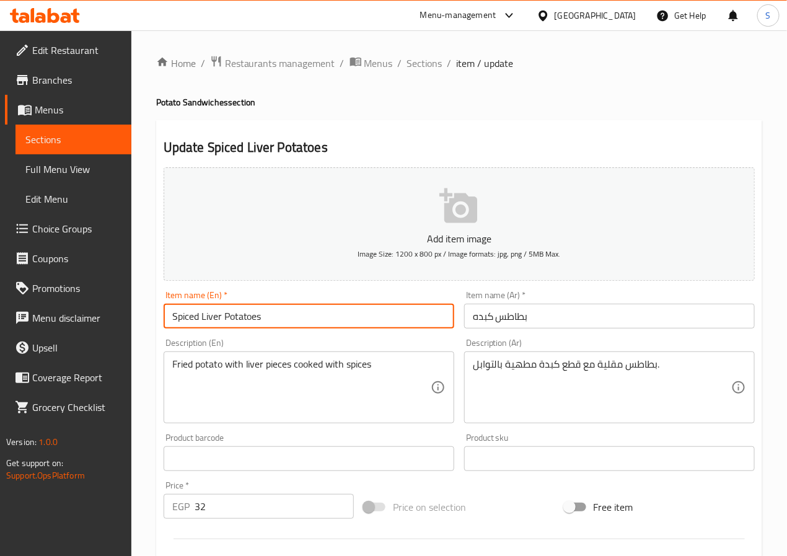
type input "Spiced Liver Potatoes"
click at [138, 354] on div "Home / Restaurants management / Menus / Sections / item / update Potato Sandwic…" at bounding box center [459, 453] width 656 height 846
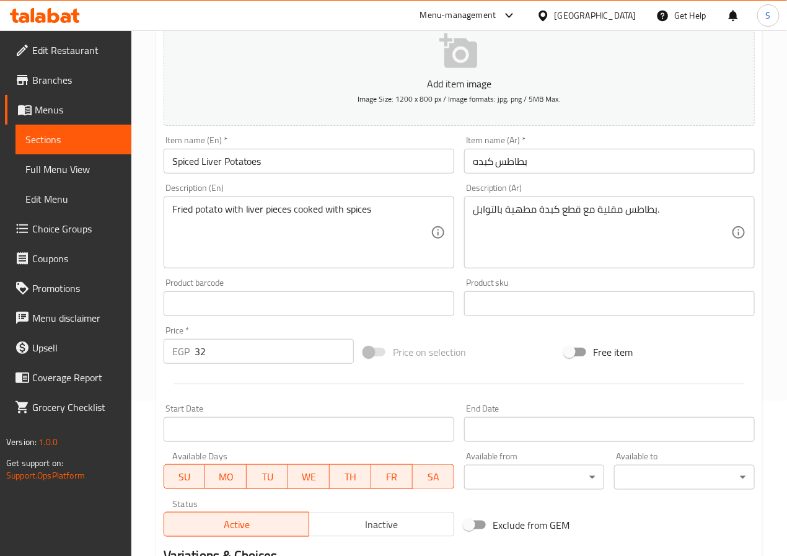
scroll to position [319, 0]
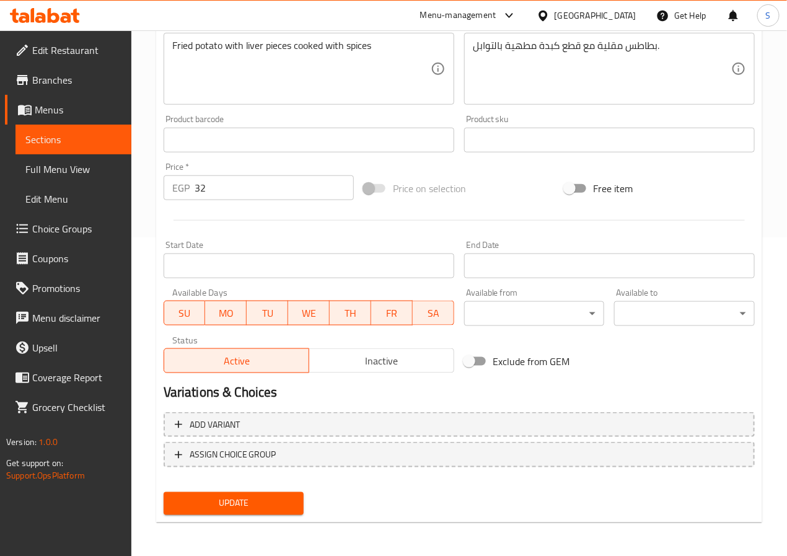
click at [225, 528] on div "Home / Restaurants management / Menus / Sections / item / update Potato Sandwic…" at bounding box center [459, 135] width 606 height 796
click at [232, 506] on span "Update" at bounding box center [234, 503] width 121 height 15
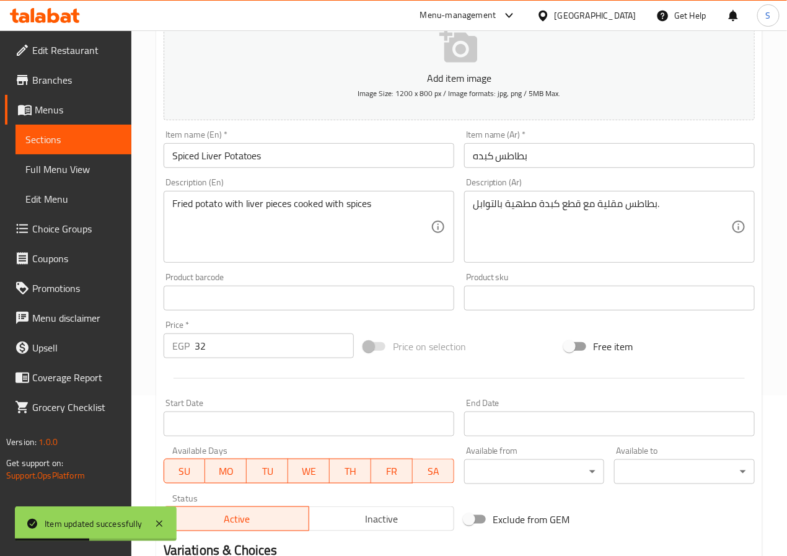
scroll to position [0, 0]
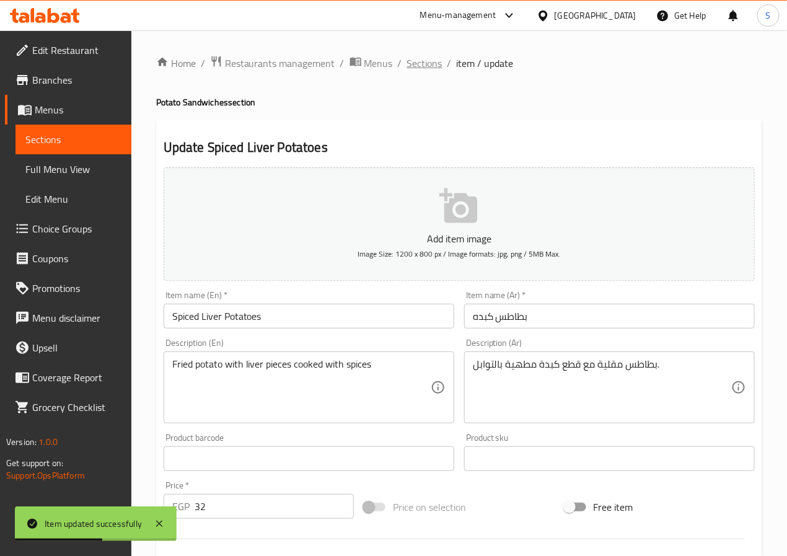
click at [432, 63] on span "Sections" at bounding box center [424, 63] width 35 height 15
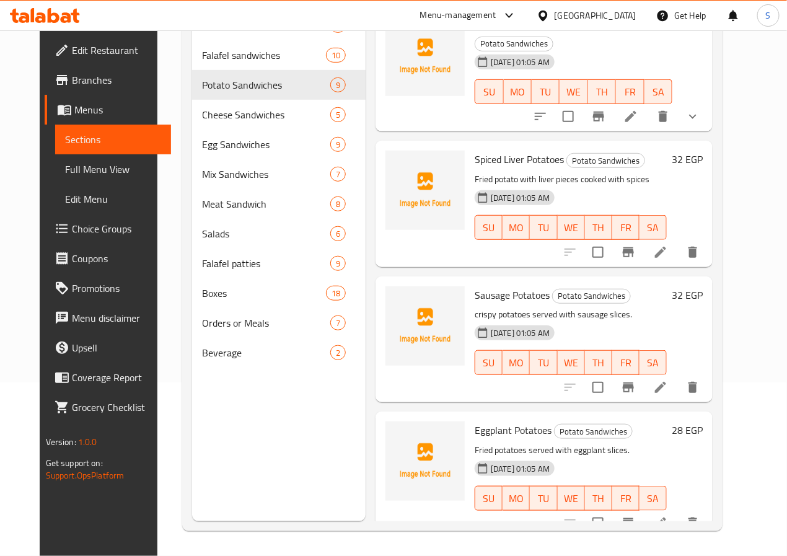
scroll to position [287, 0]
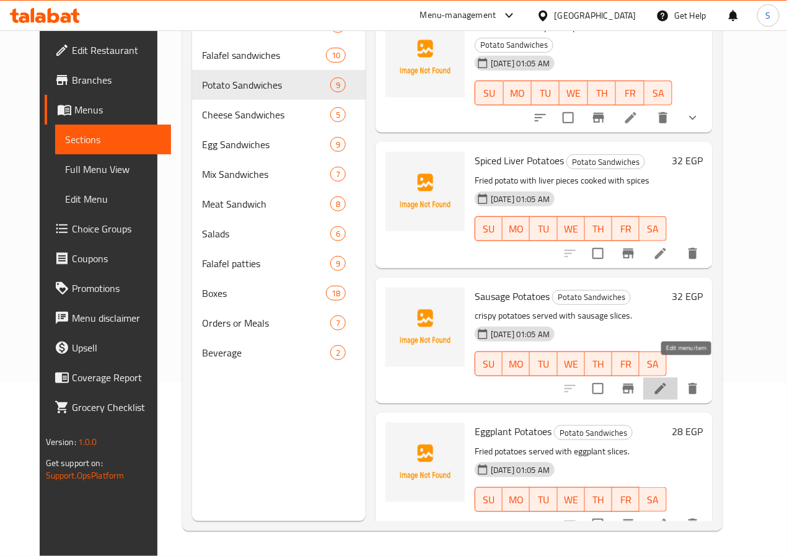
click at [668, 381] on icon at bounding box center [660, 388] width 15 height 15
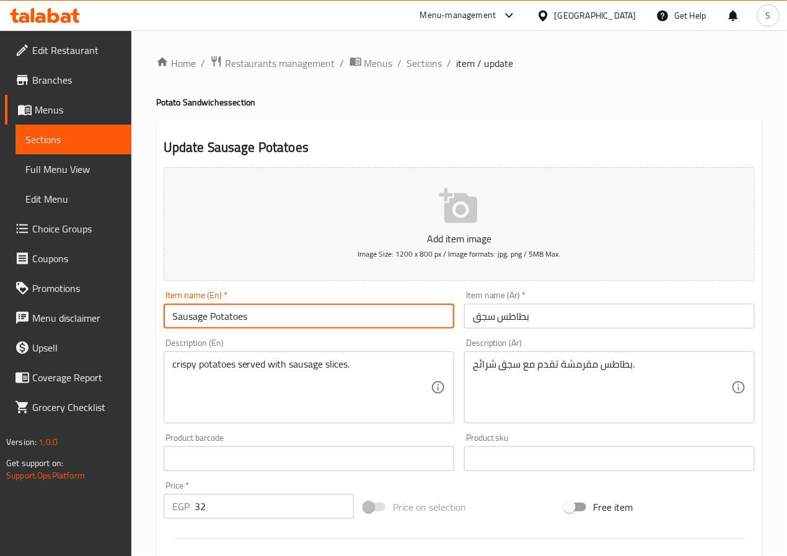
click at [211, 318] on input "Sausage Potatoes" at bounding box center [309, 316] width 291 height 25
click at [242, 322] on input "Sausage Potatoes" at bounding box center [309, 316] width 291 height 25
paste input "Potatoes"
click at [240, 318] on input "Crispy Potatoes Sausage" at bounding box center [309, 316] width 291 height 25
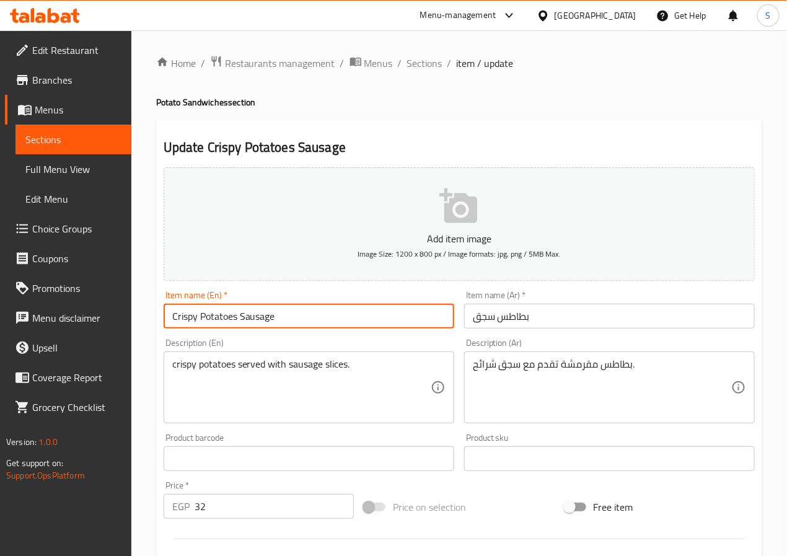
type input "Crispy Potatoes Sausage"
drag, startPoint x: 177, startPoint y: 363, endPoint x: 211, endPoint y: 422, distance: 68.3
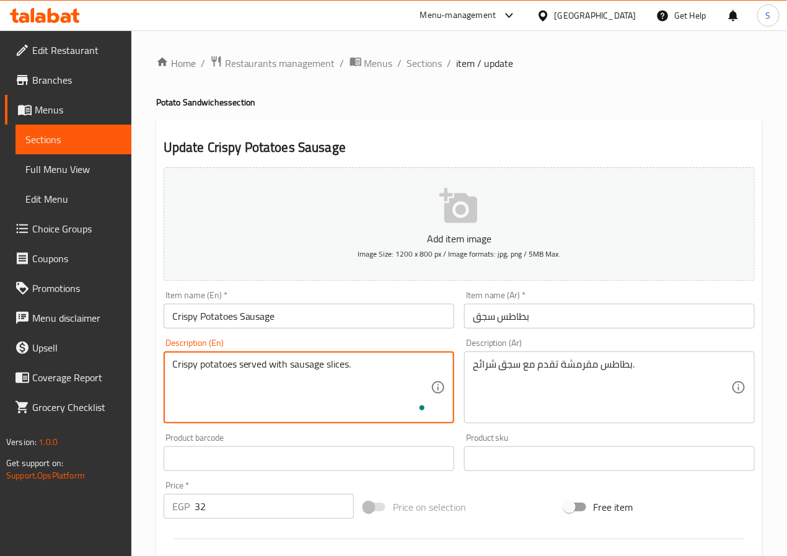
type textarea "Crispy potatoes served with sausage slices."
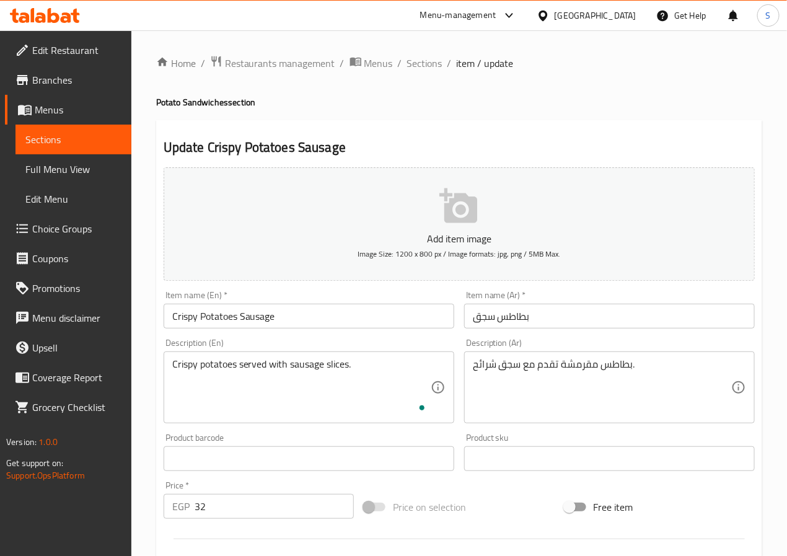
click at [136, 437] on div "Home / Restaurants management / Menus / Sections / item / update Potato Sandwic…" at bounding box center [459, 453] width 656 height 846
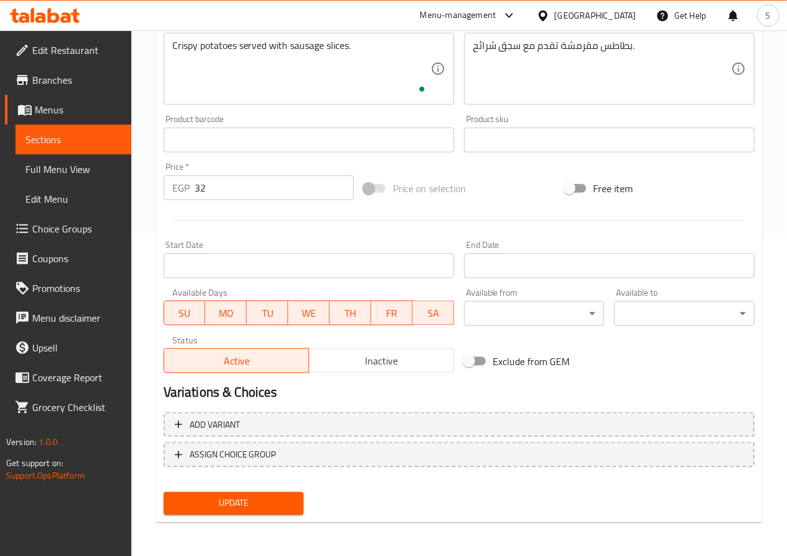
click at [225, 496] on span "Update" at bounding box center [234, 503] width 121 height 15
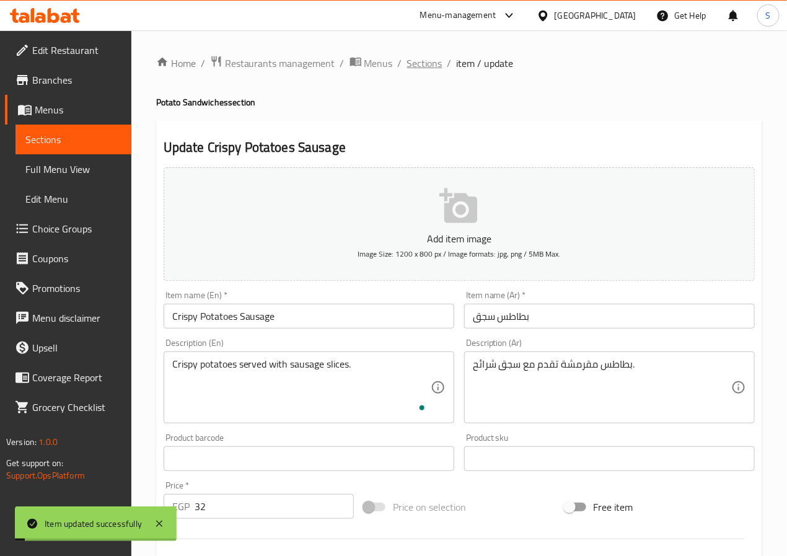
click at [430, 58] on span "Sections" at bounding box center [424, 63] width 35 height 15
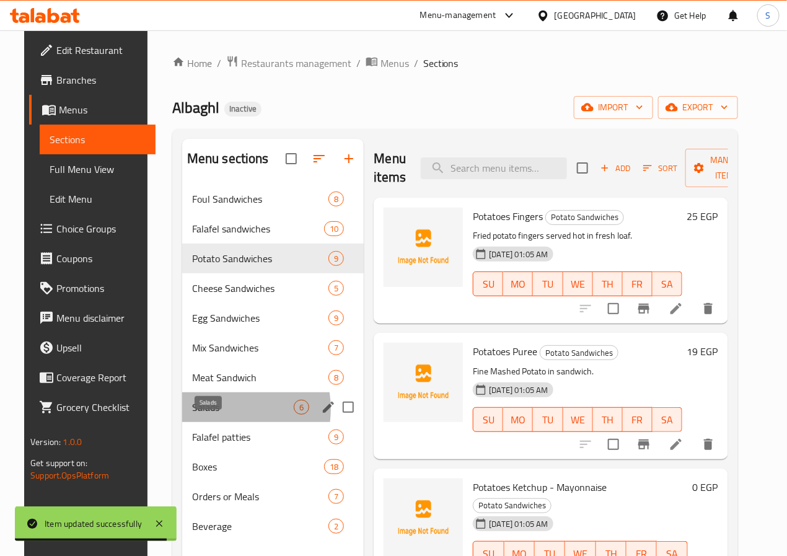
click at [200, 415] on span "Salads" at bounding box center [243, 407] width 102 height 15
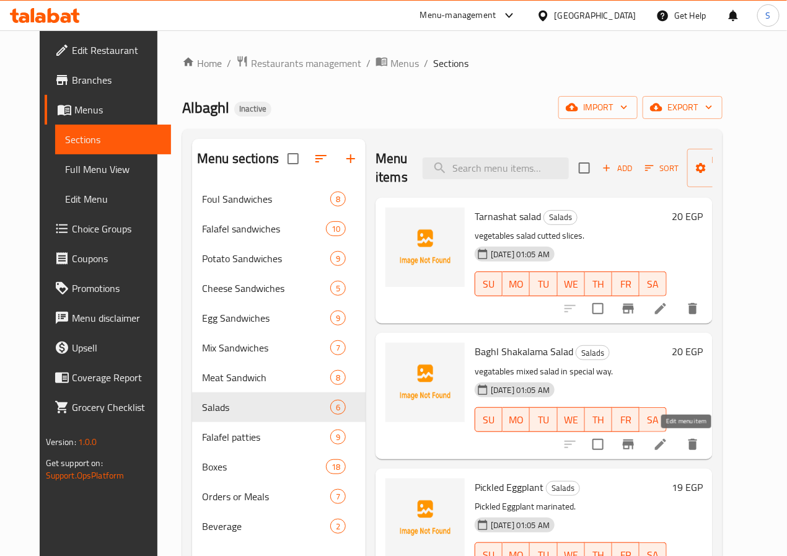
click at [668, 447] on icon at bounding box center [660, 444] width 15 height 15
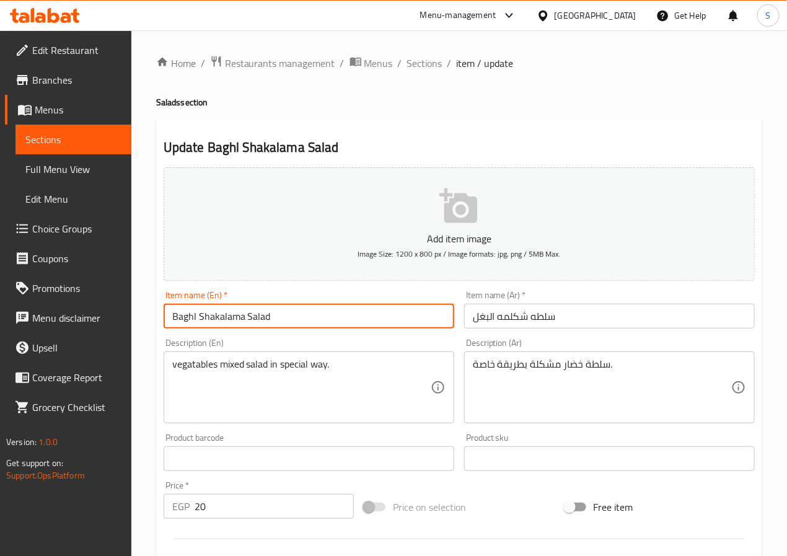
click at [177, 322] on input "Baghl Shakalama Salad" at bounding box center [309, 316] width 291 height 25
type input "Albaghl Shakalama Salad"
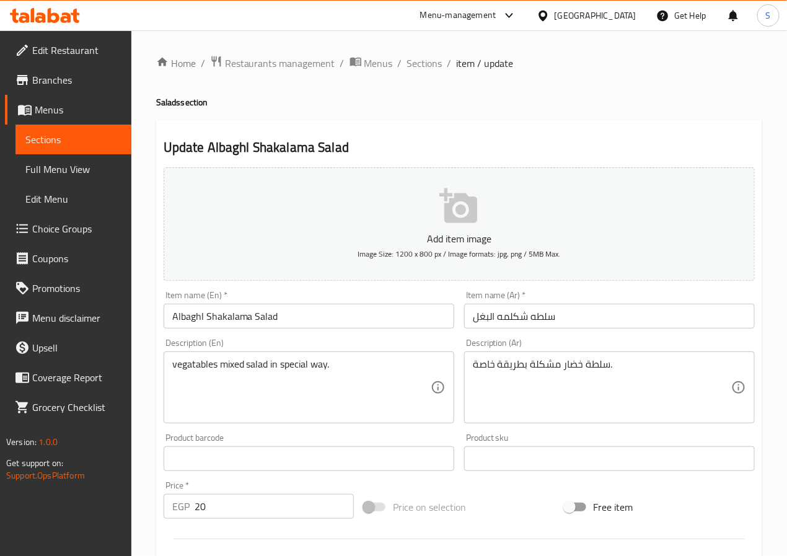
click at [142, 409] on div "Home / Restaurants management / Menus / Sections / item / update Salads section…" at bounding box center [459, 453] width 656 height 846
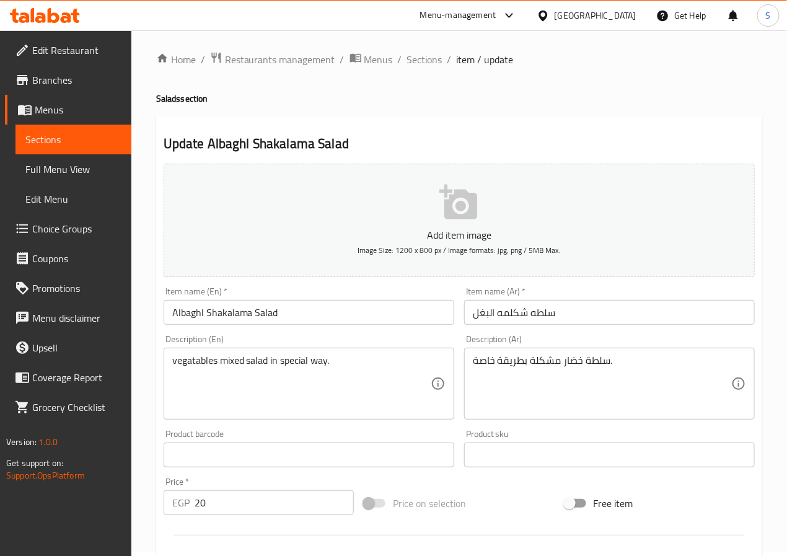
scroll to position [2, 0]
click at [161, 444] on div "Product barcode Product barcode" at bounding box center [309, 450] width 301 height 48
click at [145, 406] on div "Home / Restaurants management / Menus / Sections / item / update Salads section…" at bounding box center [459, 451] width 656 height 846
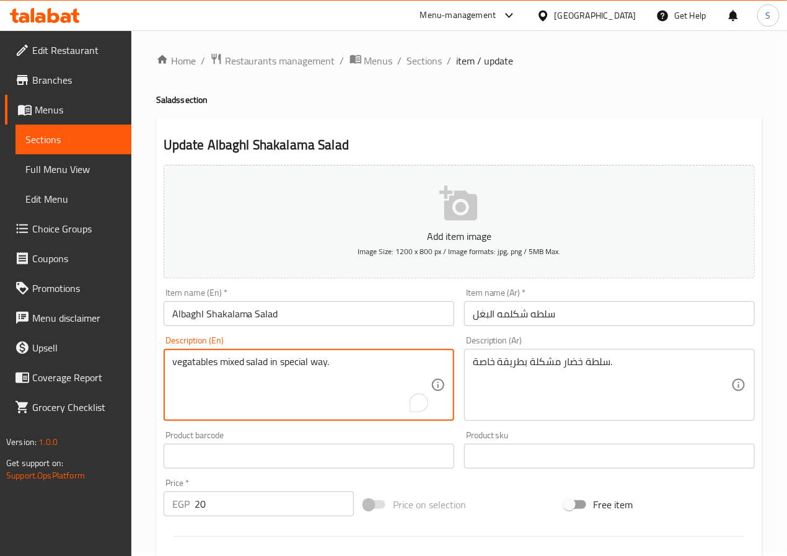
click at [231, 361] on textarea "vegatables mixed salad in special way." at bounding box center [301, 385] width 258 height 59
paste textarea "mixed"
type textarea "mixed vegatables salad in special way."
click at [146, 387] on div "Home / Restaurants management / Menus / Sections / item / update Salads section…" at bounding box center [459, 451] width 656 height 846
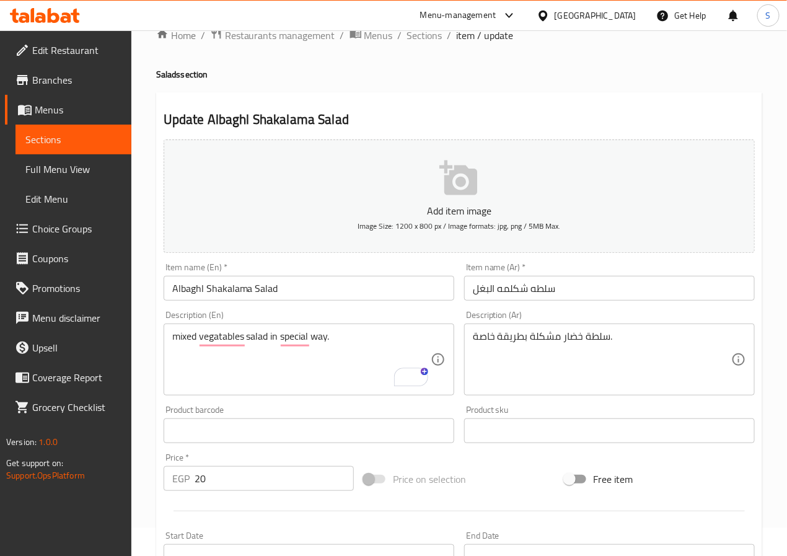
scroll to position [319, 0]
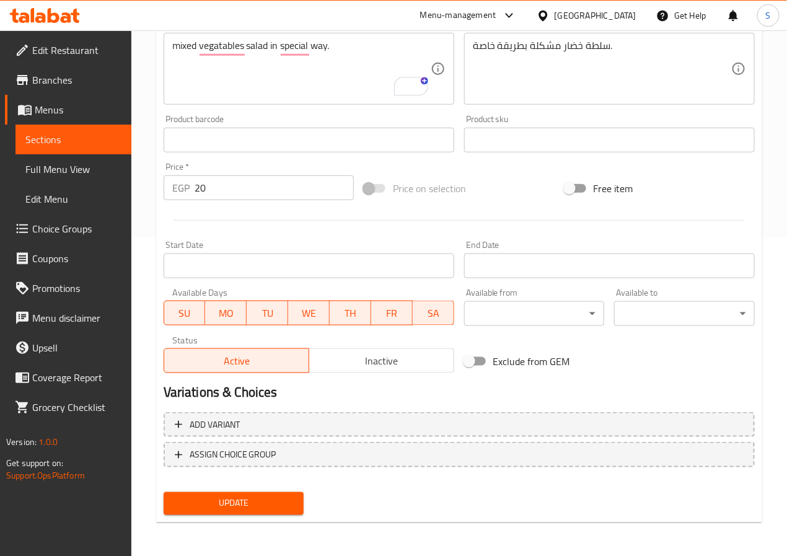
click at [238, 505] on span "Update" at bounding box center [234, 503] width 121 height 15
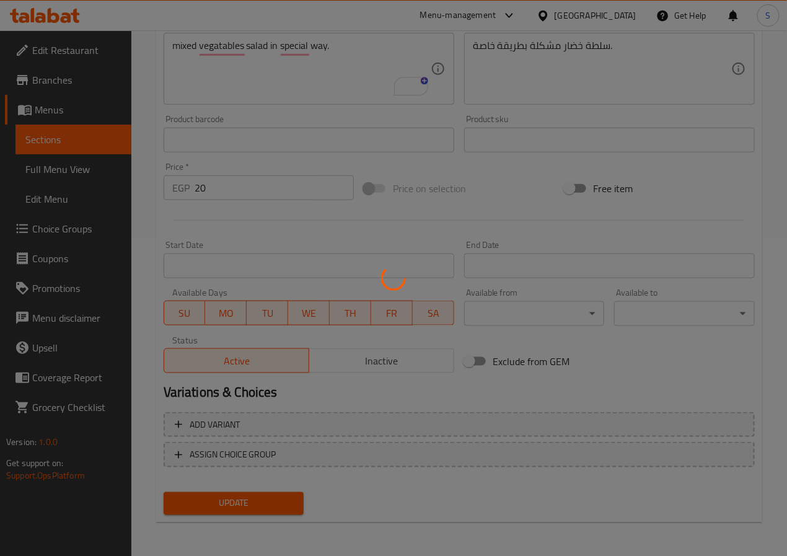
scroll to position [0, 0]
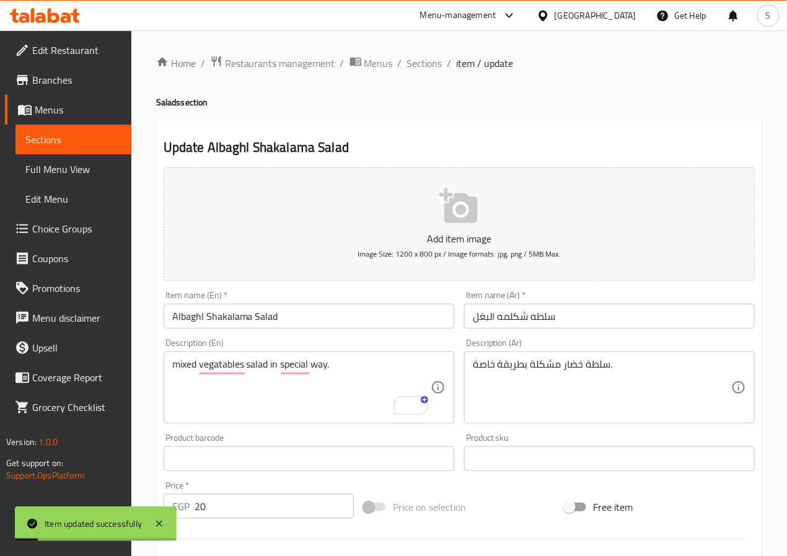
drag, startPoint x: 423, startPoint y: 66, endPoint x: 402, endPoint y: 4, distance: 65.5
click at [423, 66] on span "Sections" at bounding box center [424, 63] width 35 height 15
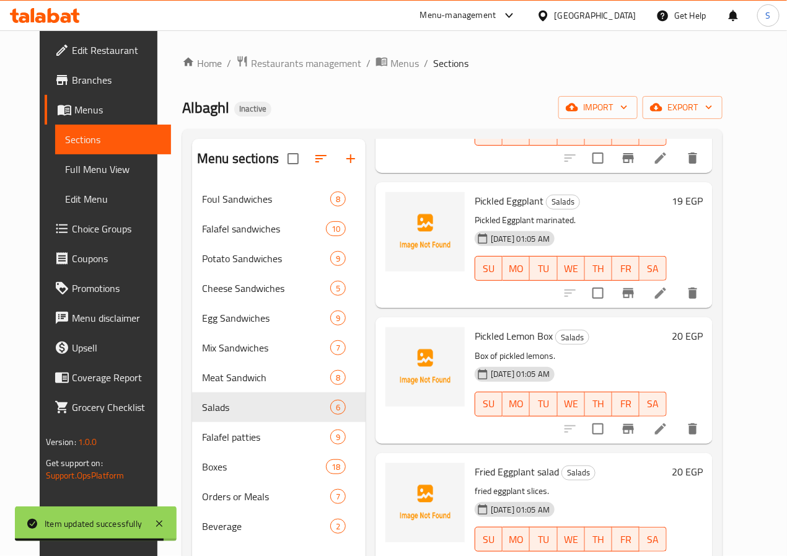
scroll to position [306, 0]
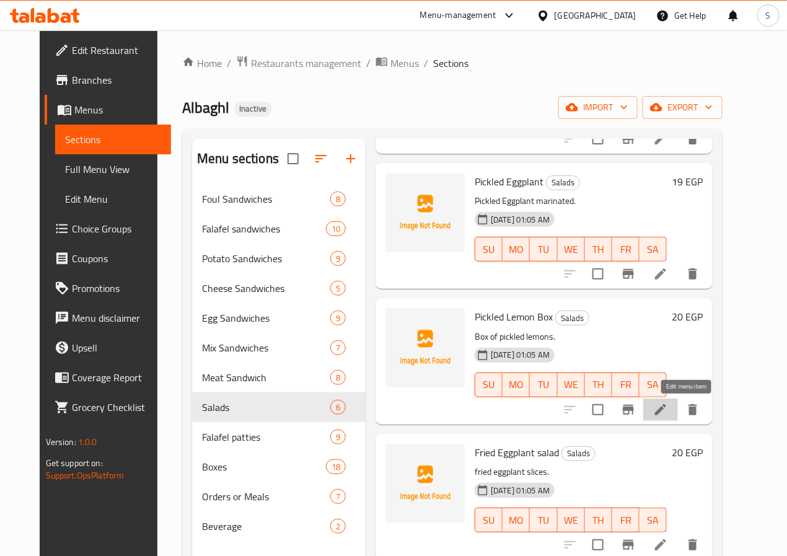
click at [668, 404] on icon at bounding box center [660, 409] width 15 height 15
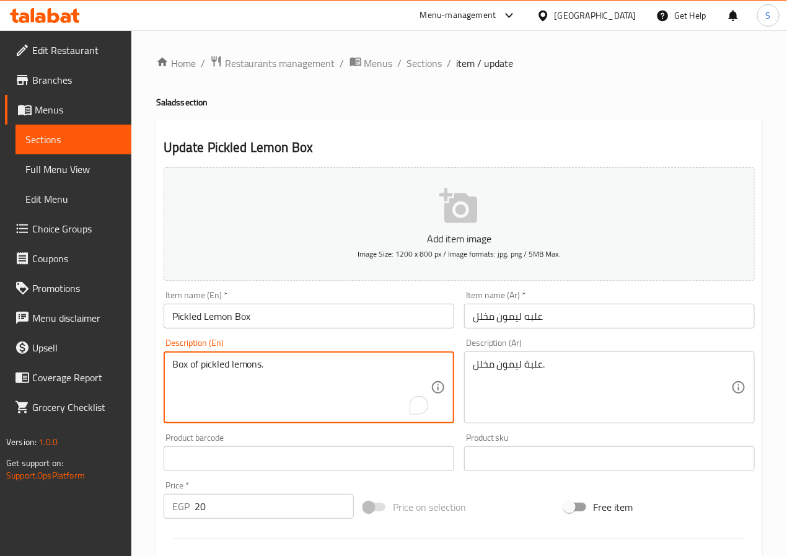
click at [254, 363] on textarea "Box of pickled lemons." at bounding box center [301, 387] width 258 height 59
paste textarea "Tangy preserv"
type textarea "Tangy preserved lemons."
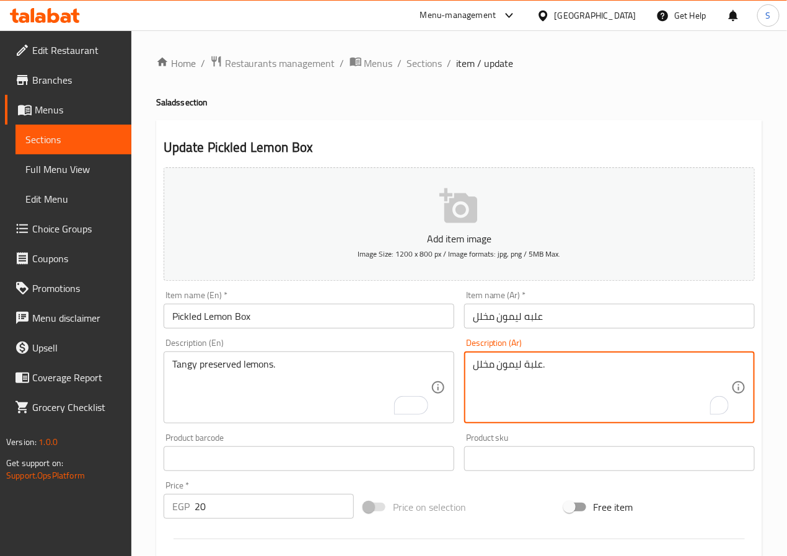
click at [524, 372] on textarea "علبة ليمون مخلل." at bounding box center [602, 387] width 258 height 59
paste textarea "[PERSON_NAME] منعش"
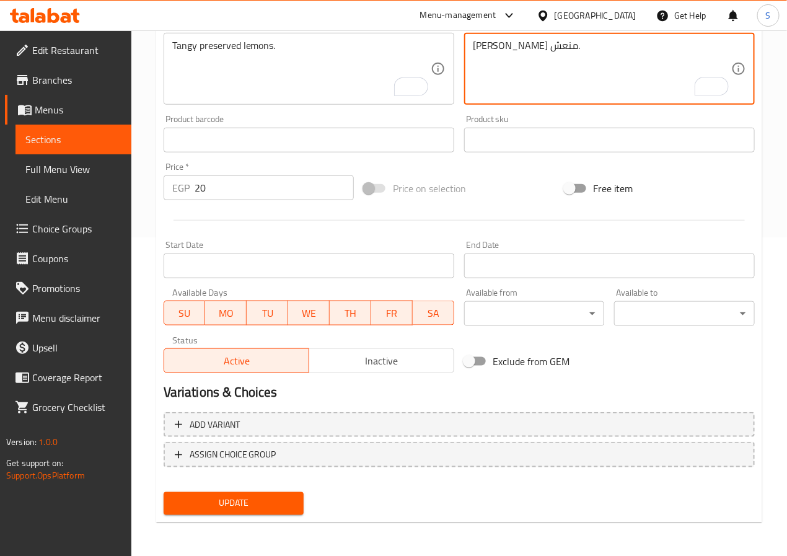
type textarea "[PERSON_NAME] منعش."
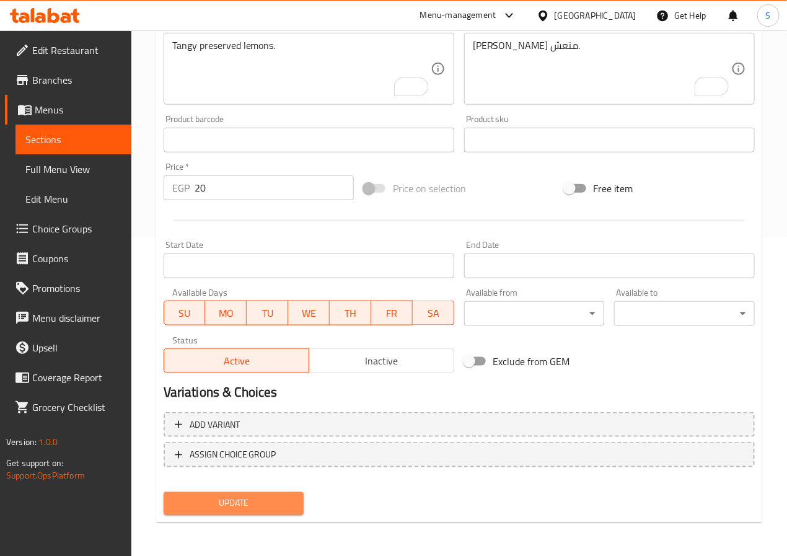
click at [245, 498] on span "Update" at bounding box center [234, 503] width 121 height 15
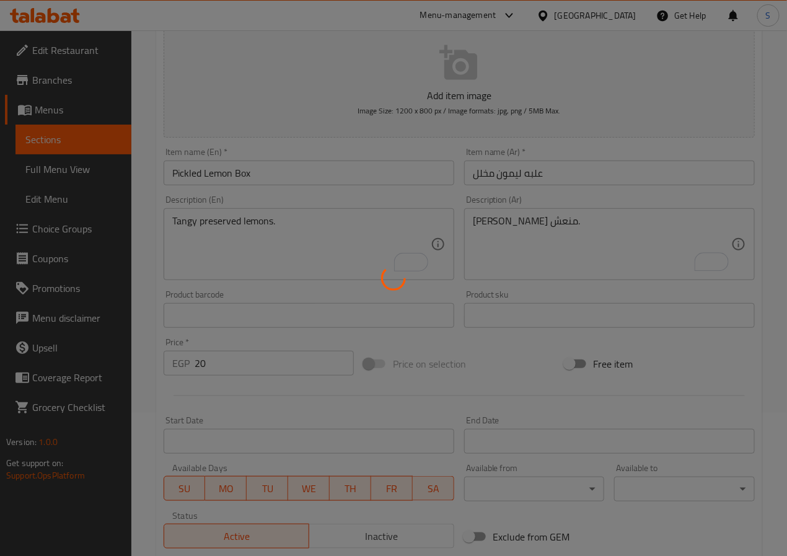
scroll to position [0, 0]
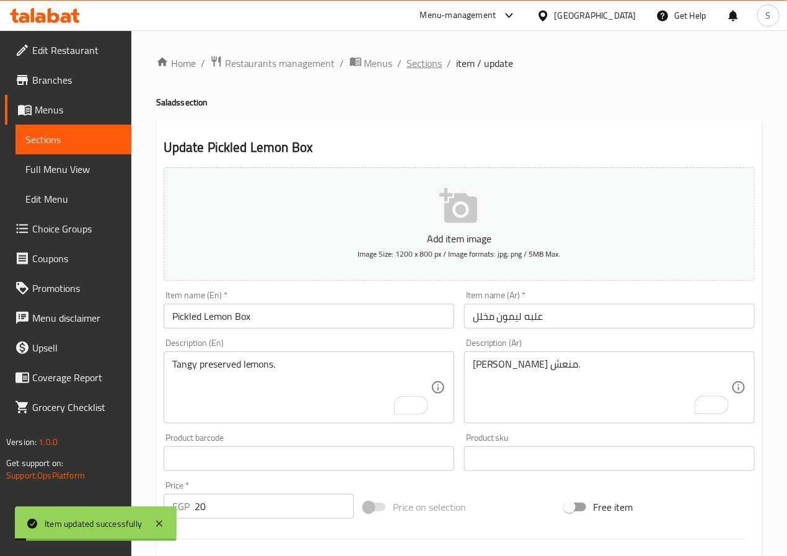
click at [417, 69] on span "Sections" at bounding box center [424, 63] width 35 height 15
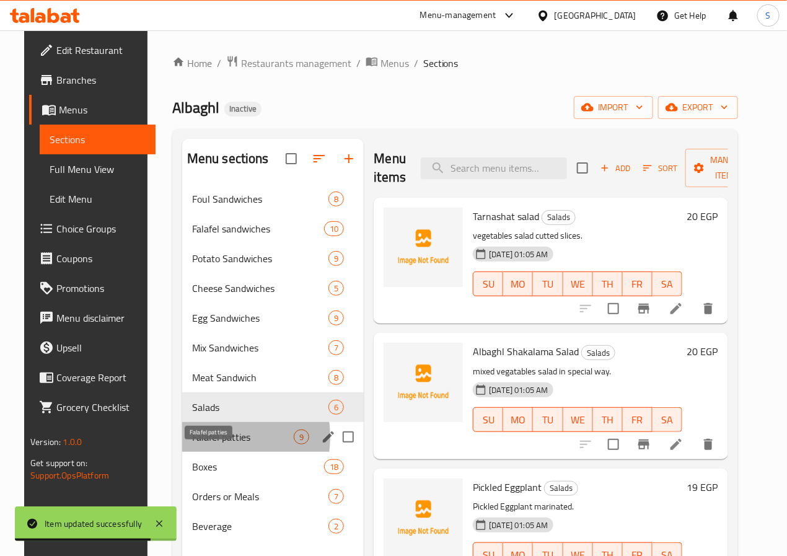
click at [197, 444] on span "Falafel patties" at bounding box center [243, 437] width 102 height 15
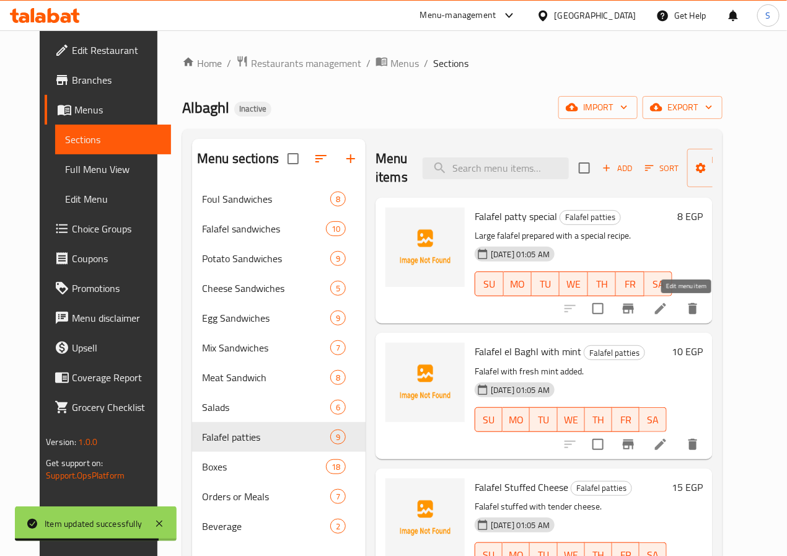
click at [668, 311] on icon at bounding box center [660, 308] width 15 height 15
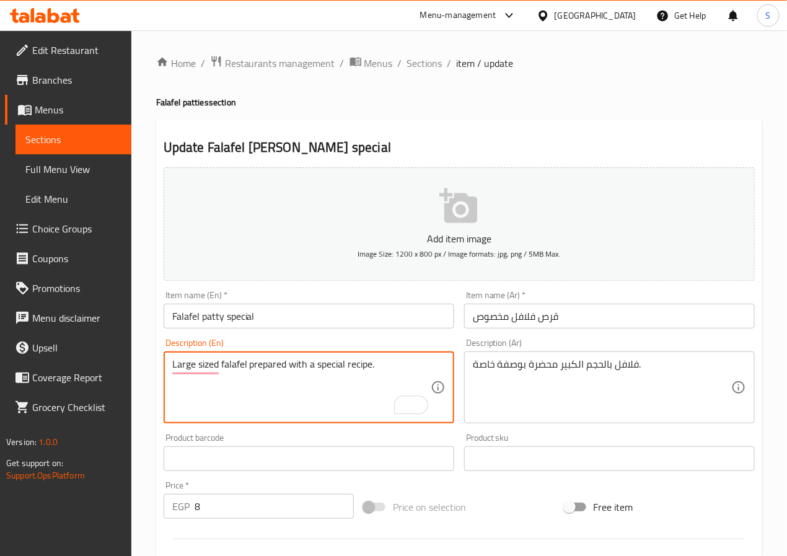
type textarea "Large sized falafel prepared with a special recipe."
click at [142, 461] on div "Home / Restaurants management / Menus / Sections / item / update Falafel pattie…" at bounding box center [459, 453] width 656 height 846
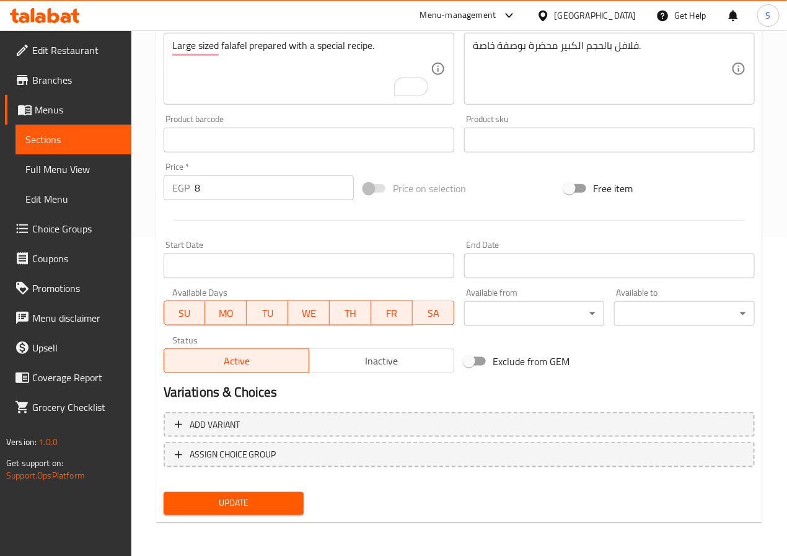
scroll to position [318, 0]
click at [234, 493] on button "Update" at bounding box center [234, 504] width 141 height 23
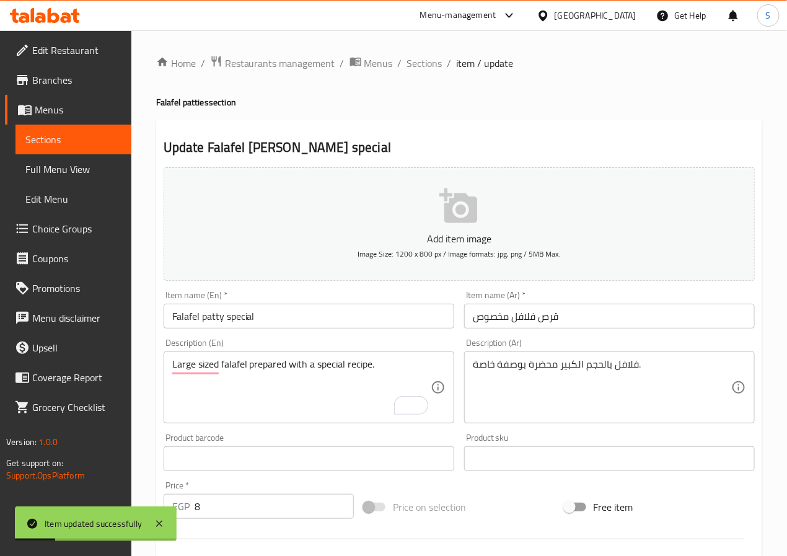
click at [434, 66] on span "Sections" at bounding box center [424, 63] width 35 height 15
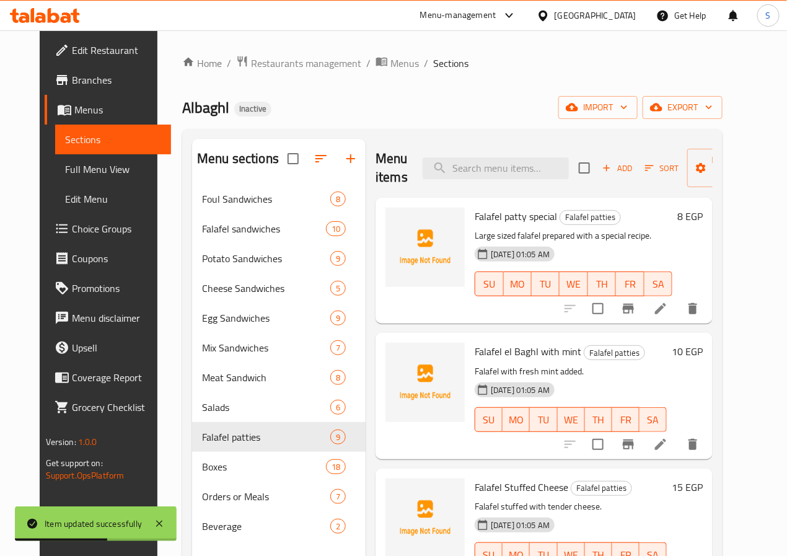
click at [668, 447] on icon at bounding box center [660, 444] width 15 height 15
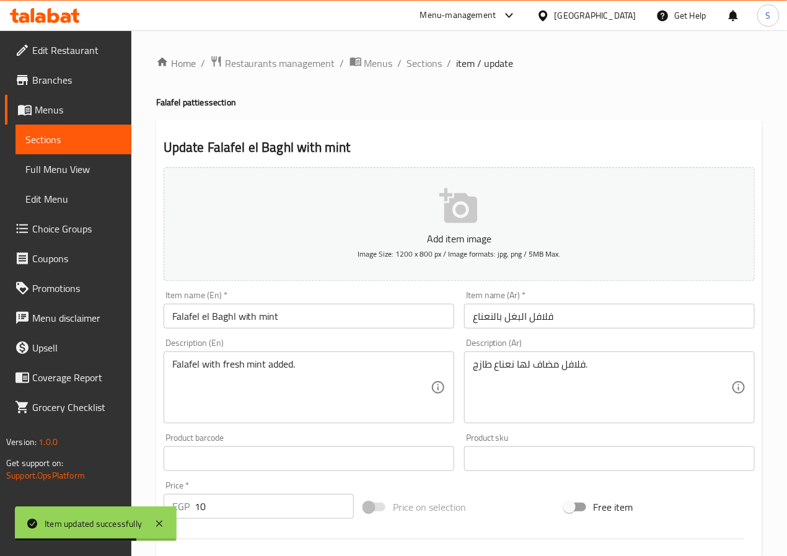
click at [216, 318] on input "Falafel el Baghl with mint" at bounding box center [309, 316] width 291 height 25
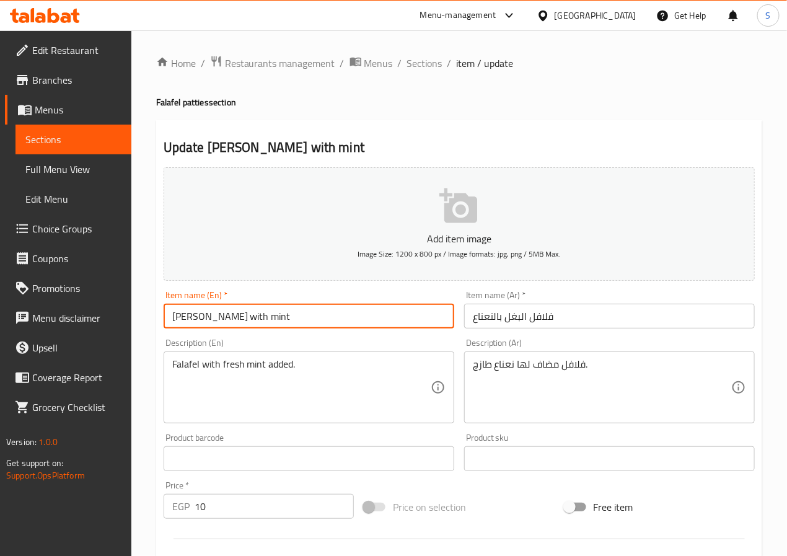
type input "[PERSON_NAME] with mint"
click at [149, 408] on div "Home / Restaurants management / Menus / Sections / item / update Falafel pattie…" at bounding box center [459, 453] width 656 height 846
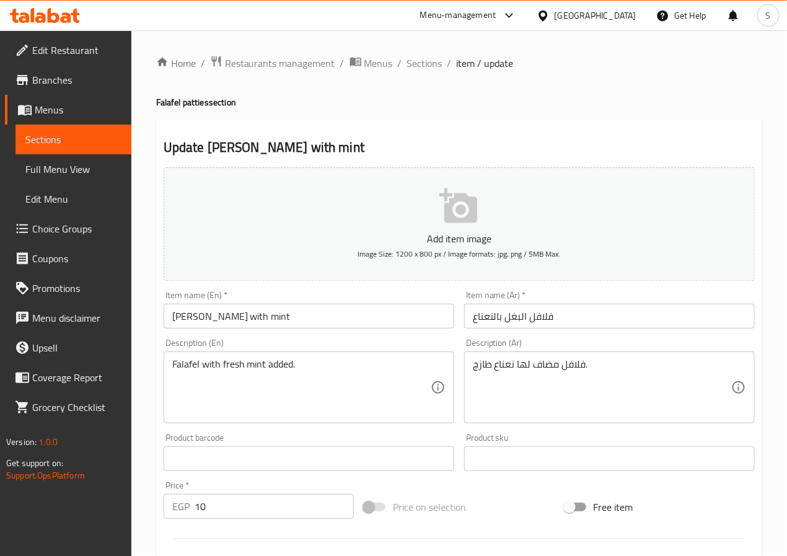
click at [151, 409] on div "Home / Restaurants management / Menus / Sections / item / update Falafel pattie…" at bounding box center [459, 453] width 656 height 846
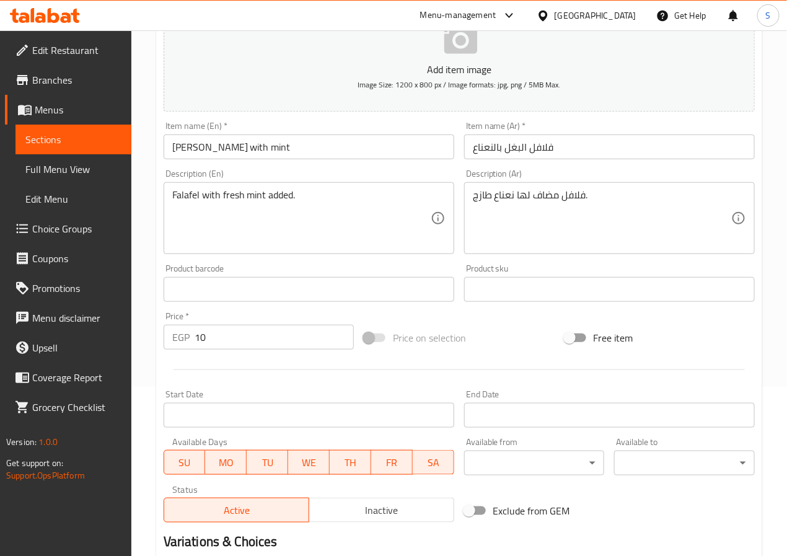
scroll to position [319, 0]
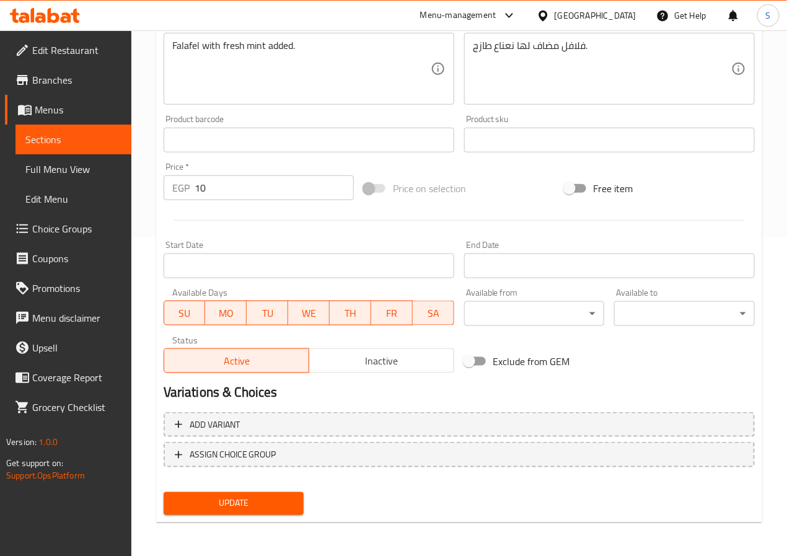
click at [213, 502] on span "Update" at bounding box center [234, 503] width 121 height 15
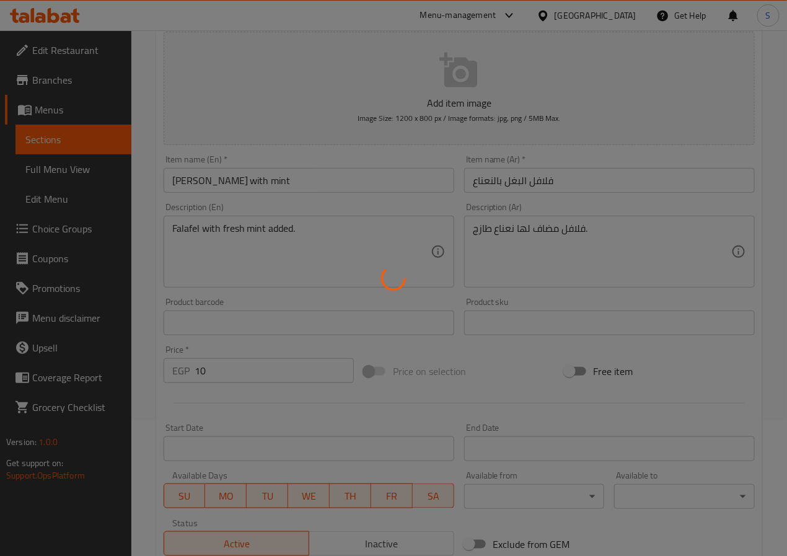
scroll to position [0, 0]
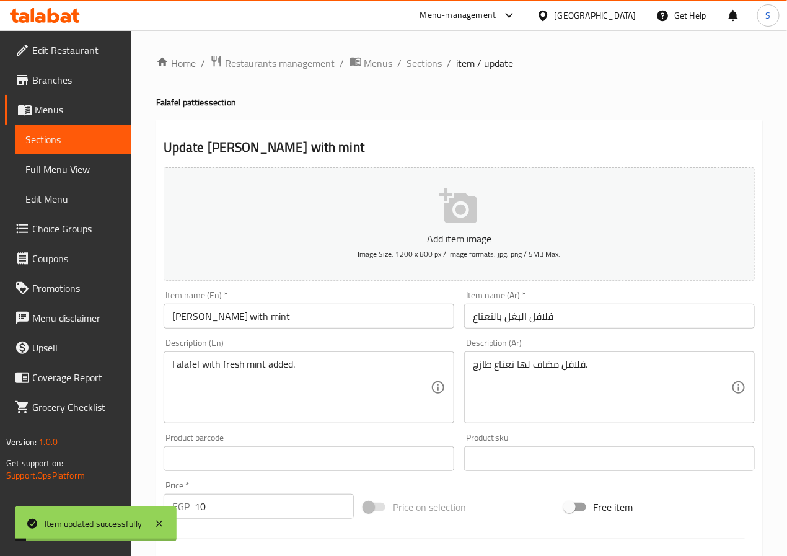
click at [430, 58] on span "Sections" at bounding box center [424, 63] width 35 height 15
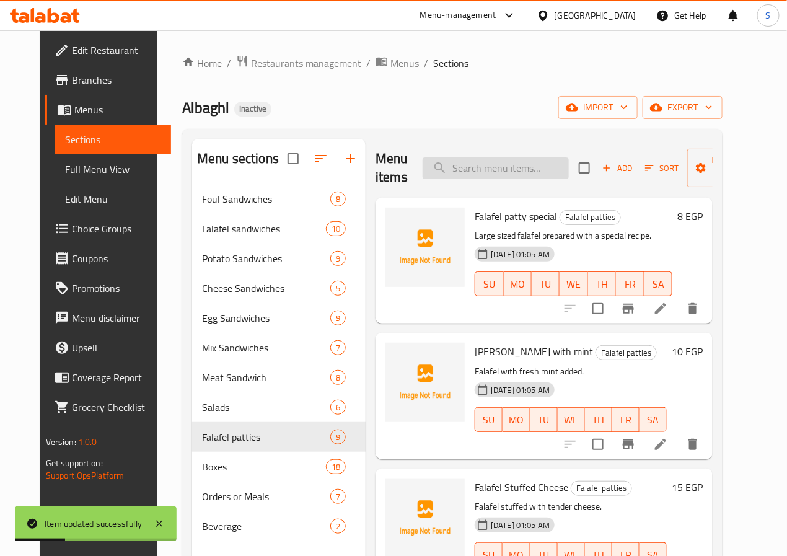
click at [470, 177] on input "search" at bounding box center [496, 168] width 146 height 22
paste input "Falafel Stuffed Cheese"
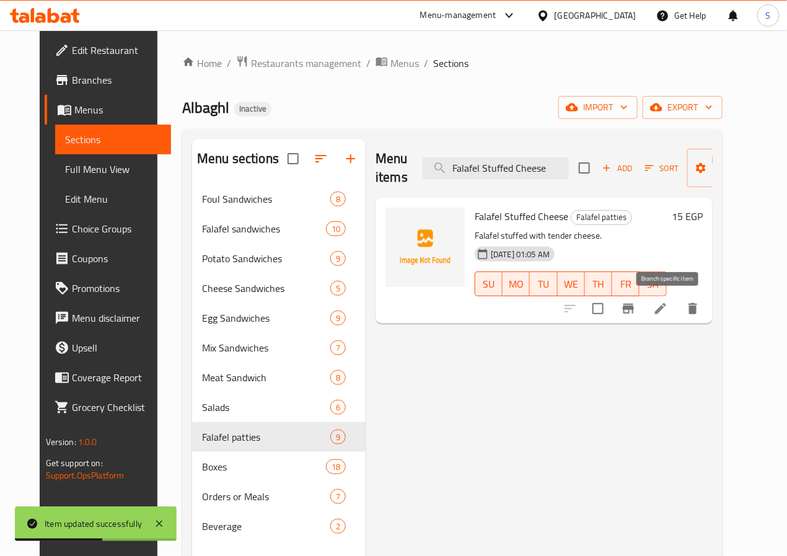
type input "Falafel Stuffed Cheese"
click at [678, 311] on li at bounding box center [660, 309] width 35 height 22
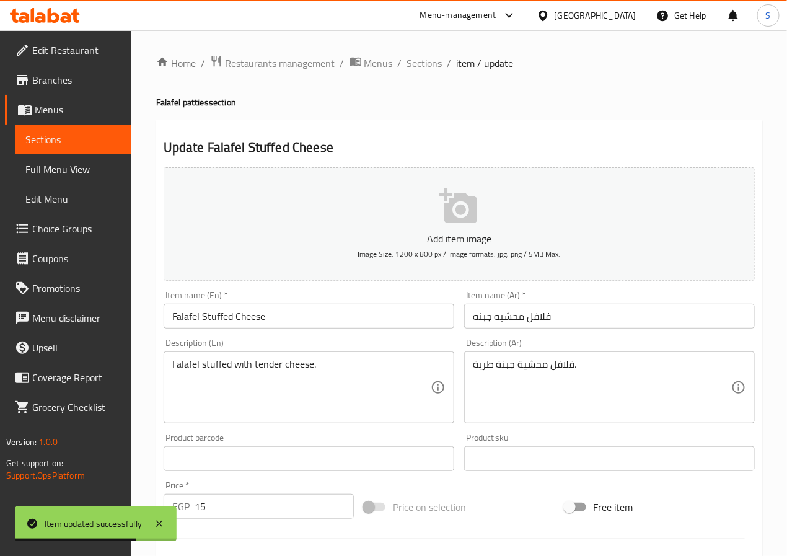
click at [276, 363] on textarea "Falafel stuffed with tender cheese." at bounding box center [301, 387] width 258 height 59
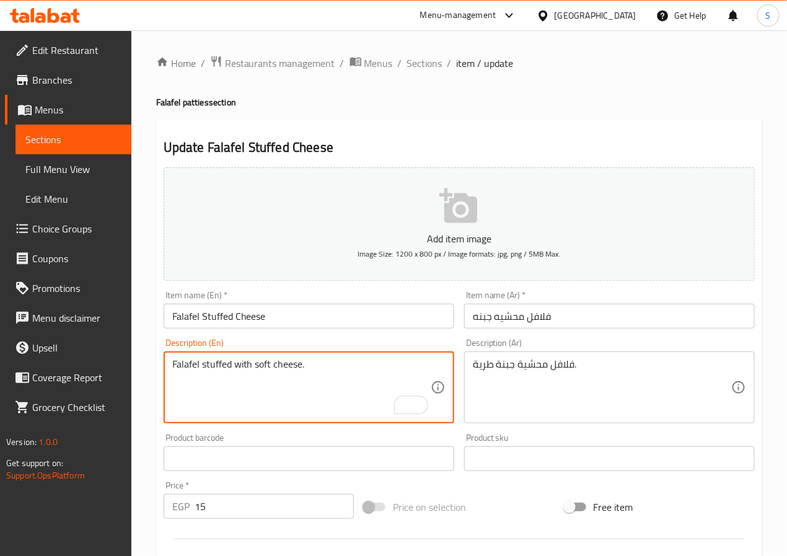
type textarea "Falafel stuffed with soft cheese."
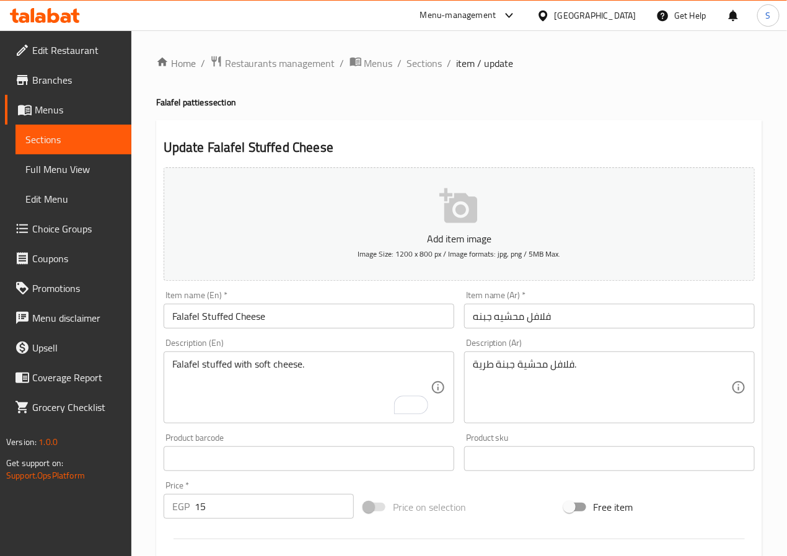
click at [144, 413] on div "Home / Restaurants management / Menus / Sections / item / update Falafel pattie…" at bounding box center [459, 453] width 656 height 846
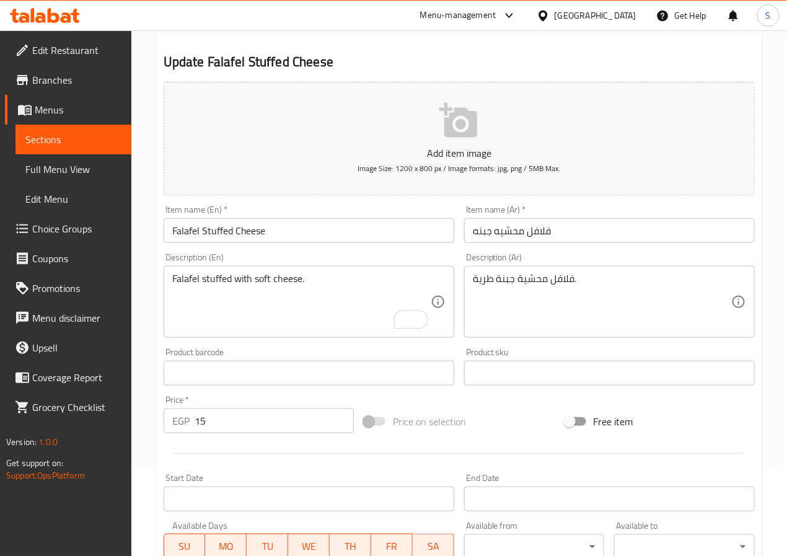
scroll to position [319, 0]
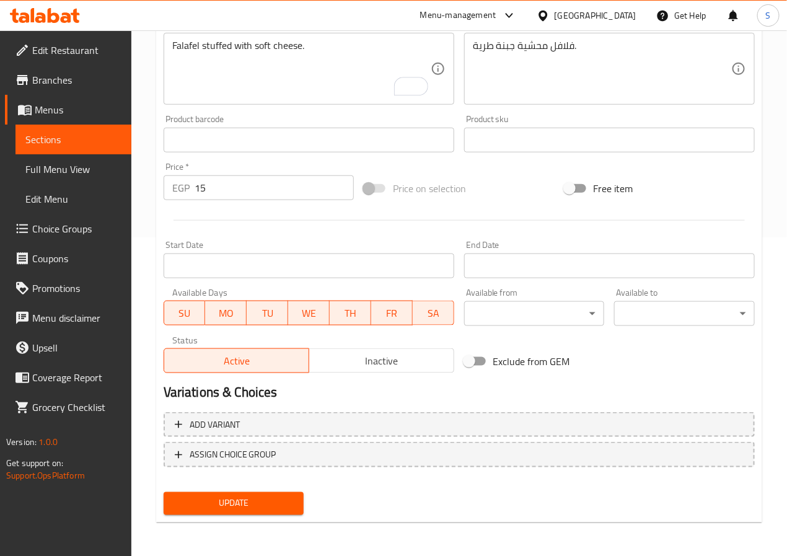
click at [210, 499] on span "Update" at bounding box center [234, 503] width 121 height 15
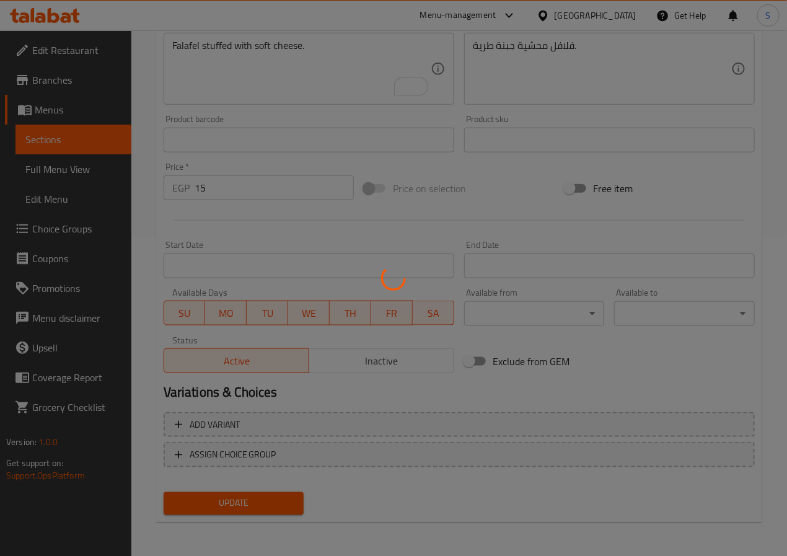
scroll to position [0, 0]
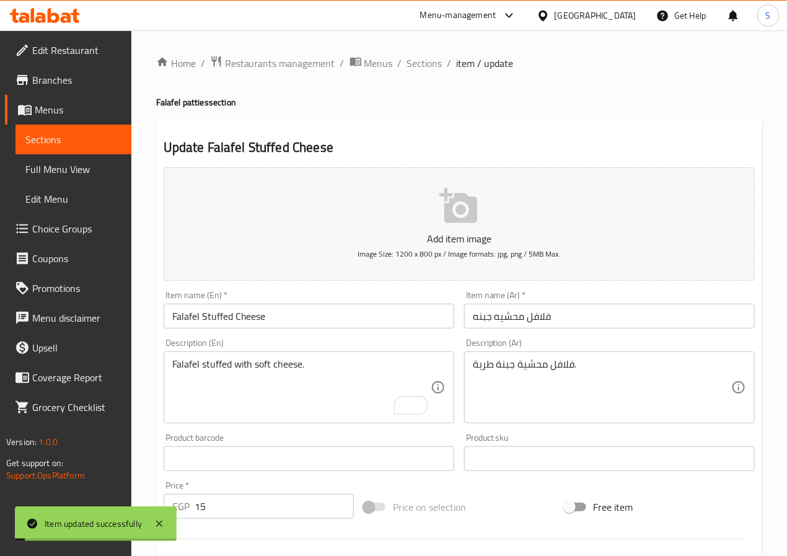
click at [420, 58] on span "Sections" at bounding box center [424, 63] width 35 height 15
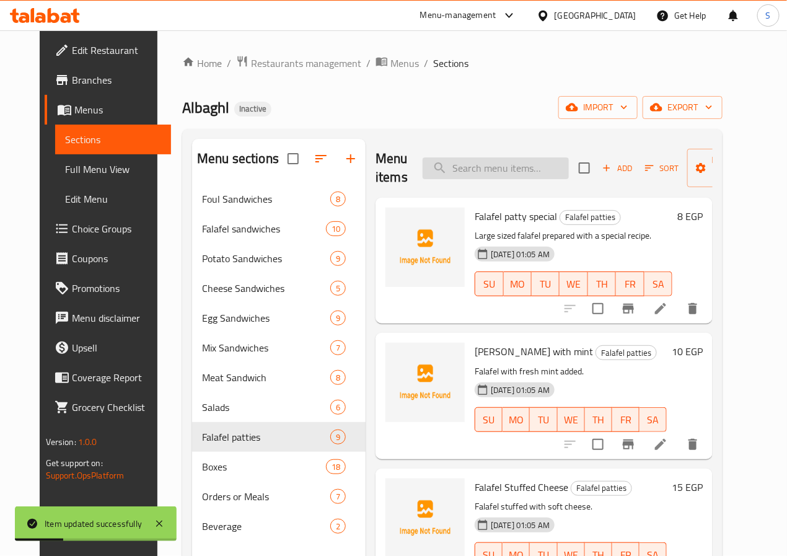
click at [441, 164] on input "search" at bounding box center [496, 168] width 146 height 22
paste input "Alexandrian Stuffed Falafel"
type input "Alexandrian Stuffed Falafel"
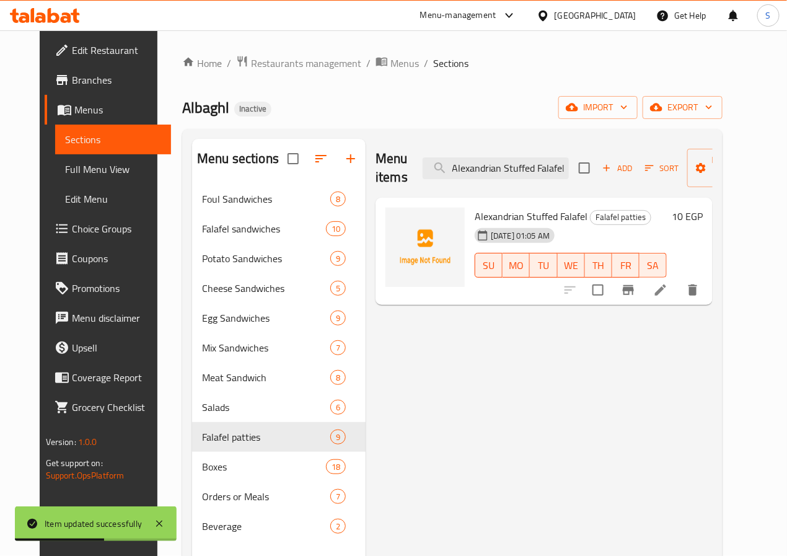
click at [666, 294] on icon at bounding box center [660, 290] width 11 height 11
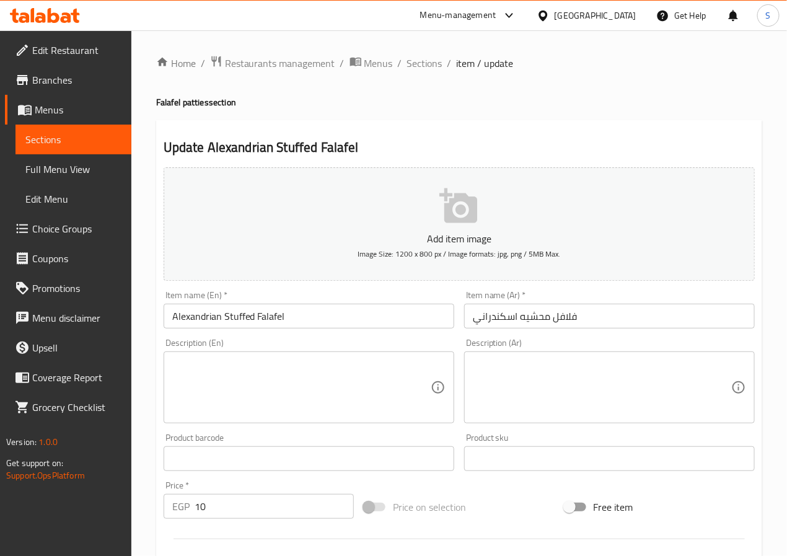
click at [508, 392] on textarea at bounding box center [602, 387] width 258 height 59
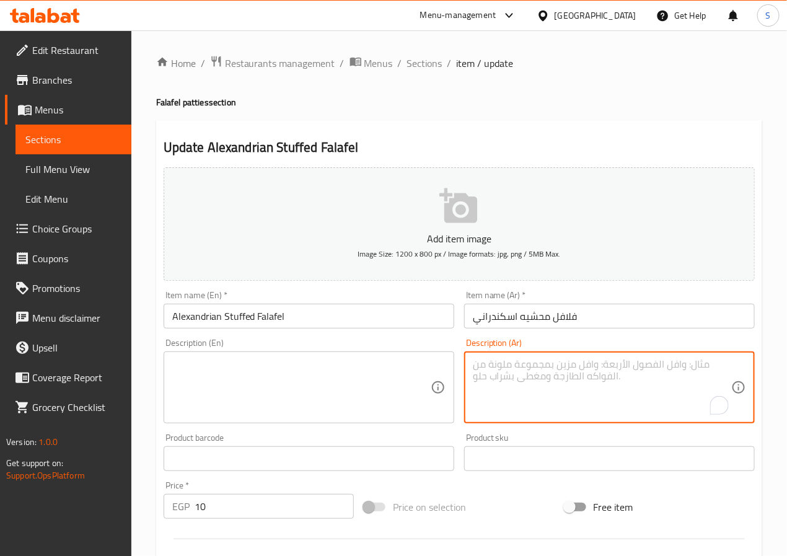
paste textarea "فلافل محشية بالطريقة [DEMOGRAPHIC_DATA]."
type textarea "فلافل محشية بالطريقة [DEMOGRAPHIC_DATA]."
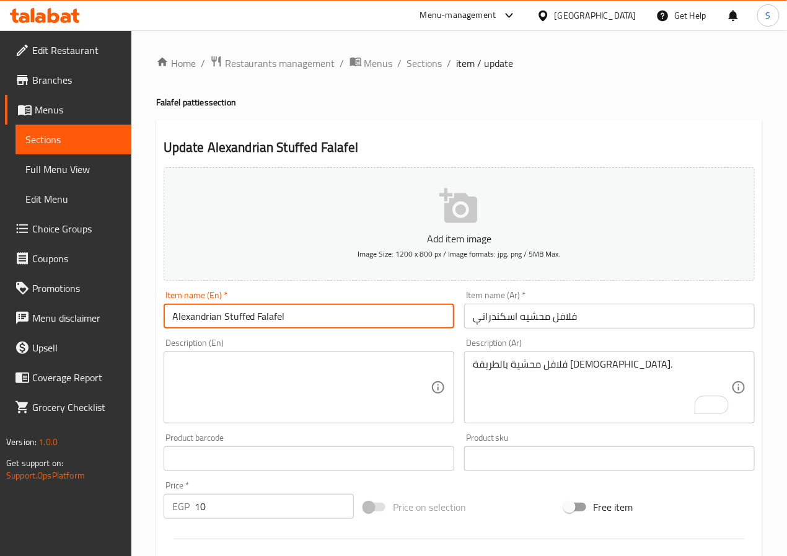
click at [232, 319] on input "Alexandrian Stuffed Falafel" at bounding box center [309, 316] width 291 height 25
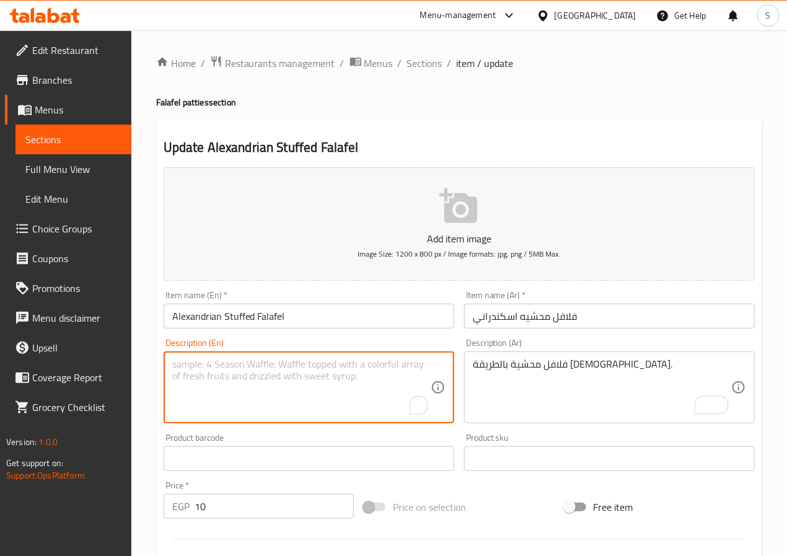
click at [259, 383] on textarea "To enrich screen reader interactions, please activate Accessibility in Grammarl…" at bounding box center [301, 387] width 258 height 59
paste textarea "Alexandrian Stuffed Falafel"
click at [272, 367] on textarea "Alexandrian Stuffed Falafel" at bounding box center [301, 387] width 258 height 59
paste textarea "Falafel"
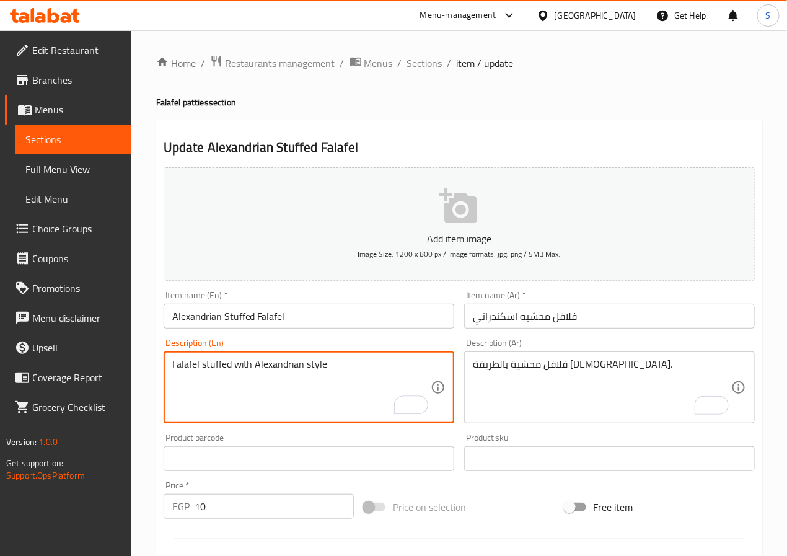
type textarea "Falafel stuffed with Alexandrian style"
click at [152, 424] on div "Home / Restaurants management / Menus / Sections / item / update Falafel pattie…" at bounding box center [459, 453] width 656 height 846
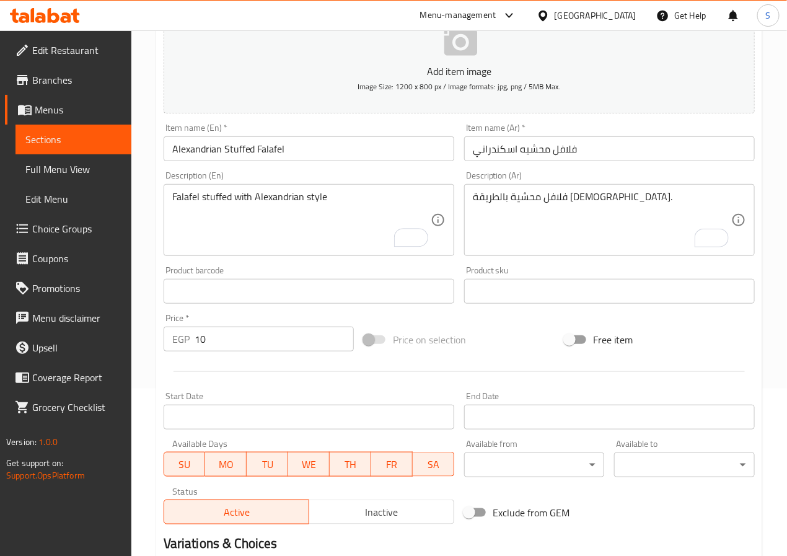
scroll to position [319, 0]
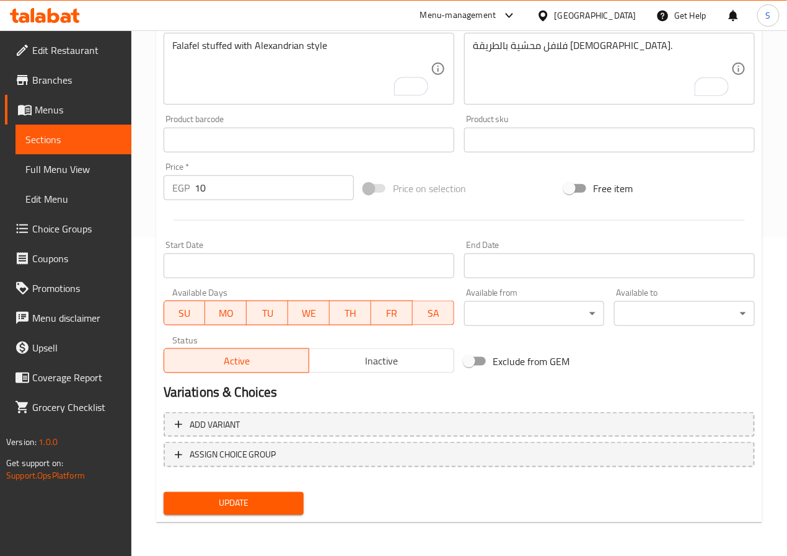
click at [236, 505] on span "Update" at bounding box center [234, 503] width 121 height 15
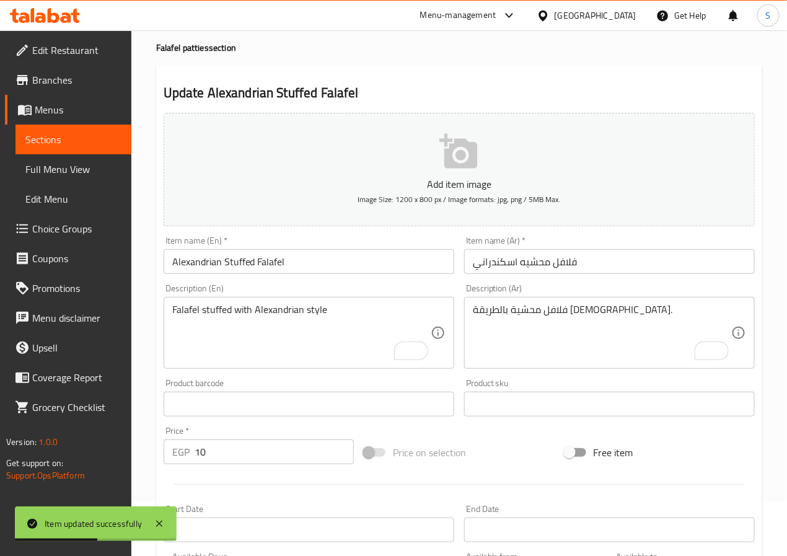
scroll to position [0, 0]
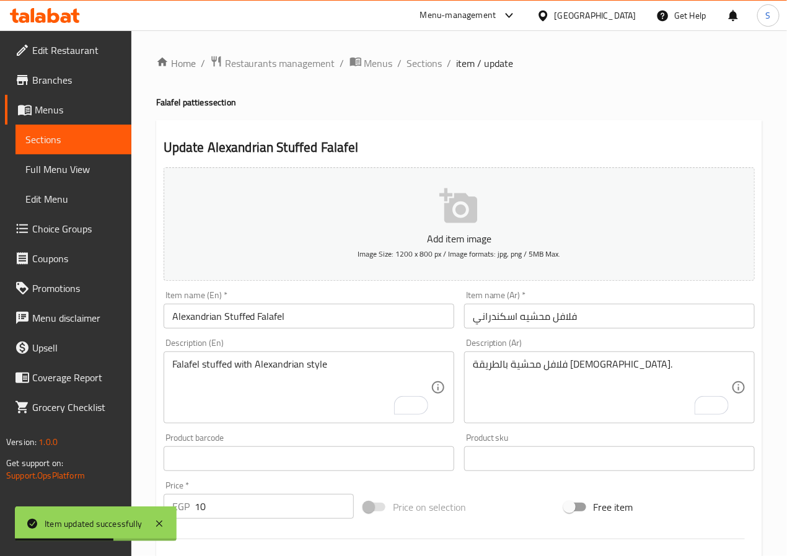
drag, startPoint x: 420, startPoint y: 71, endPoint x: 396, endPoint y: 4, distance: 70.6
click at [420, 71] on span "Sections" at bounding box center [424, 63] width 35 height 15
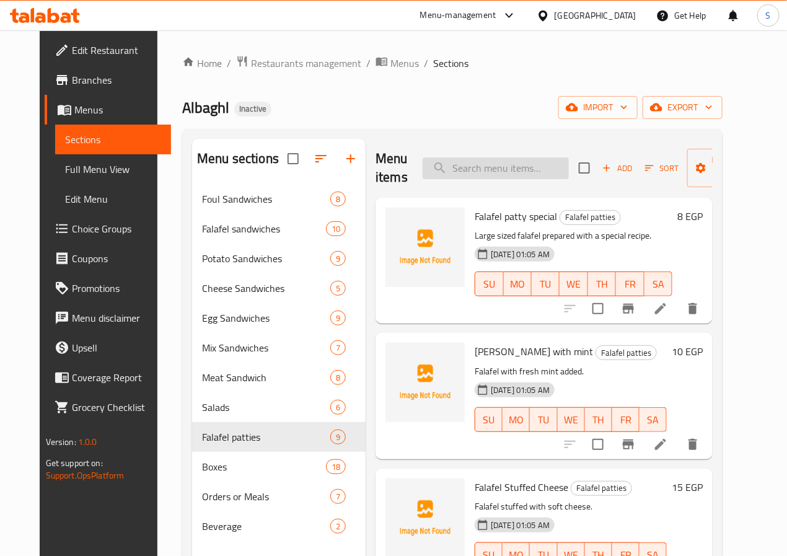
click at [441, 166] on input "search" at bounding box center [496, 168] width 146 height 22
paste input "egga baladi"
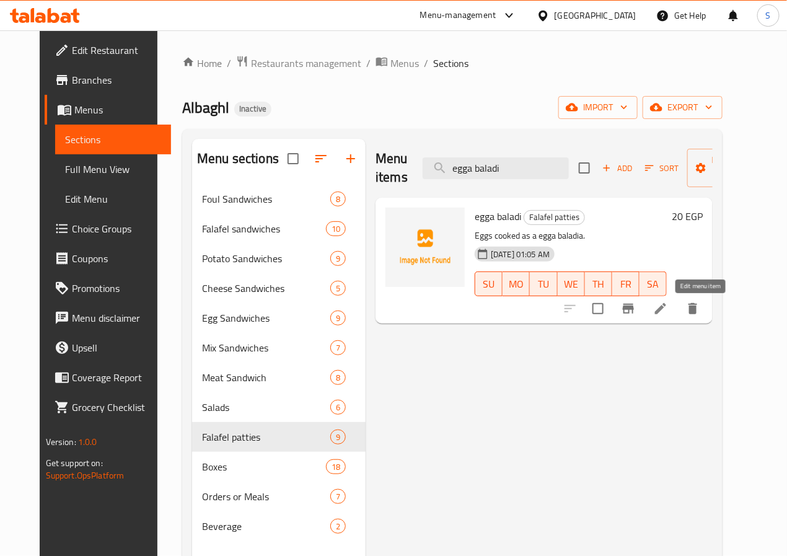
type input "egga baladi"
click at [668, 311] on icon at bounding box center [660, 308] width 15 height 15
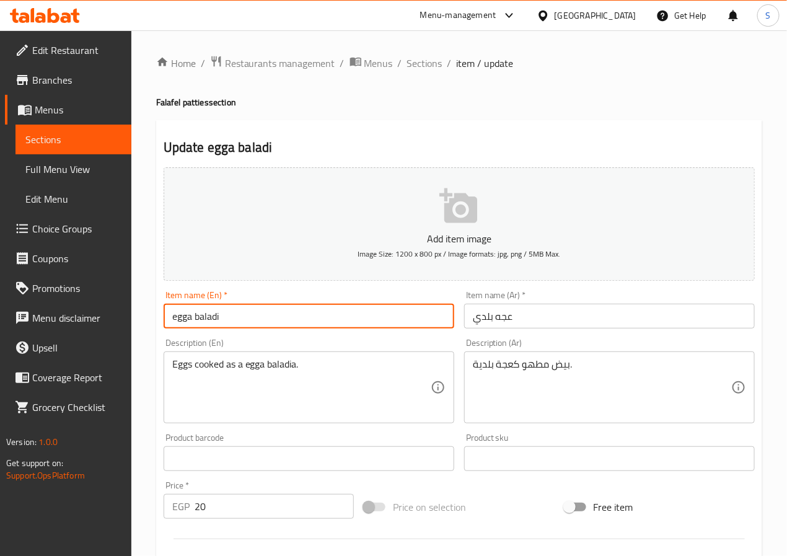
click at [175, 319] on input "egga baladi" at bounding box center [309, 316] width 291 height 25
type input "[PERSON_NAME]"
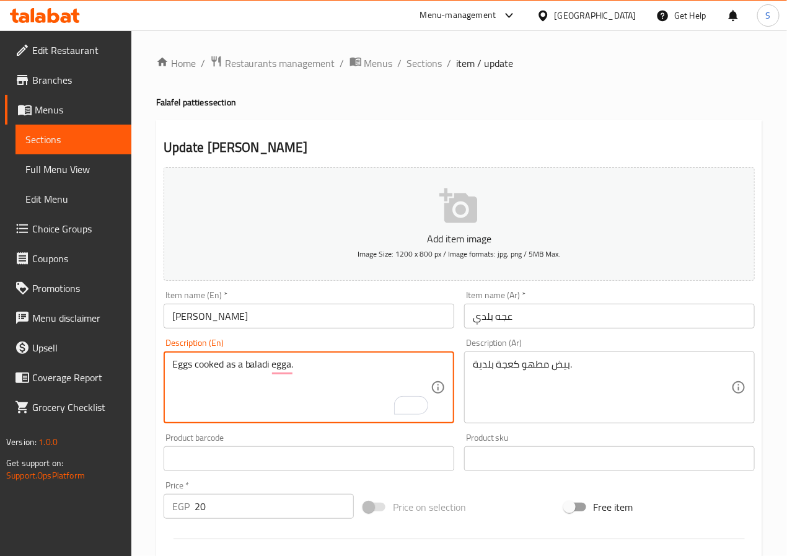
click at [192, 371] on textarea "Eggs cooked as a baladi egga." at bounding box center [301, 387] width 258 height 59
type textarea "Egg cooked as a baladi egga."
click at [148, 415] on div "Home / Restaurants management / Menus / Sections / item / update Falafel pattie…" at bounding box center [459, 453] width 656 height 846
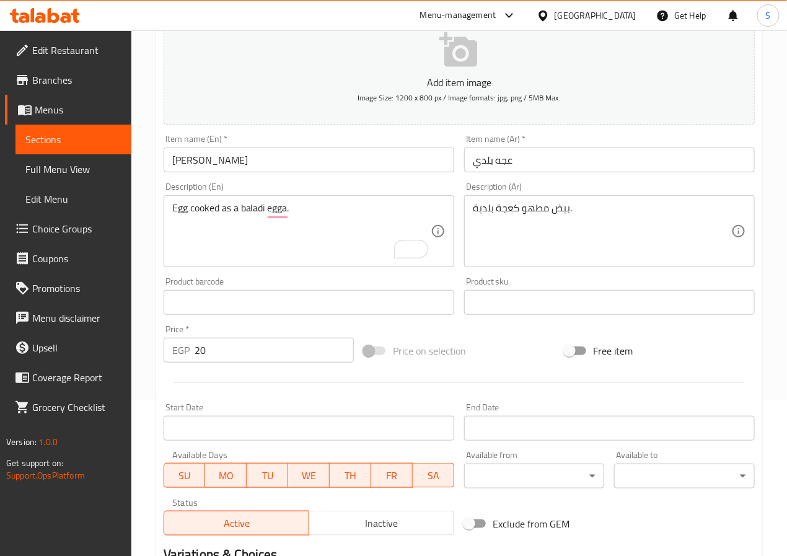
scroll to position [319, 0]
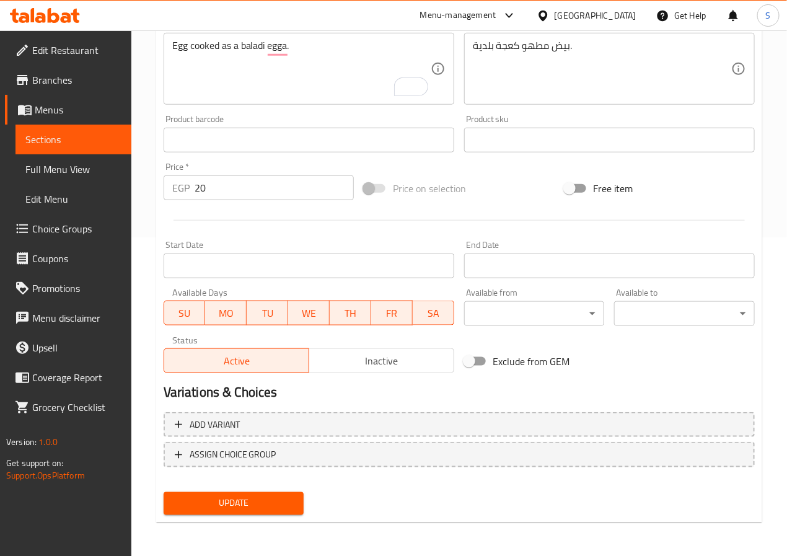
click at [192, 497] on span "Update" at bounding box center [234, 503] width 121 height 15
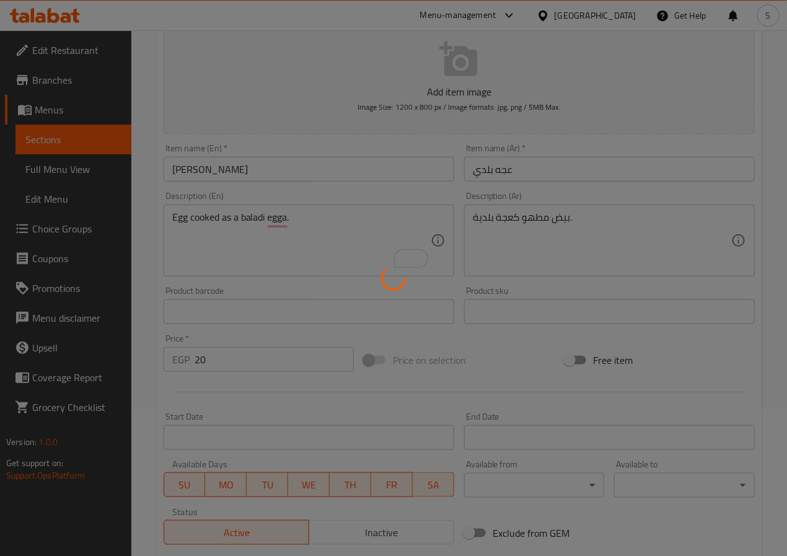
scroll to position [0, 0]
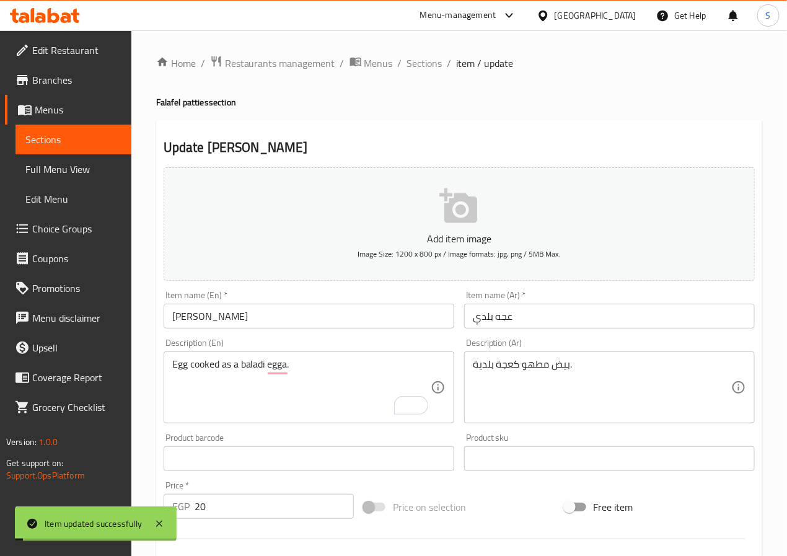
drag, startPoint x: 425, startPoint y: 60, endPoint x: 409, endPoint y: 51, distance: 17.8
click at [425, 60] on span "Sections" at bounding box center [424, 63] width 35 height 15
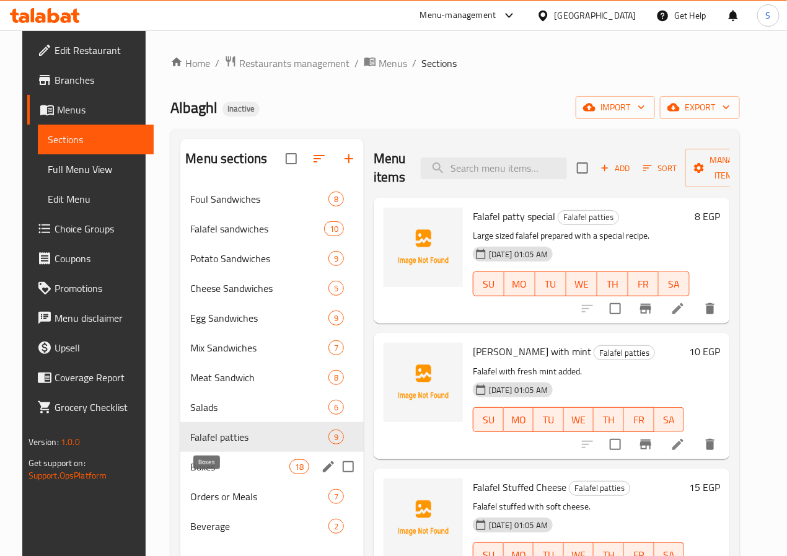
click at [231, 474] on span "Boxes" at bounding box center [239, 466] width 99 height 15
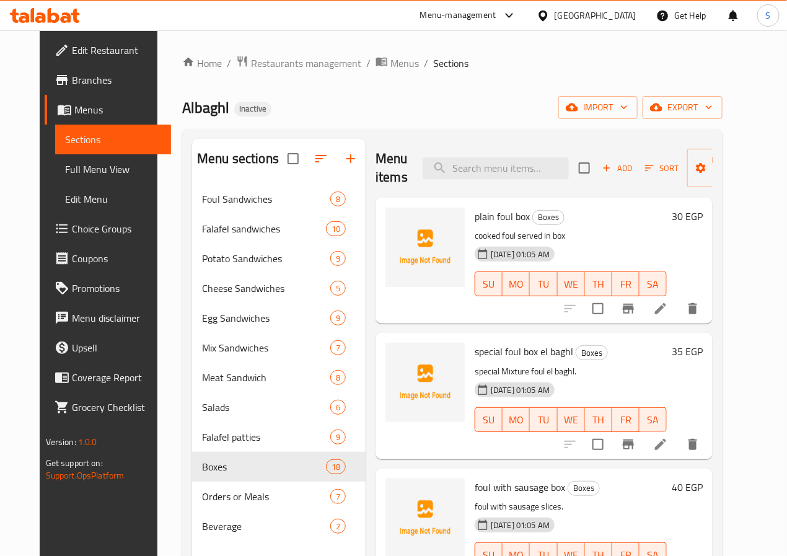
click at [668, 309] on icon at bounding box center [660, 308] width 15 height 15
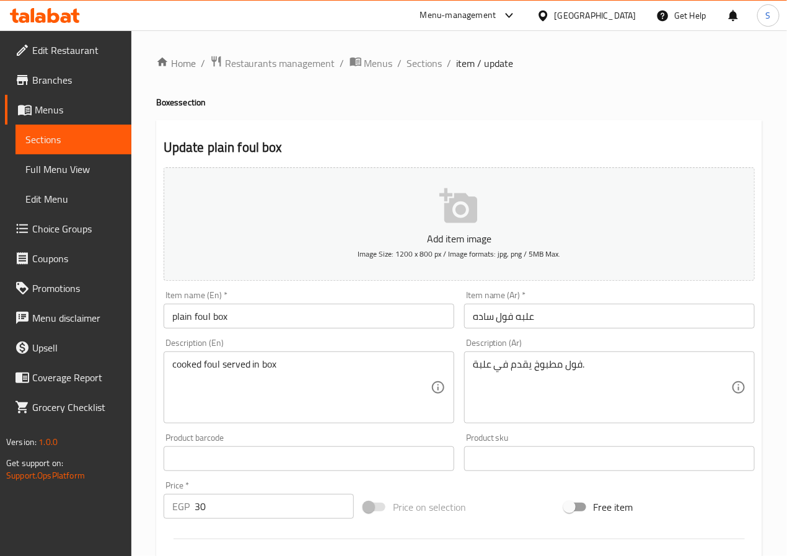
click at [257, 368] on textarea "cooked foul served in box" at bounding box center [301, 387] width 258 height 59
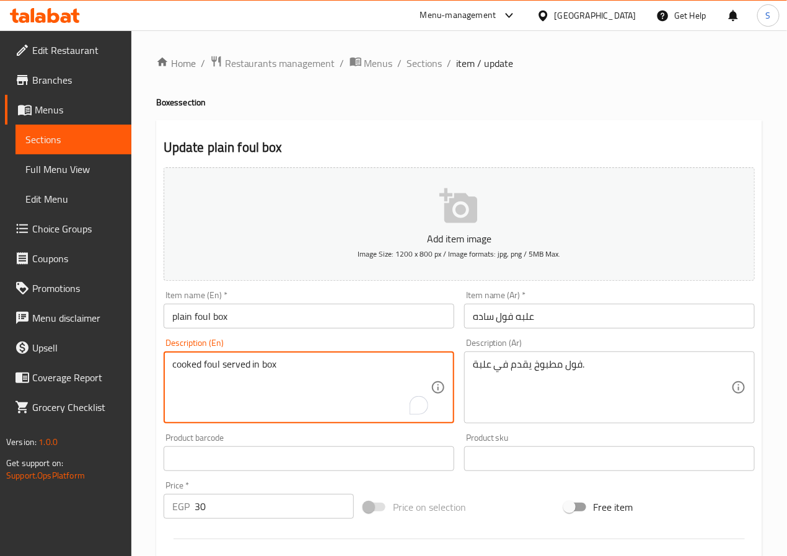
paste textarea "A box of plain cooked fava beans."
type textarea "A box of plain cooked fava beans."
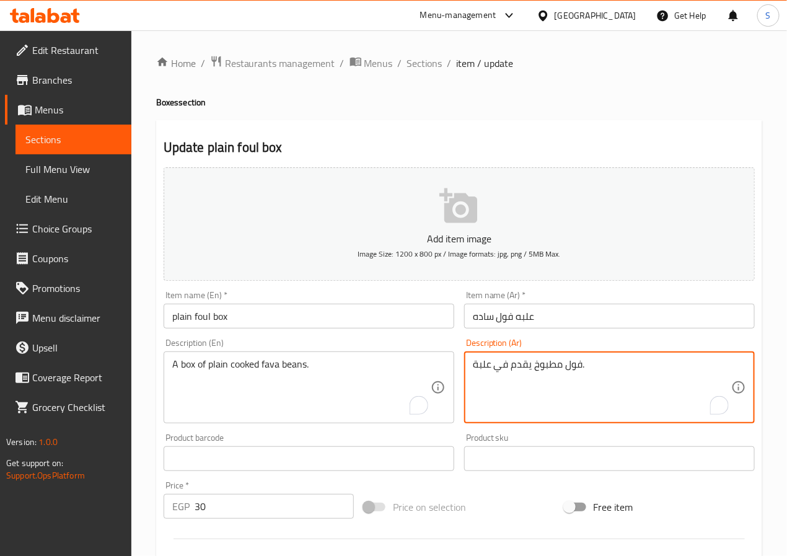
click at [527, 369] on textarea "فول مطبوخ يقدم في علبة." at bounding box center [602, 387] width 258 height 59
paste textarea "علبة من فول مدمس سادة مطبوخ."
paste textarea "علبة من فول مدمس سادة مطبوخ"
type textarea "علبة من فول مدمس سادة مطبوخ."
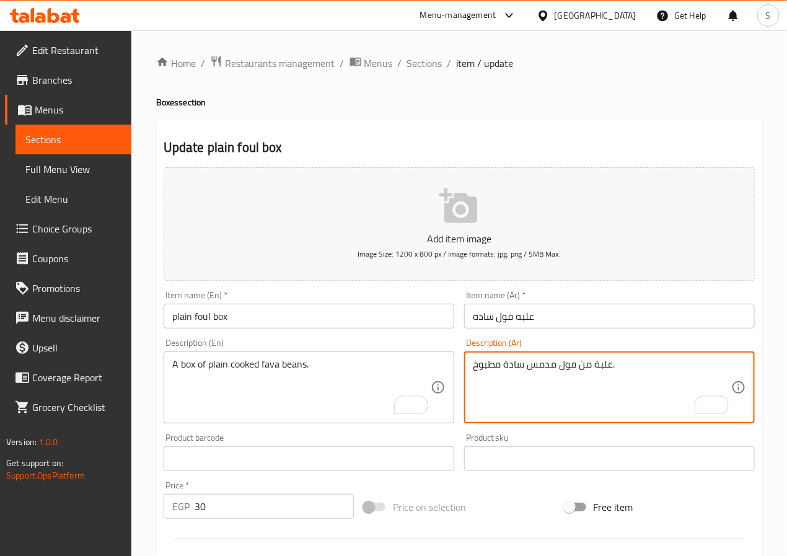
click at [317, 316] on input "plain foul box" at bounding box center [309, 316] width 291 height 25
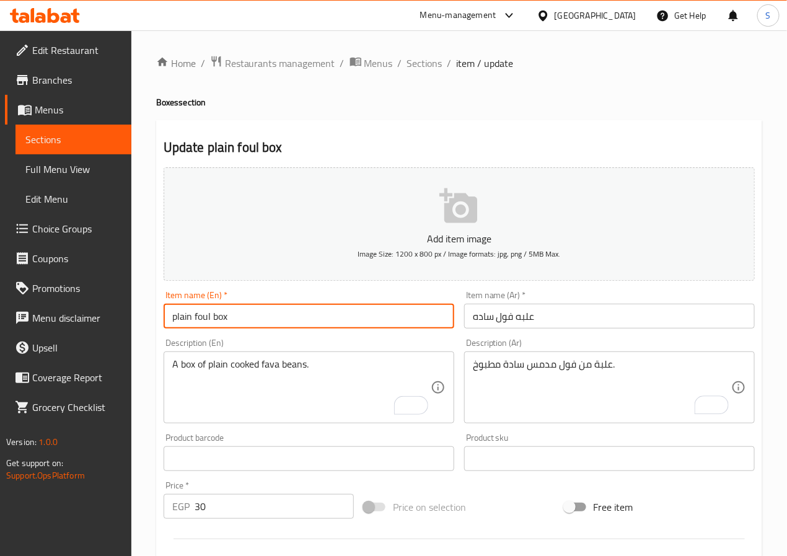
type input "Plain Foul Box"
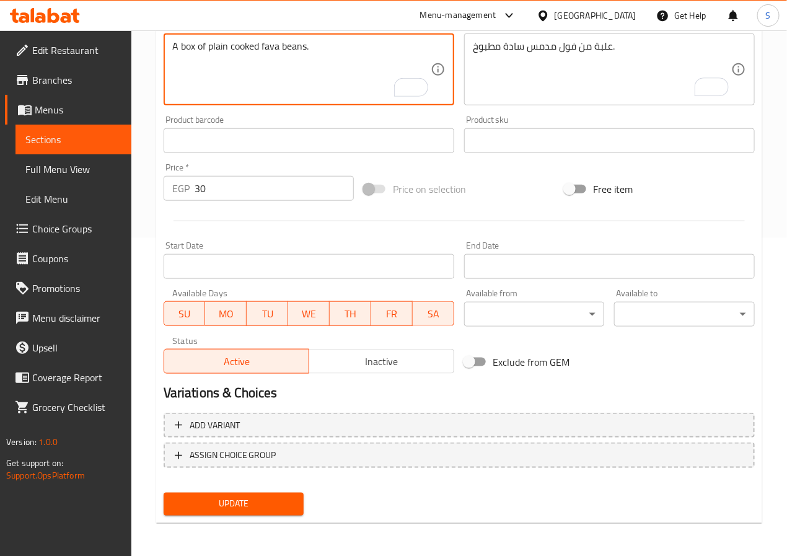
scroll to position [319, 0]
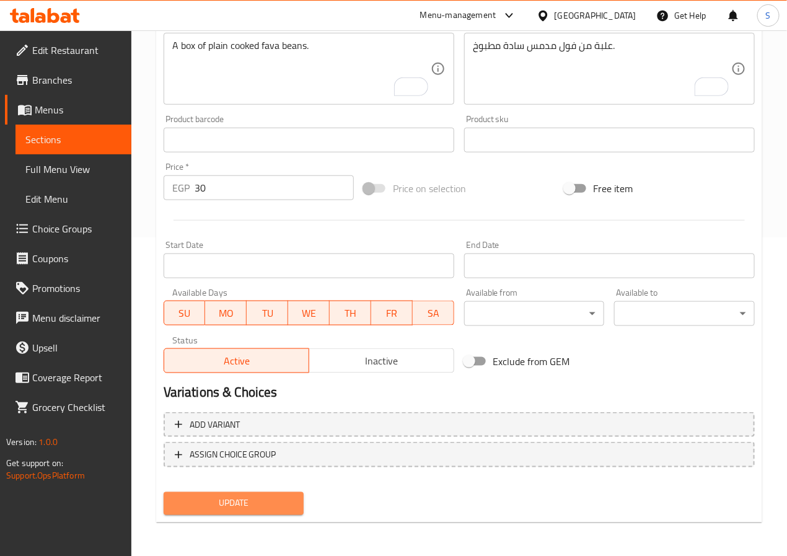
click at [213, 506] on span "Update" at bounding box center [234, 503] width 121 height 15
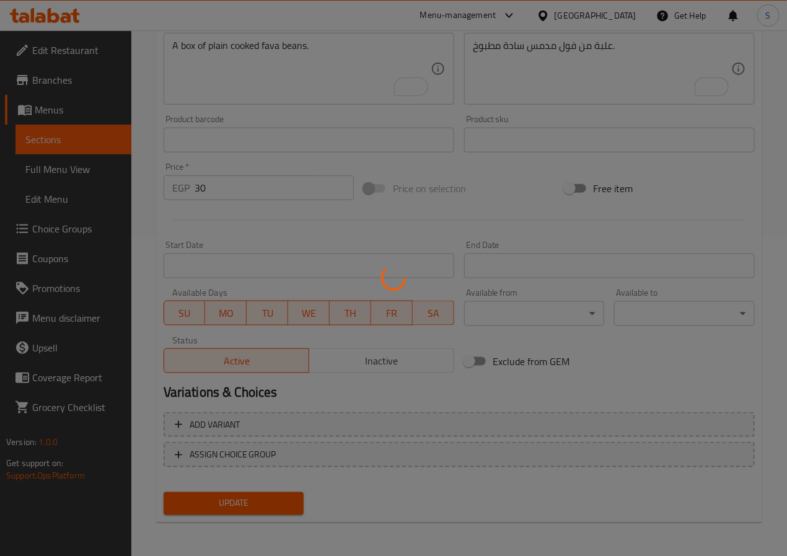
scroll to position [0, 0]
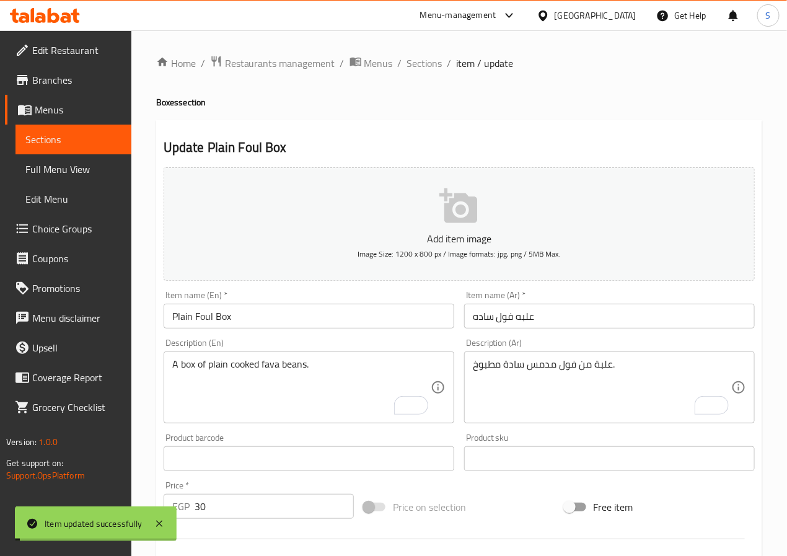
drag, startPoint x: 426, startPoint y: 58, endPoint x: 387, endPoint y: 6, distance: 64.6
click at [426, 58] on span "Sections" at bounding box center [424, 63] width 35 height 15
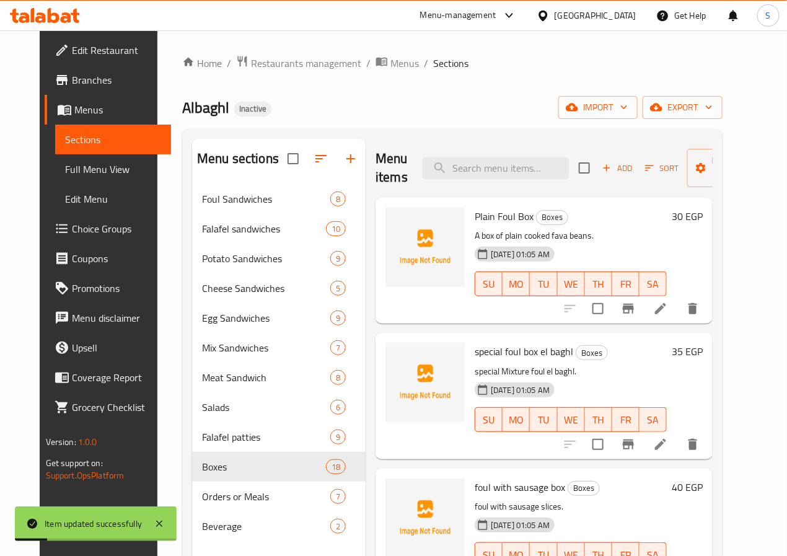
click at [674, 441] on li at bounding box center [660, 444] width 35 height 22
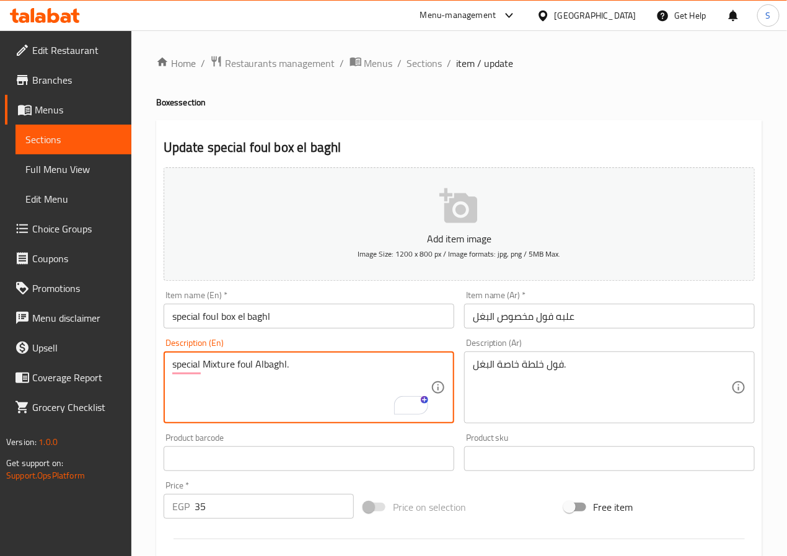
type textarea "special Mixture foul Albaghl."
click at [288, 317] on input "special foul box el baghl" at bounding box center [309, 316] width 291 height 25
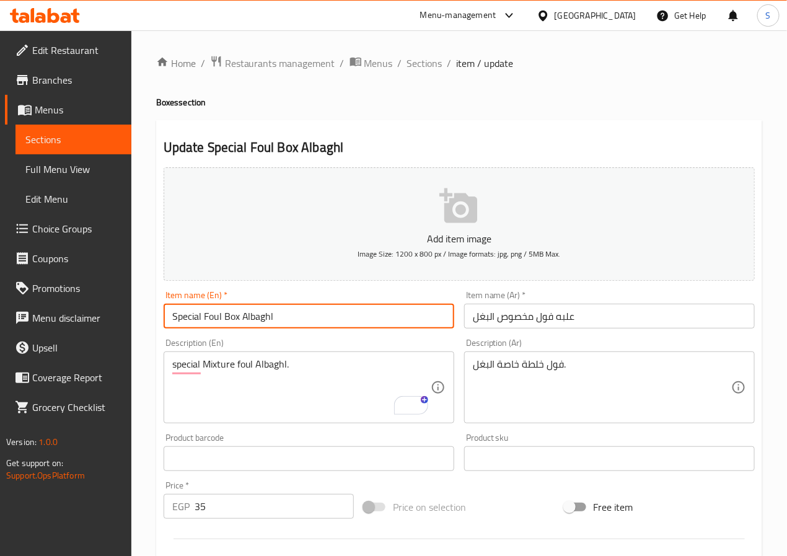
type input "Special Foul Box Albaghl"
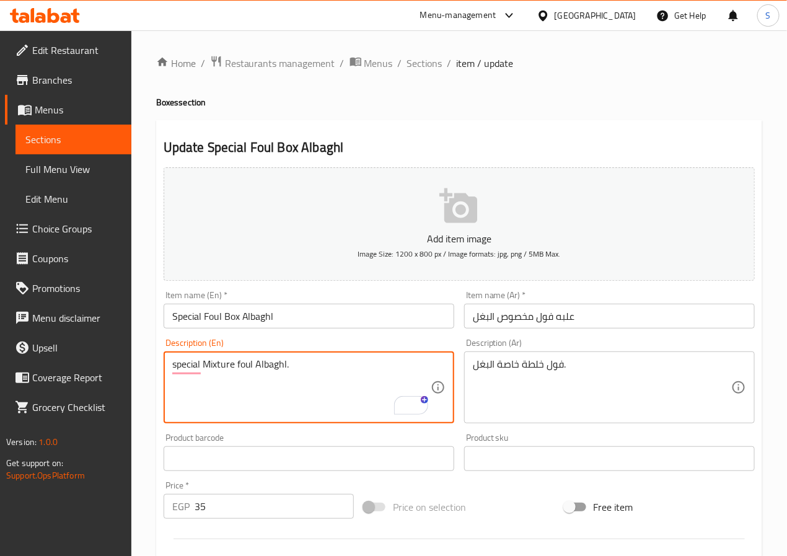
scroll to position [319, 0]
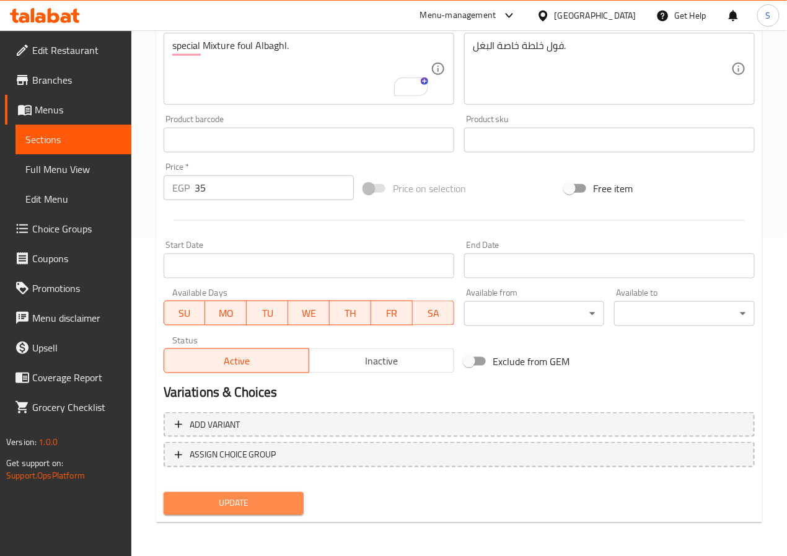
click at [257, 493] on button "Update" at bounding box center [234, 503] width 141 height 23
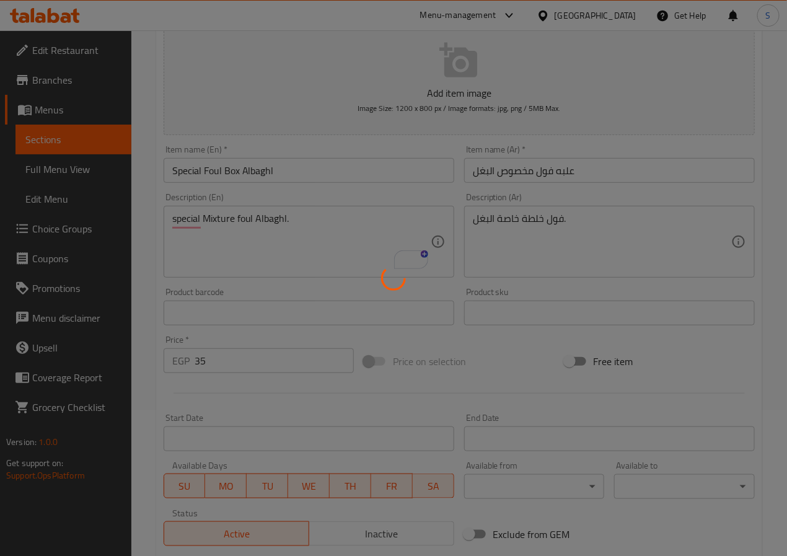
scroll to position [0, 0]
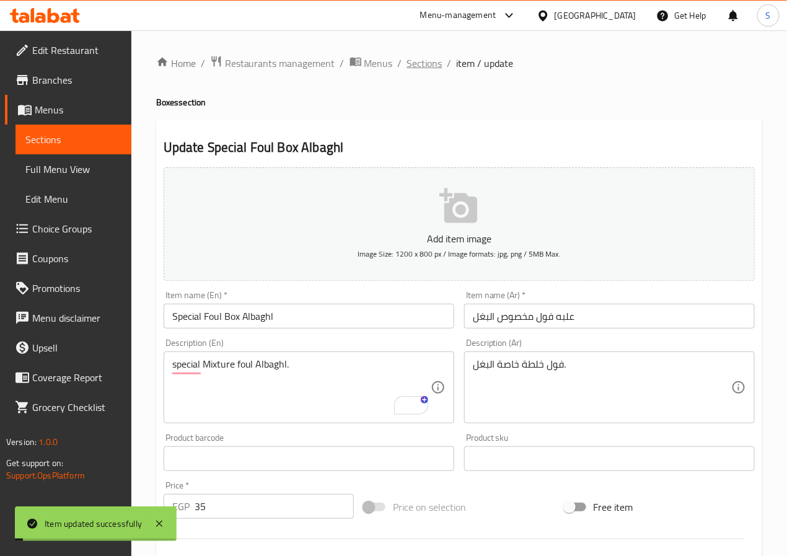
click at [423, 68] on span "Sections" at bounding box center [424, 63] width 35 height 15
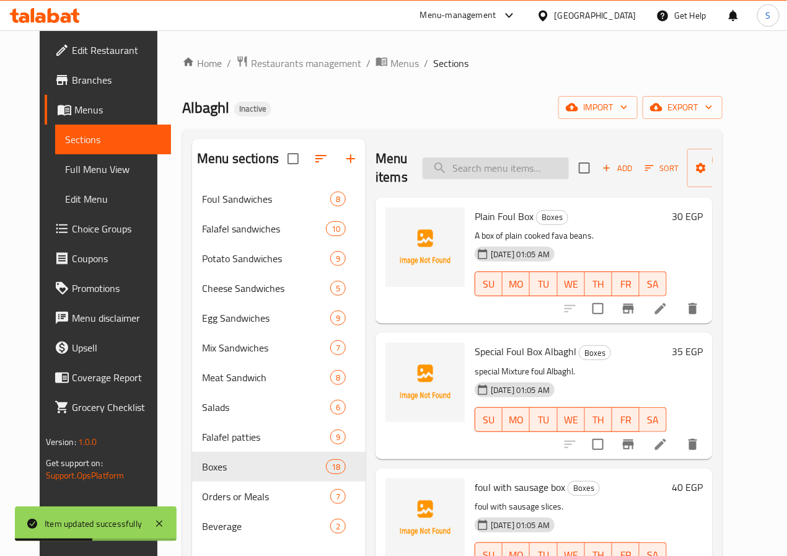
click at [438, 170] on input "search" at bounding box center [496, 168] width 146 height 22
paste input "foul with Flaxseed Oil - olive oil box"
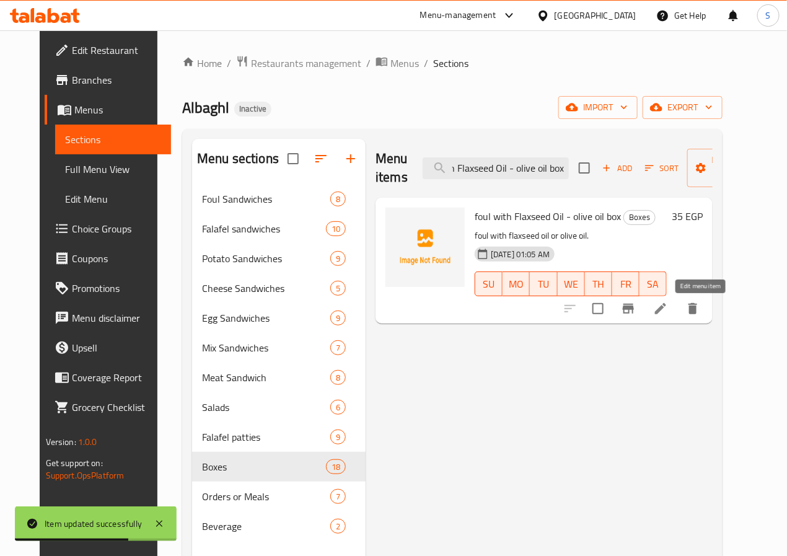
type input "foul with Flaxseed Oil - olive oil box"
click at [668, 312] on icon at bounding box center [660, 308] width 15 height 15
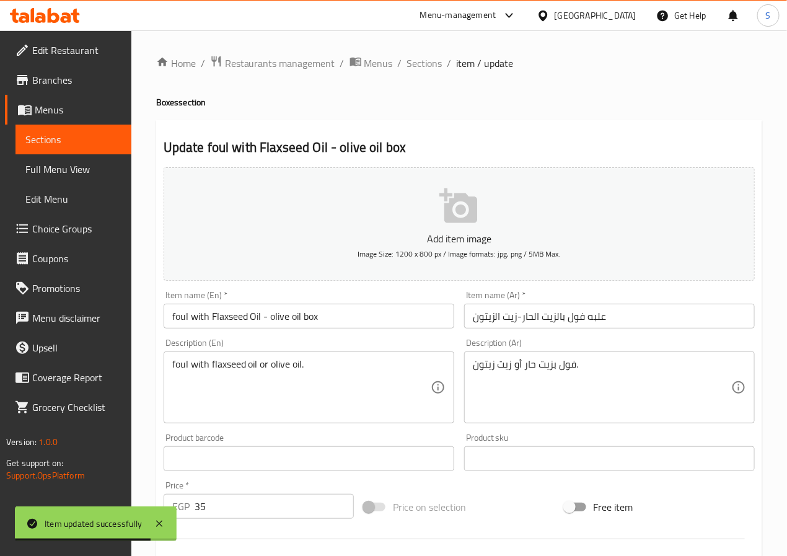
click at [379, 319] on input "foul with Flaxseed Oil - olive oil box" at bounding box center [309, 316] width 291 height 25
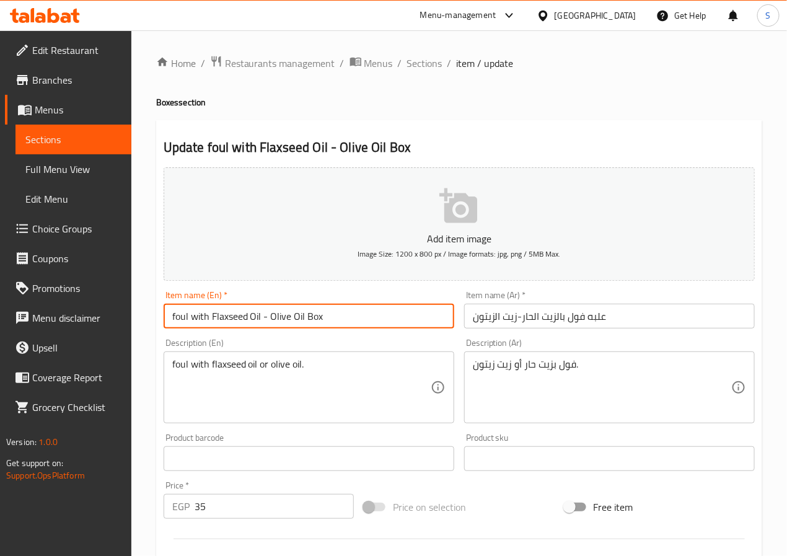
click at [177, 319] on input "foul with Flaxseed Oil - Olive Oil Box" at bounding box center [309, 316] width 291 height 25
type input "Foul with Flaxseed Oil - Olive Oil Box"
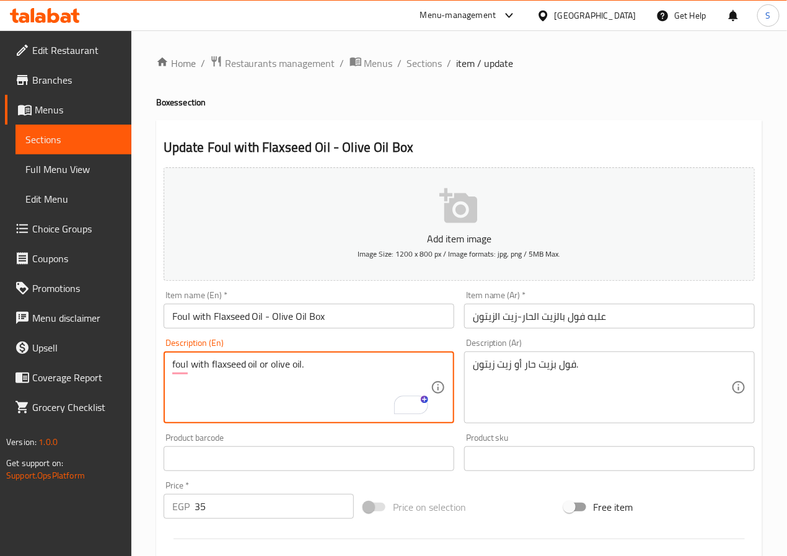
click at [257, 373] on textarea "foul with flaxseed oil or olive oil." at bounding box center [301, 387] width 258 height 59
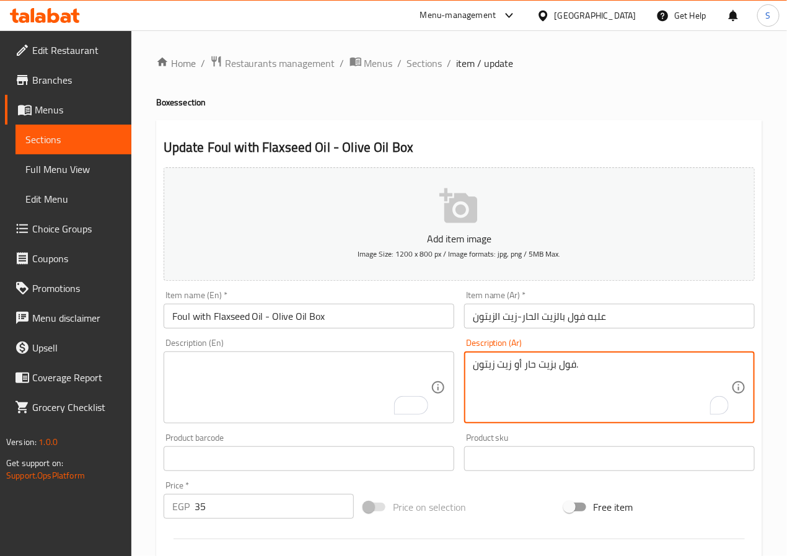
click at [521, 374] on textarea "فول بزيت حار أو زيت زيتون." at bounding box center [602, 387] width 258 height 59
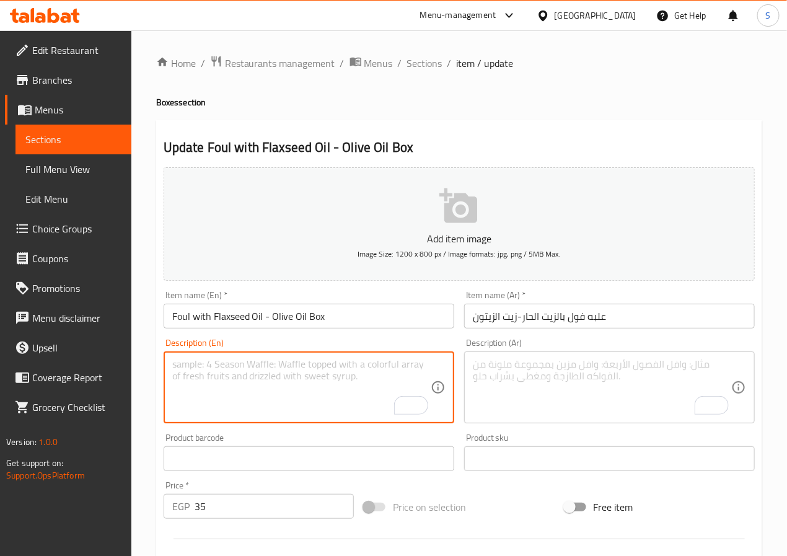
click at [363, 384] on textarea "To enrich screen reader interactions, please activate Accessibility in Grammarl…" at bounding box center [301, 387] width 258 height 59
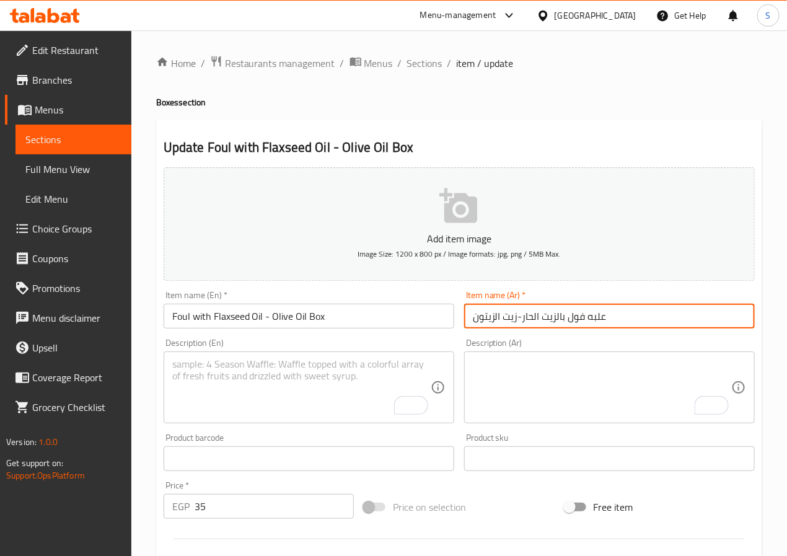
click at [517, 317] on input "علبه فول بالزيت الحار-زيت الزيتون" at bounding box center [609, 316] width 291 height 25
drag, startPoint x: 526, startPoint y: 313, endPoint x: 526, endPoint y: 339, distance: 26.0
click at [526, 314] on input "علبه فول بالزيت الحار- زيت الزيتون" at bounding box center [609, 316] width 291 height 25
type input "علبه فول بالزيت الحار - زيت الزيتون"
click at [290, 399] on textarea "To enrich screen reader interactions, please activate Accessibility in Grammarl…" at bounding box center [301, 387] width 258 height 59
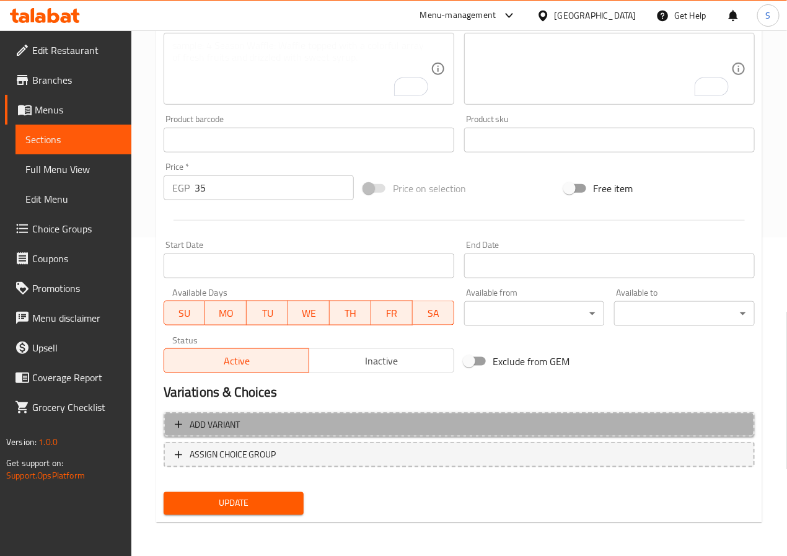
click at [291, 415] on button "Add variant" at bounding box center [459, 424] width 591 height 25
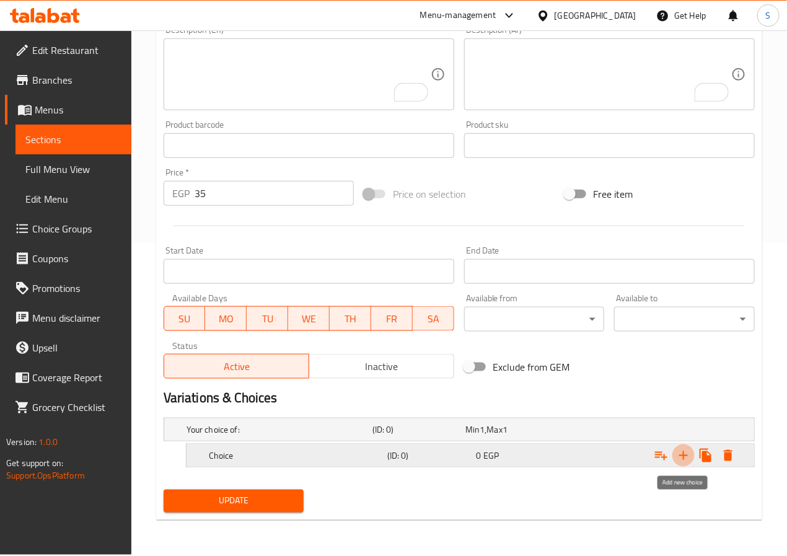
click at [681, 454] on icon "Expand" at bounding box center [683, 455] width 15 height 15
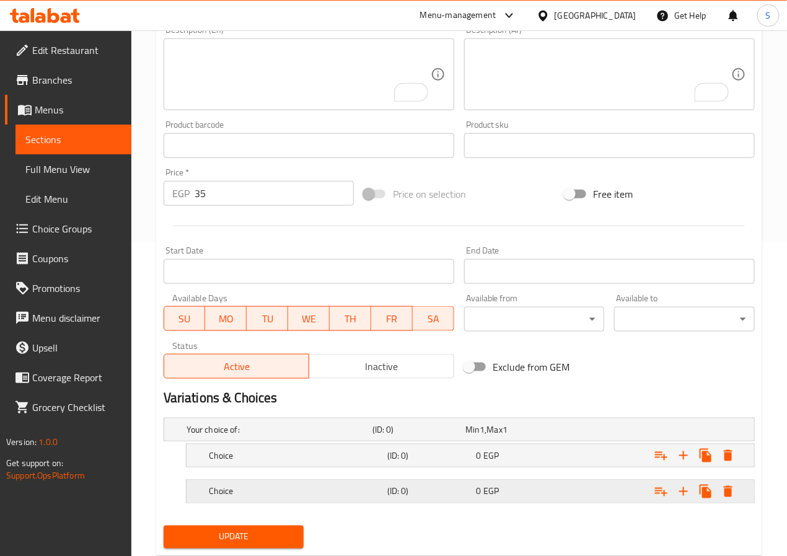
click at [384, 505] on div "Choice (ID: 0) 0 EGP" at bounding box center [474, 491] width 536 height 27
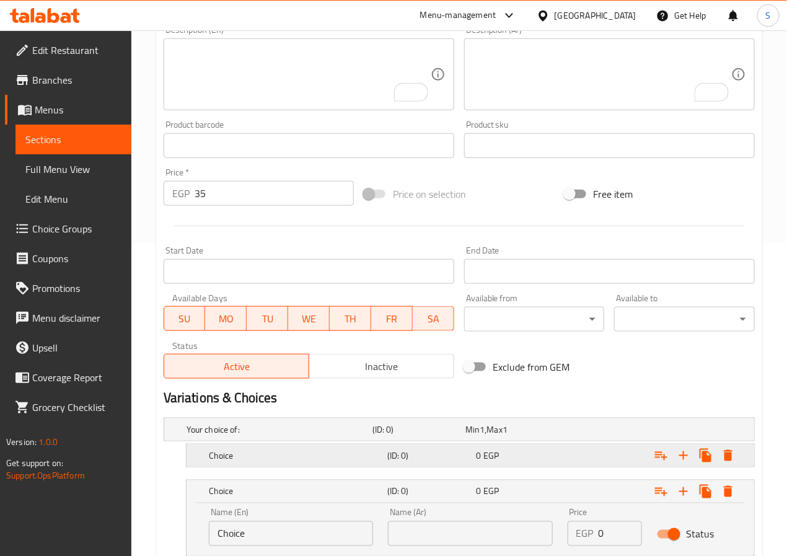
click at [389, 462] on h5 "(ID: 0)" at bounding box center [429, 455] width 84 height 12
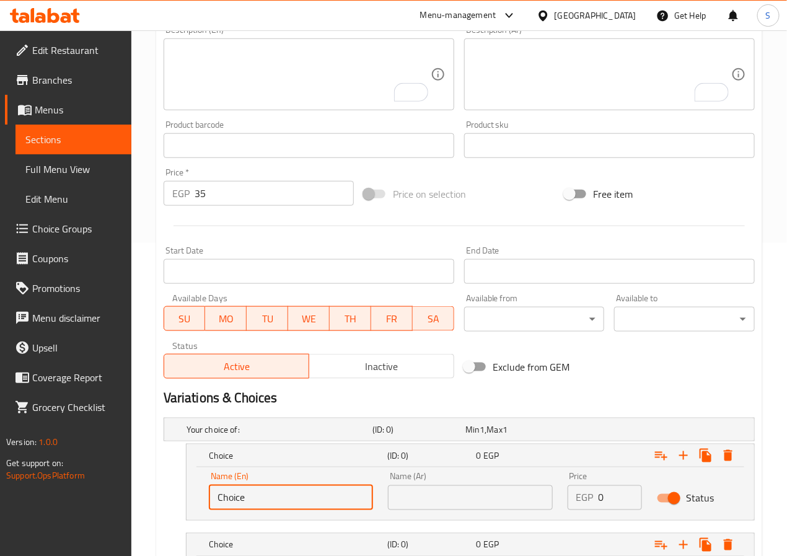
click at [309, 495] on input "Choice" at bounding box center [291, 497] width 164 height 25
type input "Flaxseed Oil"
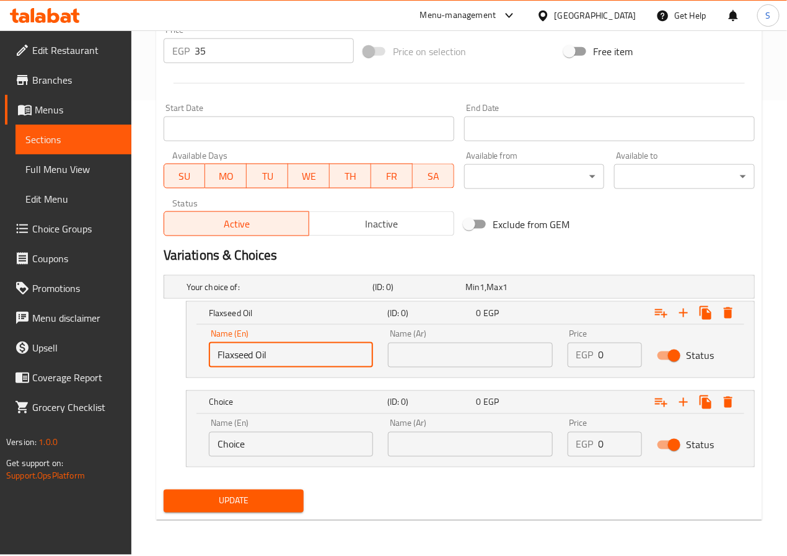
click at [285, 453] on input "Choice" at bounding box center [291, 444] width 164 height 25
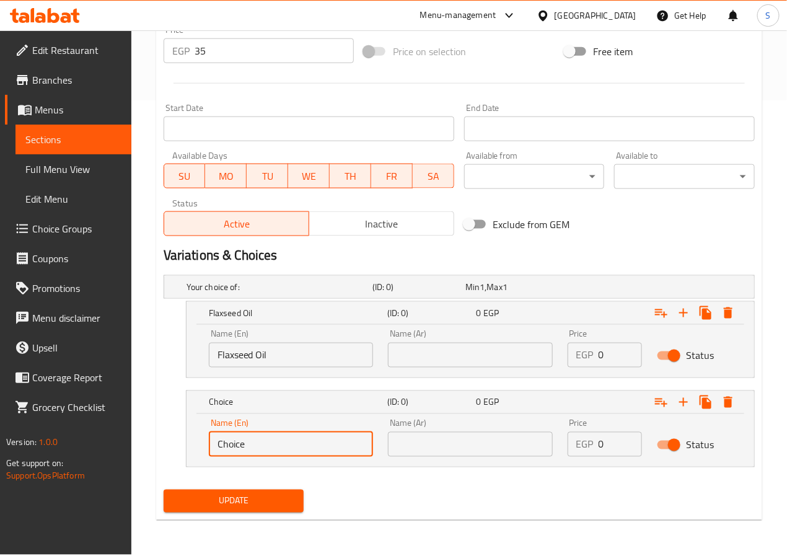
click at [285, 453] on input "Choice" at bounding box center [291, 444] width 164 height 25
type input "Olive Oil"
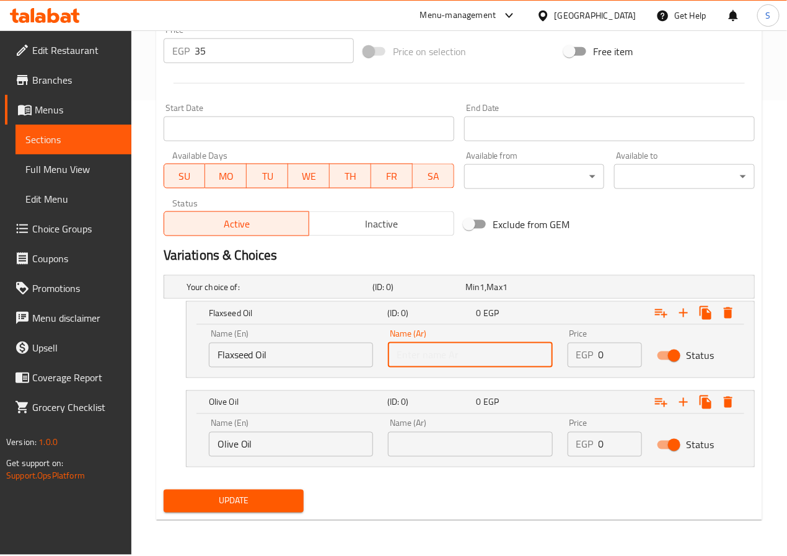
click at [421, 363] on input "text" at bounding box center [470, 355] width 164 height 25
type input "زيت حار"
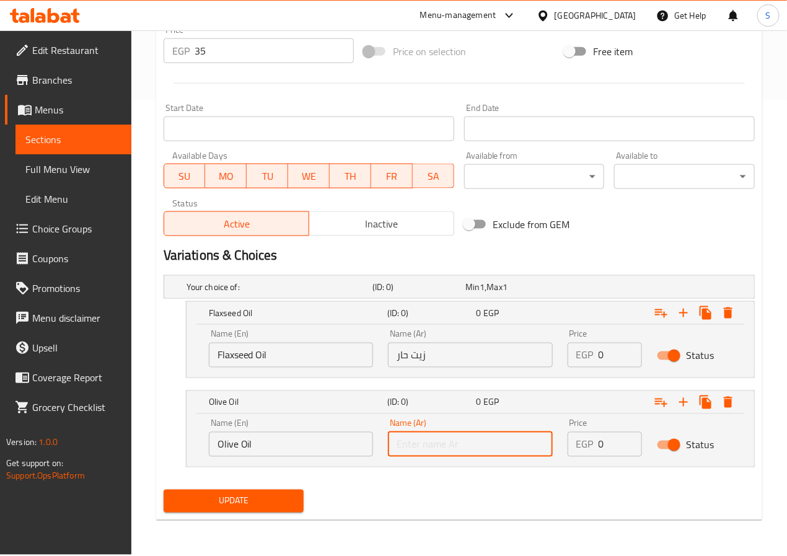
click at [457, 443] on input "text" at bounding box center [470, 444] width 164 height 25
type input "[PERSON_NAME]"
click at [619, 353] on input "0" at bounding box center [621, 355] width 44 height 25
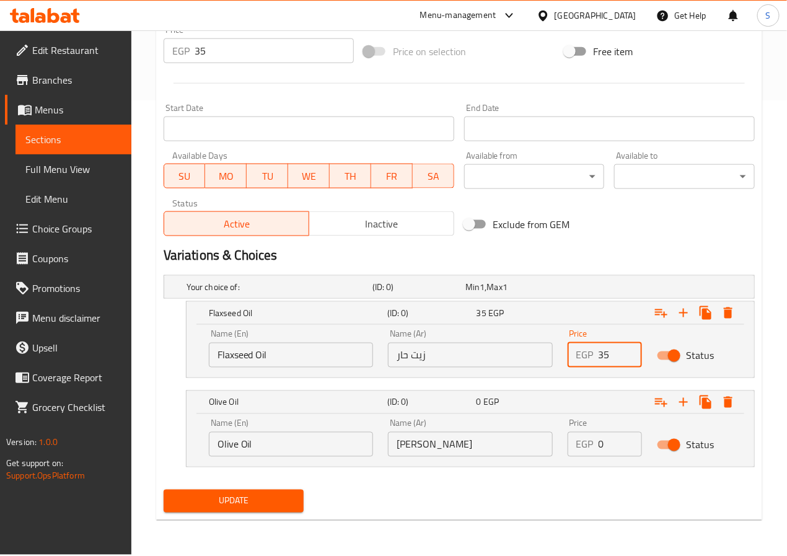
type input "35"
click at [604, 441] on input "0" at bounding box center [621, 444] width 44 height 25
type input "35"
click at [250, 53] on input "35" at bounding box center [274, 50] width 159 height 25
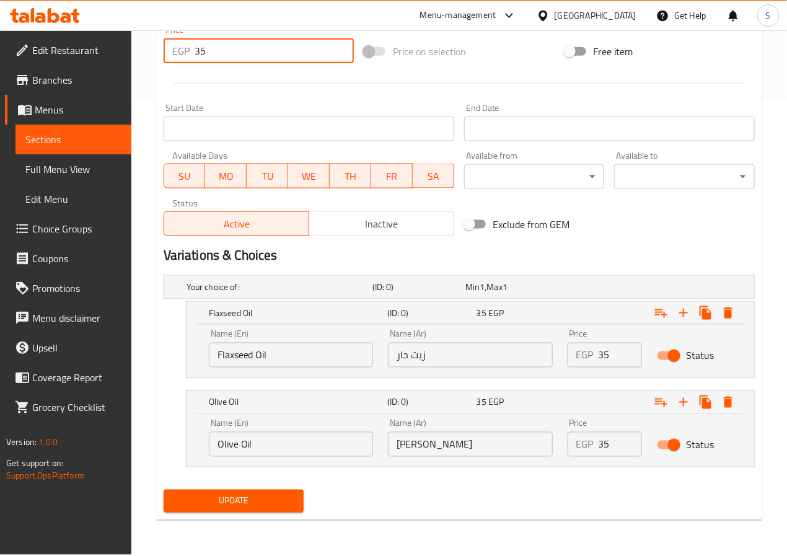
type input "3"
type input "0"
click at [238, 499] on span "Update" at bounding box center [234, 500] width 121 height 15
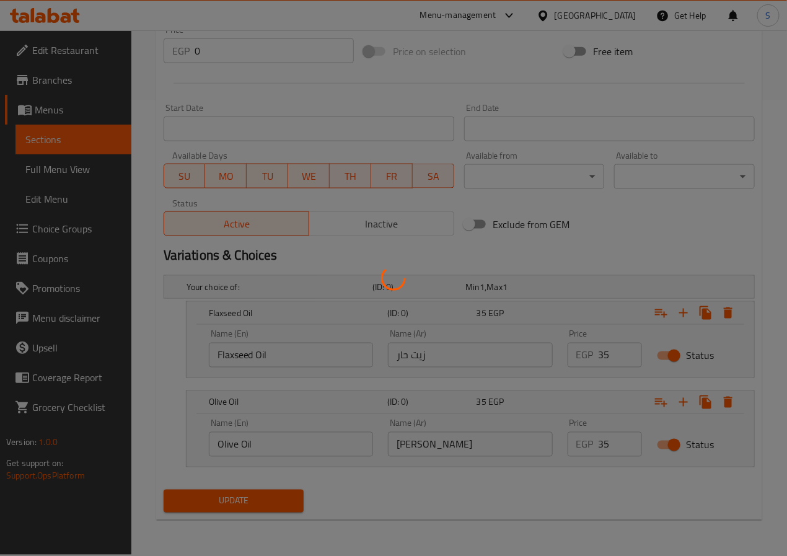
scroll to position [0, 0]
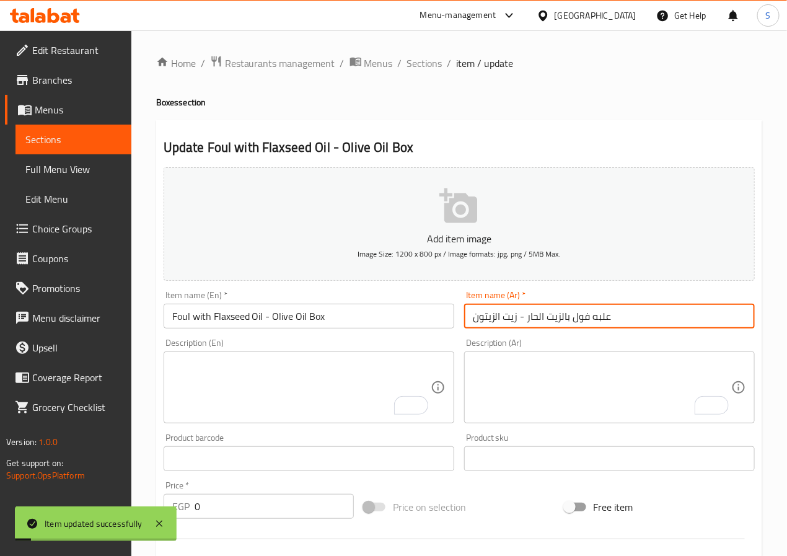
click at [554, 311] on input "علبه فول بالزيت الحار - زيت الزيتون" at bounding box center [609, 316] width 291 height 25
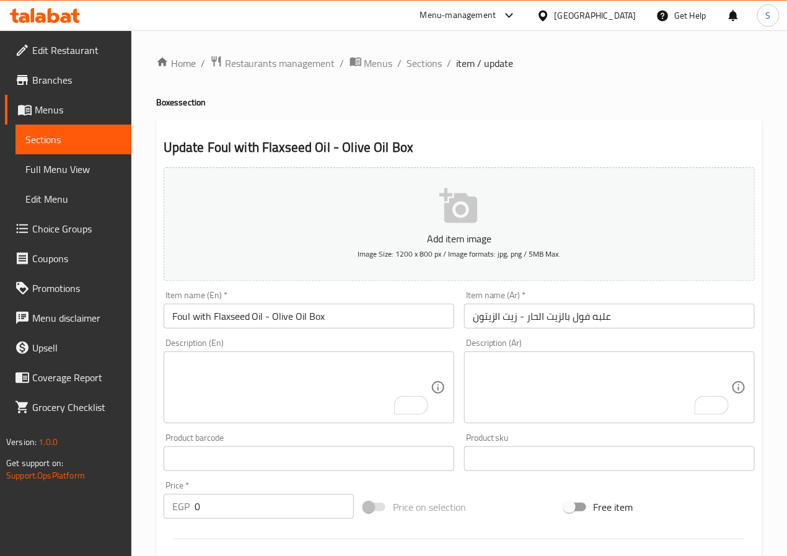
click at [285, 415] on textarea "To enrich screen reader interactions, please activate Accessibility in Grammarl…" at bounding box center [301, 387] width 258 height 59
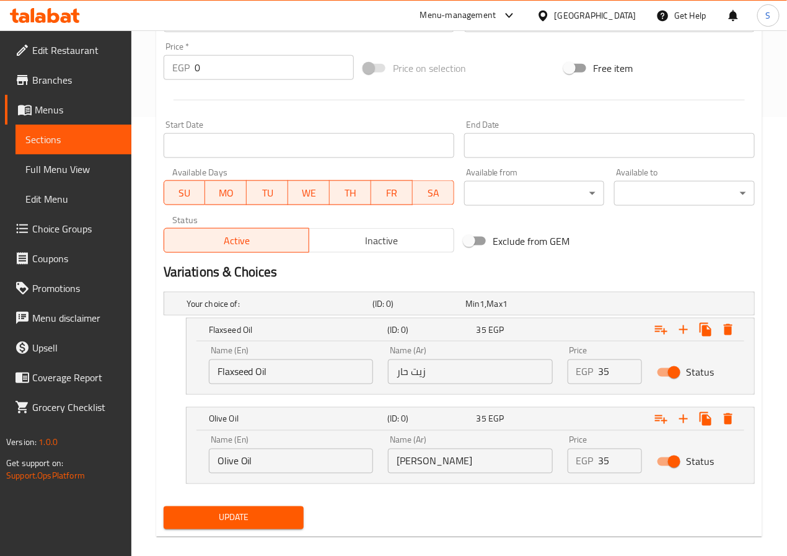
scroll to position [456, 0]
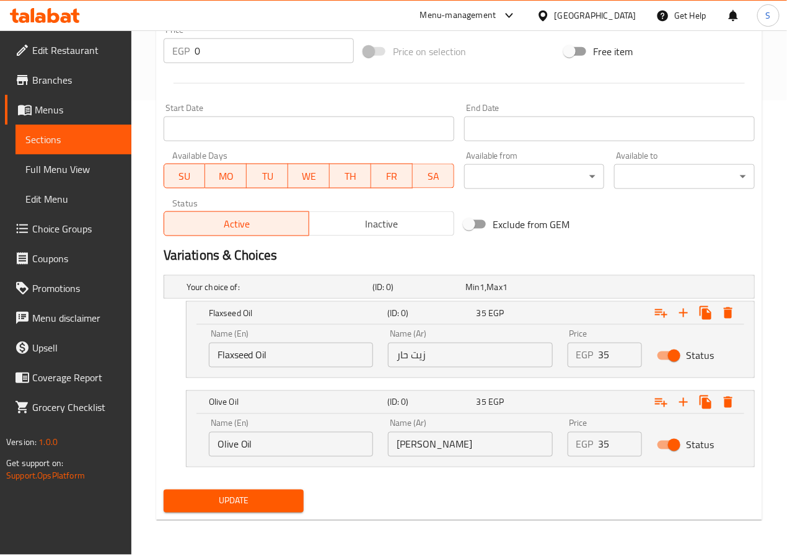
click at [244, 503] on span "Update" at bounding box center [234, 500] width 121 height 15
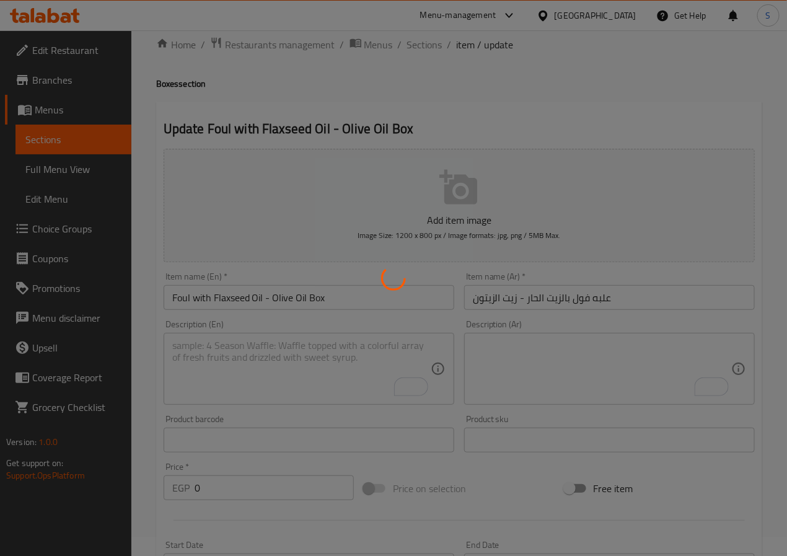
scroll to position [0, 0]
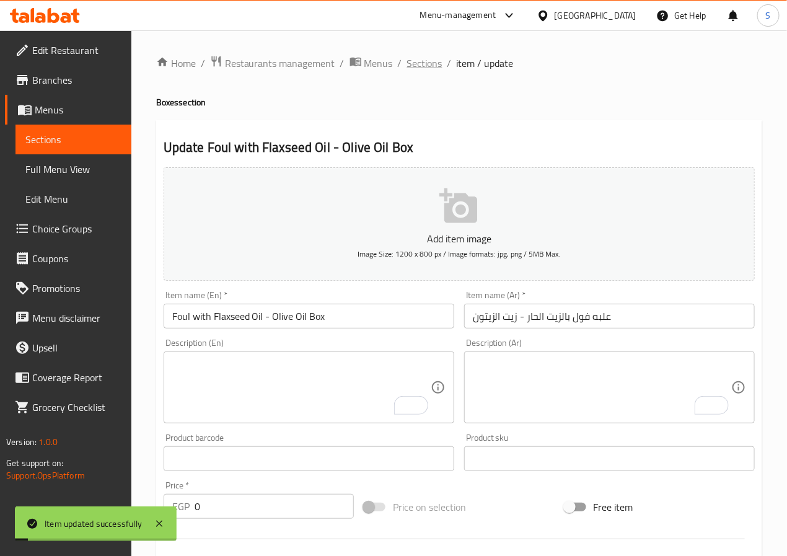
click at [420, 60] on span "Sections" at bounding box center [424, 63] width 35 height 15
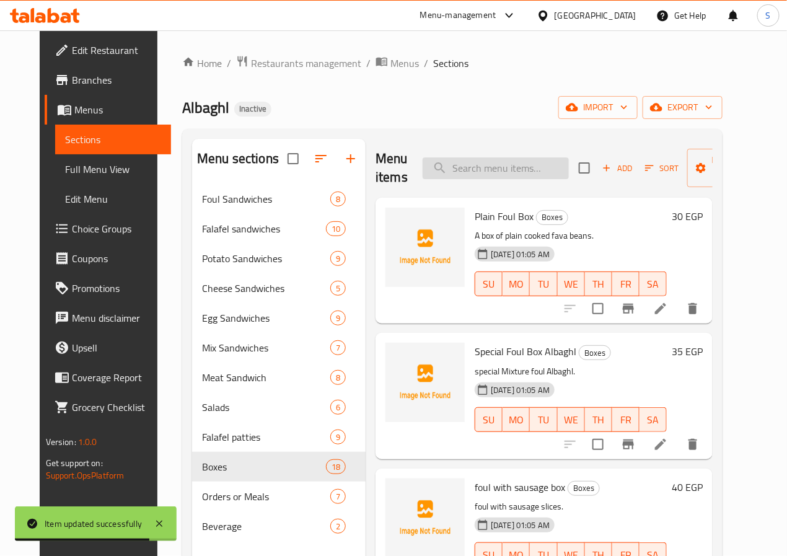
click at [447, 179] on input "search" at bounding box center [496, 168] width 146 height 22
paste input "Original Alexandrian Foul Box"
type input "Original Alexandrian Foul Box"
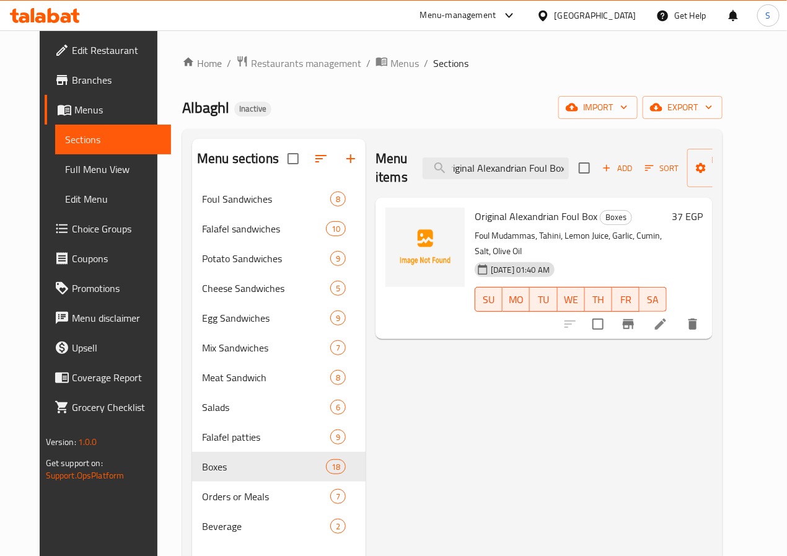
click at [666, 319] on icon at bounding box center [660, 324] width 11 height 11
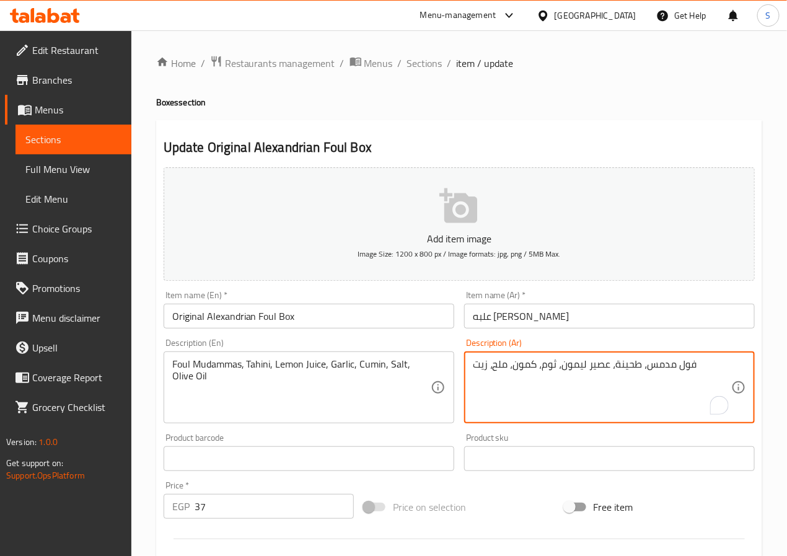
click at [621, 376] on textarea "فول مدمس، طحينة، عصير ليمون، ثوم، كمون، ملح، زيت" at bounding box center [602, 387] width 258 height 59
paste textarea "بالطريقة [DEMOGRAPHIC_DATA]."
type textarea "فول بالطريقة الإسكندرانية."
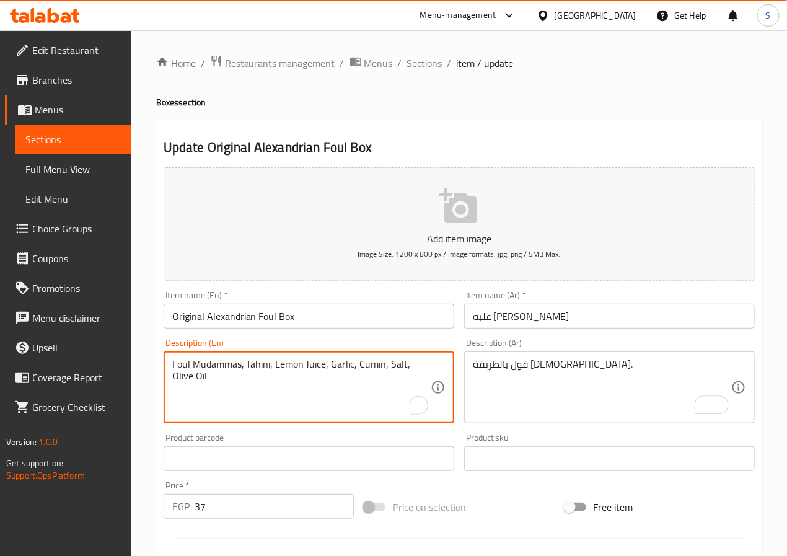
drag, startPoint x: 193, startPoint y: 365, endPoint x: 193, endPoint y: 384, distance: 18.6
type textarea "Foul with the Alexandrian style"
click at [125, 422] on ul "Edit Restaurant Branches Menus Sections Full Menu View Edit Menu Choice Groups …" at bounding box center [61, 228] width 141 height 397
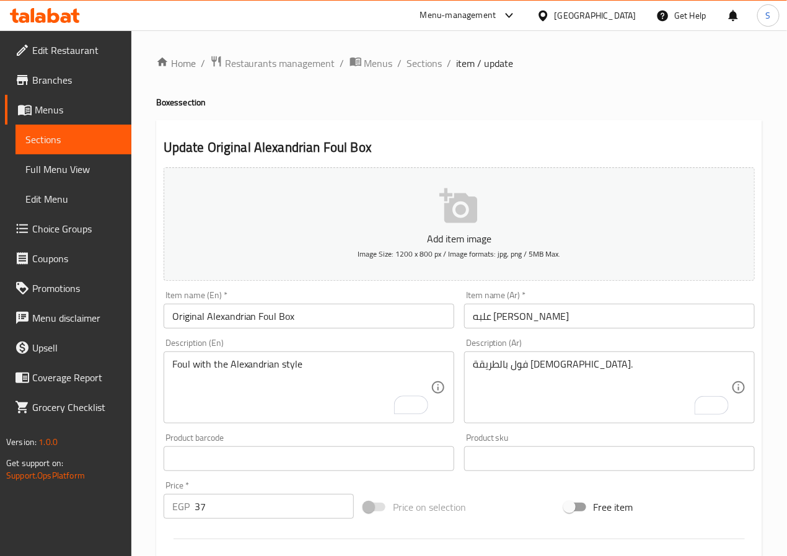
click at [146, 426] on div "Home / Restaurants management / Menus / Sections / item / update Boxes section …" at bounding box center [459, 453] width 656 height 846
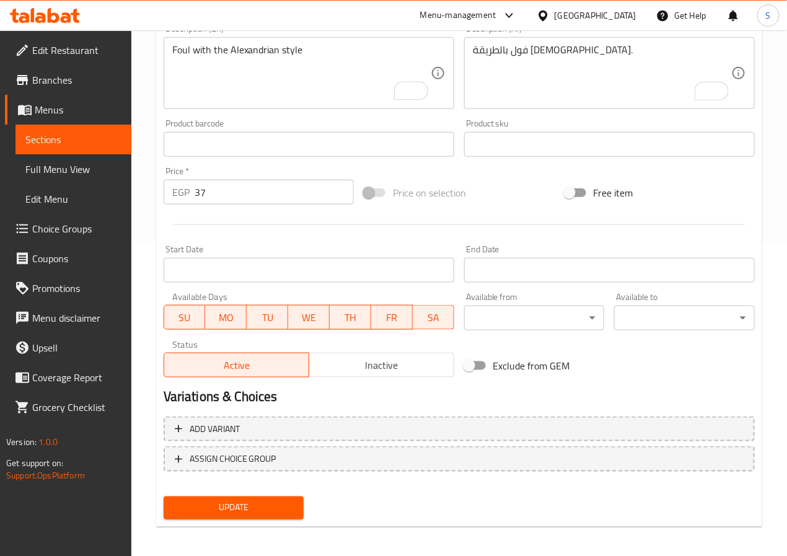
scroll to position [319, 0]
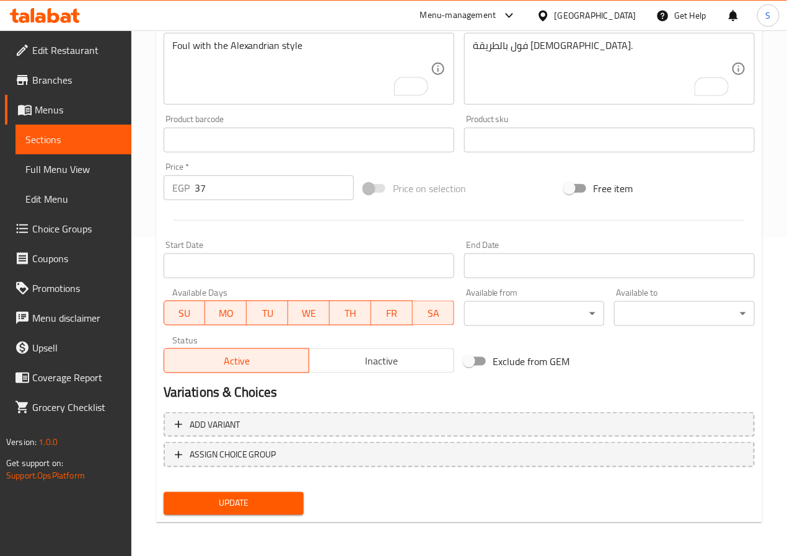
click at [212, 505] on span "Update" at bounding box center [234, 503] width 121 height 15
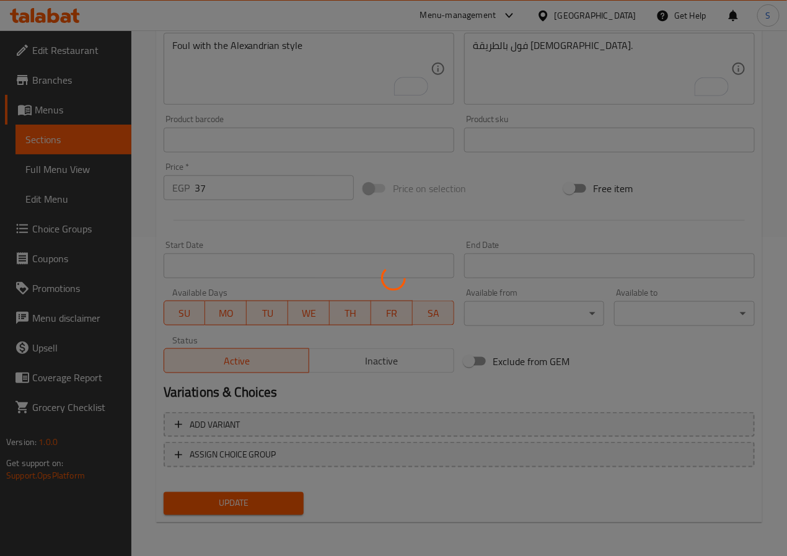
scroll to position [0, 0]
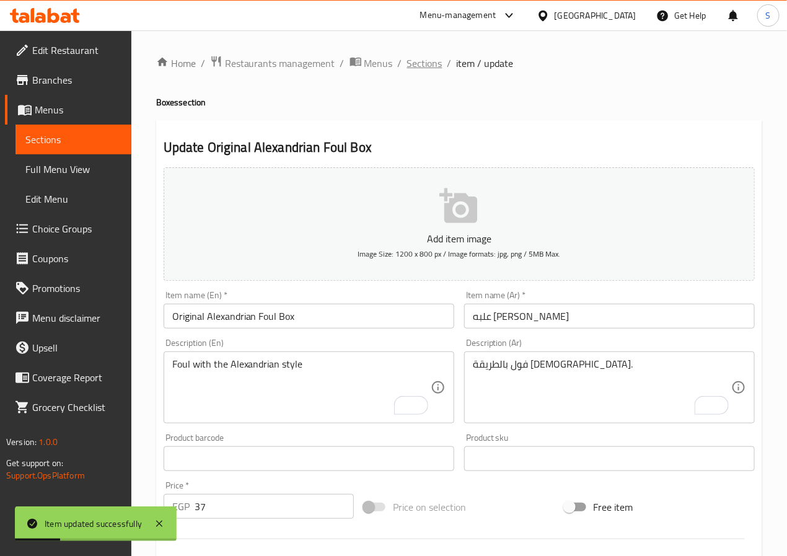
click at [426, 60] on span "Sections" at bounding box center [424, 63] width 35 height 15
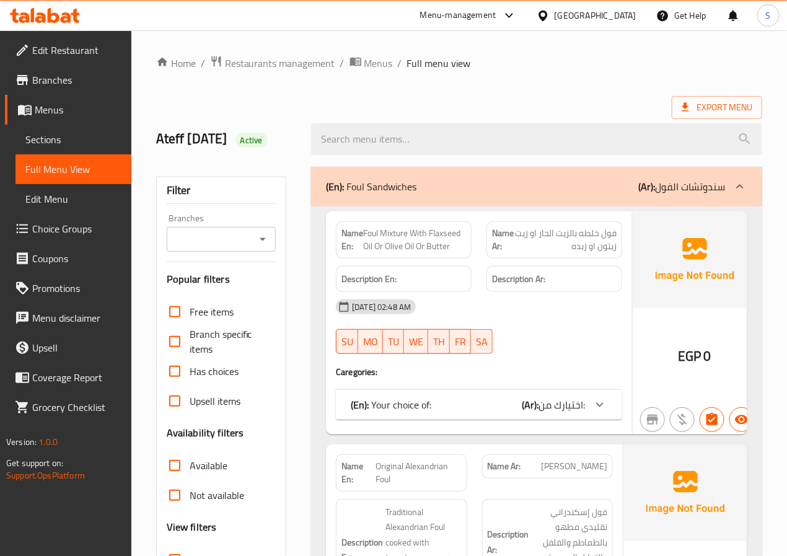
scroll to position [197, 0]
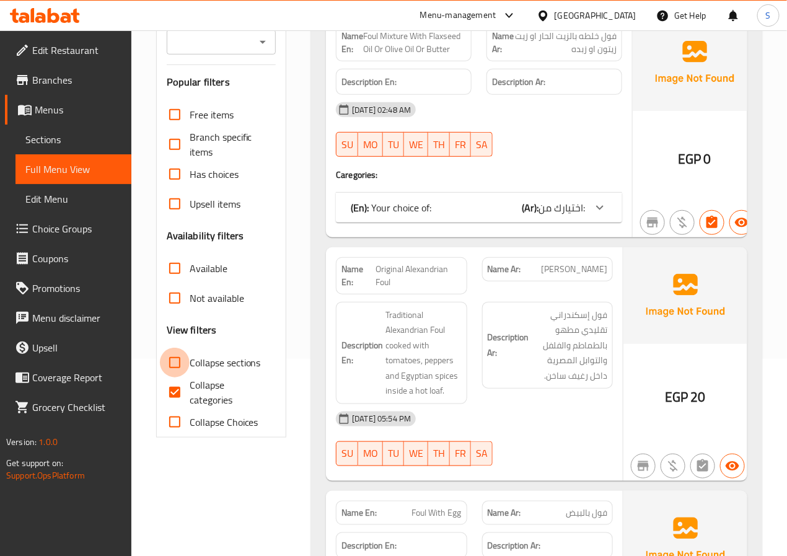
click at [177, 363] on input "Collapse sections" at bounding box center [175, 363] width 30 height 30
checkbox input "true"
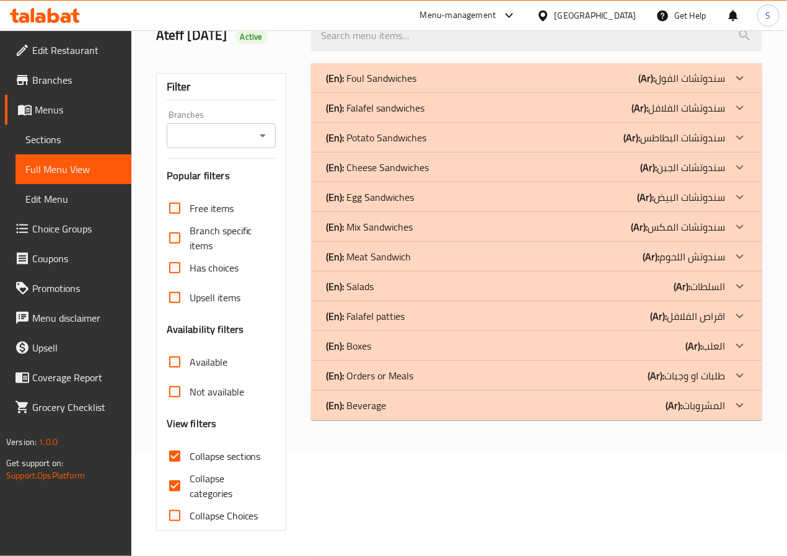
click at [177, 471] on input "Collapse categories" at bounding box center [175, 486] width 30 height 30
checkbox input "false"
click at [658, 315] on b "(Ar):" at bounding box center [658, 316] width 17 height 19
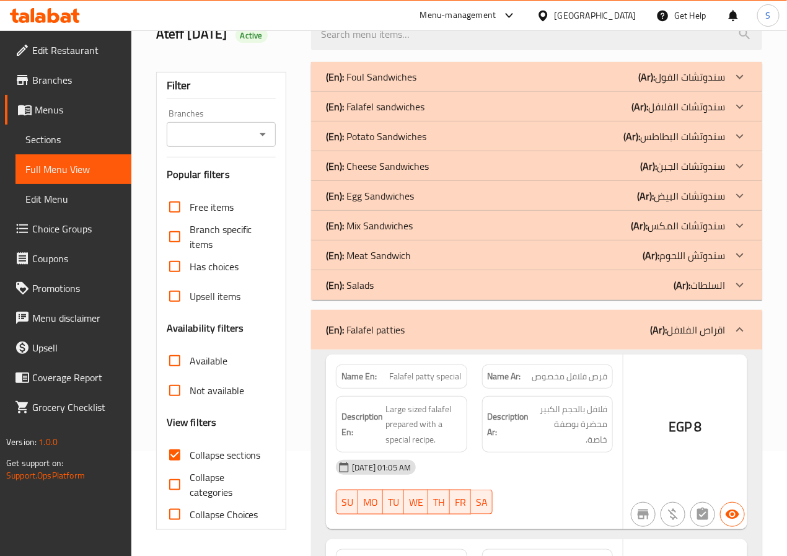
click at [658, 289] on div "(En): Salads (Ar): السلطات" at bounding box center [525, 285] width 399 height 15
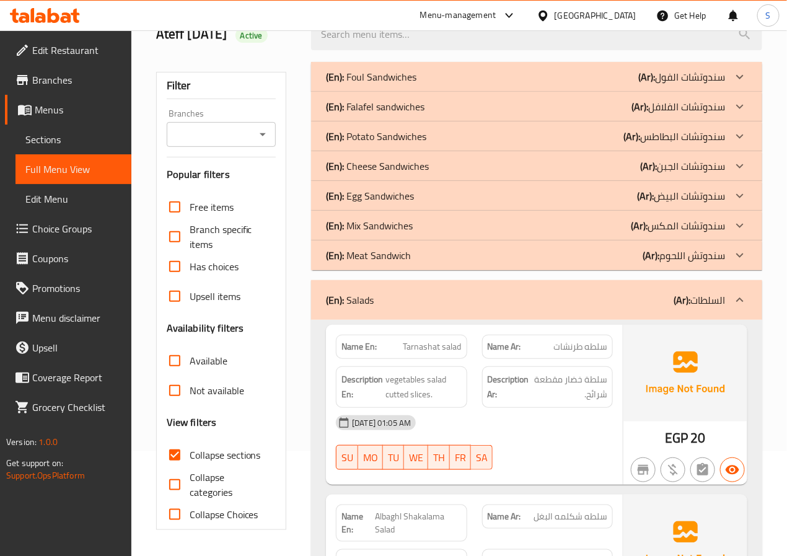
click at [651, 257] on b "(Ar):" at bounding box center [651, 255] width 17 height 19
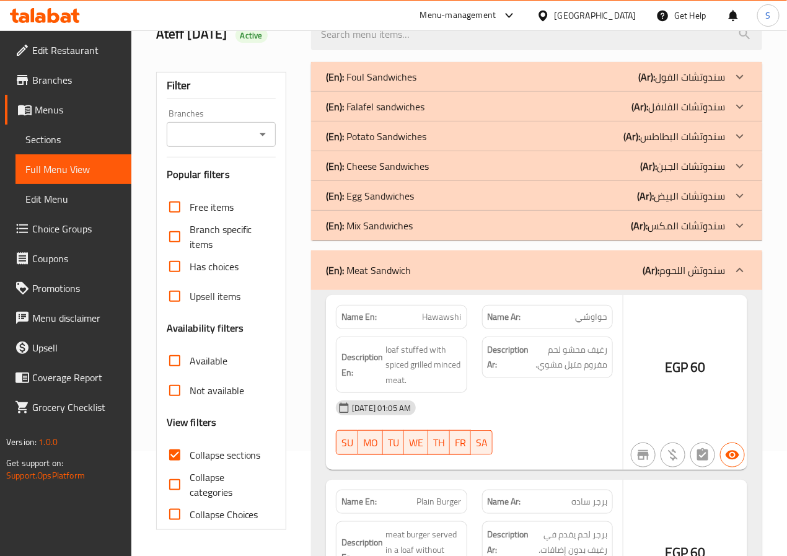
click at [651, 223] on p "(Ar): سندوتشات المكس" at bounding box center [678, 225] width 94 height 15
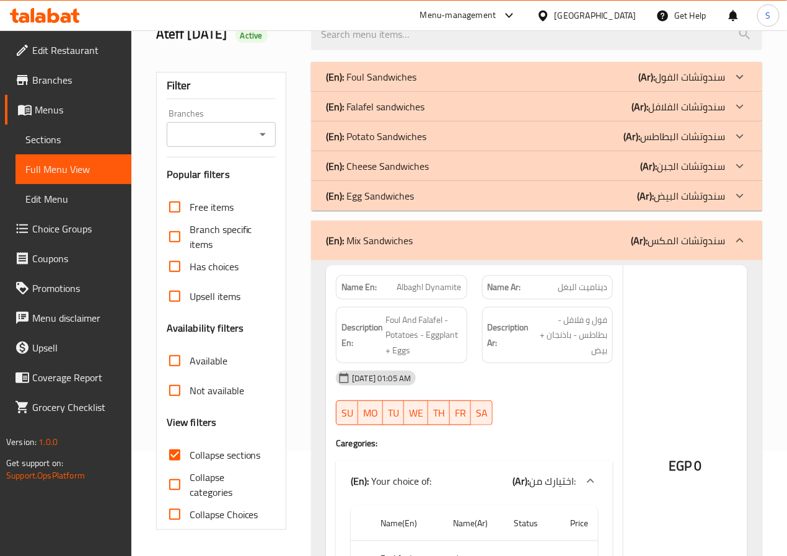
click at [651, 199] on b "(Ar):" at bounding box center [645, 196] width 17 height 19
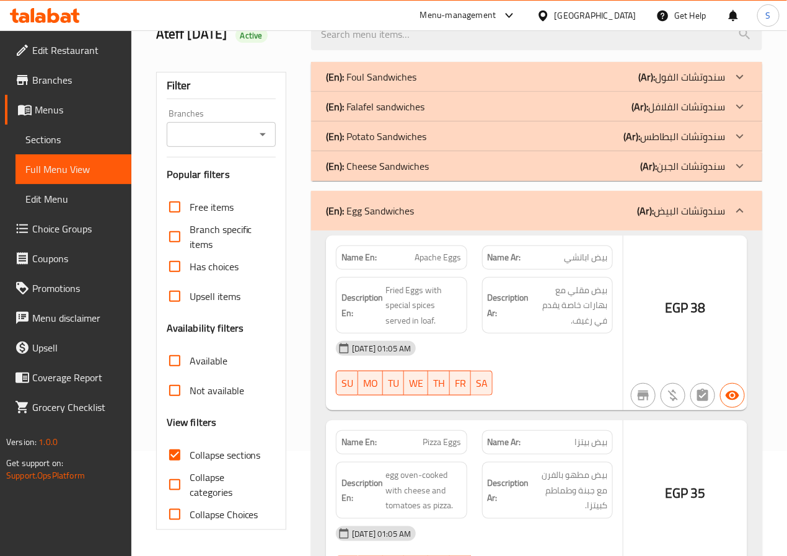
click at [651, 168] on b "(Ar):" at bounding box center [648, 166] width 17 height 19
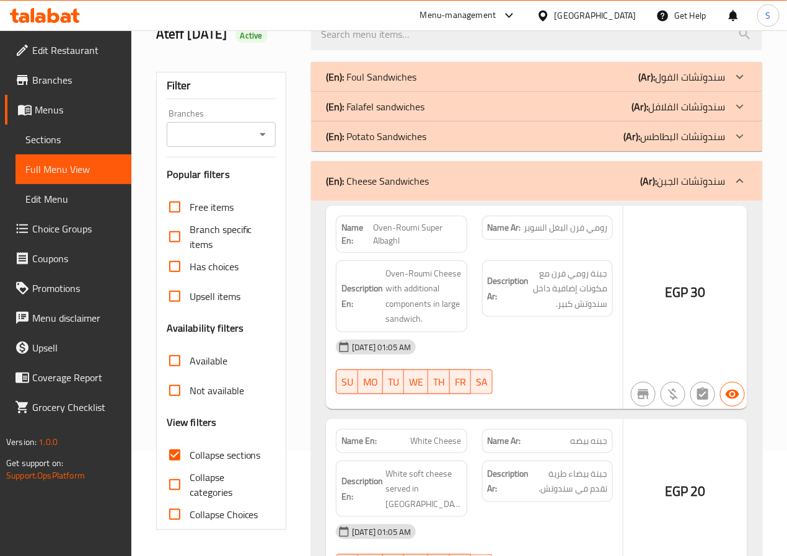
click at [660, 149] on div "(En): Potato Sandwiches (Ar): سندوتشات البطاطس" at bounding box center [536, 136] width 451 height 30
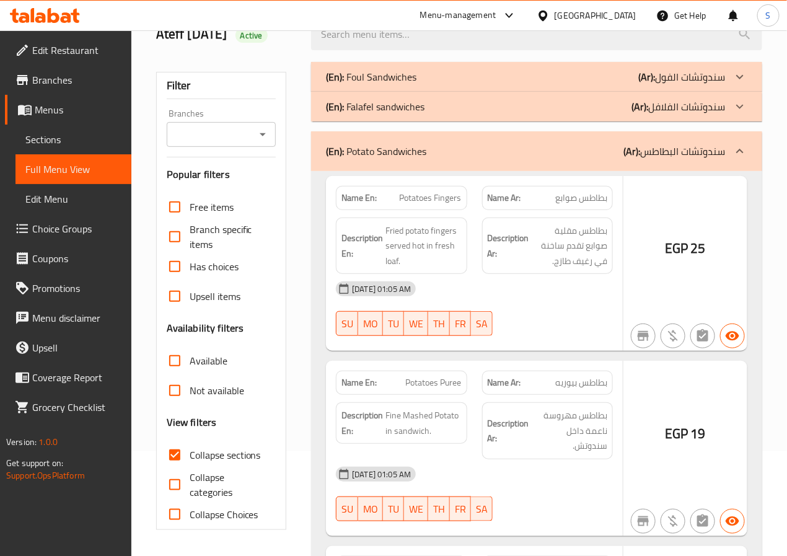
click at [669, 114] on p "(Ar): سندوتشات الفلافل" at bounding box center [679, 106] width 94 height 15
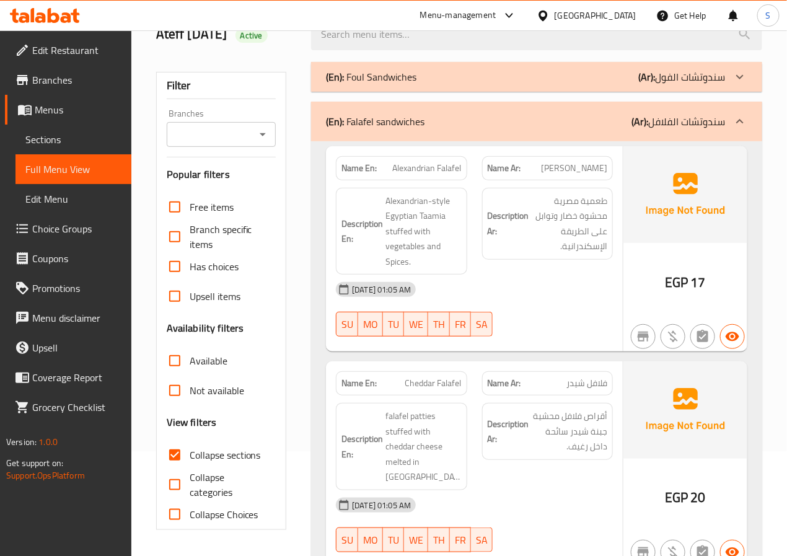
click at [679, 79] on p "(Ar): سندوتشات الفول" at bounding box center [681, 76] width 87 height 15
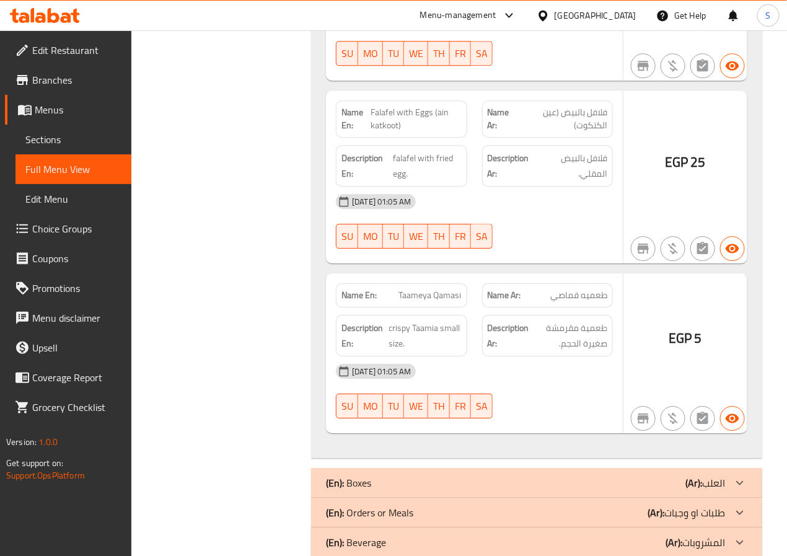
scroll to position [15336, 0]
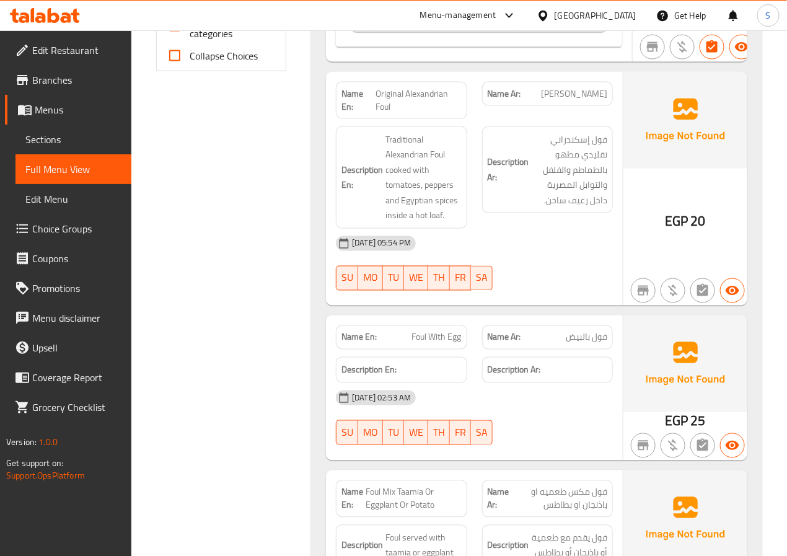
scroll to position [15336, 0]
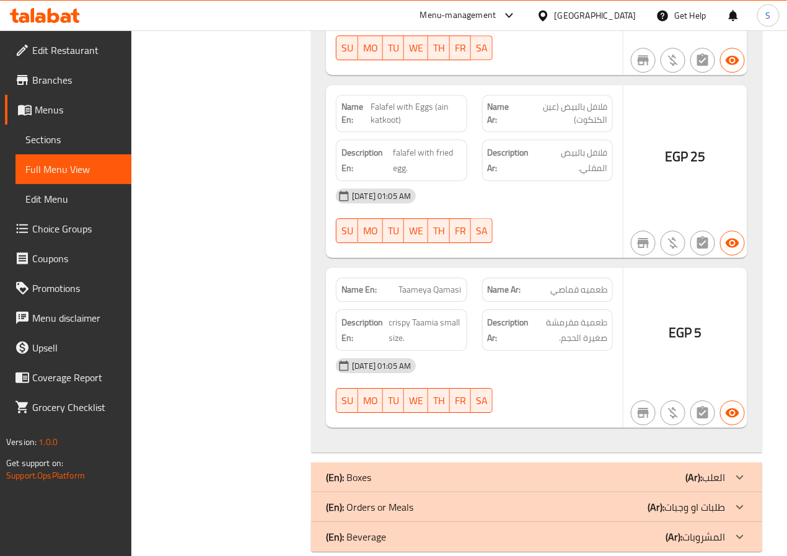
click at [341, 468] on b "(En):" at bounding box center [335, 477] width 18 height 19
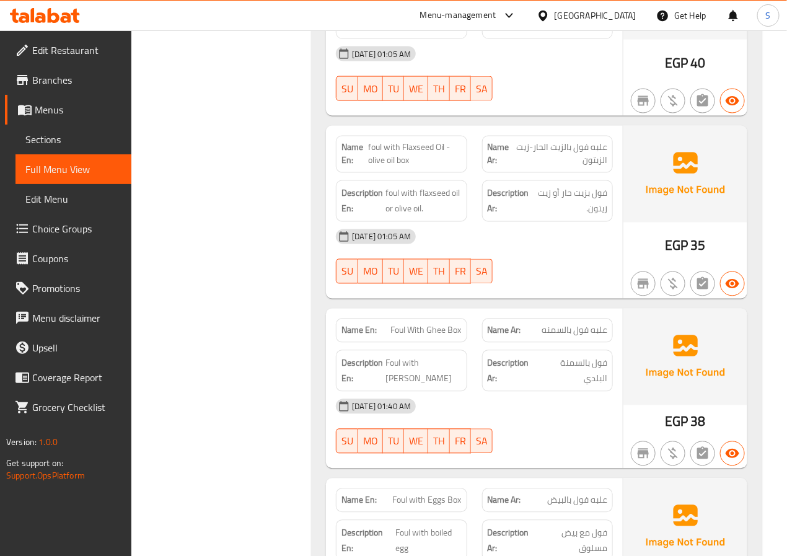
scroll to position [16422, 0]
click at [575, 142] on span "علبه فول بالزيت الحار-زيت الزيتون" at bounding box center [561, 155] width 94 height 26
copy span "علبه فول بالزيت الحار-زيت الزيتون"
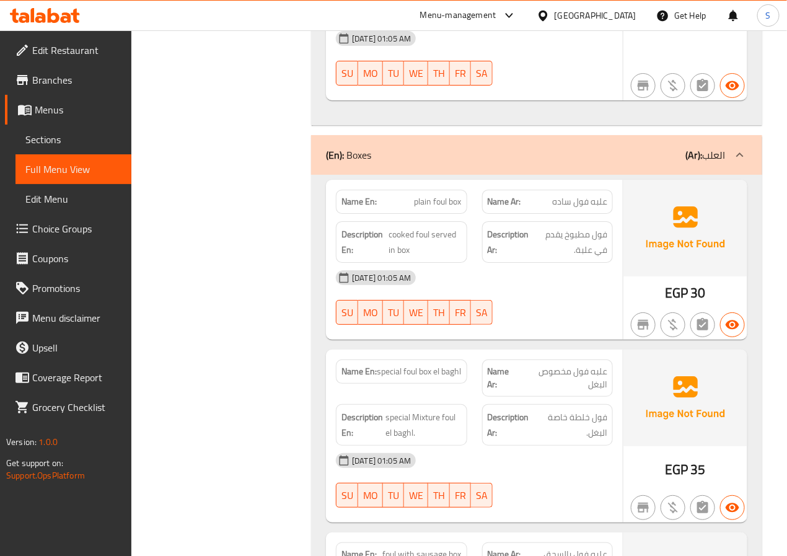
scroll to position [15659, 0]
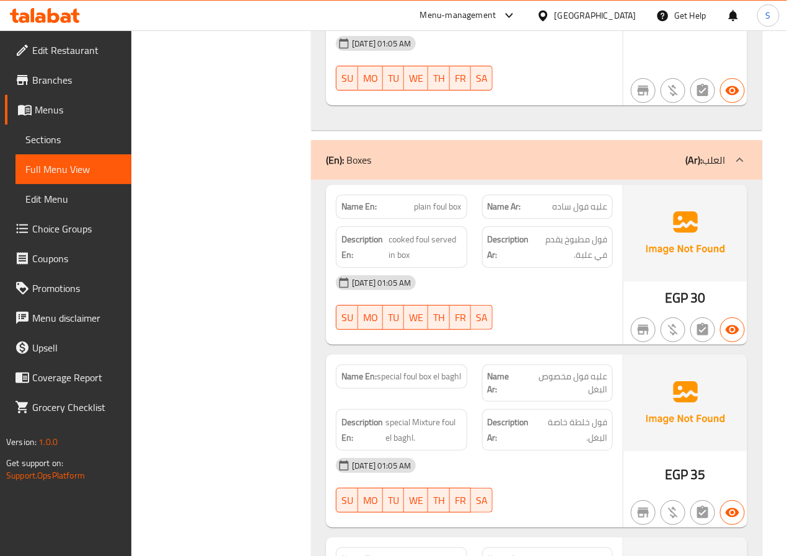
click at [450, 200] on span "plain foul box" at bounding box center [438, 206] width 47 height 13
copy span "plain foul box"
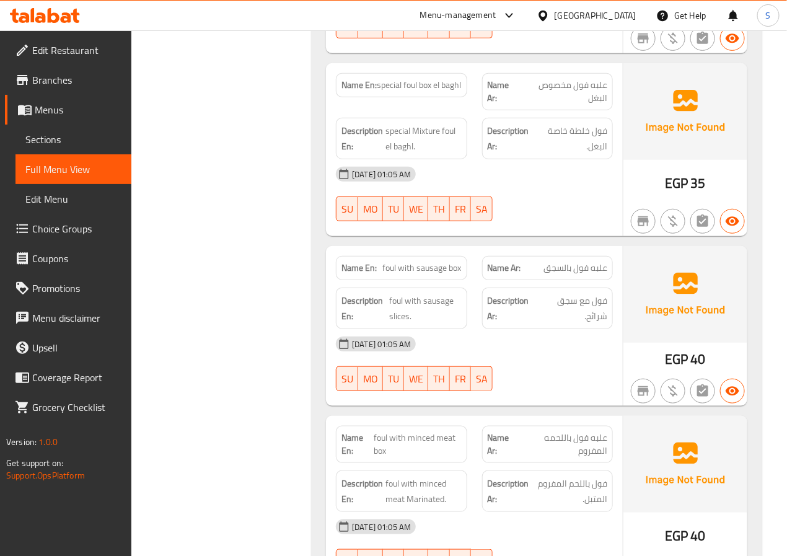
scroll to position [15941, 0]
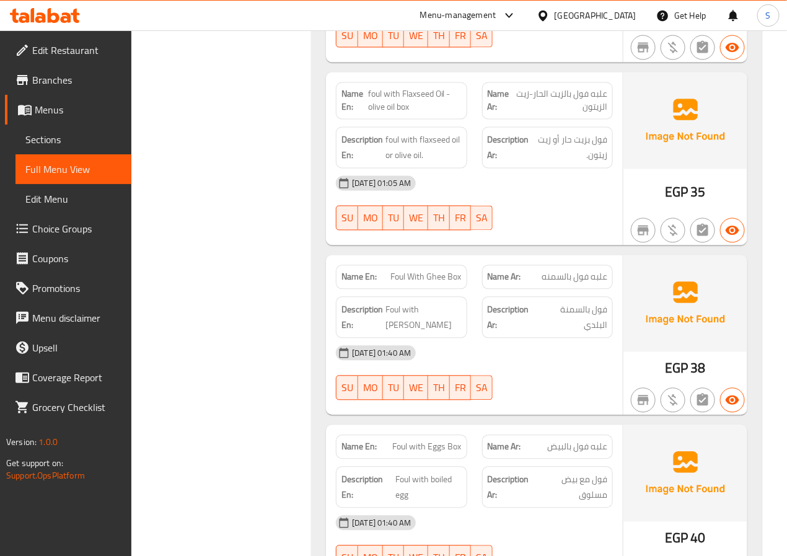
scroll to position [16500, 0]
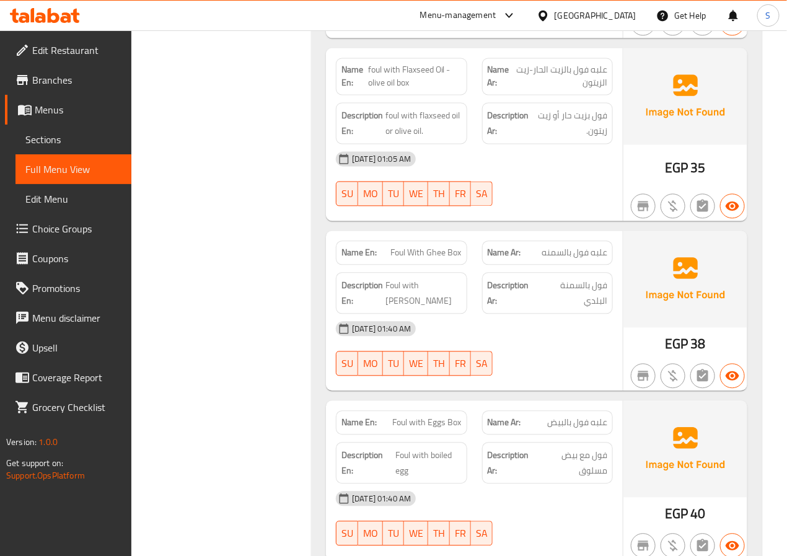
click at [392, 64] on span "foul with Flaxseed Oil - olive oil box" at bounding box center [415, 77] width 94 height 26
copy span "foul with Flaxseed Oil - olive oil box"
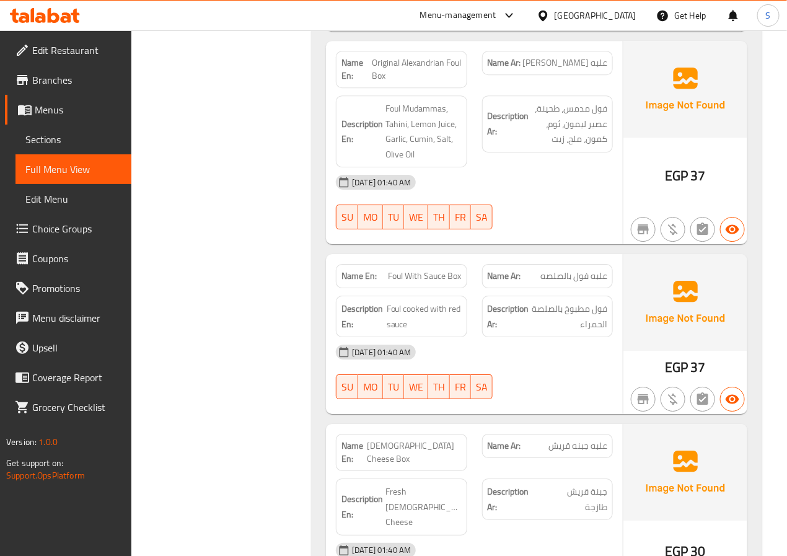
scroll to position [17029, 0]
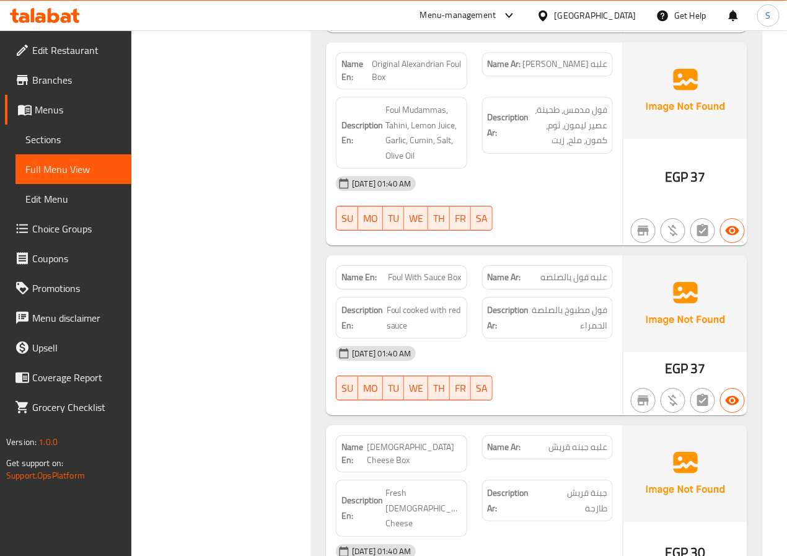
click at [426, 58] on span "Original Alexandrian Foul Box" at bounding box center [417, 71] width 90 height 26
copy span "Original Alexandrian Foul Box"
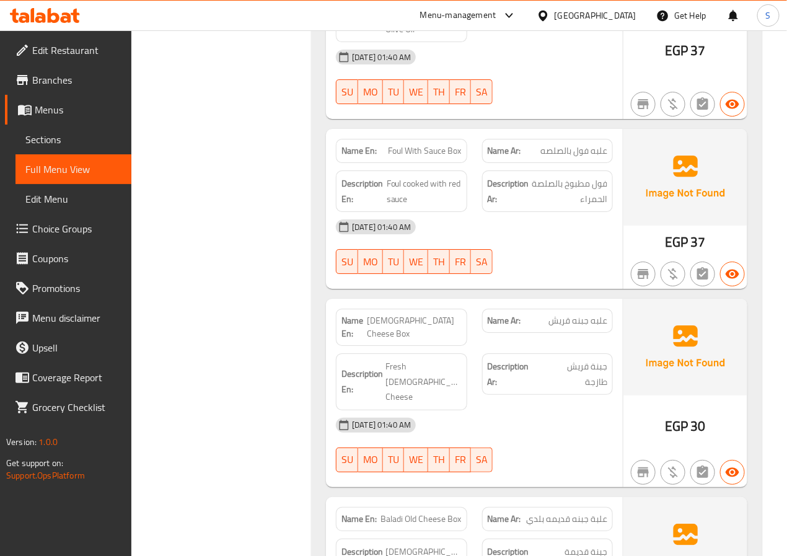
scroll to position [17157, 0]
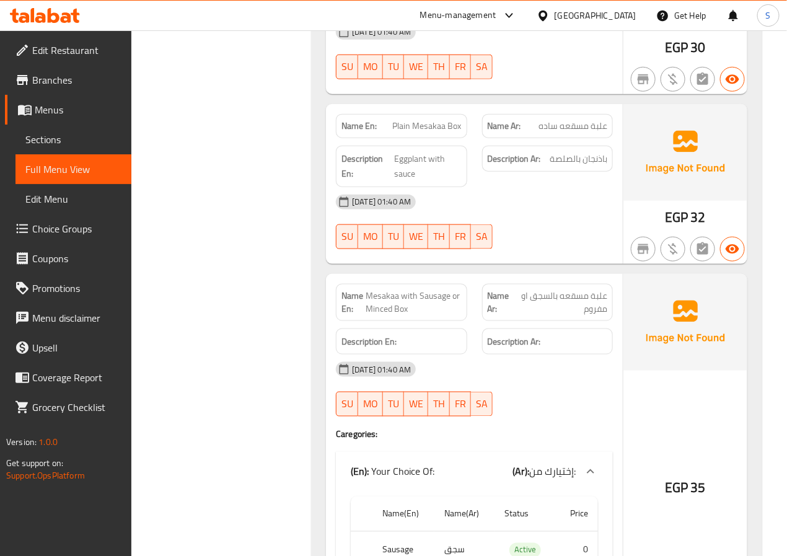
scroll to position [17737, 0]
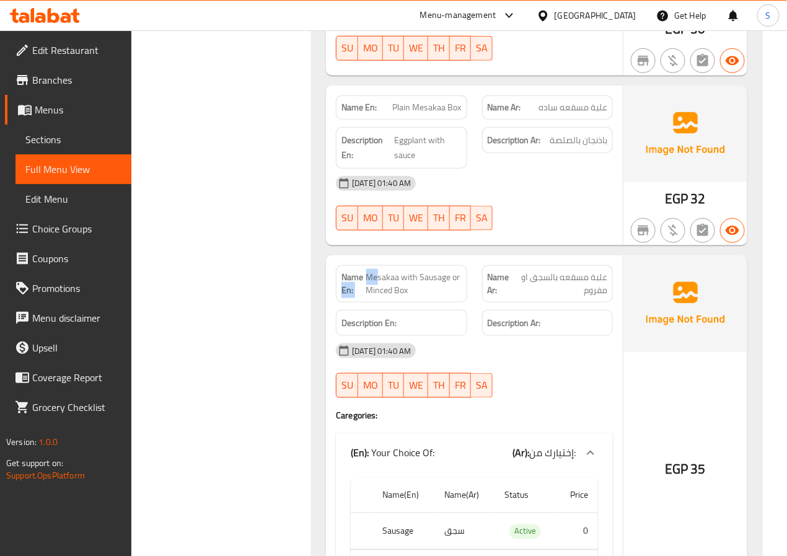
drag, startPoint x: 363, startPoint y: 242, endPoint x: 378, endPoint y: 238, distance: 15.5
click at [378, 271] on p "Name En: Mesakaa with Sausage or Minced Box" at bounding box center [402, 284] width 120 height 26
click at [378, 271] on span "Mesakaa with Sausage or Minced Box" at bounding box center [413, 284] width 95 height 26
click at [365, 271] on strong "Name En:" at bounding box center [354, 284] width 24 height 26
drag, startPoint x: 368, startPoint y: 241, endPoint x: 447, endPoint y: 245, distance: 78.9
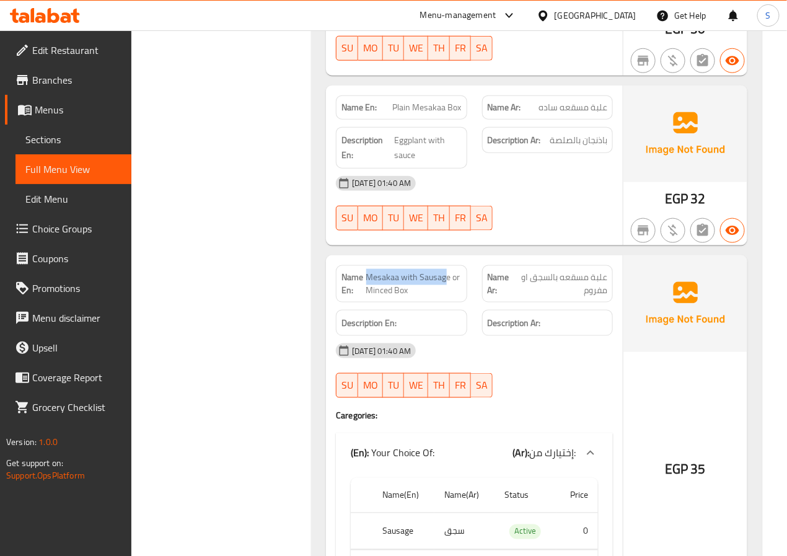
click at [447, 271] on span "Mesakaa with Sausage or Minced Box" at bounding box center [413, 284] width 95 height 26
copy span "Mesakaa with Sausag"
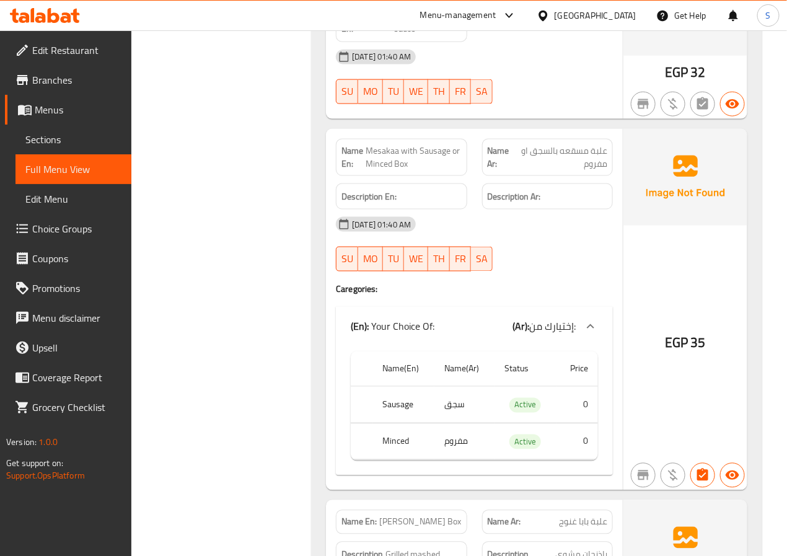
scroll to position [17876, 0]
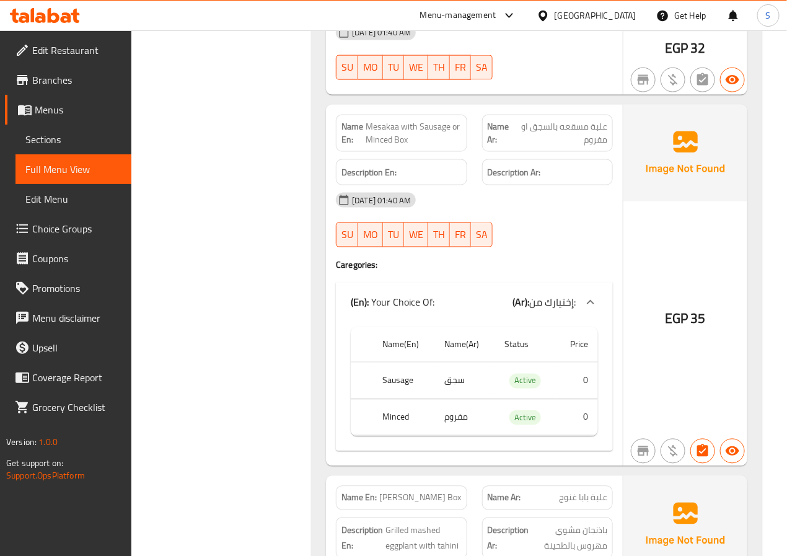
scroll to position [17888, 0]
click at [580, 120] on span "علبة مسقعه بالسجق او مفروم" at bounding box center [561, 133] width 92 height 26
copy span "علبة مسقعه بالسجق او مفروم"
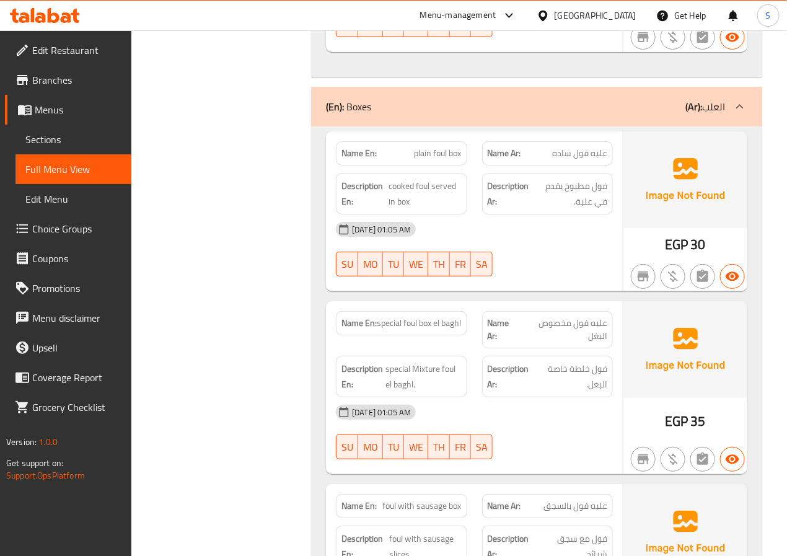
scroll to position [15711, 0]
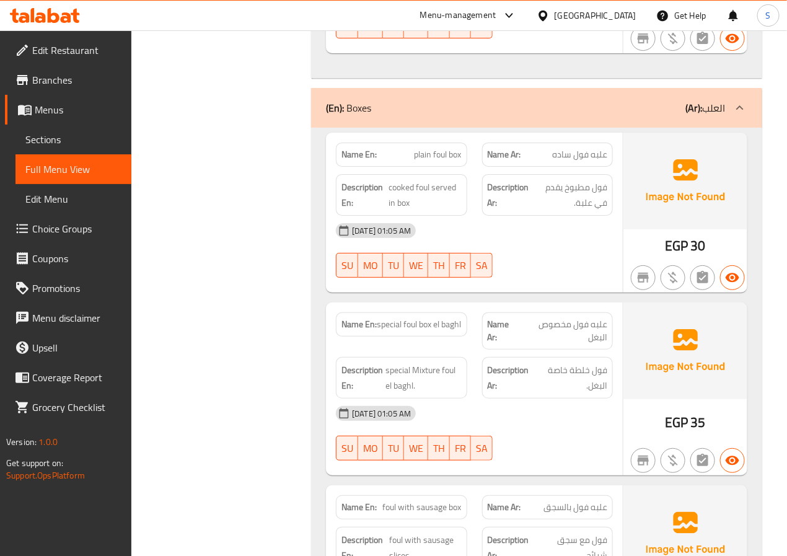
click at [447, 148] on span "plain foul box" at bounding box center [438, 154] width 47 height 13
copy span "plain foul box"
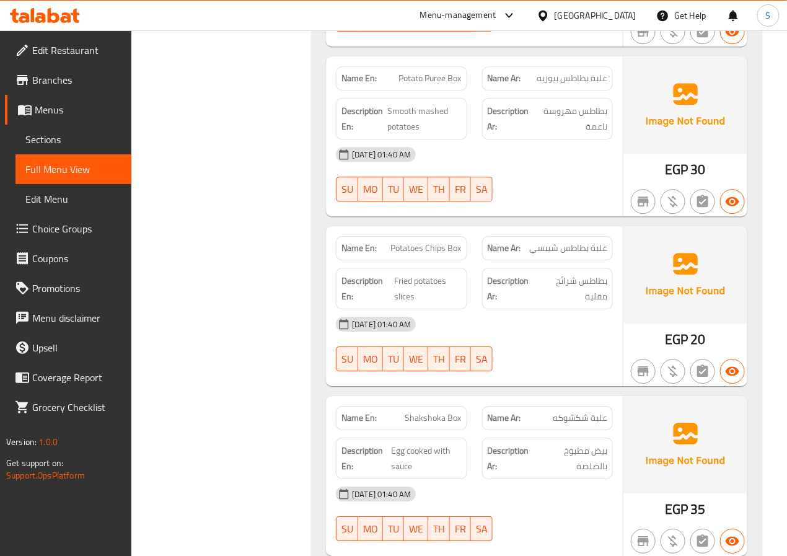
scroll to position [18474, 0]
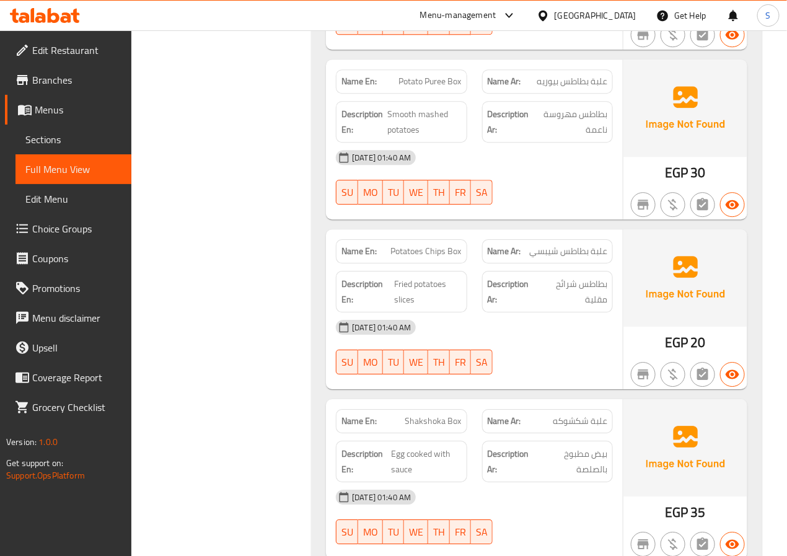
click at [435, 75] on span "Potato Puree Box" at bounding box center [430, 81] width 63 height 13
copy span "Potato Puree Box"
click at [435, 75] on span "Potato Puree Box" at bounding box center [430, 81] width 63 height 13
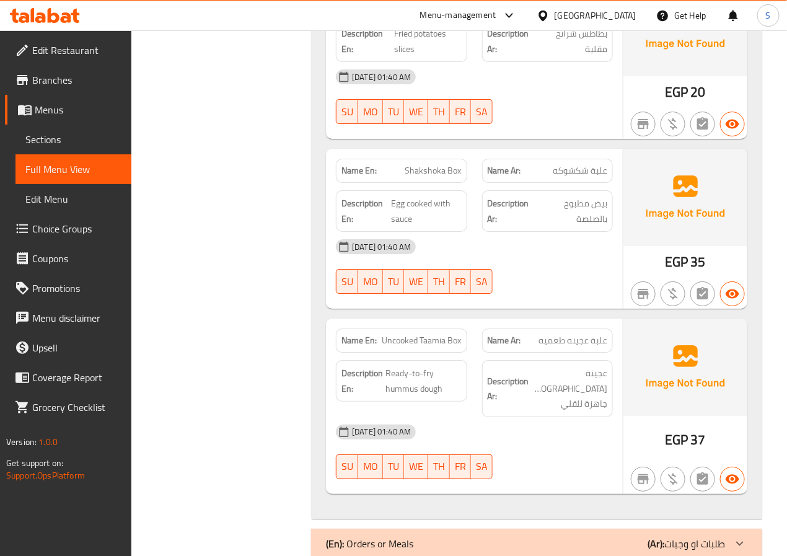
scroll to position [18738, 0]
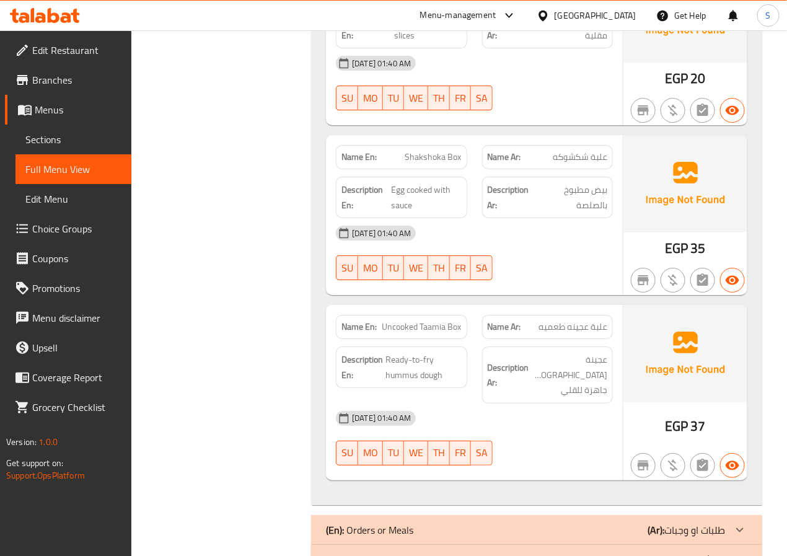
click at [477, 523] on div "(En): Orders or Meals (Ar): طلبات او وجبات" at bounding box center [525, 530] width 399 height 15
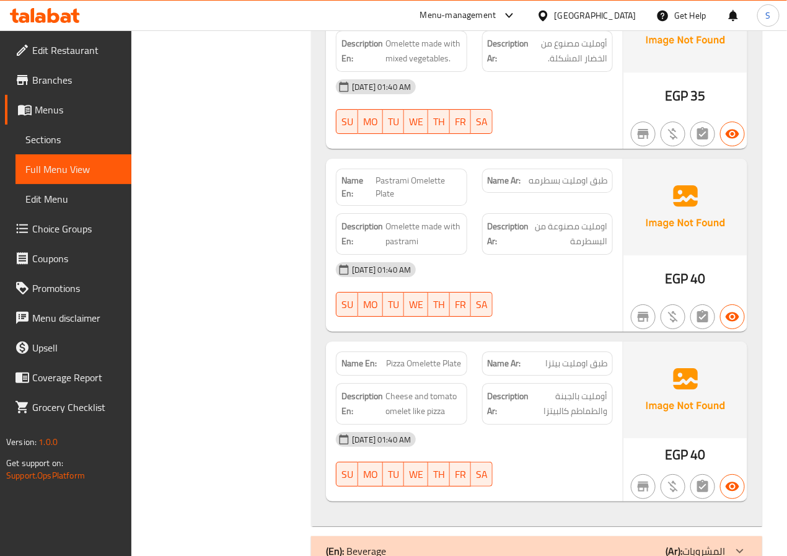
scroll to position [20241, 0]
click at [360, 543] on p "(En): Beverage" at bounding box center [356, 550] width 60 height 15
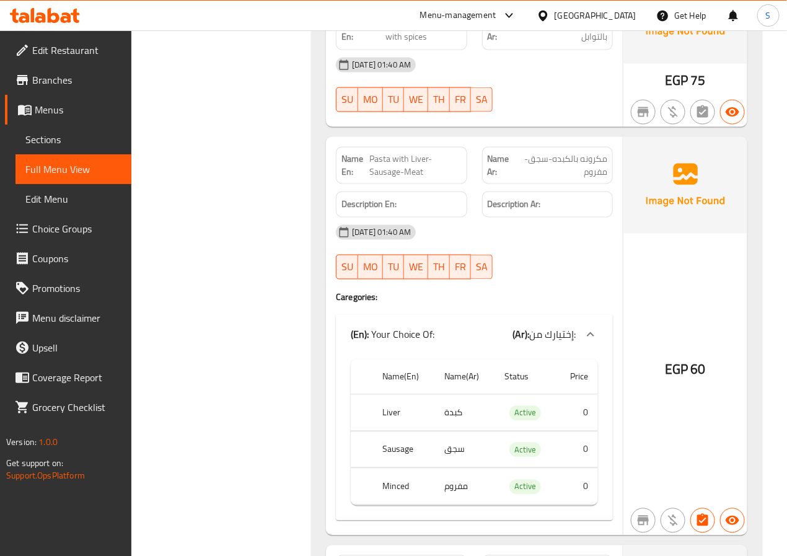
scroll to position [19502, 0]
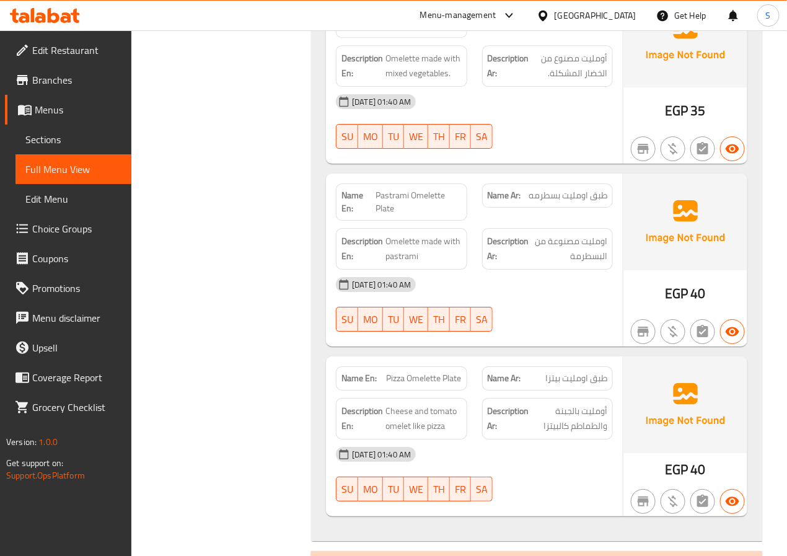
scroll to position [20233, 0]
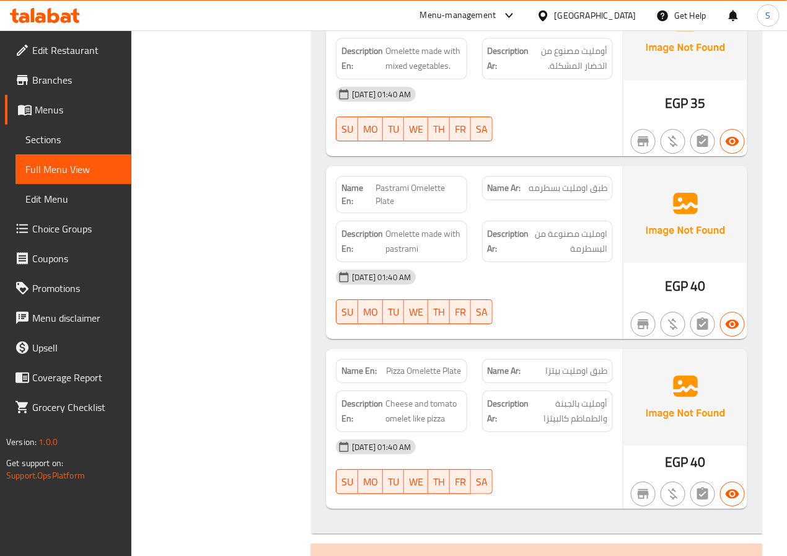
click at [396, 182] on span "Pastrami Omelette Plate" at bounding box center [419, 195] width 86 height 26
copy span "Pastrami Omelette Plate"
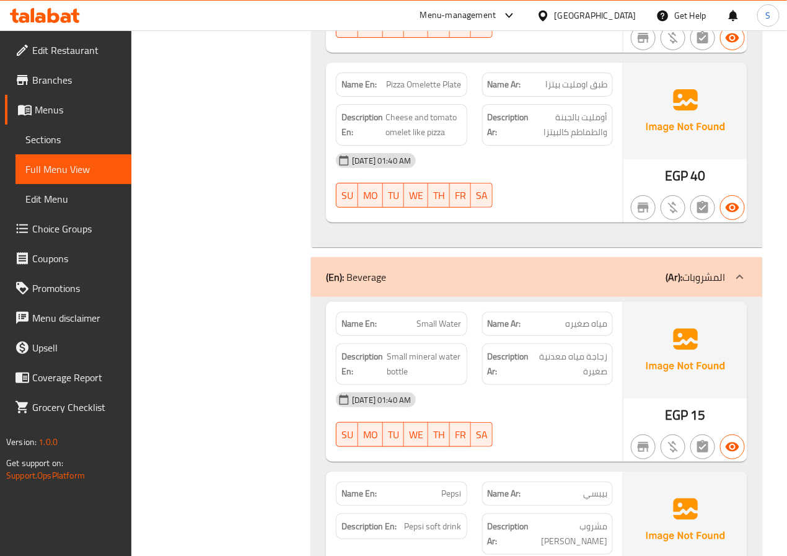
scroll to position [20613, 0]
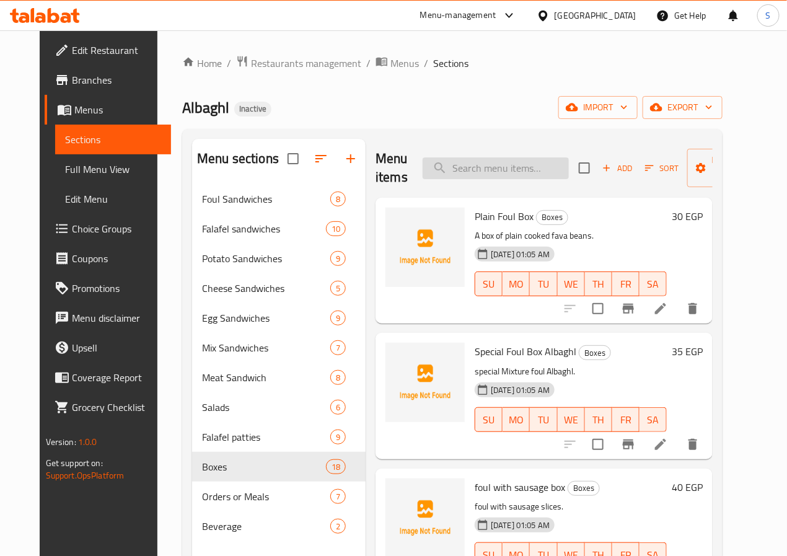
click at [443, 164] on input "search" at bounding box center [496, 168] width 146 height 22
paste input "Potato Puree Box"
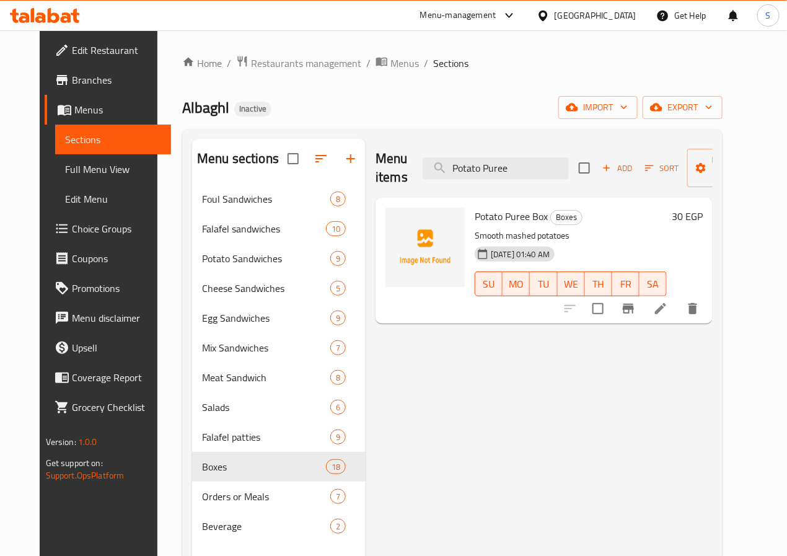
type input "Potato Puree"
click at [678, 298] on li at bounding box center [660, 309] width 35 height 22
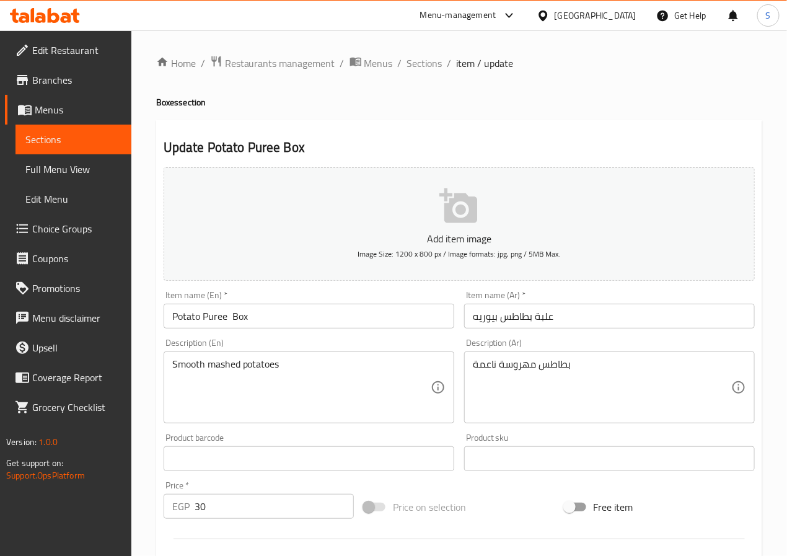
click at [233, 320] on input "Potato Puree Box" at bounding box center [309, 316] width 291 height 25
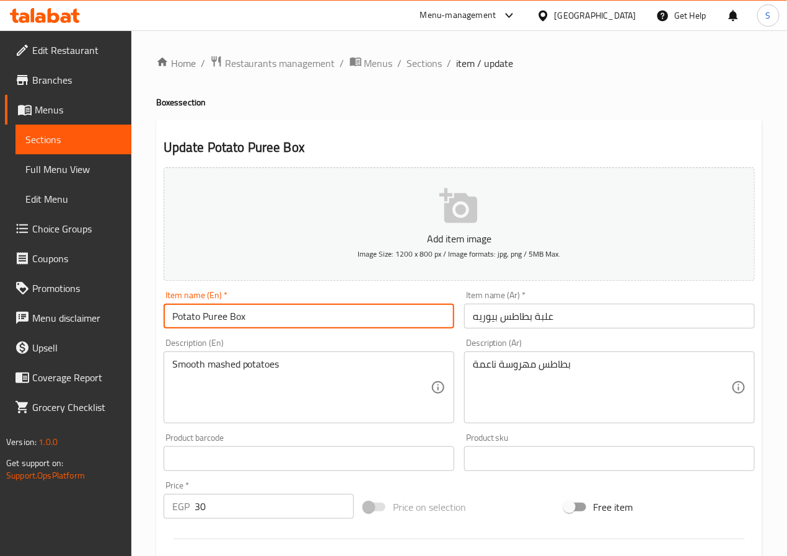
type input "Potato Puree Box"
click at [187, 366] on textarea "Smooth mashed potatoes" at bounding box center [301, 387] width 258 height 59
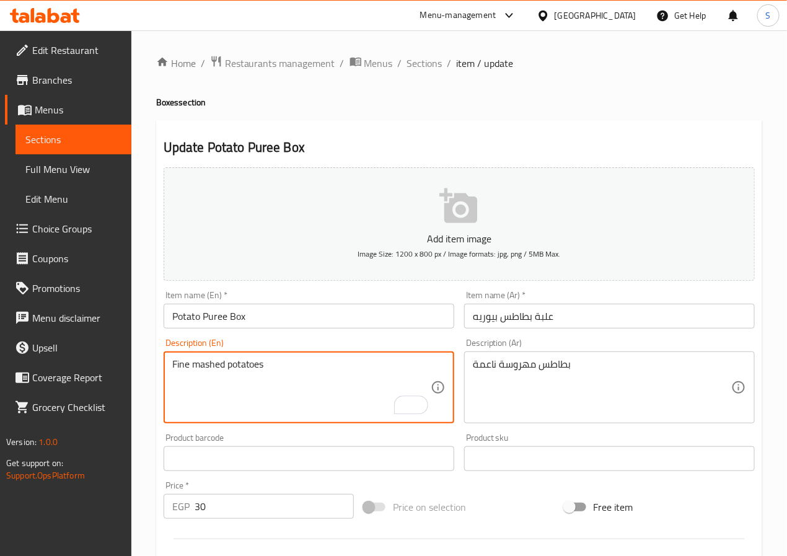
type textarea "Fine mashed potatoes"
click at [143, 430] on div "Home / Restaurants management / Menus / Sections / item / update Boxes section …" at bounding box center [459, 453] width 656 height 846
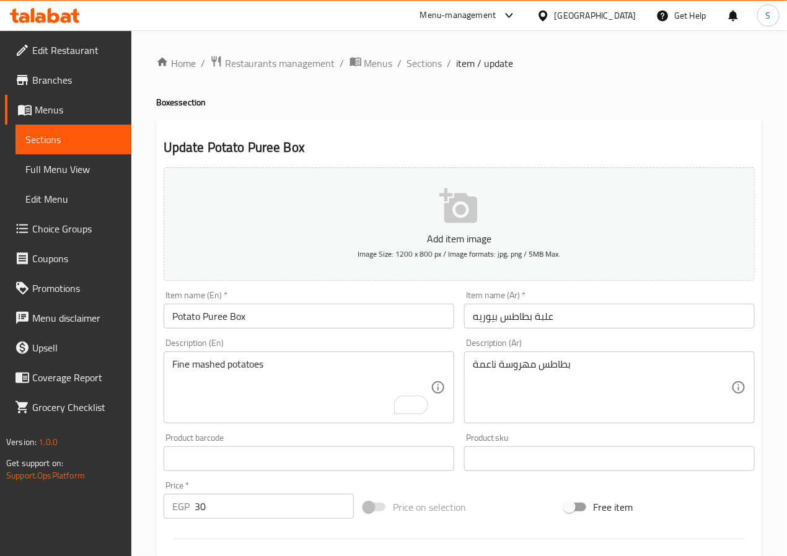
scroll to position [319, 0]
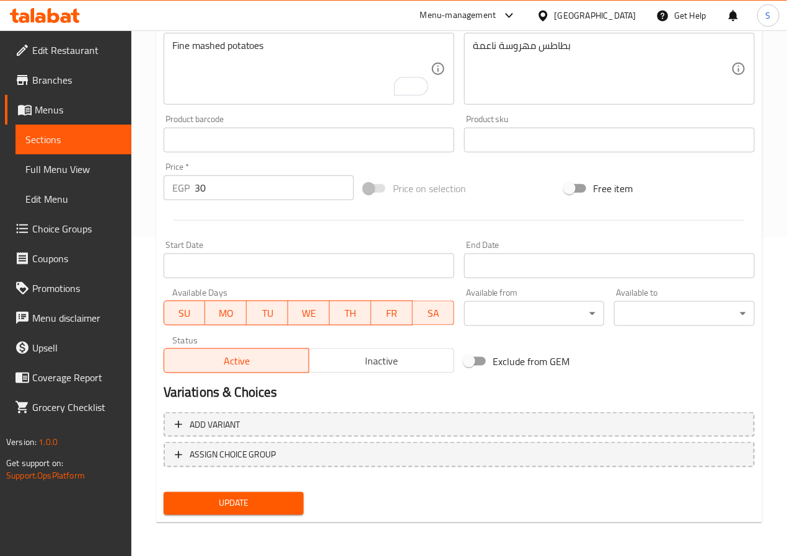
click at [188, 490] on div "Update" at bounding box center [234, 503] width 151 height 33
click at [188, 493] on button "Update" at bounding box center [234, 503] width 141 height 23
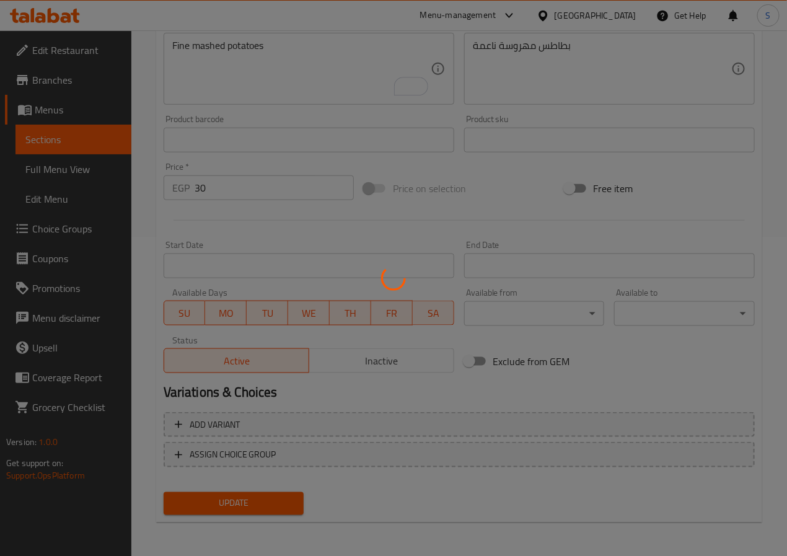
scroll to position [0, 0]
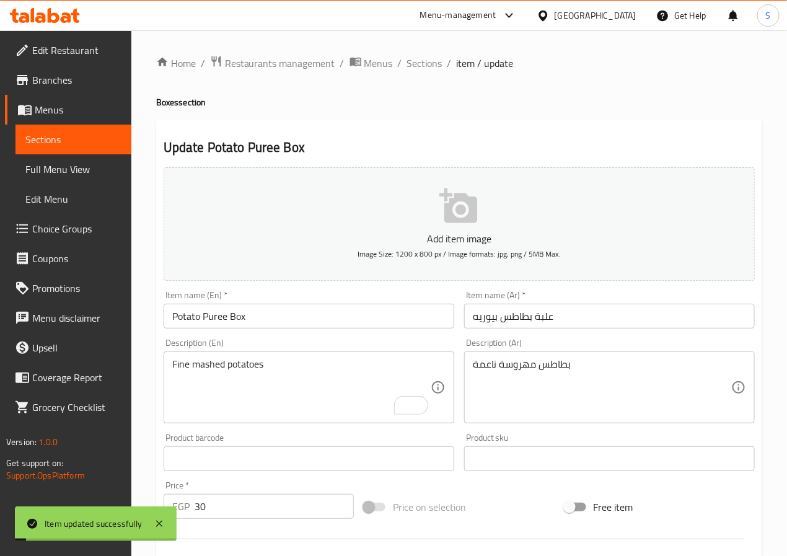
drag, startPoint x: 413, startPoint y: 63, endPoint x: 392, endPoint y: 0, distance: 66.5
click at [413, 63] on span "Sections" at bounding box center [424, 63] width 35 height 15
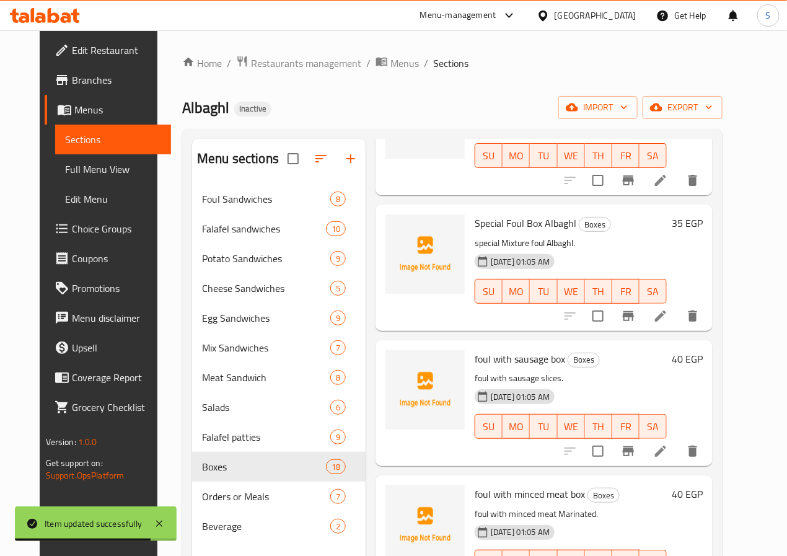
scroll to position [186, 0]
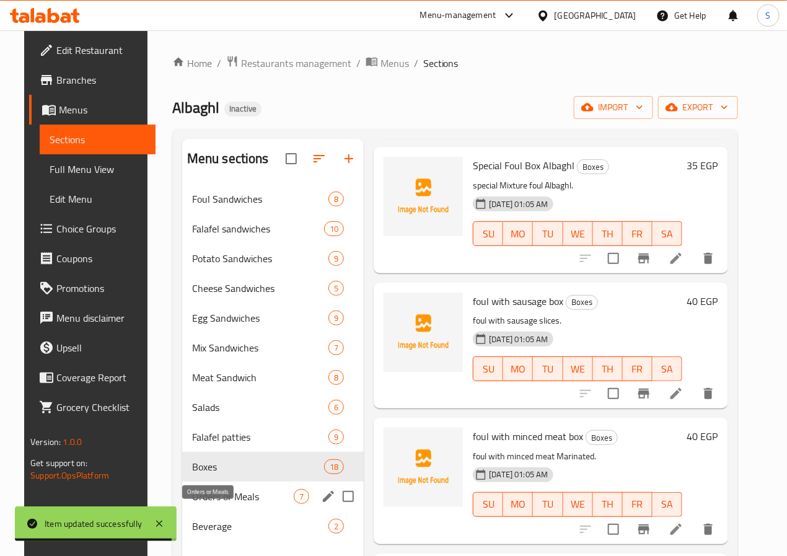
click at [216, 504] on span "Orders or Meals" at bounding box center [243, 496] width 102 height 15
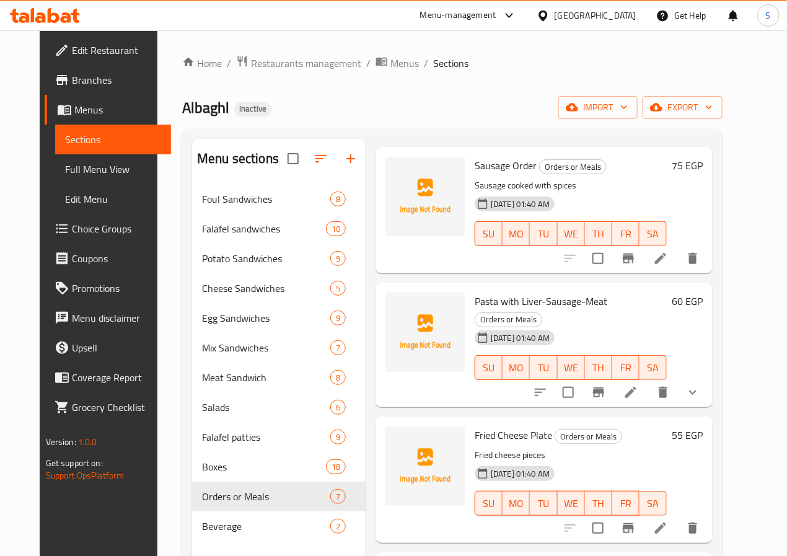
click at [648, 381] on li at bounding box center [631, 392] width 35 height 22
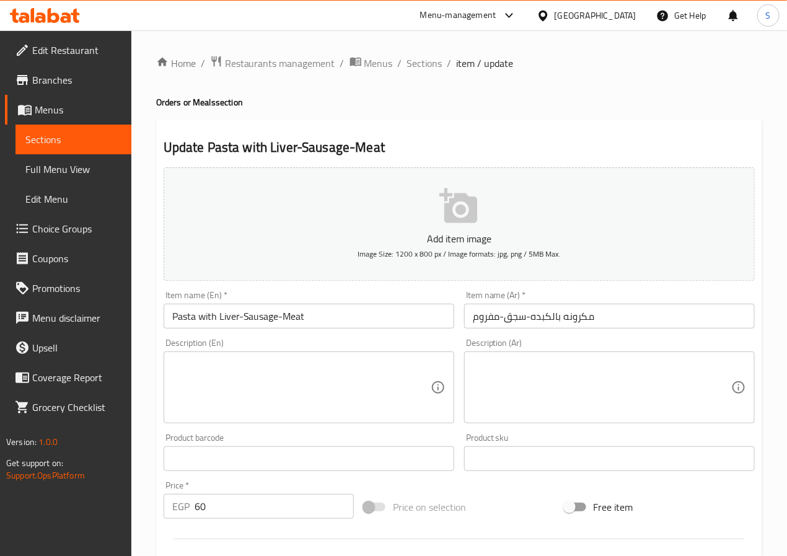
click at [582, 408] on textarea at bounding box center [602, 387] width 258 height 59
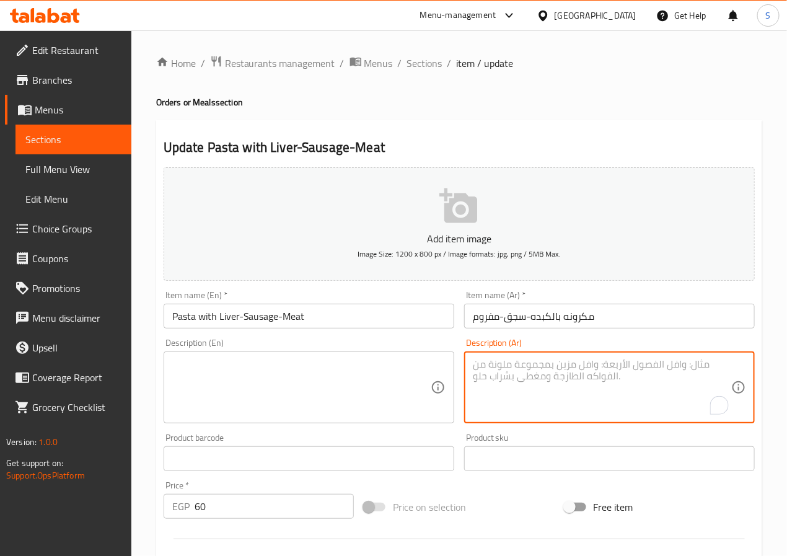
paste textarea "مكرونة باللحم المفروم أو الكبدة أو السجق."
type textarea "مكرونة باللحم المفروم أو الكبدة أو السجق."
click at [306, 383] on textarea at bounding box center [301, 387] width 258 height 59
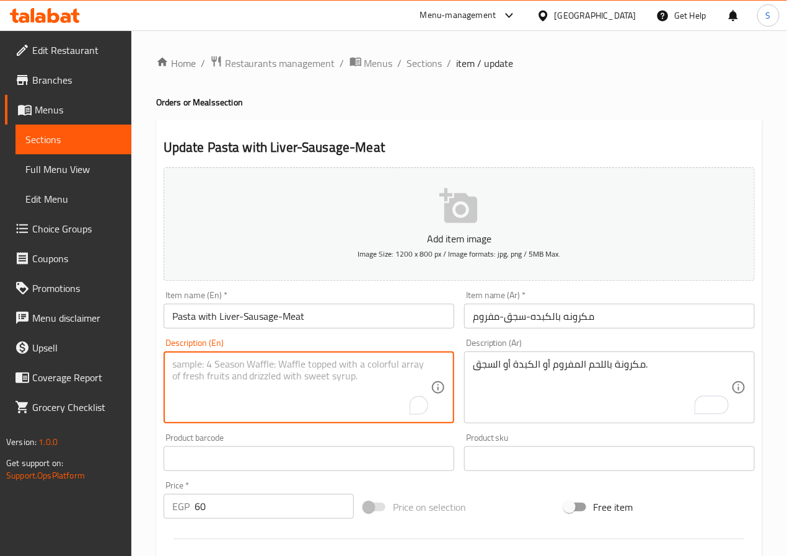
click at [294, 313] on input "Pasta with Liver-Sausage-Meat" at bounding box center [309, 316] width 291 height 25
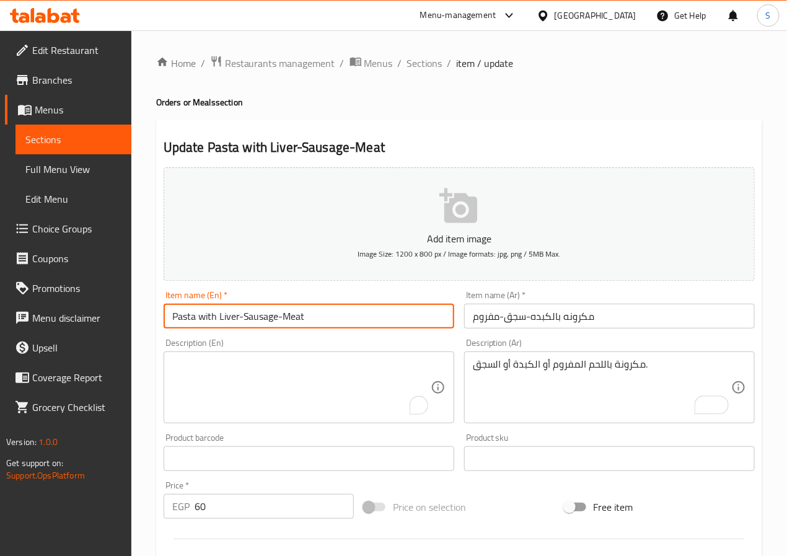
click at [294, 313] on input "Pasta with Liver-Sausage-Meat" at bounding box center [309, 316] width 291 height 25
type input "Pasta with Liver-Sausage-Minced"
click at [343, 387] on textarea "To enrich screen reader interactions, please activate Accessibility in Grammarl…" at bounding box center [301, 387] width 258 height 59
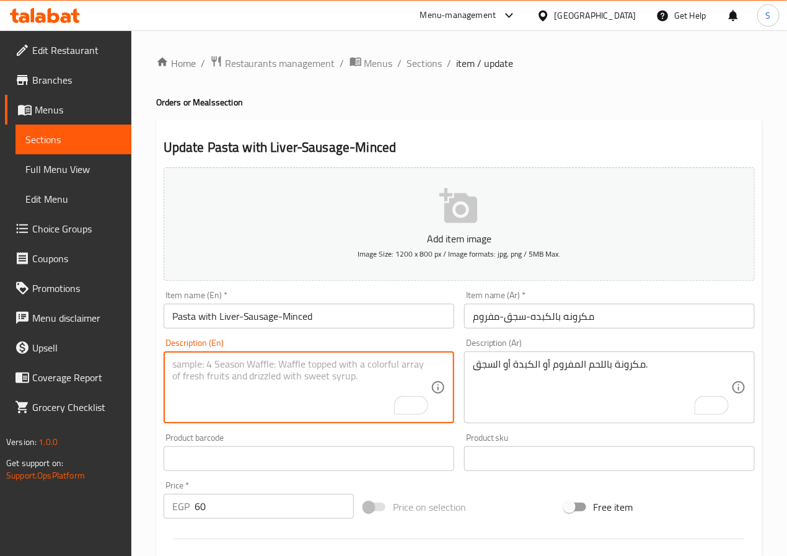
click at [292, 324] on input "Pasta with Liver-Sausage-Minced" at bounding box center [309, 316] width 291 height 25
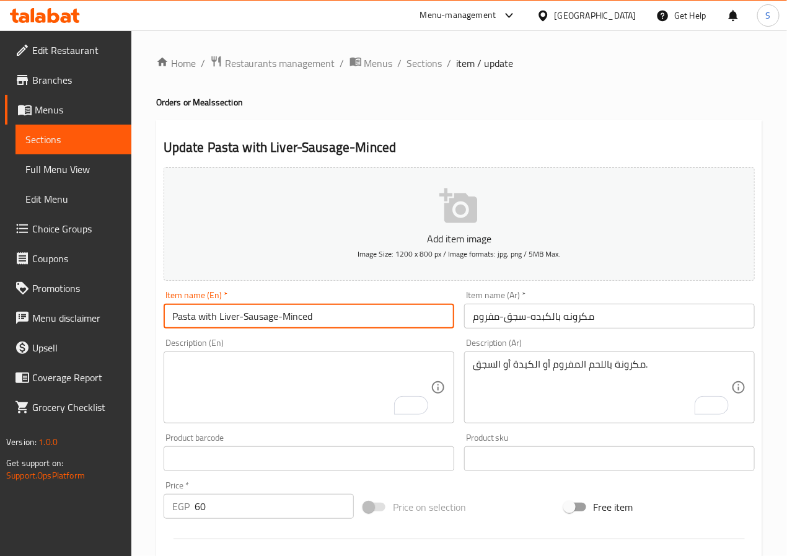
click at [292, 324] on input "Pasta with Liver-Sausage-Minced" at bounding box center [309, 316] width 291 height 25
click at [273, 382] on textarea "To enrich screen reader interactions, please activate Accessibility in Grammarl…" at bounding box center [301, 387] width 258 height 59
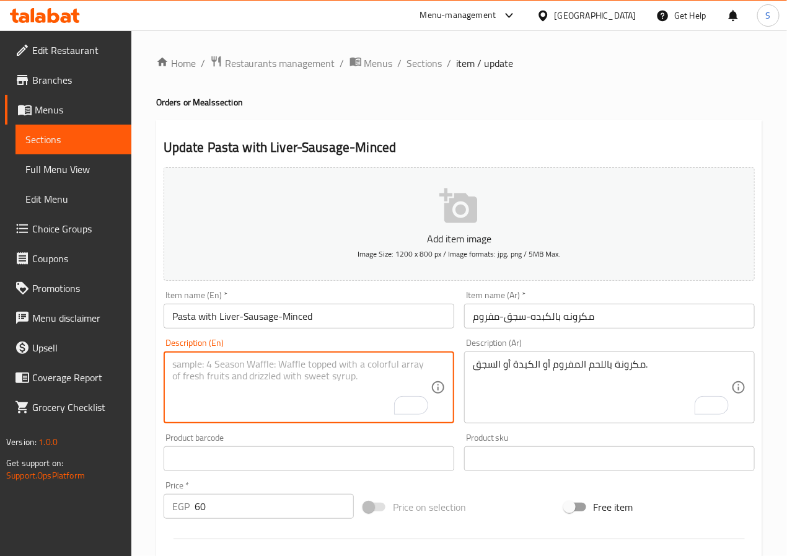
paste textarea "Pasta with Liver-Sausage-Minced"
click at [299, 363] on textarea "Pasta with Liver-Sausage-Minced" at bounding box center [301, 387] width 258 height 59
click at [218, 363] on textarea "Pasta with Liver-Sausage-" at bounding box center [301, 387] width 258 height 59
paste textarea "Minced"
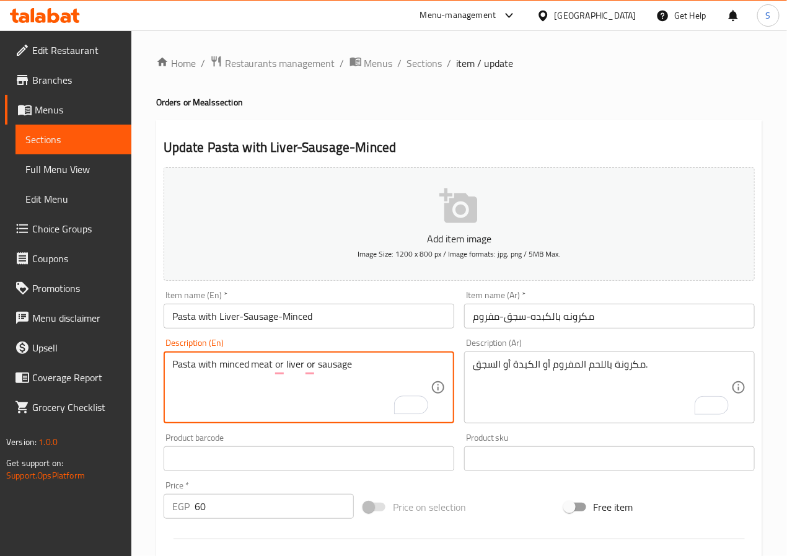
type textarea "Pasta with minced meat or liver or sausage"
click at [140, 422] on div "Home / Restaurants management / Menus / Sections / item / update Orders or Meal…" at bounding box center [459, 463] width 656 height 866
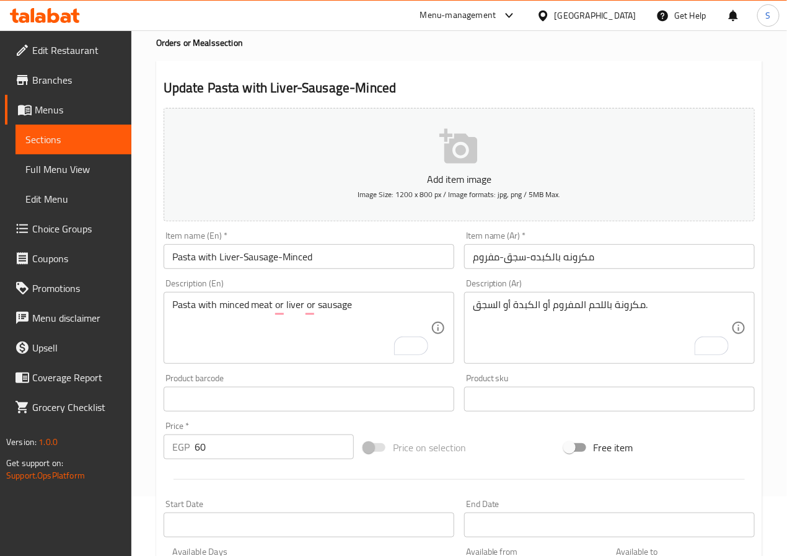
scroll to position [341, 0]
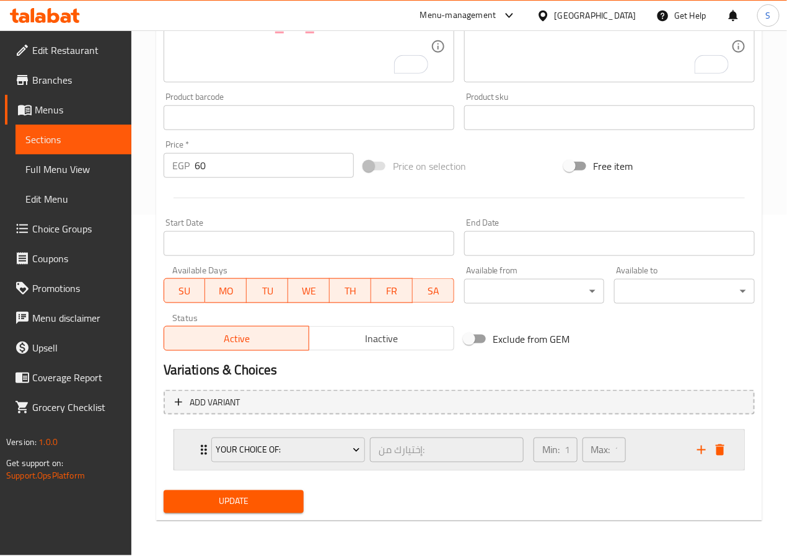
click at [184, 454] on div "Your Choice Of: إختيارك من: ​ Min: 1 ​ Max: 1 ​" at bounding box center [459, 450] width 570 height 40
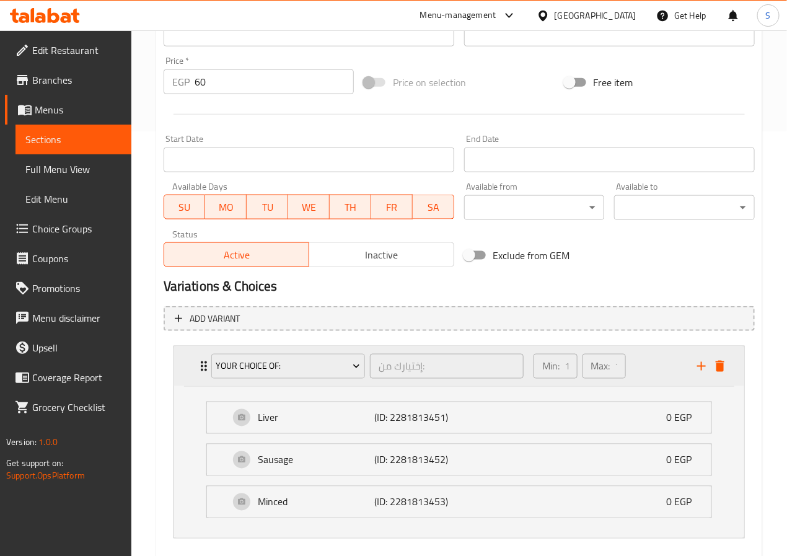
scroll to position [495, 0]
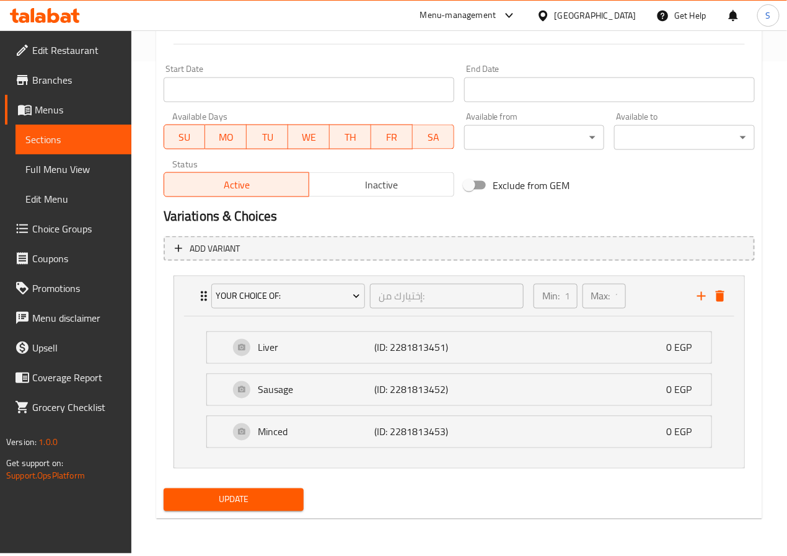
click at [234, 497] on span "Update" at bounding box center [234, 499] width 121 height 15
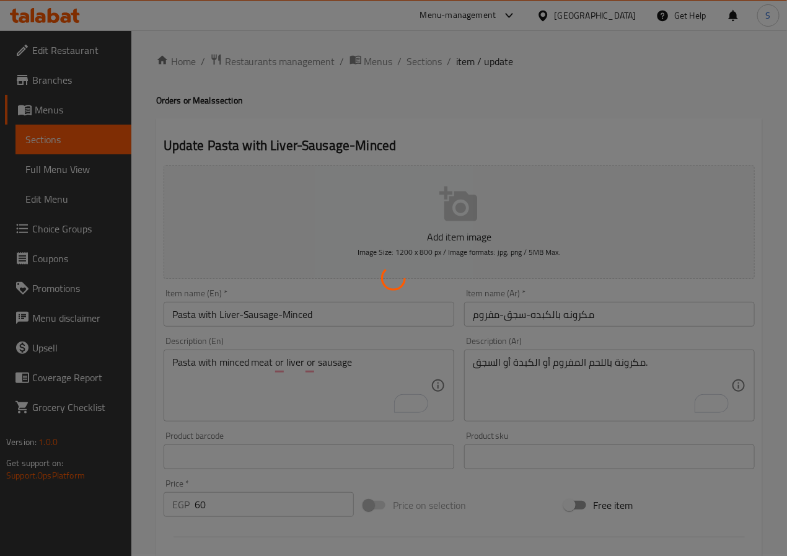
scroll to position [0, 0]
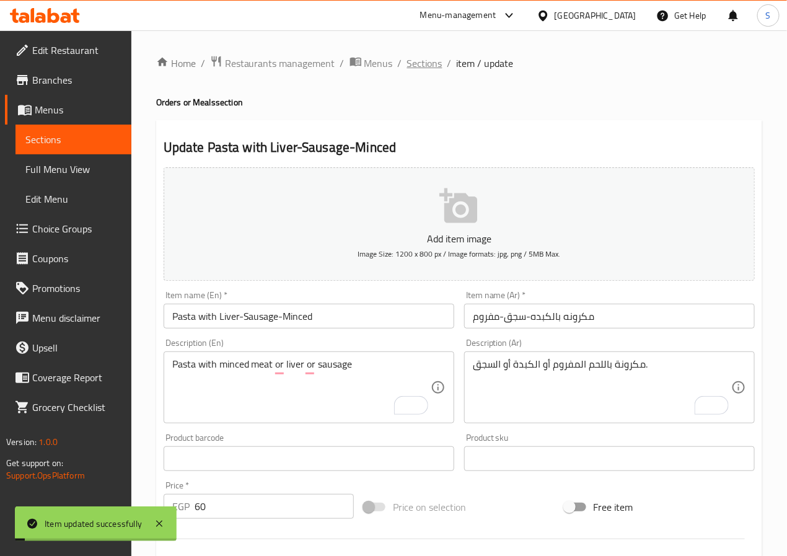
click at [422, 68] on span "Sections" at bounding box center [424, 63] width 35 height 15
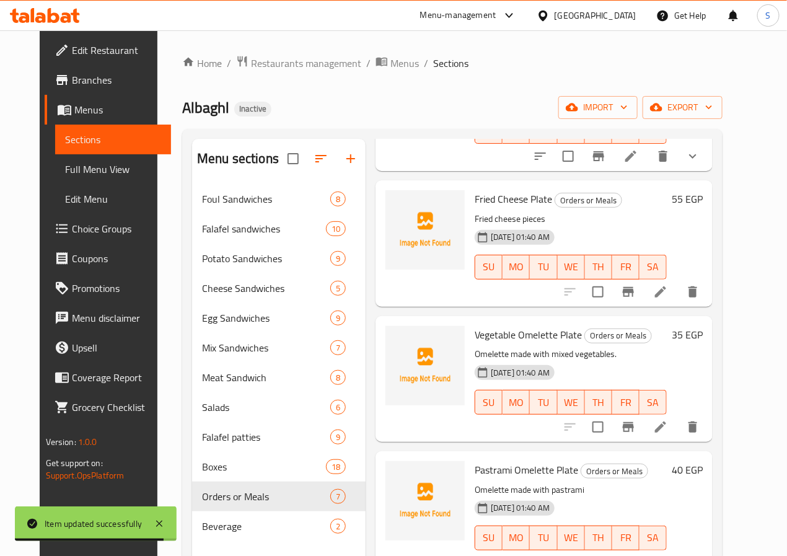
scroll to position [174, 0]
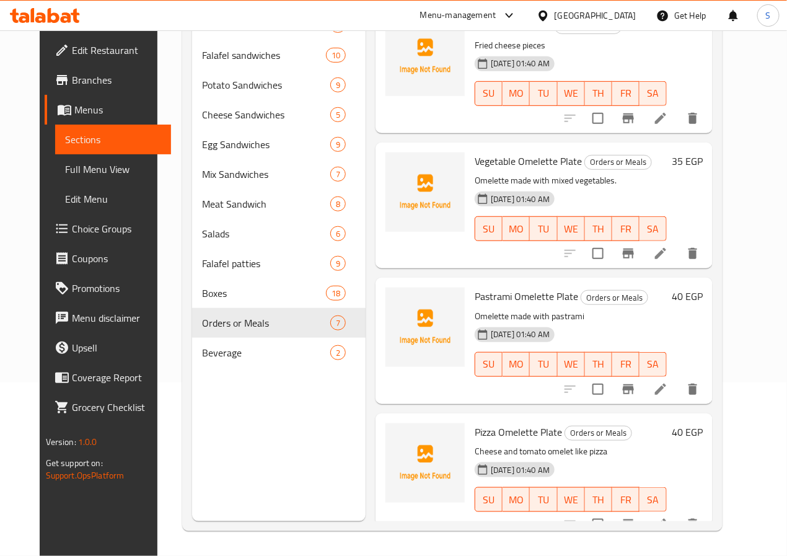
click at [666, 384] on icon at bounding box center [660, 389] width 11 height 11
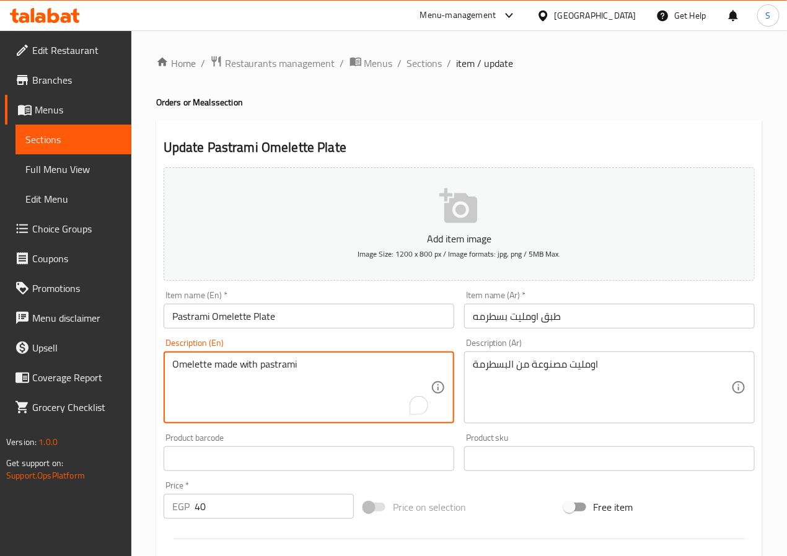
click at [242, 368] on textarea "Omelette made with pastrami" at bounding box center [301, 387] width 258 height 59
paste textarea "Filled with fluffy eggs, savory pastrami, and melted cheese"
type textarea "Filled with fluffy eggs, savory pastrami, and melted cheese"
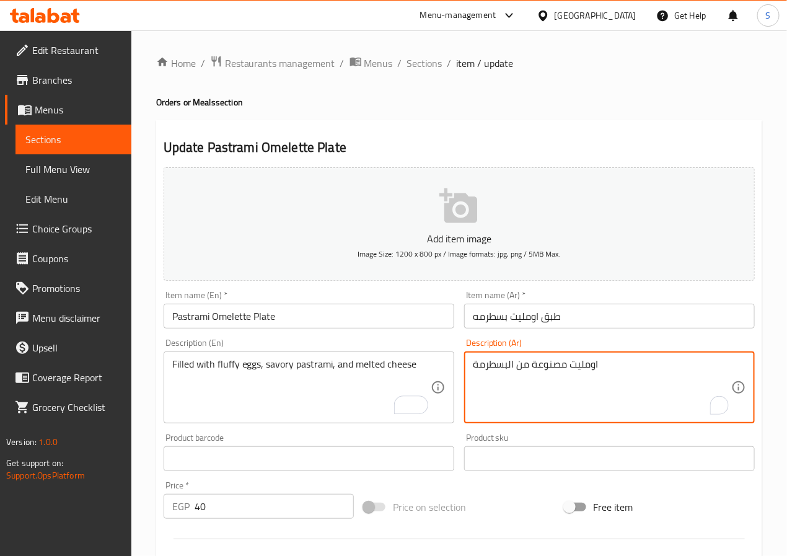
click at [550, 358] on textarea "اومليت مصنوعة من البسطرمة" at bounding box center [602, 387] width 258 height 59
paste textarea "محشوة ببيض ناعم، بسطرمة لذيذة، وجبن مذاب"
click at [599, 365] on textarea "محشوة ببيض ناعم، بسطرمة لذيذة، وجبن مذاب" at bounding box center [602, 387] width 258 height 59
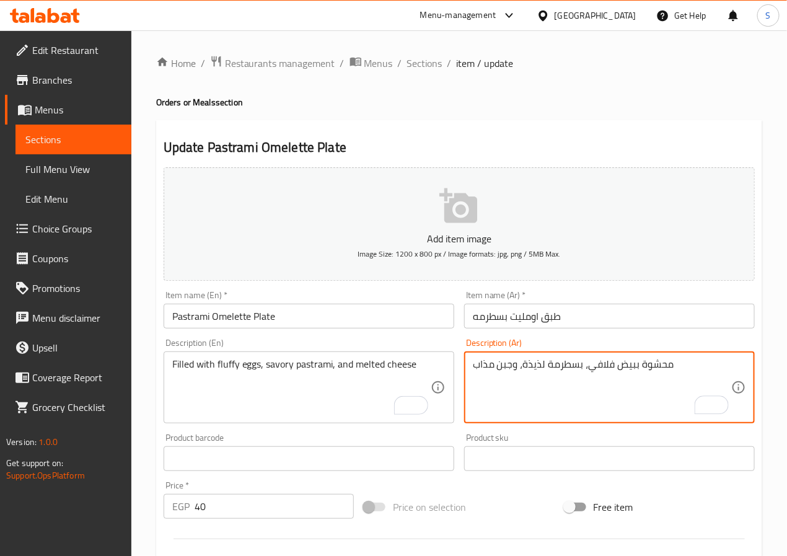
click at [530, 369] on textarea "محشوة ببيض فلافي، بسطرمة لذيذة، وجبن مذاب" at bounding box center [602, 387] width 258 height 59
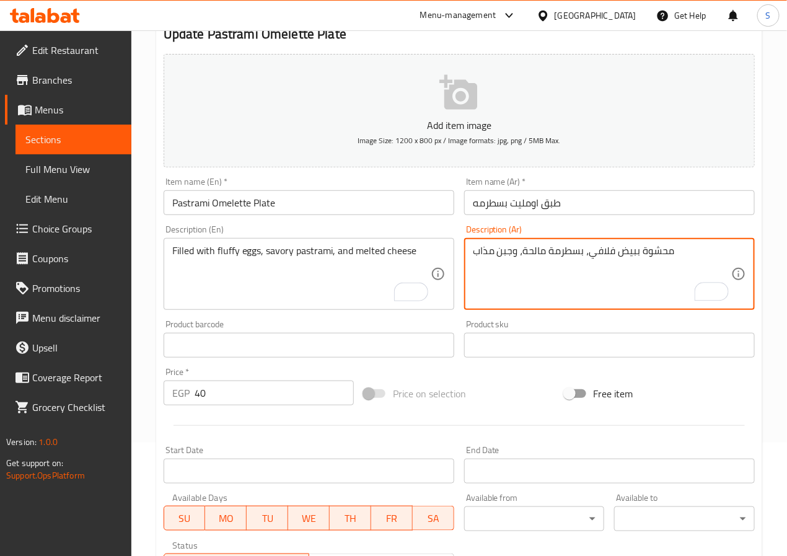
scroll to position [319, 0]
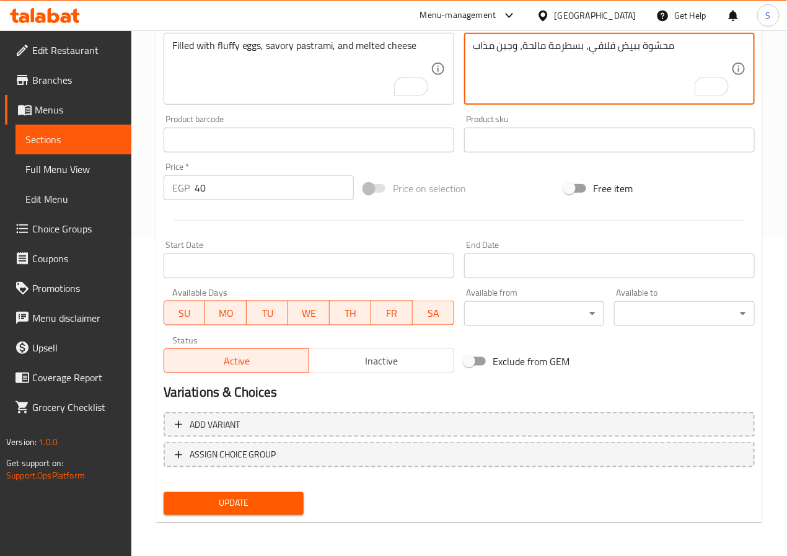
type textarea "محشوة ببيض فلافي، بسطرمة مالحة، وجبن مذاب"
click at [261, 503] on span "Update" at bounding box center [234, 503] width 121 height 15
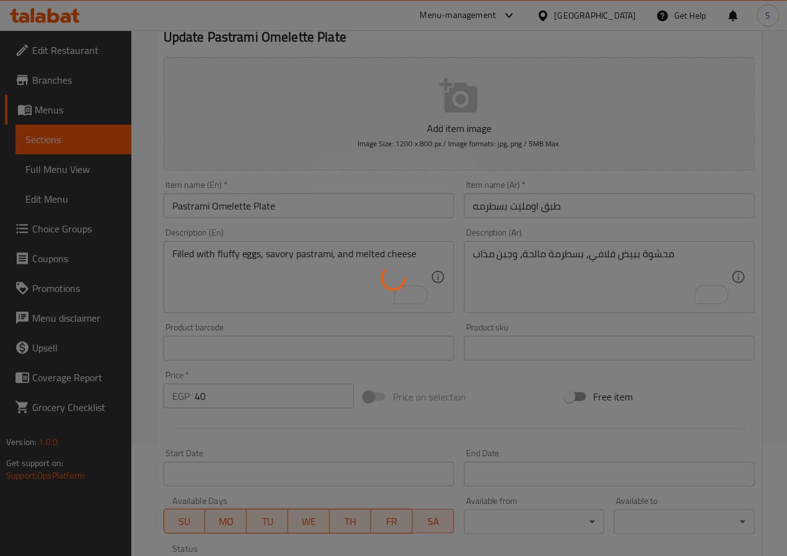
scroll to position [0, 0]
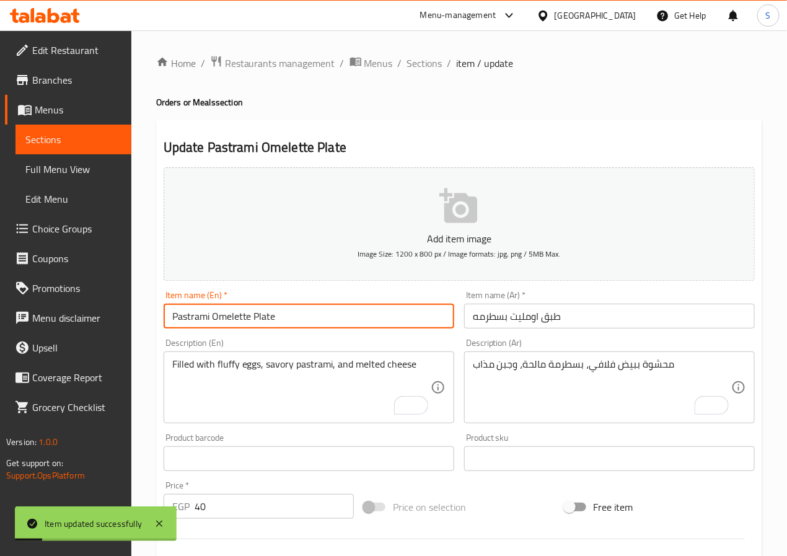
click at [237, 317] on input "Pastrami Omelette Plate" at bounding box center [309, 316] width 291 height 25
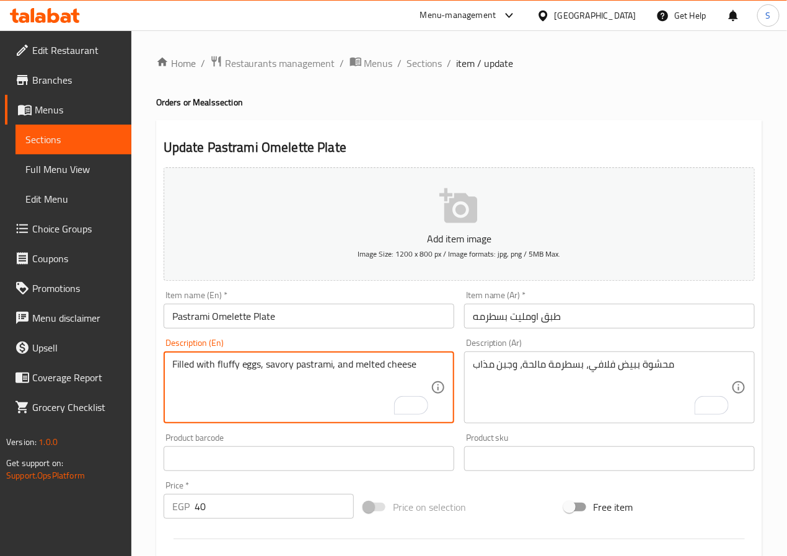
drag, startPoint x: 426, startPoint y: 61, endPoint x: 394, endPoint y: 7, distance: 62.5
click at [426, 61] on span "Sections" at bounding box center [424, 63] width 35 height 15
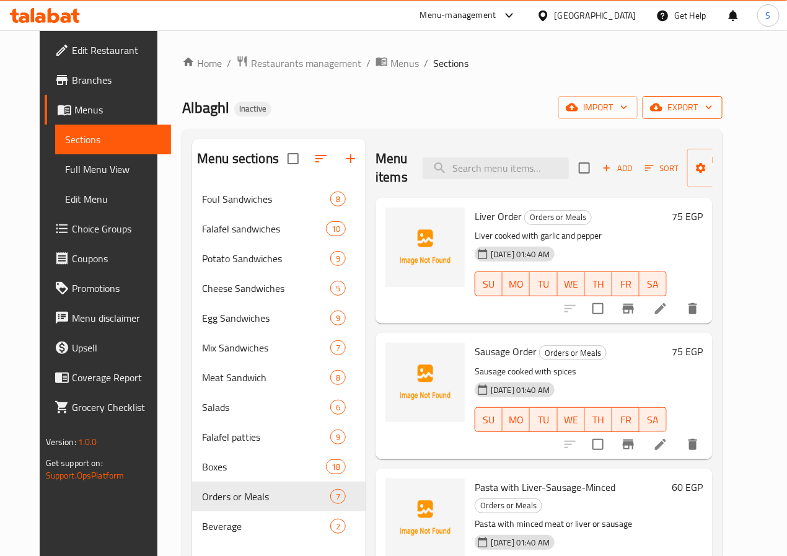
click at [715, 102] on icon "button" at bounding box center [709, 107] width 12 height 12
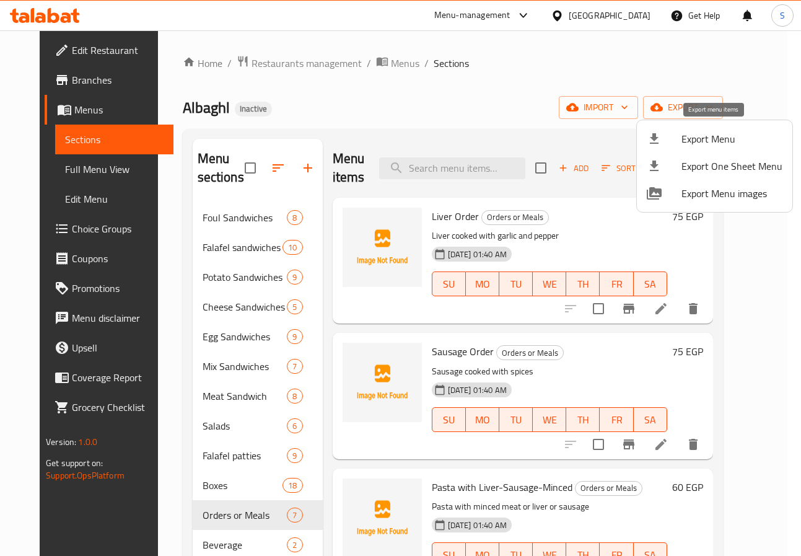
click at [682, 139] on span "Export Menu" at bounding box center [732, 138] width 101 height 15
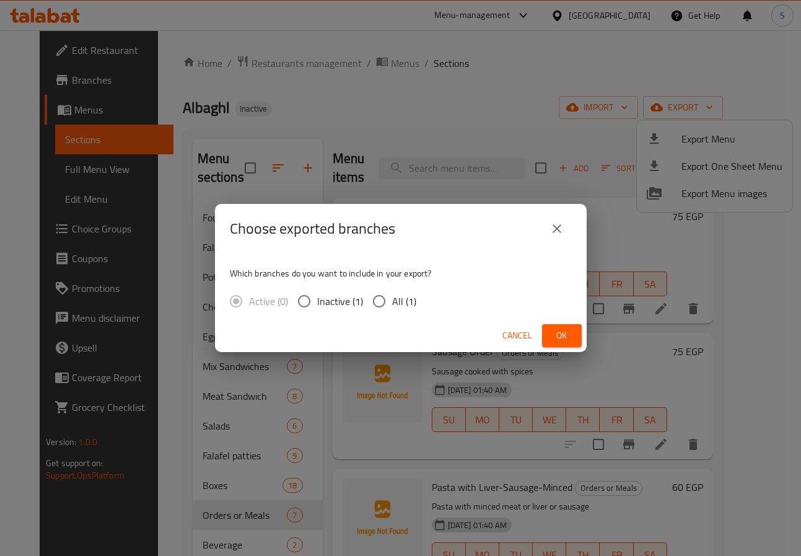
click at [376, 303] on input "All (1)" at bounding box center [379, 301] width 26 height 26
radio input "true"
click at [568, 337] on span "Ok" at bounding box center [562, 335] width 20 height 15
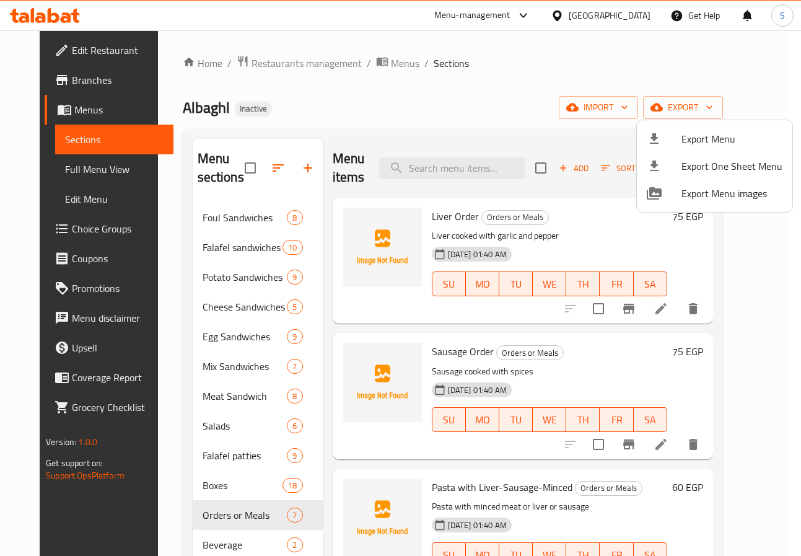
click at [467, 99] on div at bounding box center [400, 278] width 801 height 556
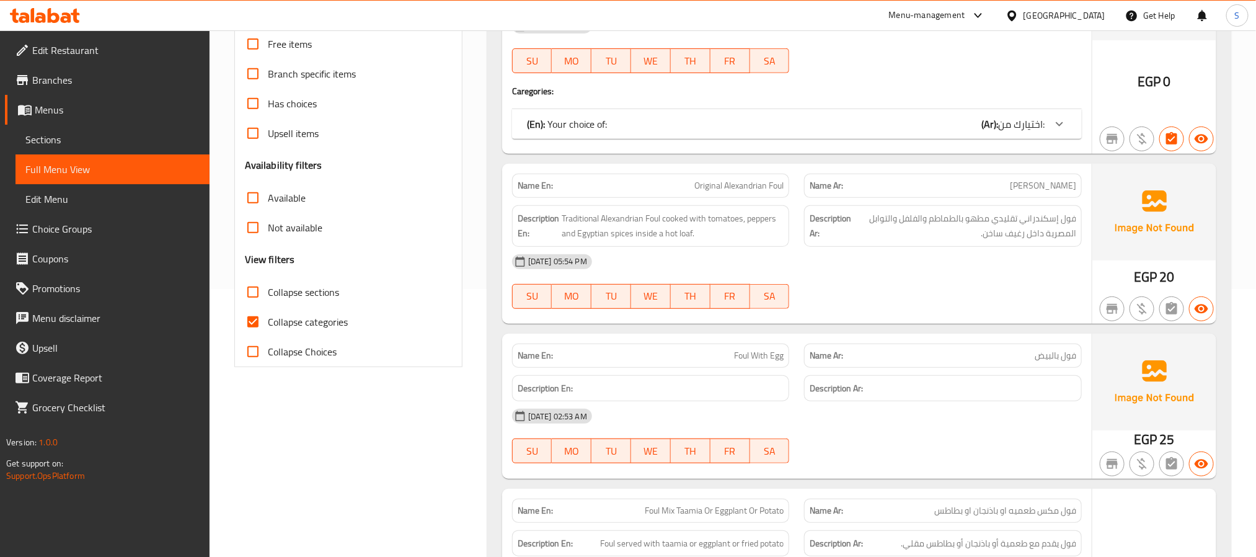
scroll to position [305, 0]
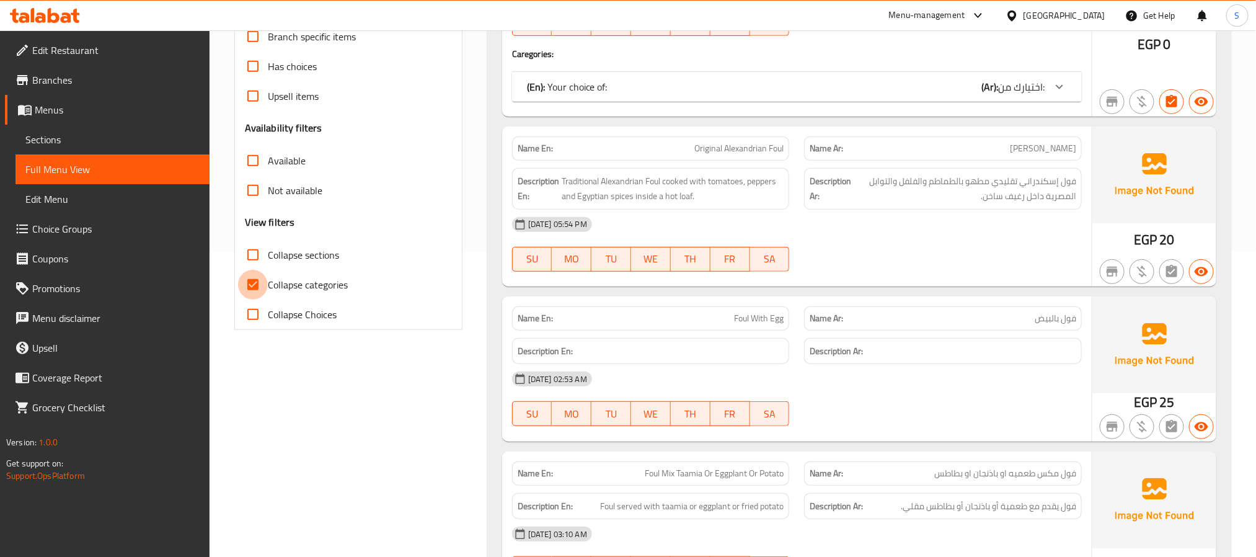
click at [254, 291] on input "Collapse categories" at bounding box center [253, 285] width 30 height 30
checkbox input "false"
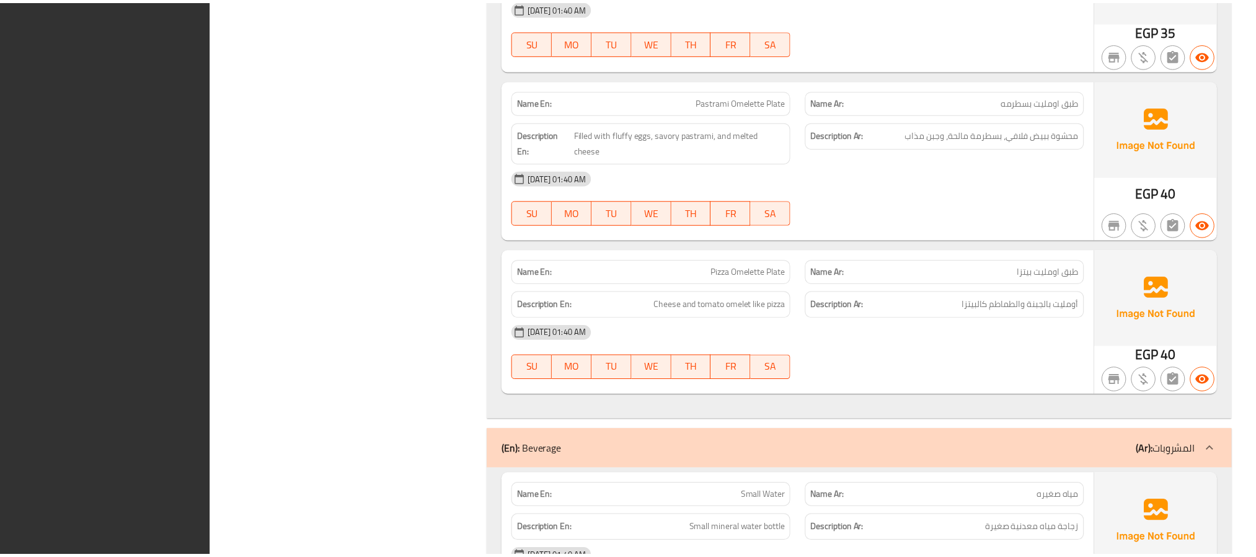
scroll to position [18442, 0]
